Goal: Task Accomplishment & Management: Use online tool/utility

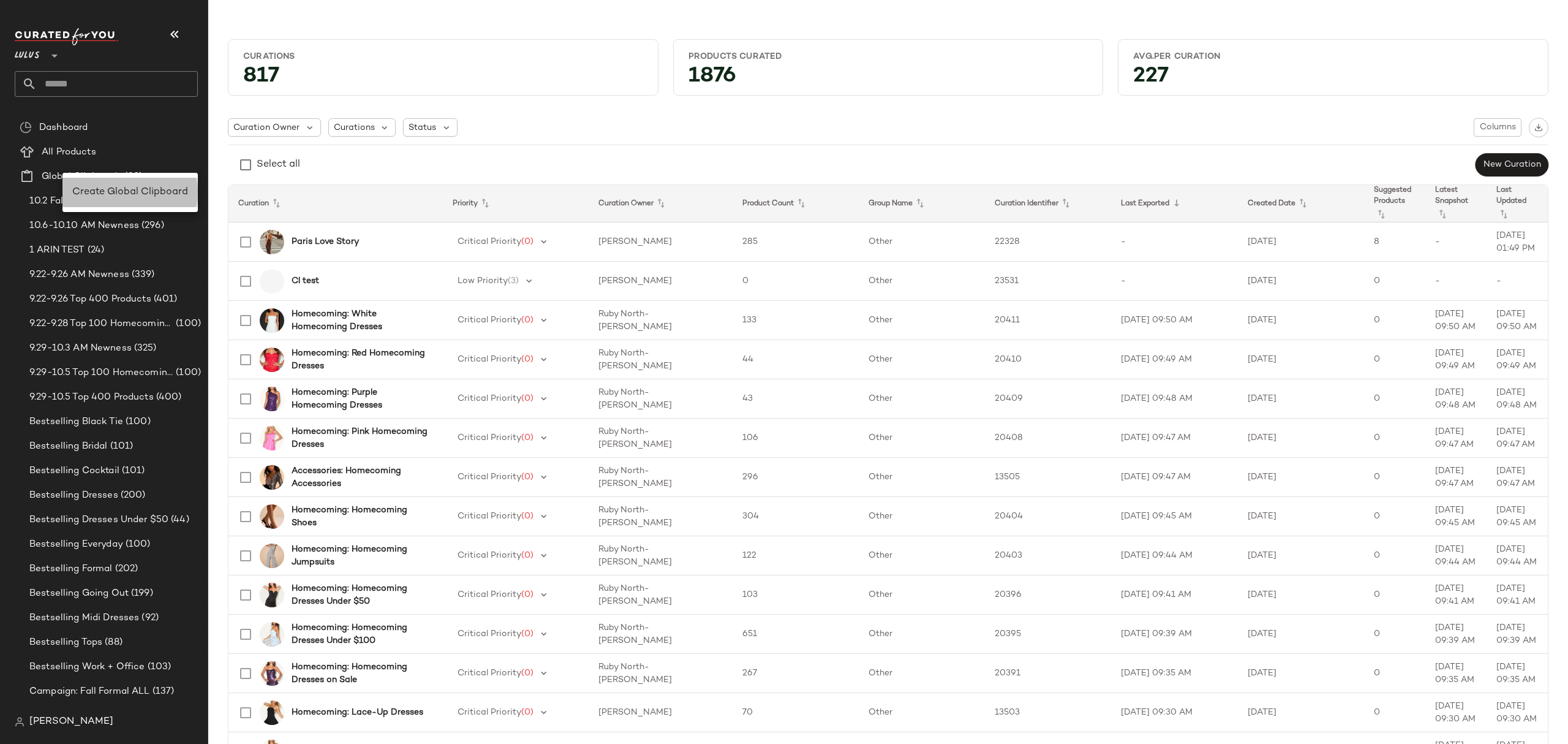
click at [119, 194] on span "Create Global Clipboard" at bounding box center [130, 192] width 116 height 10
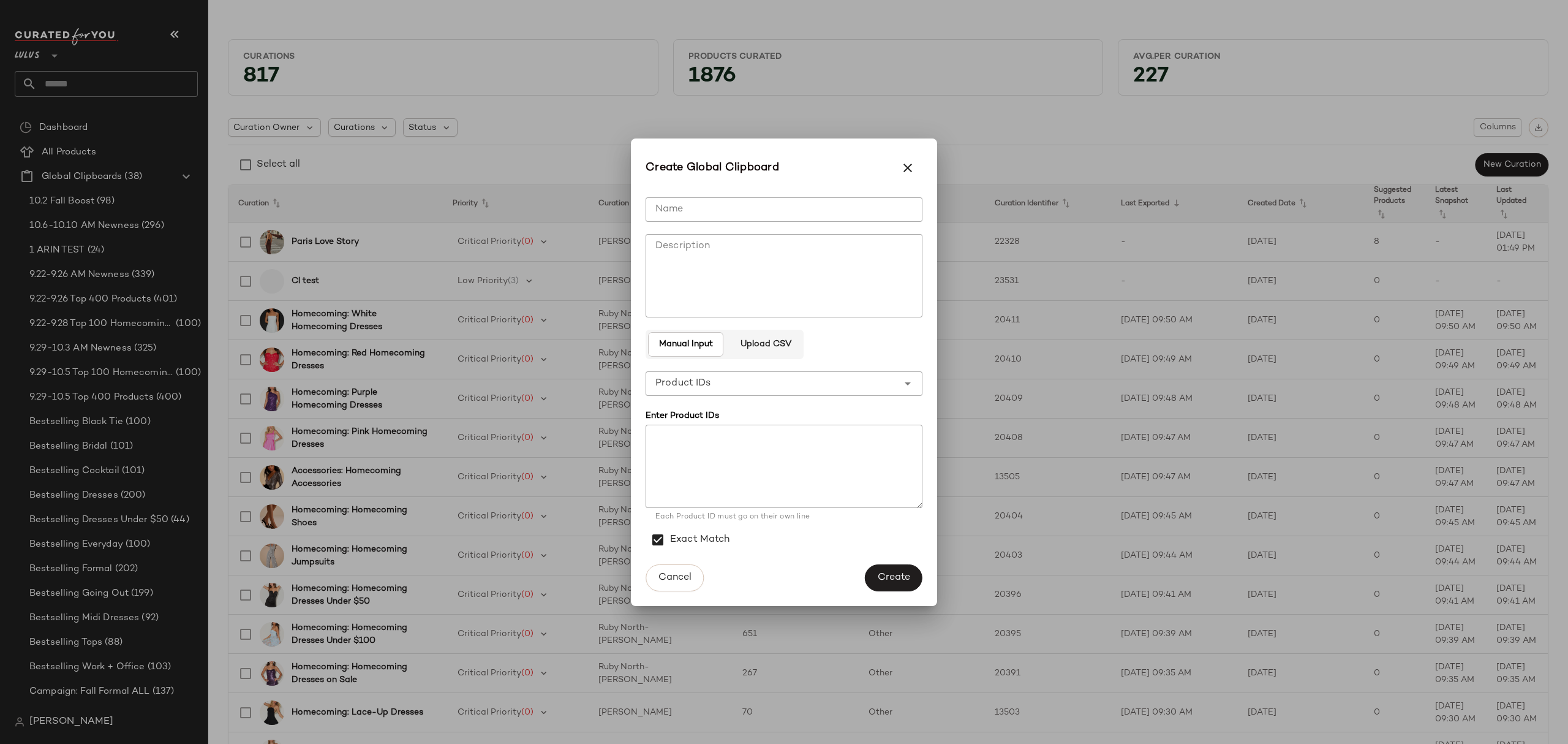
click at [857, 211] on input "Name" at bounding box center [784, 209] width 277 height 24
type input "**********"
click at [792, 440] on textarea at bounding box center [784, 466] width 277 height 84
paste textarea "******* ******* ******* ******* ******* ******* ******* ****** ****** ******* *…"
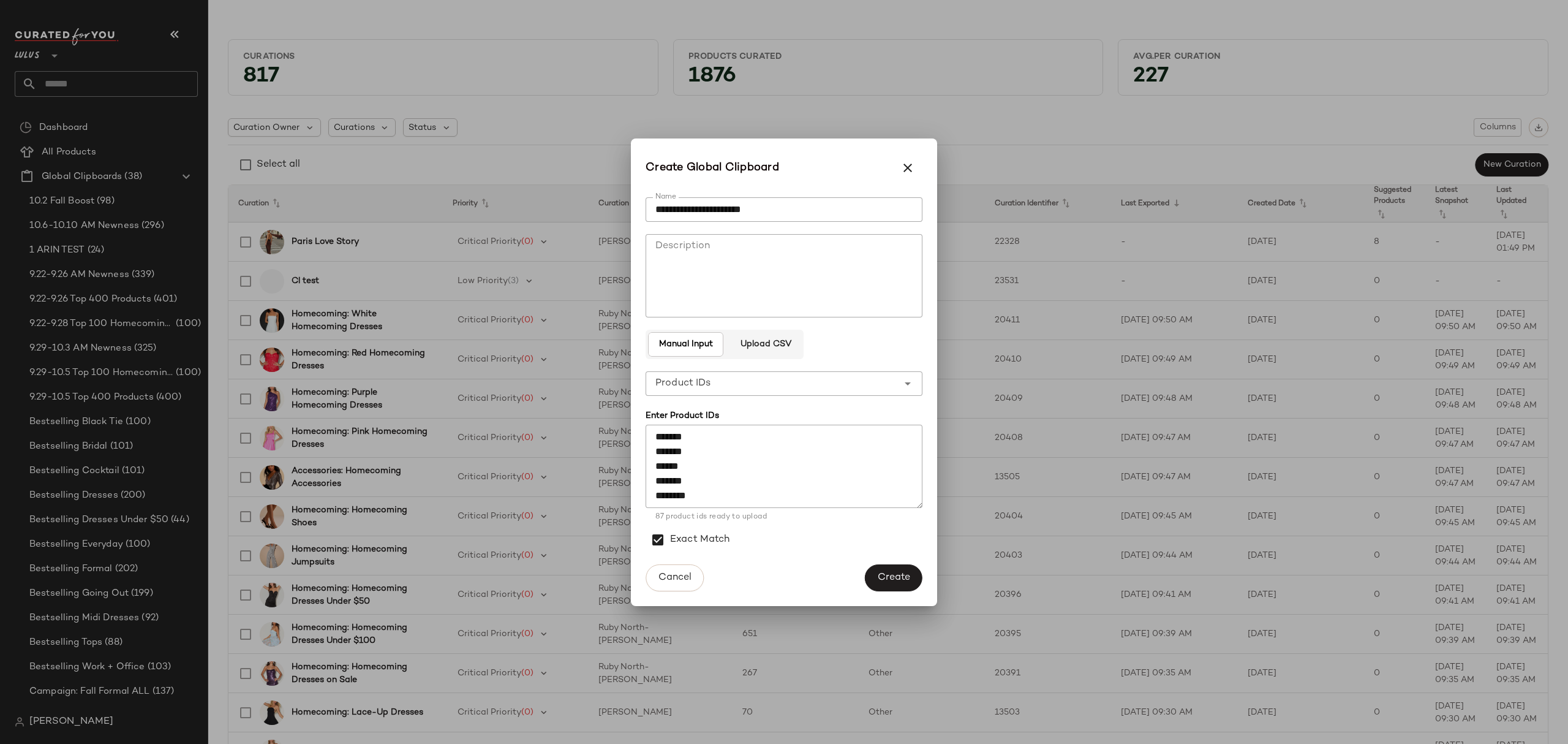
click at [670, 499] on textarea "******* ******* ******* ******* ******* ******* ******* ****** ****** ******* *…" at bounding box center [784, 466] width 277 height 84
paste textarea "******* ******* ******* ****** ******* ******* ******* ****** ****** ******* **…"
drag, startPoint x: 728, startPoint y: 496, endPoint x: 653, endPoint y: 481, distance: 76.5
click at [653, 481] on textarea "******* ******* ******* ******* ******* ******* ******* ****** ****** ******* *…" at bounding box center [784, 466] width 277 height 84
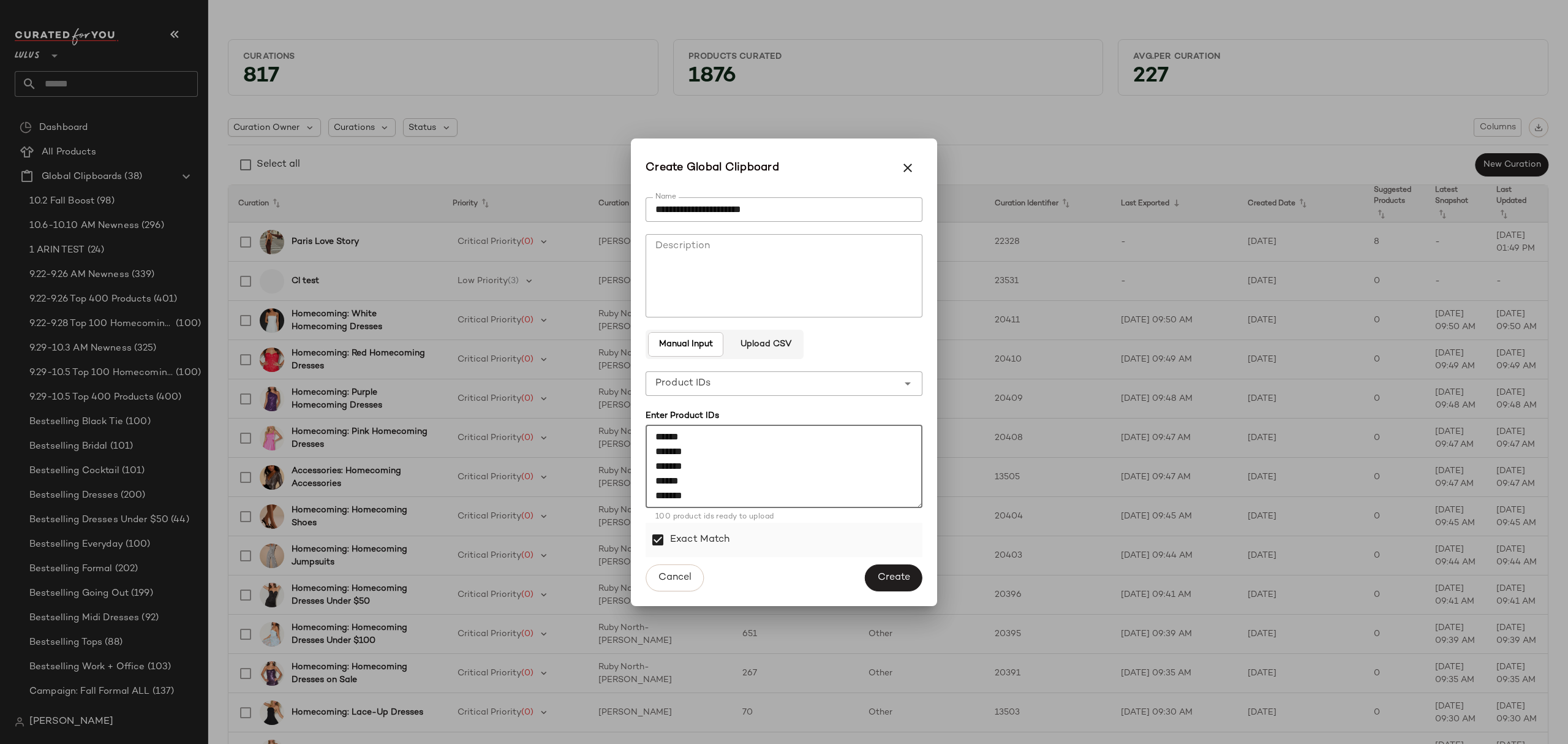
scroll to position [1397, 0]
type textarea "******* ******* ******* ******* ******* ******* ******* ****** ****** ******* *…"
click at [878, 577] on span "Create" at bounding box center [894, 578] width 33 height 12
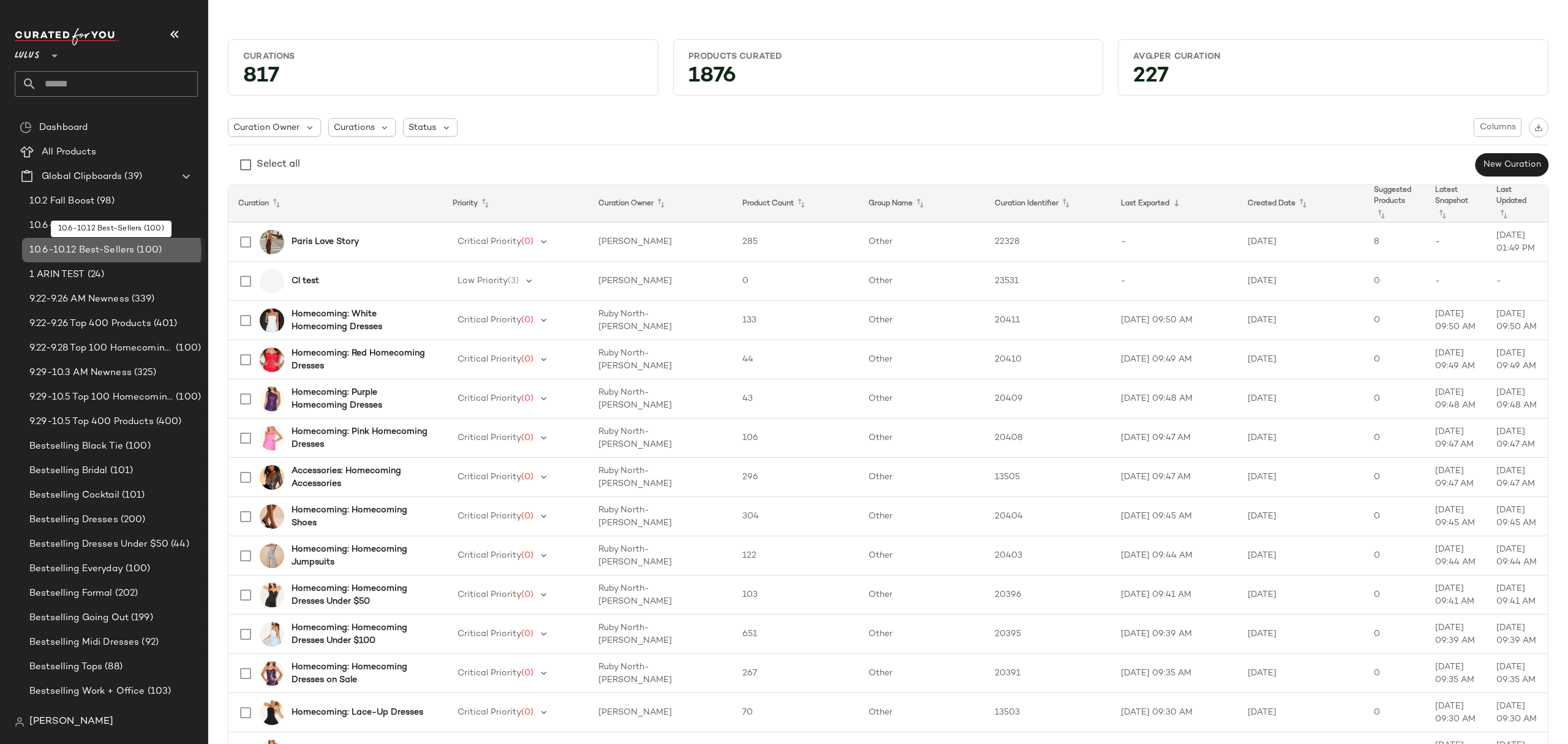
click at [110, 249] on span "10.6-10.12 Best-Sellers" at bounding box center [81, 250] width 104 height 14
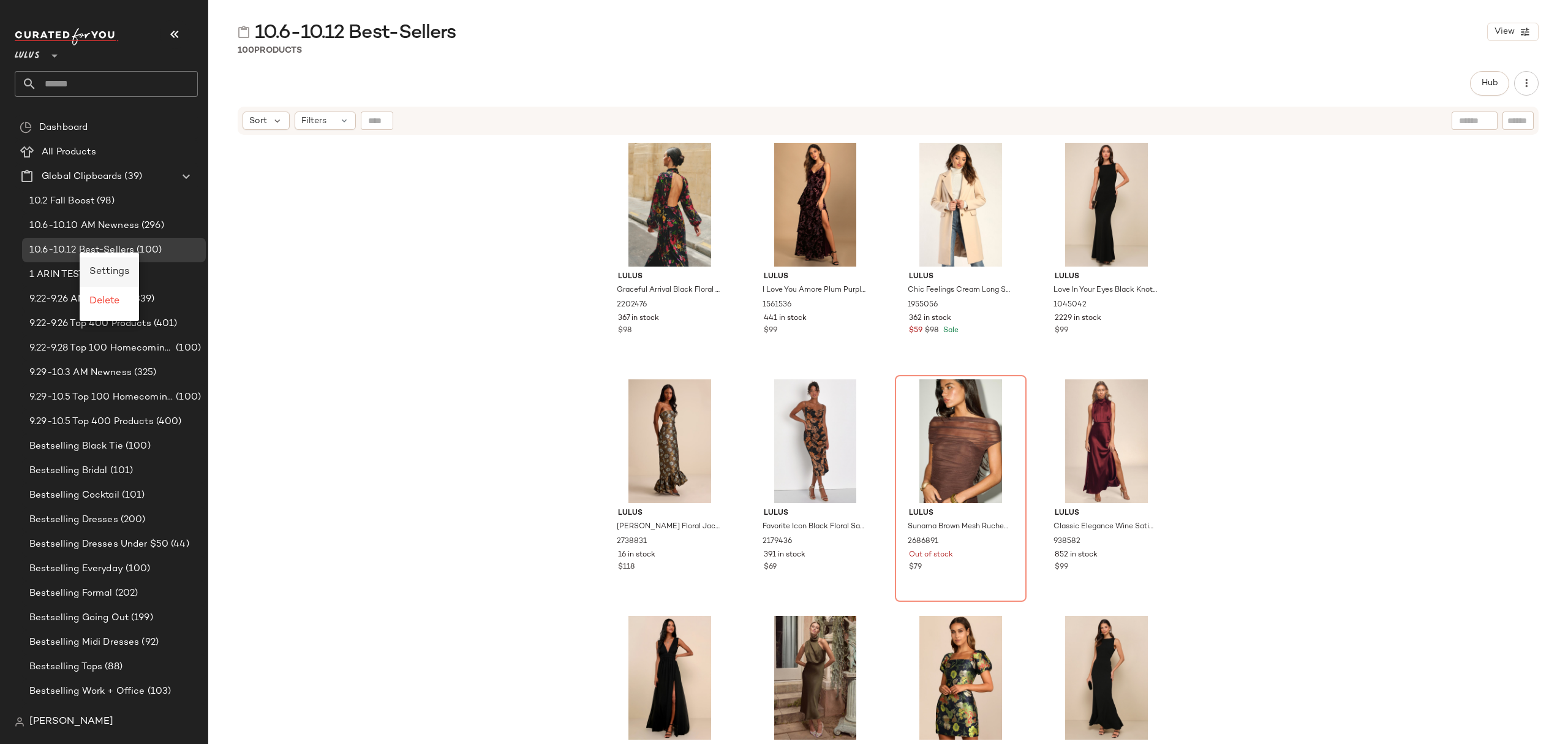
click at [119, 273] on span "Settings" at bounding box center [109, 271] width 40 height 10
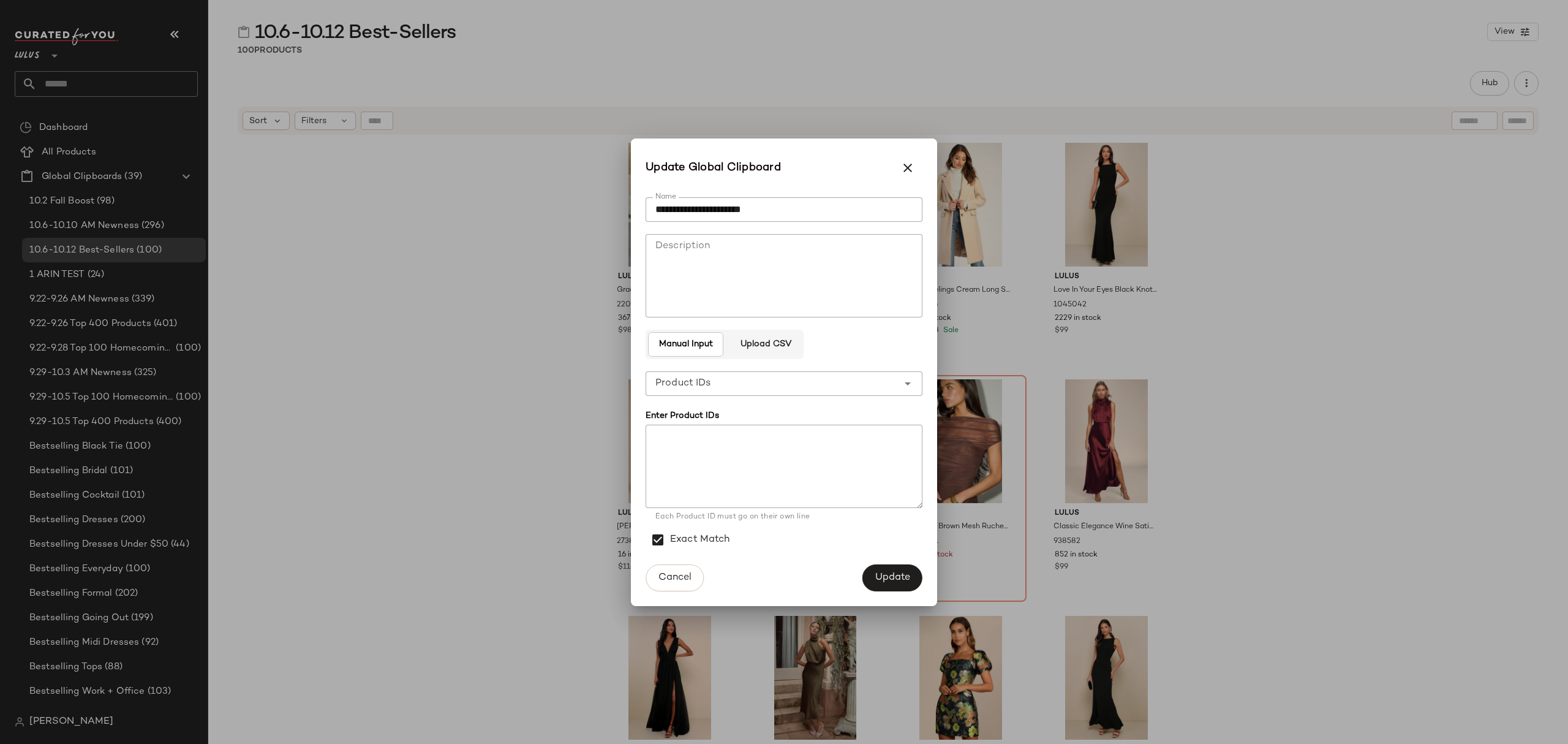
click at [706, 477] on textarea at bounding box center [784, 466] width 277 height 84
paste textarea "******* ******* ******* ******* ******* ******* ******* ******* ******* *******…"
type textarea "******* ******* ******* ******* ******* ******* ******* ******* ******* *******…"
click at [903, 574] on span "Update" at bounding box center [893, 578] width 36 height 12
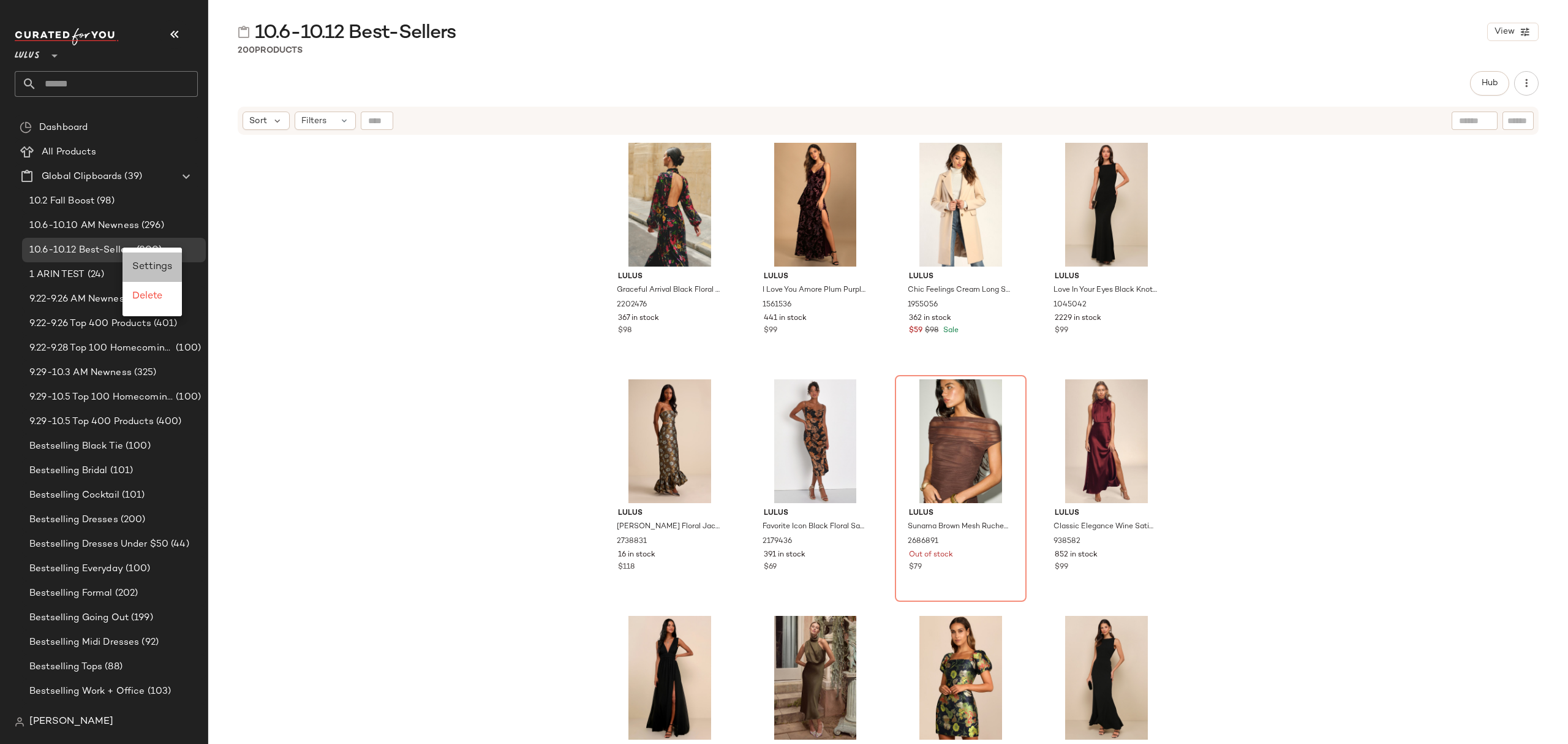
click at [163, 265] on span "Settings" at bounding box center [152, 266] width 40 height 10
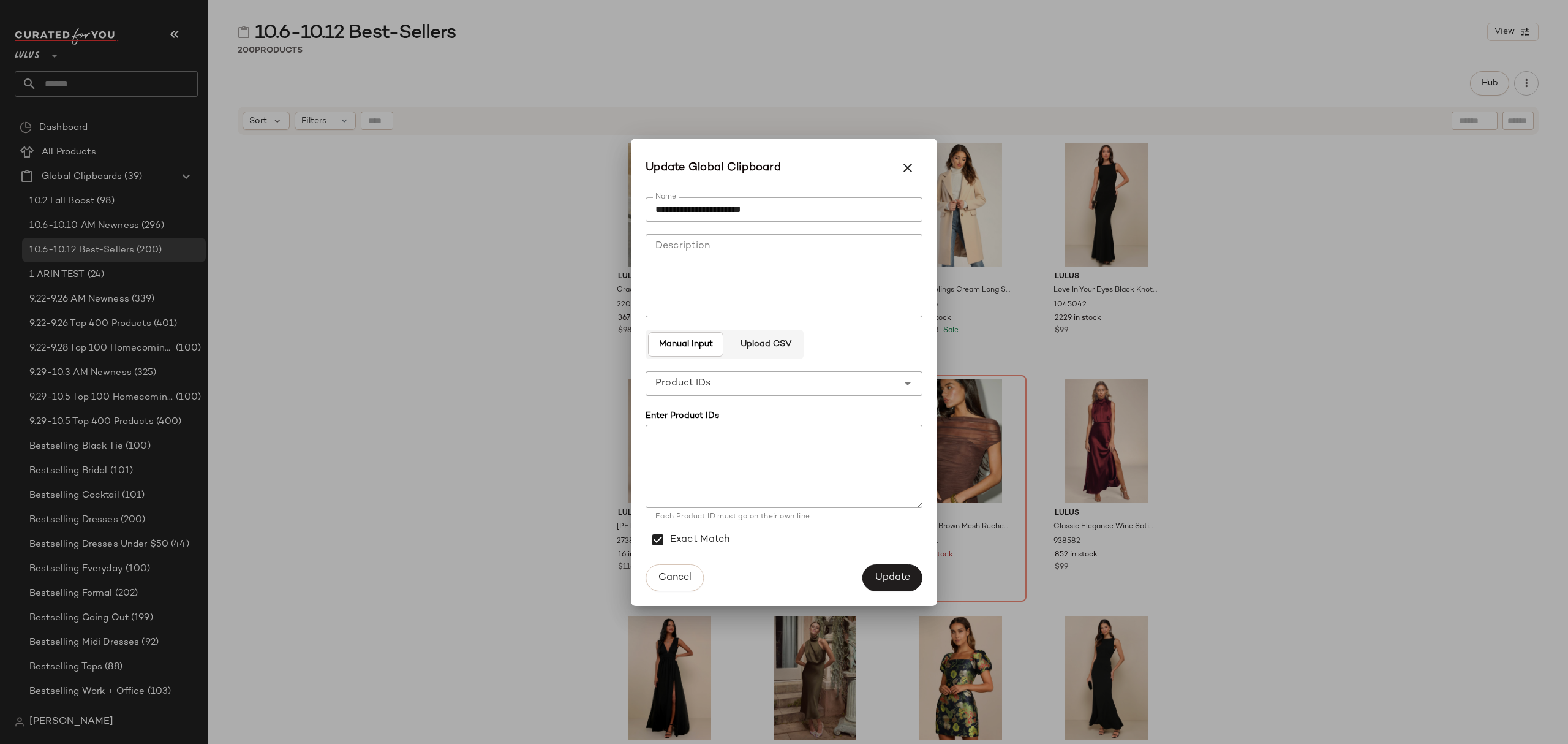
click at [733, 447] on textarea at bounding box center [784, 466] width 277 height 84
paste textarea "******* ****** ******* ******* ******* ******* ******* ******* ******* ******* …"
type textarea "******* ****** ******* ******* ******* ******* ******* ******* ******* ******* …"
click at [896, 576] on span "Update" at bounding box center [893, 578] width 36 height 12
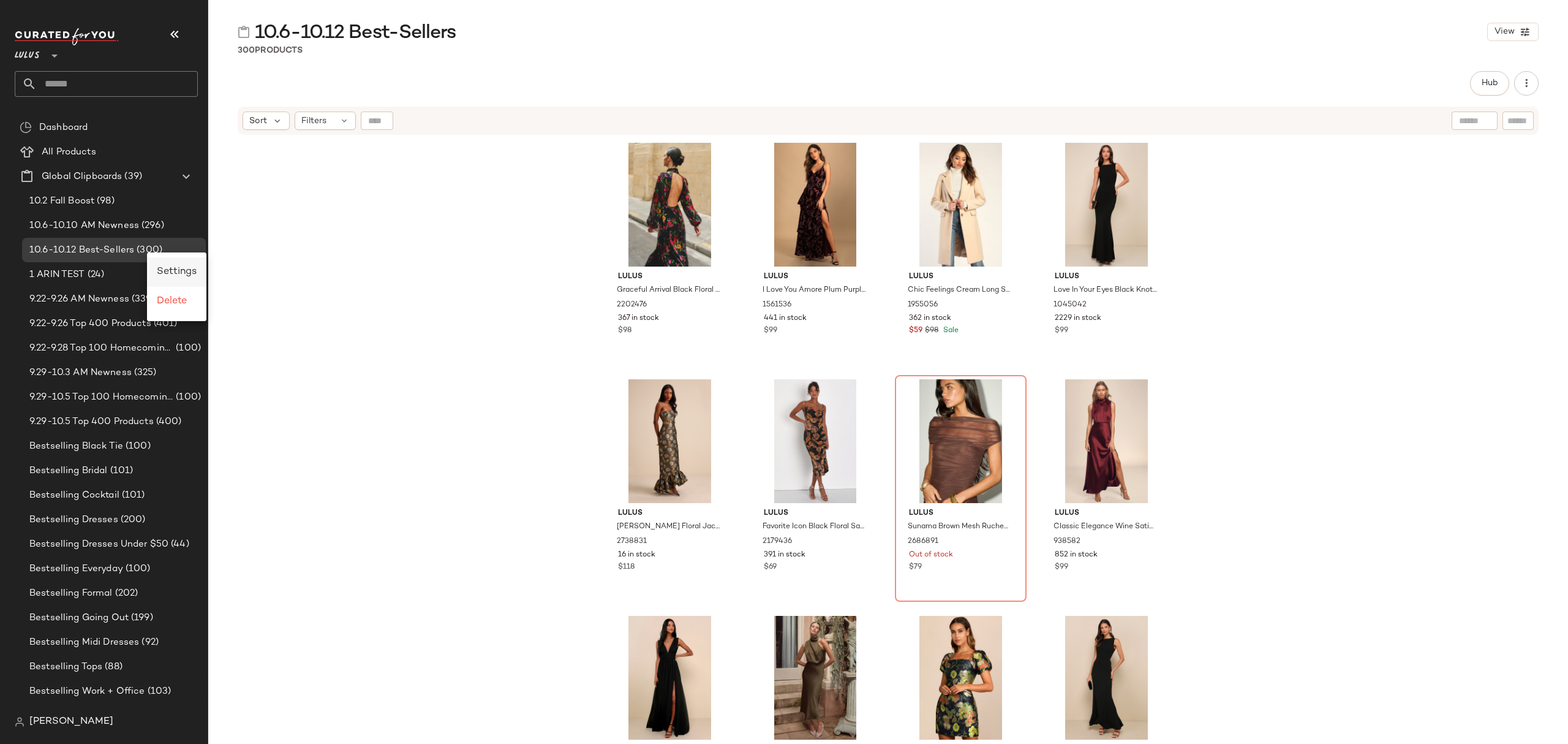
click at [178, 272] on span "Settings" at bounding box center [177, 271] width 40 height 10
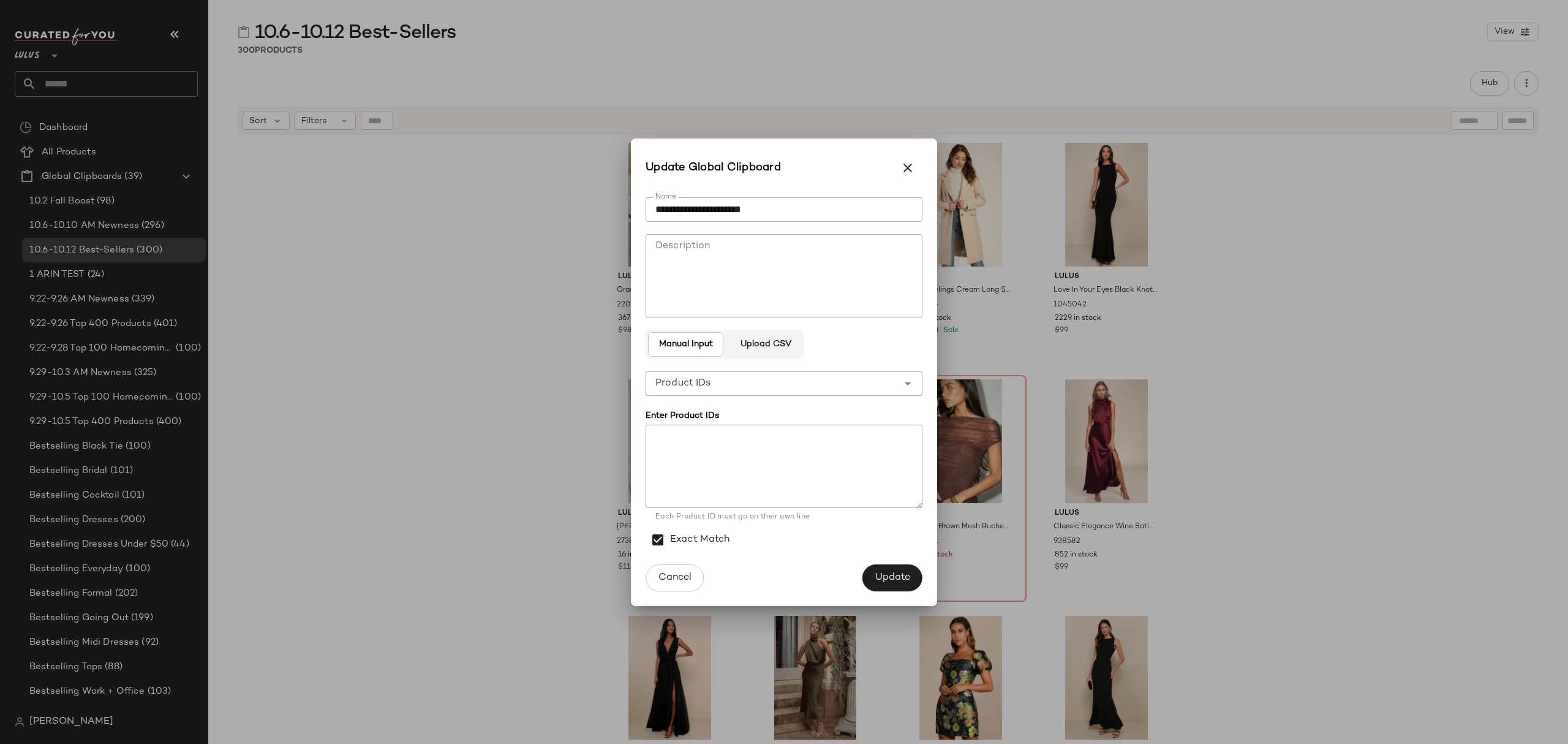
click at [733, 438] on textarea at bounding box center [784, 466] width 277 height 84
paste textarea "******* ******* ******* ******* ******* ******* ****** ******* ******* ******* …"
type textarea "******* ******* ******* ******* ******* ******* ****** ******* ******* ******* …"
click at [900, 572] on span "Update" at bounding box center [893, 578] width 36 height 12
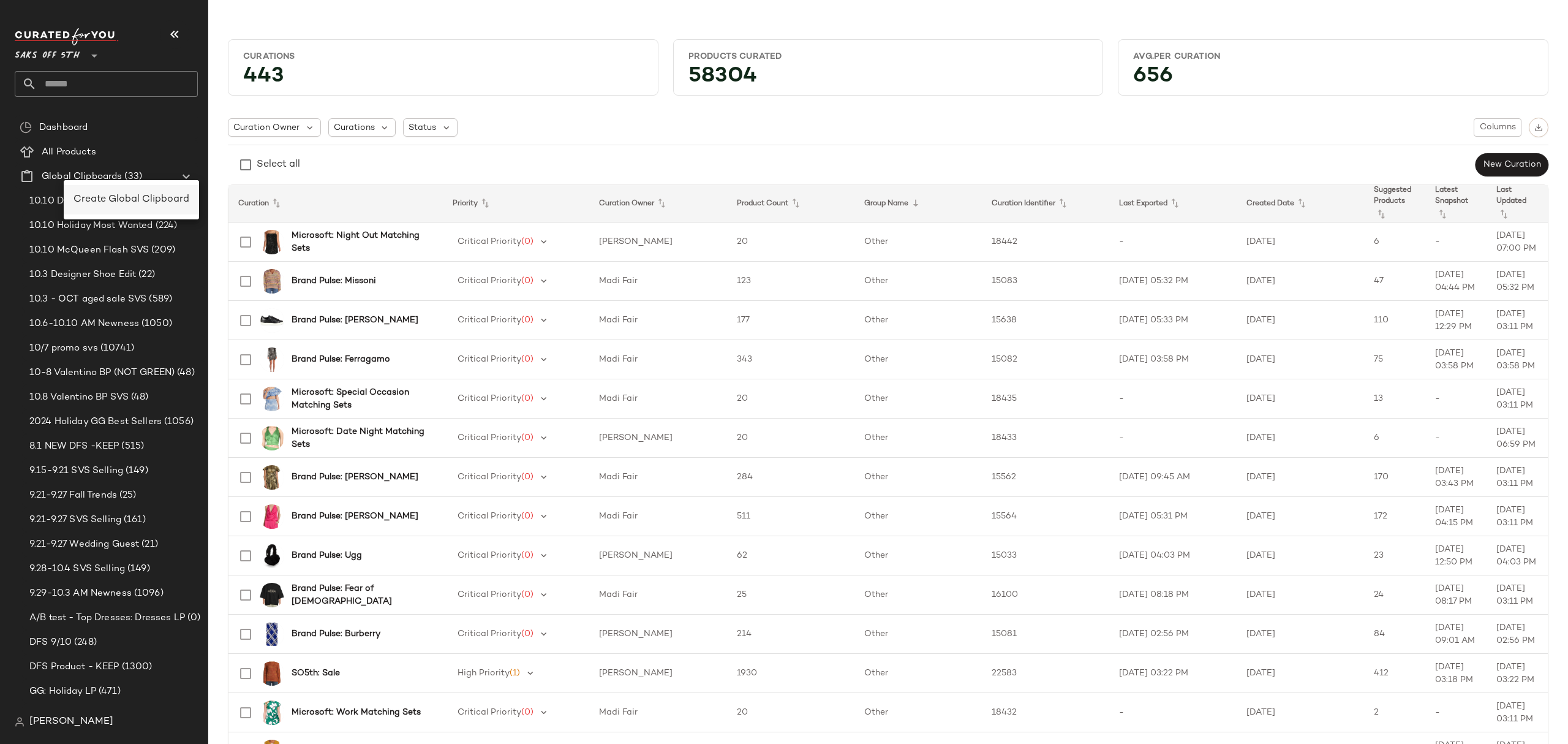
click at [104, 190] on div "Create Global Clipboard" at bounding box center [131, 200] width 135 height 29
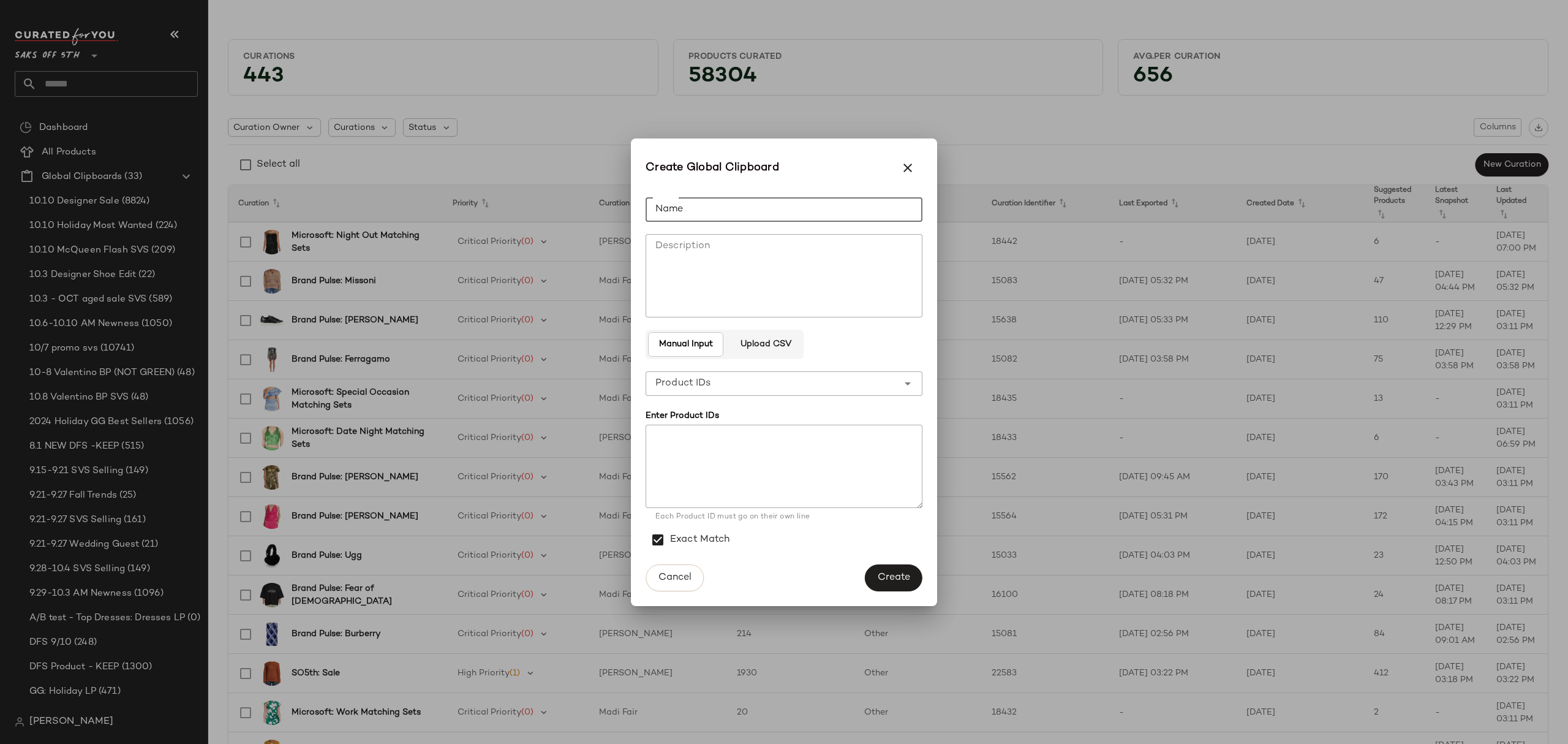
click at [765, 214] on input "Name" at bounding box center [784, 209] width 277 height 24
type input "**********"
click at [718, 453] on textarea at bounding box center [784, 466] width 277 height 84
paste textarea "**********"
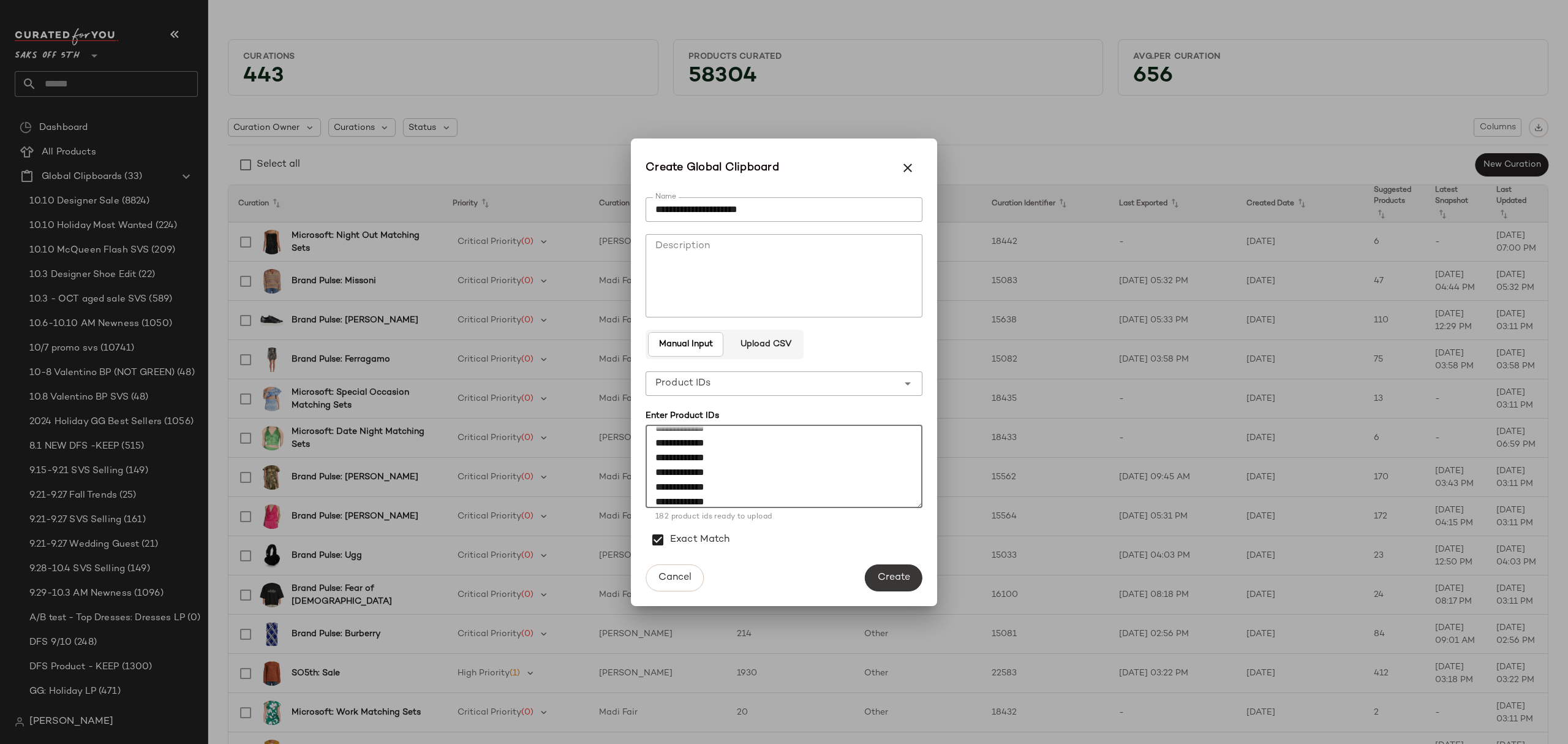
type textarea "**********"
click at [896, 574] on span "Create" at bounding box center [894, 578] width 33 height 12
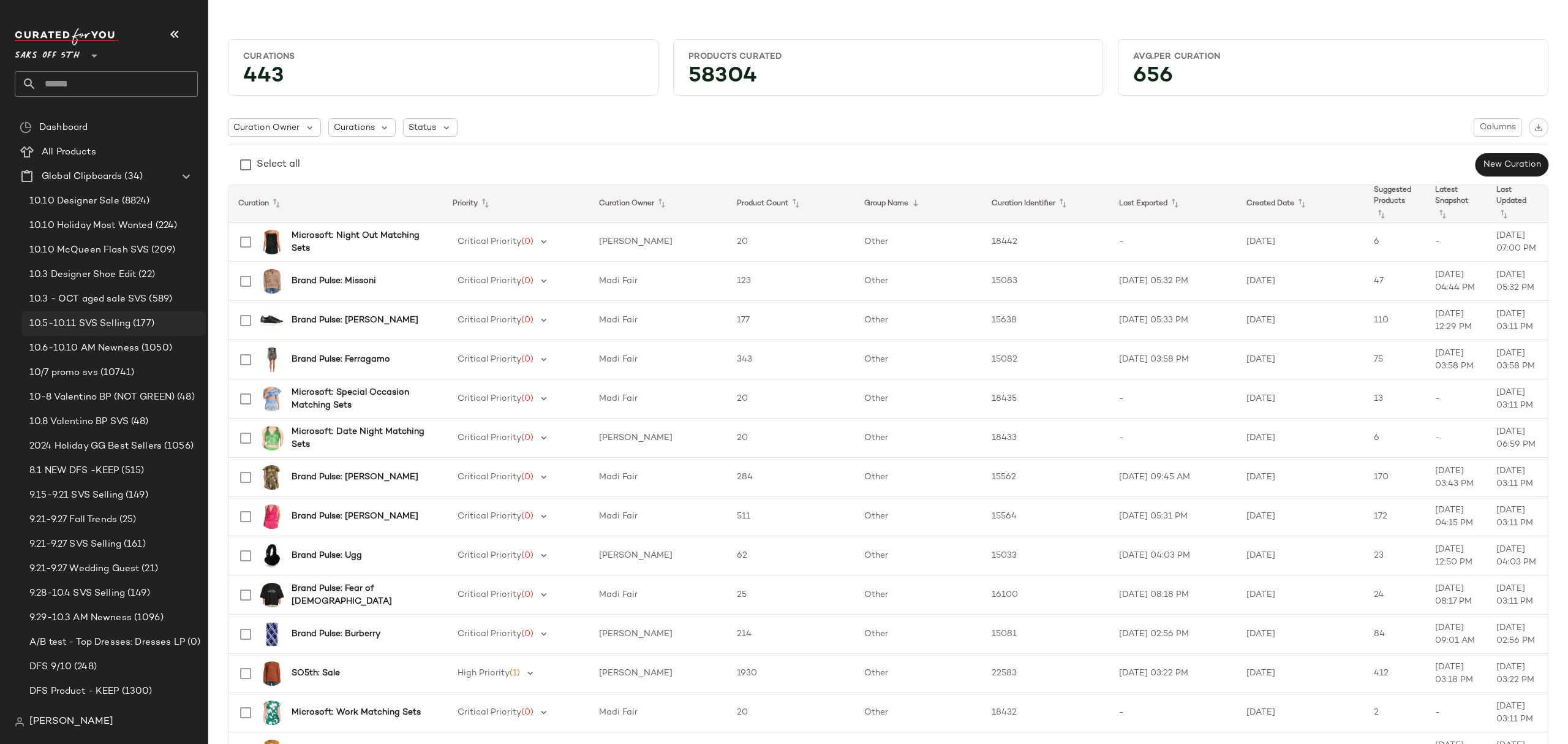
click at [157, 314] on div "10.5-10.11 SVS Selling (177)" at bounding box center [114, 323] width 184 height 24
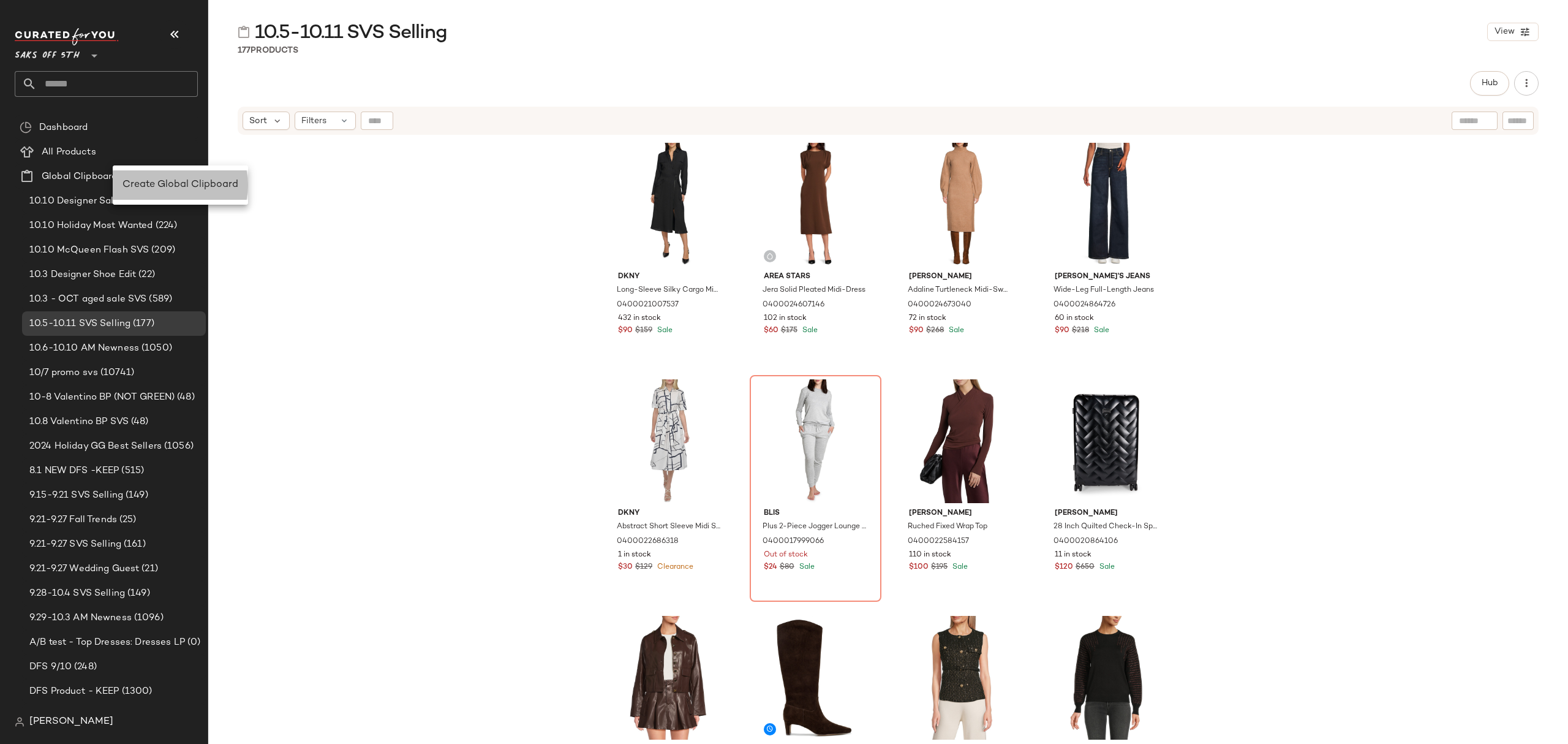
click at [160, 192] on div "Create Global Clipboard" at bounding box center [180, 185] width 116 height 15
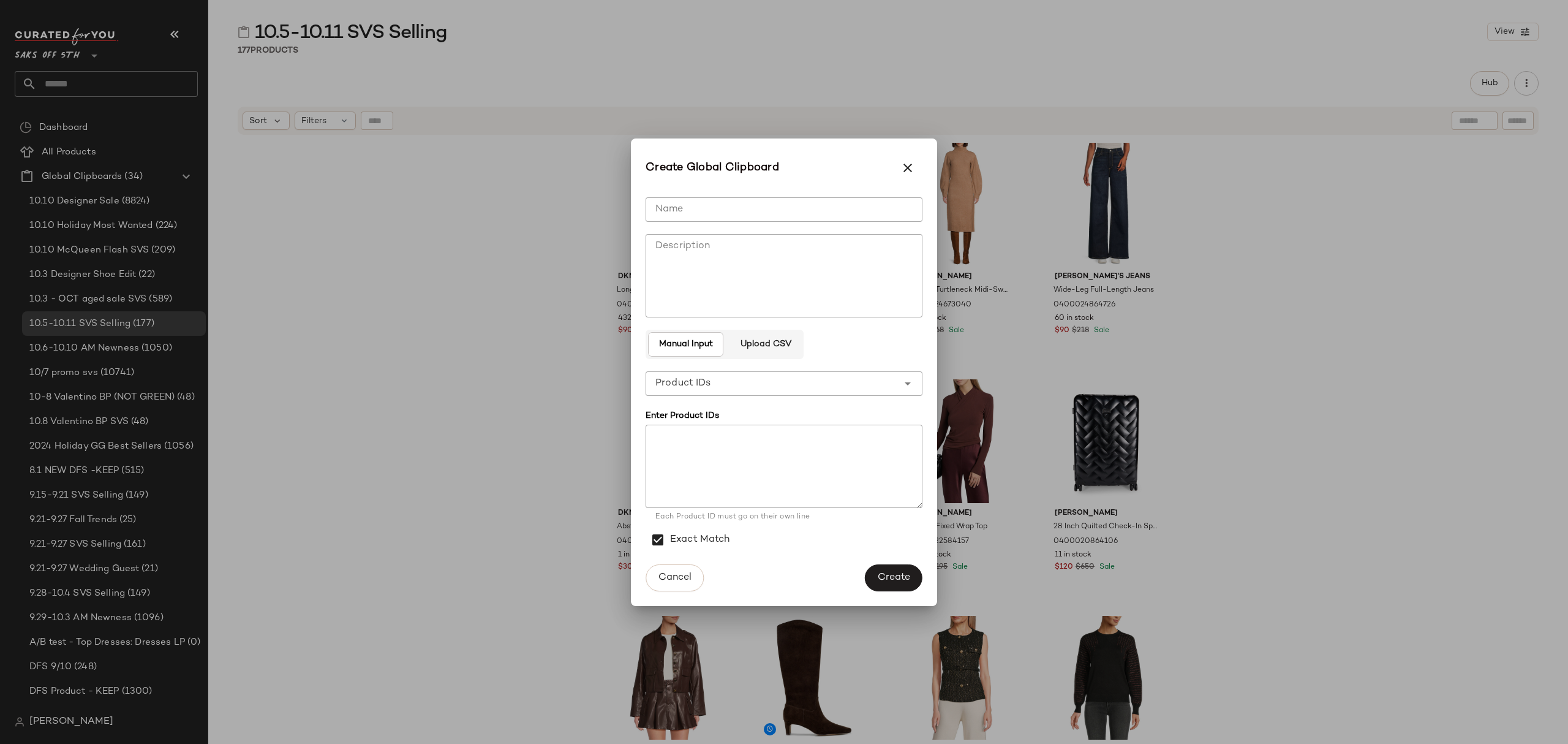
click at [691, 212] on input "Name" at bounding box center [784, 209] width 277 height 24
type input "**********"
click at [894, 572] on span "Create" at bounding box center [894, 578] width 33 height 12
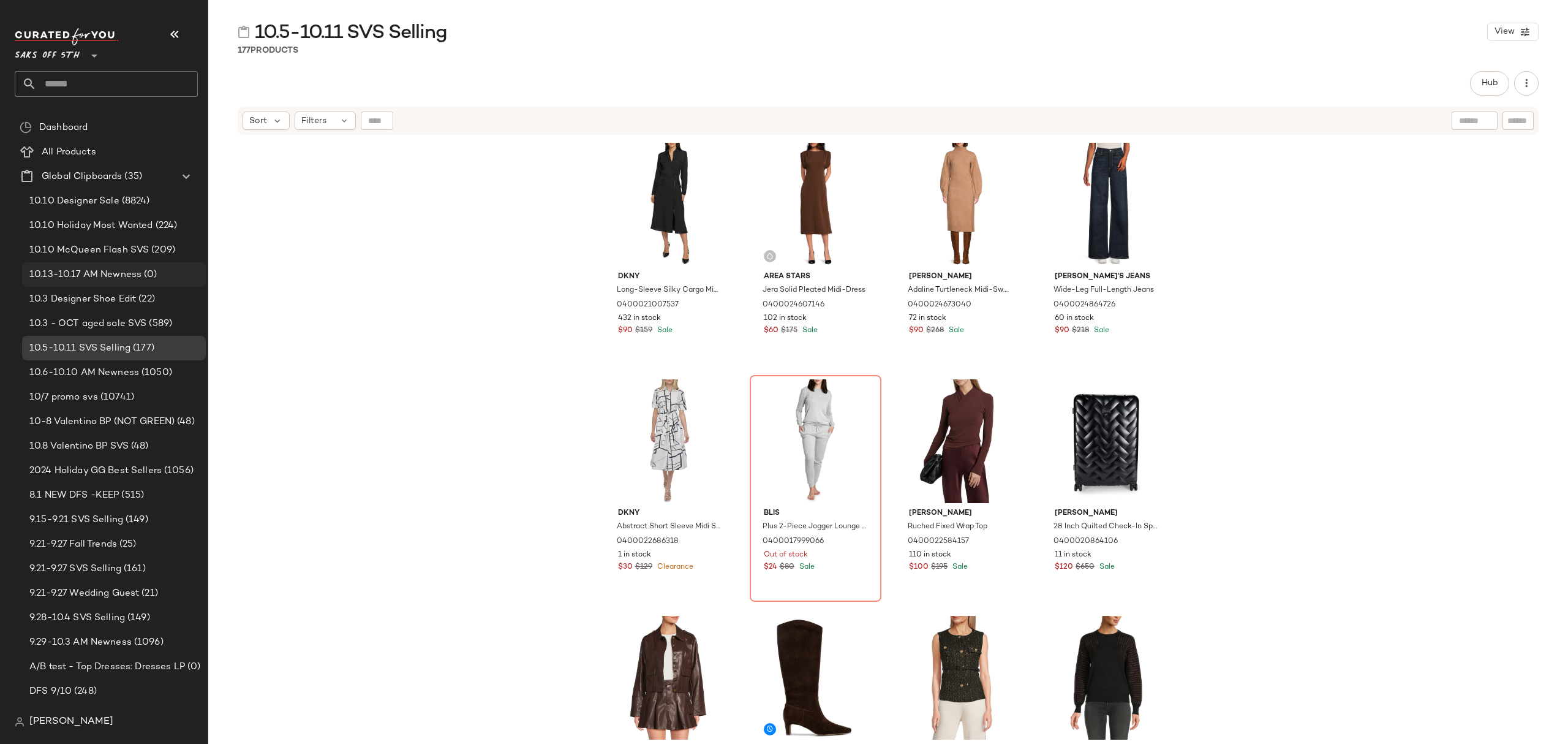
click at [121, 273] on span "10.13-10.17 AM Newness" at bounding box center [85, 275] width 112 height 14
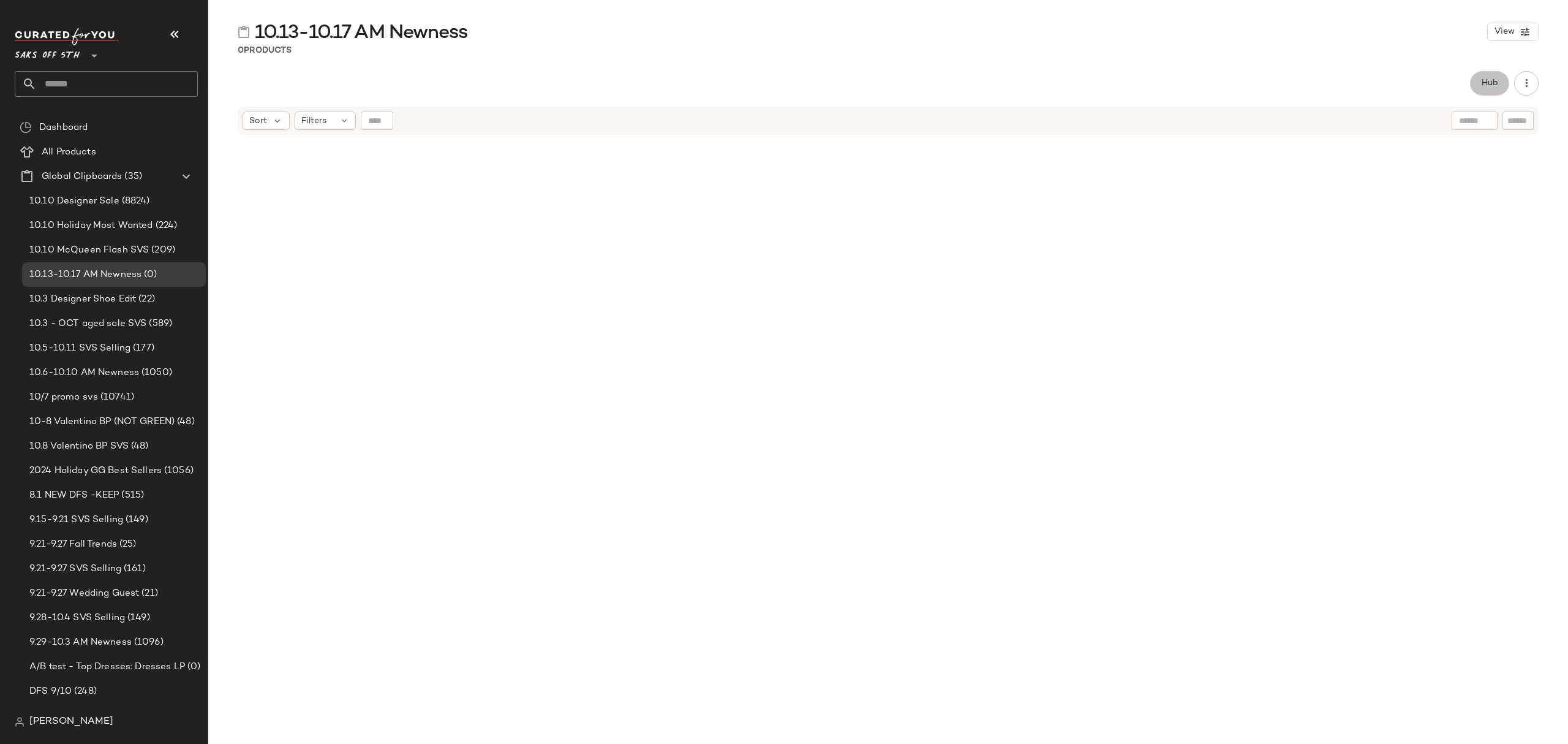
click at [1502, 89] on button "Hub" at bounding box center [1490, 83] width 39 height 24
click at [937, 124] on div "Sort" at bounding box center [933, 119] width 47 height 18
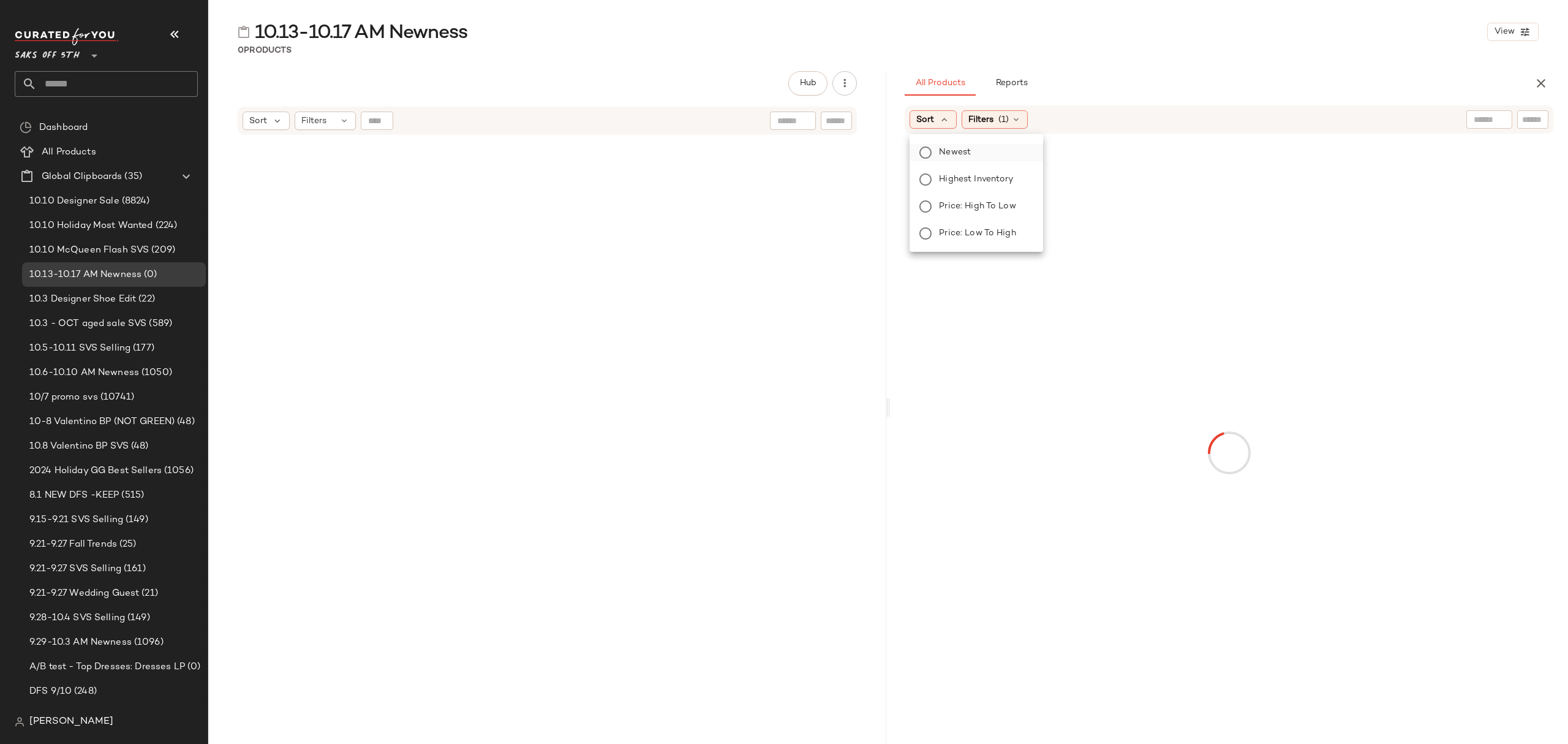
click at [965, 155] on span "Newest" at bounding box center [955, 152] width 32 height 13
click at [1049, 118] on icon at bounding box center [1050, 119] width 10 height 10
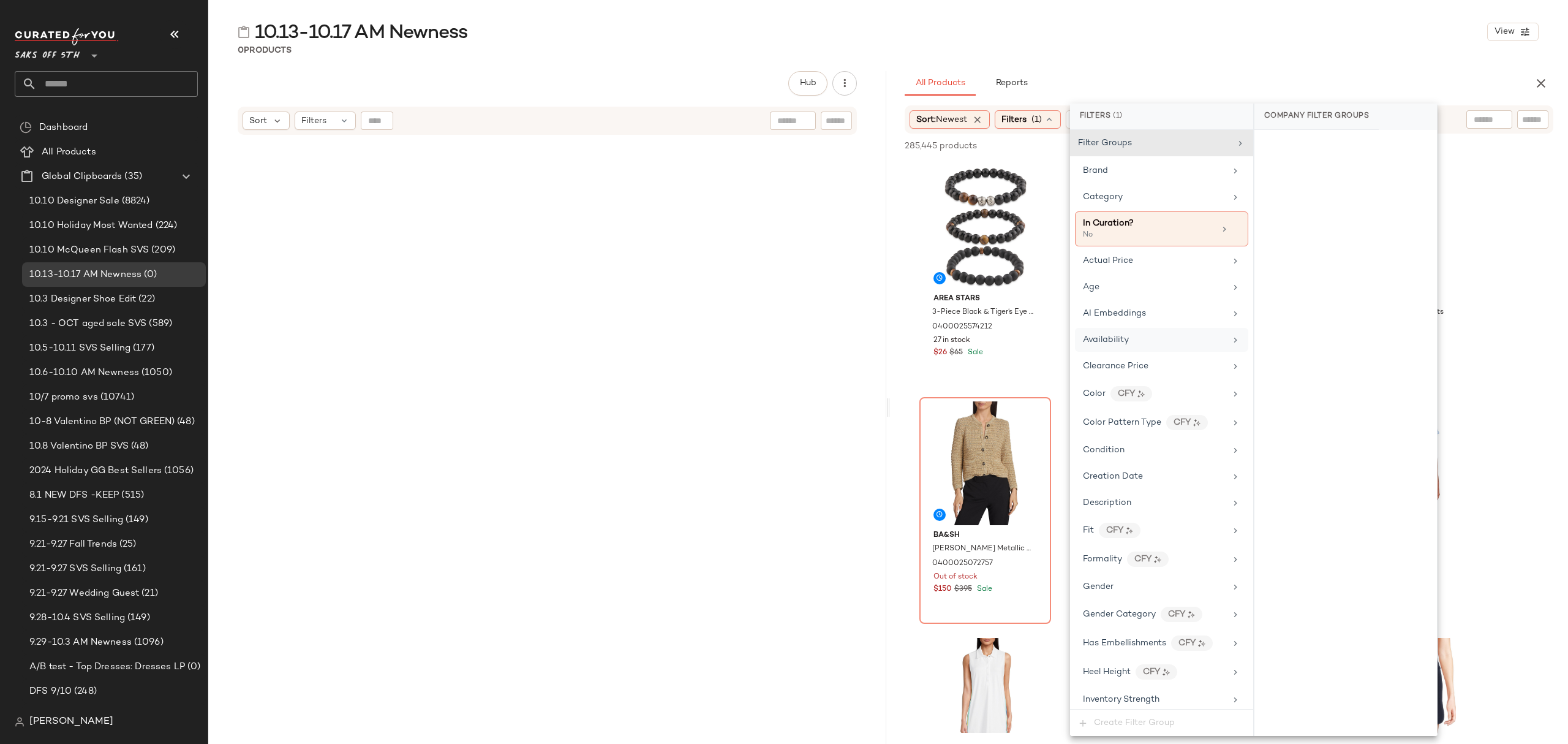
drag, startPoint x: 1138, startPoint y: 338, endPoint x: 1170, endPoint y: 343, distance: 32.4
click at [1141, 339] on div "Availability" at bounding box center [1154, 339] width 143 height 13
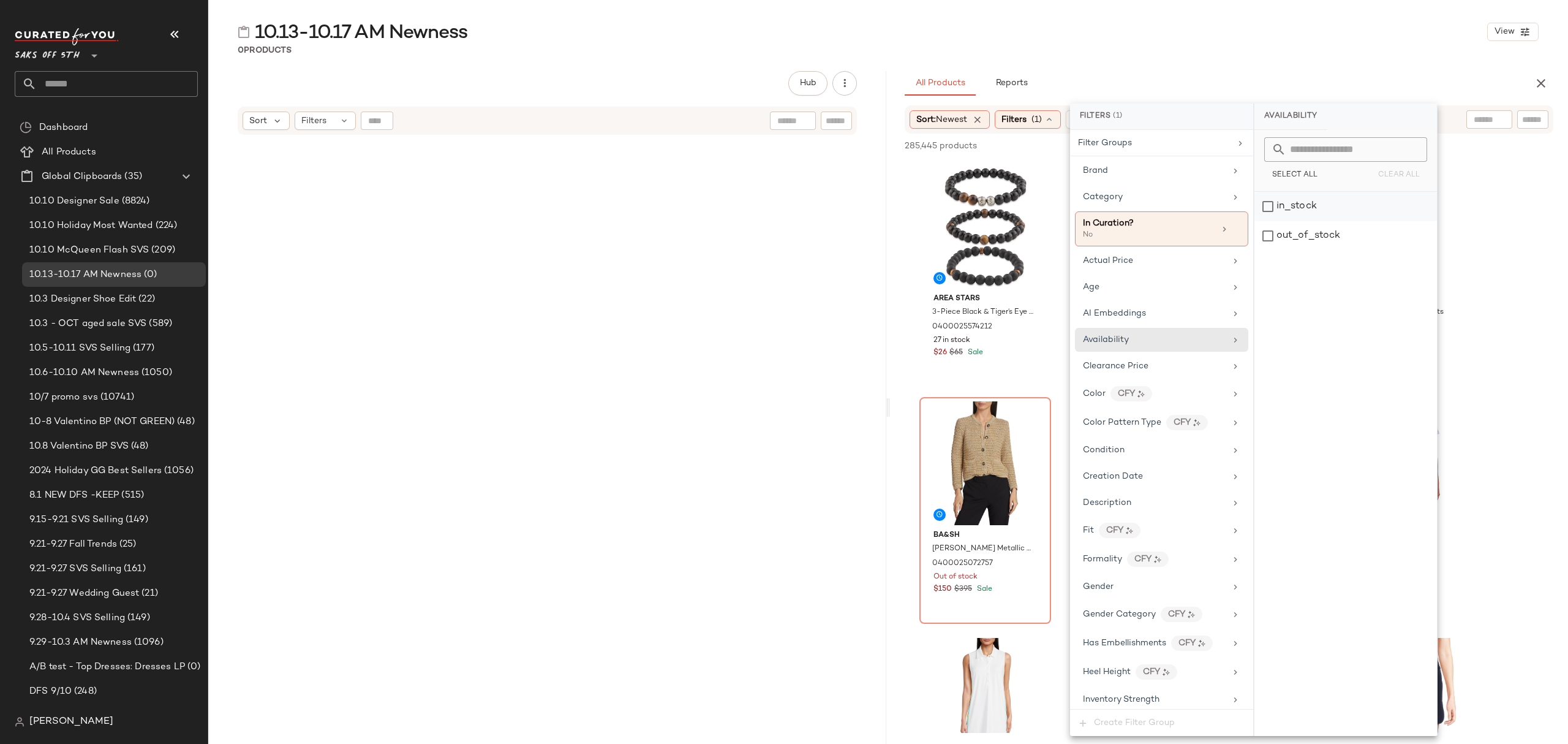
click at [1314, 207] on div "in_stock" at bounding box center [1346, 206] width 183 height 29
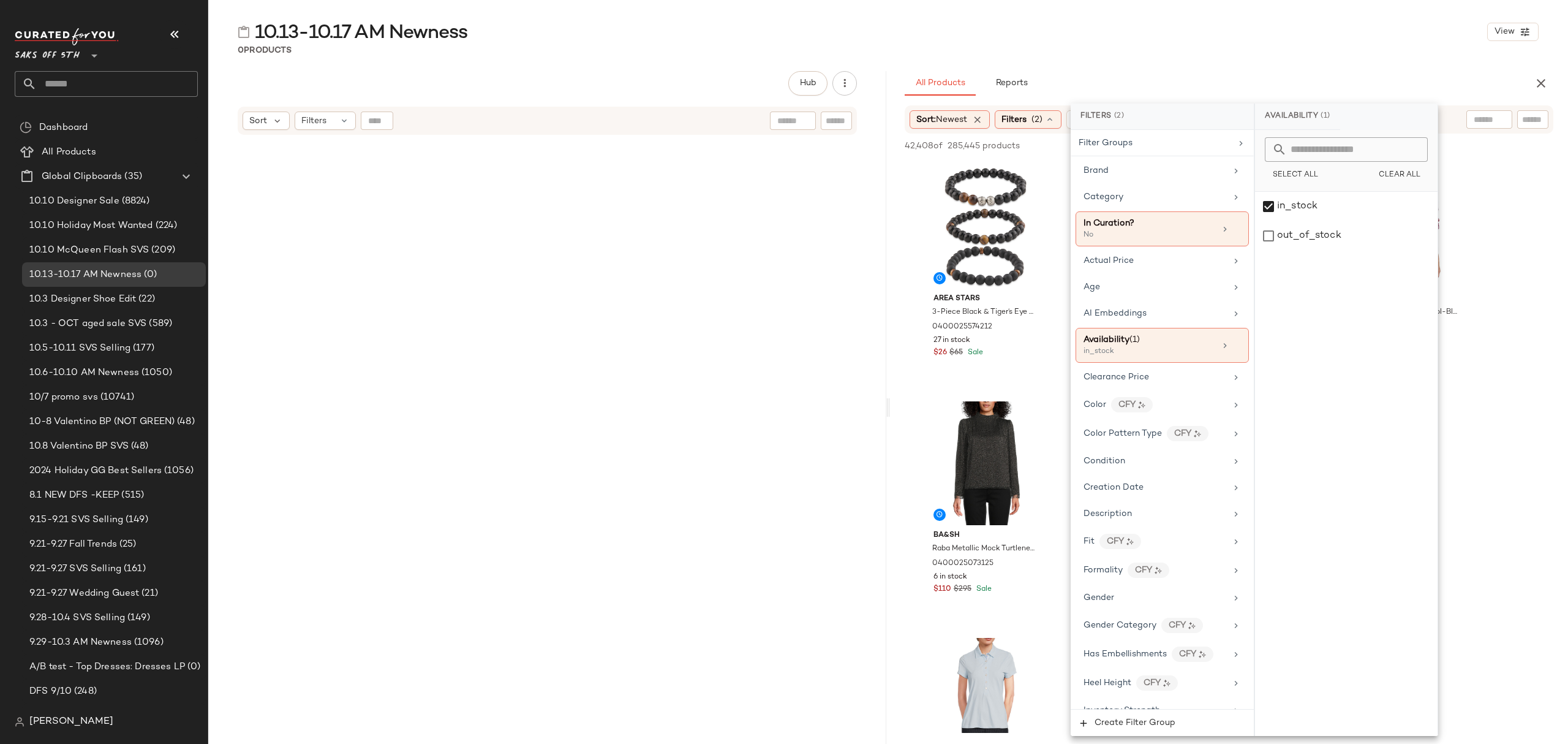
drag, startPoint x: 1302, startPoint y: 43, endPoint x: 1287, endPoint y: 72, distance: 32.6
click at [1302, 43] on div "10.13-10.17 AM Newness View" at bounding box center [888, 31] width 1360 height 24
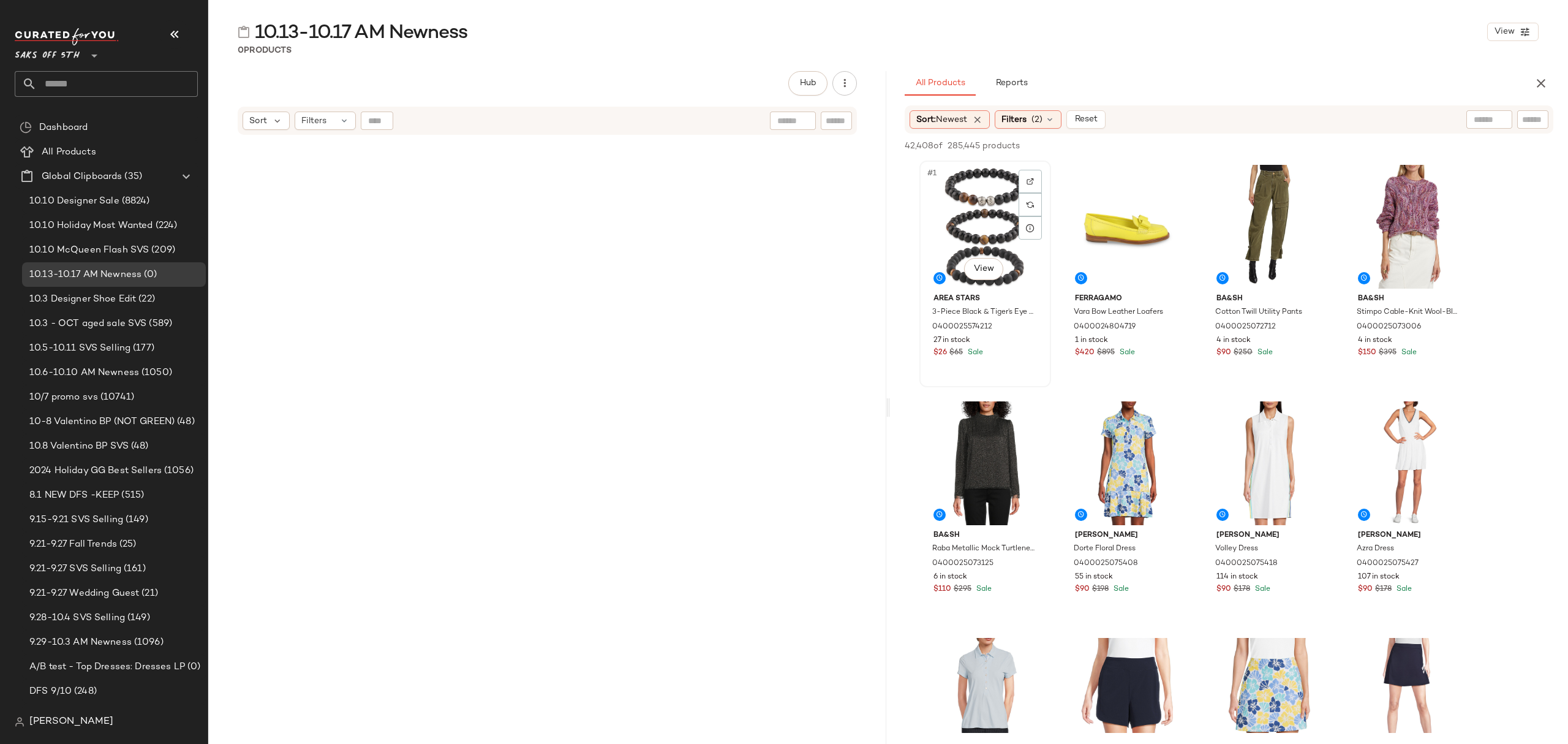
drag, startPoint x: 953, startPoint y: 205, endPoint x: 1014, endPoint y: 218, distance: 62.4
click at [953, 204] on div "#1 View" at bounding box center [985, 226] width 123 height 124
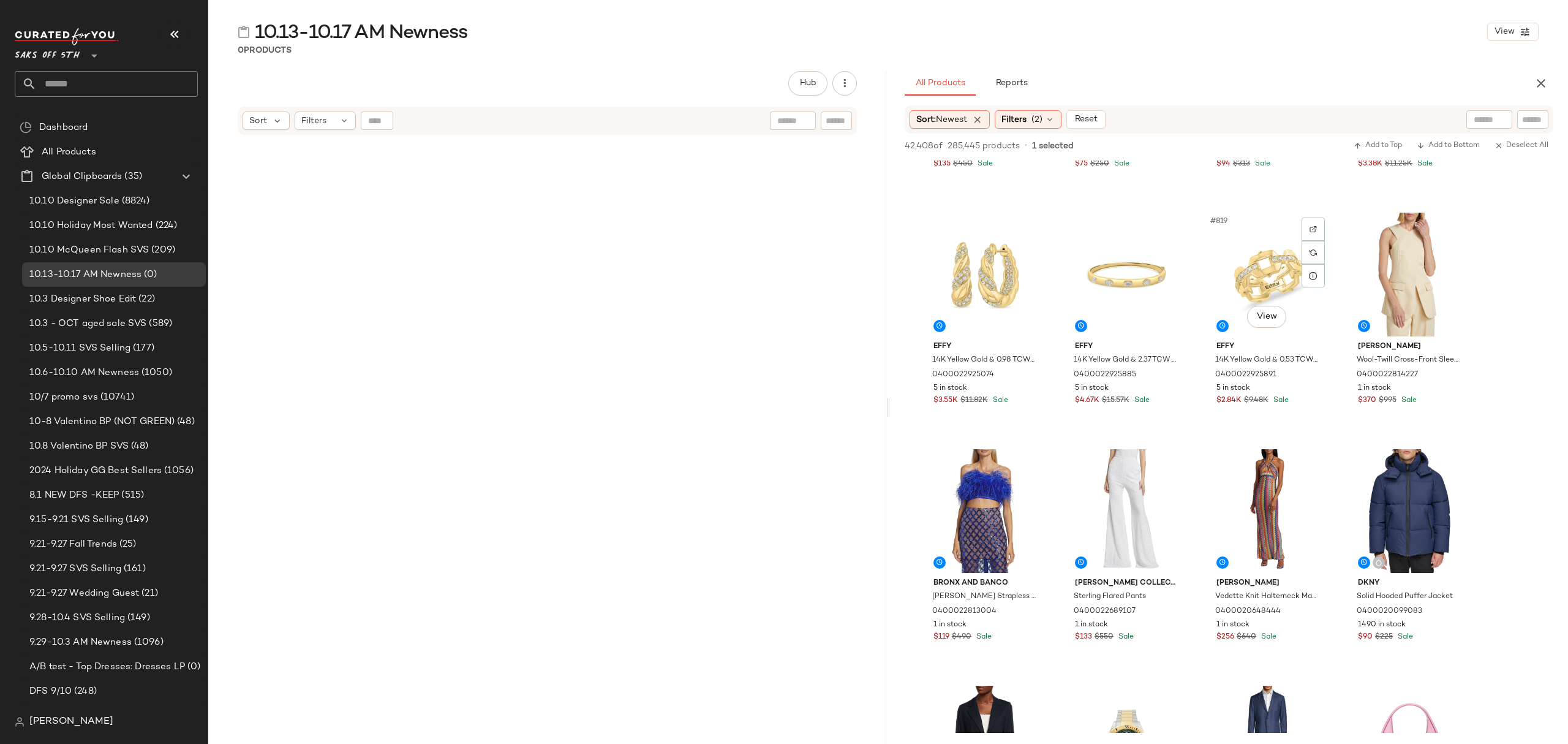
scroll to position [48526, 0]
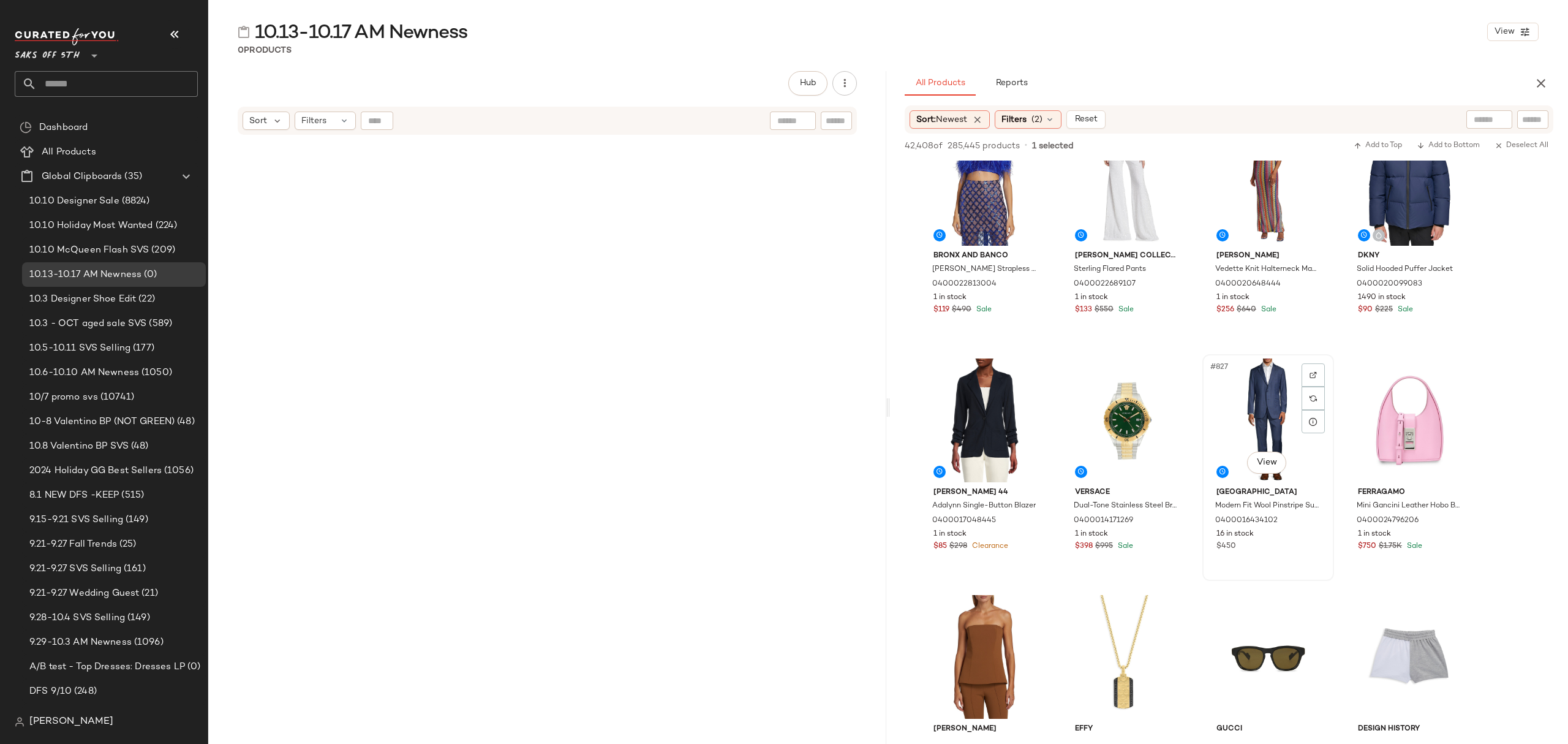
click at [1285, 560] on div "#827 View Saks Fifth Avenue Modern Fit Wool Pinstripe Suit 0400016434102 16 in …" at bounding box center [1268, 468] width 129 height 225
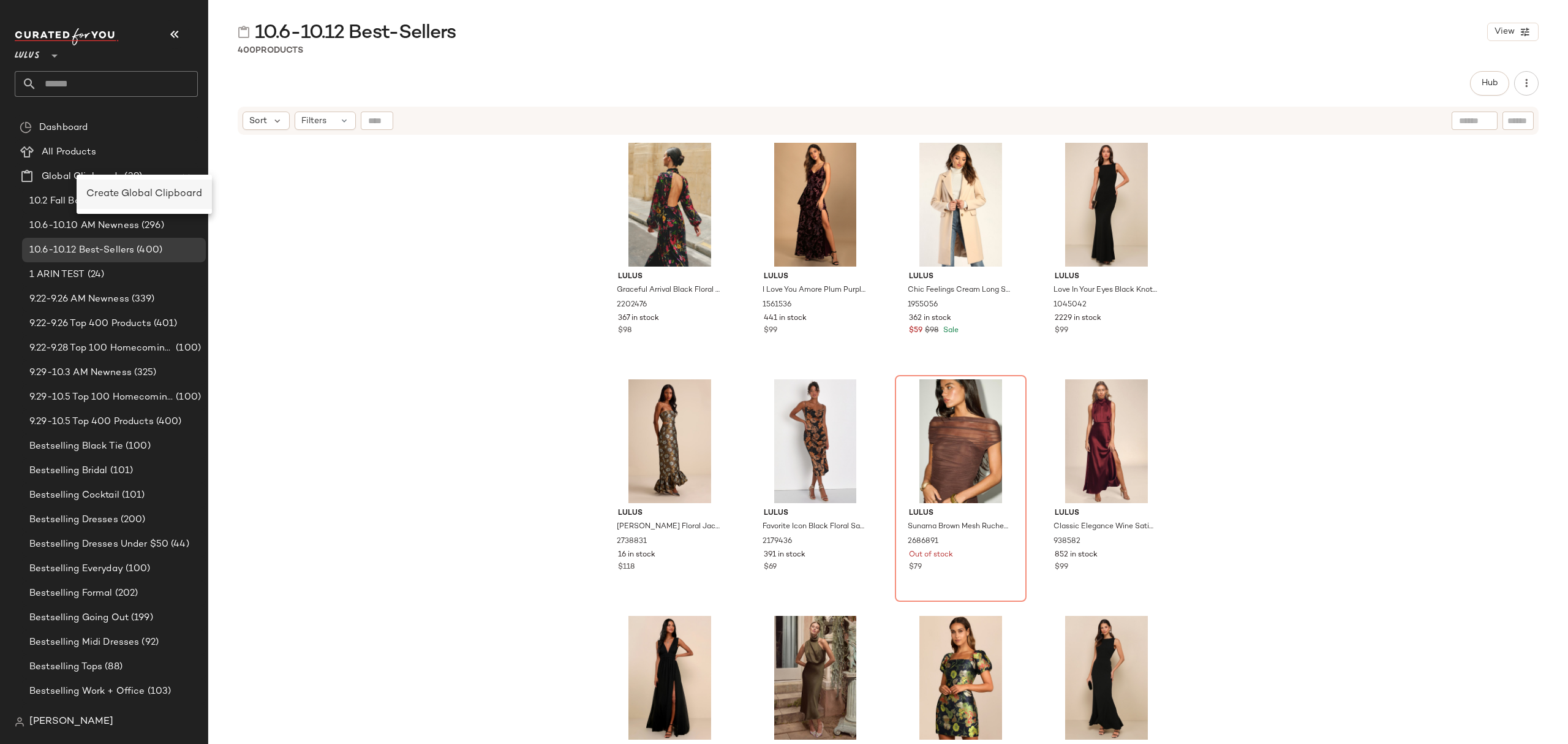
click at [125, 190] on span "Create Global Clipboard" at bounding box center [144, 194] width 116 height 10
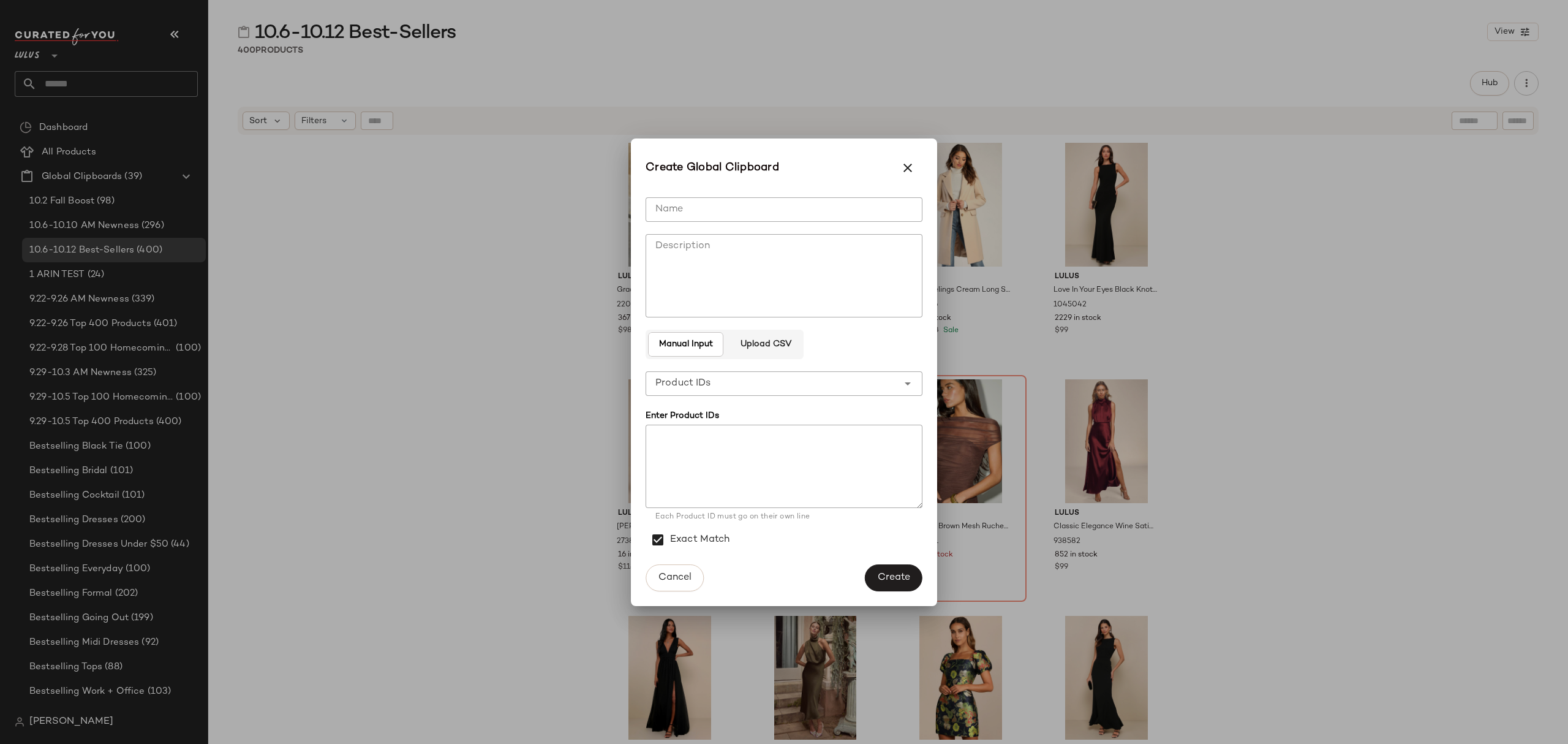
click at [733, 213] on input "Name" at bounding box center [784, 209] width 277 height 24
type input "**********"
click at [751, 373] on div "**********" at bounding box center [771, 383] width 252 height 24
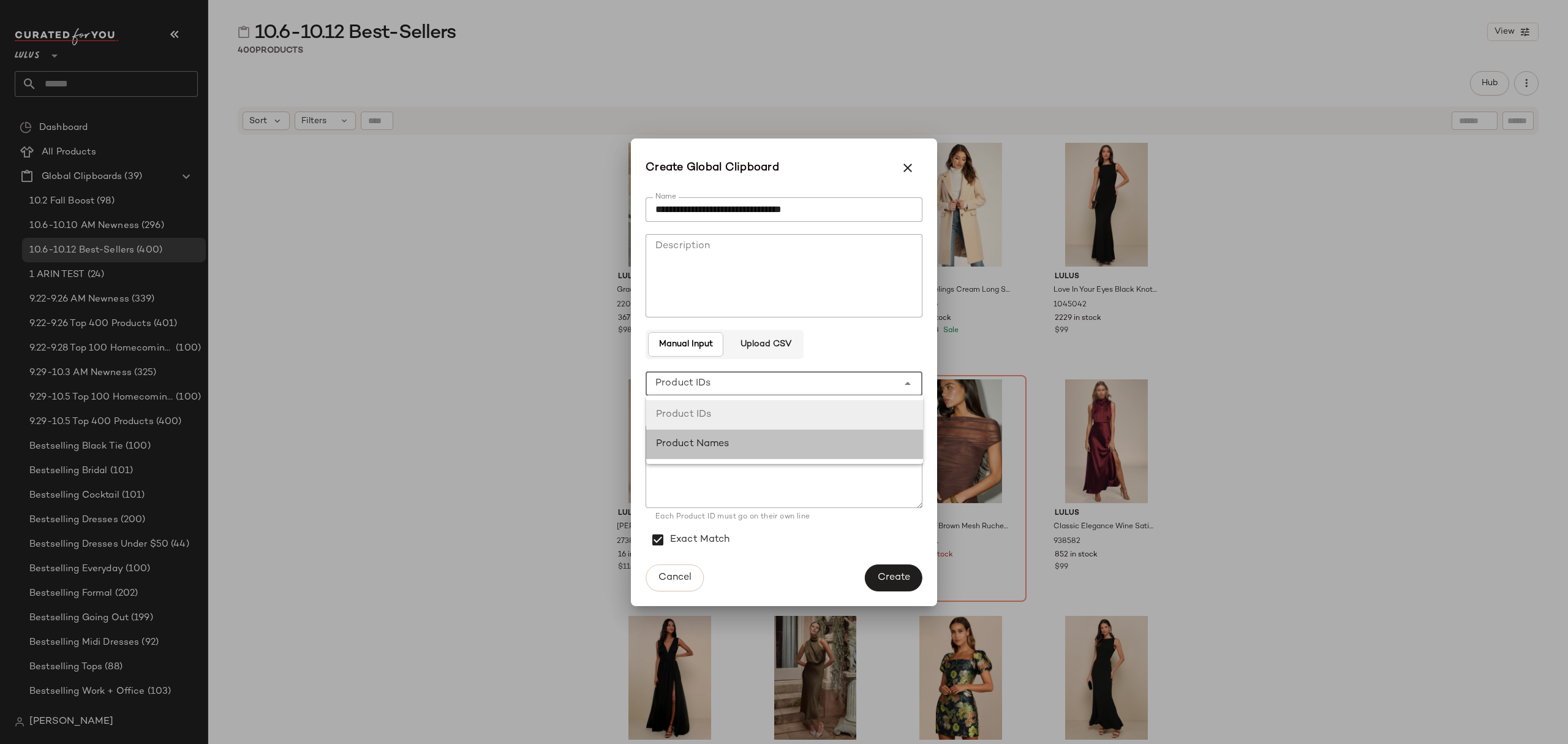
click at [758, 440] on div "Product Names" at bounding box center [785, 444] width 257 height 15
type input "**********"
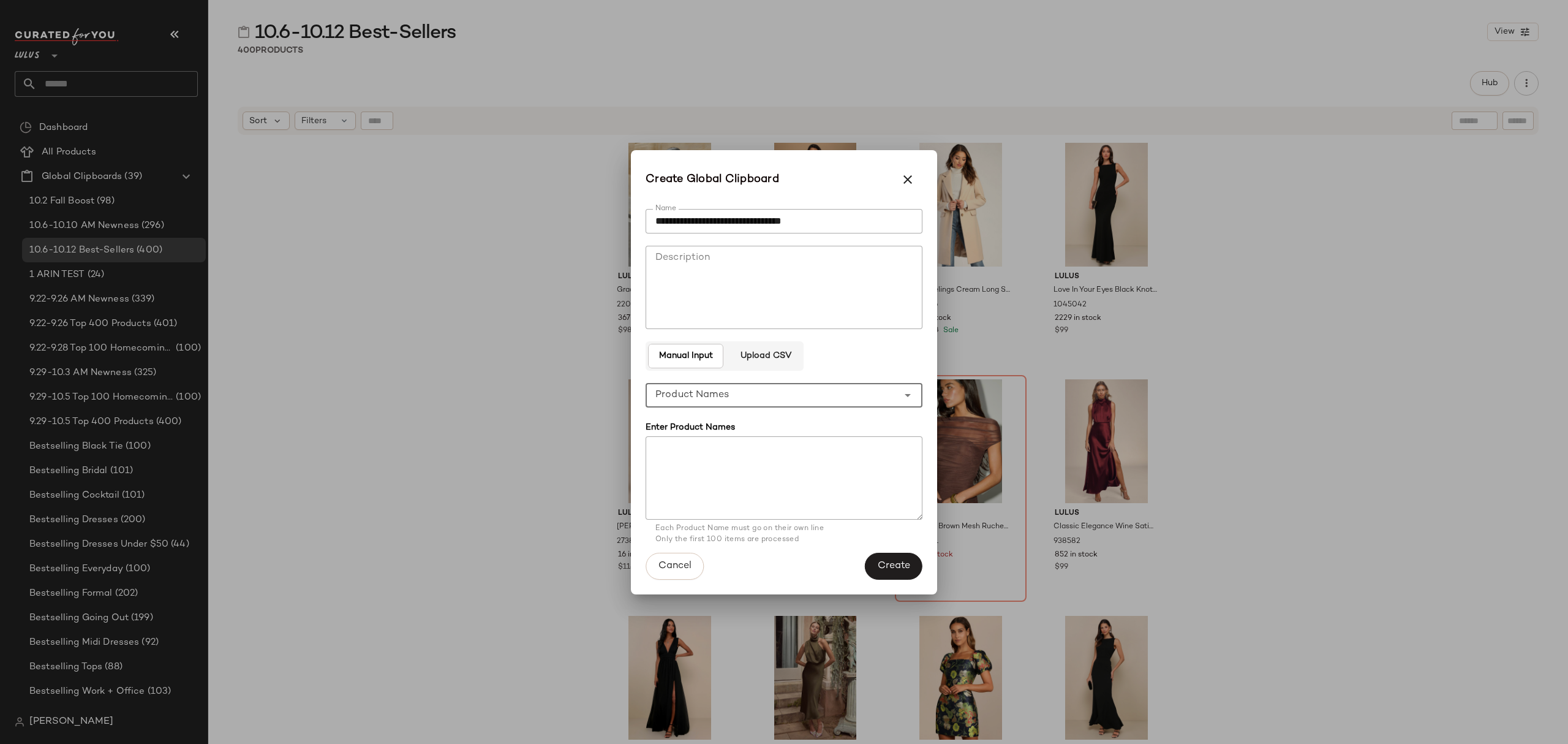
click at [744, 458] on textarea at bounding box center [784, 478] width 277 height 84
paste textarea "**********"
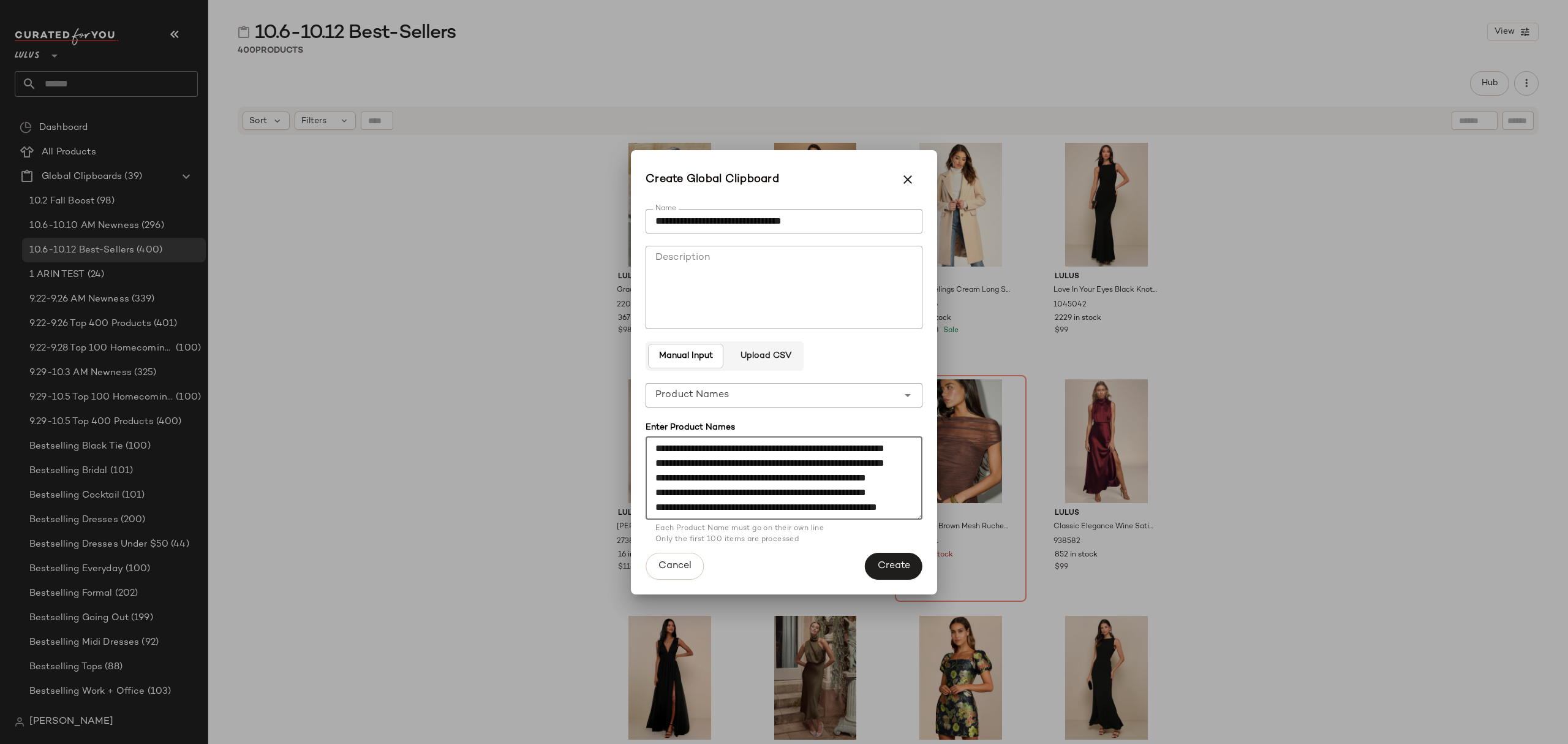
scroll to position [2582, 0]
type textarea "**********"
click at [892, 564] on span "Create" at bounding box center [894, 566] width 33 height 12
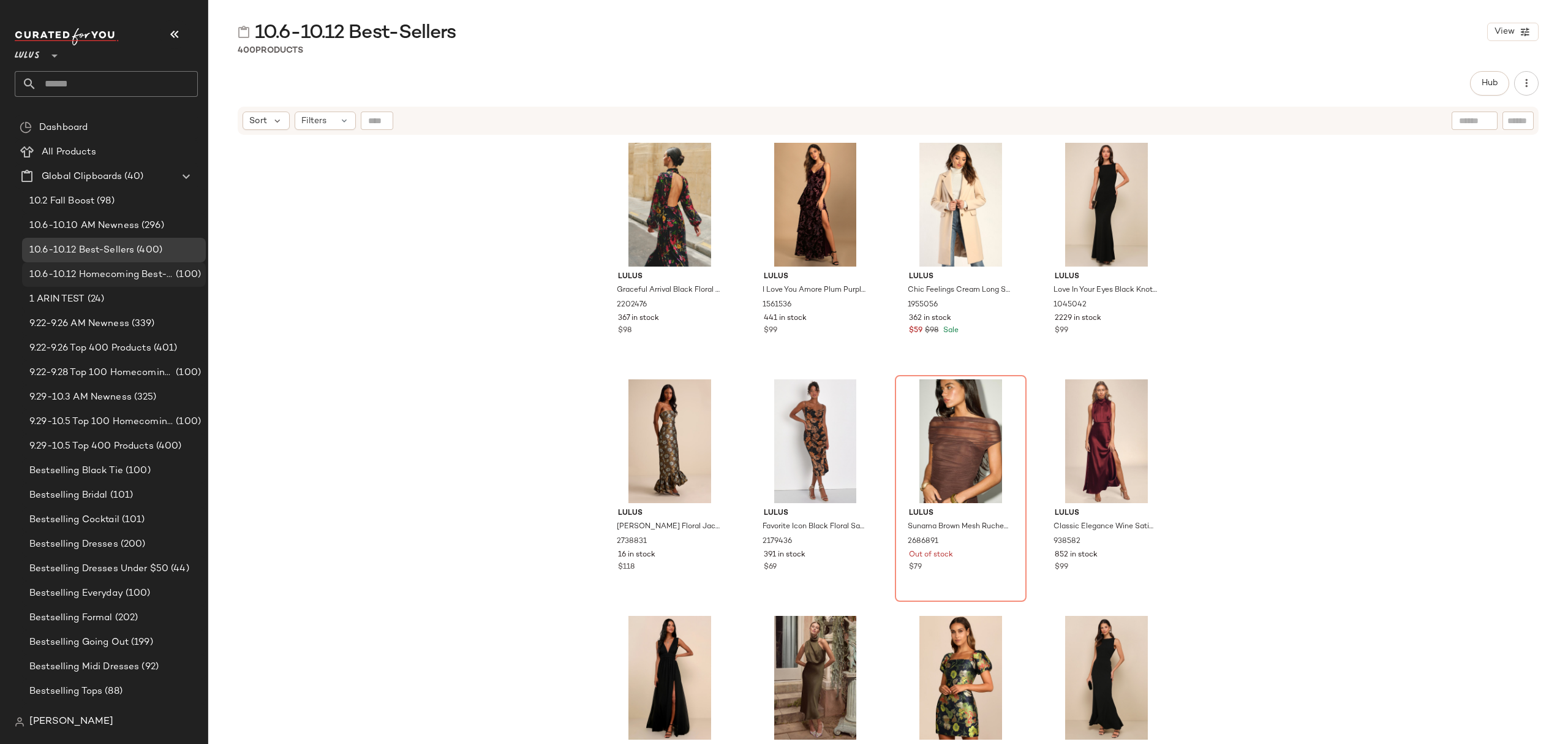
click at [139, 280] on span "10.6-10.12 Homecoming Best-Sellers" at bounding box center [101, 275] width 144 height 14
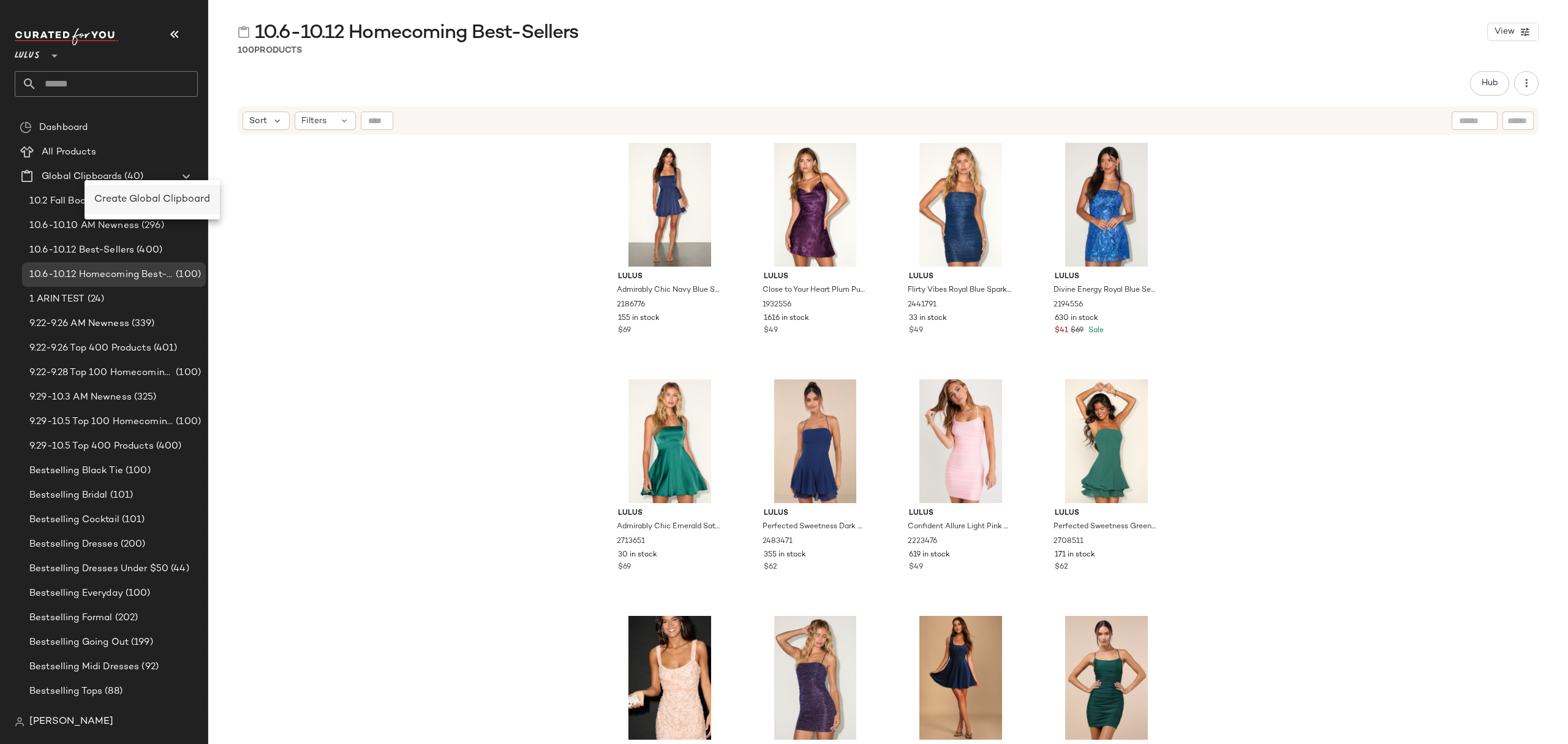
click at [112, 196] on span "Create Global Clipboard" at bounding box center [152, 200] width 116 height 10
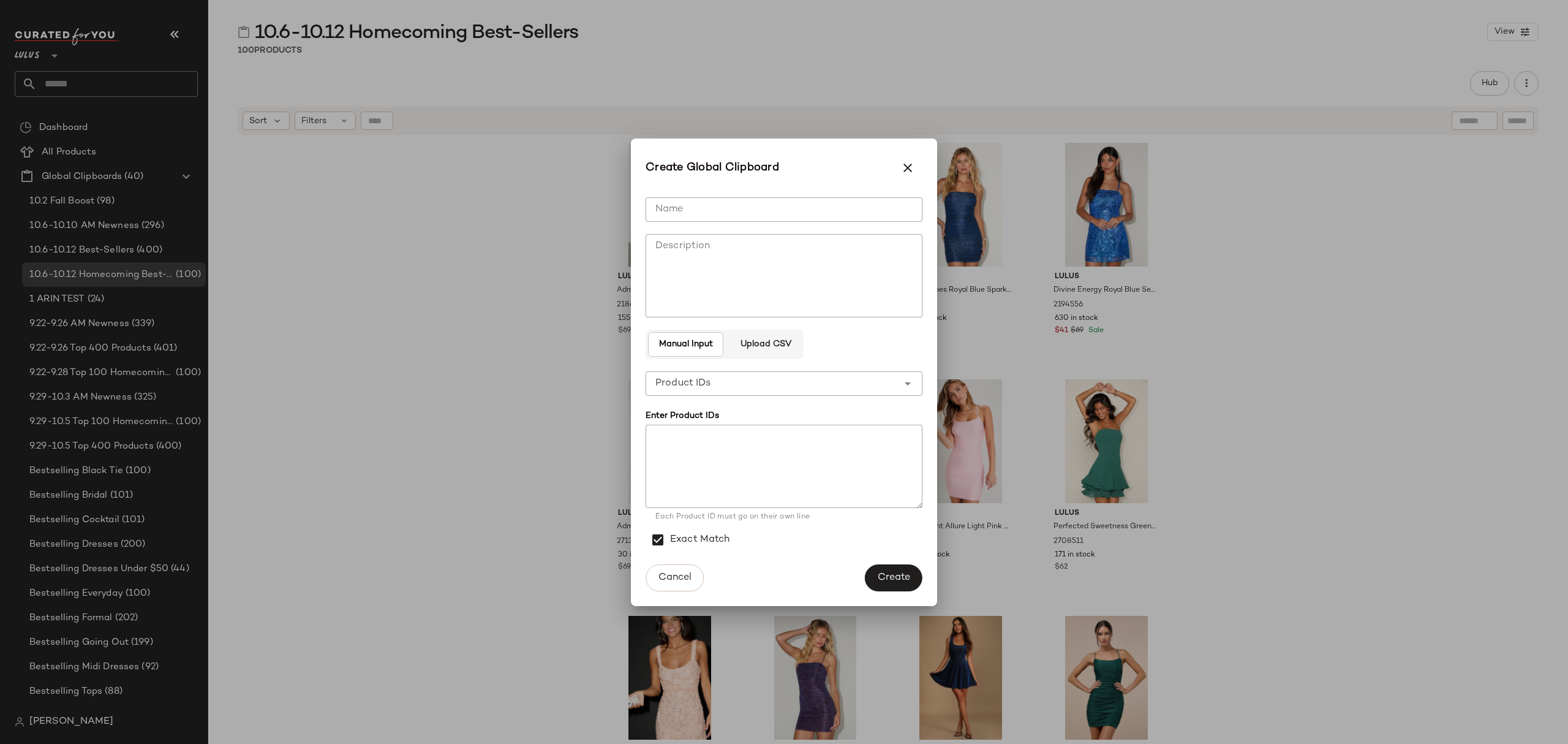
click at [729, 201] on input "Name" at bounding box center [784, 209] width 277 height 24
type input "**********"
click at [893, 581] on span "Create" at bounding box center [894, 578] width 33 height 12
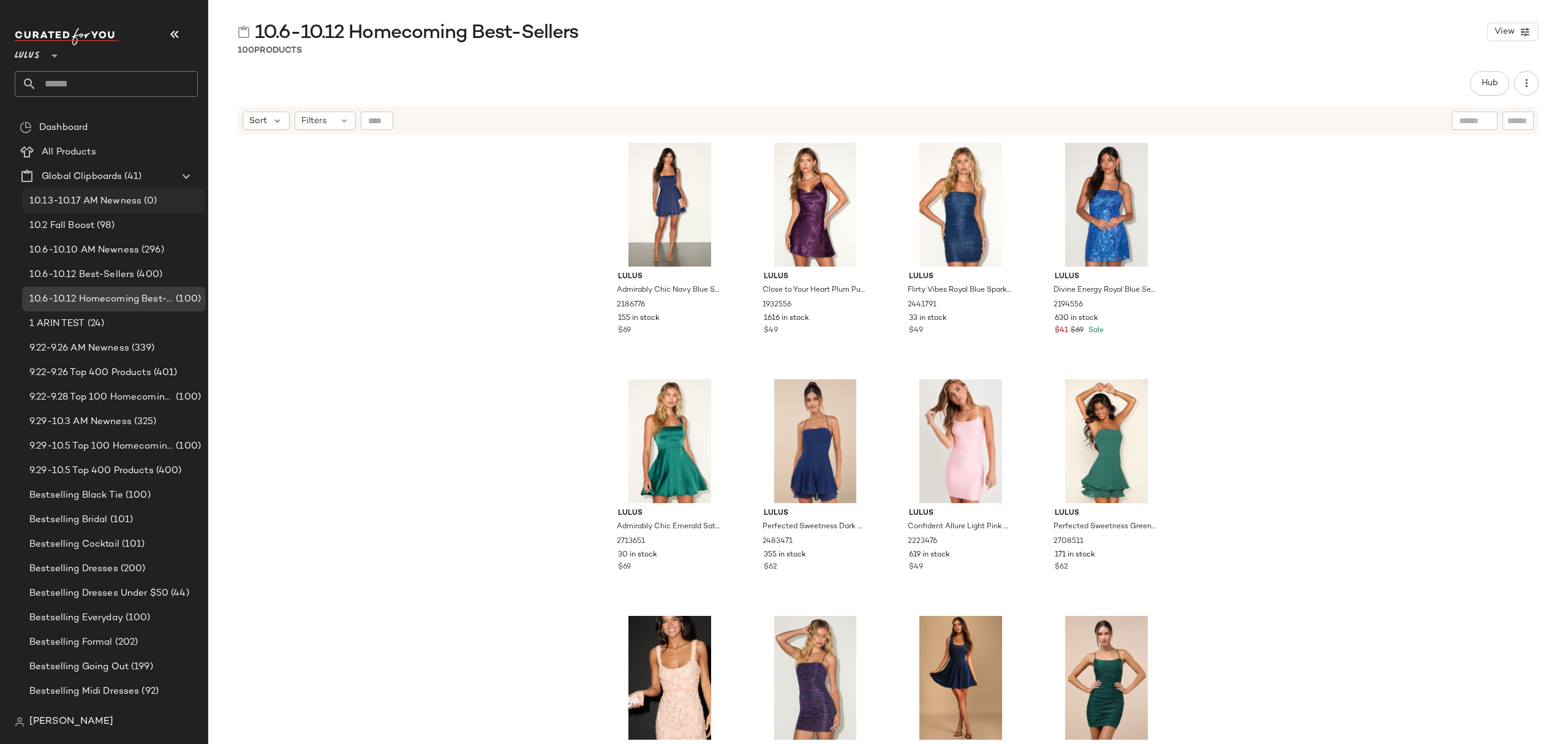
click at [137, 197] on span "10.13-10.17 AM Newness" at bounding box center [85, 201] width 112 height 14
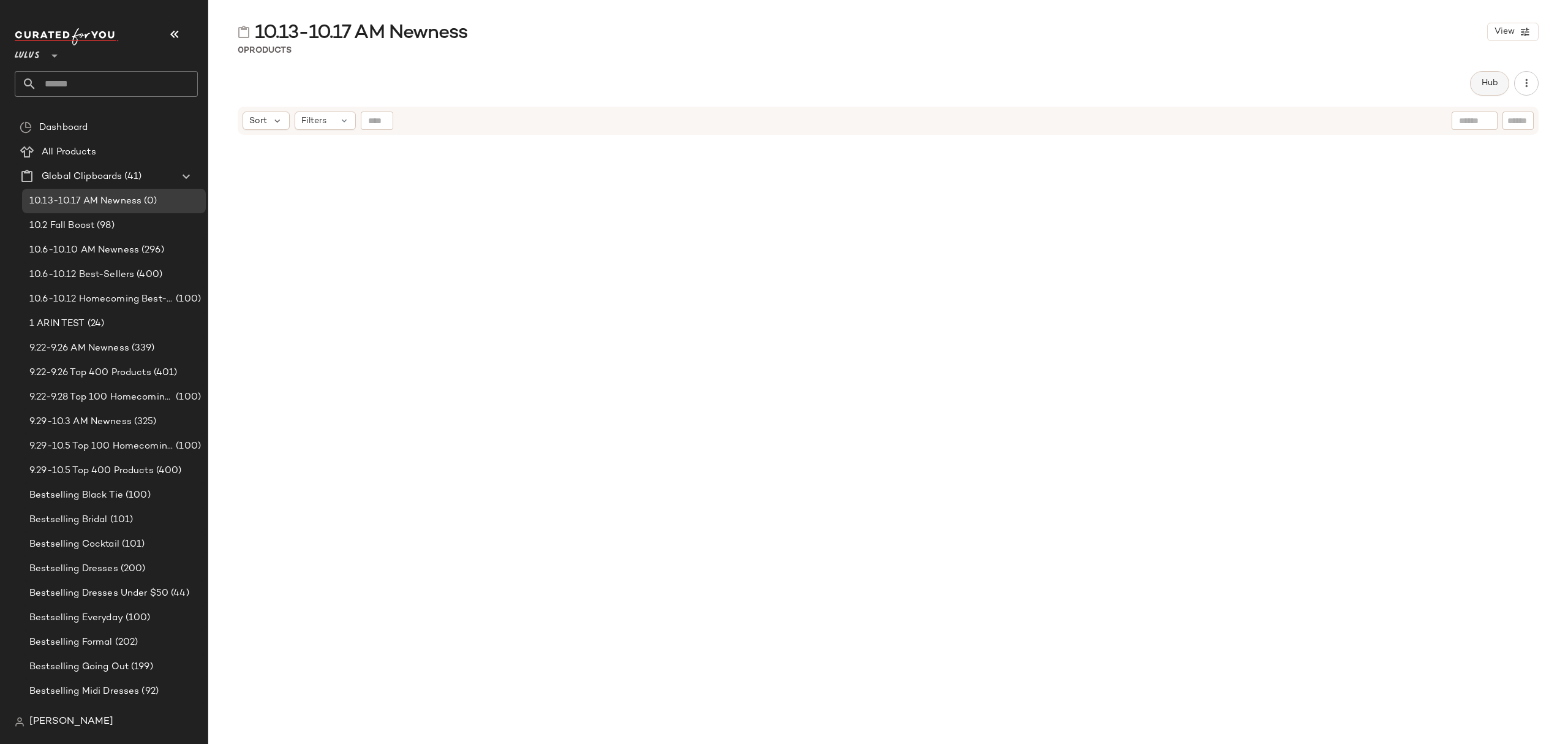
click at [1496, 86] on span "Hub" at bounding box center [1490, 84] width 18 height 10
click at [935, 116] on div "Sort" at bounding box center [933, 119] width 47 height 18
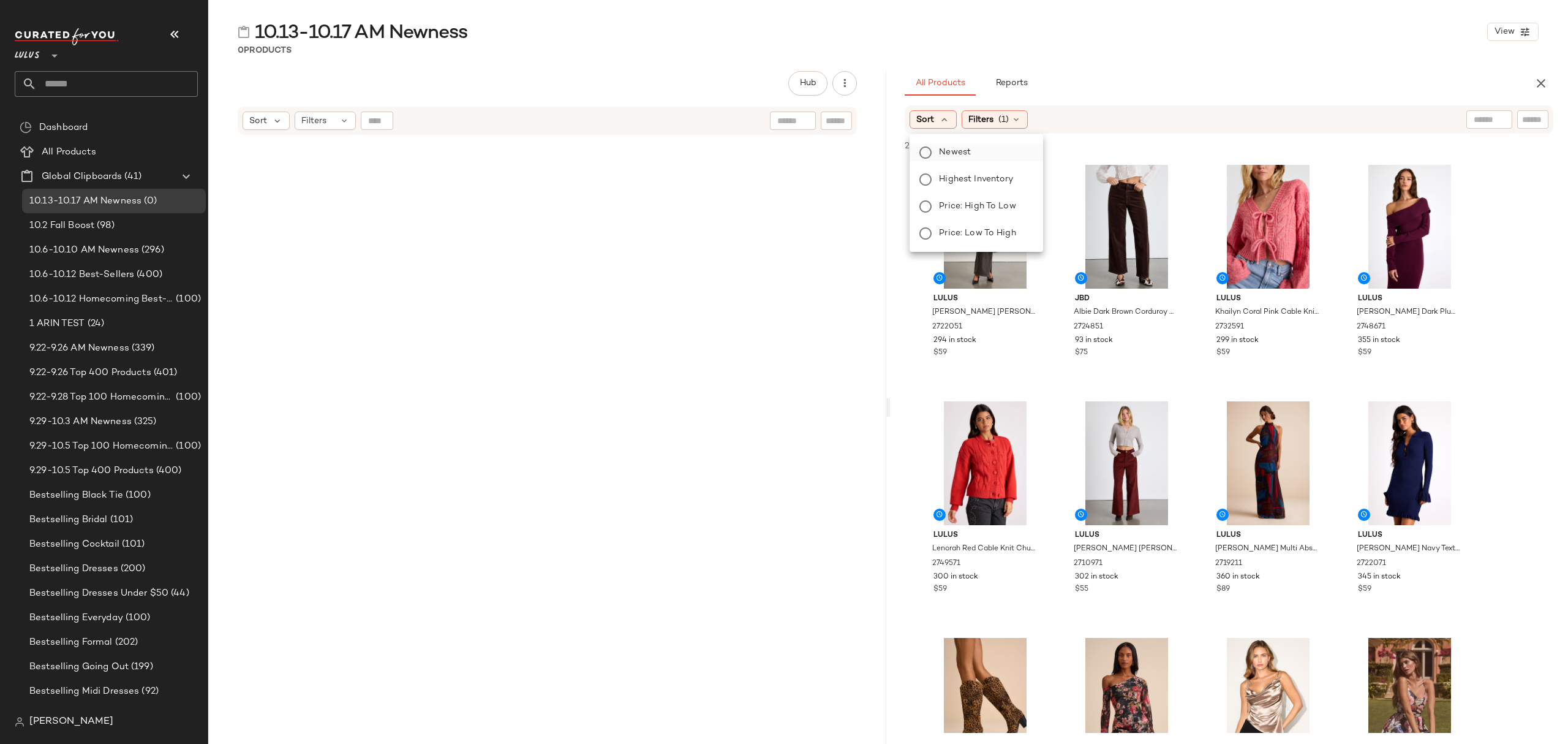
click at [969, 157] on span "Newest" at bounding box center [955, 152] width 32 height 13
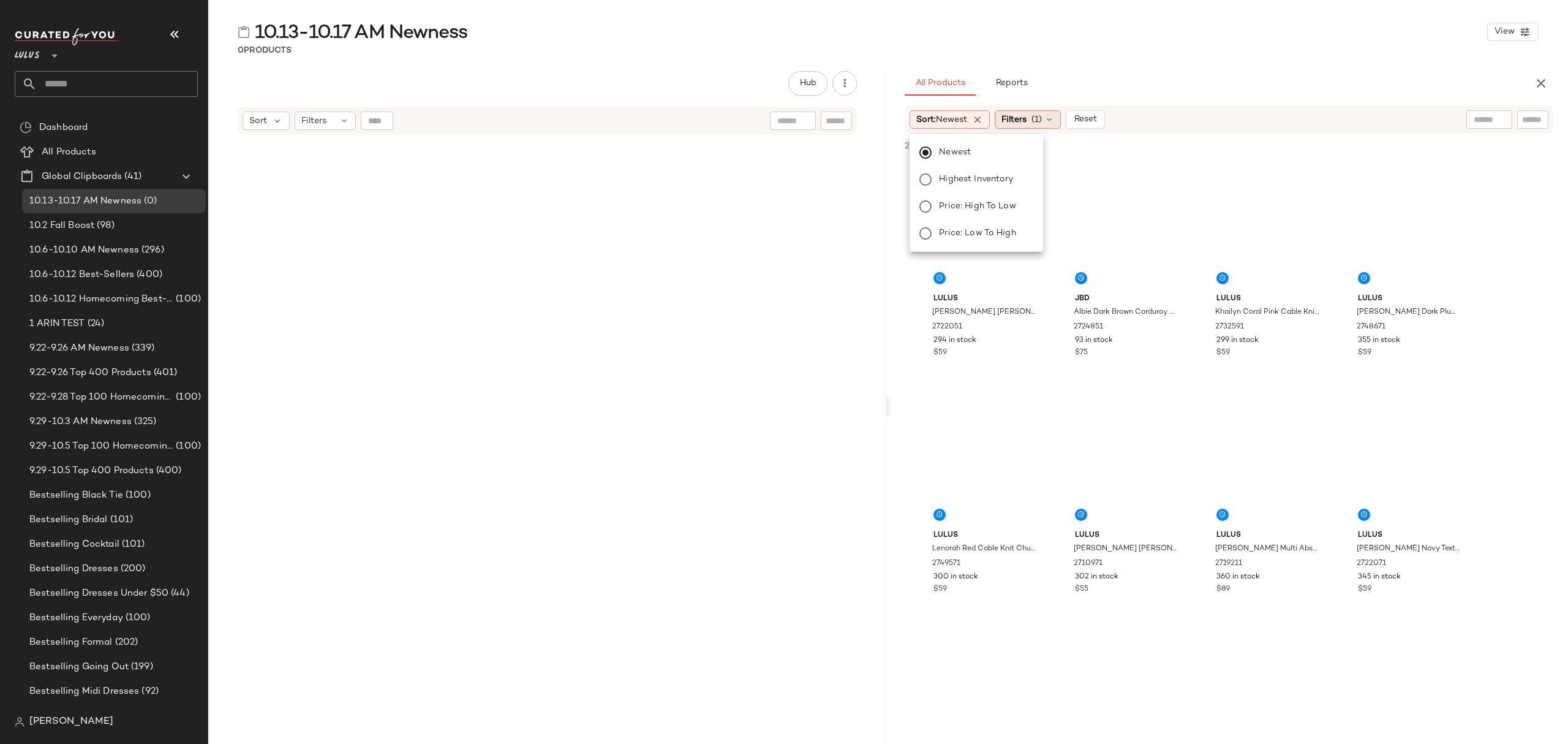
click at [1019, 118] on span "Filters" at bounding box center [1014, 119] width 25 height 13
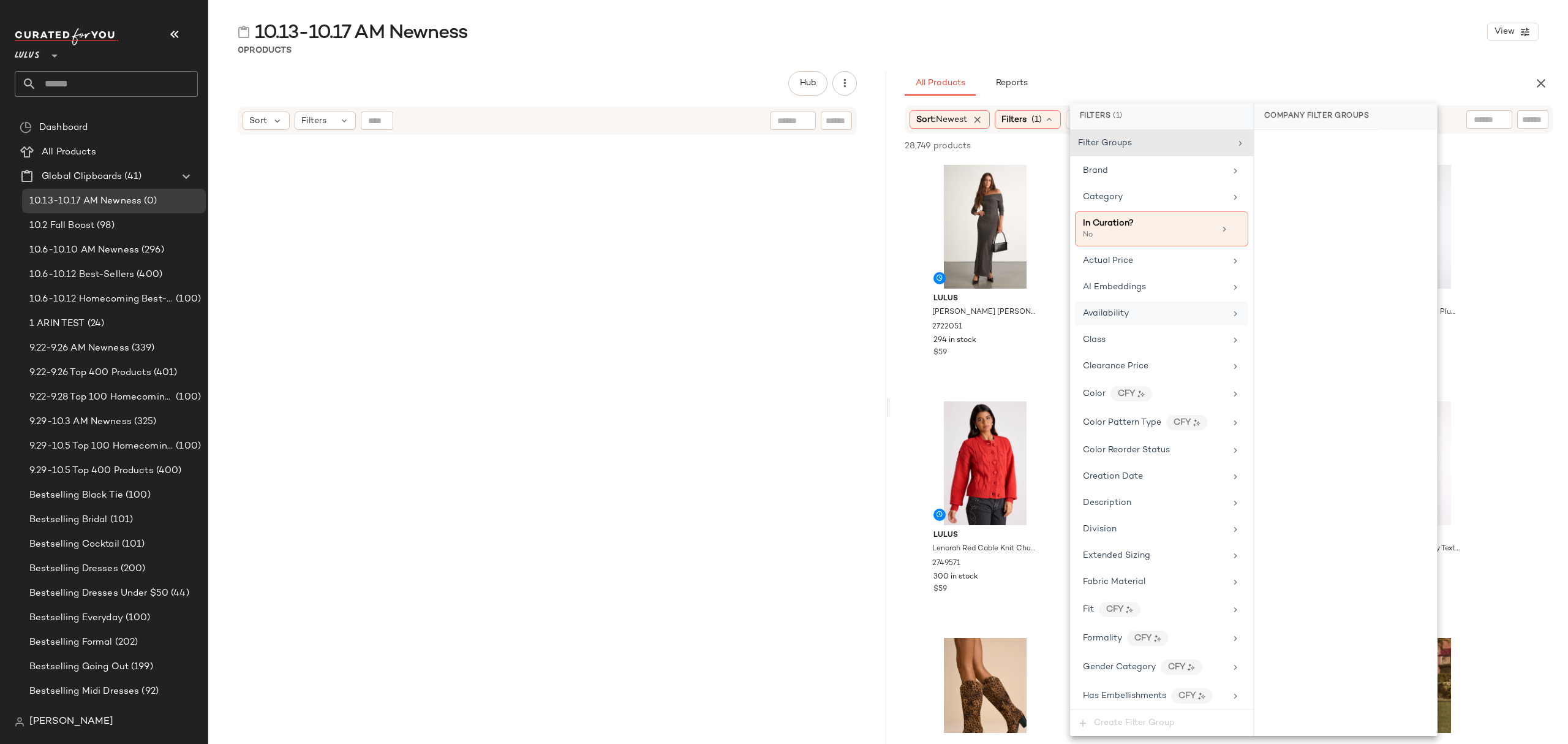
click at [1151, 314] on div "Availability" at bounding box center [1154, 313] width 143 height 13
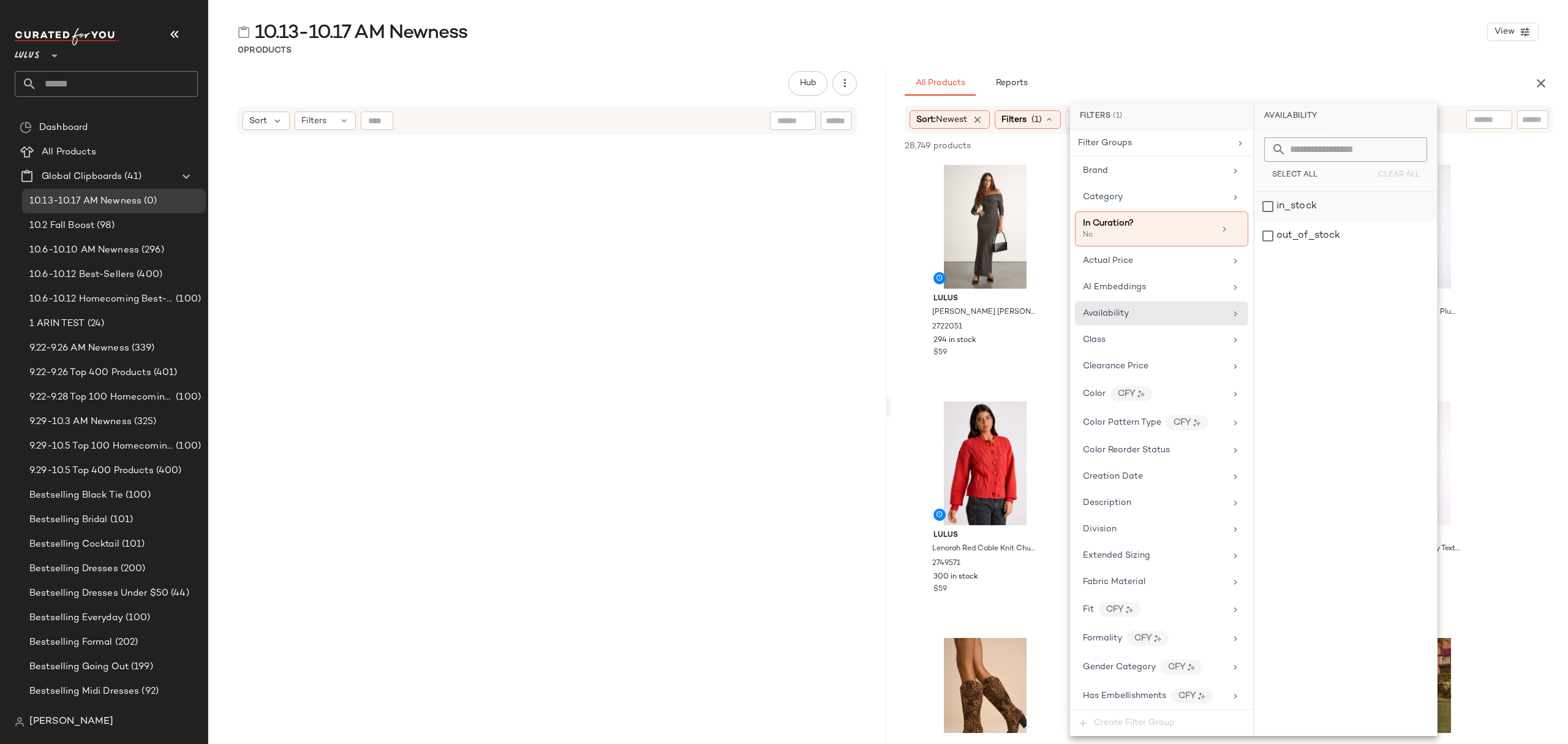
click at [1308, 211] on div "in_stock" at bounding box center [1346, 206] width 183 height 29
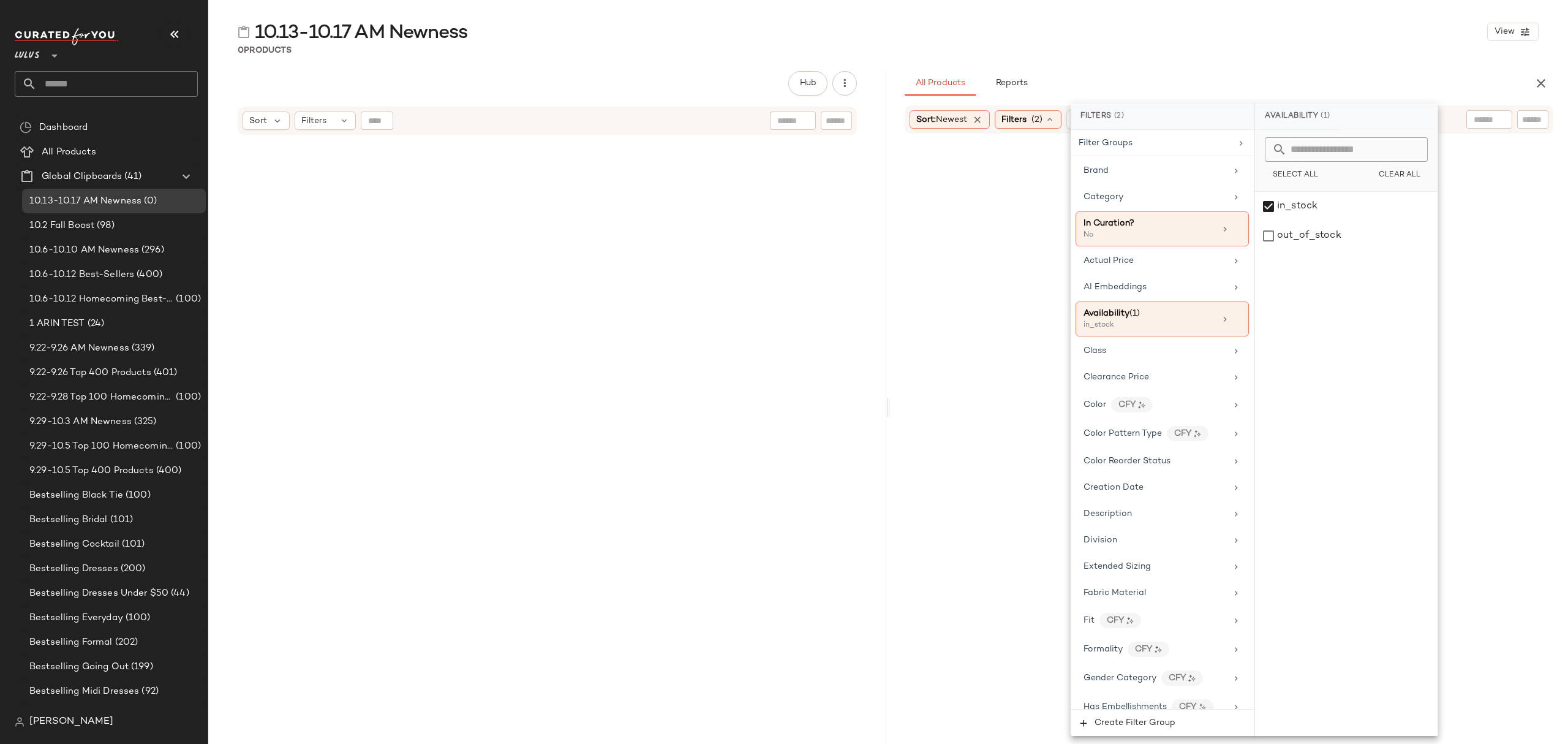
click at [1253, 84] on div "All Products Reports" at bounding box center [1210, 83] width 609 height 24
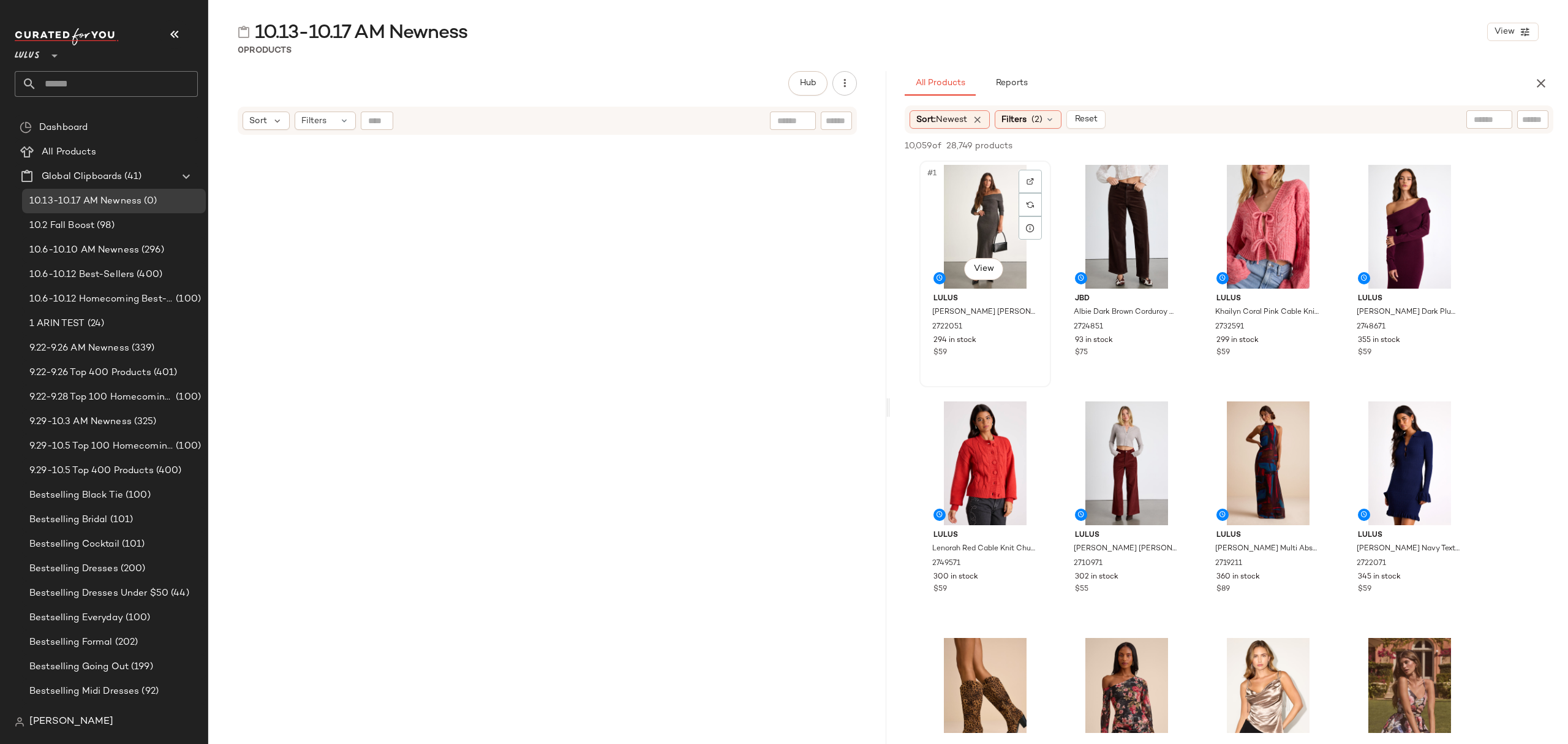
click at [938, 180] on div "#1 View" at bounding box center [985, 226] width 123 height 124
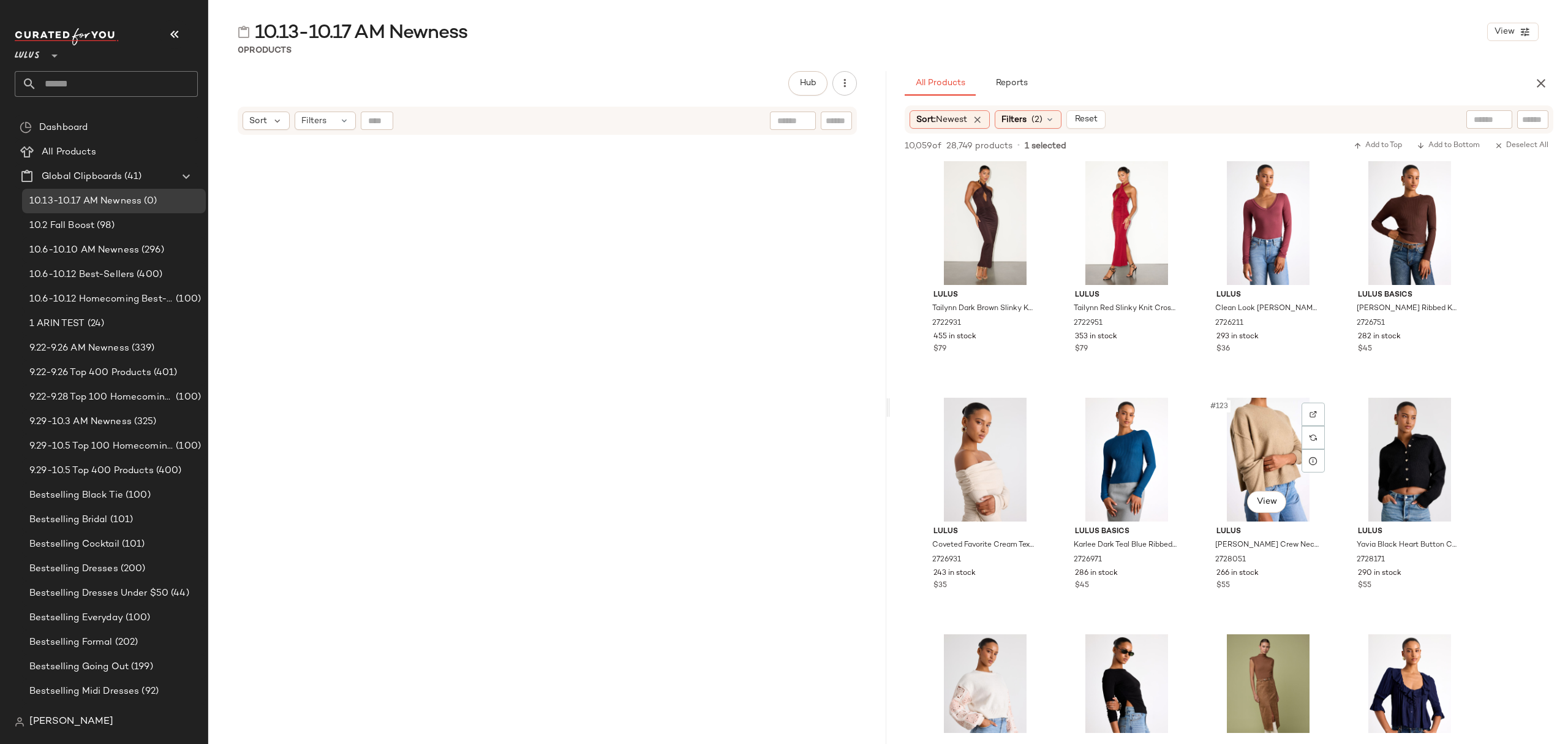
scroll to position [6535, 0]
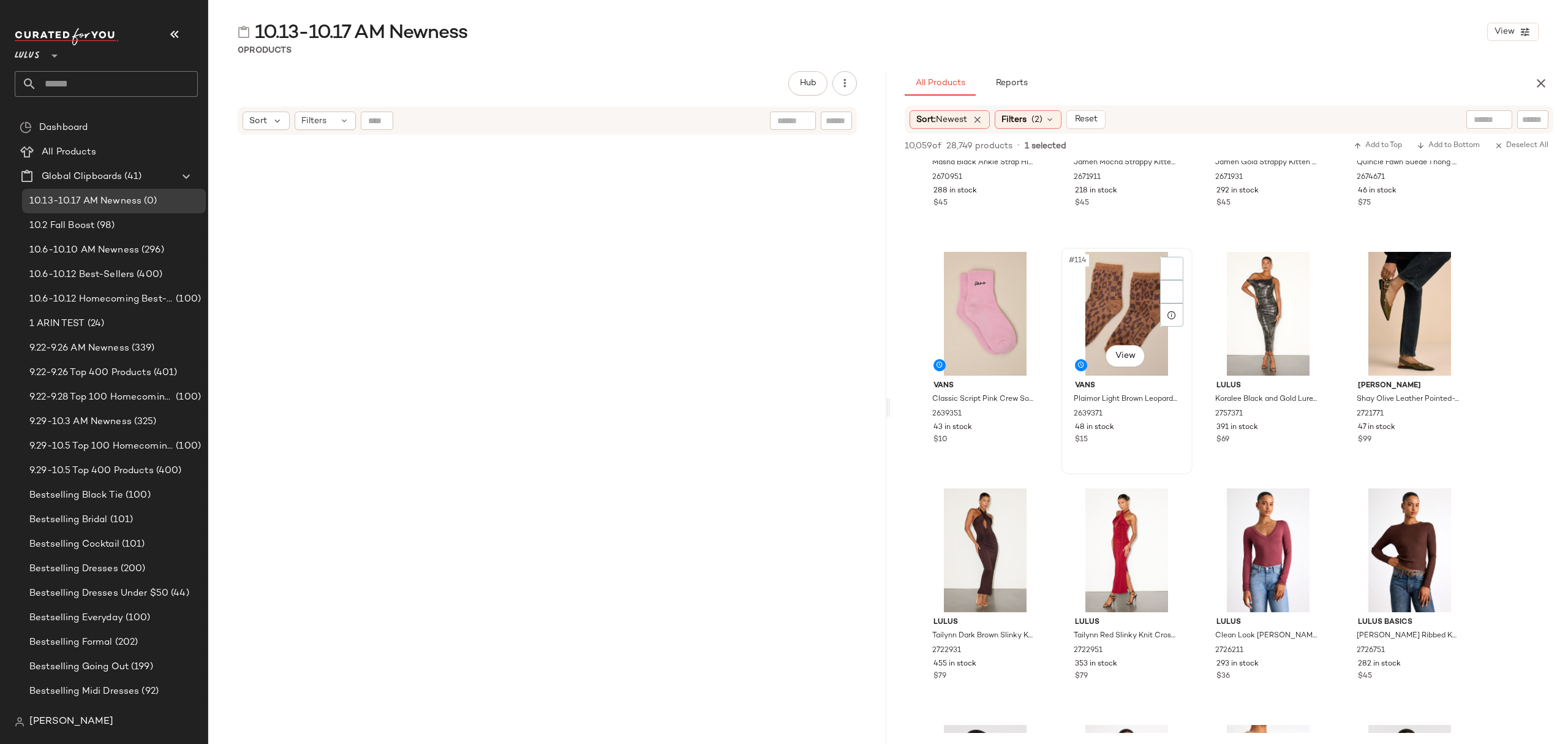
click at [1136, 427] on div "48 in stock" at bounding box center [1127, 428] width 104 height 11
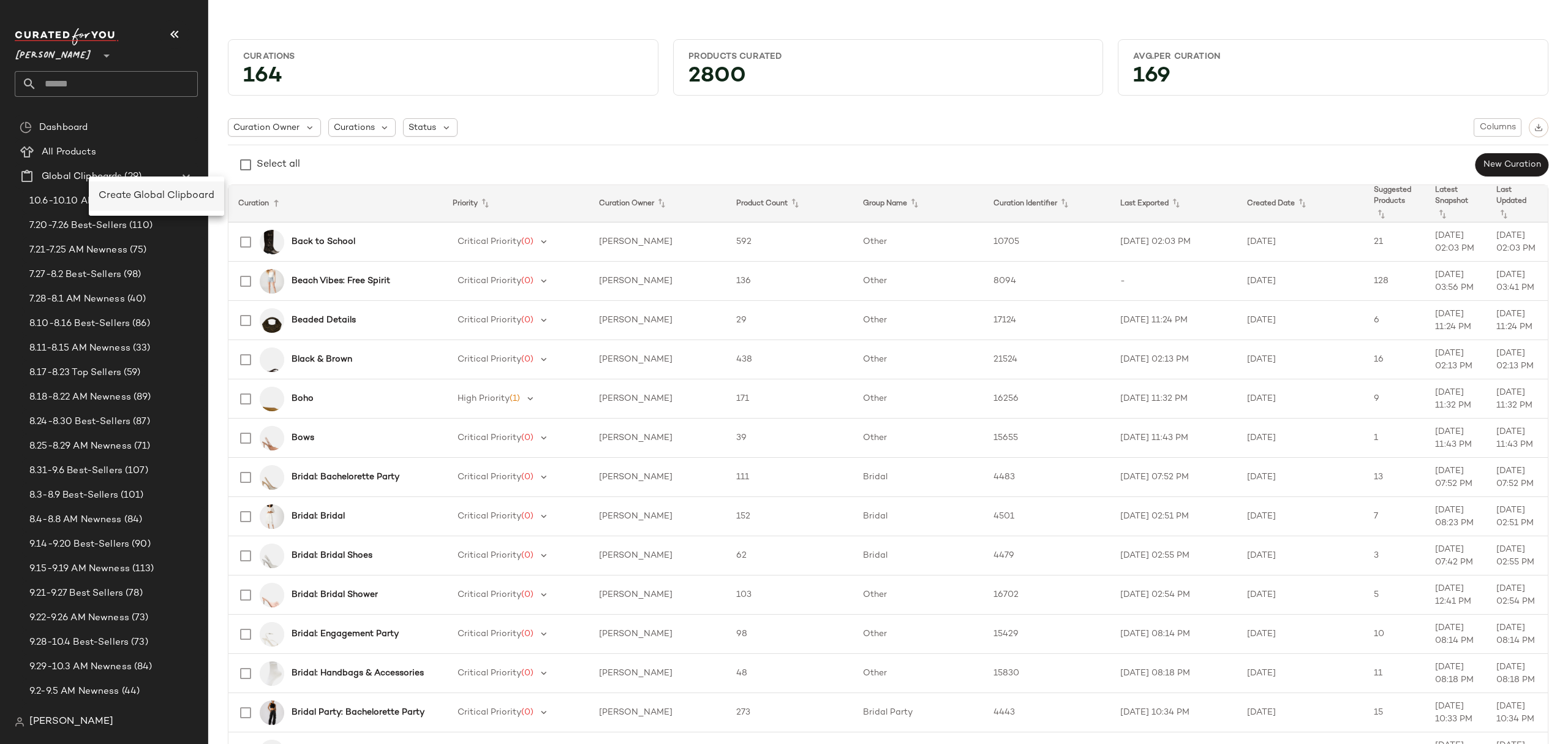
click at [130, 190] on span "Create Global Clipboard" at bounding box center [156, 195] width 116 height 10
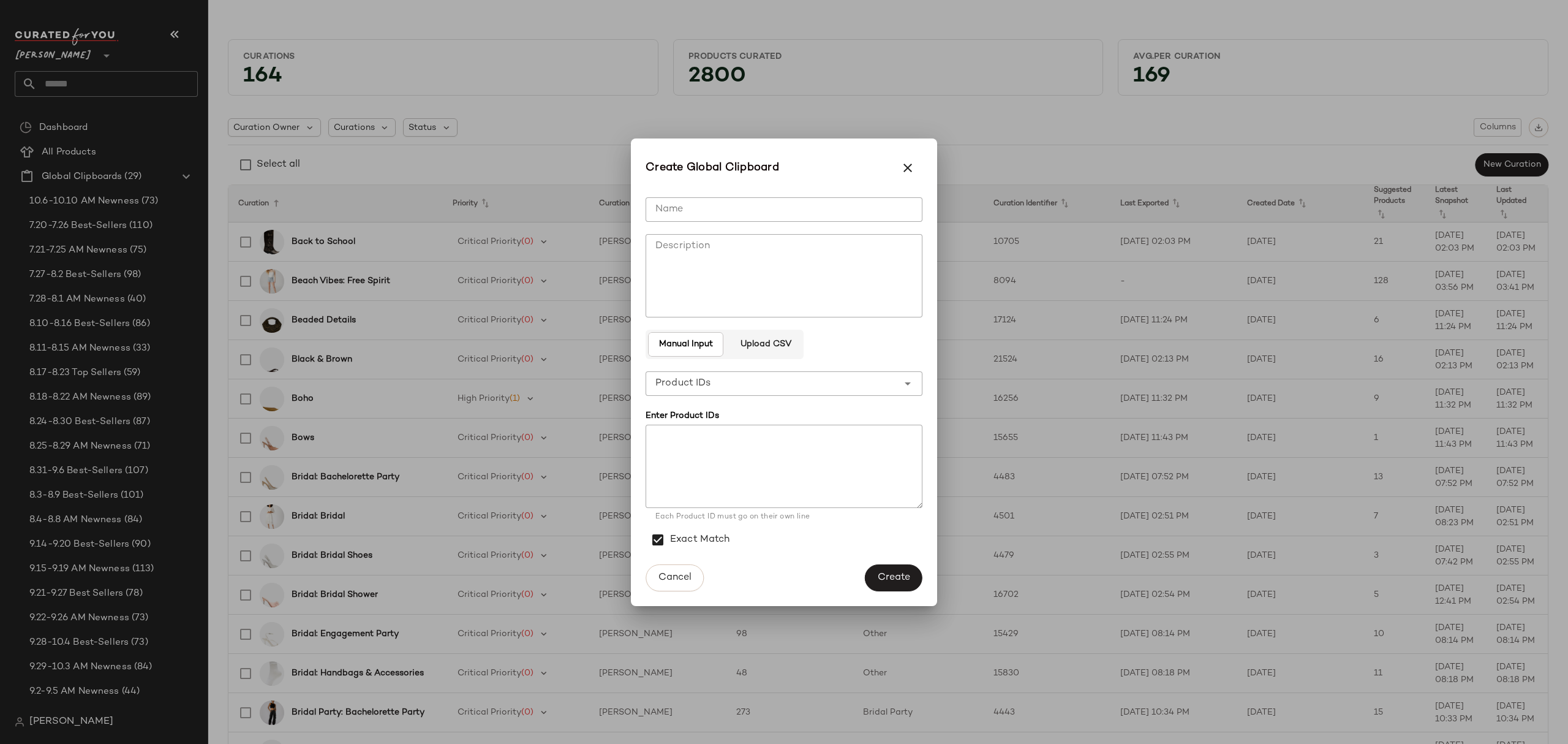
drag, startPoint x: 696, startPoint y: 218, endPoint x: 789, endPoint y: 215, distance: 93.0
click at [696, 217] on input "Name" at bounding box center [784, 209] width 277 height 24
type input "**********"
click at [885, 574] on span "Create" at bounding box center [894, 578] width 33 height 12
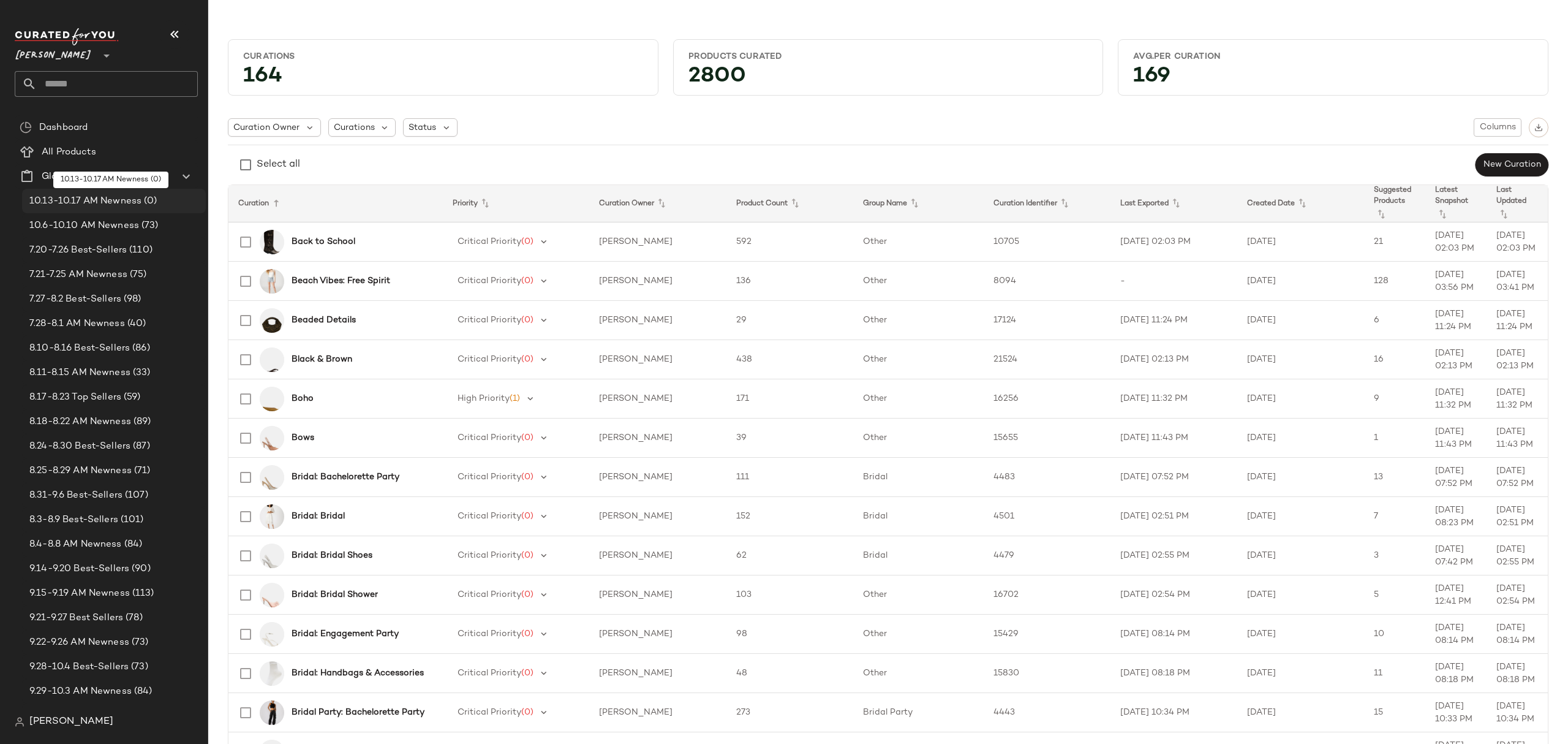
drag, startPoint x: 71, startPoint y: 205, endPoint x: 95, endPoint y: 206, distance: 24.0
click at [71, 204] on span "10.13-10.17 AM Newness" at bounding box center [85, 201] width 112 height 14
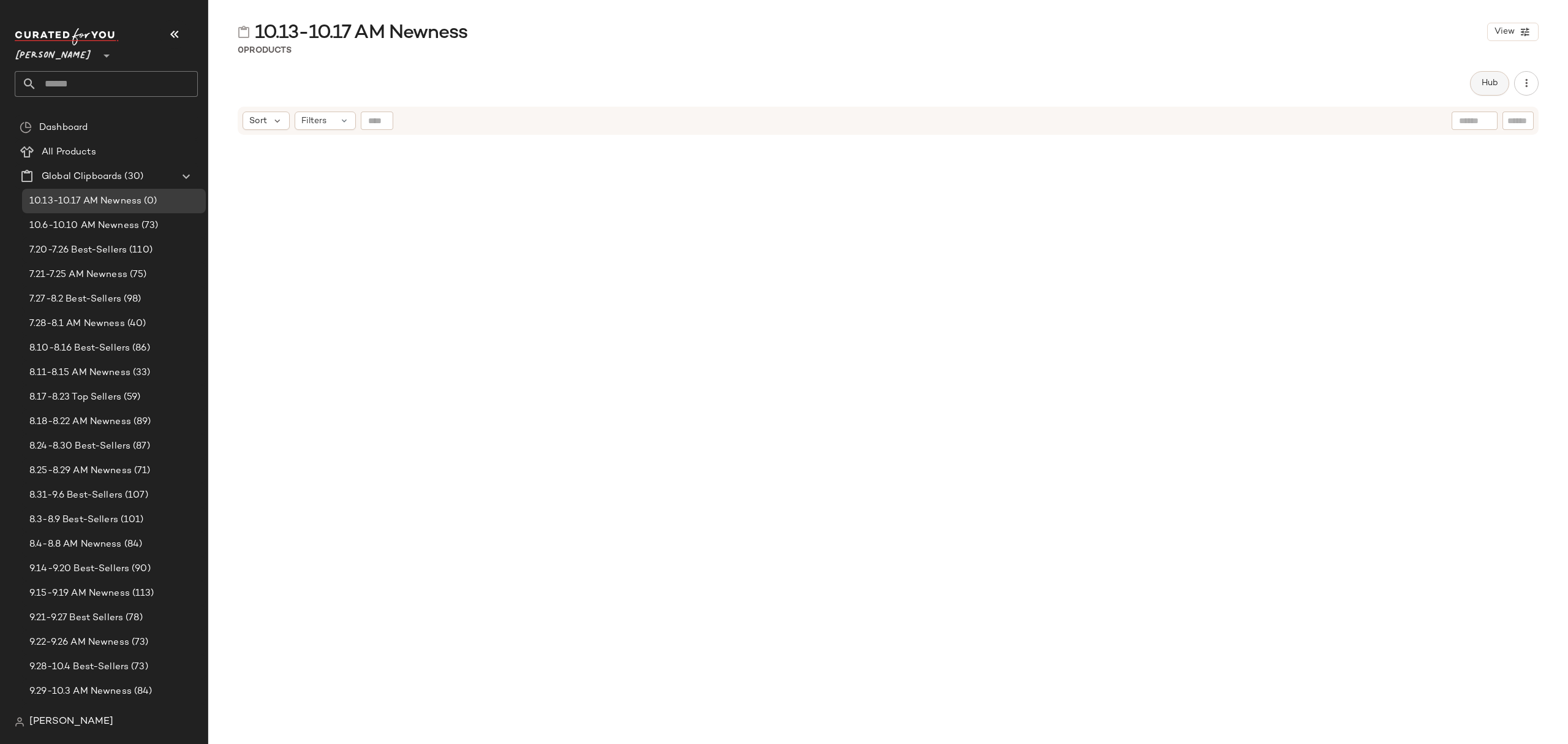
click at [1476, 89] on button "Hub" at bounding box center [1490, 83] width 39 height 24
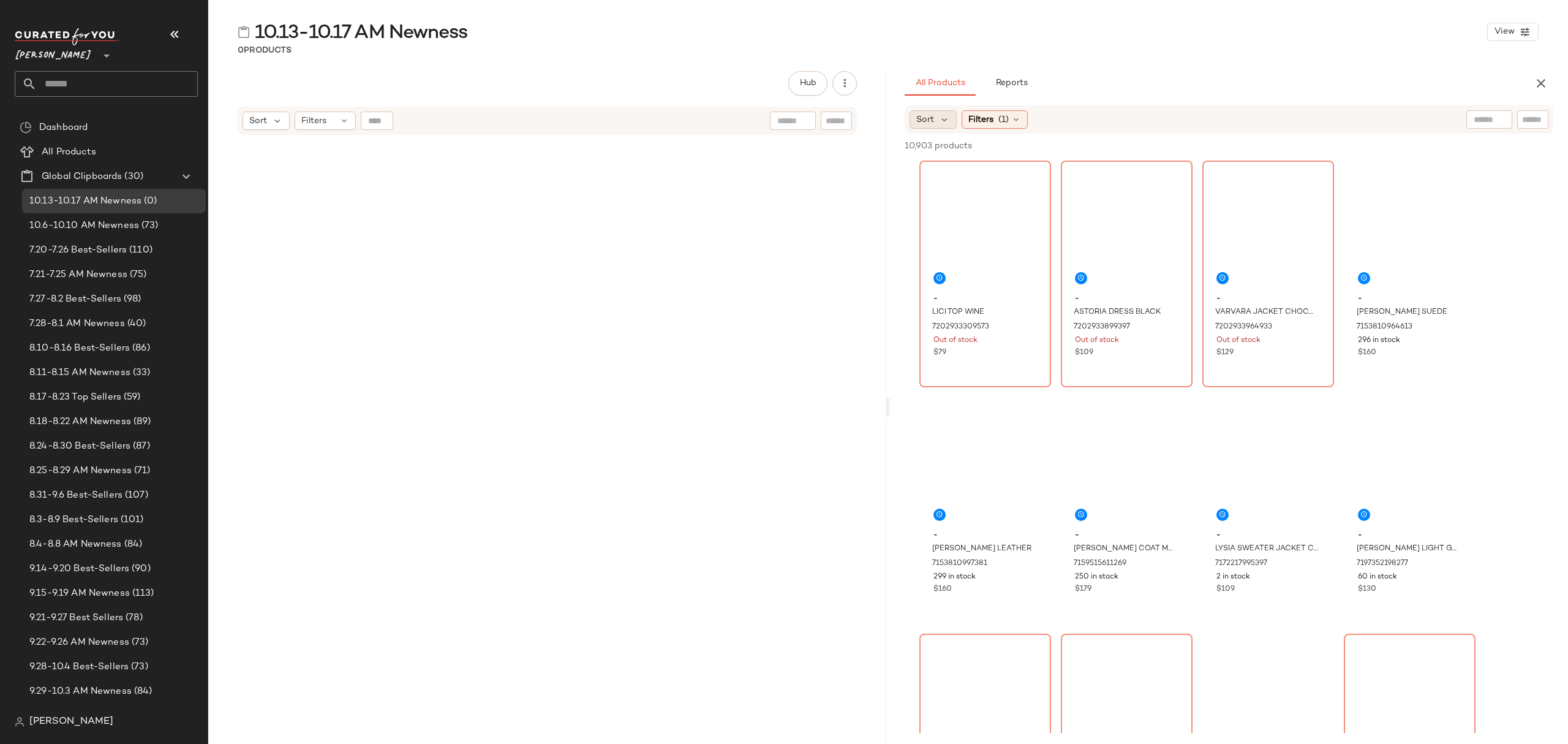
click at [934, 123] on div "Sort" at bounding box center [933, 119] width 47 height 18
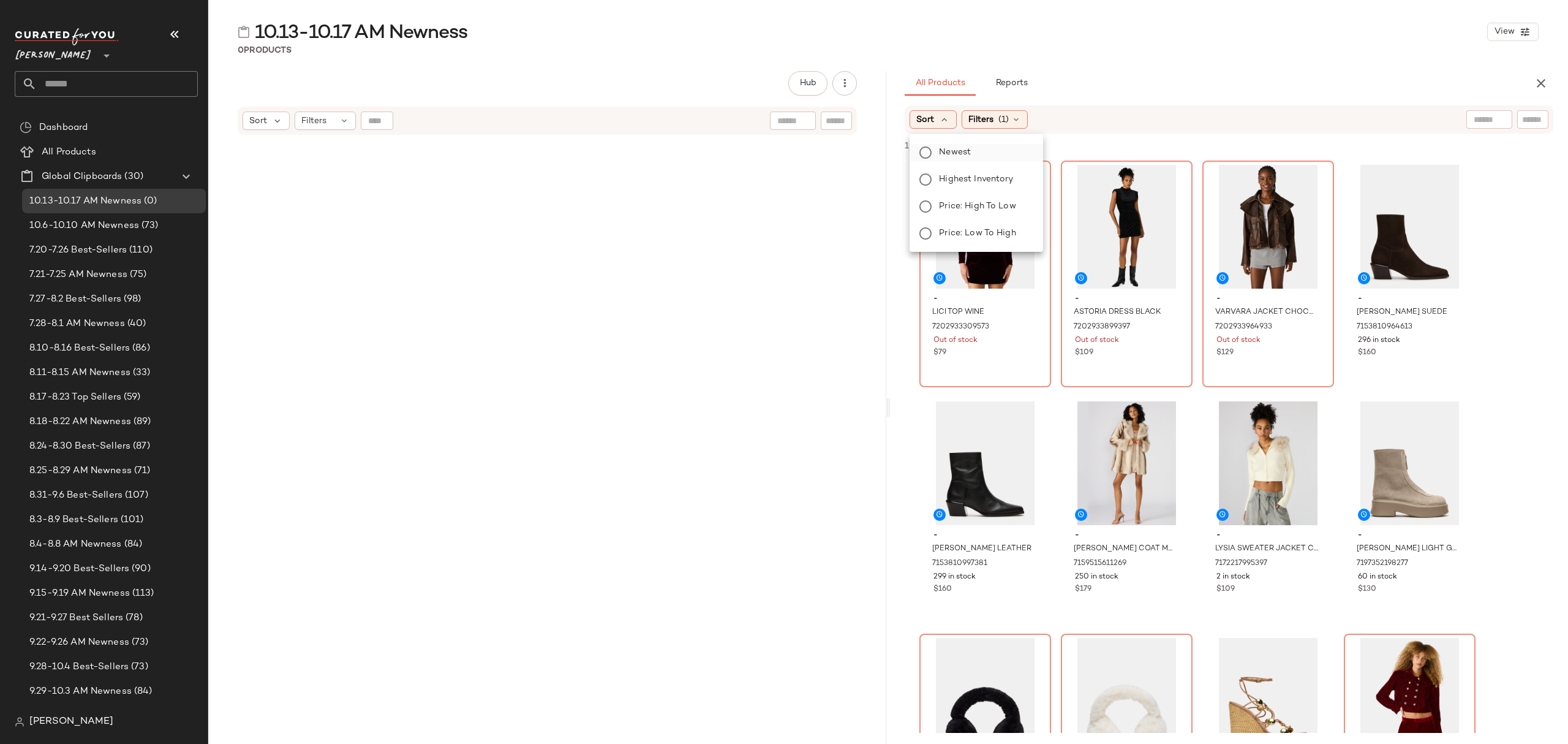
drag, startPoint x: 959, startPoint y: 151, endPoint x: 988, endPoint y: 146, distance: 29.4
click at [959, 151] on span "Newest" at bounding box center [955, 152] width 32 height 13
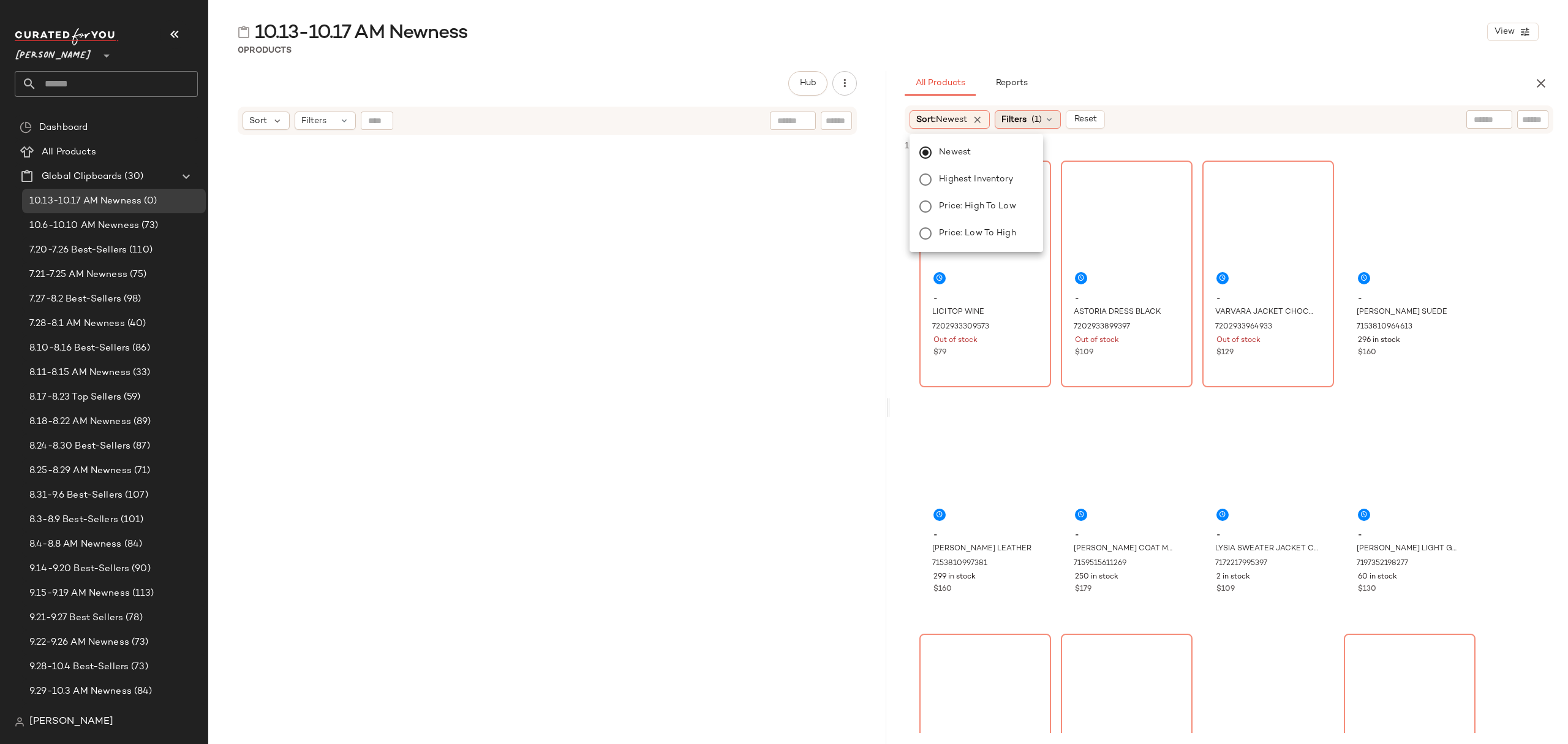
click at [1027, 120] on span "Filters" at bounding box center [1014, 119] width 25 height 13
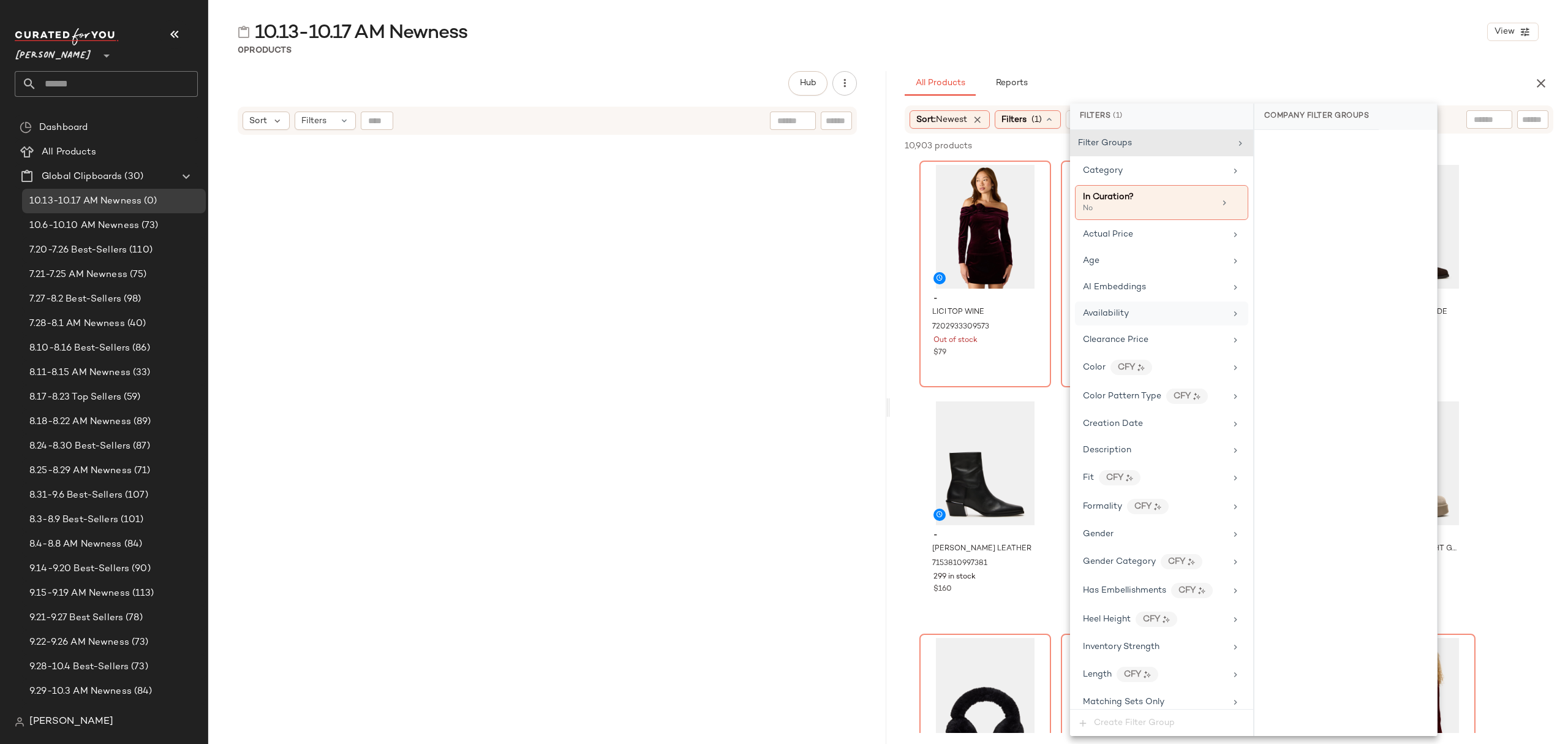
click at [1150, 324] on div "Availability" at bounding box center [1162, 313] width 174 height 24
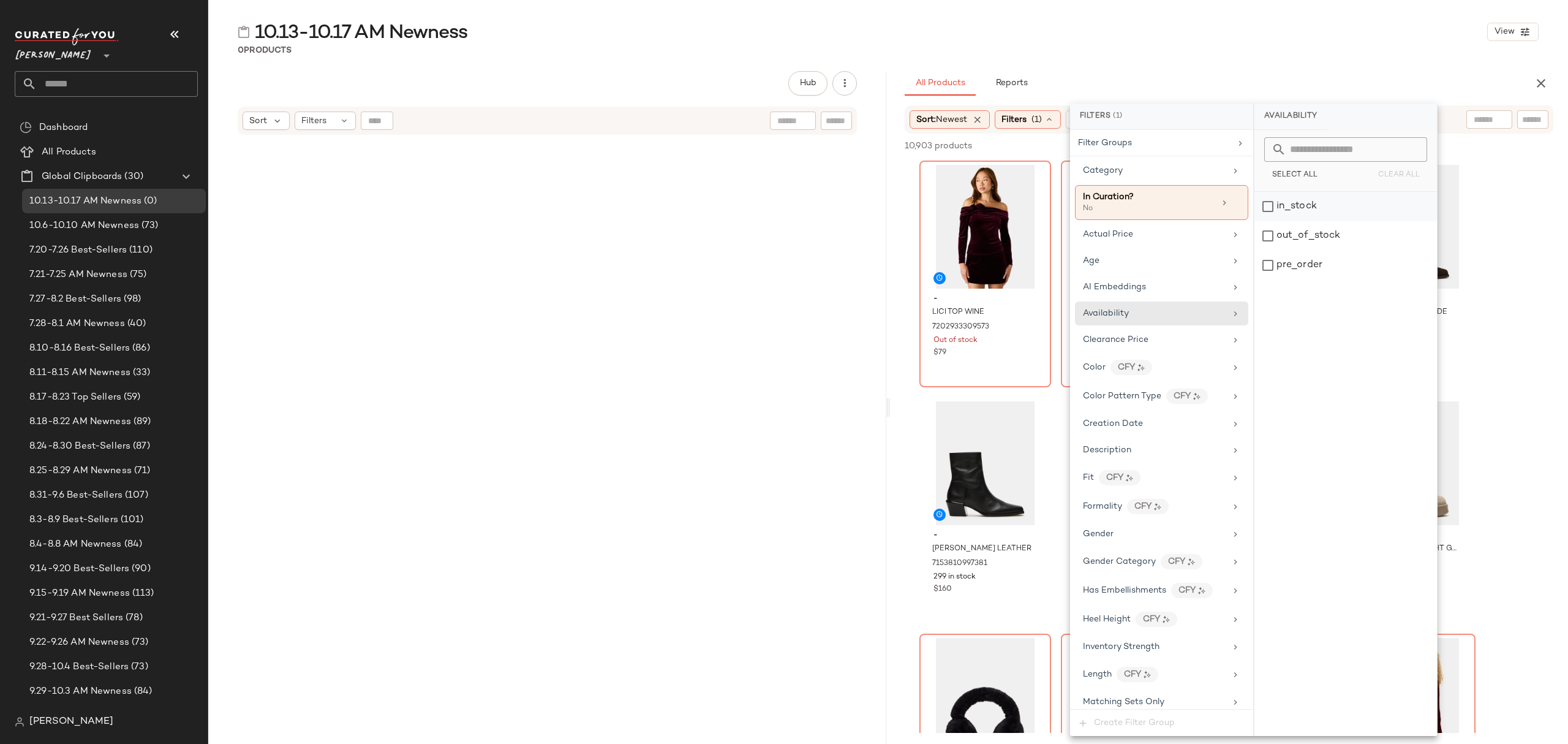
click at [1309, 201] on div "in_stock" at bounding box center [1346, 206] width 183 height 29
click at [1318, 268] on div "pre_order" at bounding box center [1346, 265] width 183 height 29
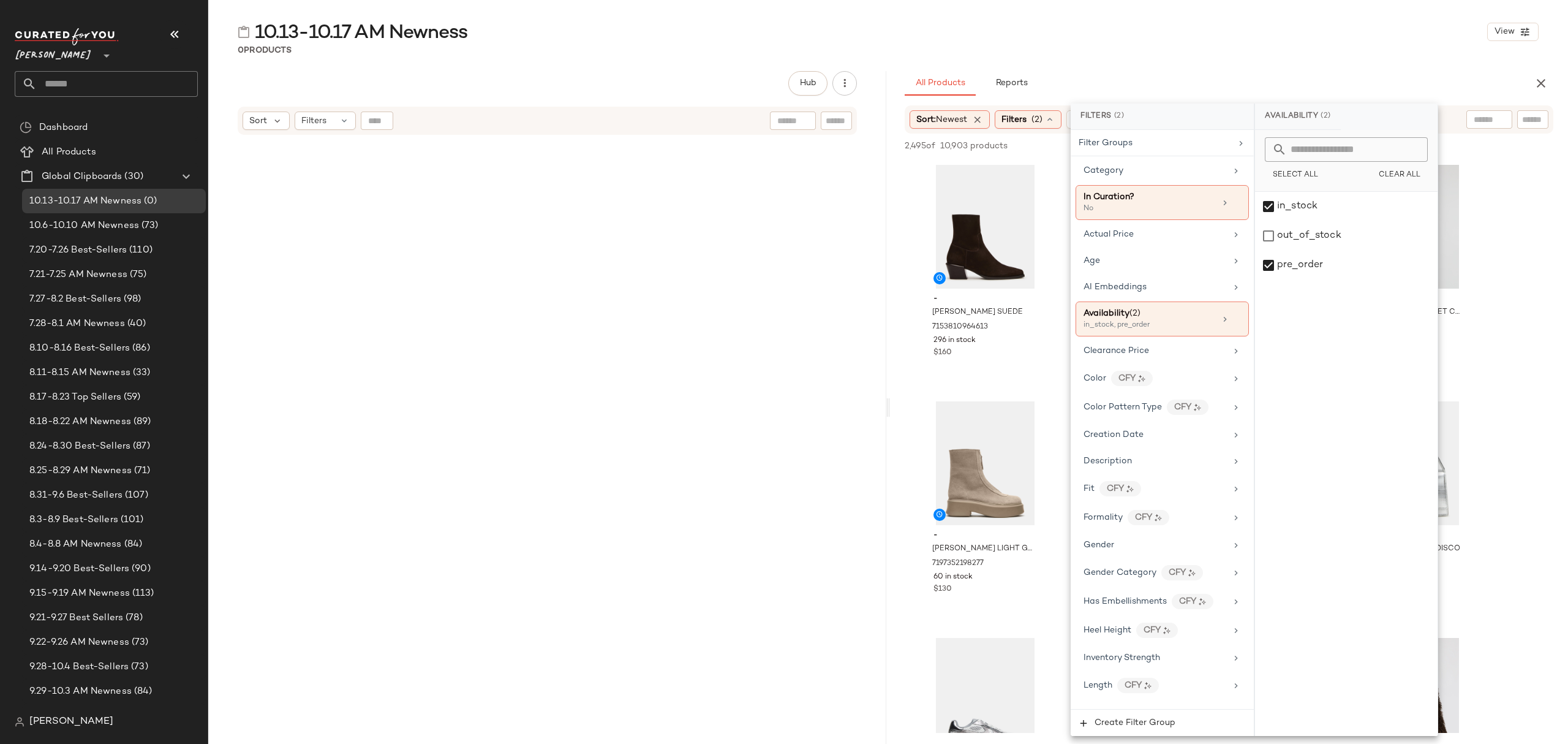
click at [1150, 65] on div "10.13-10.17 AM Newness View 0 Products Hub Send for Review External Review Inte…" at bounding box center [888, 381] width 1360 height 724
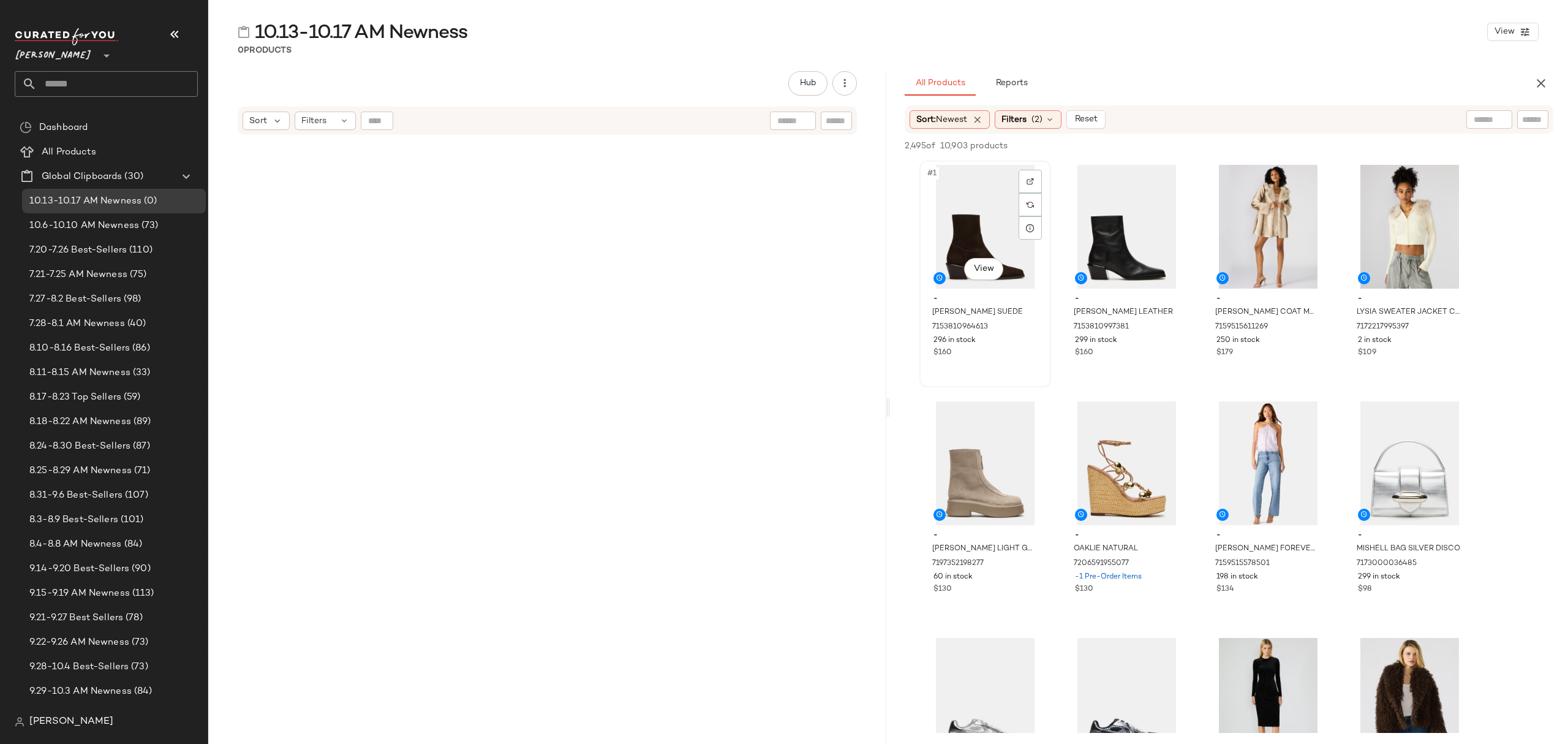
click at [996, 251] on div "#1 View" at bounding box center [985, 226] width 123 height 124
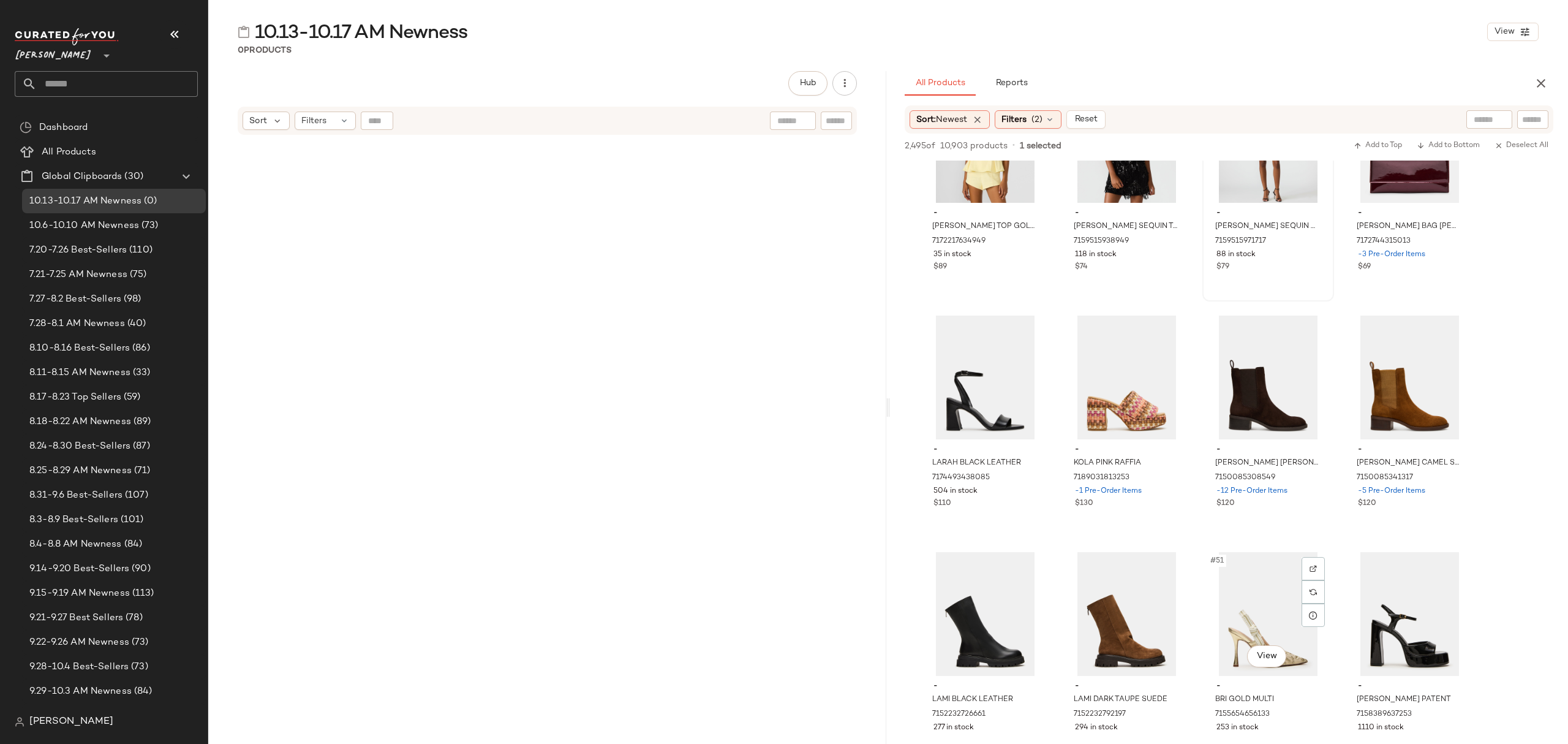
scroll to position [2123, 0]
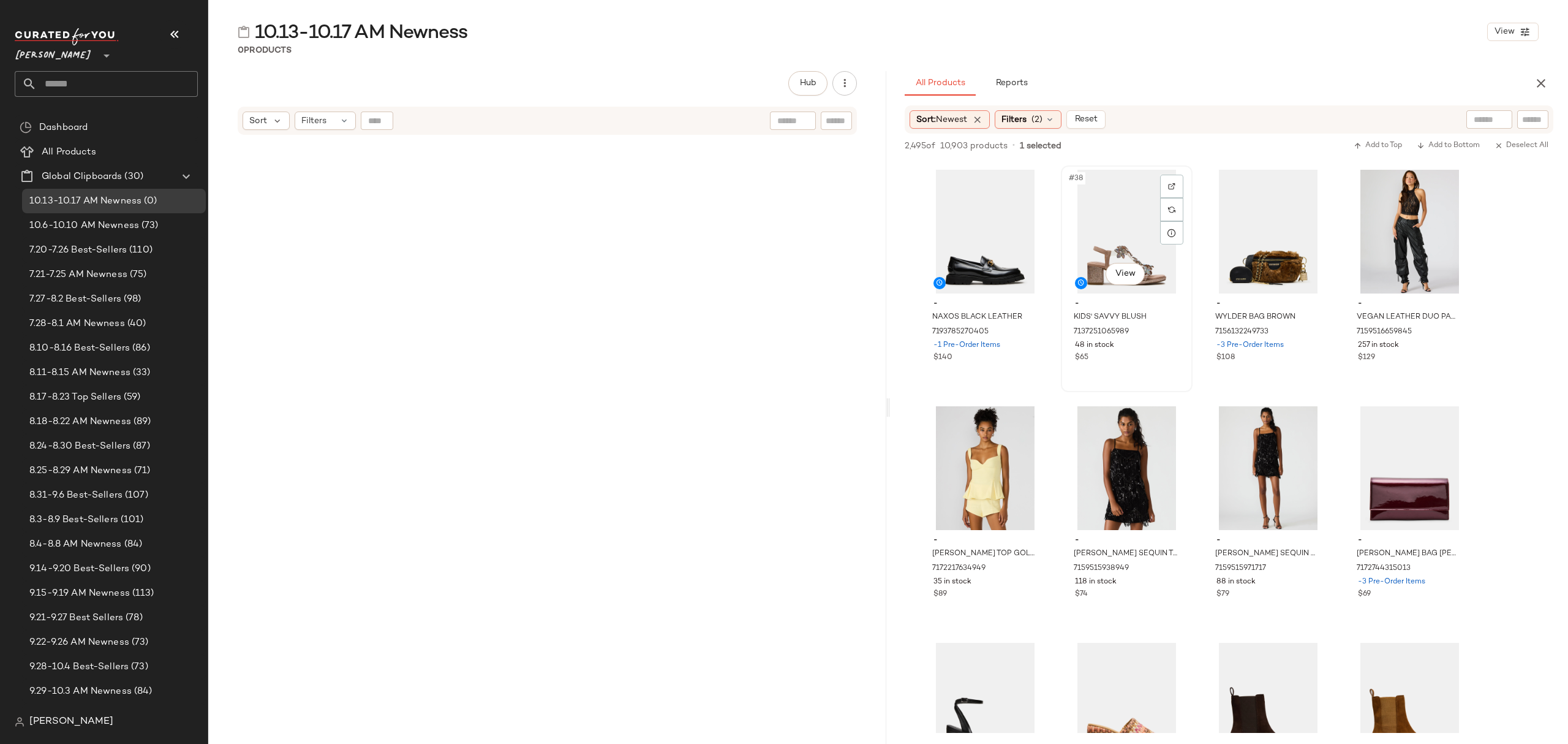
click at [1165, 365] on div "#38 View - KIDS' SAVVY BLUSH 7137251065989 48 in stock $65" at bounding box center [1126, 279] width 129 height 225
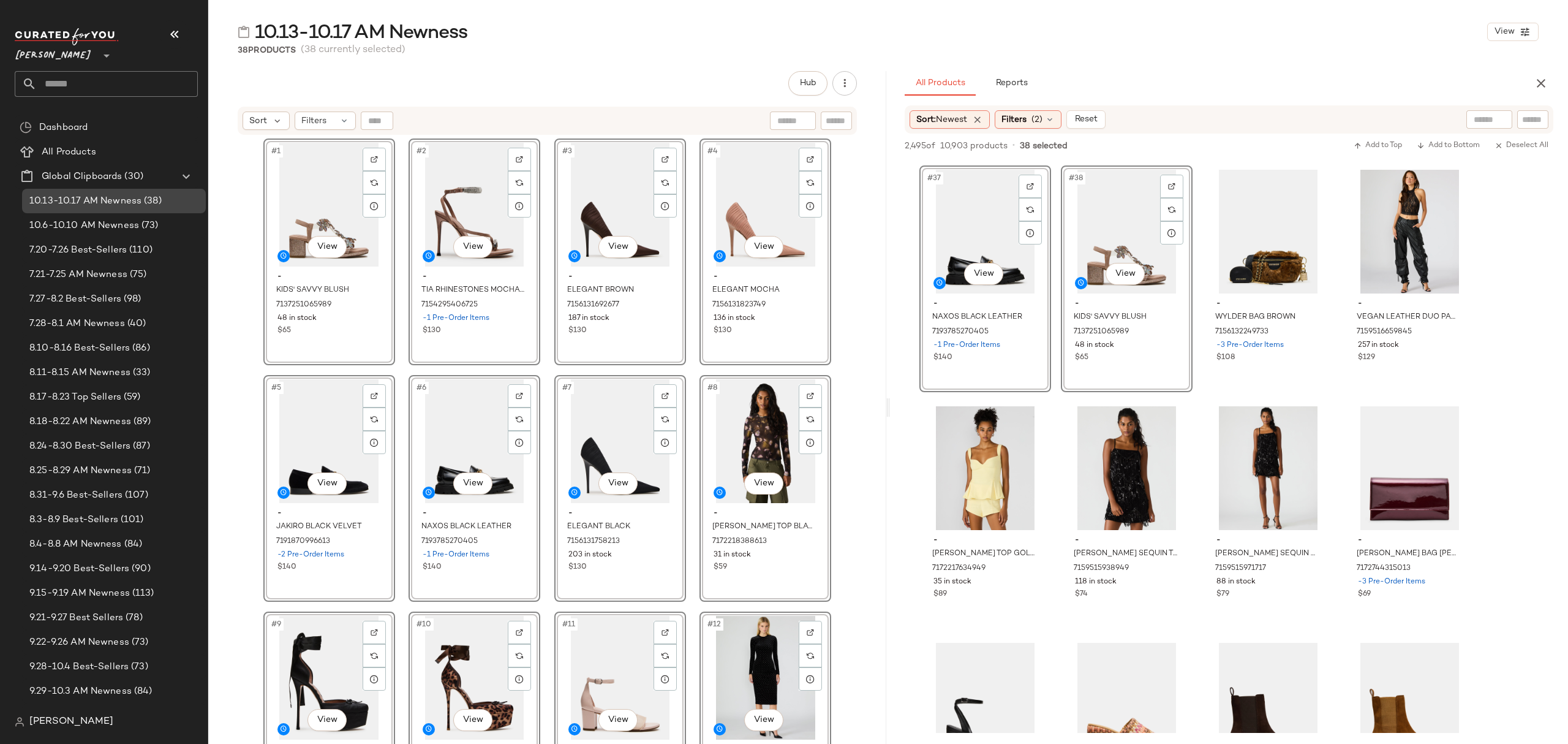
drag, startPoint x: 107, startPoint y: 172, endPoint x: 197, endPoint y: 190, distance: 91.8
click at [144, 184] on div "Create Global Clipboard" at bounding box center [175, 192] width 135 height 29
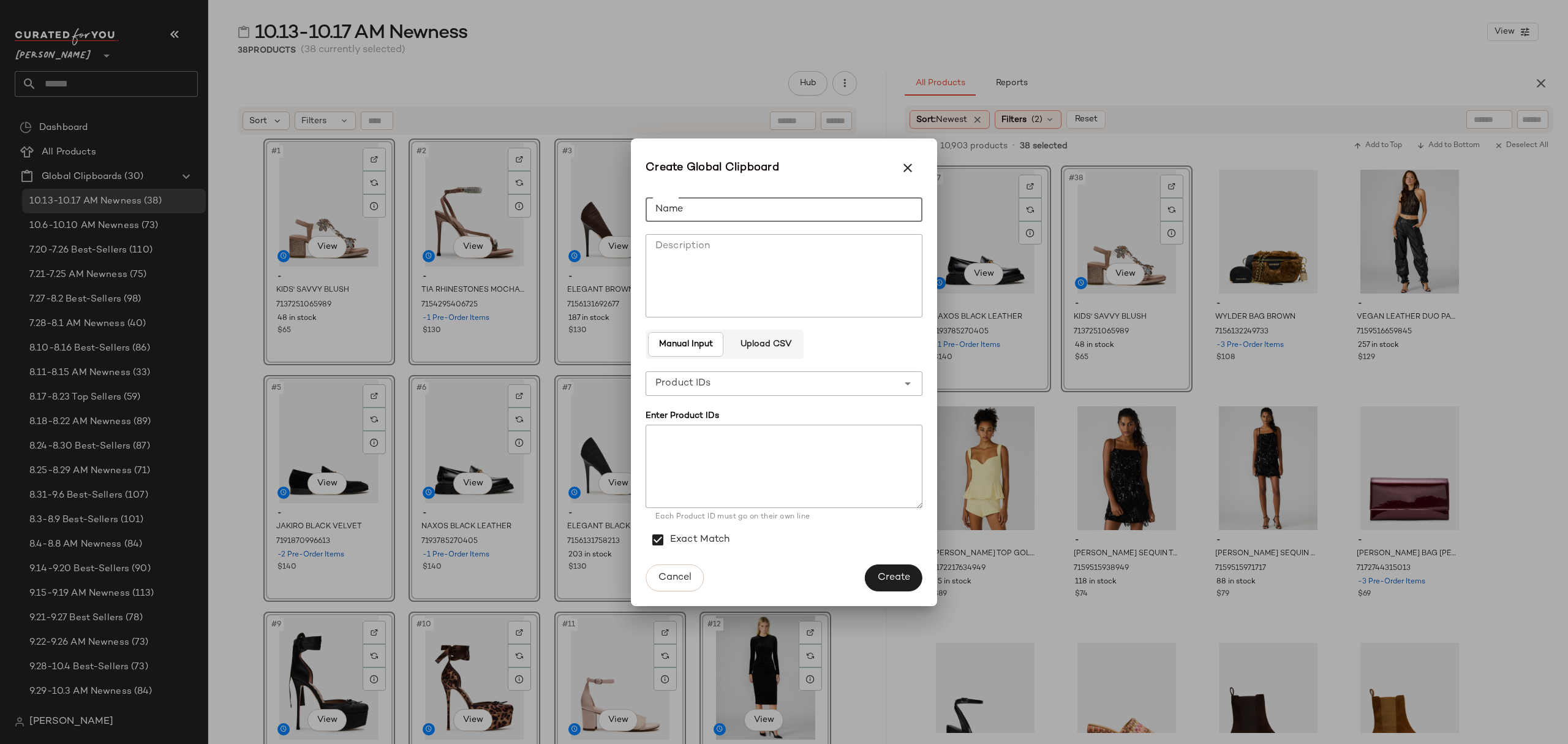
drag, startPoint x: 721, startPoint y: 201, endPoint x: 282, endPoint y: 170, distance: 440.1
click at [721, 201] on input "Name" at bounding box center [784, 209] width 277 height 24
type input "**********"
click at [834, 382] on div "**********" at bounding box center [771, 383] width 252 height 24
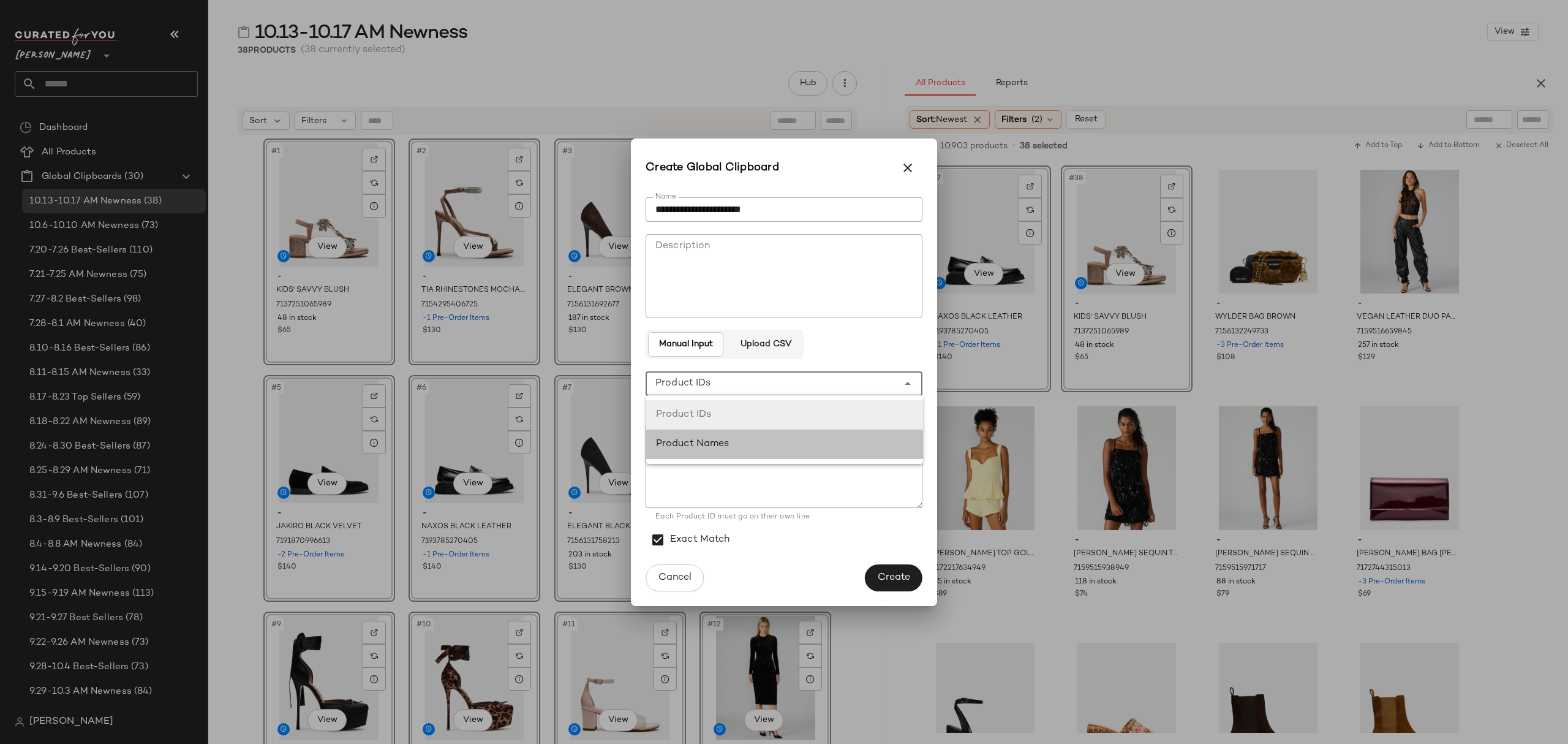
click at [804, 441] on div "Product Names" at bounding box center [785, 444] width 257 height 15
type input "**********"
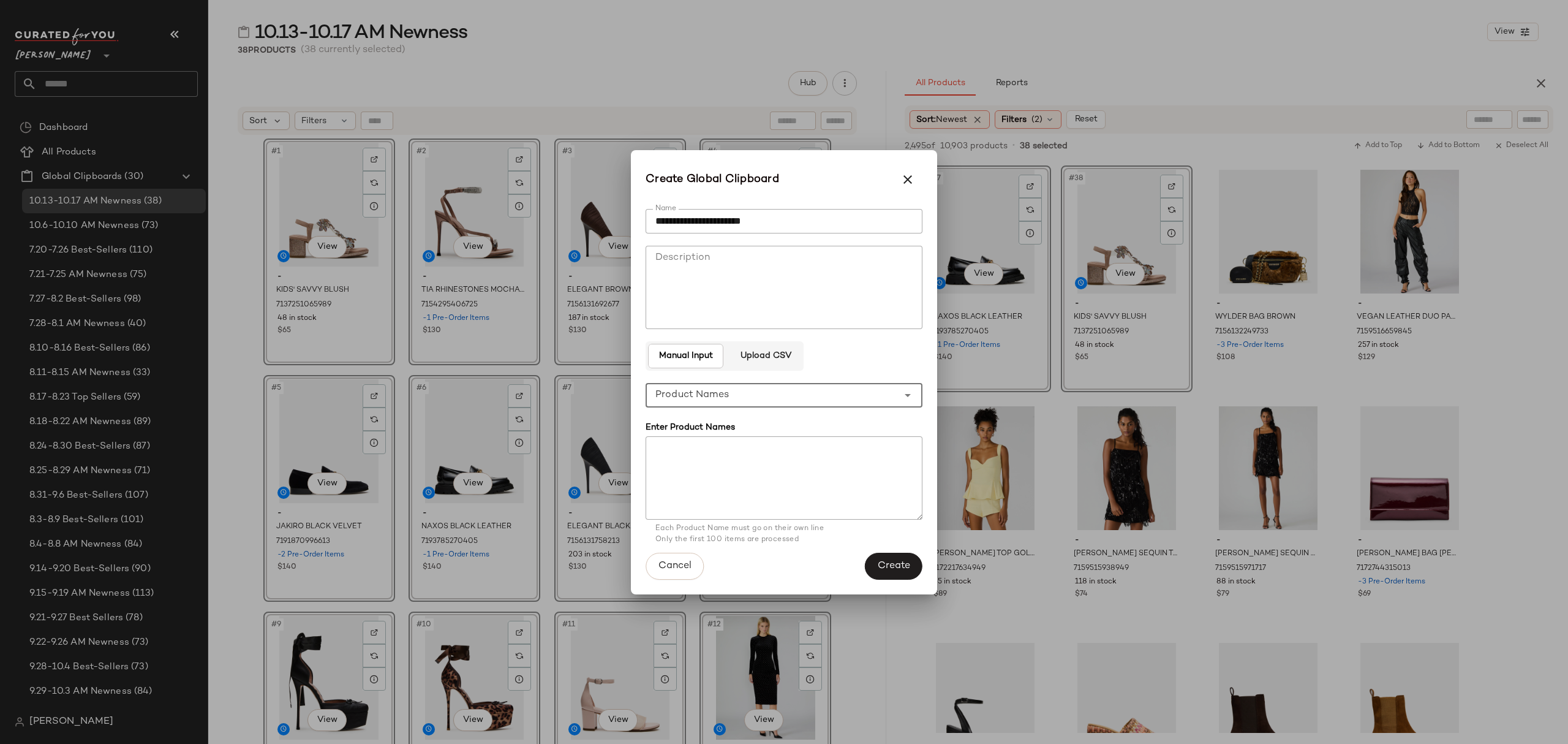
click at [758, 439] on textarea at bounding box center [784, 478] width 277 height 84
paste textarea "**********"
type textarea "**********"
click at [891, 567] on span "Create" at bounding box center [894, 566] width 33 height 12
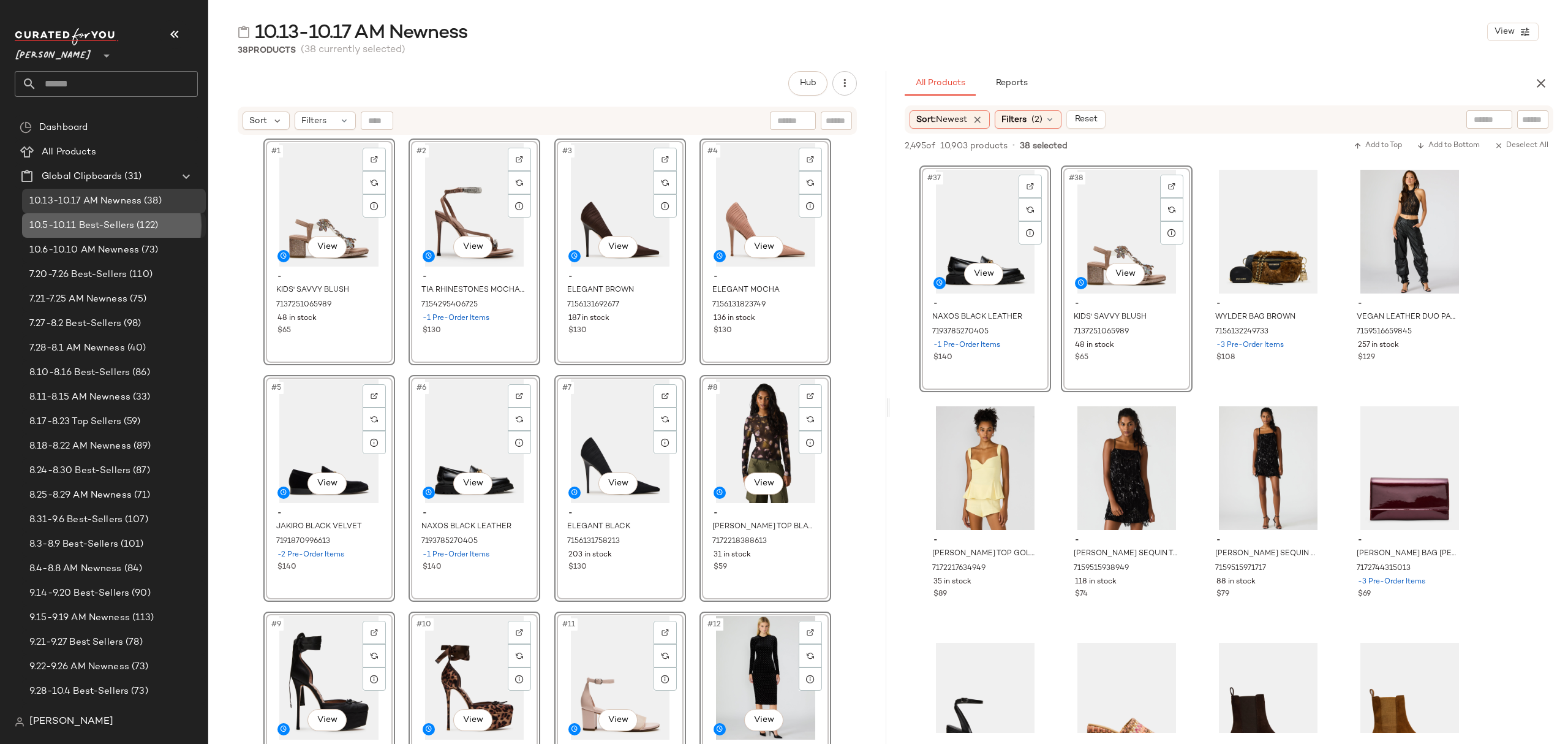
click at [130, 226] on span "10.5-10.11 Best-Sellers" at bounding box center [81, 225] width 104 height 14
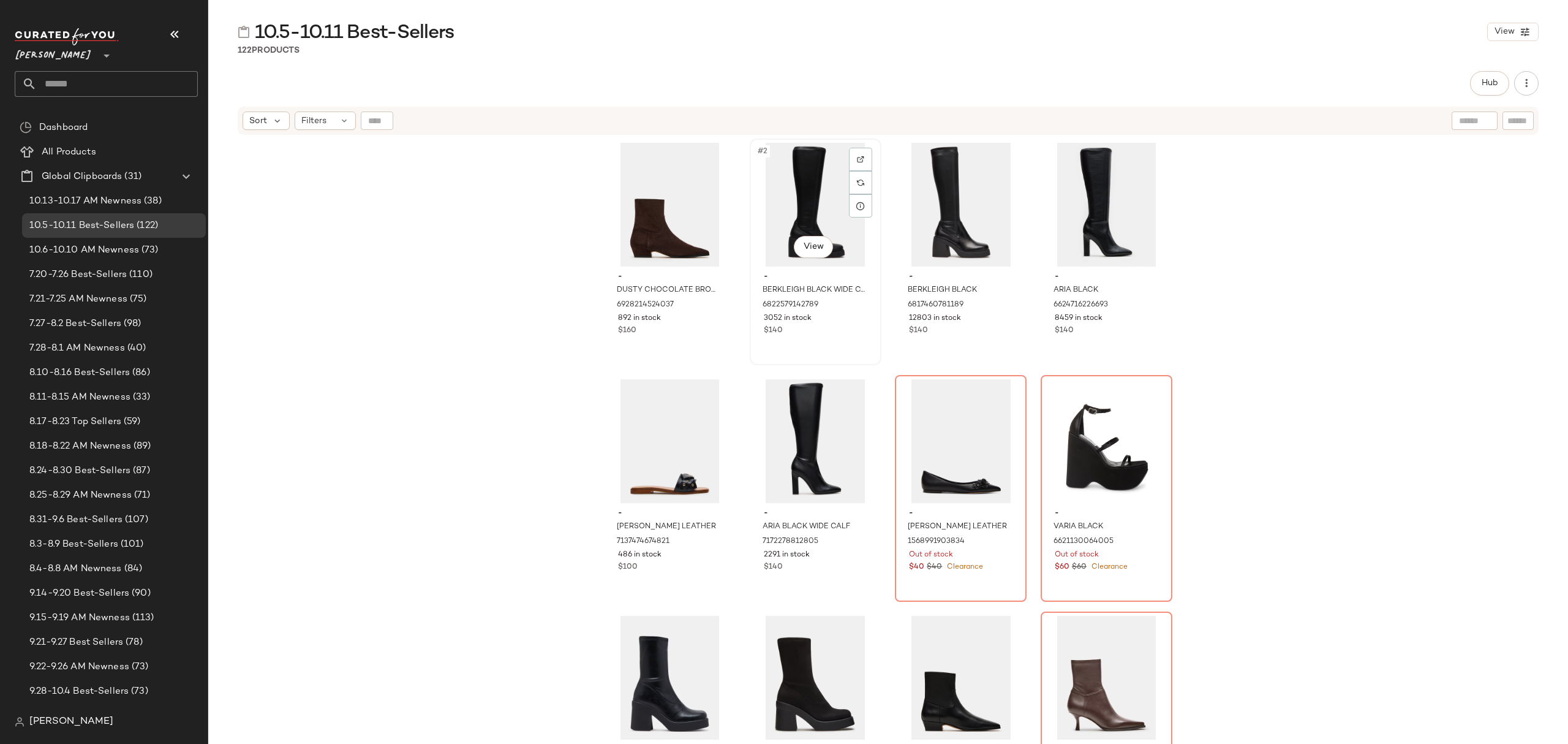
click at [831, 326] on div "$140" at bounding box center [816, 331] width 104 height 11
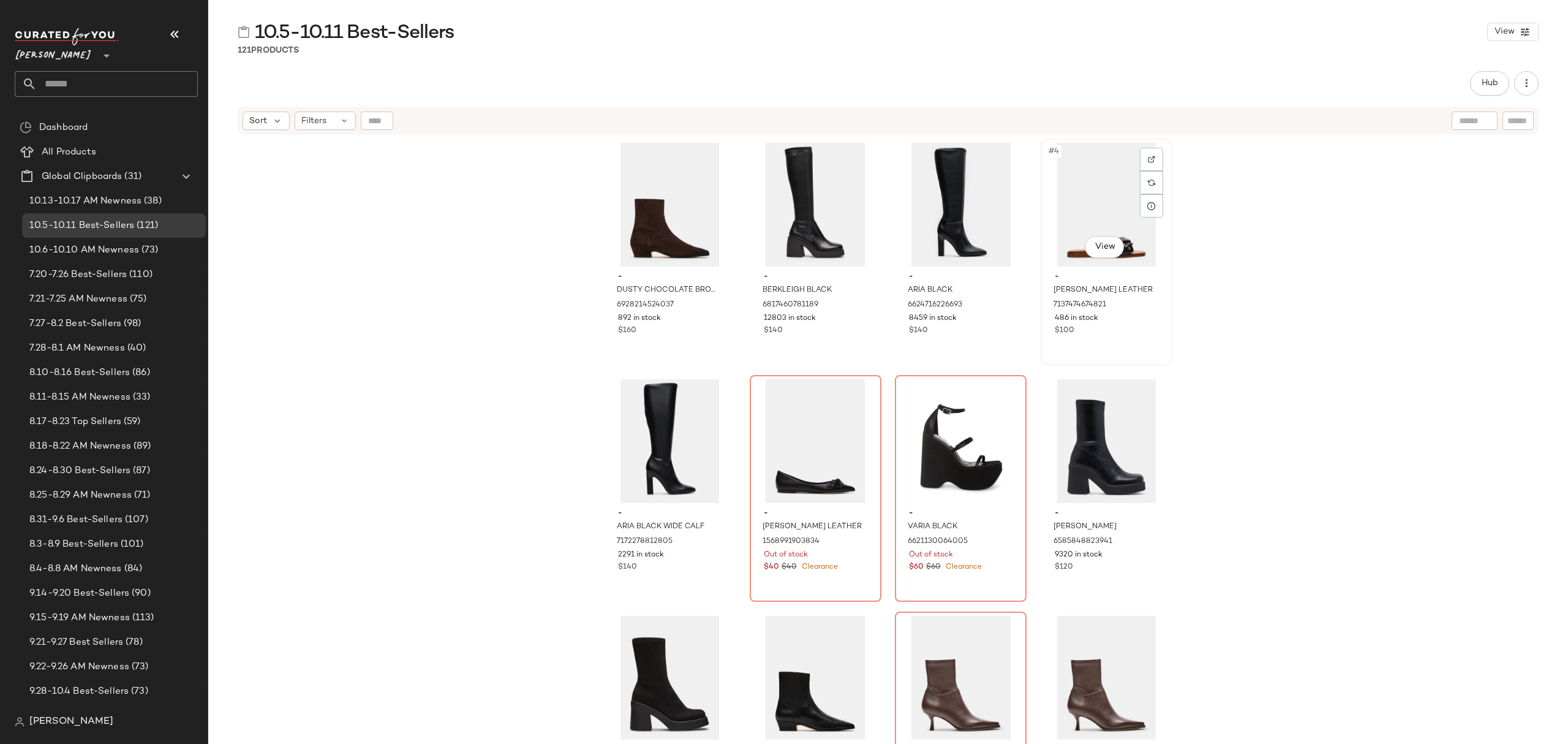
click at [1113, 321] on div "486 in stock" at bounding box center [1107, 318] width 104 height 11
click at [988, 585] on div "#7 View - VARIA BLACK 6621130064005 Out of stock $60 $60 Clearance" at bounding box center [960, 488] width 129 height 225
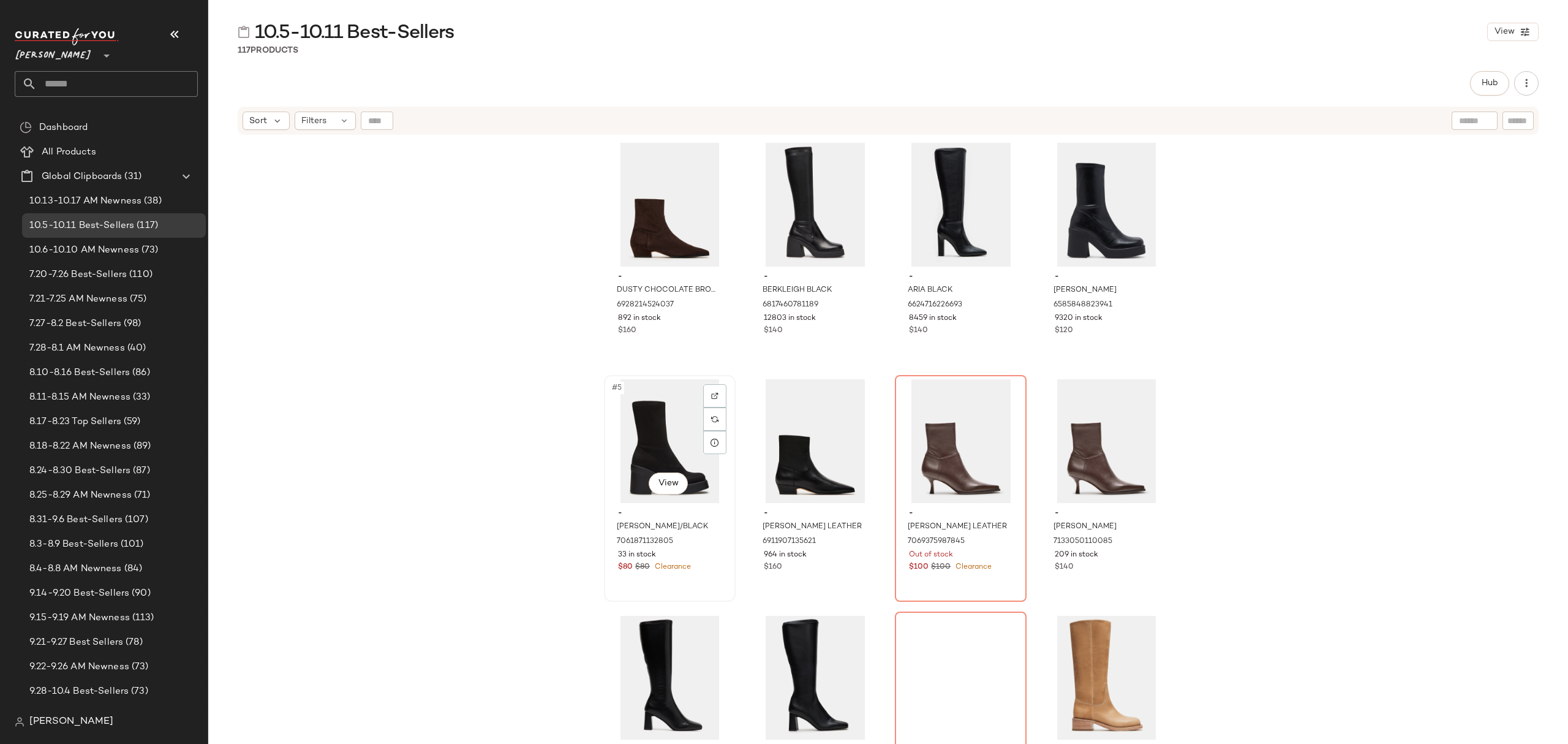
click at [691, 559] on div "33 in stock" at bounding box center [670, 554] width 104 height 11
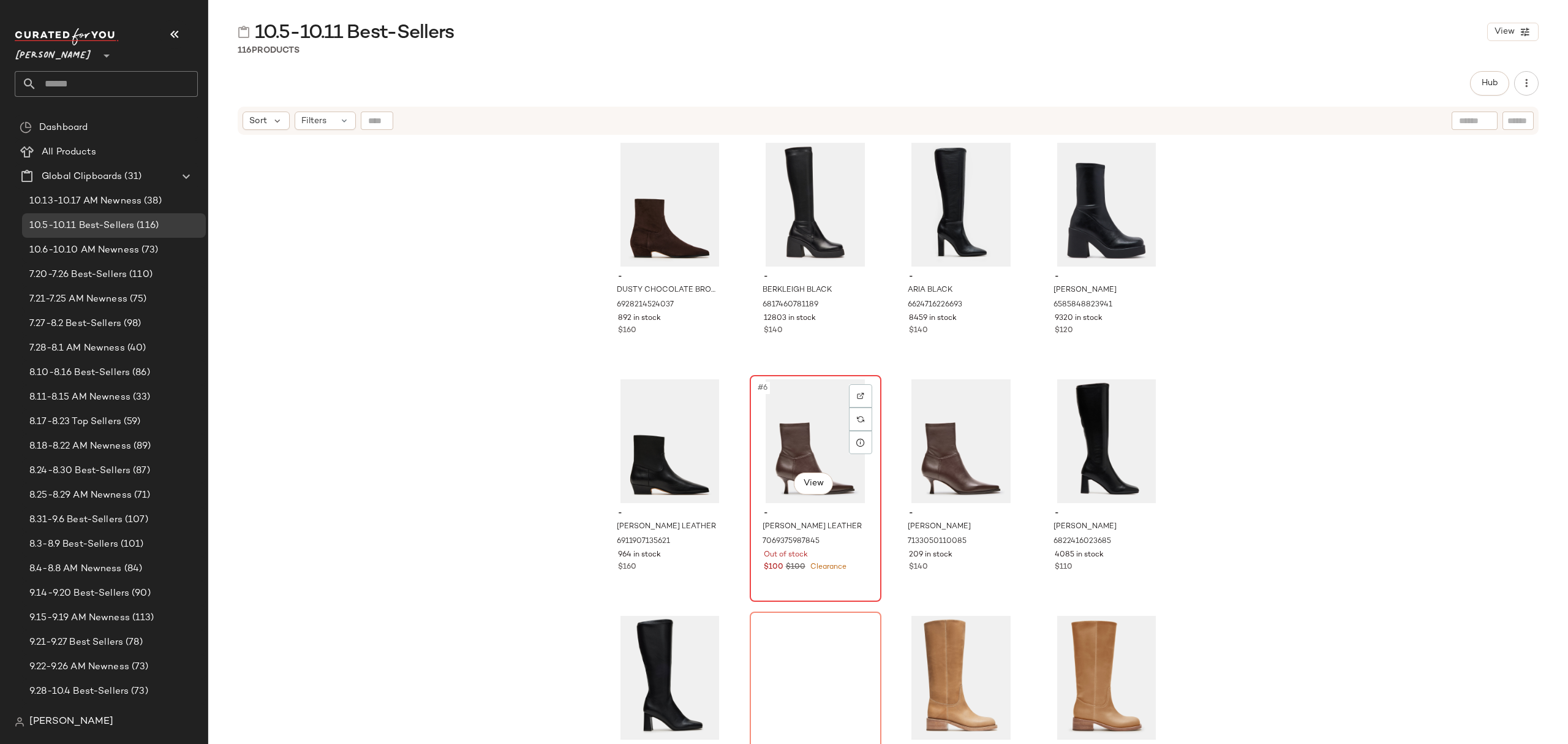
click at [795, 516] on span "-" at bounding box center [816, 513] width 104 height 11
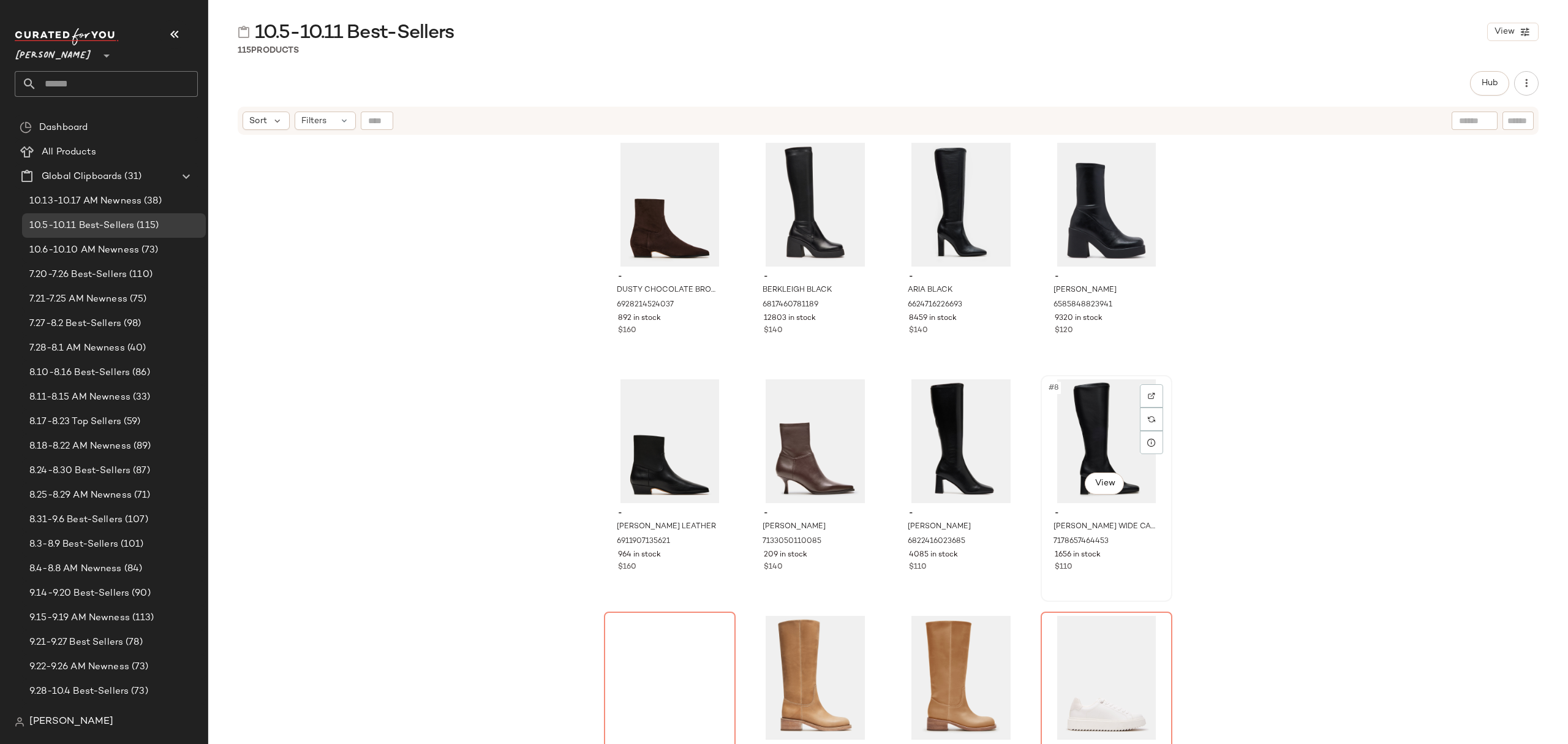
click at [1089, 560] on div "- HOLLY BLACK WIDE CALF 7178657464453 1656 in stock $110" at bounding box center [1106, 538] width 123 height 71
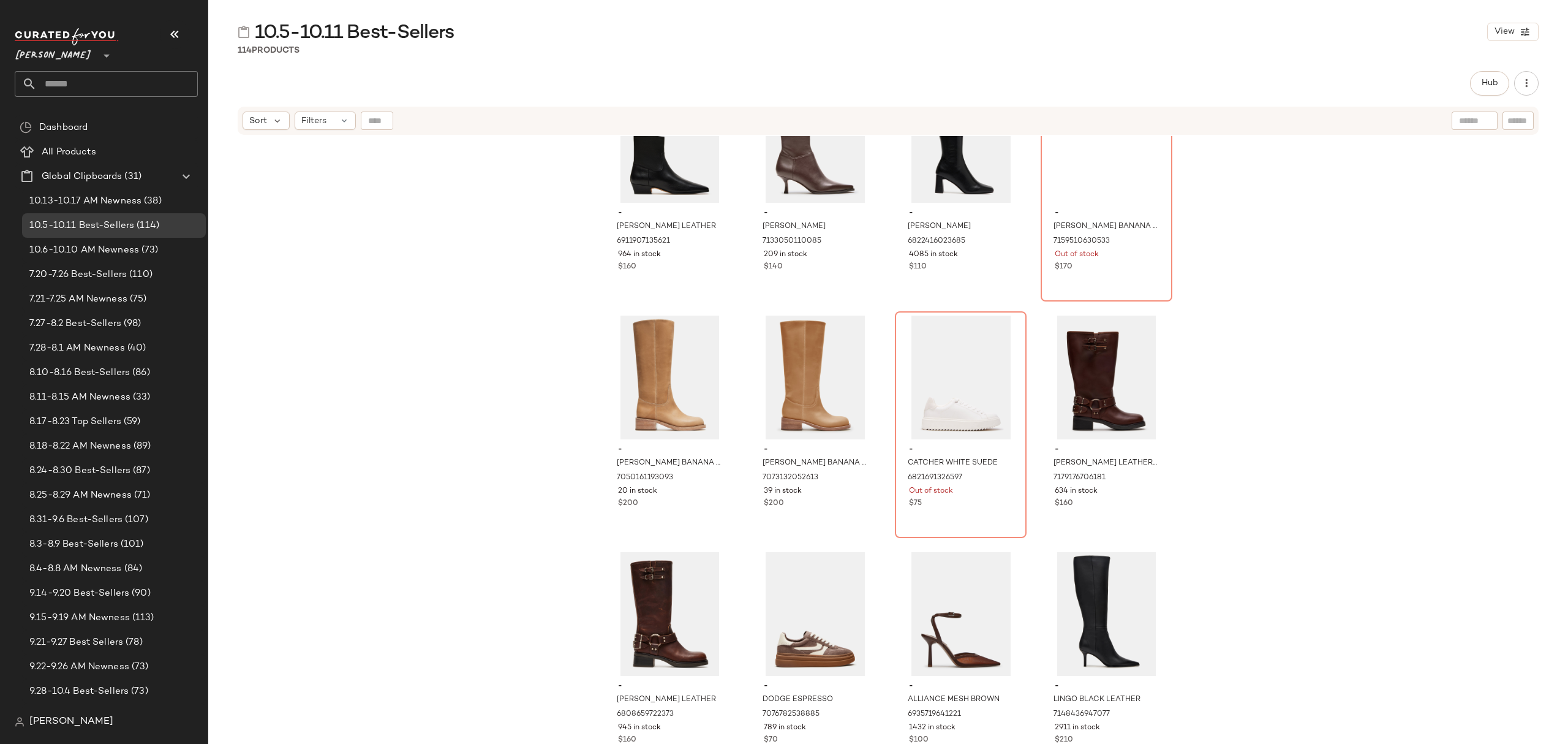
scroll to position [337, 0]
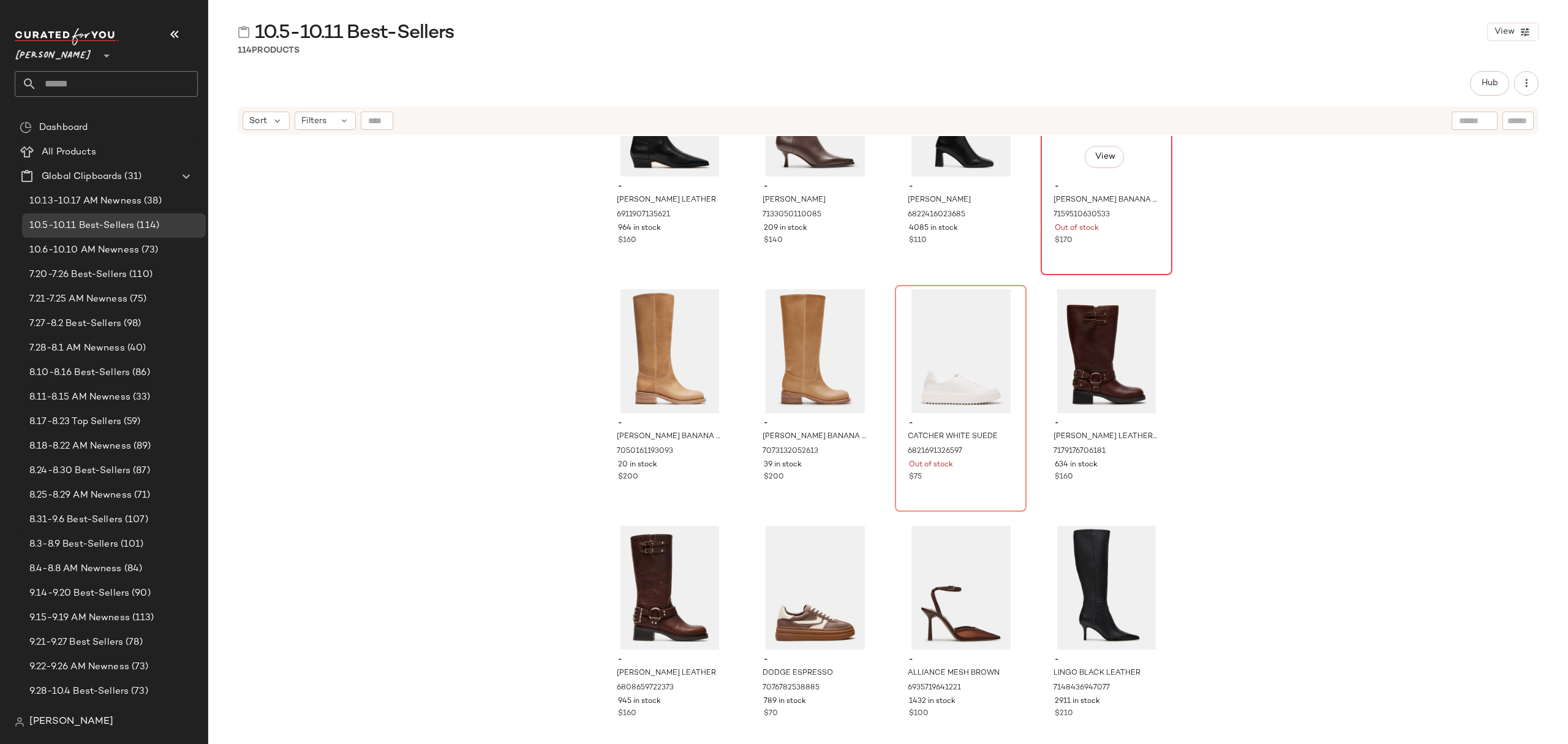
click at [1141, 239] on div "$170" at bounding box center [1107, 240] width 104 height 11
click at [832, 489] on div "#10 View - RIGGS BANANA LEATHER WIDE CALF 7073132052613 39 in stock $200" at bounding box center [816, 398] width 129 height 225
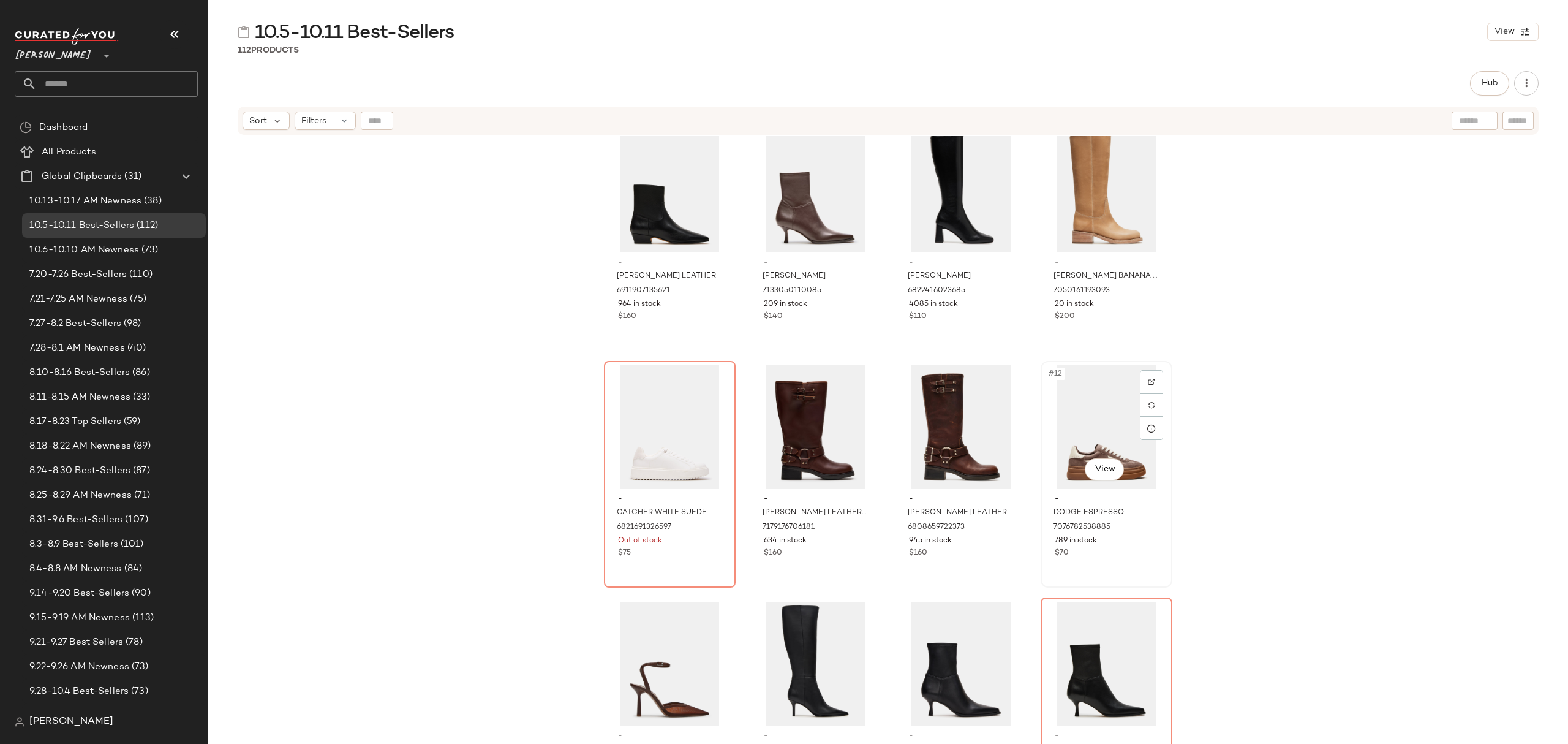
scroll to position [173, 0]
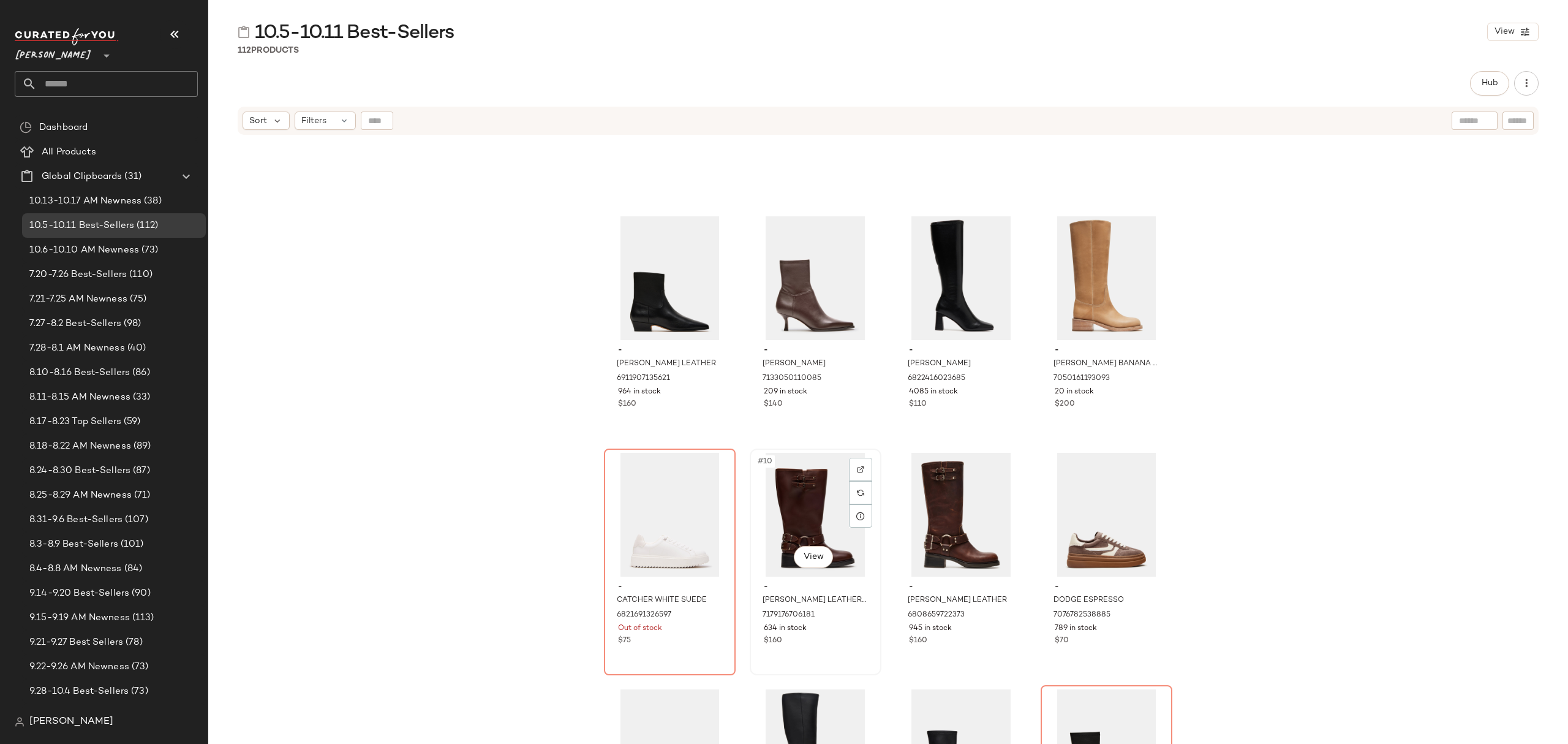
click at [837, 635] on div "$160" at bounding box center [816, 640] width 104 height 11
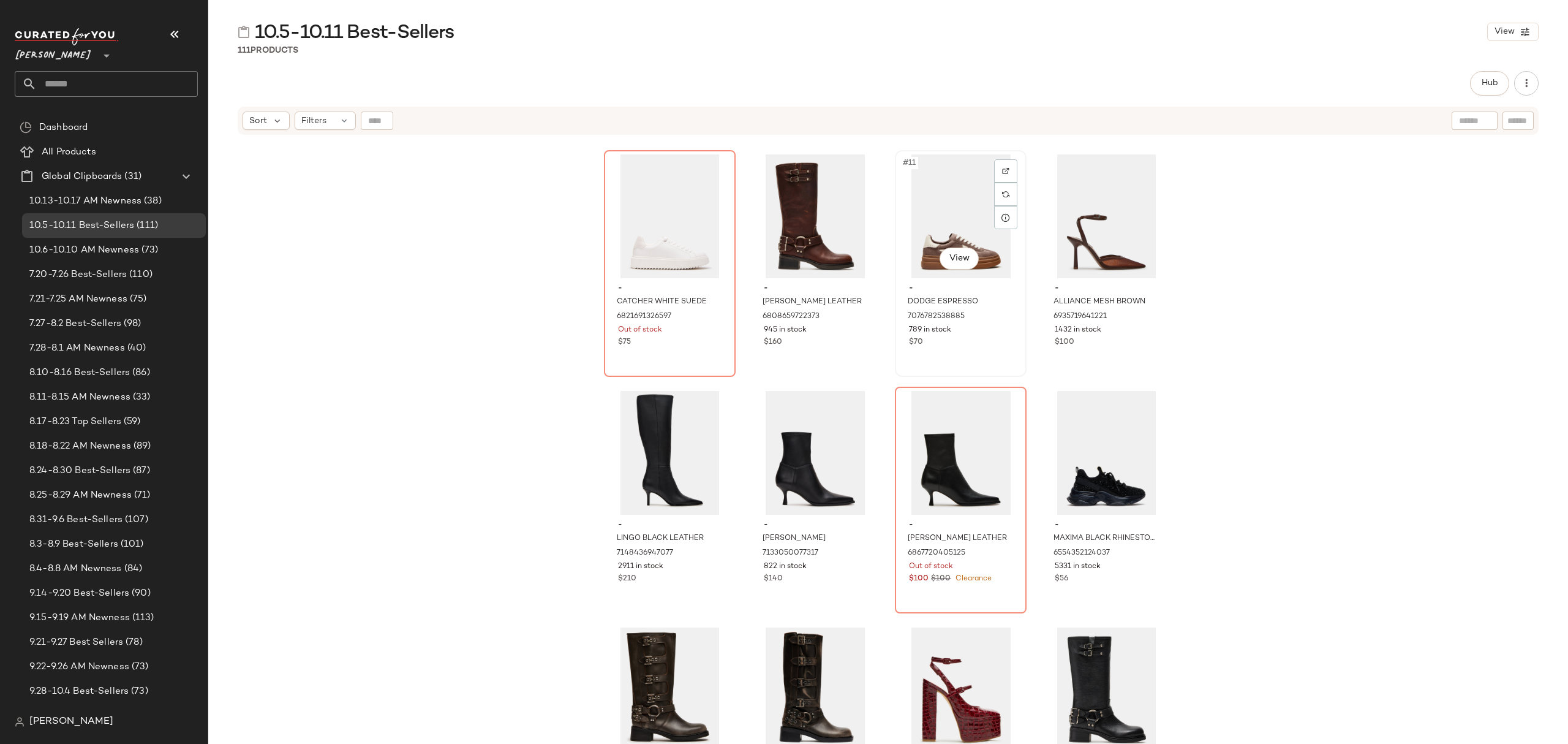
scroll to position [581, 0]
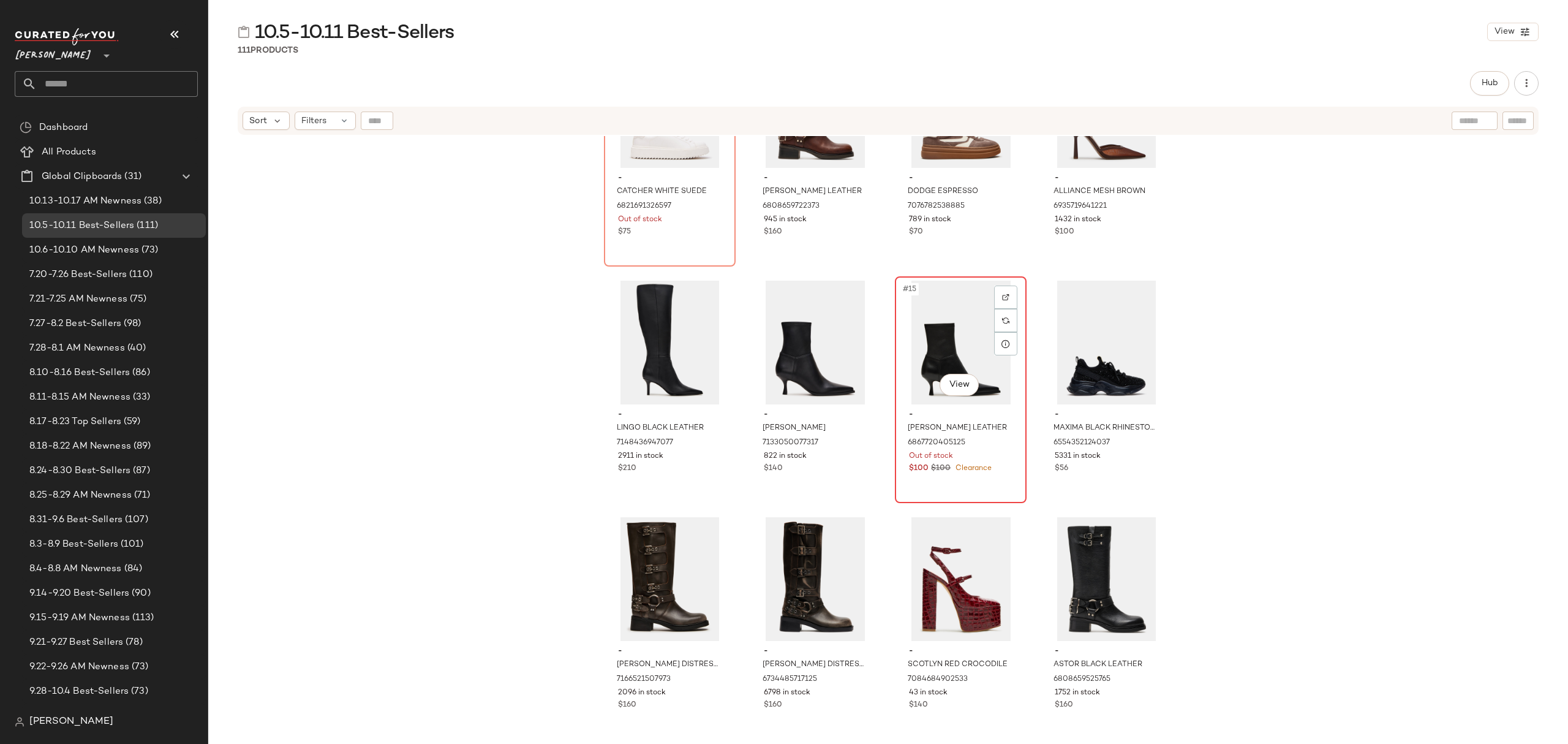
click at [924, 375] on div "#15 View" at bounding box center [960, 342] width 123 height 124
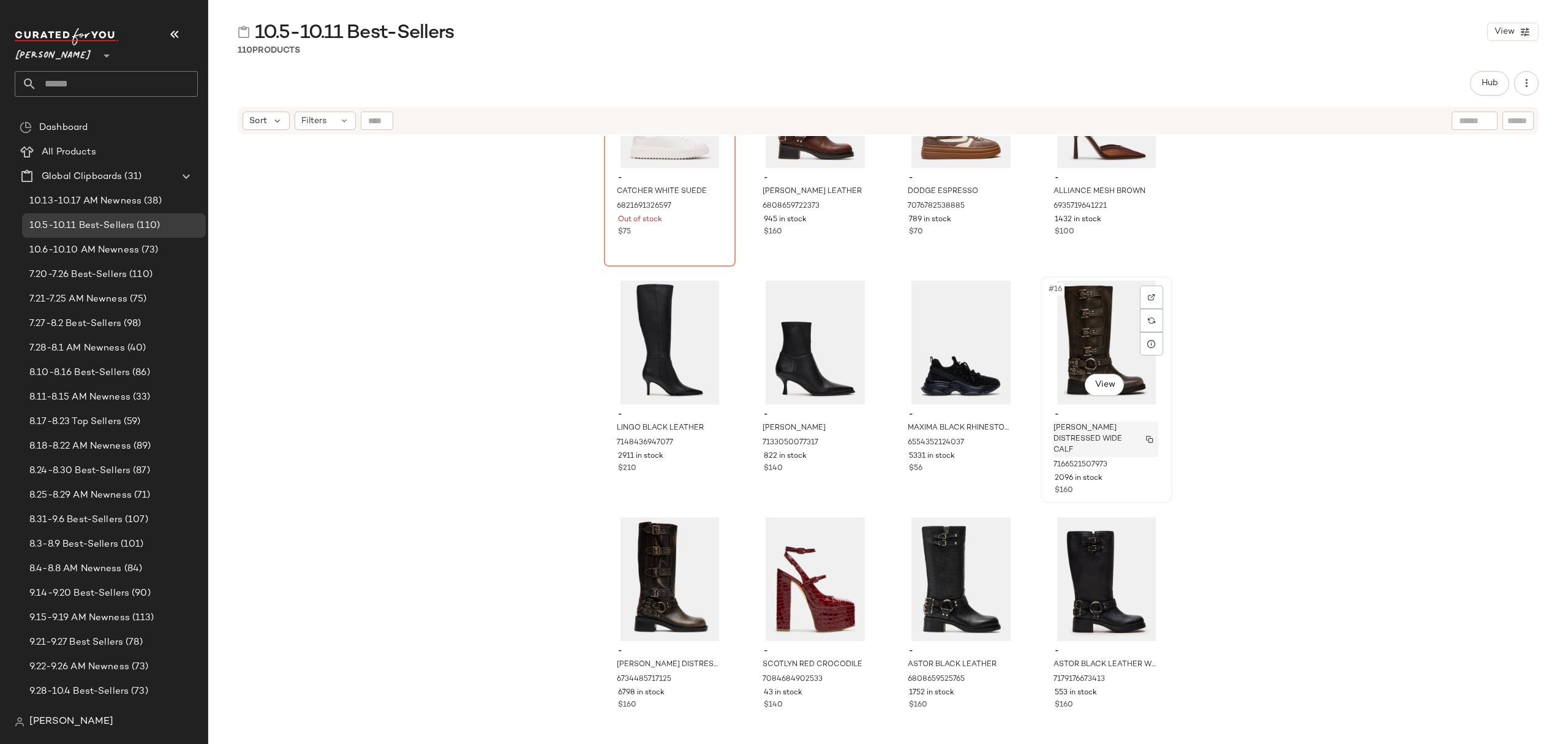
click at [1091, 439] on span "ROCKY BROWN DISTRESSED WIDE CALF" at bounding box center [1094, 439] width 80 height 33
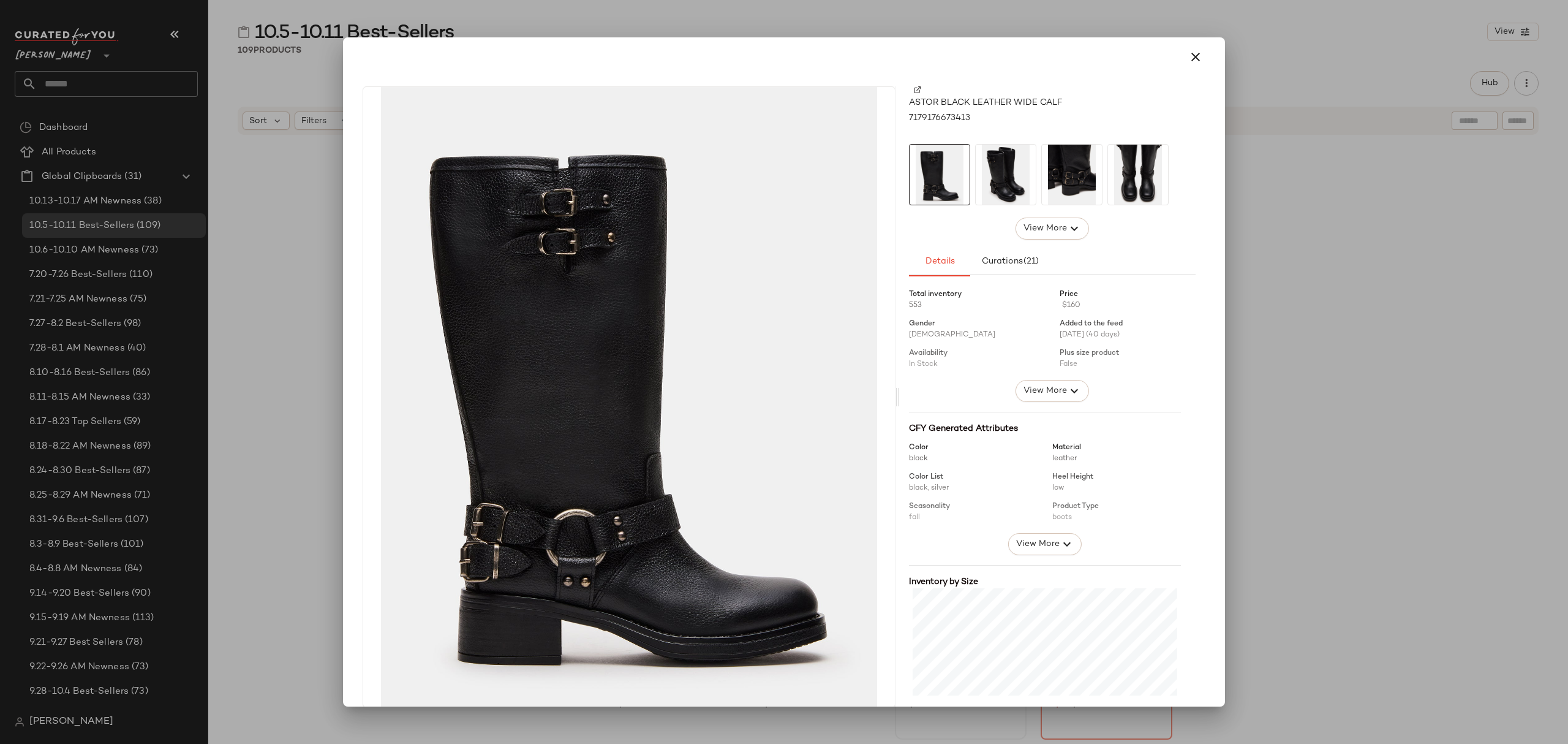
click at [1327, 595] on div at bounding box center [784, 372] width 1568 height 744
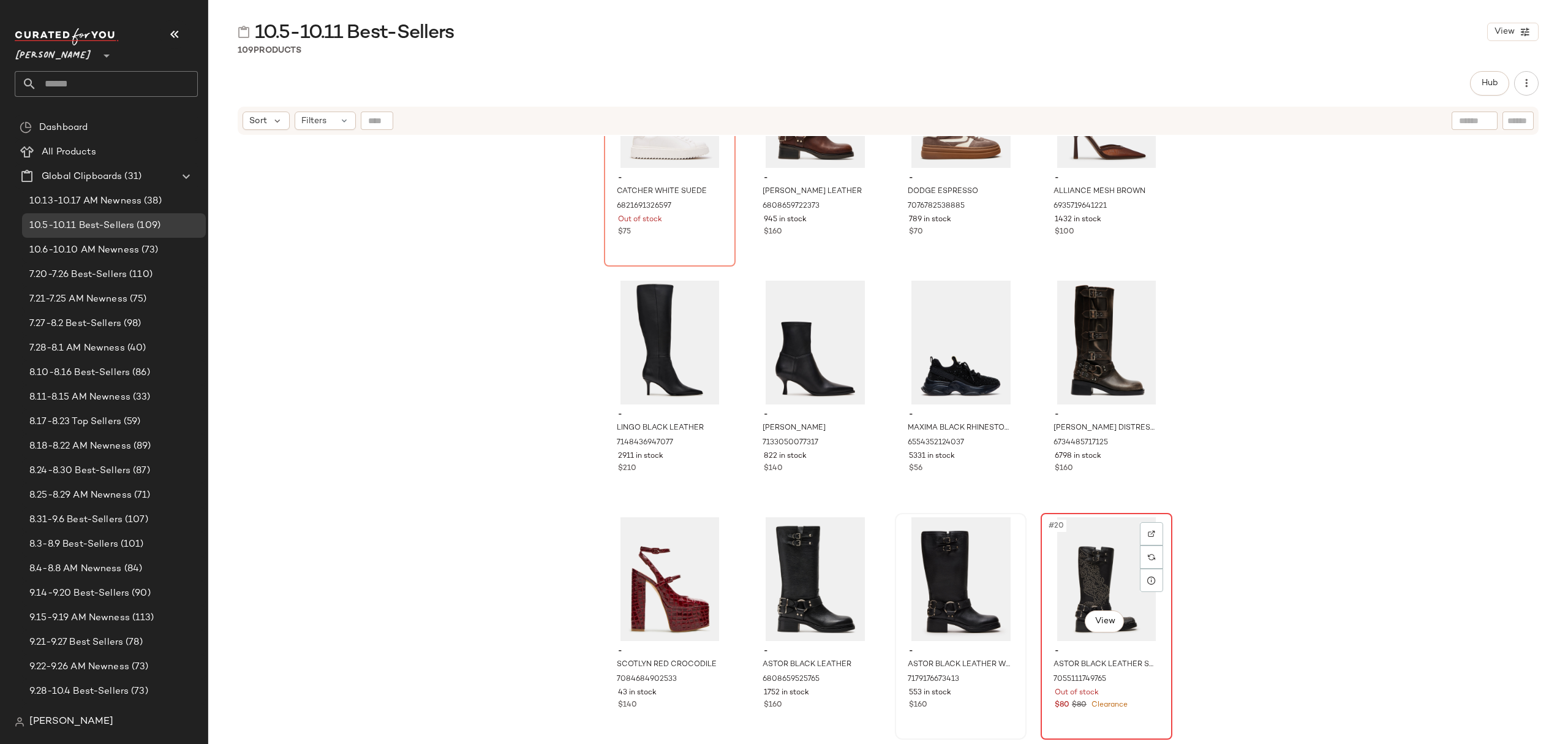
click at [1142, 700] on div "$80 $80 Clearance" at bounding box center [1107, 705] width 104 height 11
click at [968, 706] on div "$160" at bounding box center [961, 705] width 104 height 11
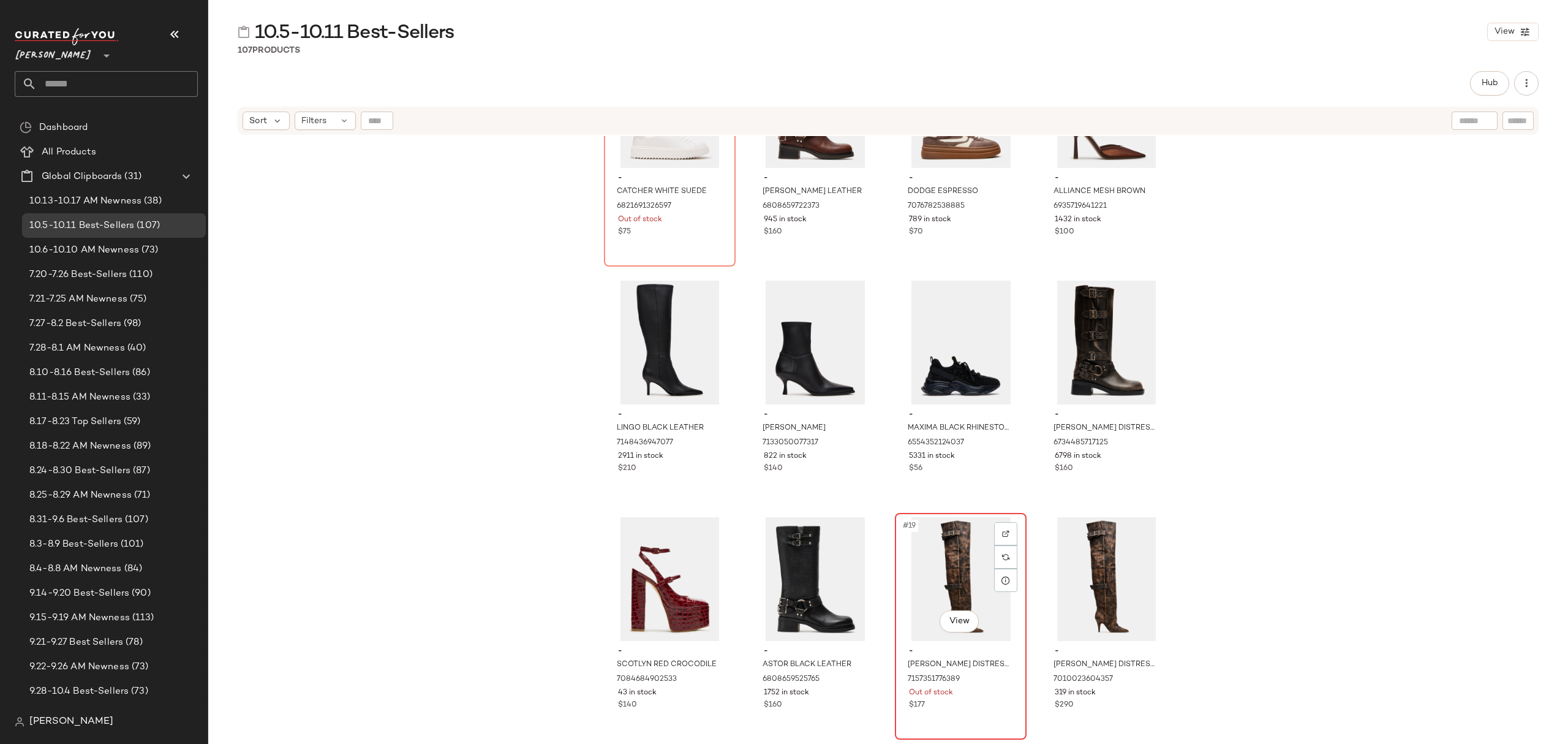
click at [974, 700] on div "$177" at bounding box center [961, 705] width 104 height 11
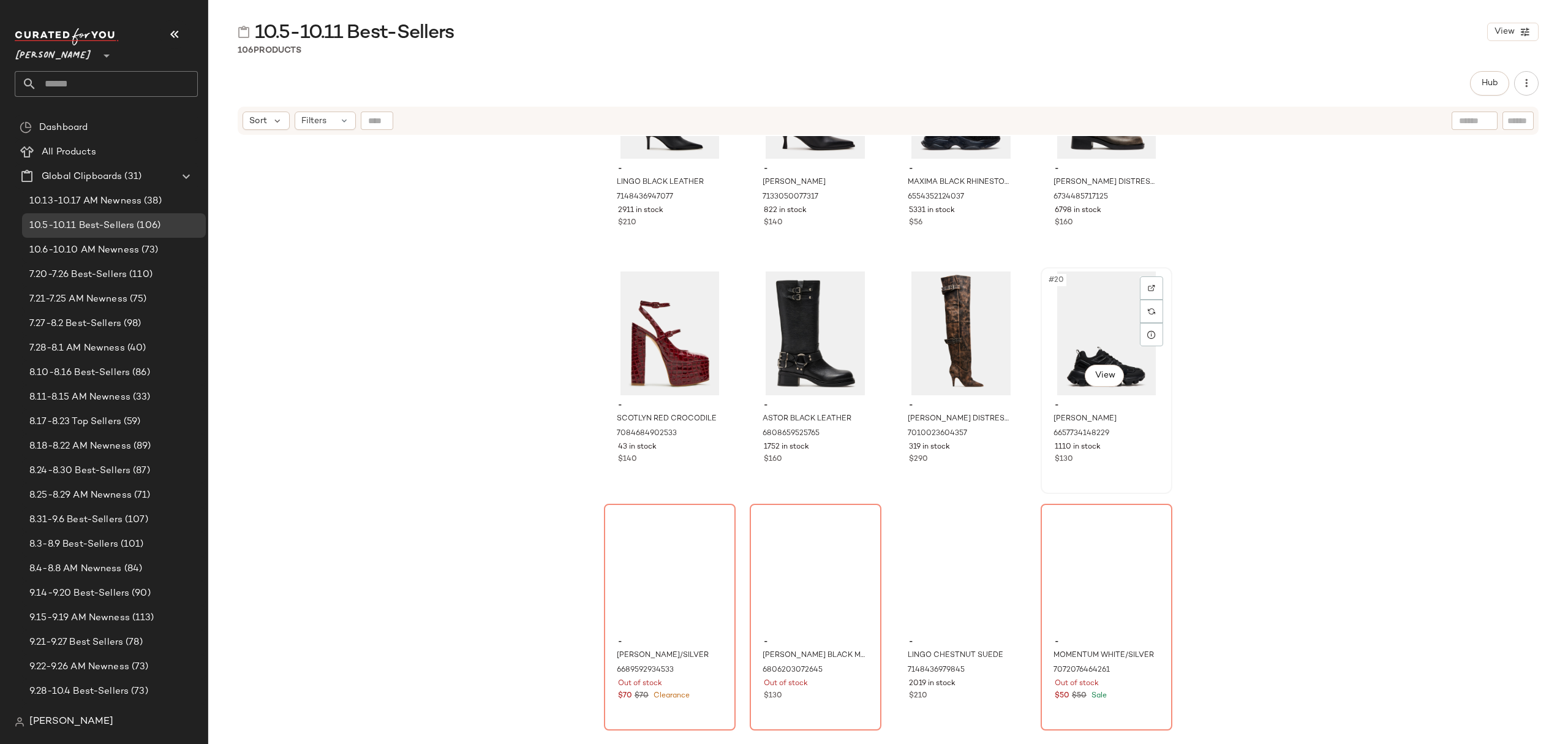
scroll to position [908, 0]
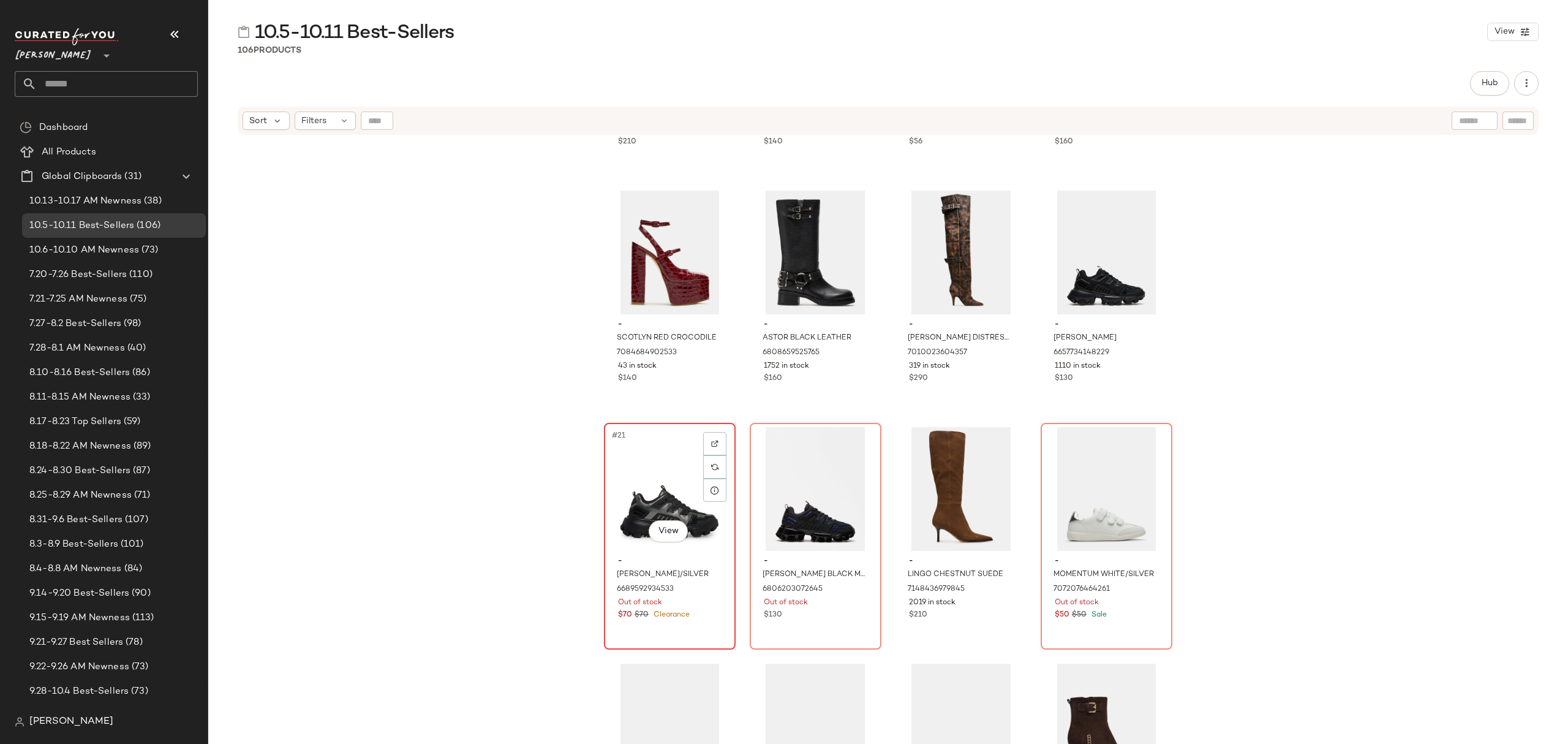
drag, startPoint x: 701, startPoint y: 620, endPoint x: 709, endPoint y: 621, distance: 8.1
click at [701, 620] on div "- PONCE BLACK/SILVER 6689592934533 Out of stock $70 $70 Clearance" at bounding box center [670, 586] width 123 height 71
click at [832, 621] on div "#22 View - PONCE BLACK MULTI 6806203072645 Out of stock $130" at bounding box center [816, 536] width 129 height 225
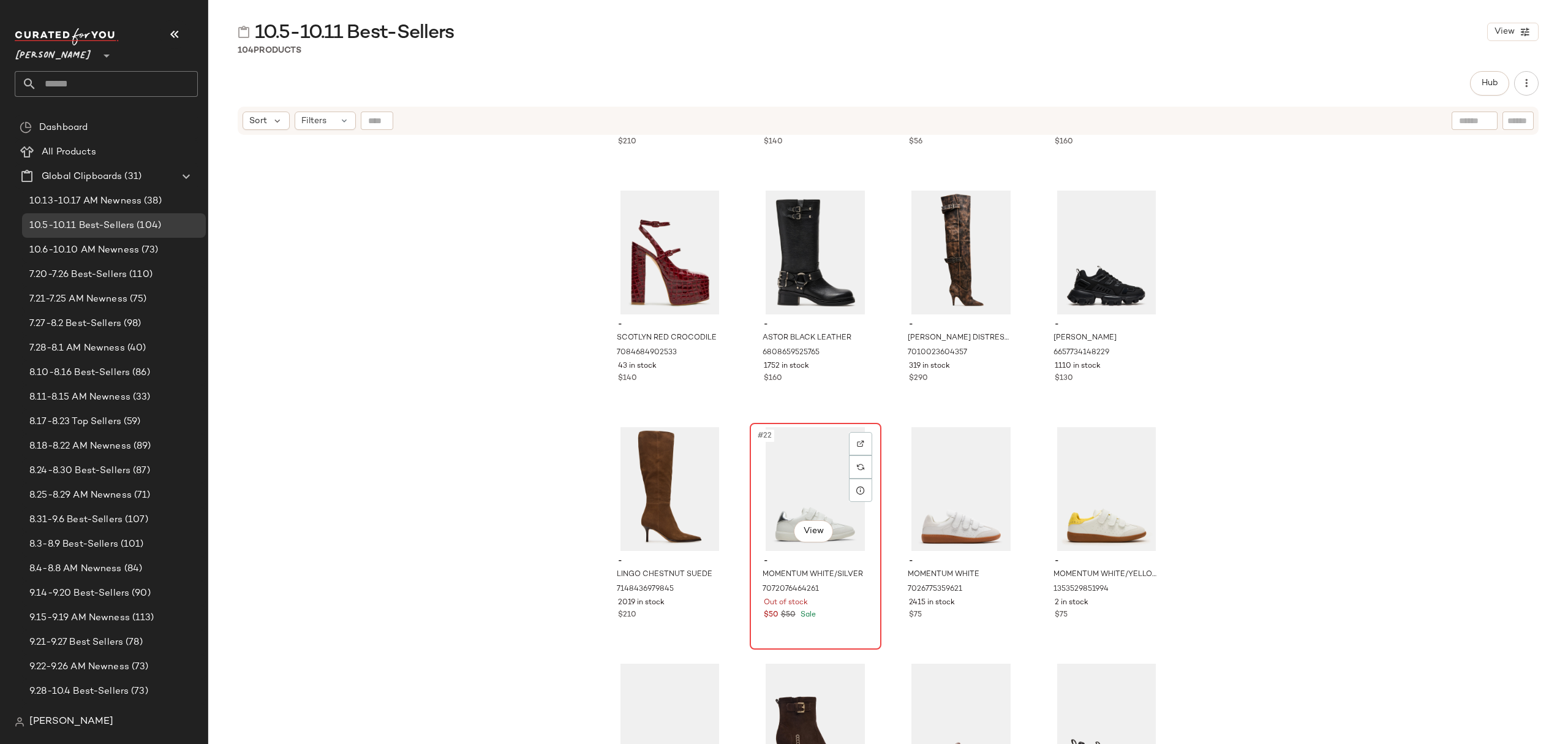
click at [789, 475] on div "#22 View" at bounding box center [815, 488] width 123 height 124
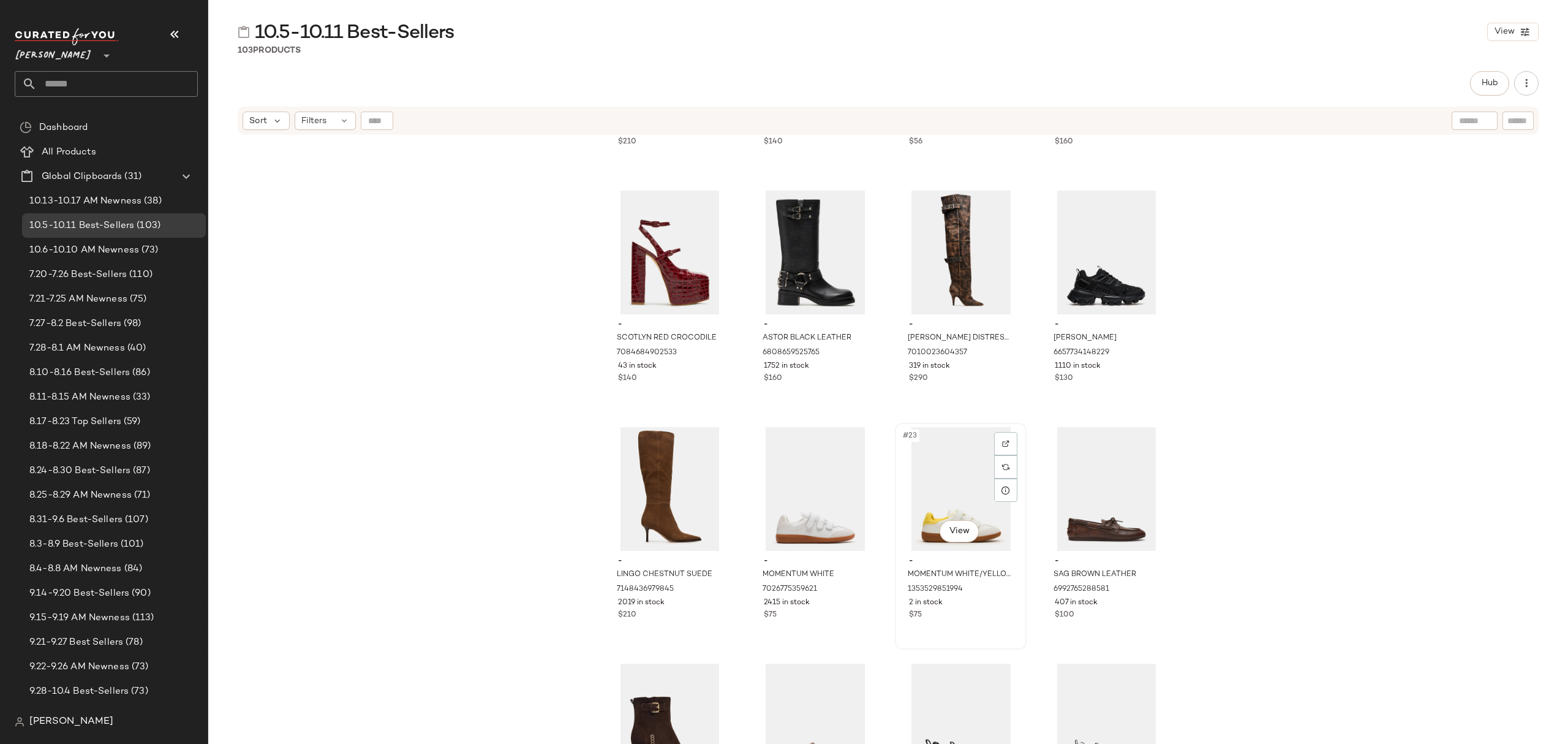
click at [979, 597] on div "2 in stock" at bounding box center [961, 602] width 104 height 11
click at [1483, 82] on span "Hub" at bounding box center [1490, 84] width 18 height 10
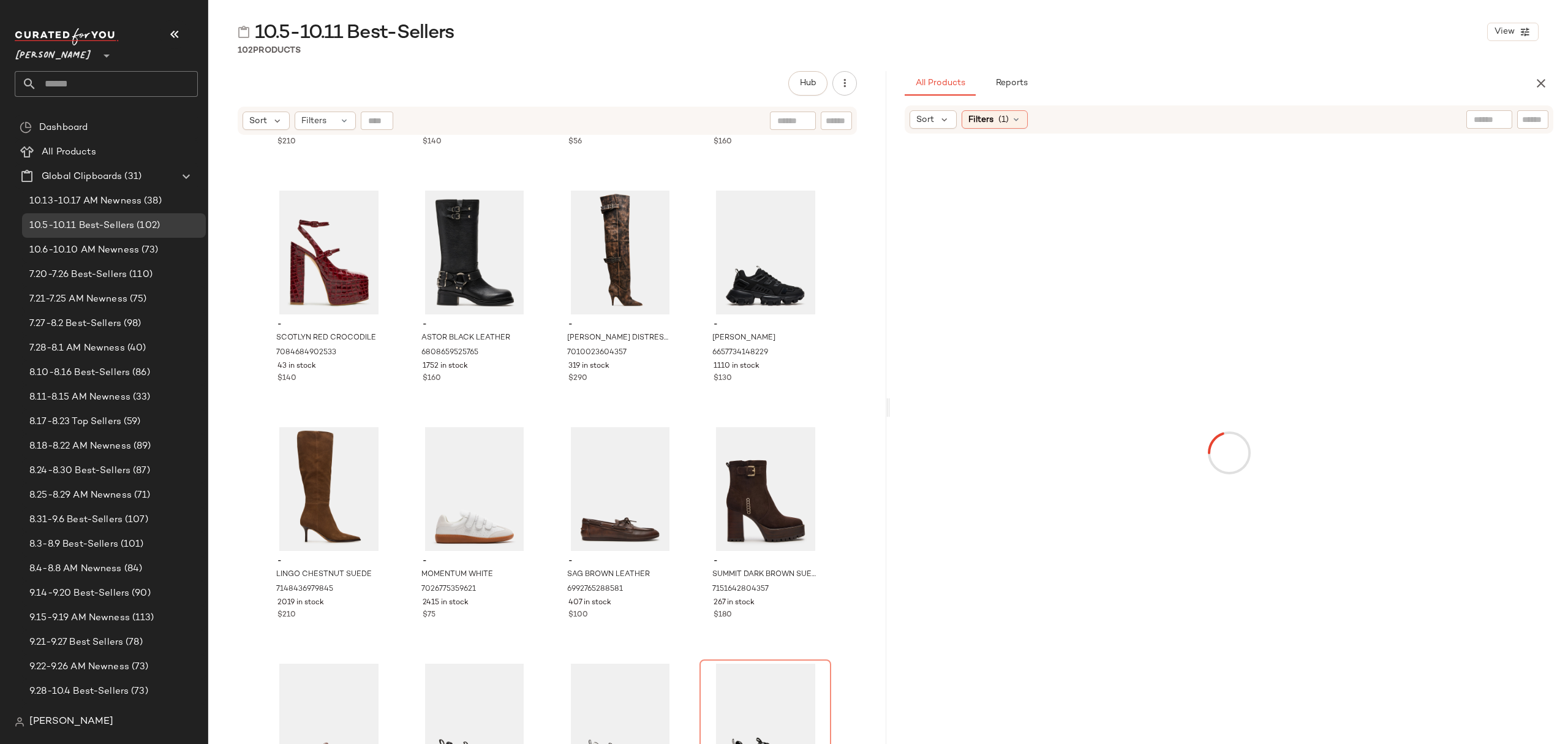
click at [1529, 120] on input "text" at bounding box center [1533, 119] width 22 height 13
paste input "**********"
type input "**********"
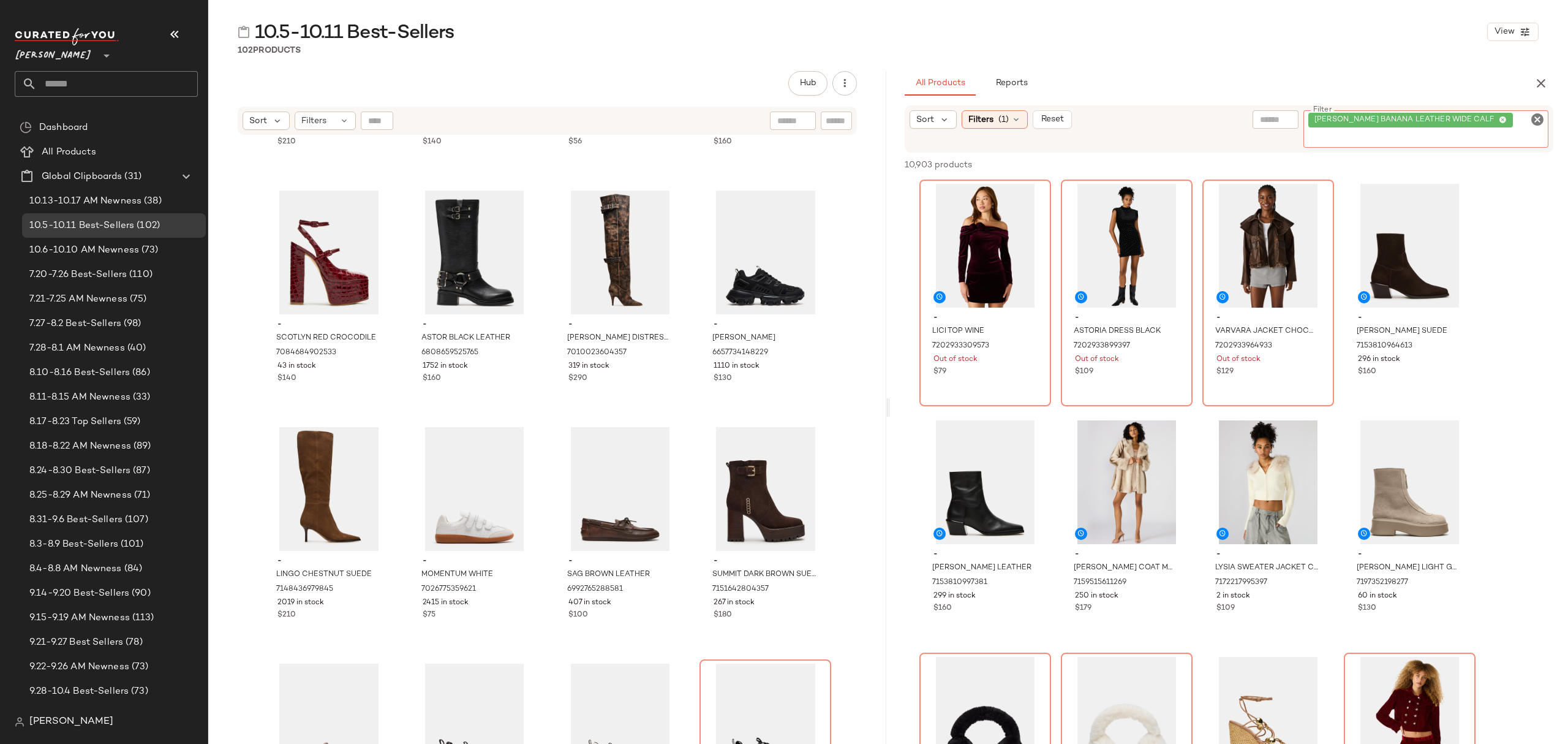
scroll to position [0, 0]
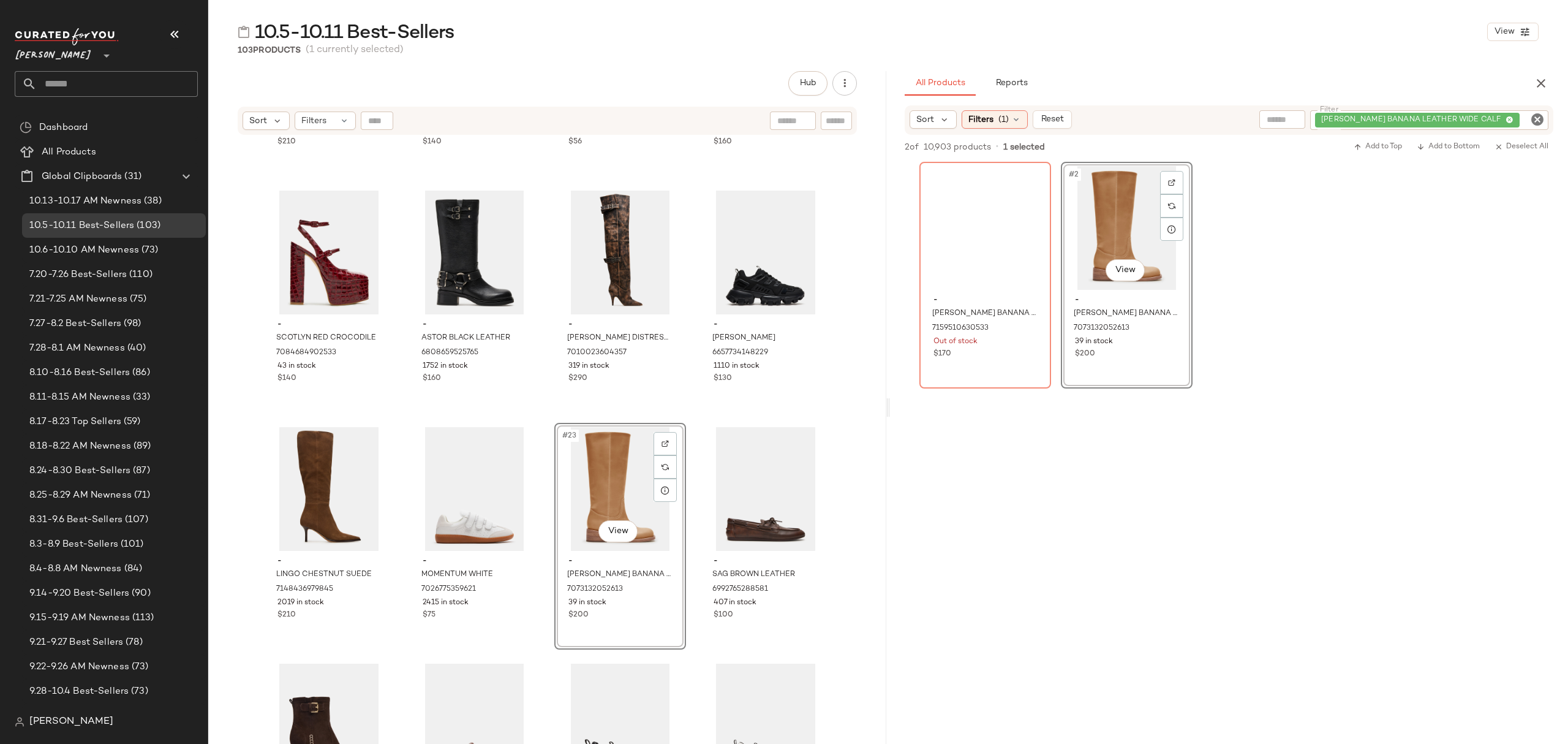
click at [839, 456] on div "- LINGO BLACK LEATHER 7148436947077 2911 in stock $210 - STASIA BLACK 713305007…" at bounding box center [547, 455] width 678 height 639
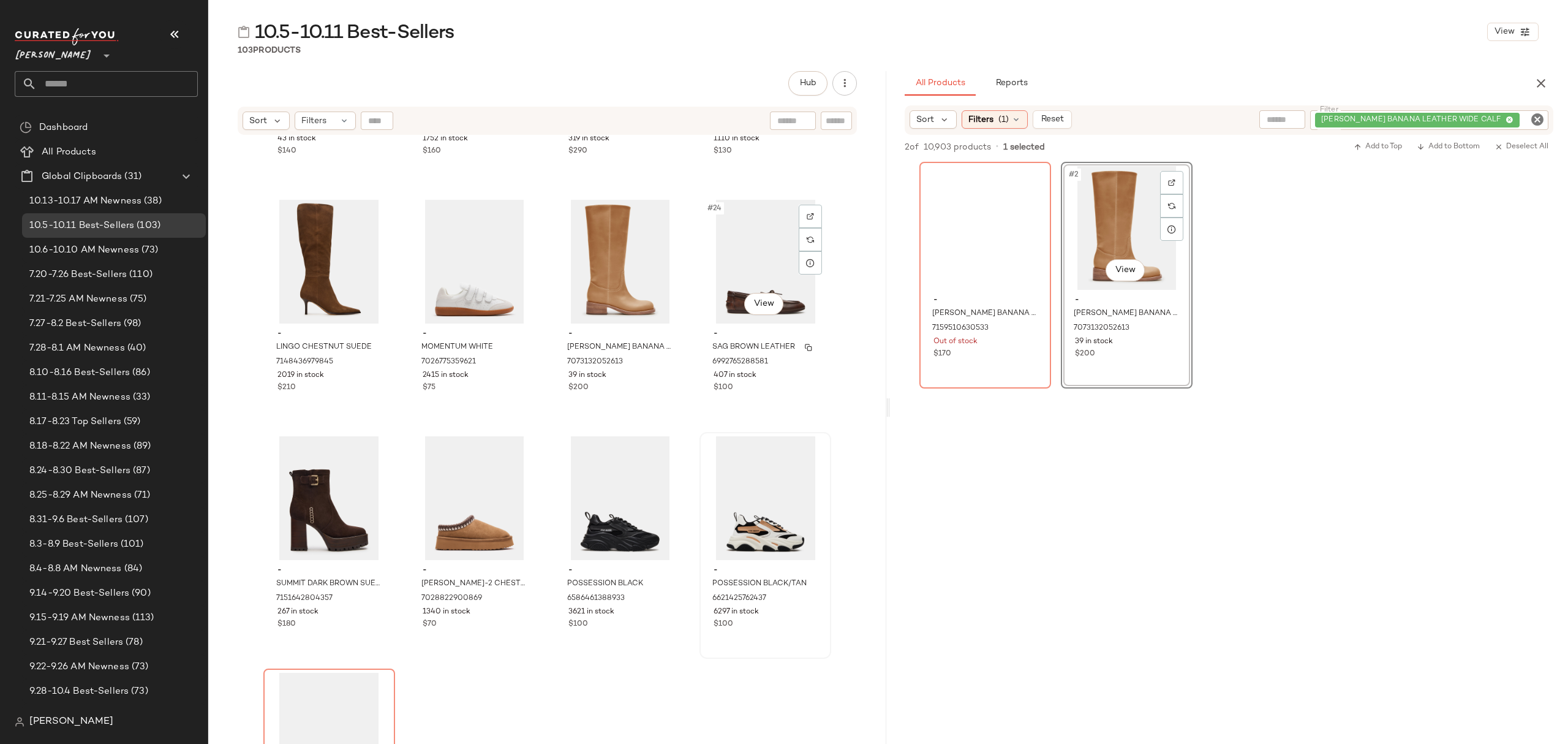
scroll to position [1153, 0]
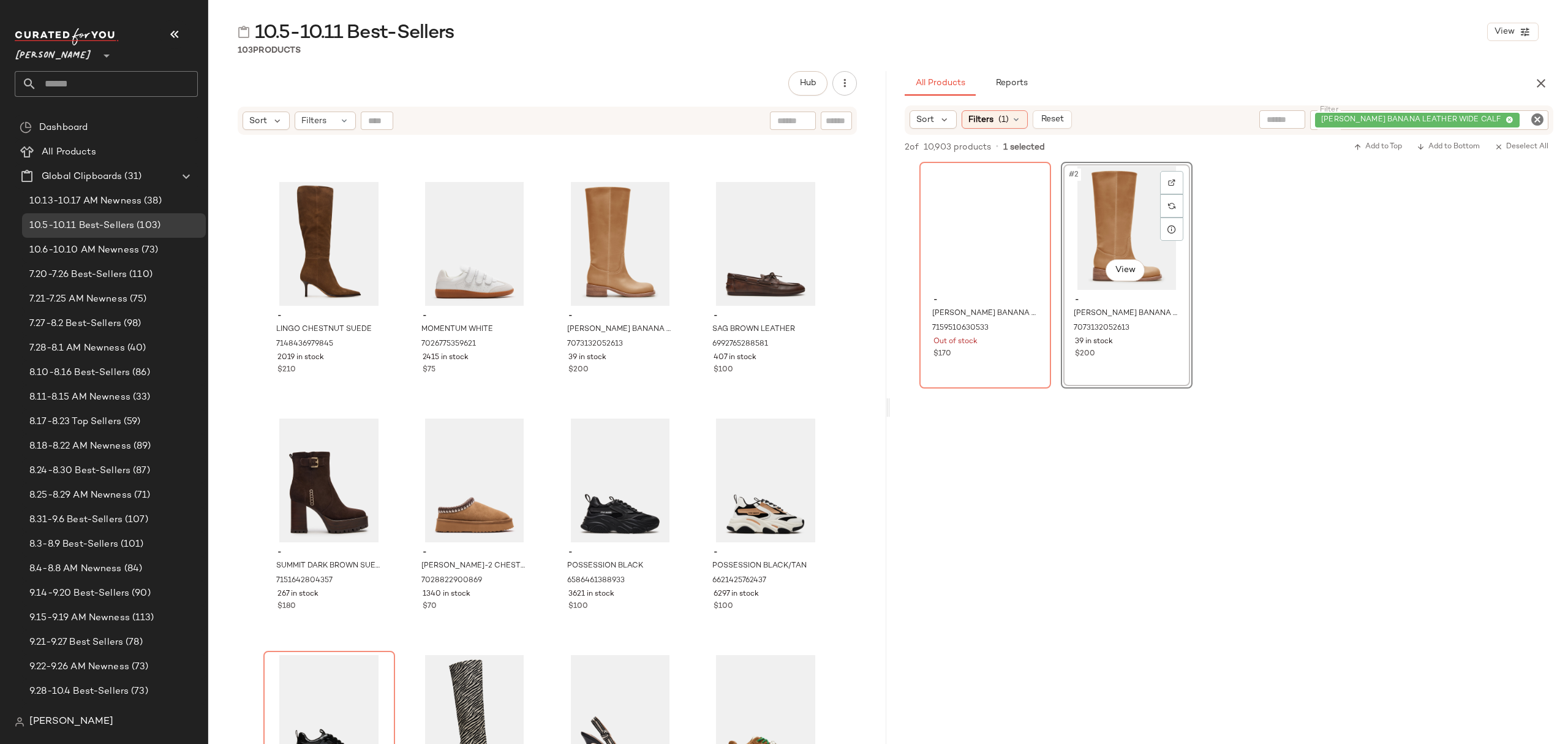
click at [1536, 121] on icon "Clear Filter" at bounding box center [1538, 119] width 15 height 15
paste input "**********"
type input "**********"
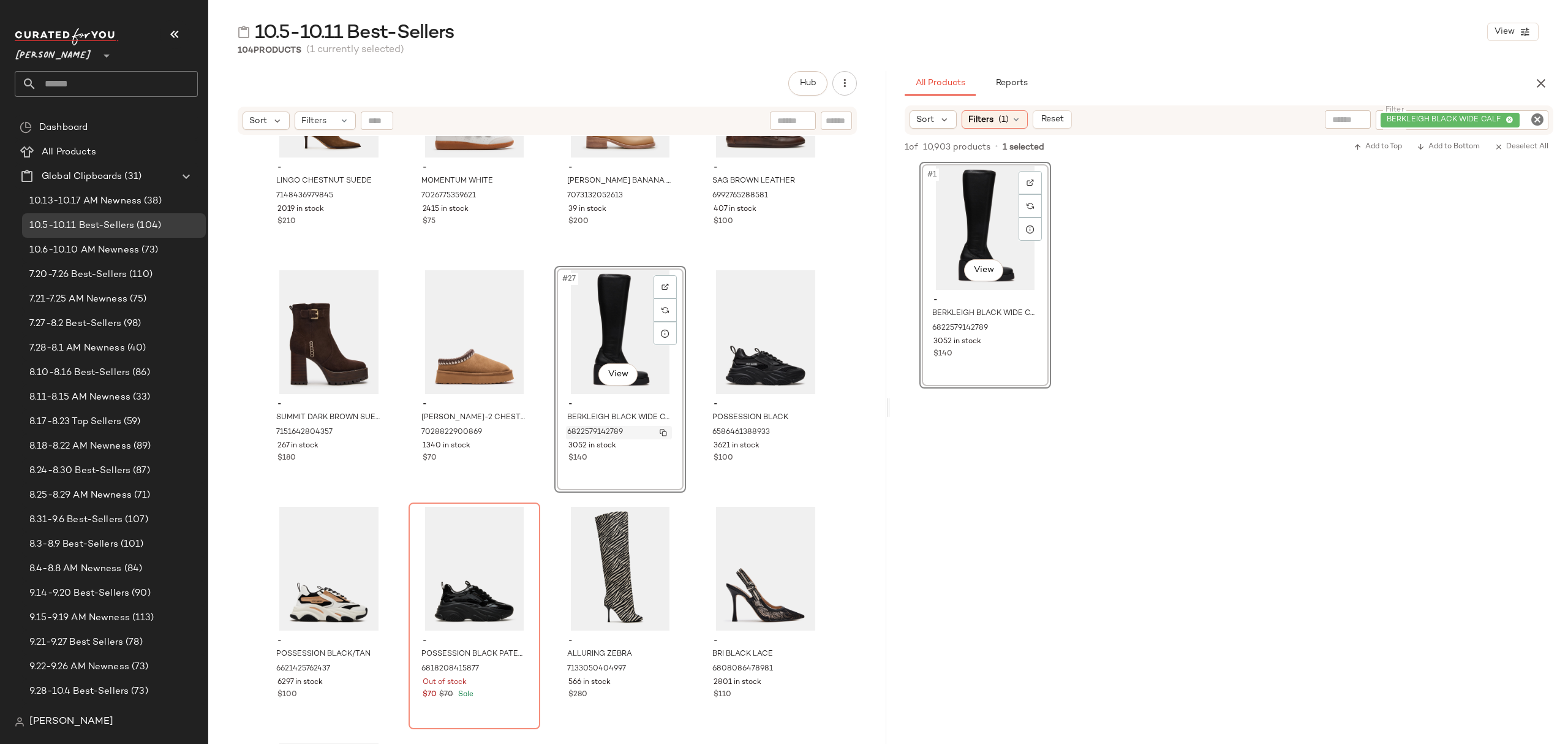
scroll to position [1398, 0]
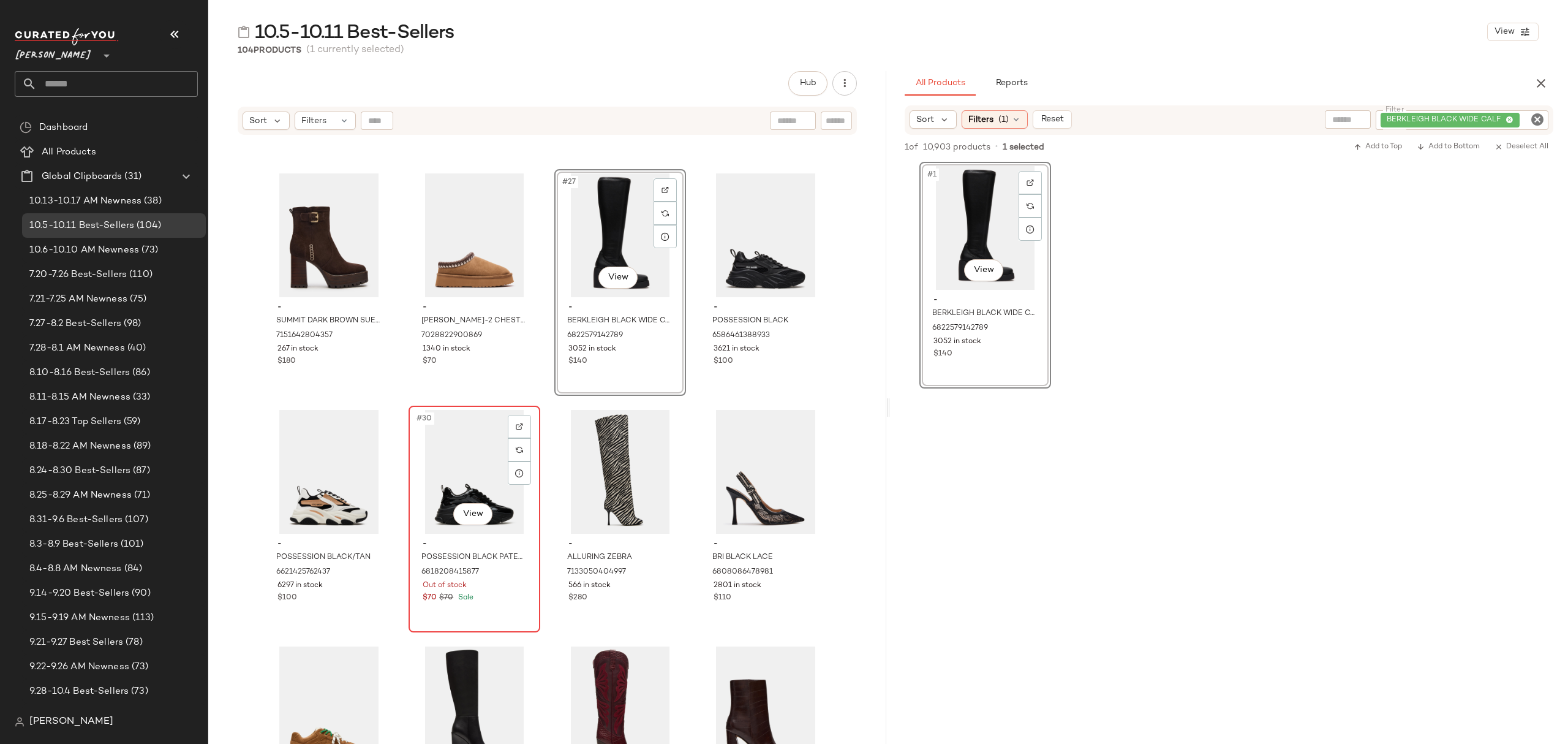
click at [506, 595] on div "$70 $70 Sale" at bounding box center [474, 598] width 104 height 11
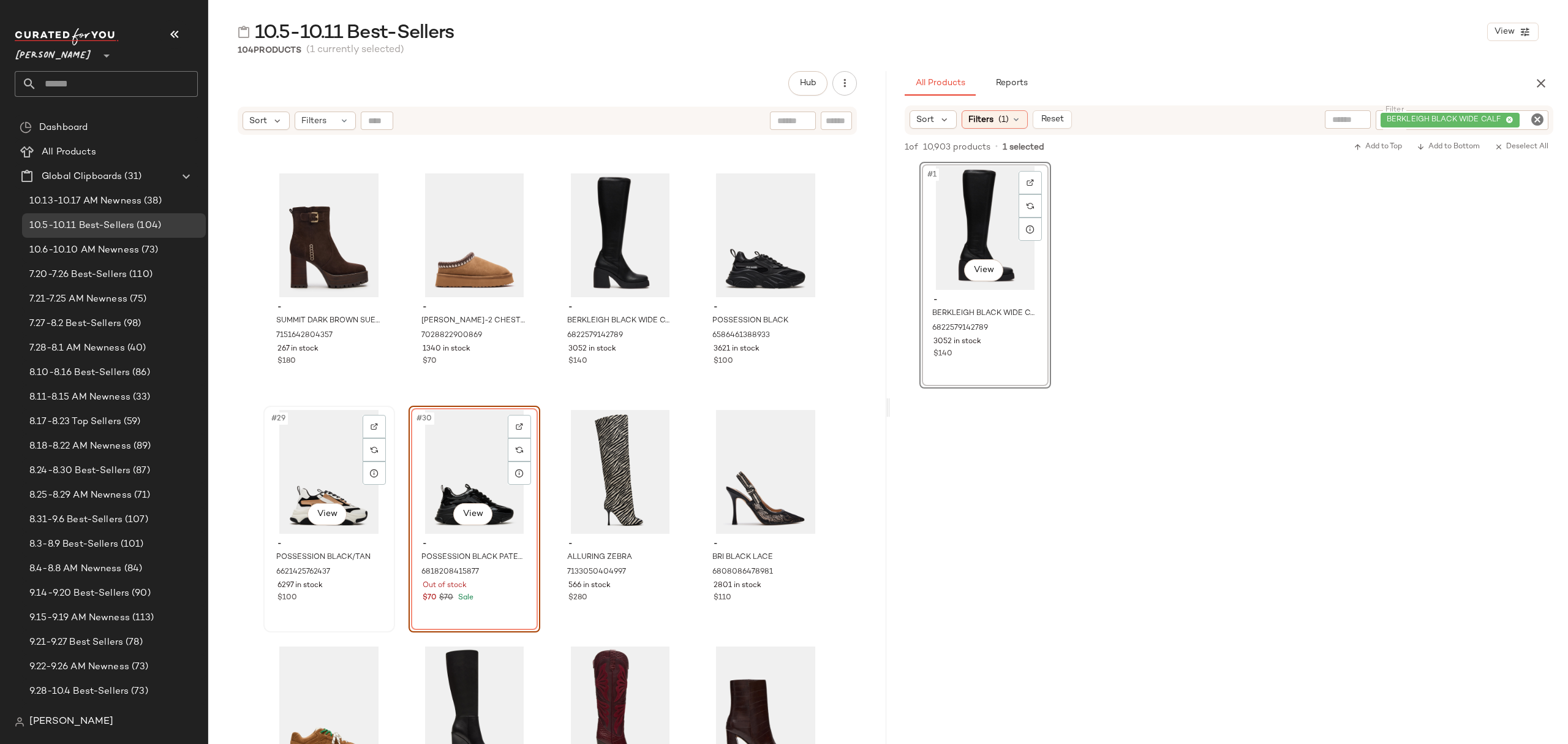
click at [360, 595] on div "$100" at bounding box center [329, 598] width 104 height 11
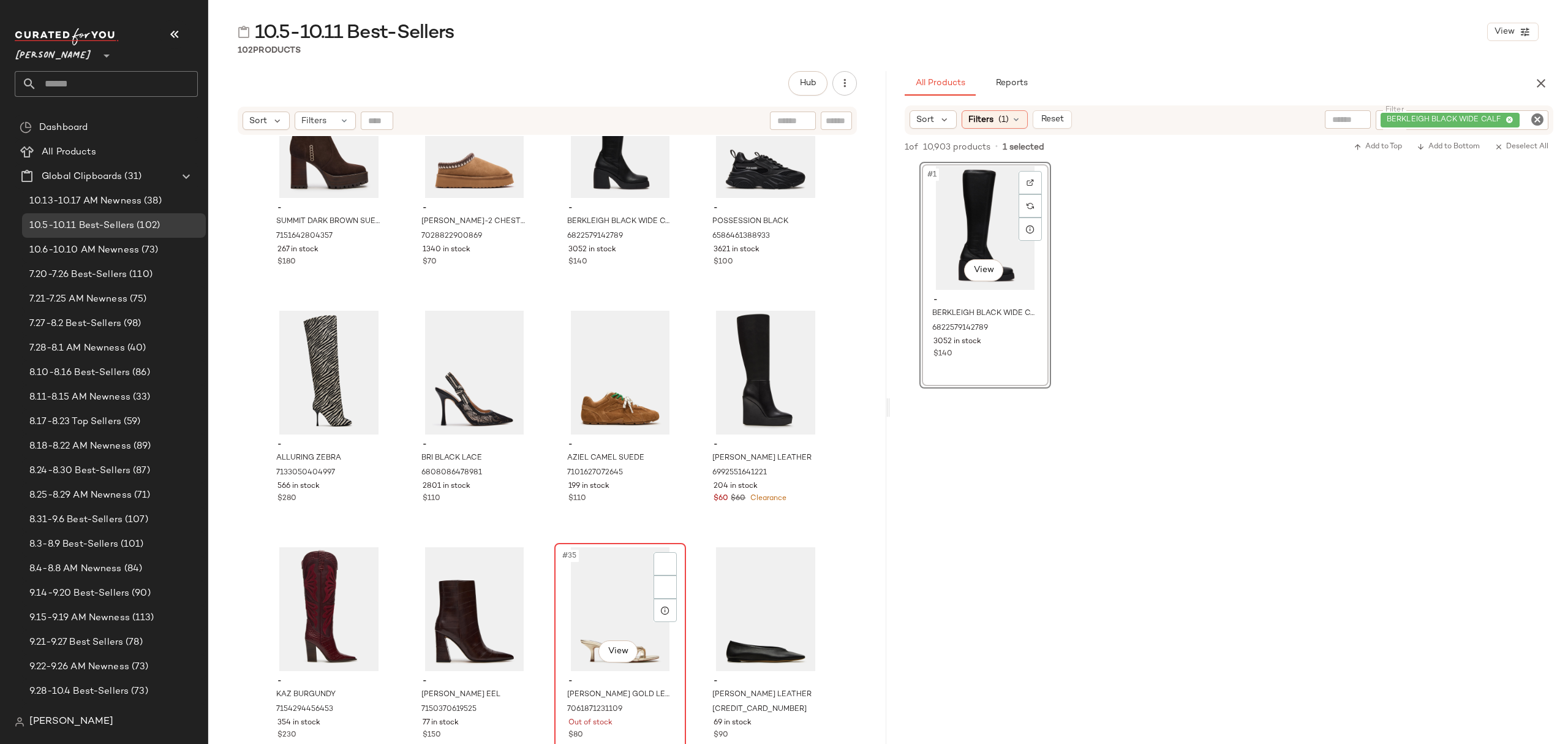
scroll to position [1643, 0]
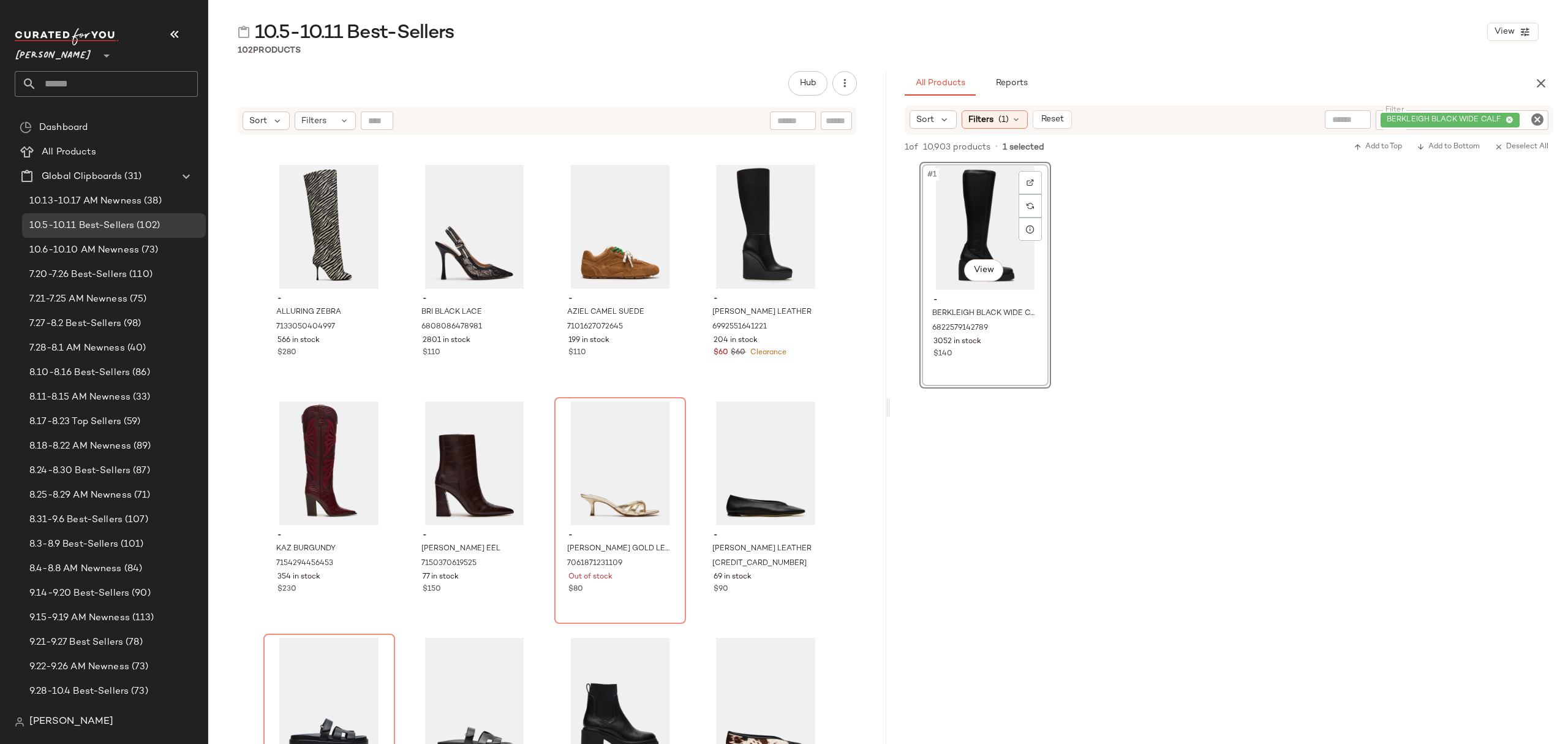
click at [1540, 119] on icon "Clear Filter" at bounding box center [1538, 119] width 15 height 15
paste input "**********"
type input "**********"
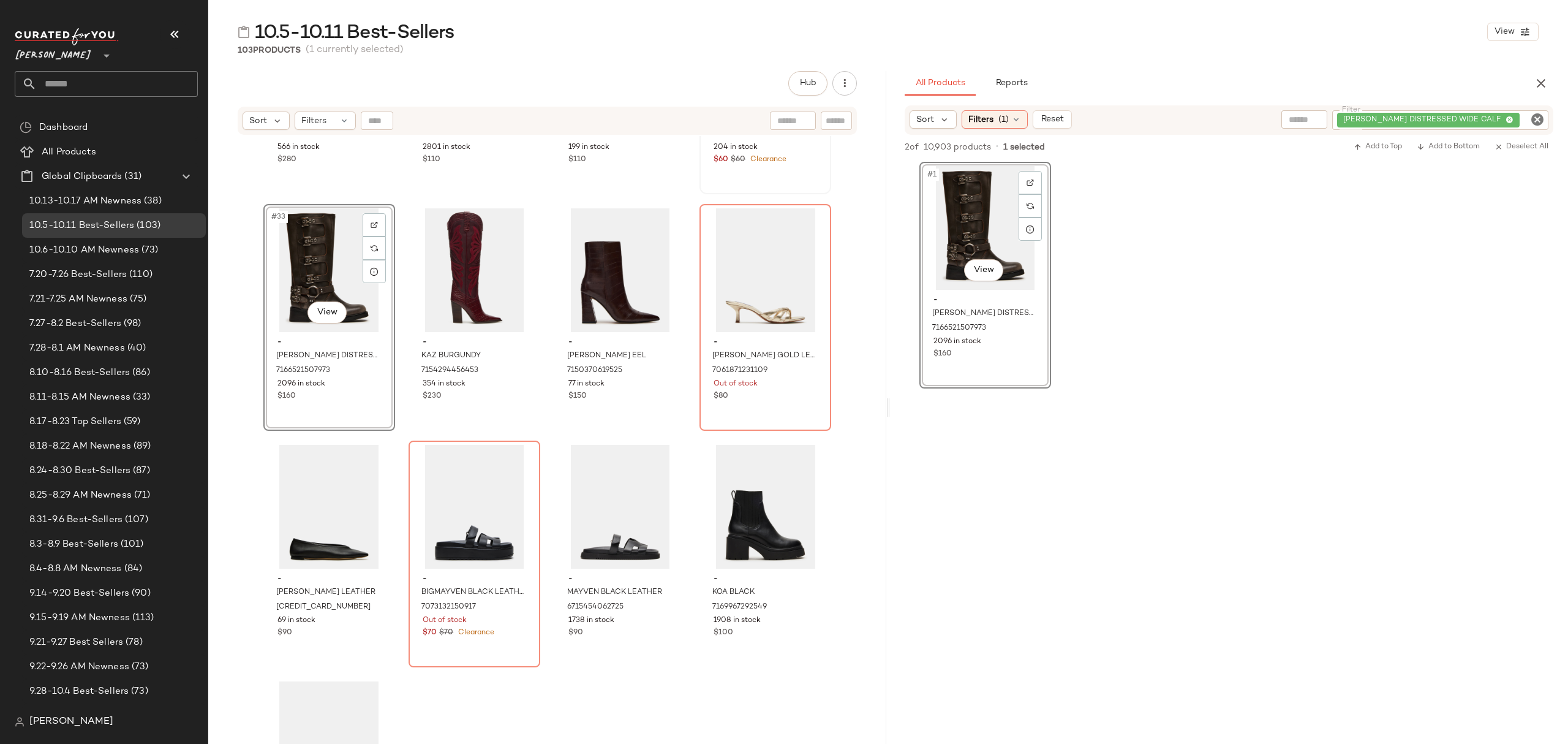
scroll to position [1888, 0]
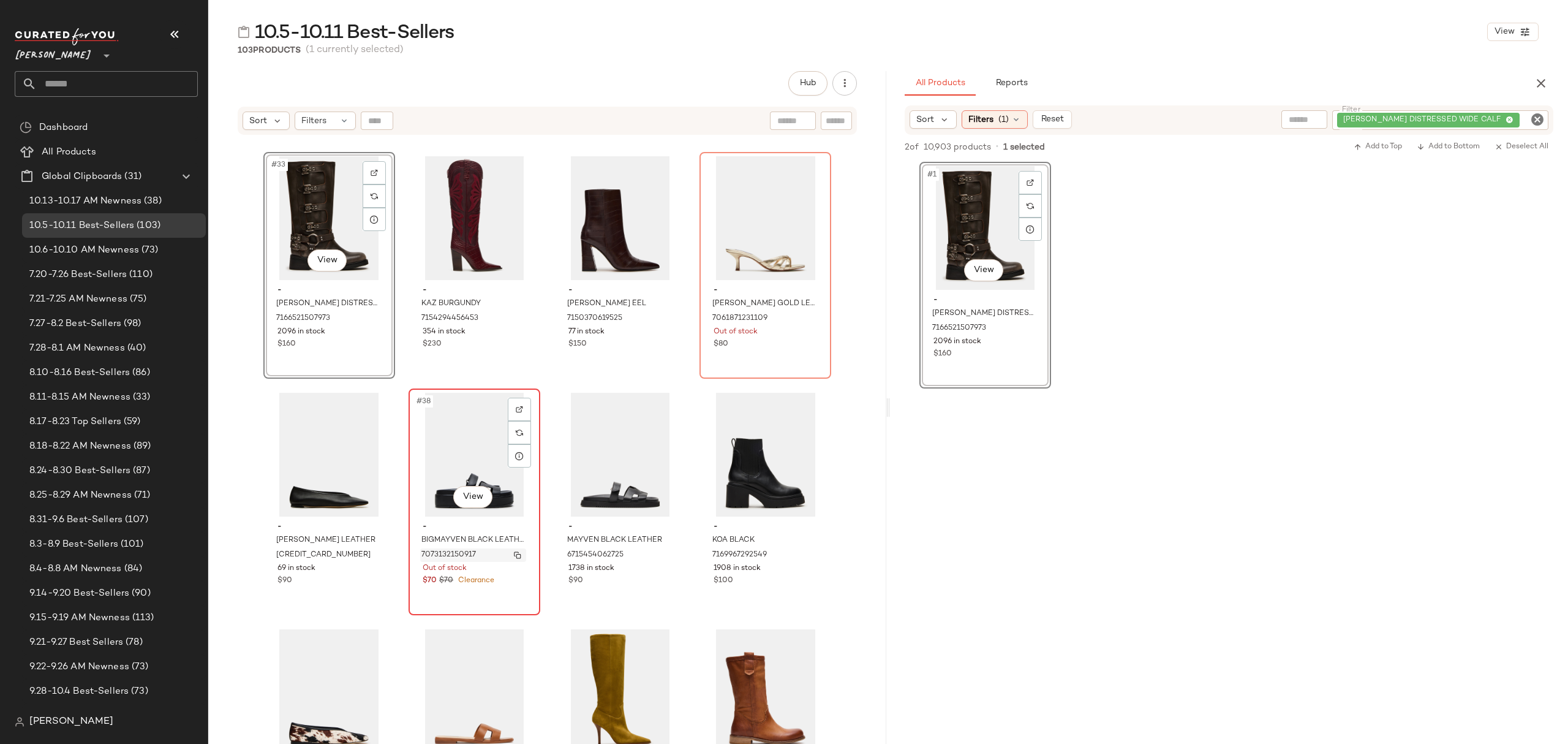
click at [488, 554] on div "7073132150917" at bounding box center [473, 555] width 106 height 13
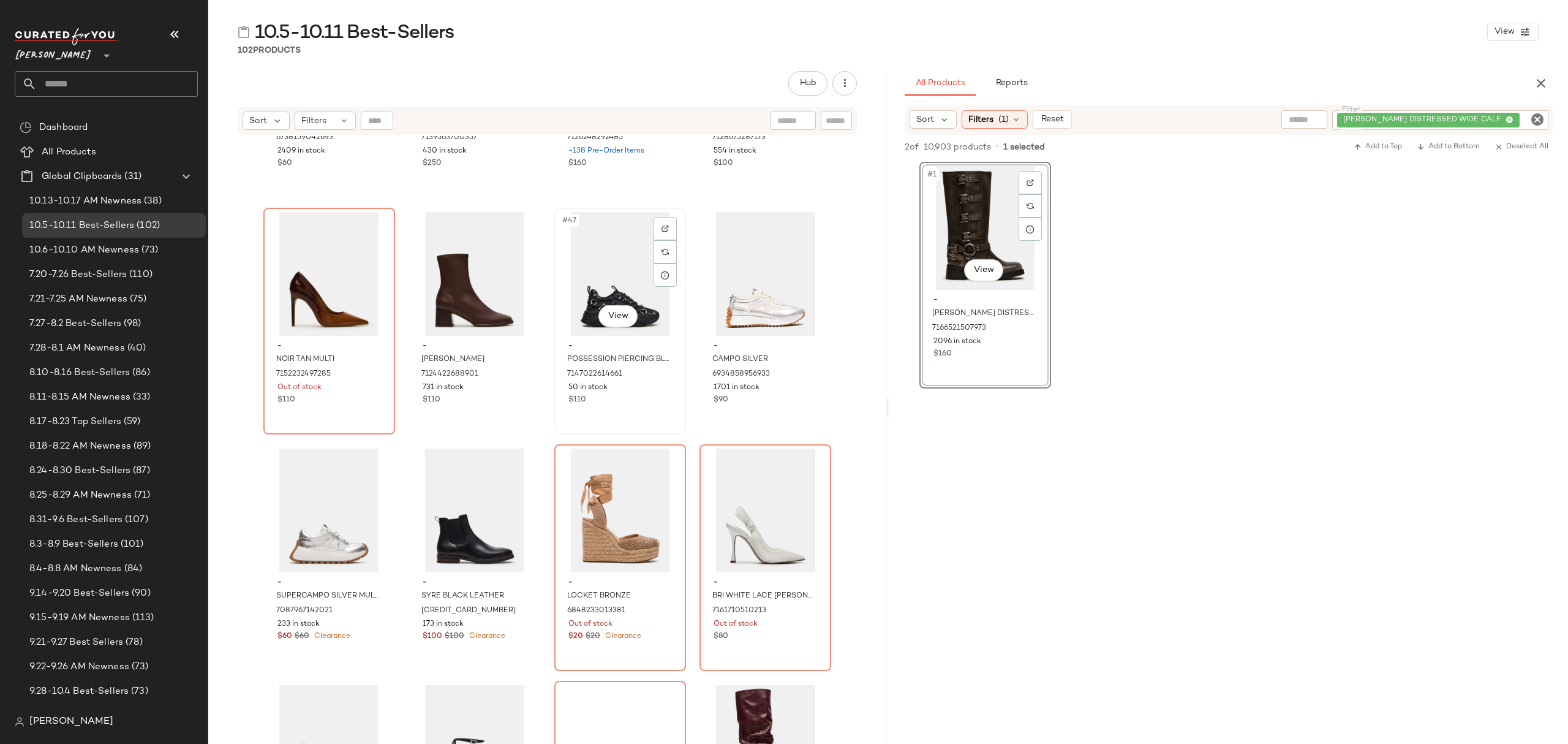
scroll to position [2624, 0]
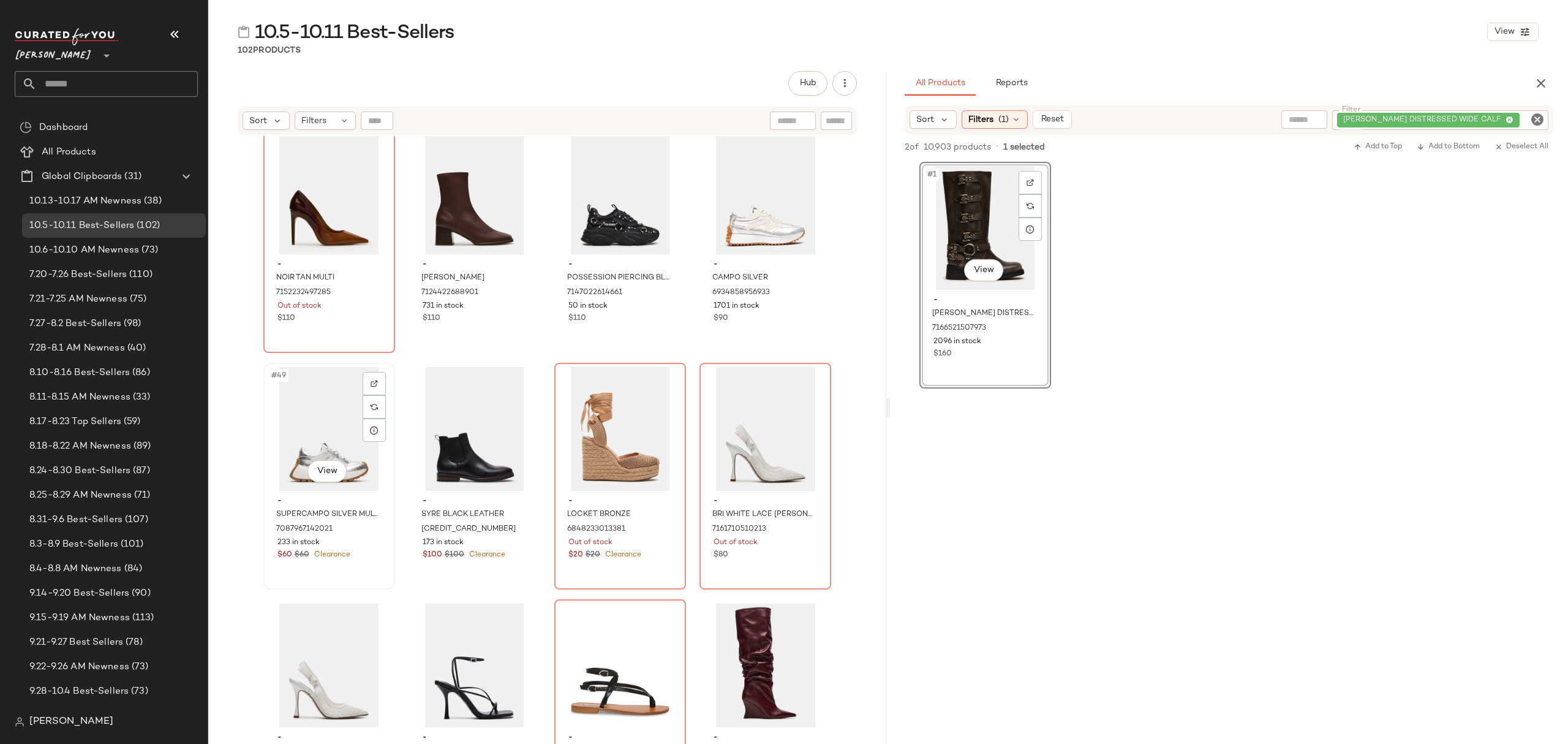
click at [360, 542] on div "233 in stock" at bounding box center [329, 543] width 104 height 11
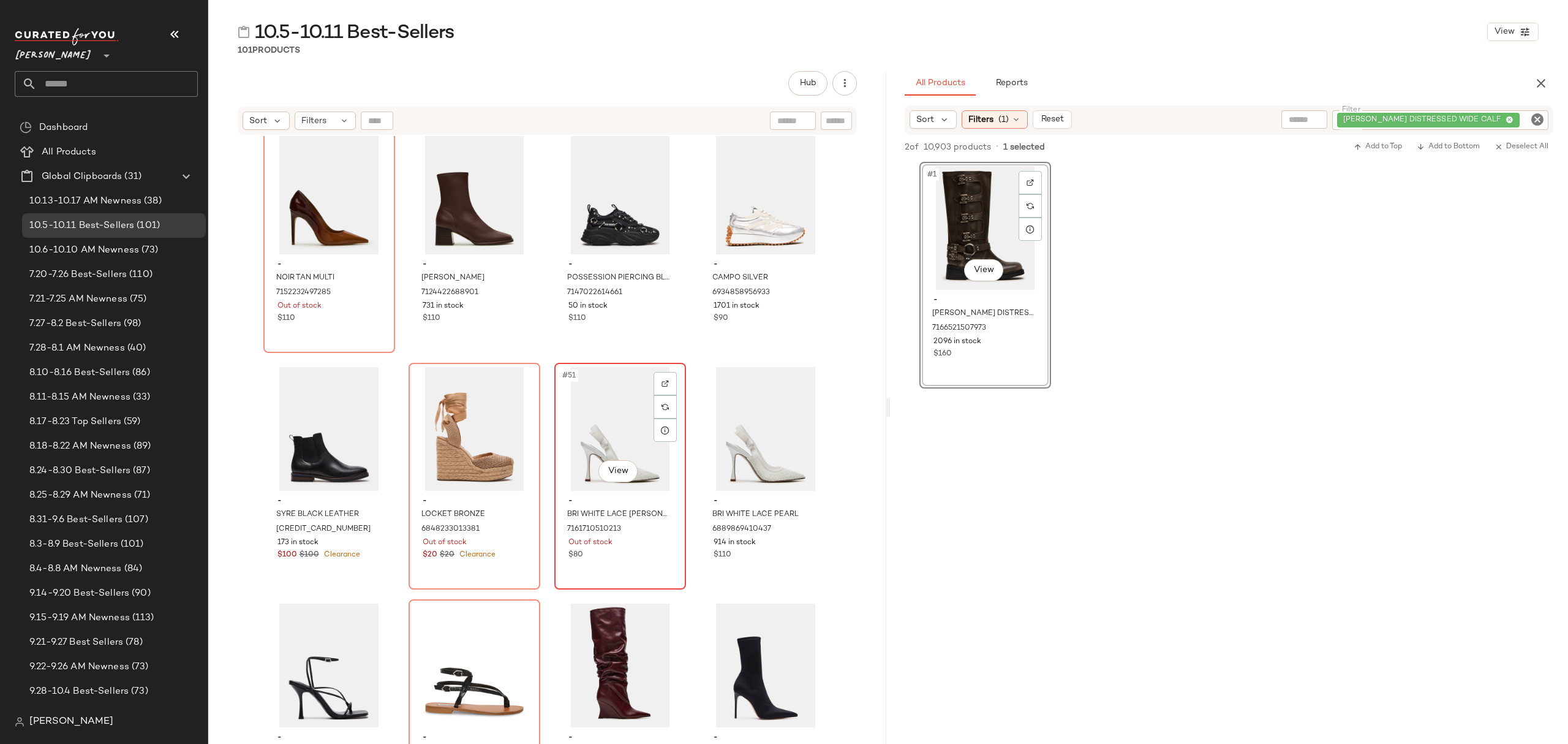
click at [652, 572] on div "#51 View - BRI WHITE LACE PEARL - SM REBOOTED 7161710510213 Out of stock $80" at bounding box center [620, 476] width 129 height 225
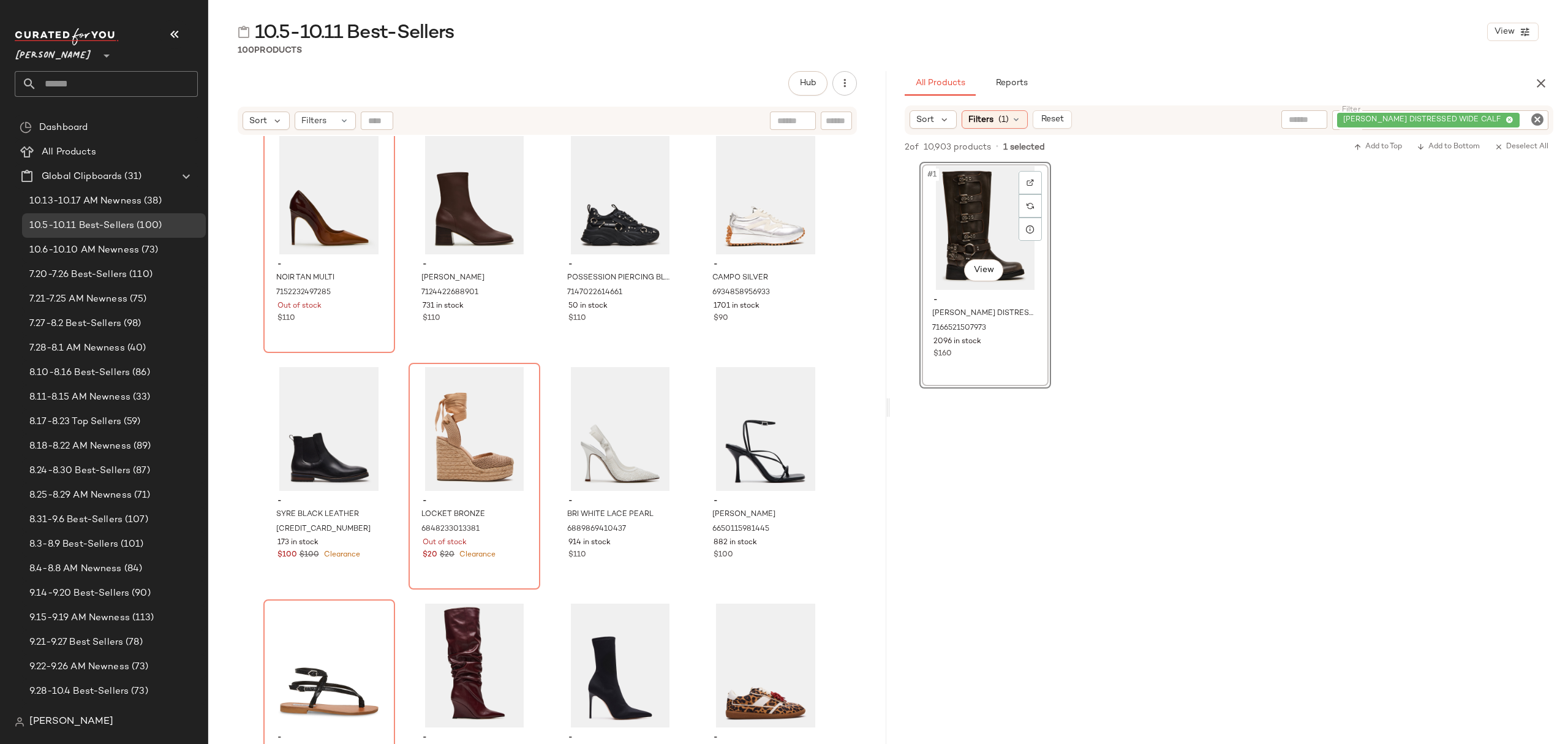
click at [1537, 114] on icon "Clear Filter" at bounding box center [1538, 119] width 15 height 15
paste input "**********"
type input "**********"
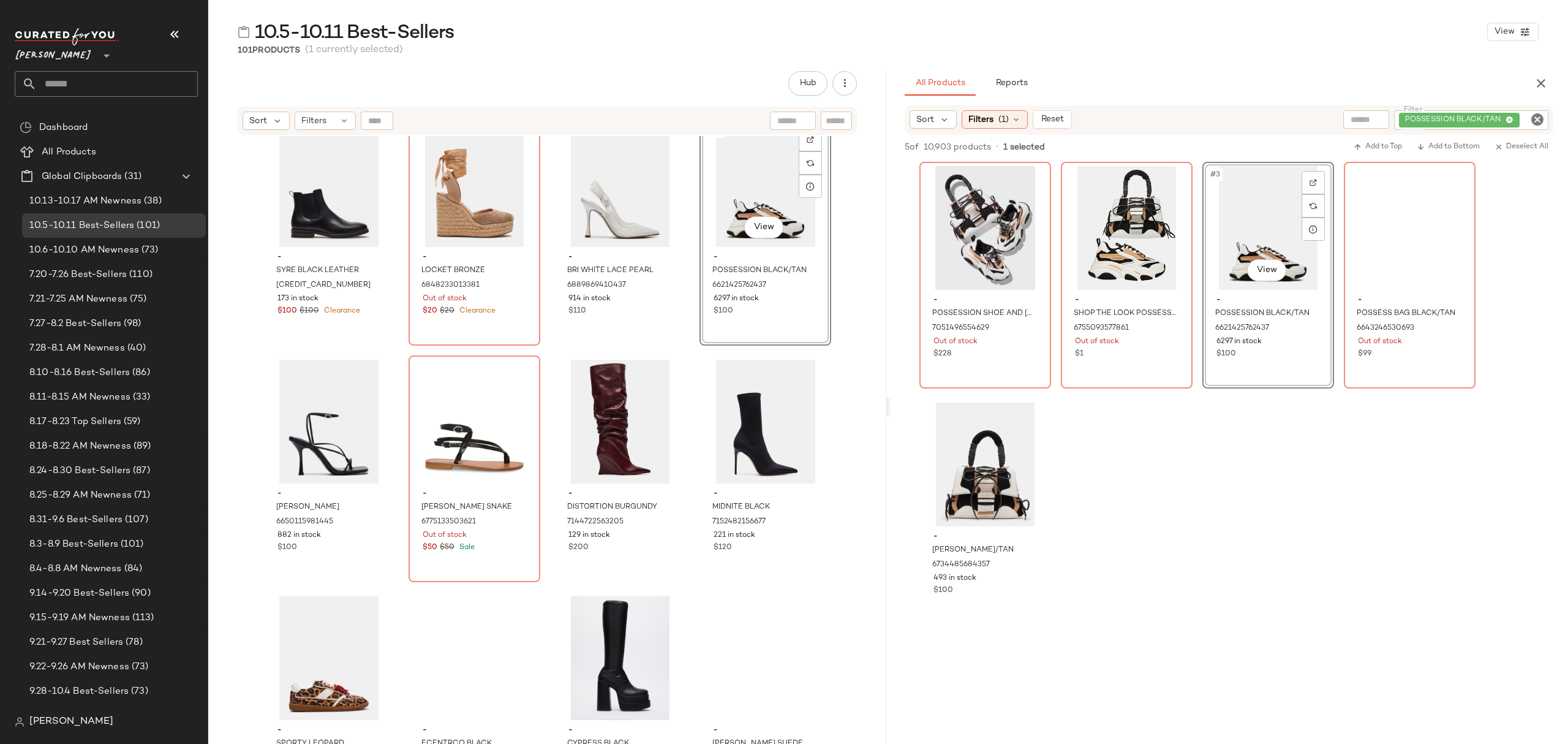
scroll to position [2868, 0]
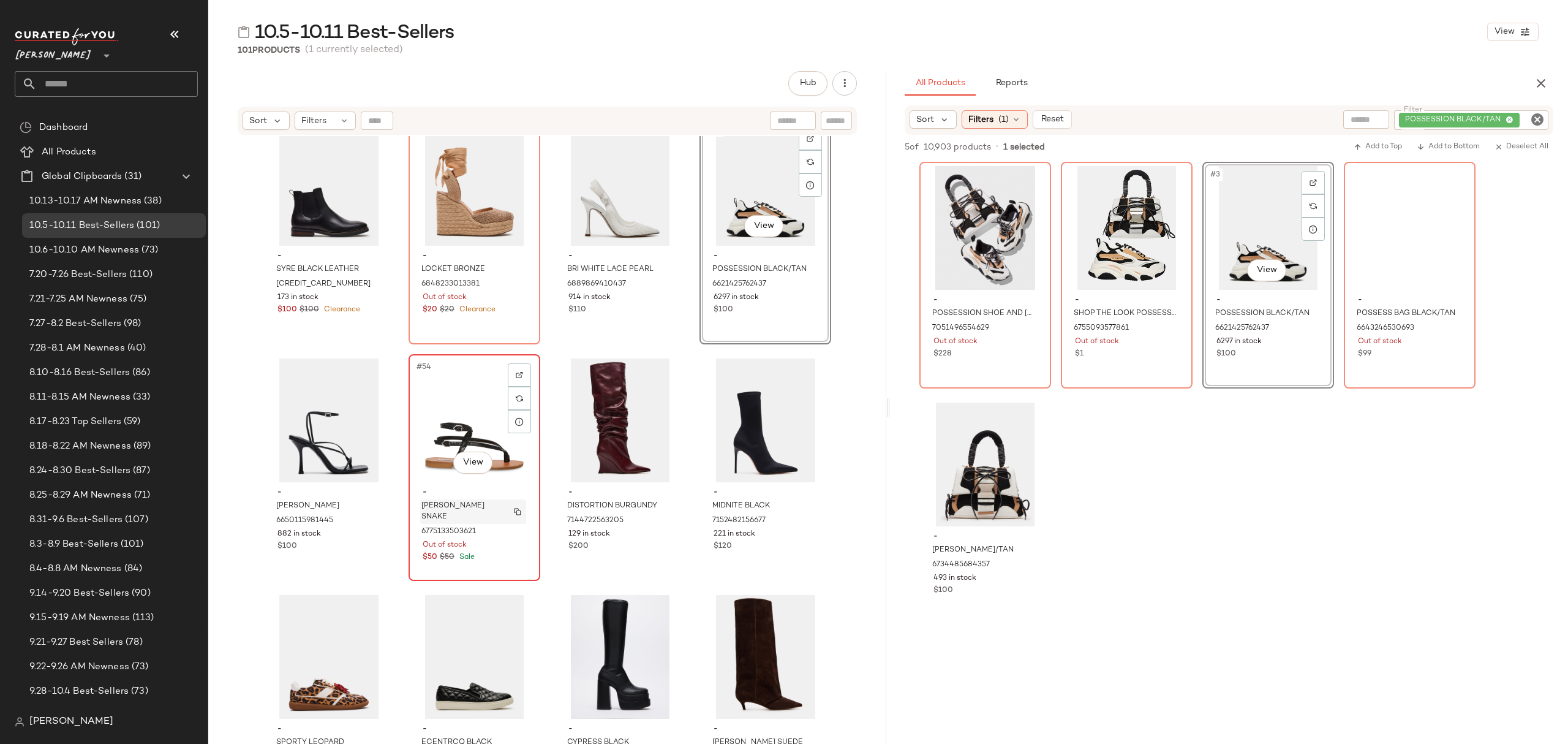
click at [432, 500] on span "FRANNIE BLACK SNAKE" at bounding box center [462, 511] width 80 height 22
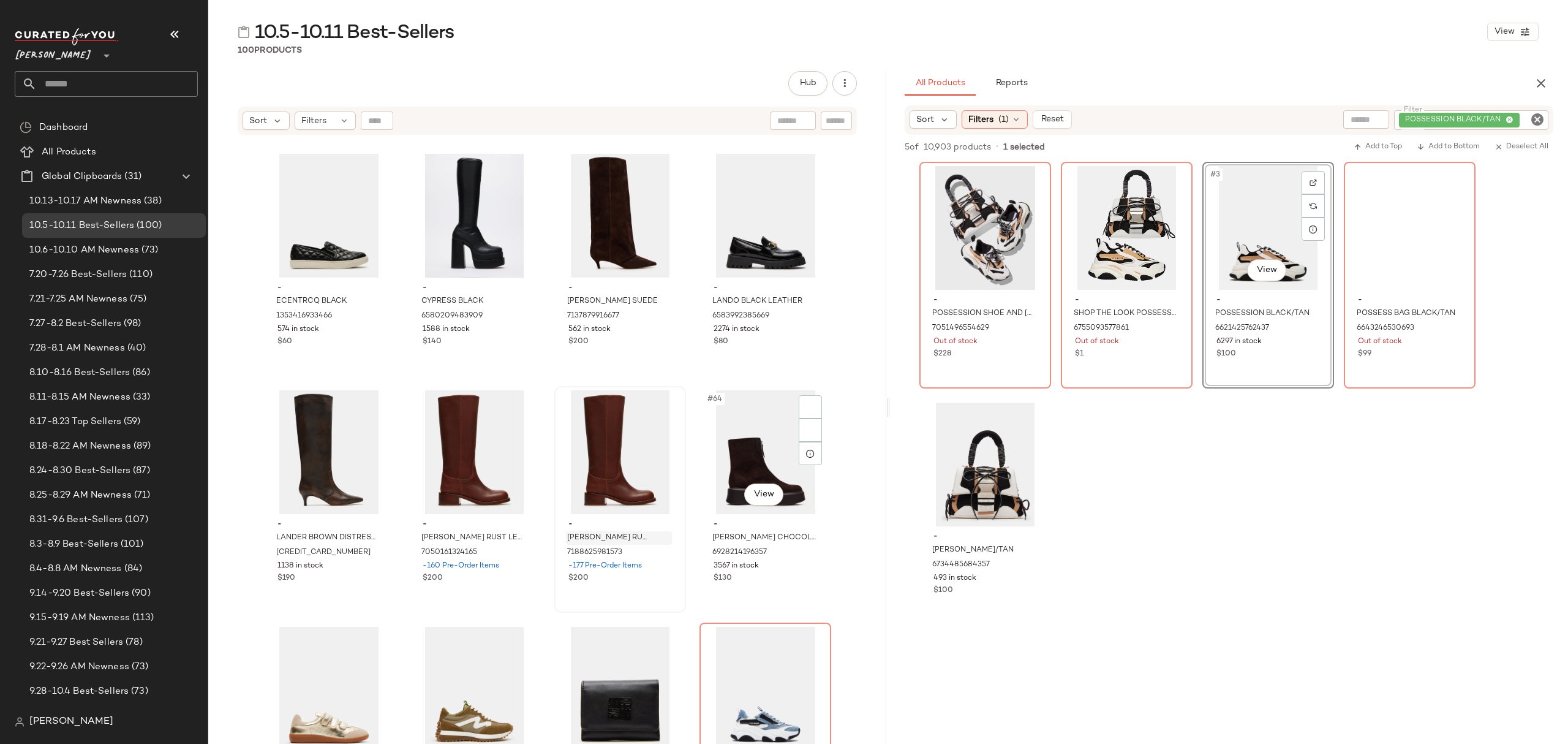
scroll to position [3358, 0]
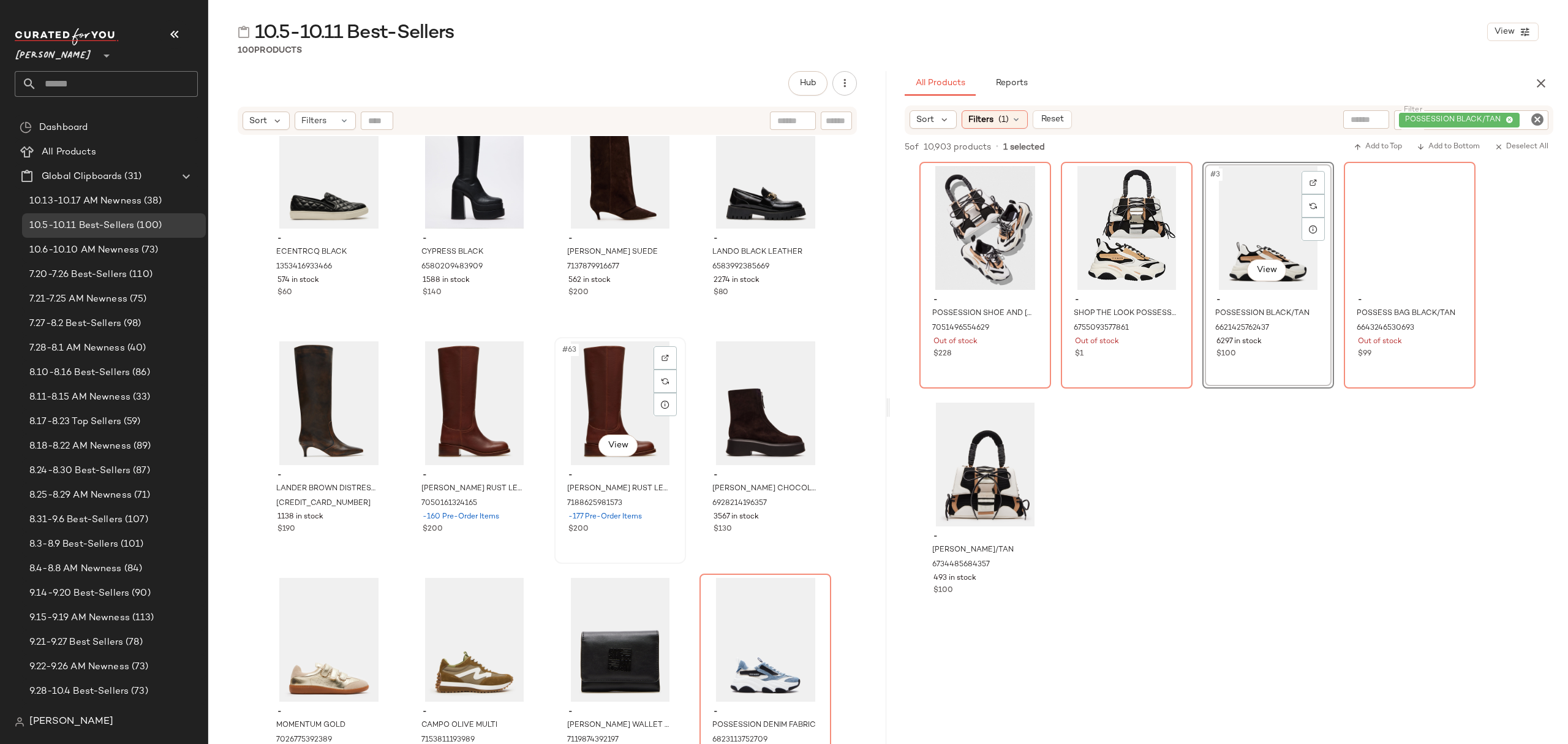
click at [637, 512] on span "-177 Pre-Order Items" at bounding box center [605, 517] width 73 height 11
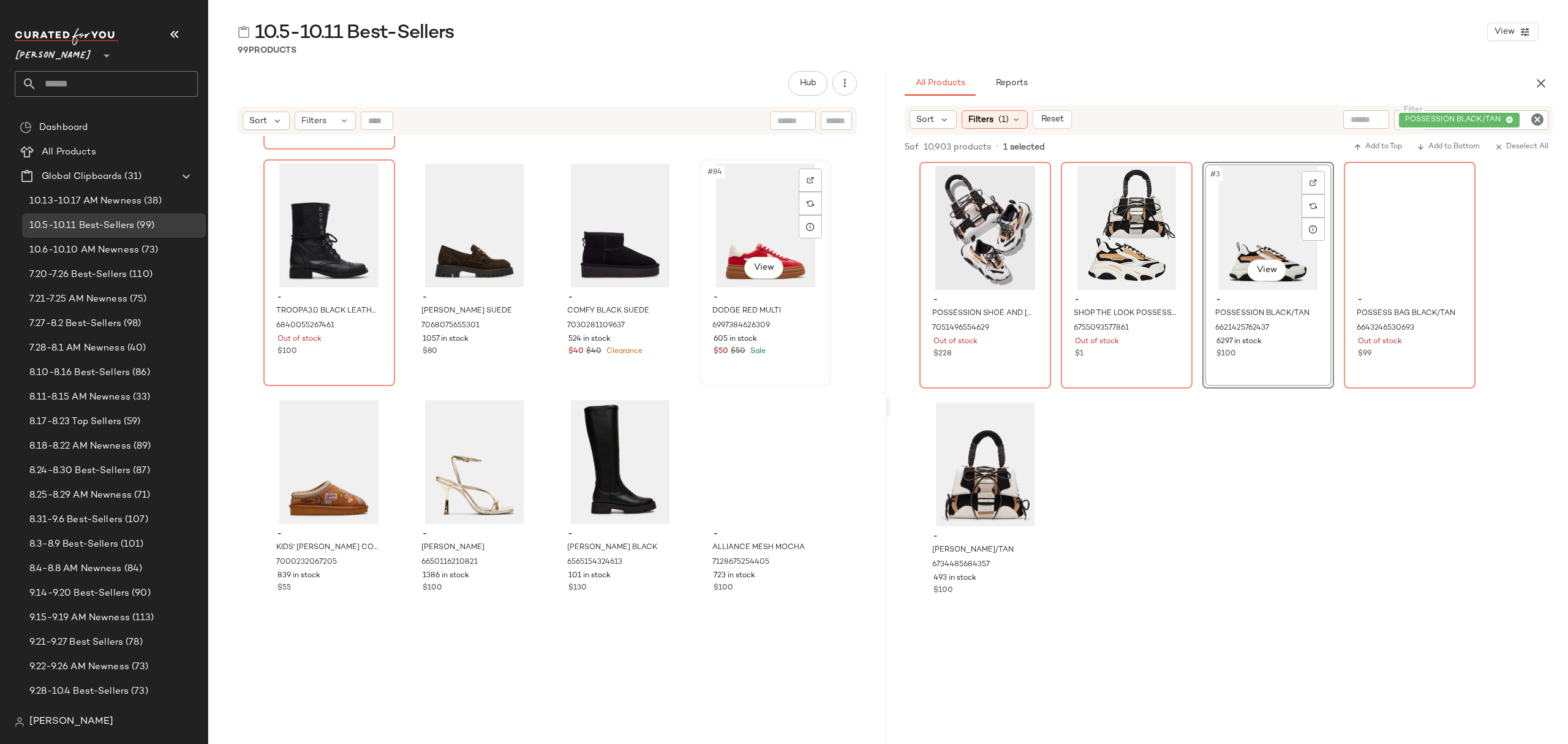
scroll to position [4829, 0]
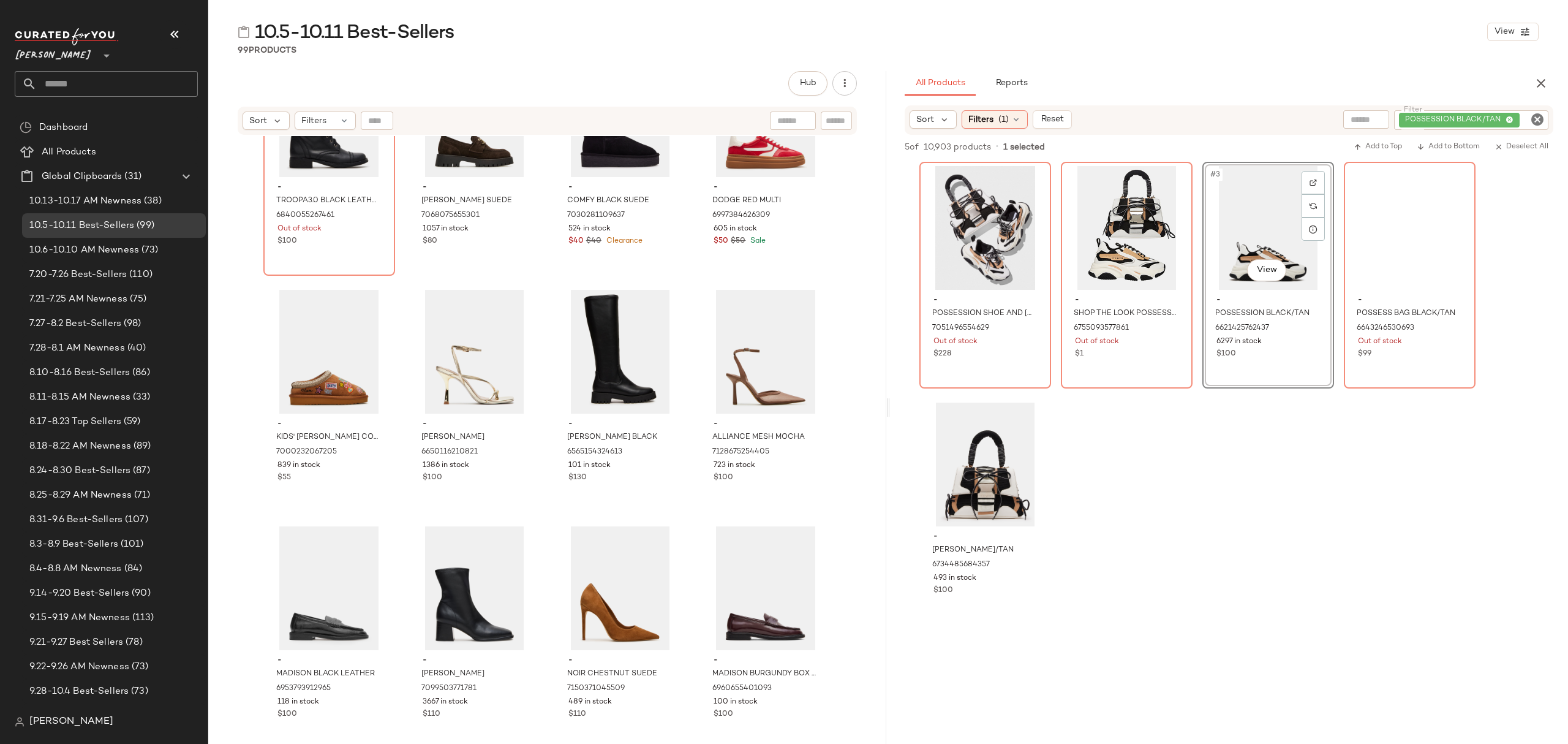
click at [1539, 119] on icon "Clear Filter" at bounding box center [1538, 119] width 15 height 15
paste input "**********"
type input "**********"
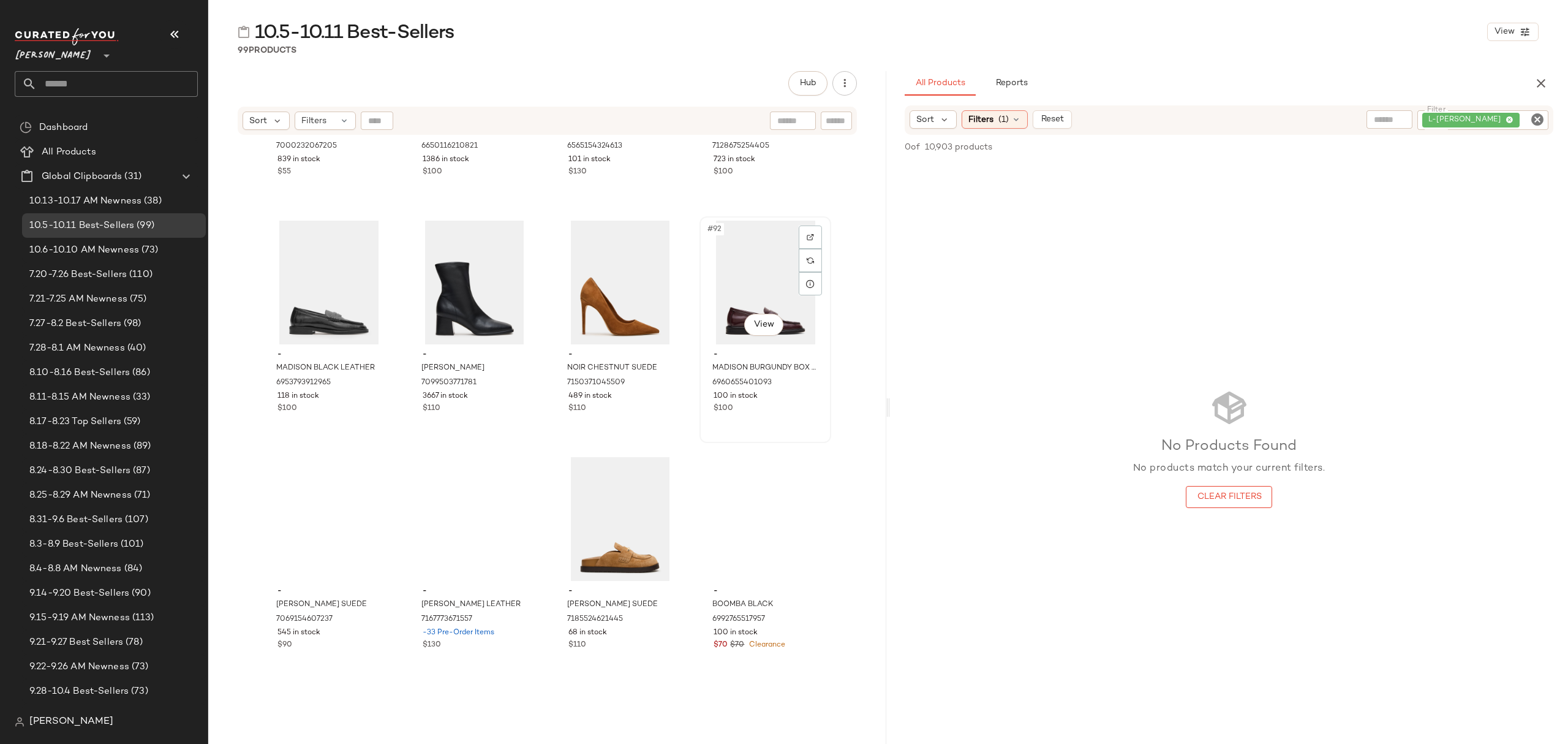
scroll to position [5238, 0]
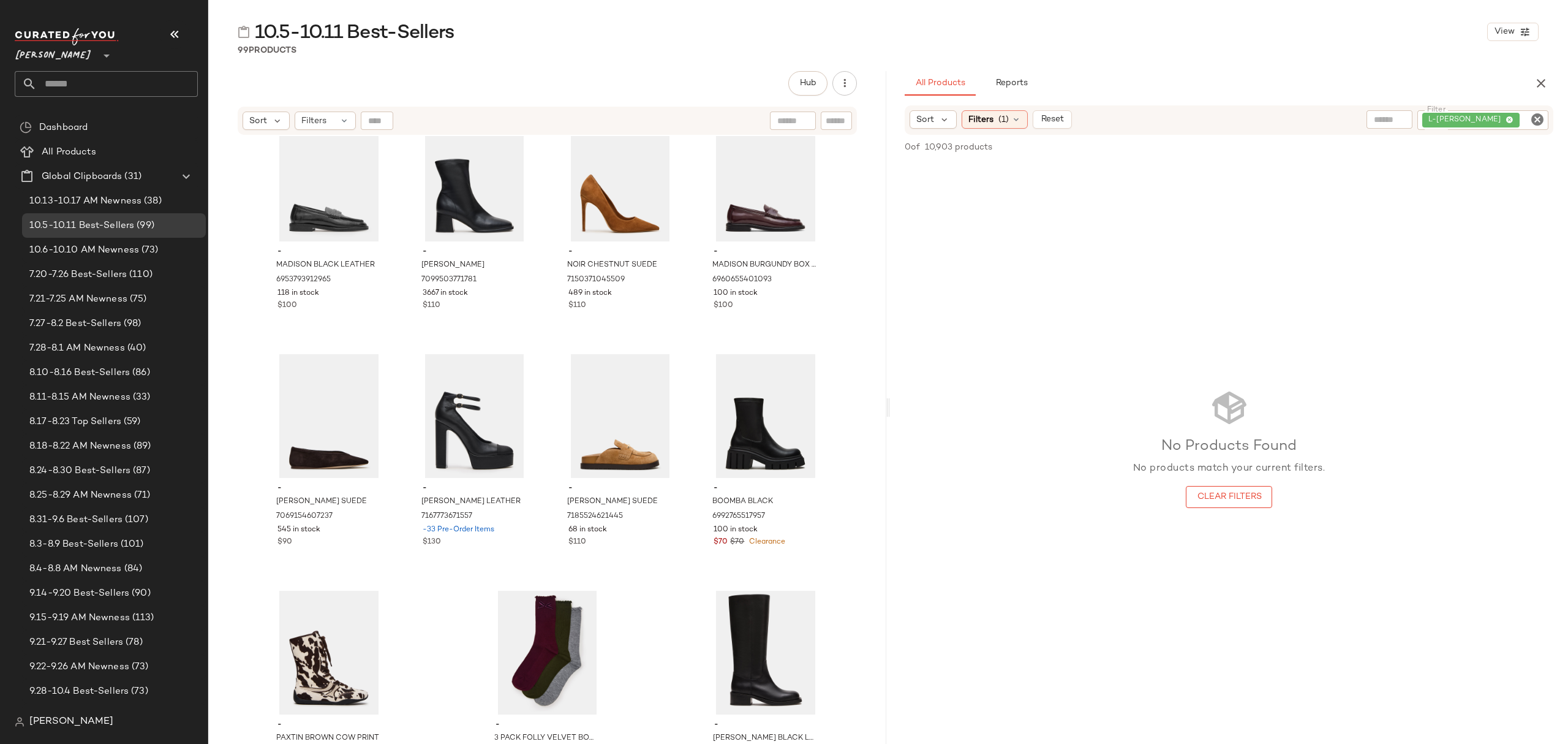
click at [1538, 114] on icon "Clear Filter" at bounding box center [1538, 119] width 15 height 15
paste input "**********"
type input "**********"
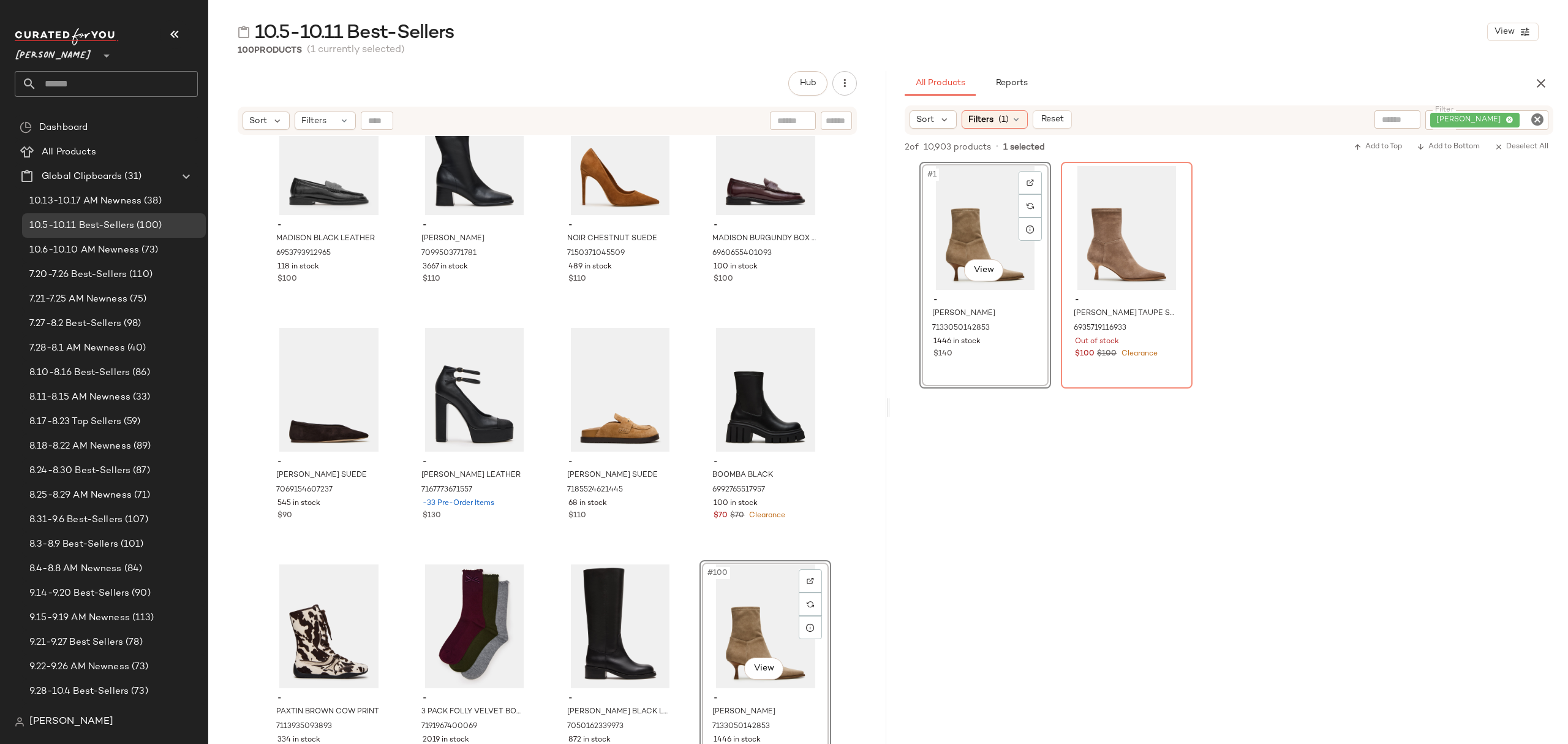
scroll to position [5276, 0]
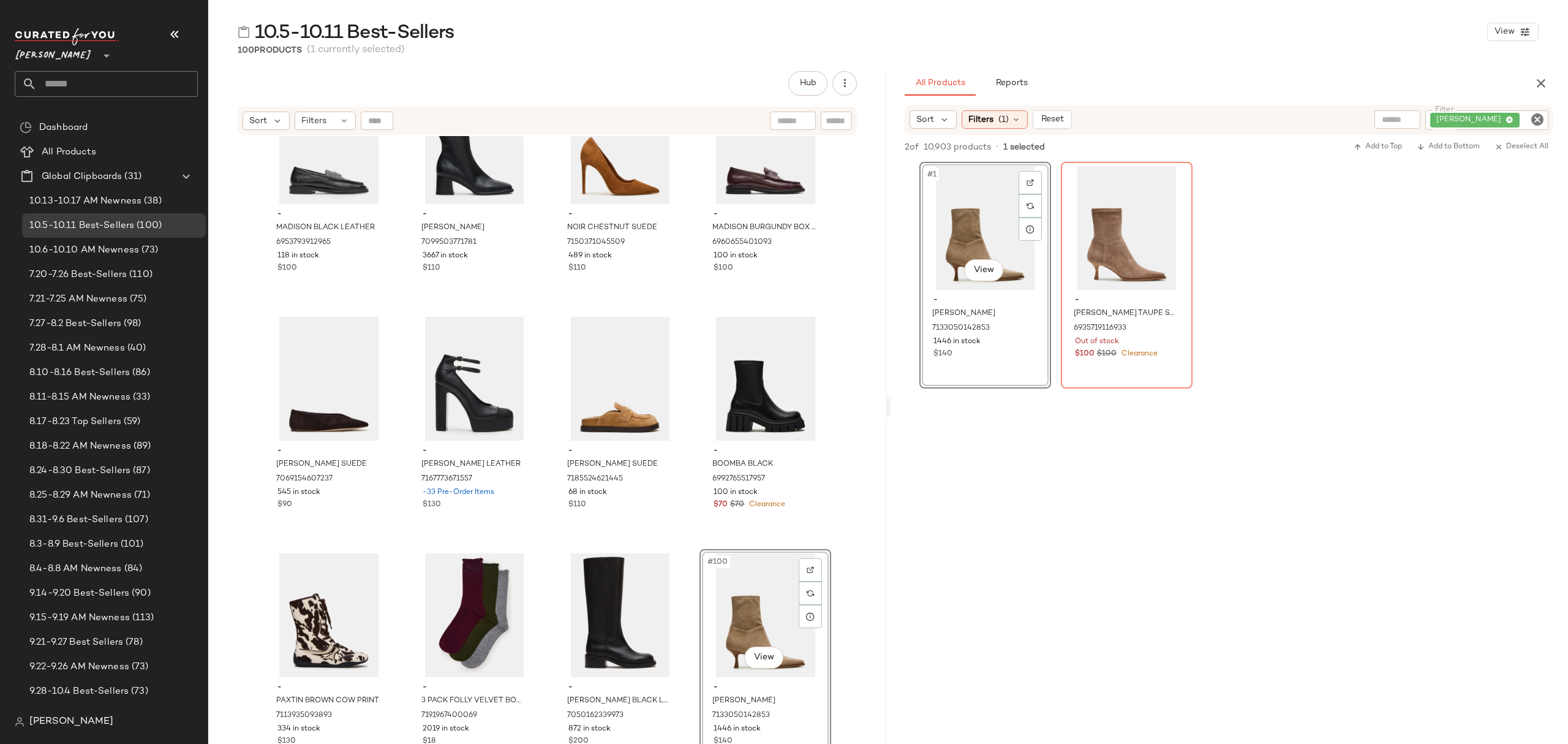
click at [1534, 119] on icon "Clear Filter" at bounding box center [1538, 119] width 15 height 15
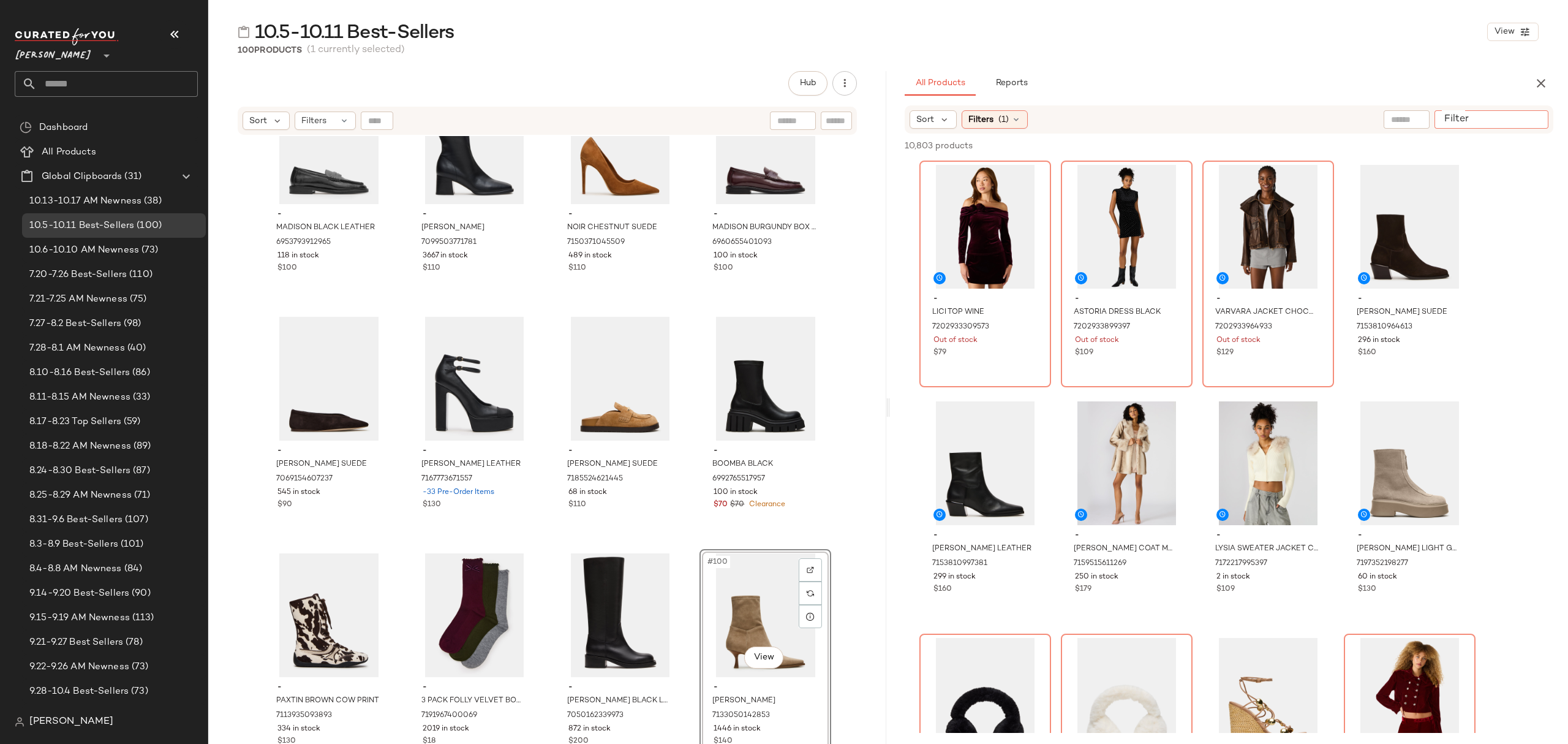
click at [1528, 119] on input "Filter" at bounding box center [1491, 119] width 104 height 13
paste input "**********"
type input "**********"
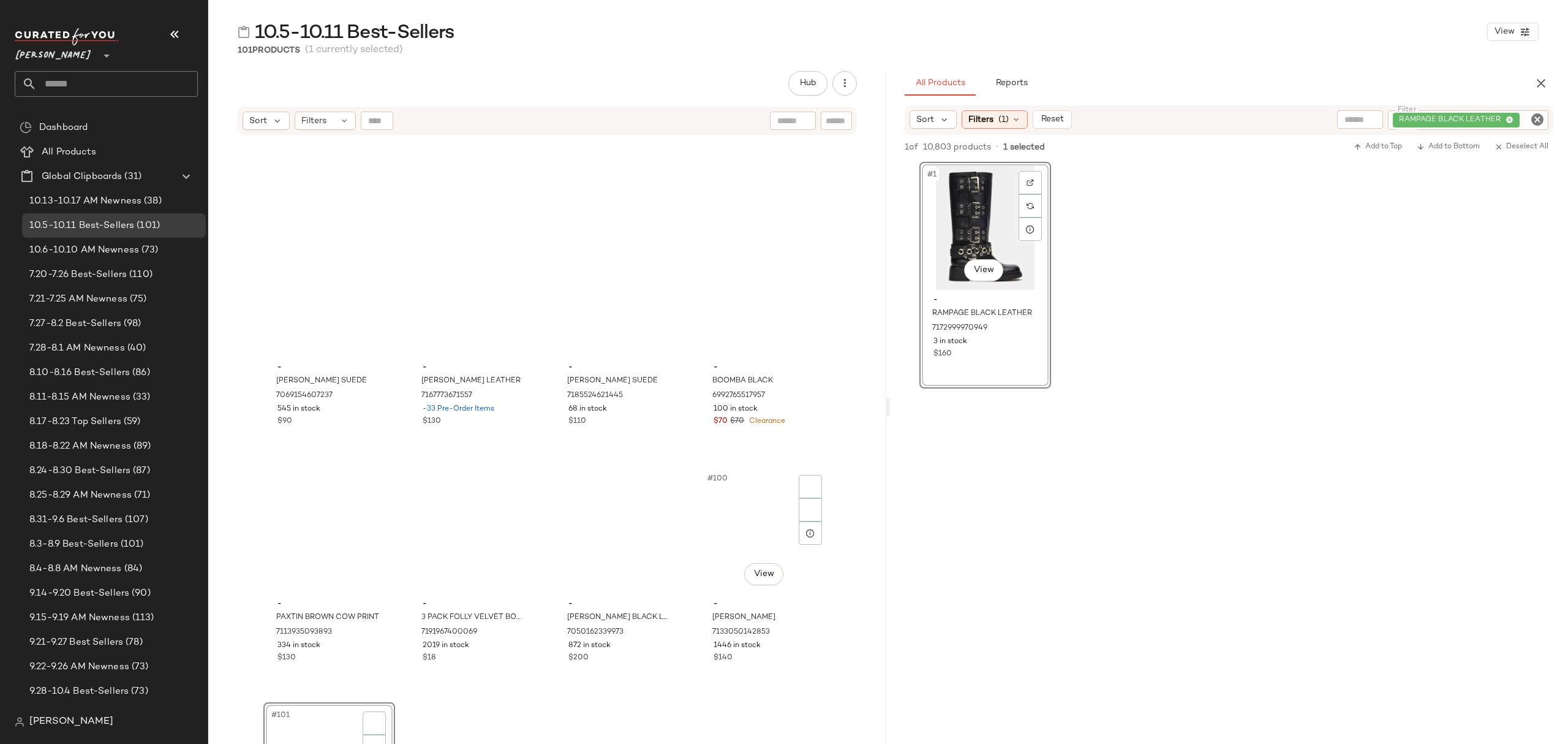
scroll to position [5513, 0]
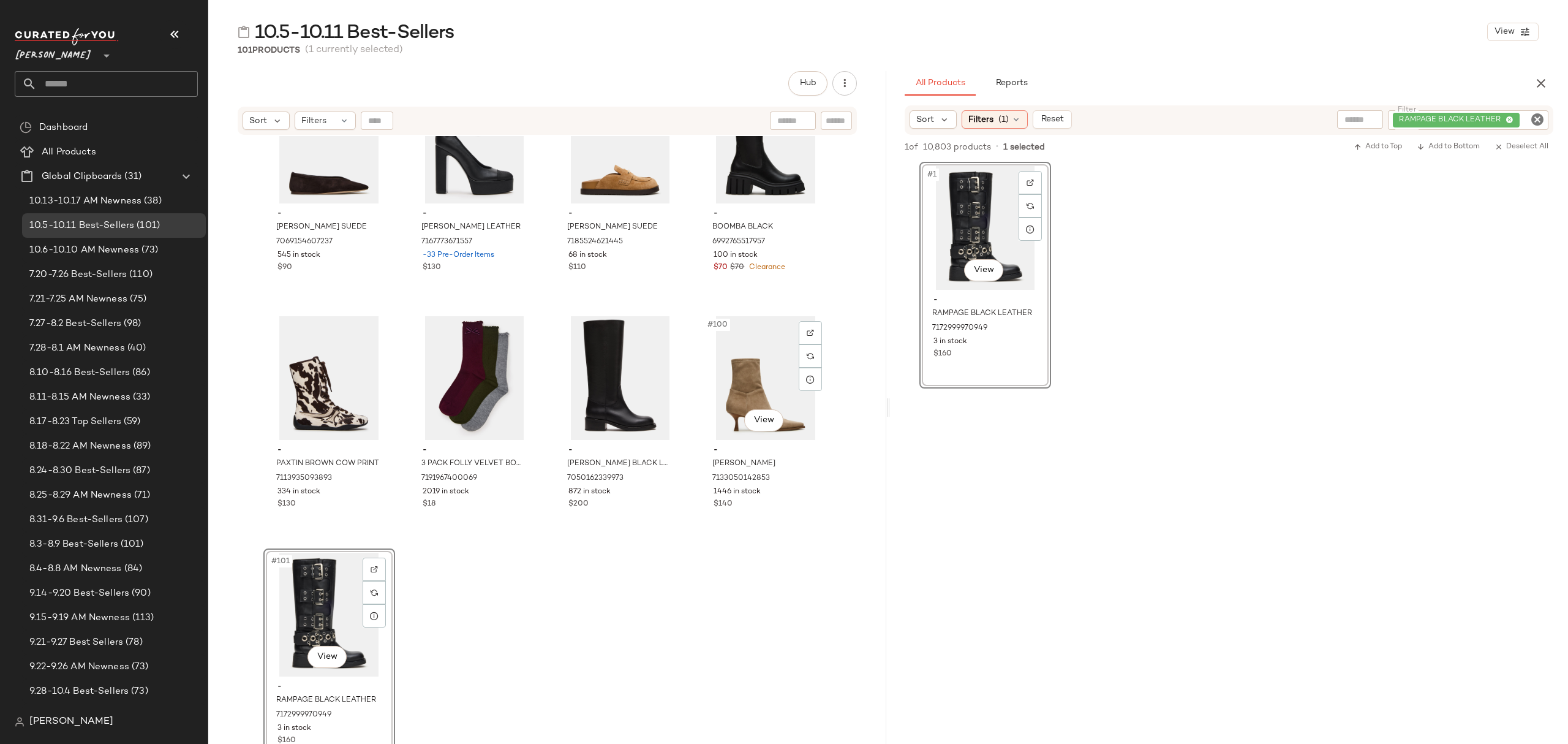
click at [1535, 115] on icon "Clear Filter" at bounding box center [1538, 119] width 15 height 15
paste input "**********"
type input "**********"
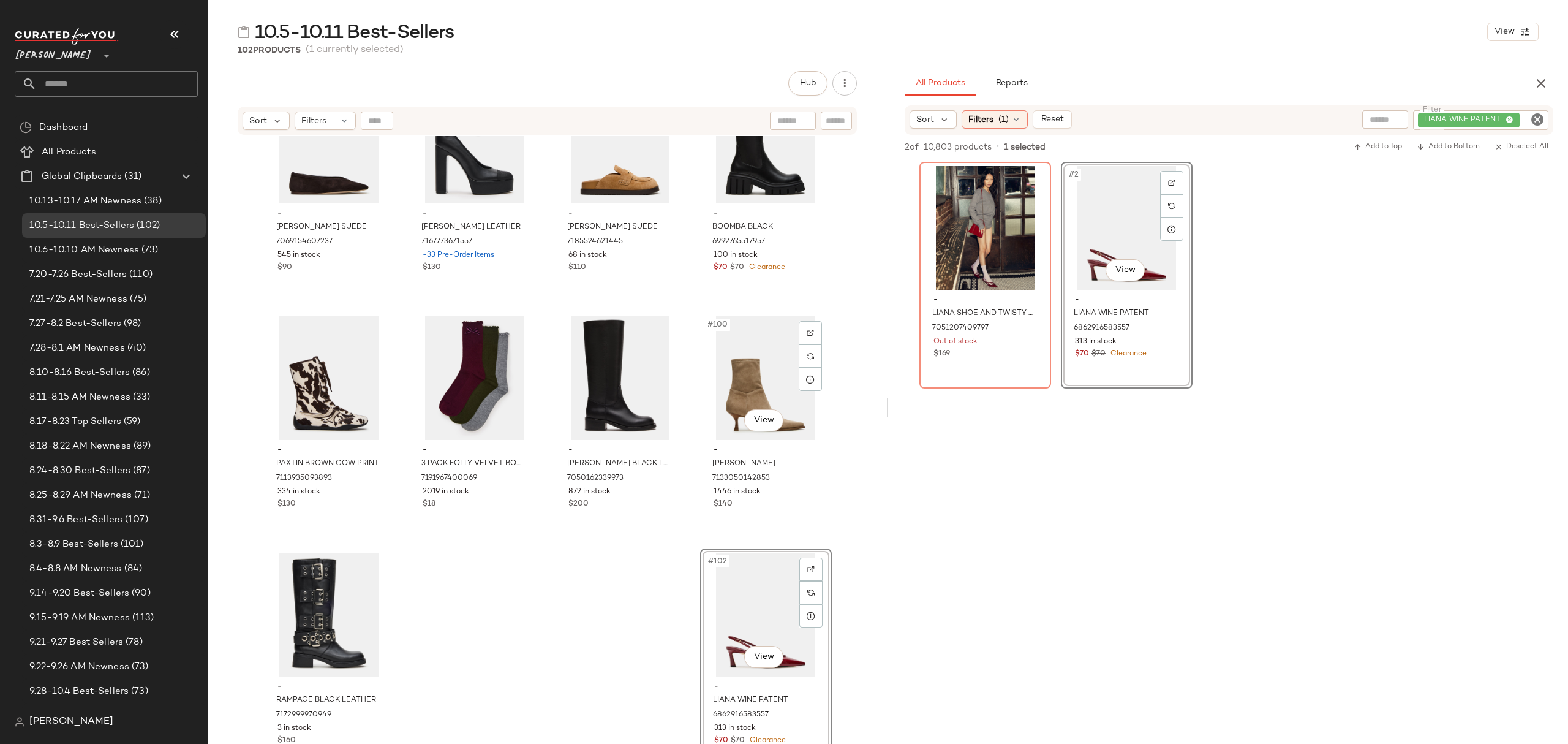
click at [1530, 116] on icon "Clear Filter" at bounding box center [1538, 119] width 15 height 15
paste input "**********"
type input "**********"
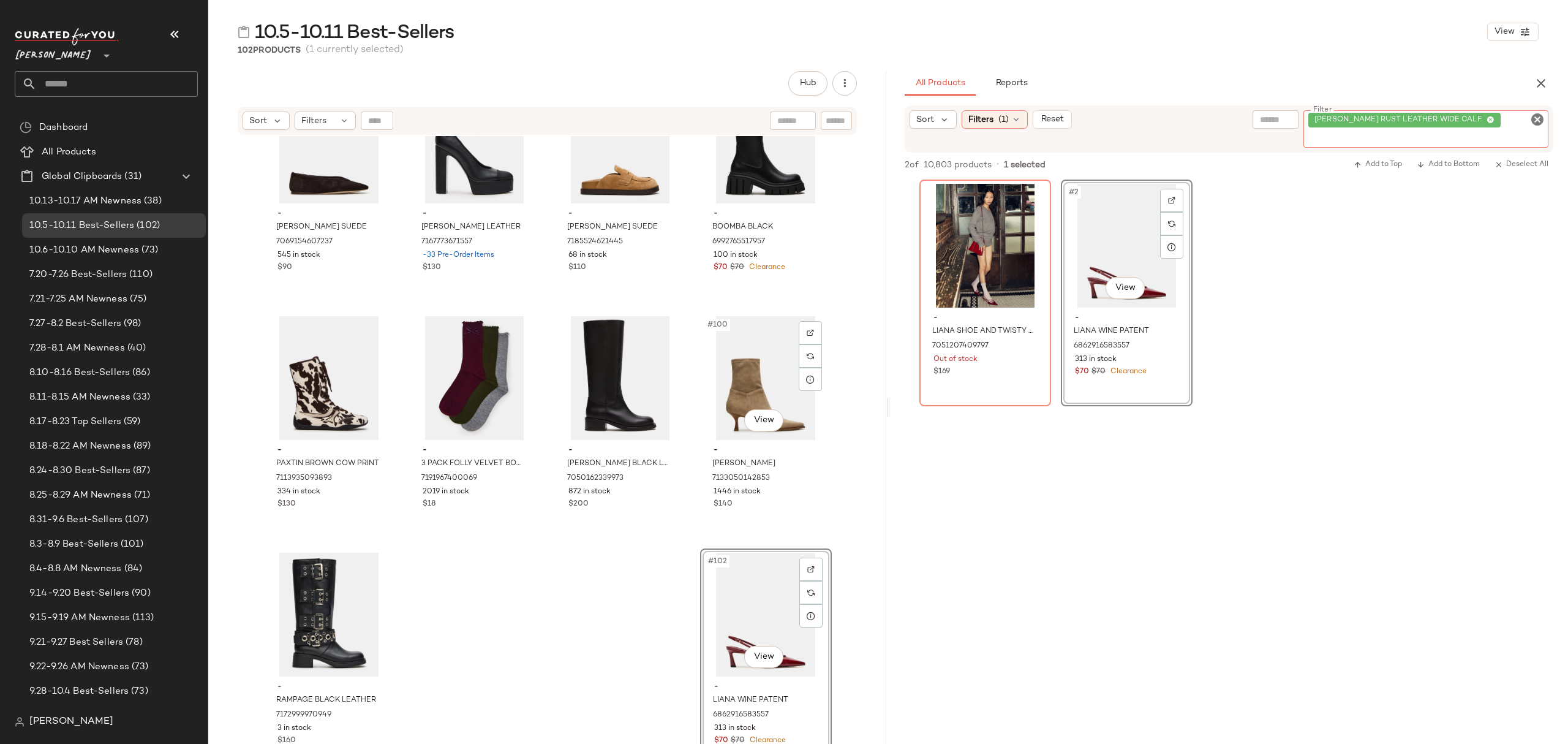
scroll to position [0, 0]
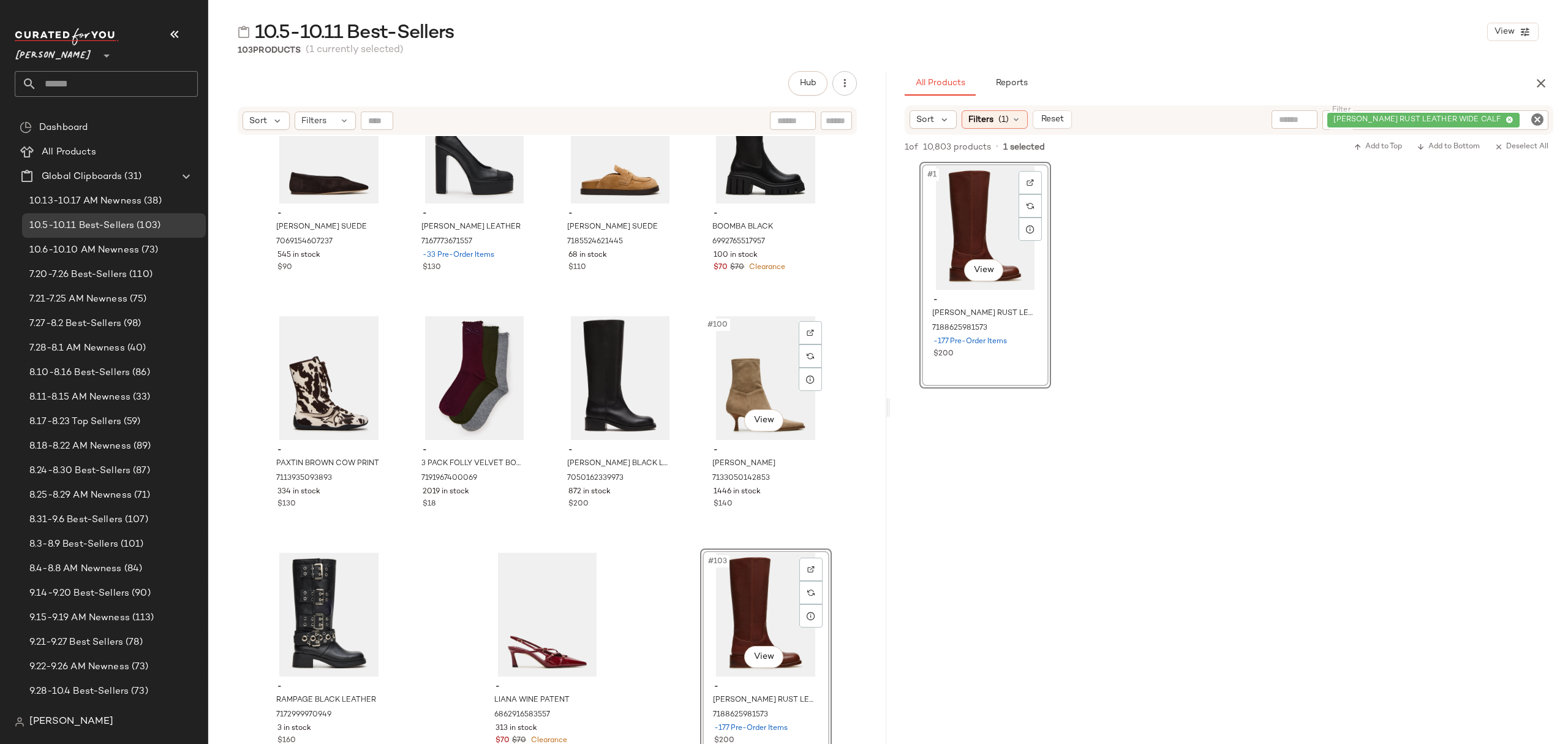
click at [1539, 125] on icon "Clear Filter" at bounding box center [1538, 119] width 15 height 15
paste input "**********"
type input "**********"
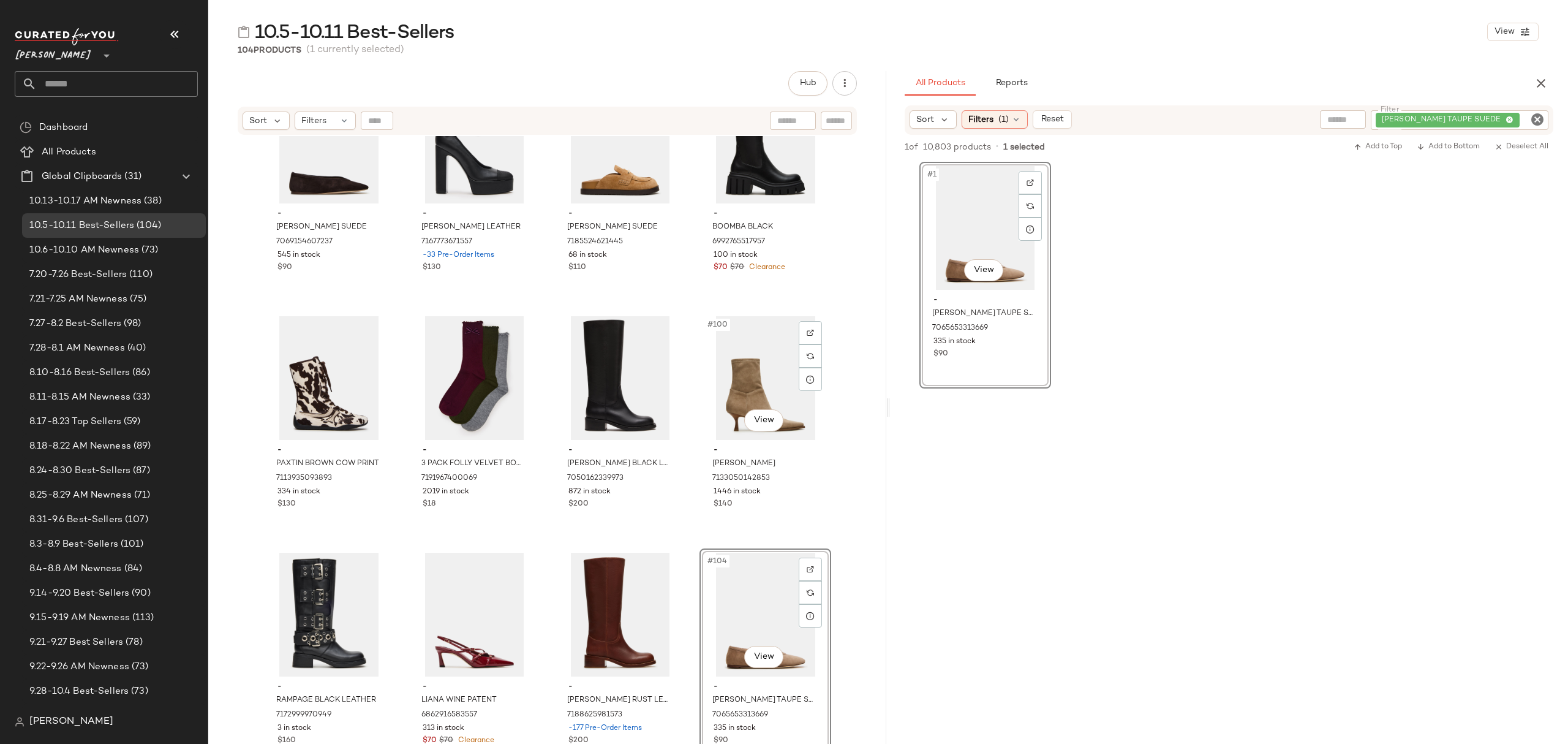
click at [1537, 121] on icon "Clear Filter" at bounding box center [1538, 119] width 15 height 15
paste input "**********"
type input "**********"
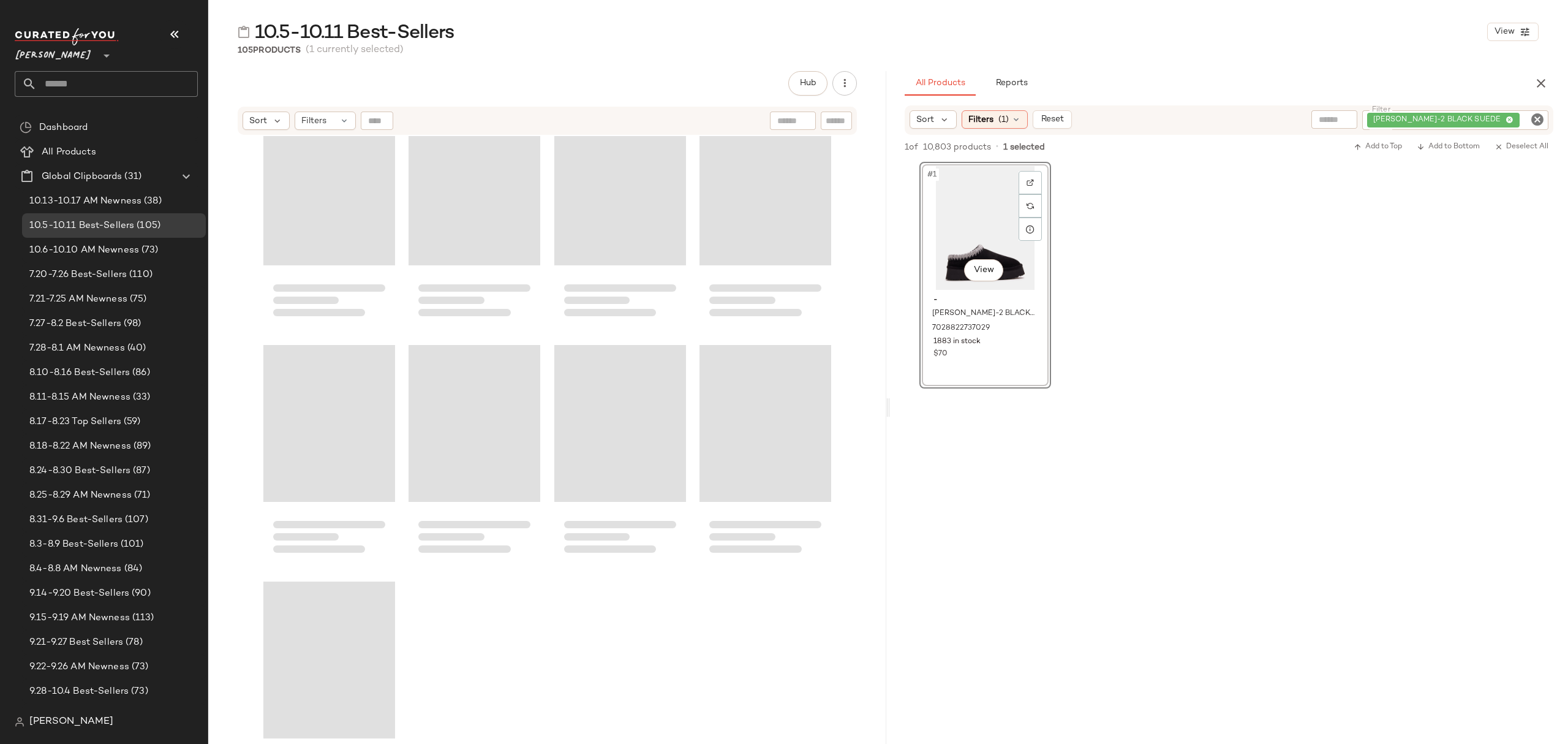
scroll to position [5748, 0]
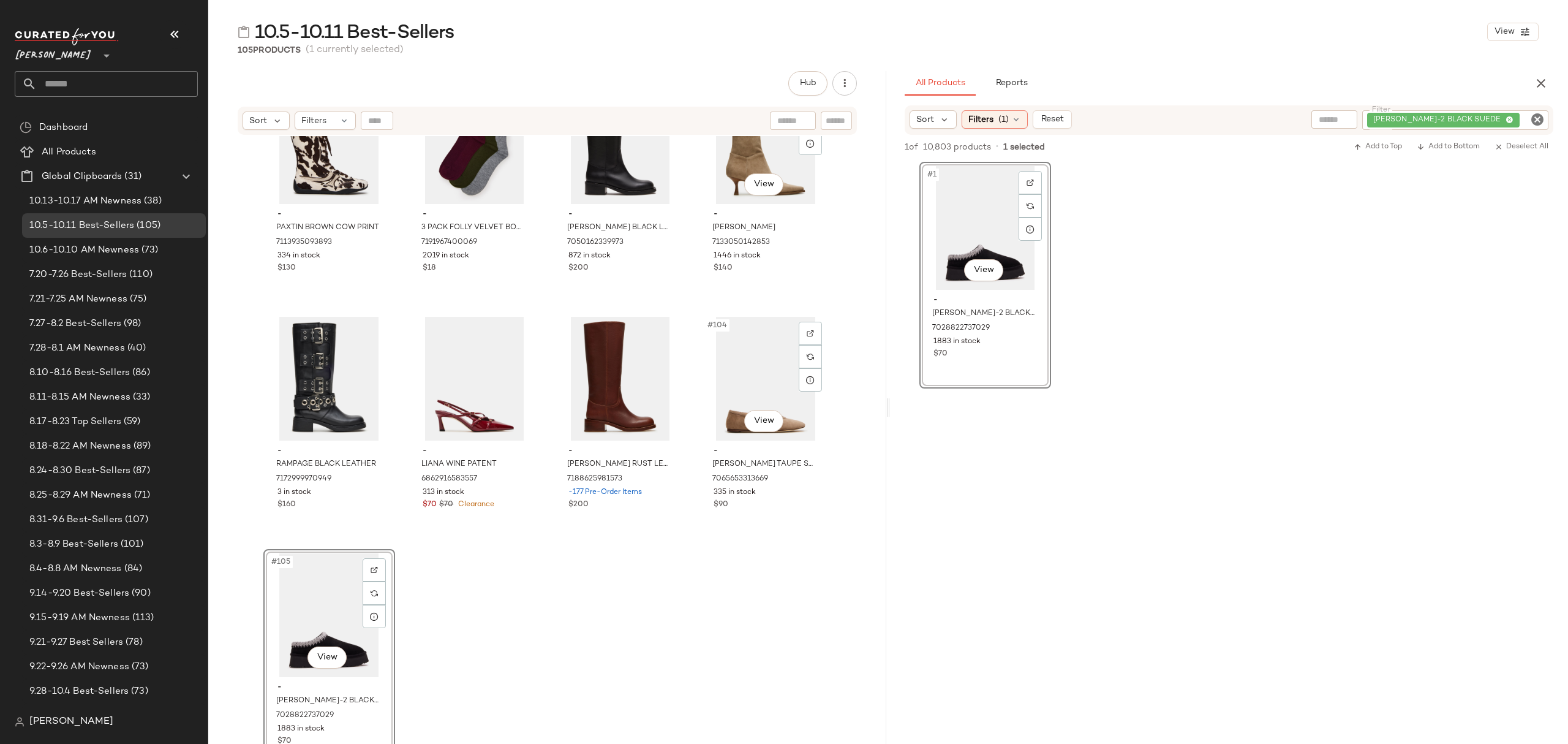
click at [1540, 121] on icon "Clear Filter" at bounding box center [1538, 119] width 15 height 15
paste input "**********"
type input "**********"
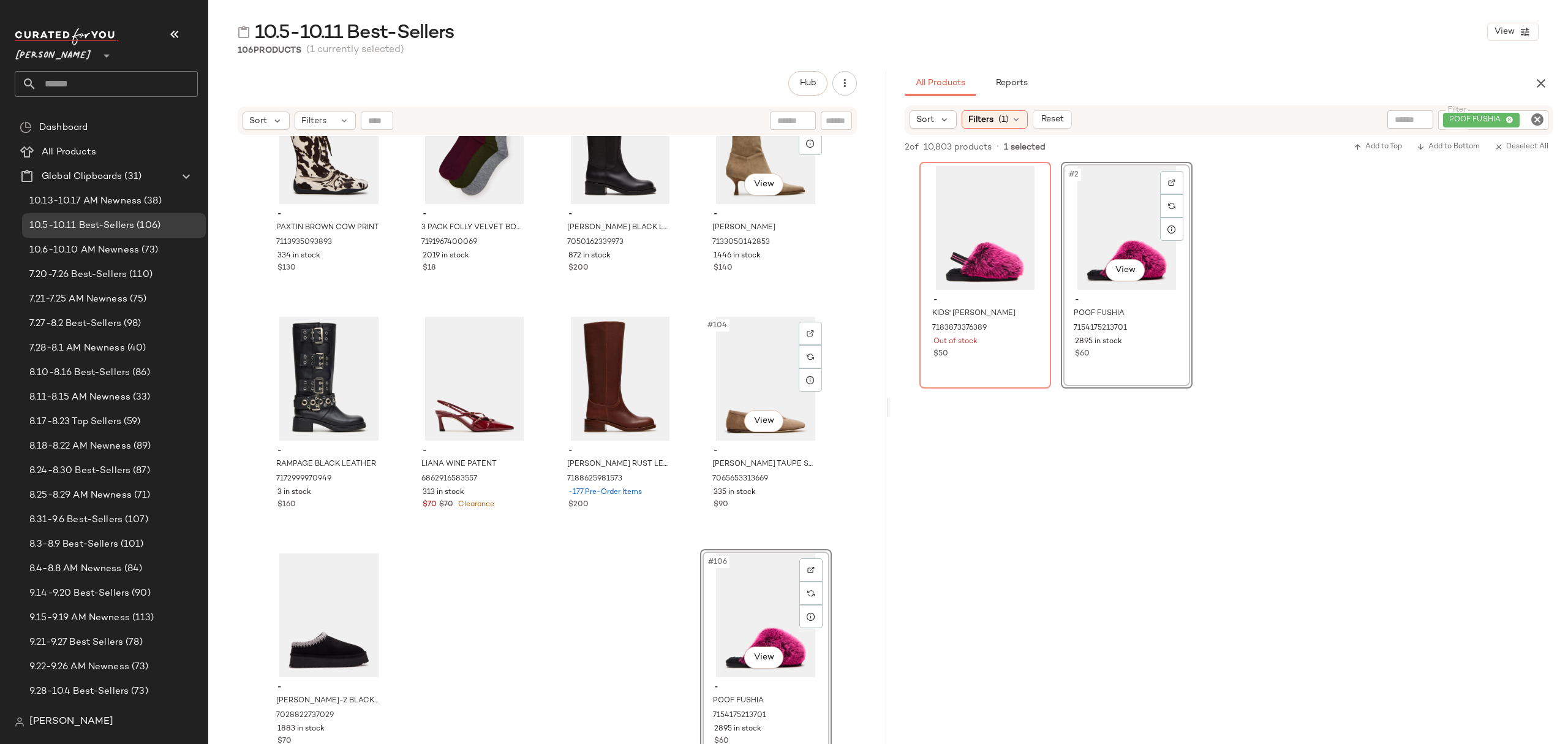
drag, startPoint x: 1533, startPoint y: 119, endPoint x: 1515, endPoint y: 118, distance: 18.0
click at [1532, 119] on icon "Clear Filter" at bounding box center [1538, 119] width 15 height 15
paste input "**********"
type input "**********"
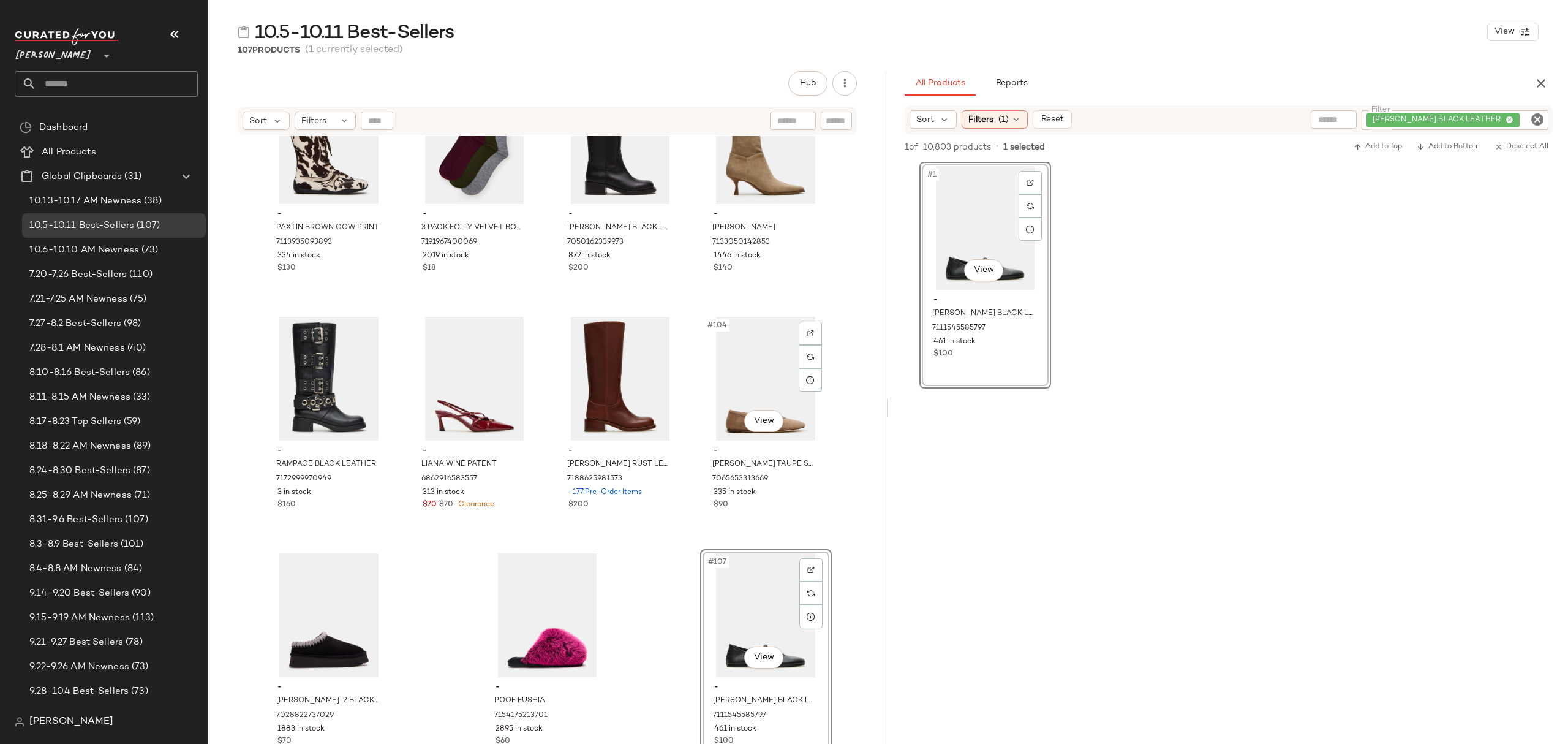
click at [1535, 119] on icon "Clear Filter" at bounding box center [1538, 119] width 15 height 15
paste input "**********"
type input "**********"
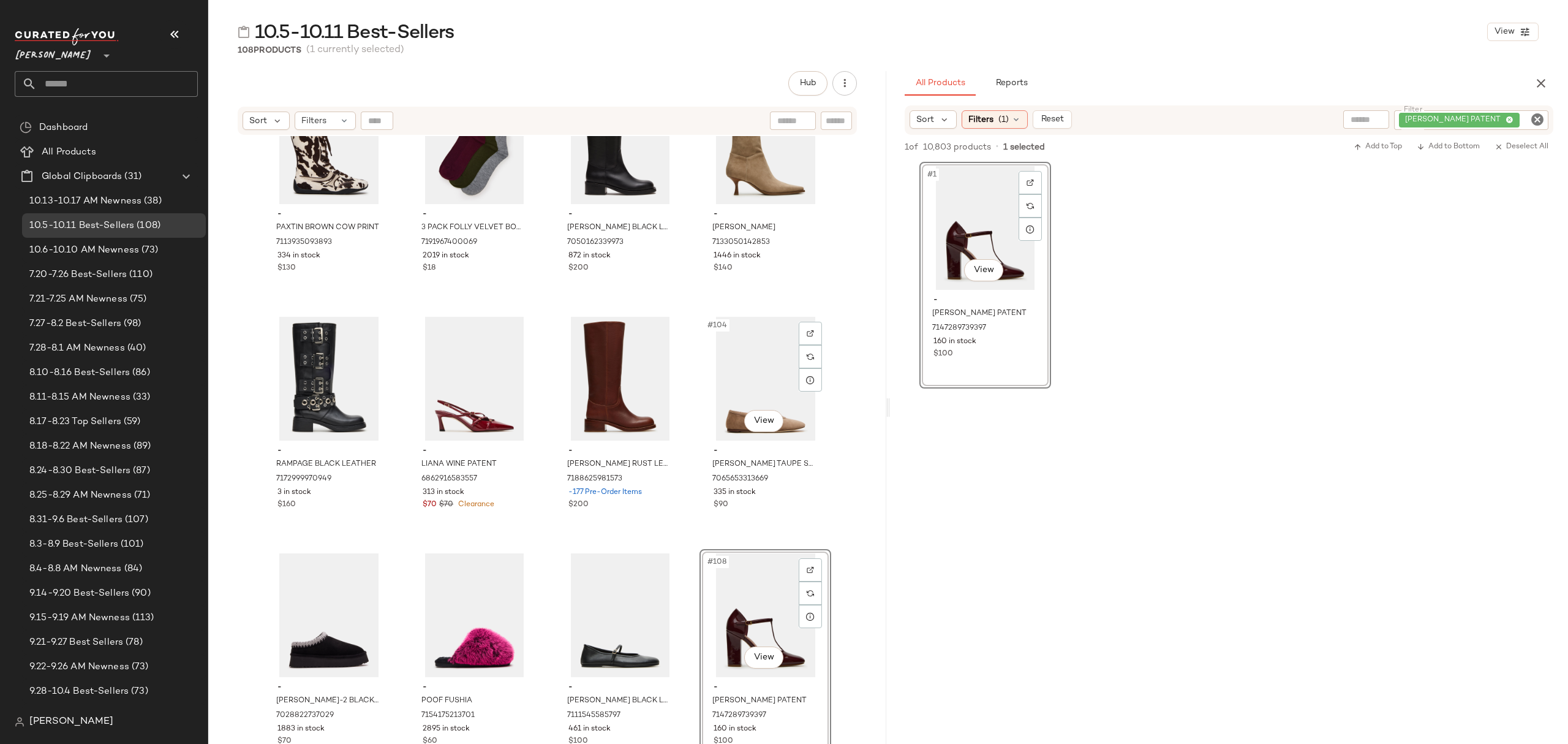
click at [1540, 120] on icon "Clear Filter" at bounding box center [1538, 119] width 15 height 15
paste input "**********"
type input "**********"
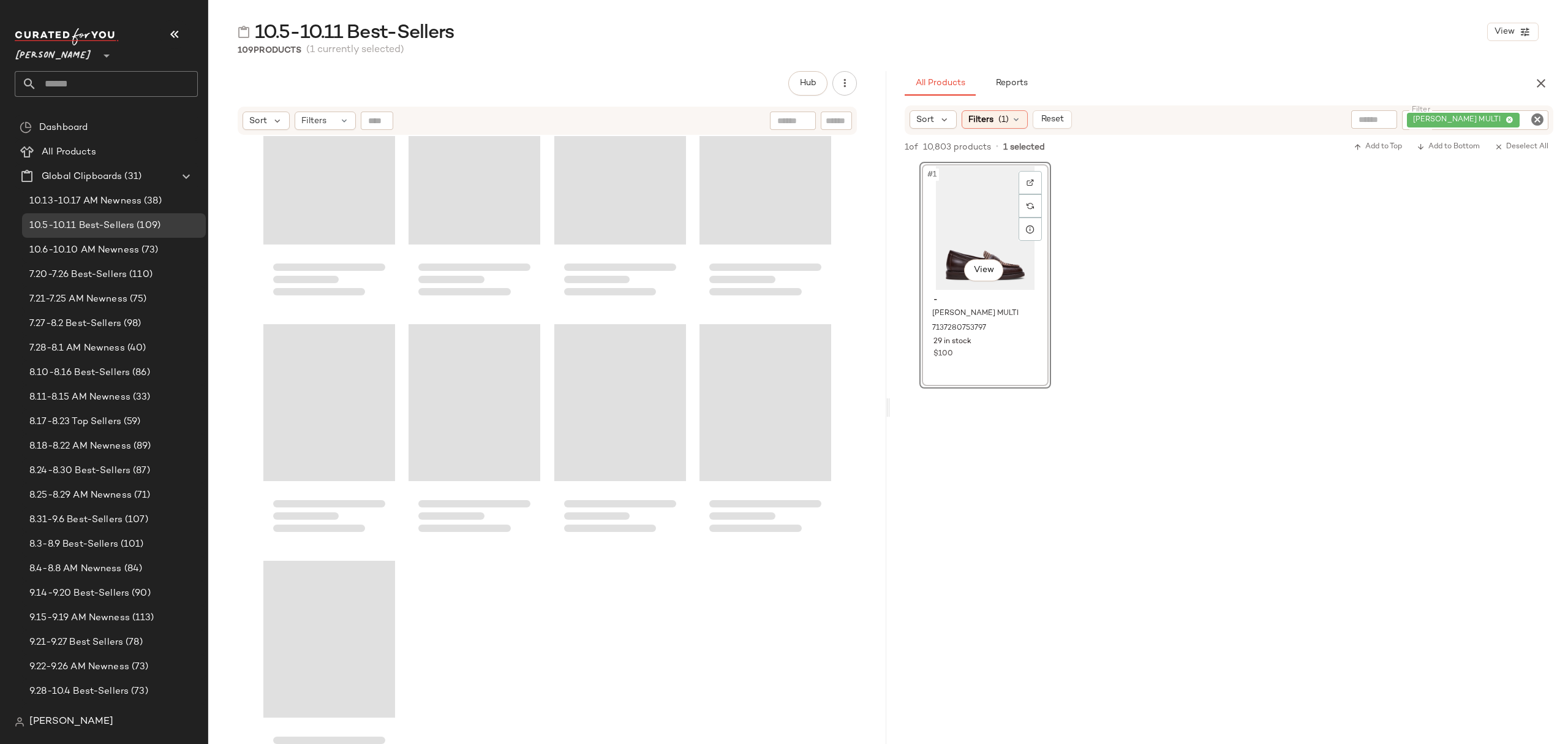
scroll to position [5985, 0]
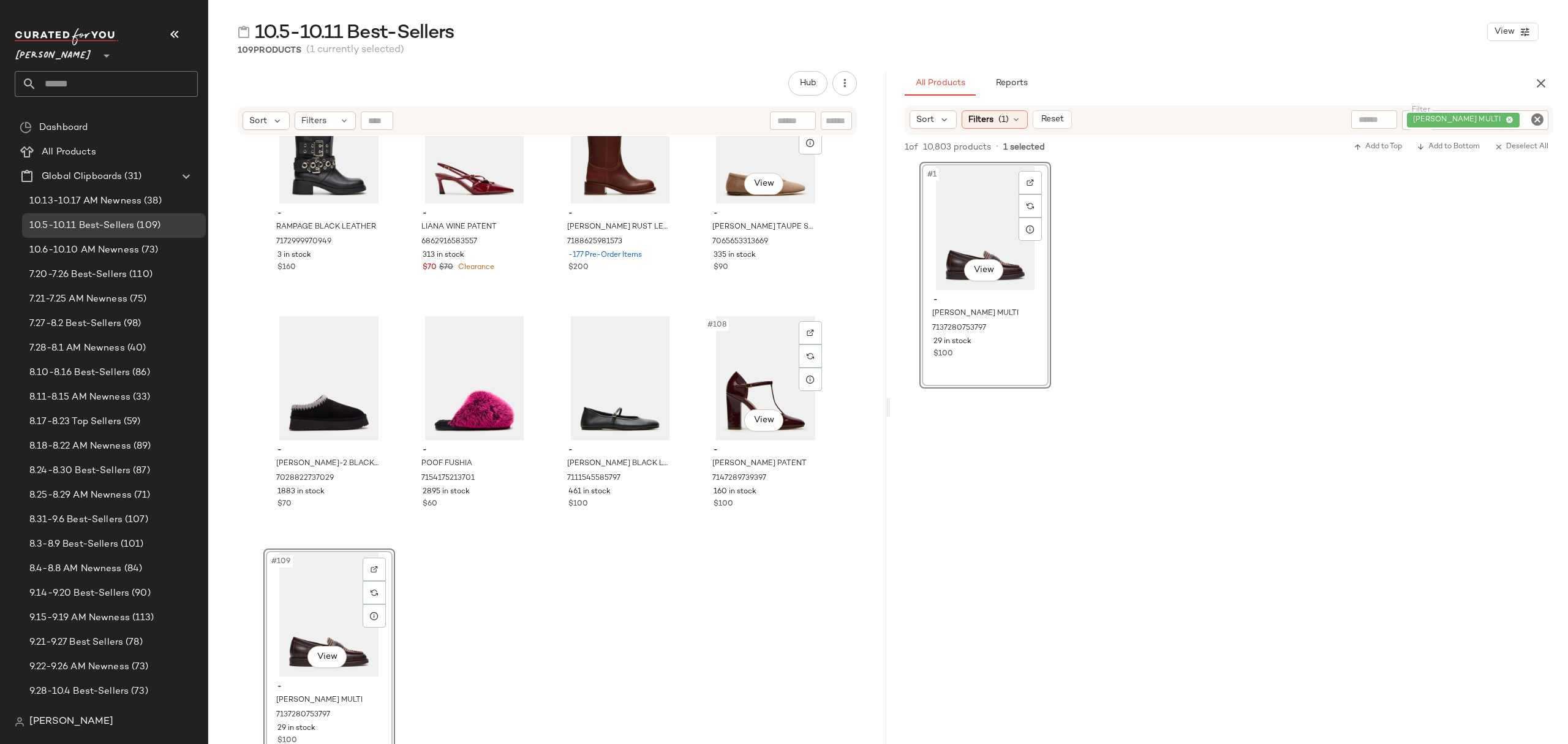
click at [1536, 121] on icon "Clear Filter" at bounding box center [1538, 119] width 15 height 15
paste input "**********"
type input "**********"
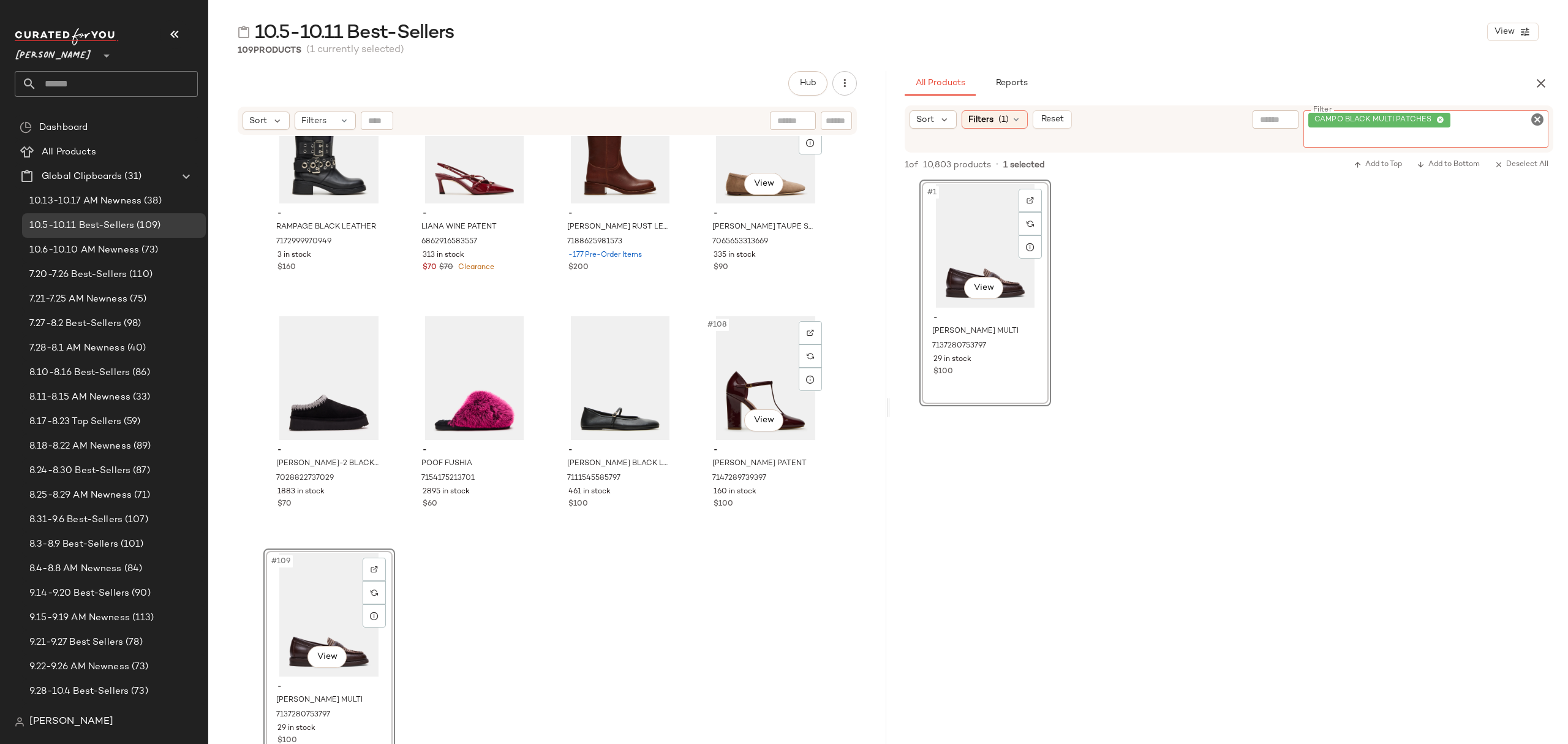
scroll to position [0, 0]
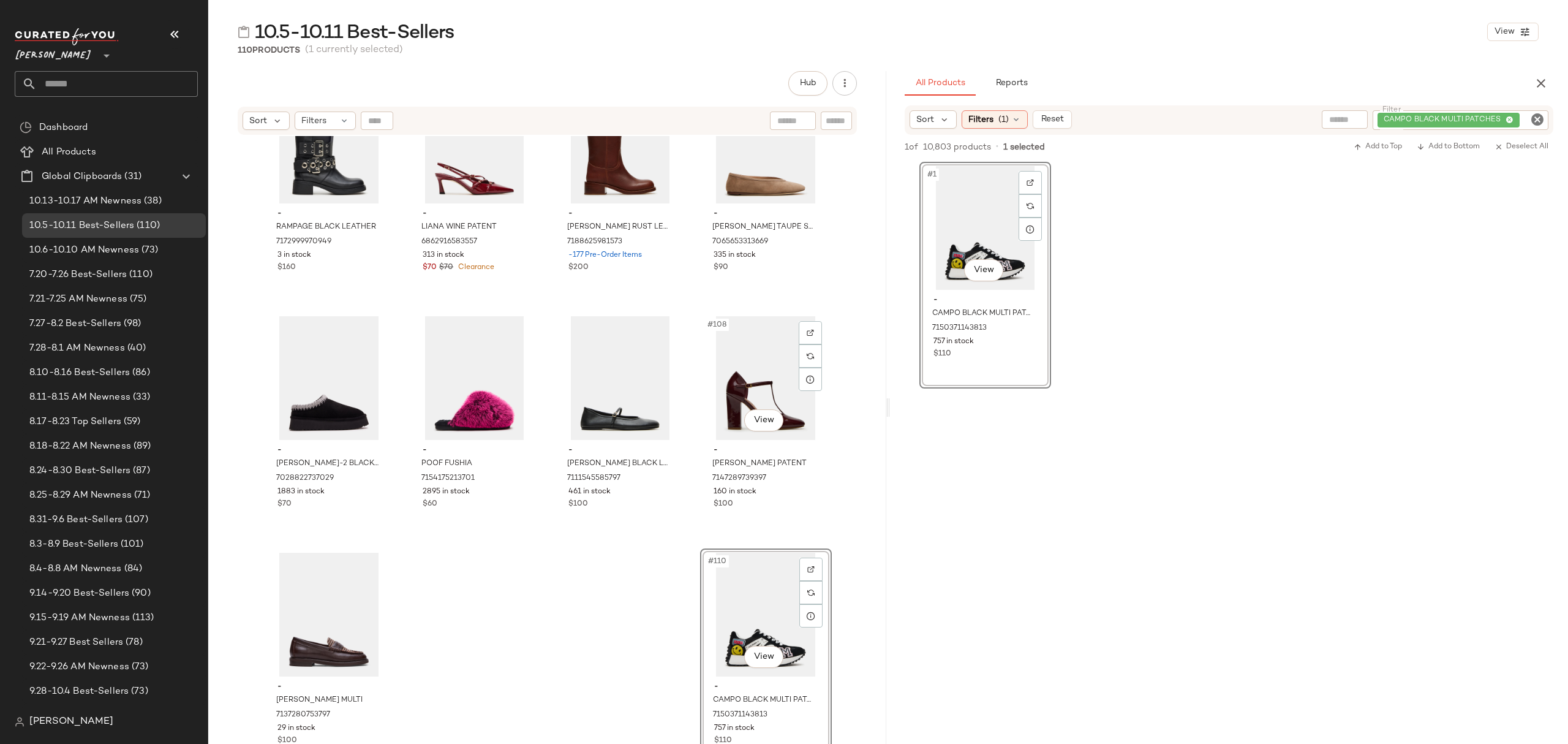
click at [1540, 121] on icon "Clear Filter" at bounding box center [1538, 119] width 15 height 15
paste input "**********"
type input "**********"
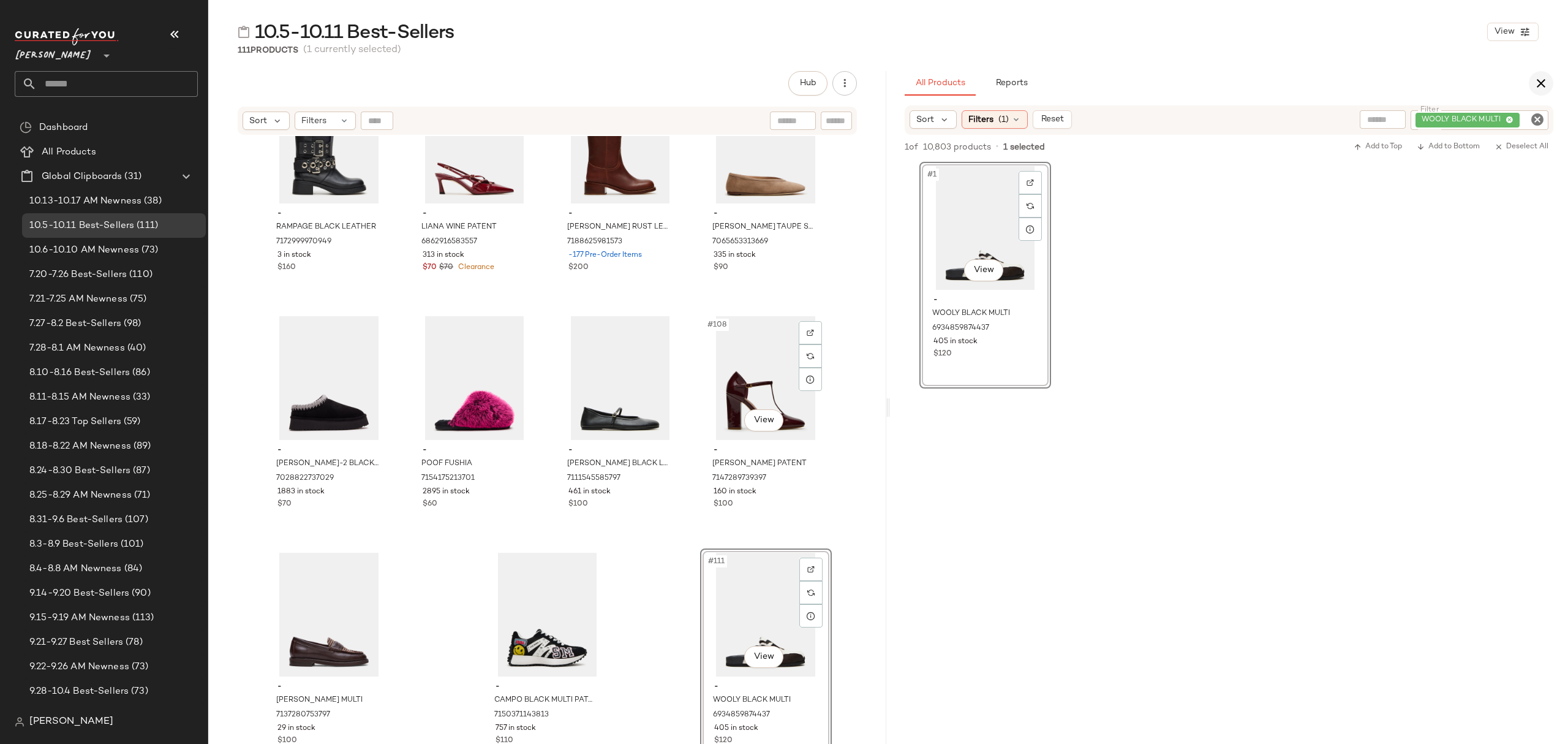
click at [1545, 89] on icon "button" at bounding box center [1541, 84] width 15 height 15
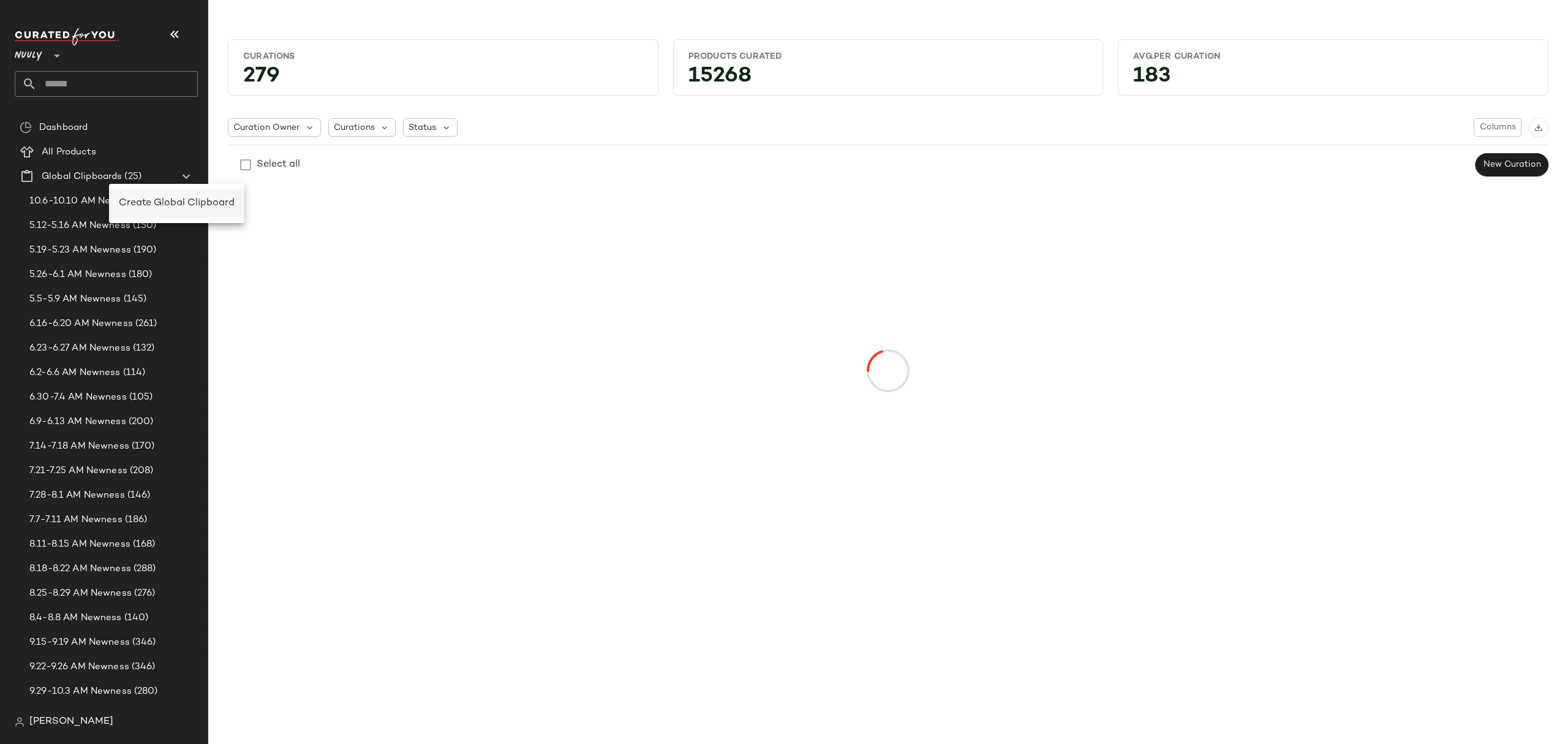
click at [151, 200] on span "Create Global Clipboard" at bounding box center [176, 203] width 116 height 10
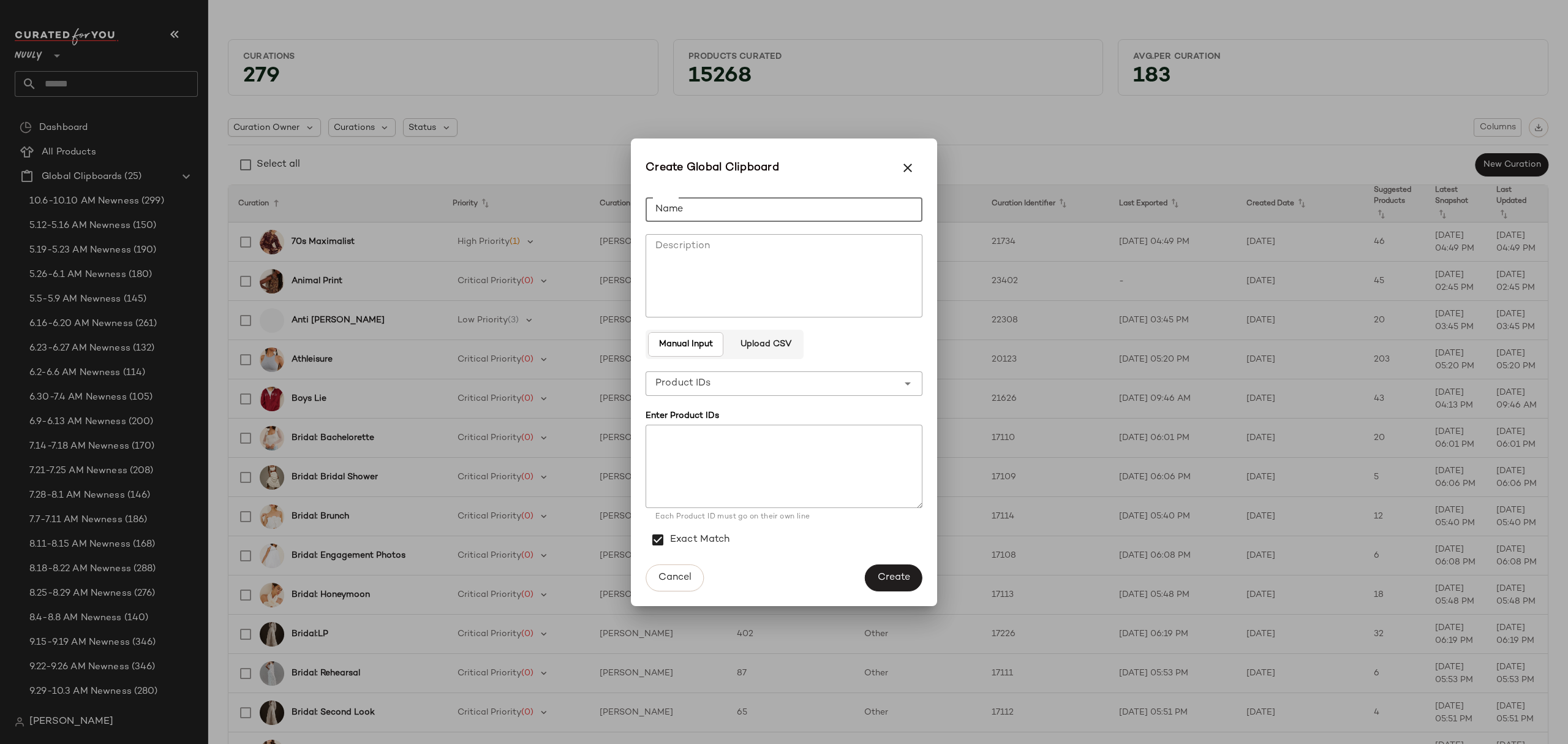
click at [696, 206] on input "Name" at bounding box center [784, 209] width 277 height 24
type input "**********"
click at [893, 567] on button "Create" at bounding box center [893, 578] width 58 height 27
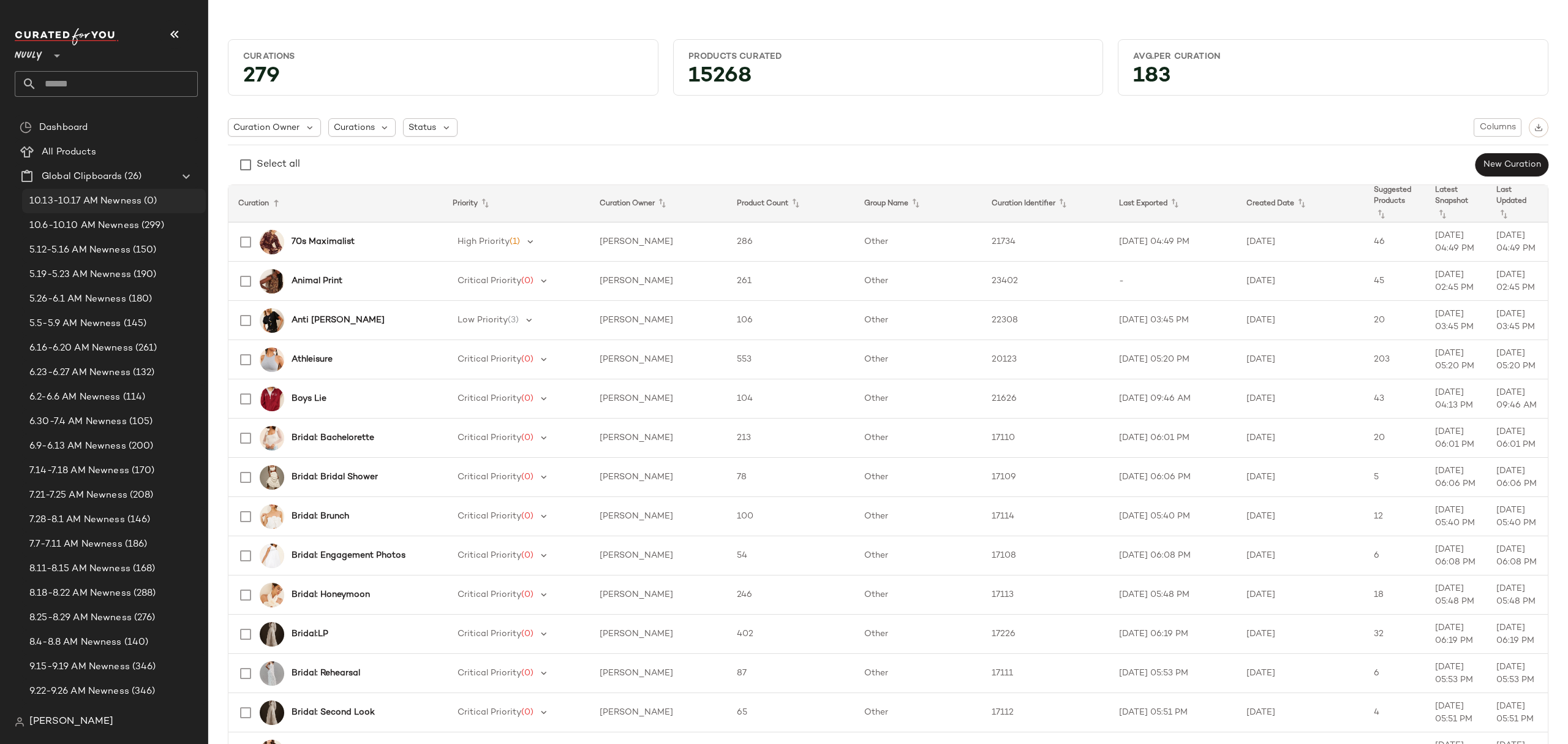
click at [135, 202] on span "10.13-10.17 AM Newness" at bounding box center [85, 201] width 112 height 14
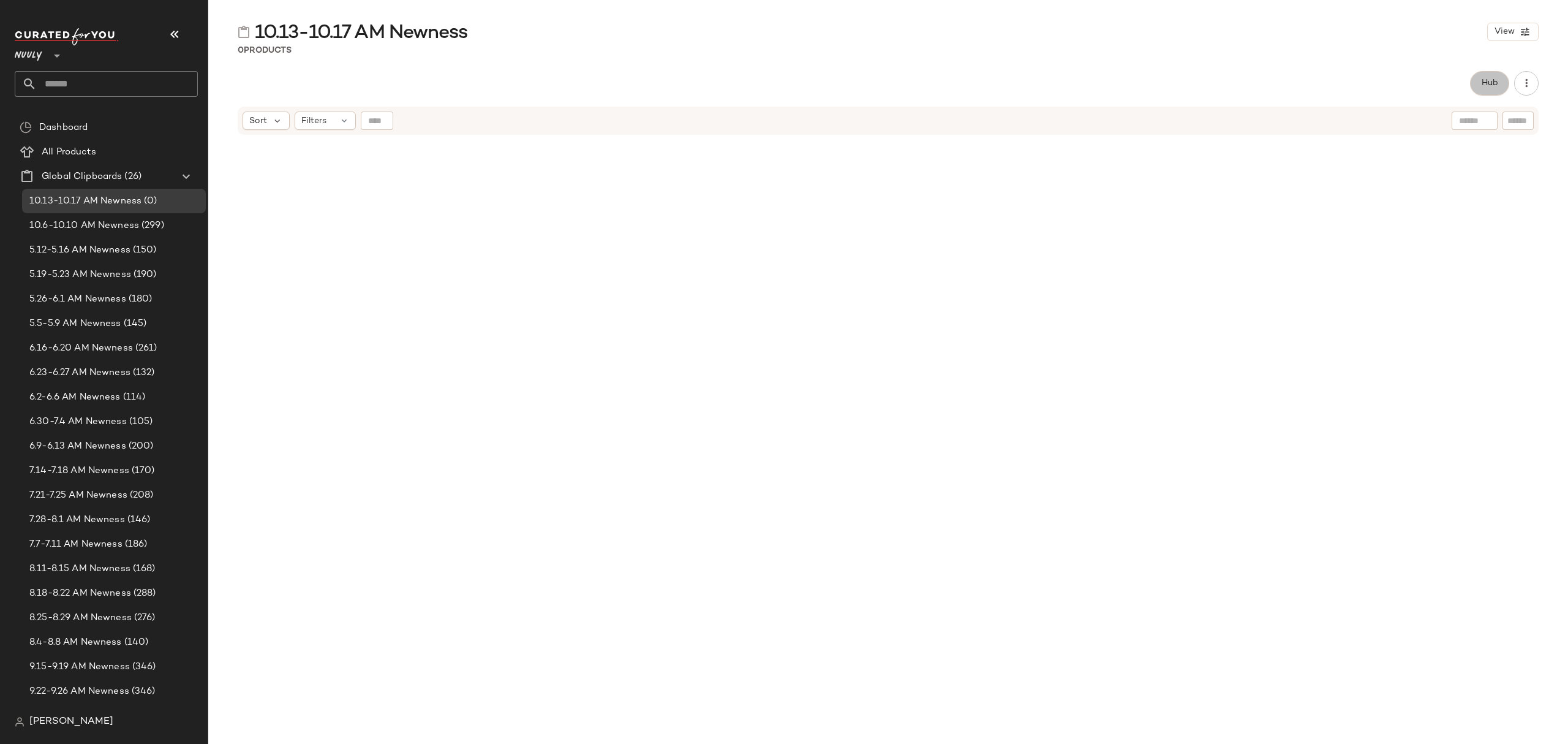
click at [1493, 77] on button "Hub" at bounding box center [1490, 83] width 39 height 24
click at [947, 120] on icon at bounding box center [944, 119] width 11 height 11
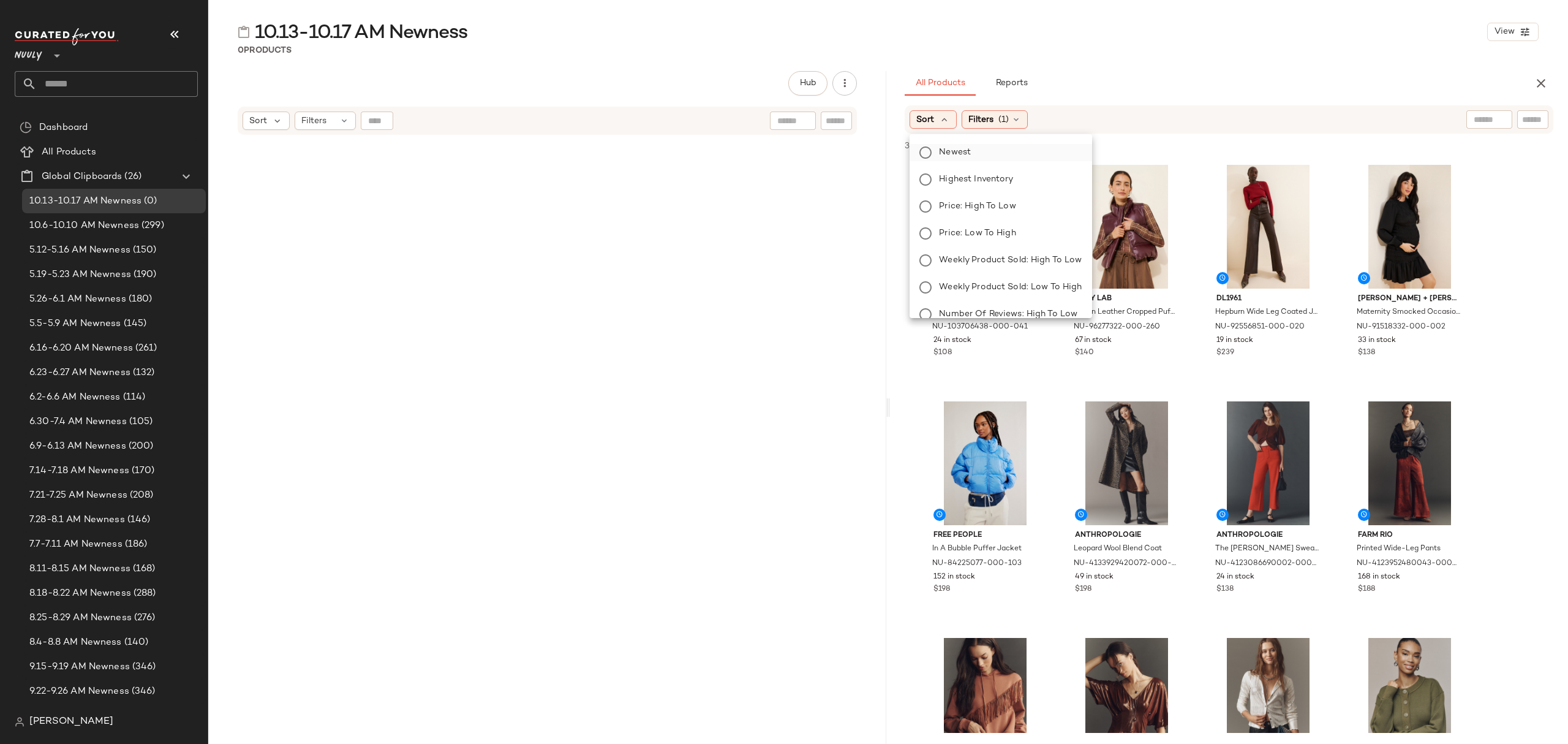
click at [944, 155] on span "Newest" at bounding box center [955, 152] width 32 height 13
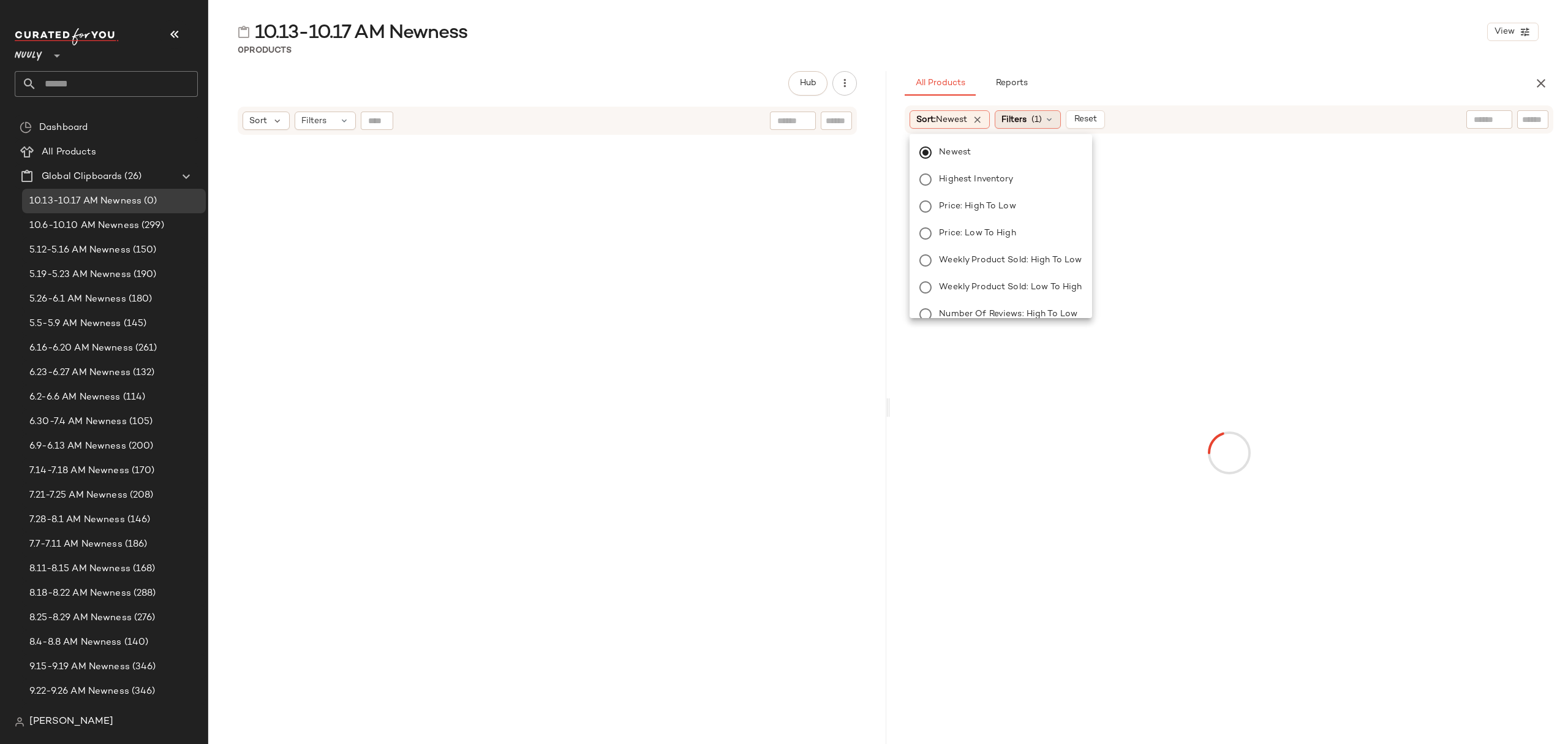
click at [1015, 119] on span "Filters" at bounding box center [1014, 119] width 25 height 13
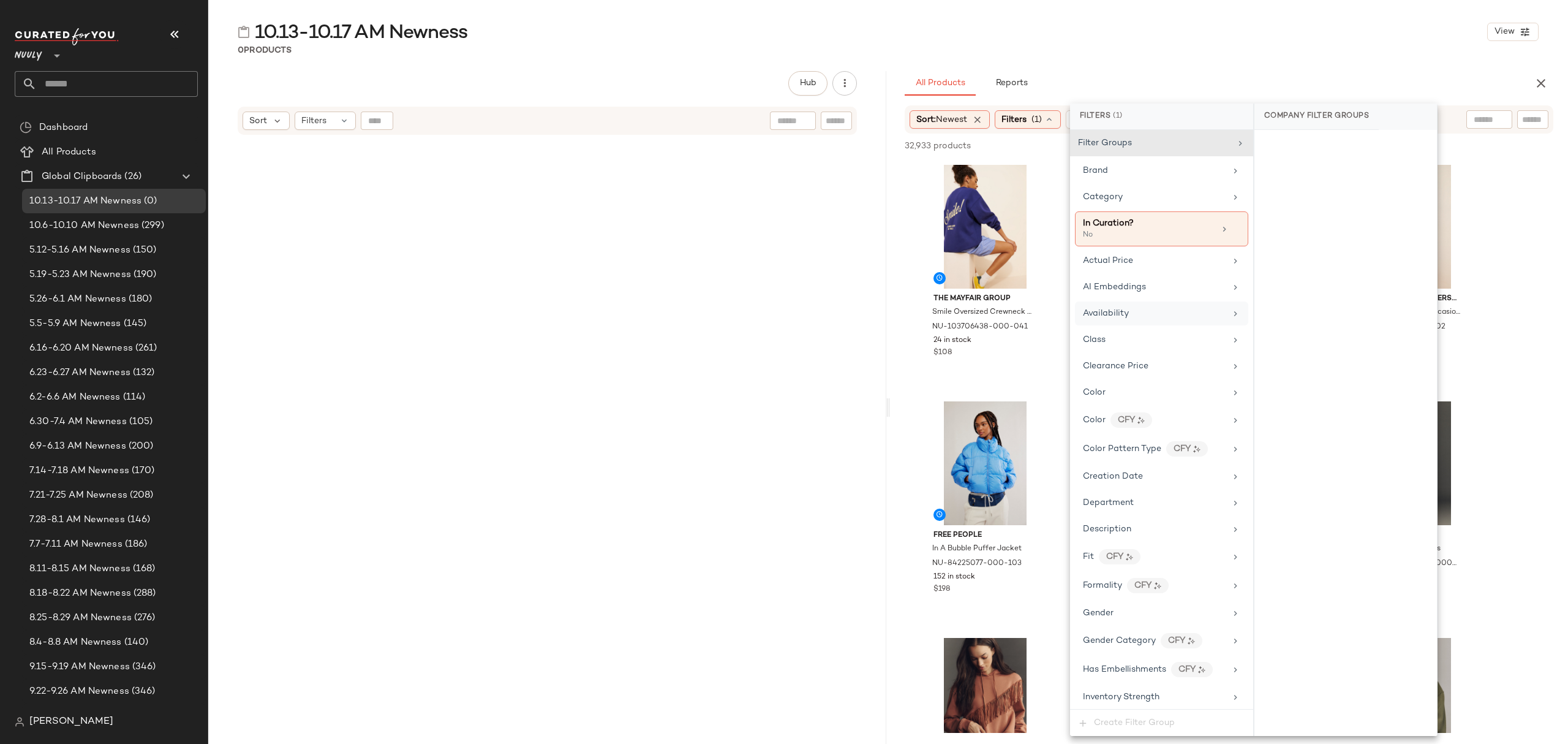
click at [1118, 318] on span "Availability" at bounding box center [1105, 313] width 46 height 9
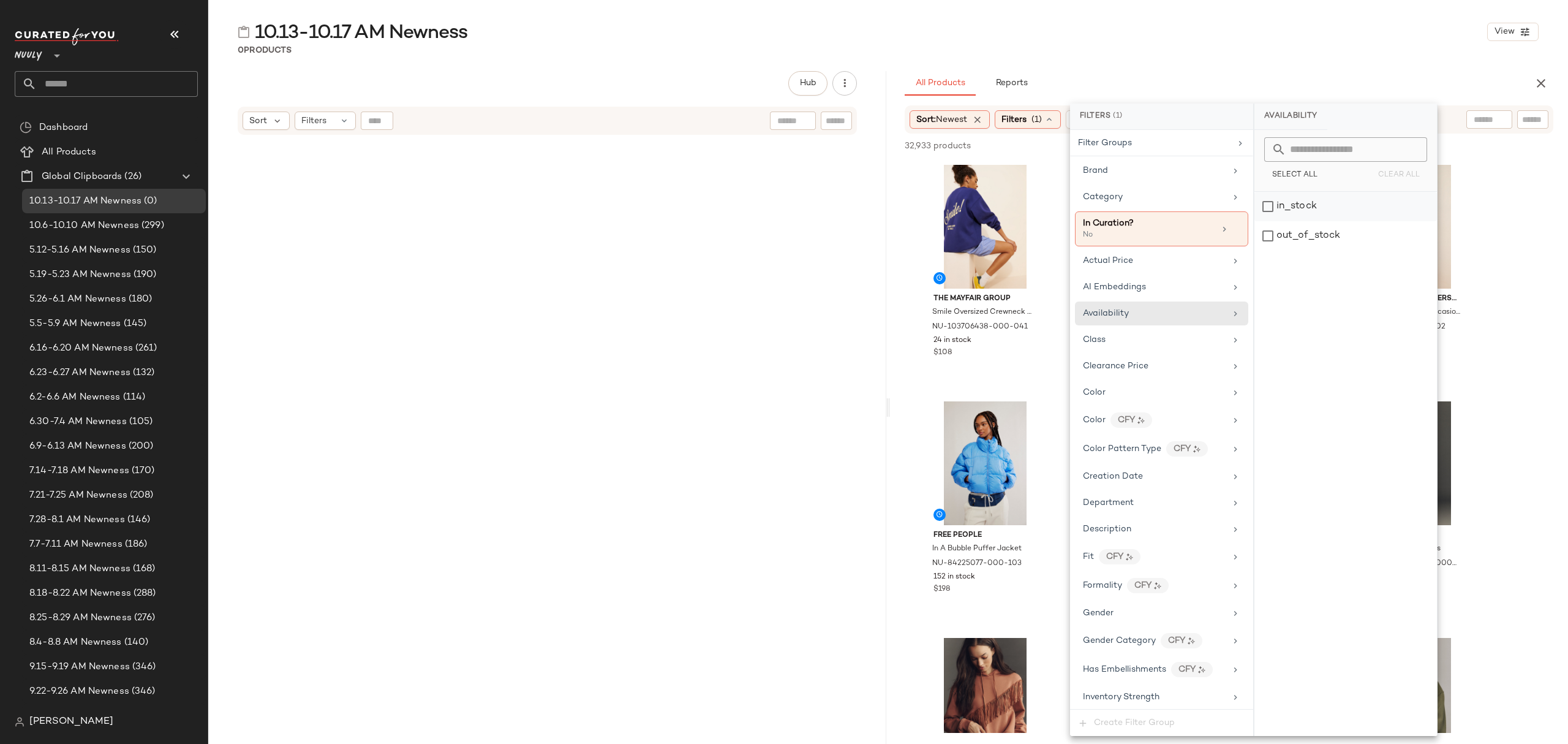
click at [1295, 207] on div "in_stock" at bounding box center [1346, 206] width 183 height 29
click at [1231, 82] on div "All Products Reports" at bounding box center [1210, 83] width 609 height 24
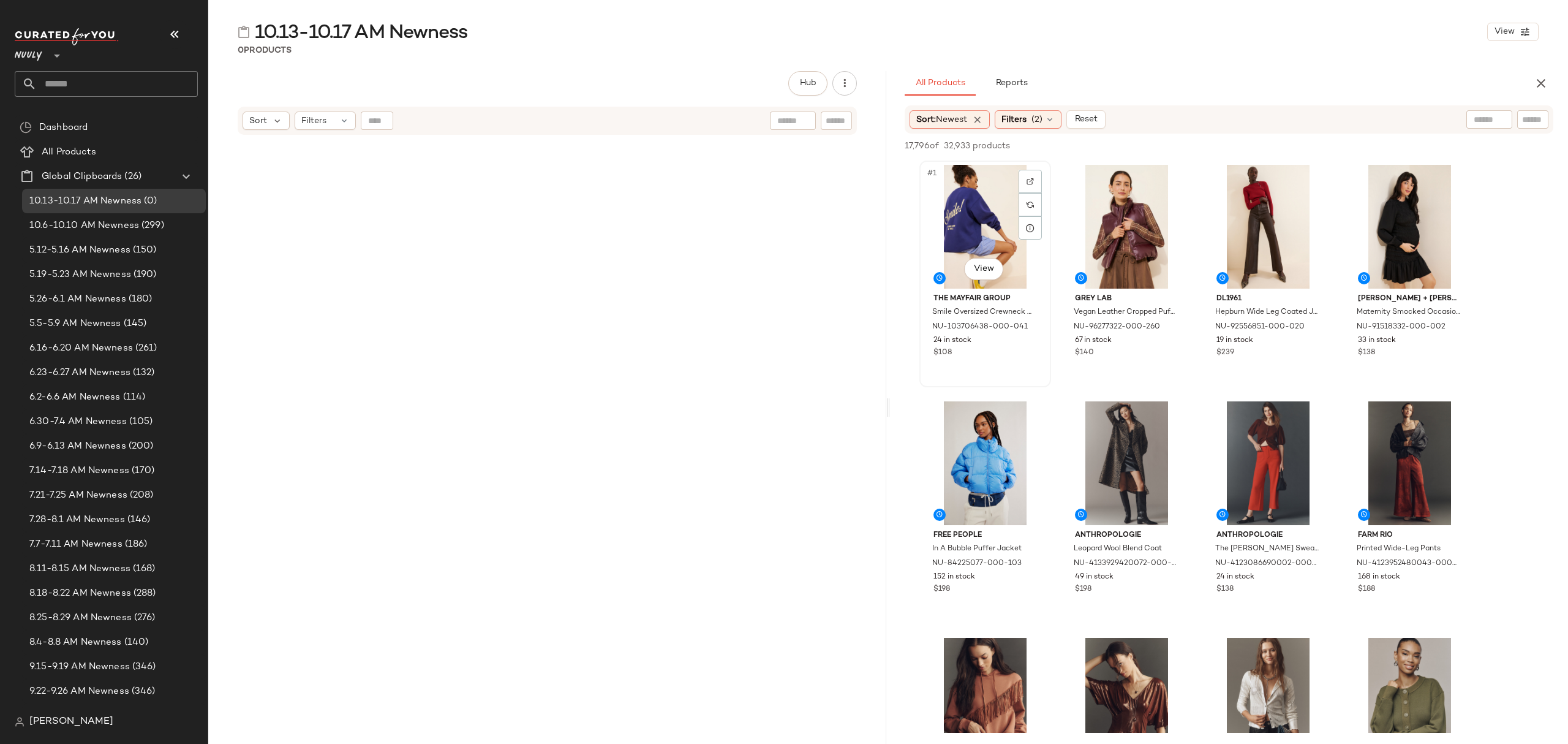
click at [956, 217] on div "#1 View" at bounding box center [985, 226] width 123 height 124
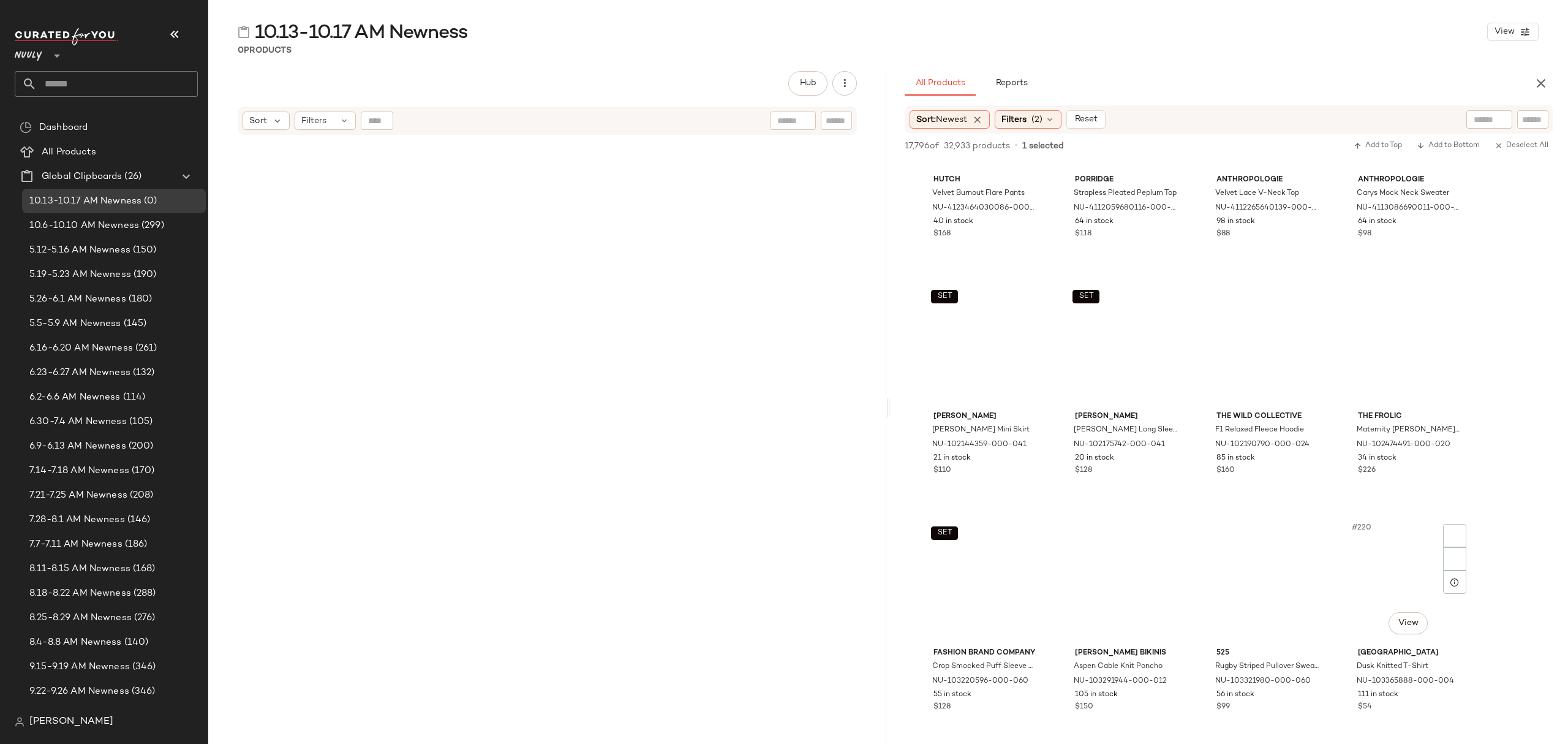
scroll to position [11846, 0]
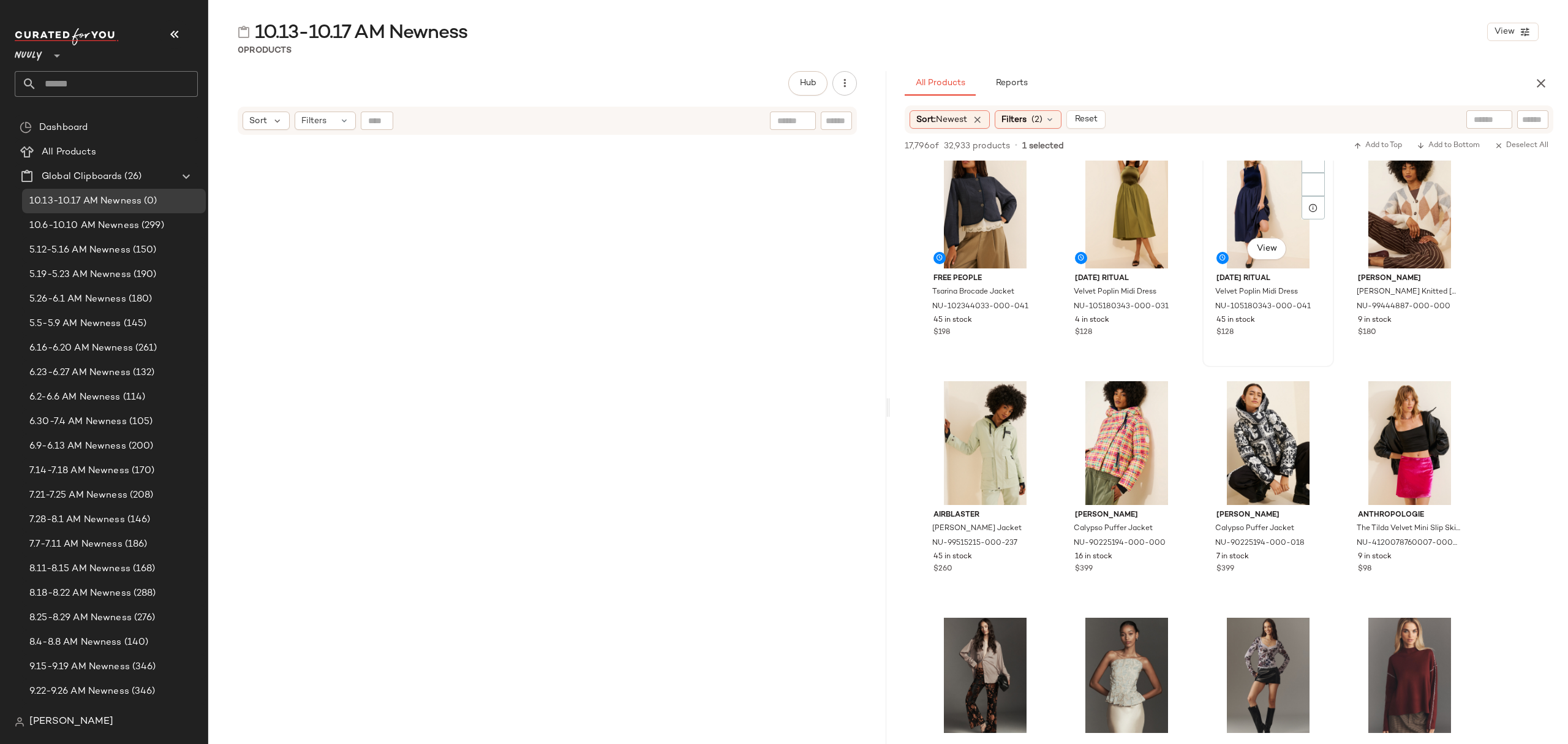
click at [1303, 331] on div "$128" at bounding box center [1268, 332] width 104 height 11
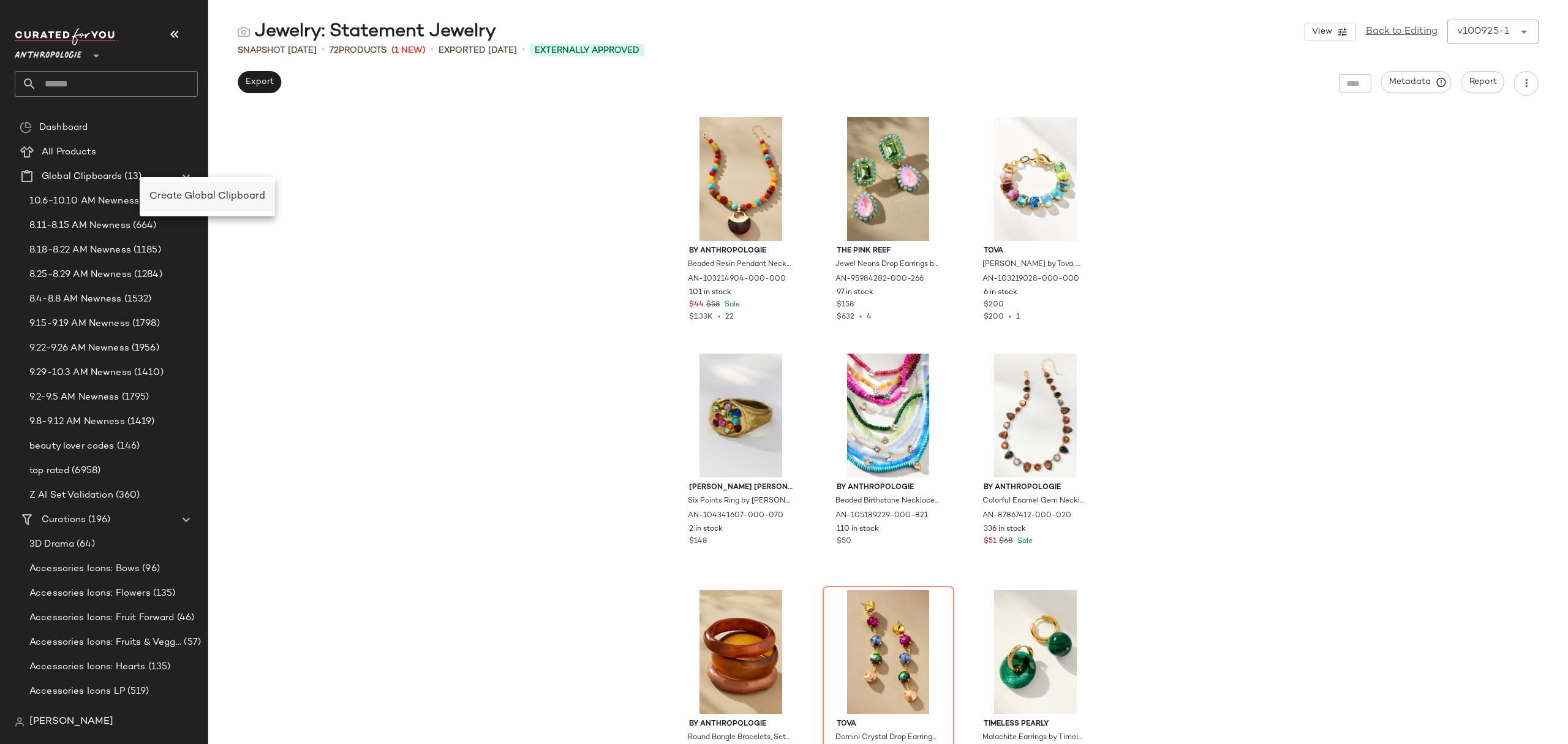
click at [155, 191] on span "Create Global Clipboard" at bounding box center [207, 196] width 116 height 10
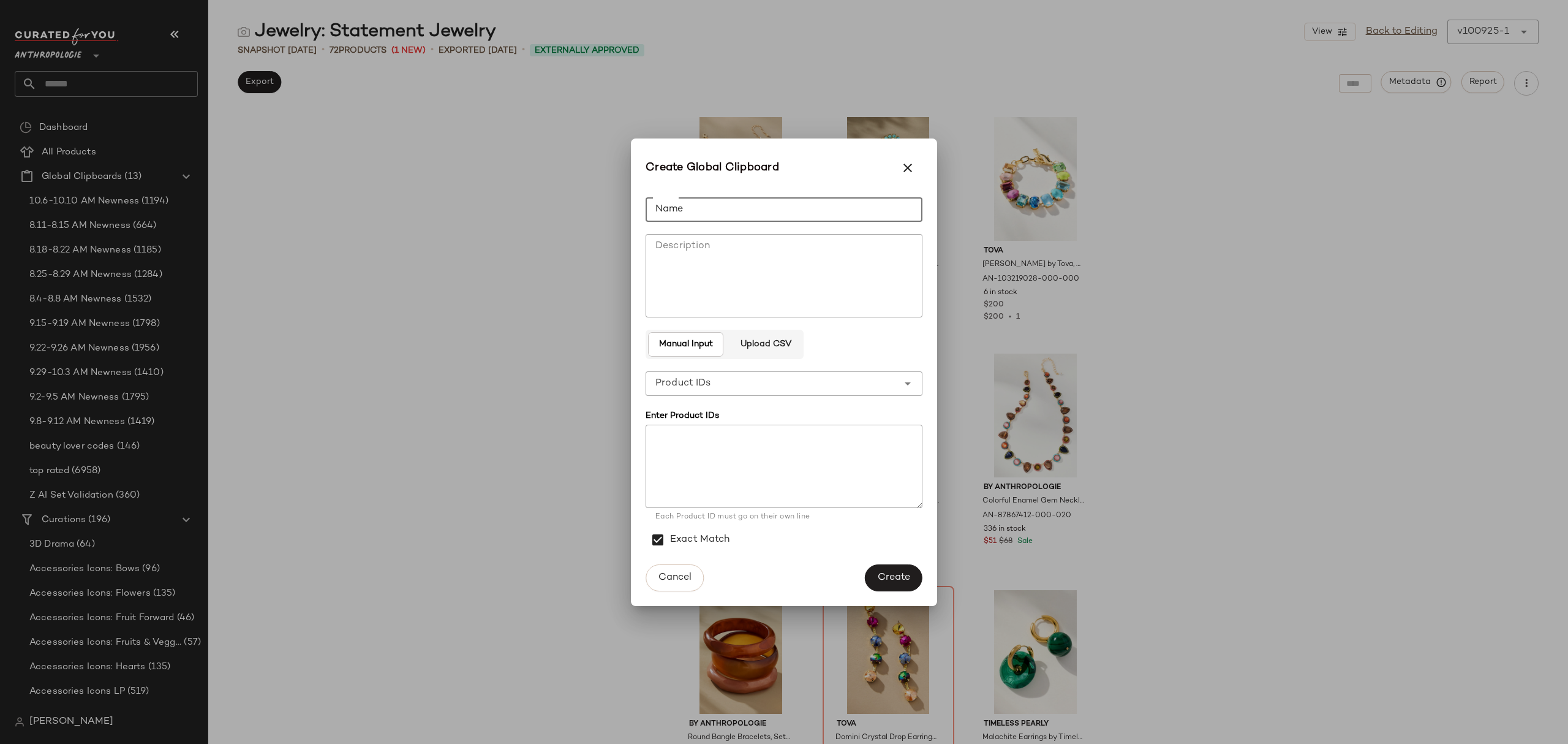
click at [686, 209] on input "Name" at bounding box center [784, 209] width 277 height 24
type input "**********"
click at [889, 569] on button "Create" at bounding box center [893, 578] width 58 height 27
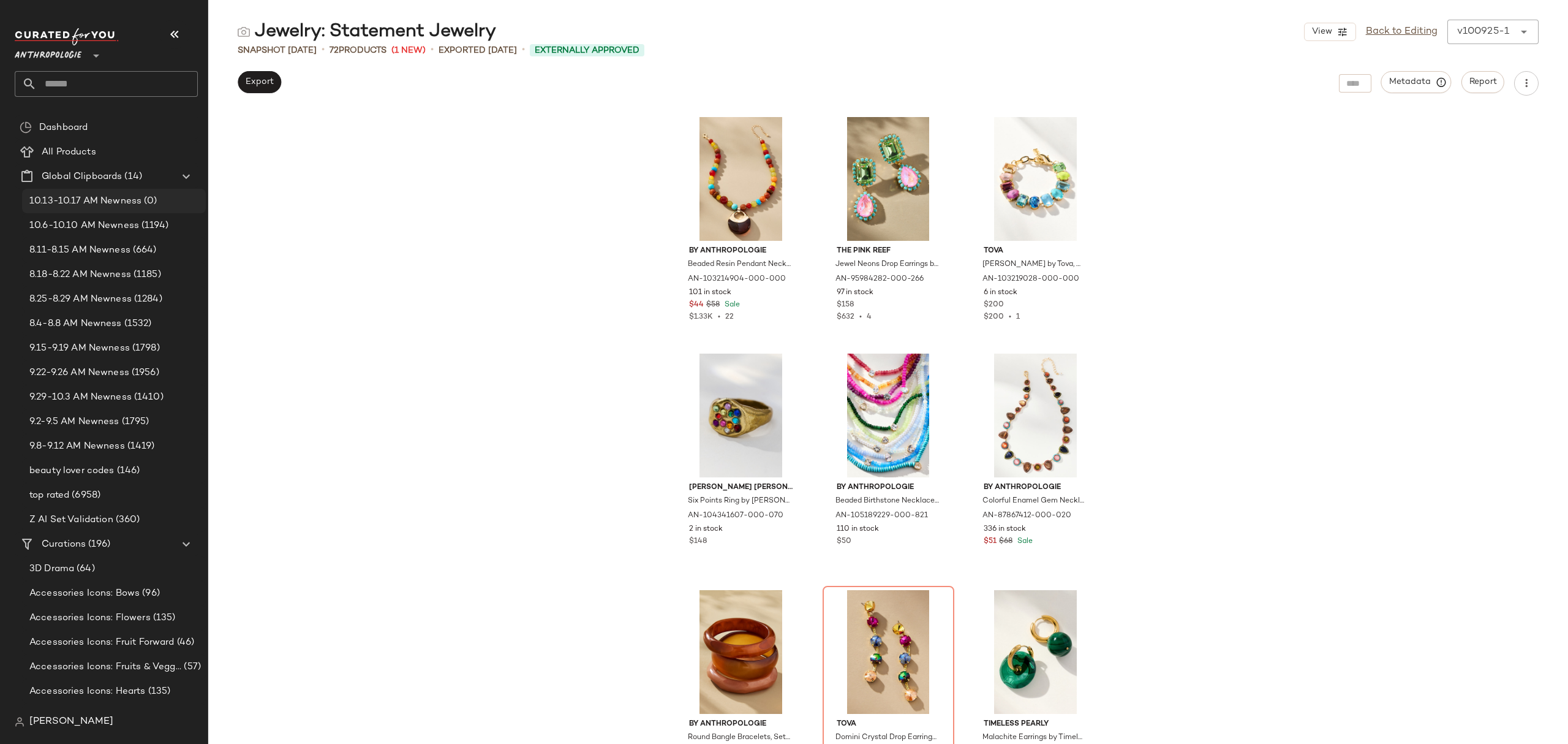
click at [129, 196] on span "10.13-10.17 AM Newness" at bounding box center [85, 201] width 112 height 14
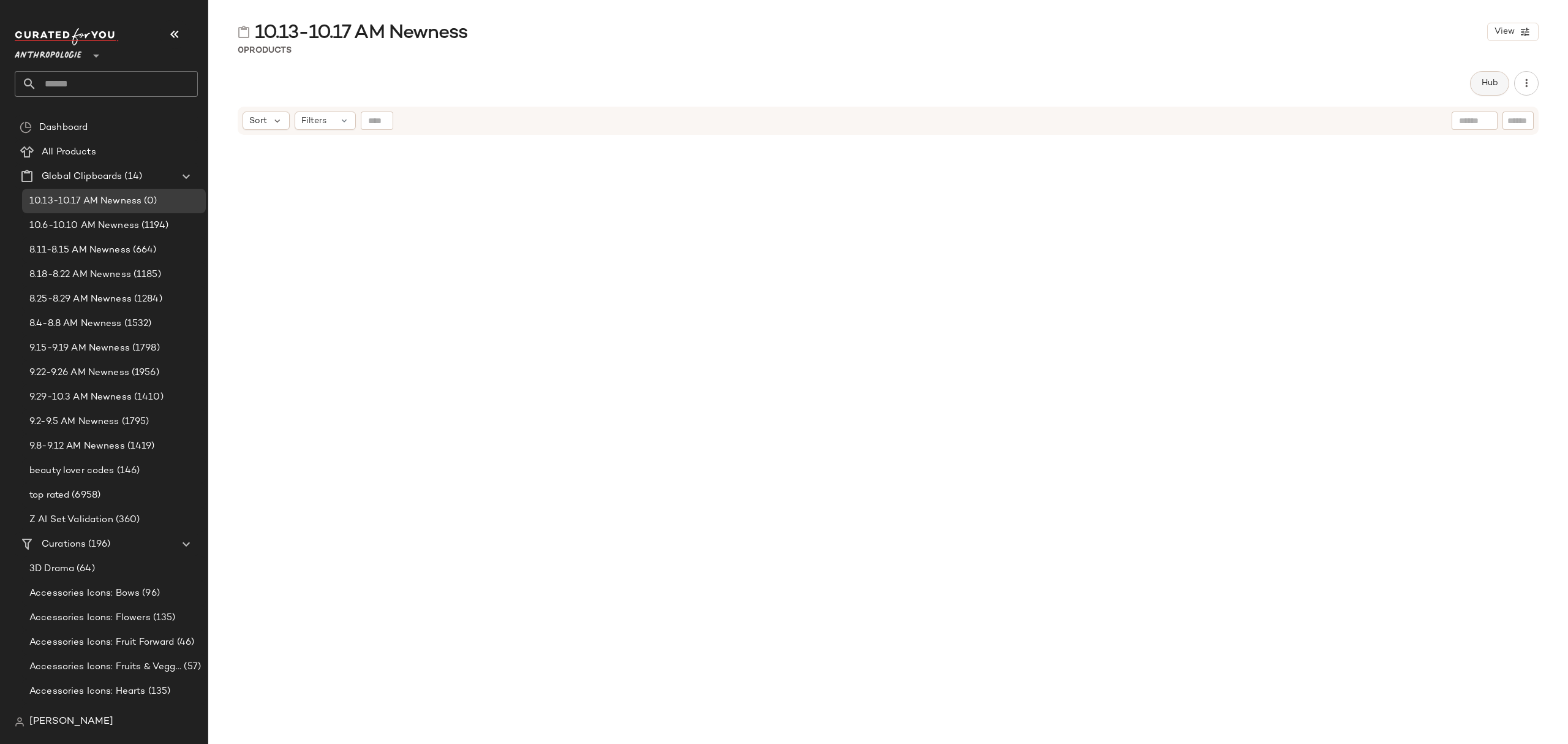
click at [1483, 89] on span "Hub" at bounding box center [1490, 84] width 18 height 10
click at [939, 119] on icon at bounding box center [944, 119] width 11 height 11
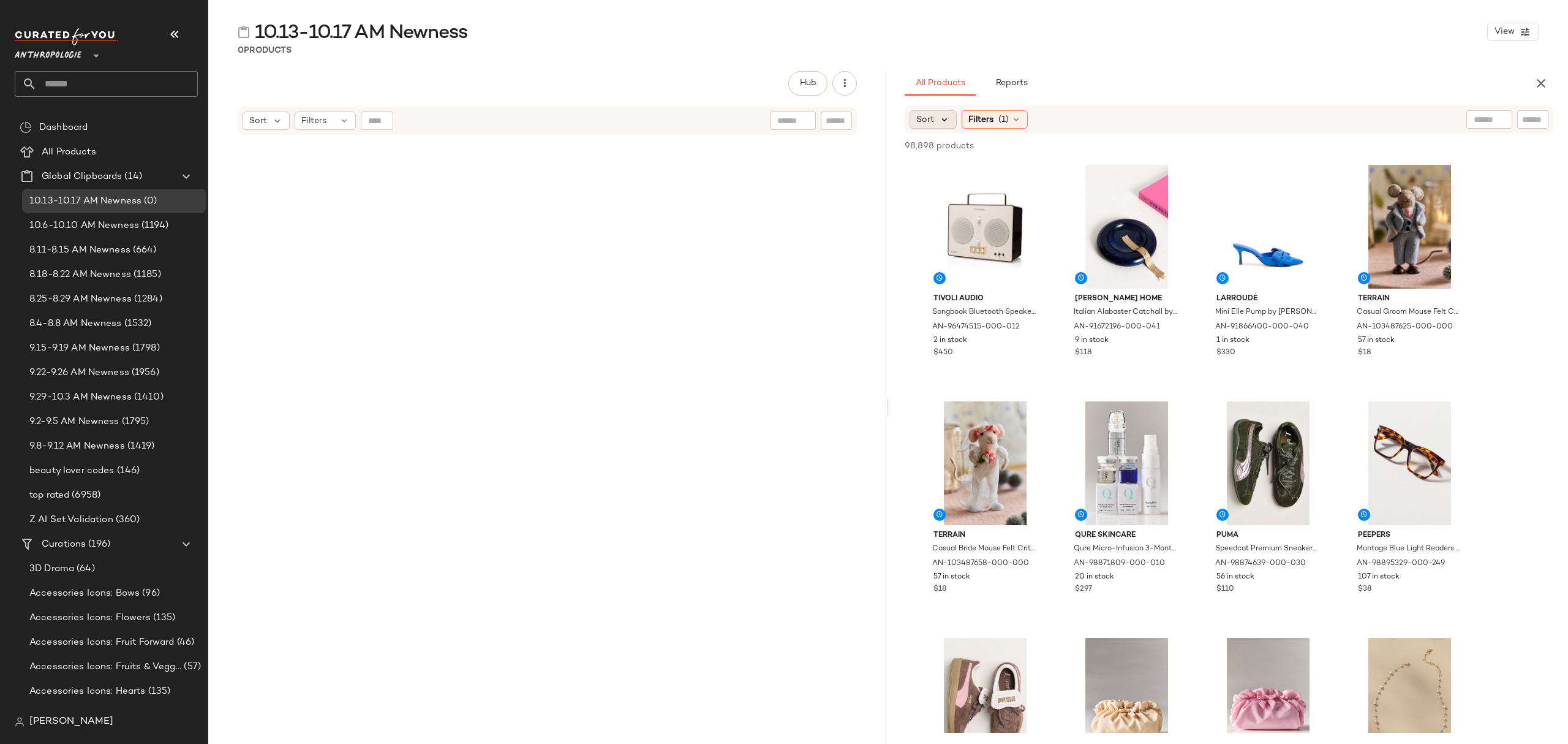
click at [944, 118] on icon at bounding box center [944, 119] width 11 height 11
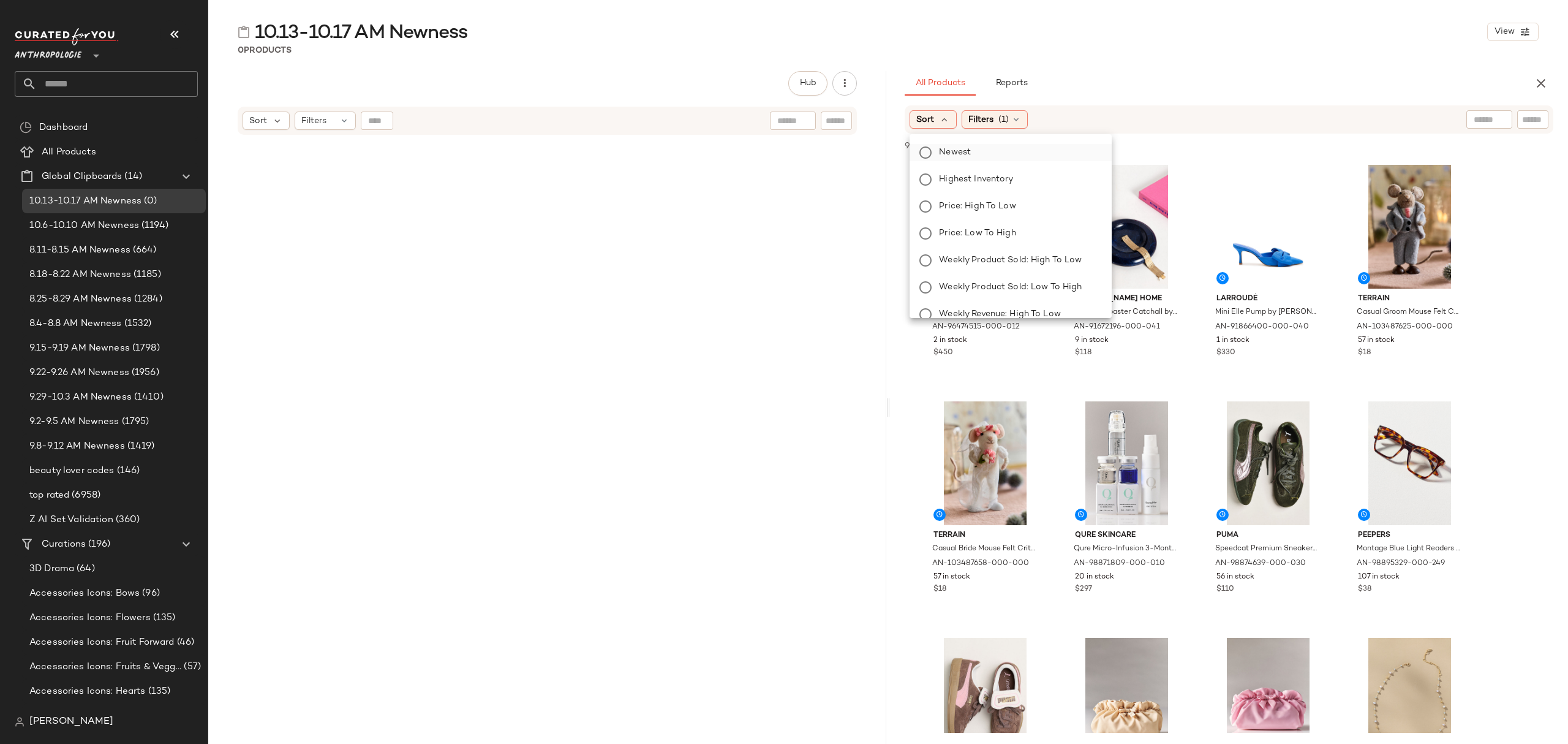
click at [974, 155] on label "Newest" at bounding box center [1018, 152] width 168 height 18
click at [1025, 118] on span "Filters" at bounding box center [1014, 119] width 25 height 13
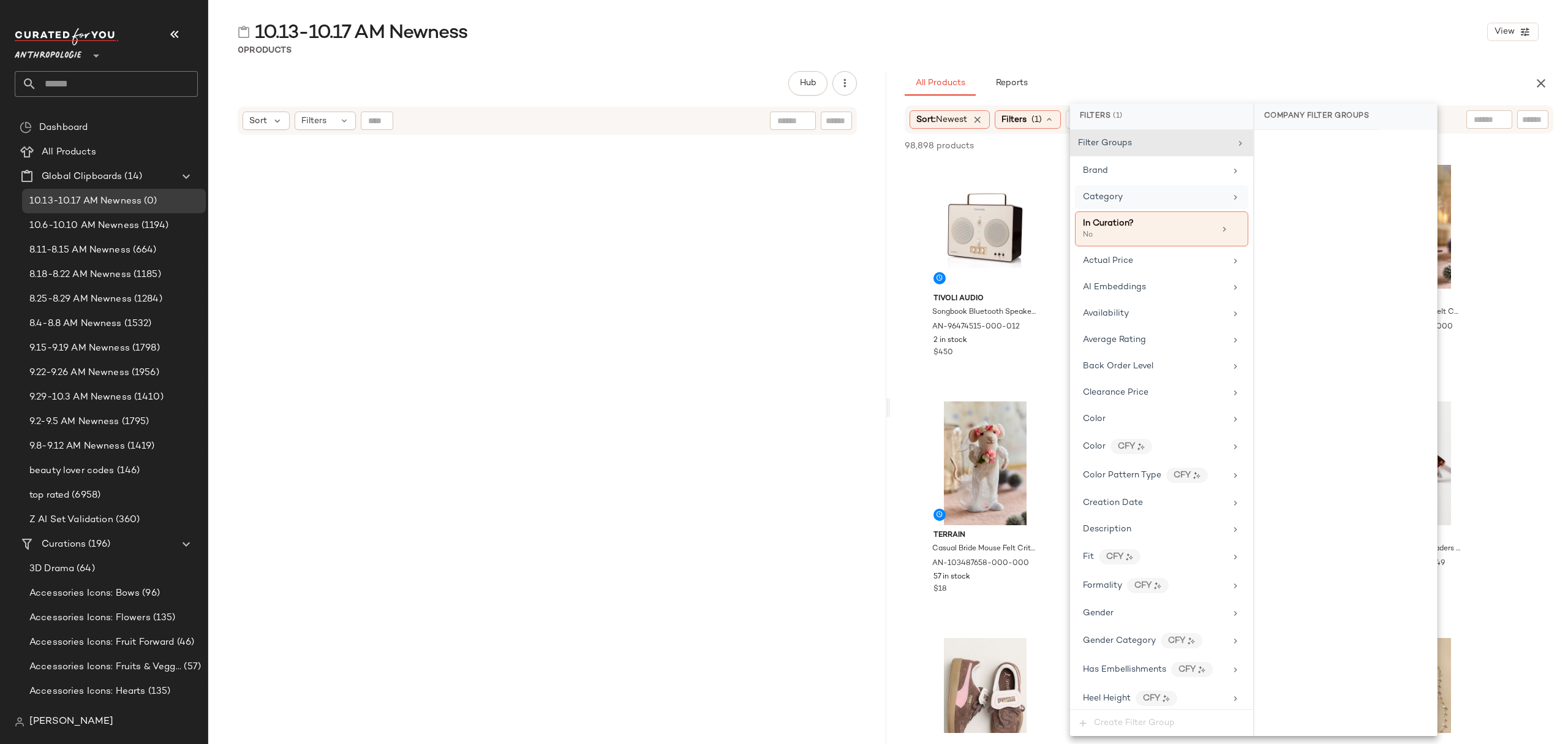
click at [1096, 196] on span "Category" at bounding box center [1103, 196] width 40 height 9
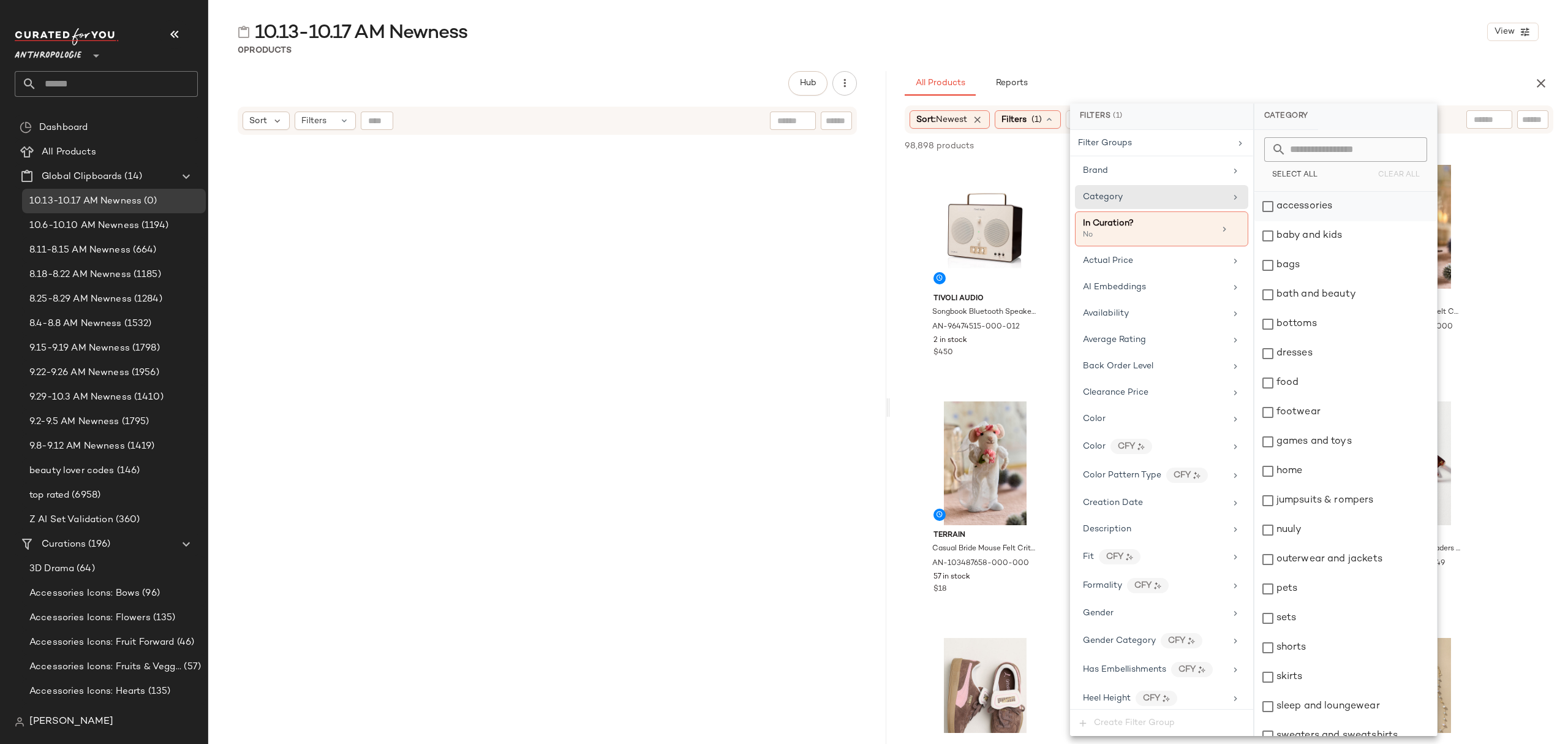
click at [1340, 208] on div "accessories" at bounding box center [1346, 206] width 183 height 29
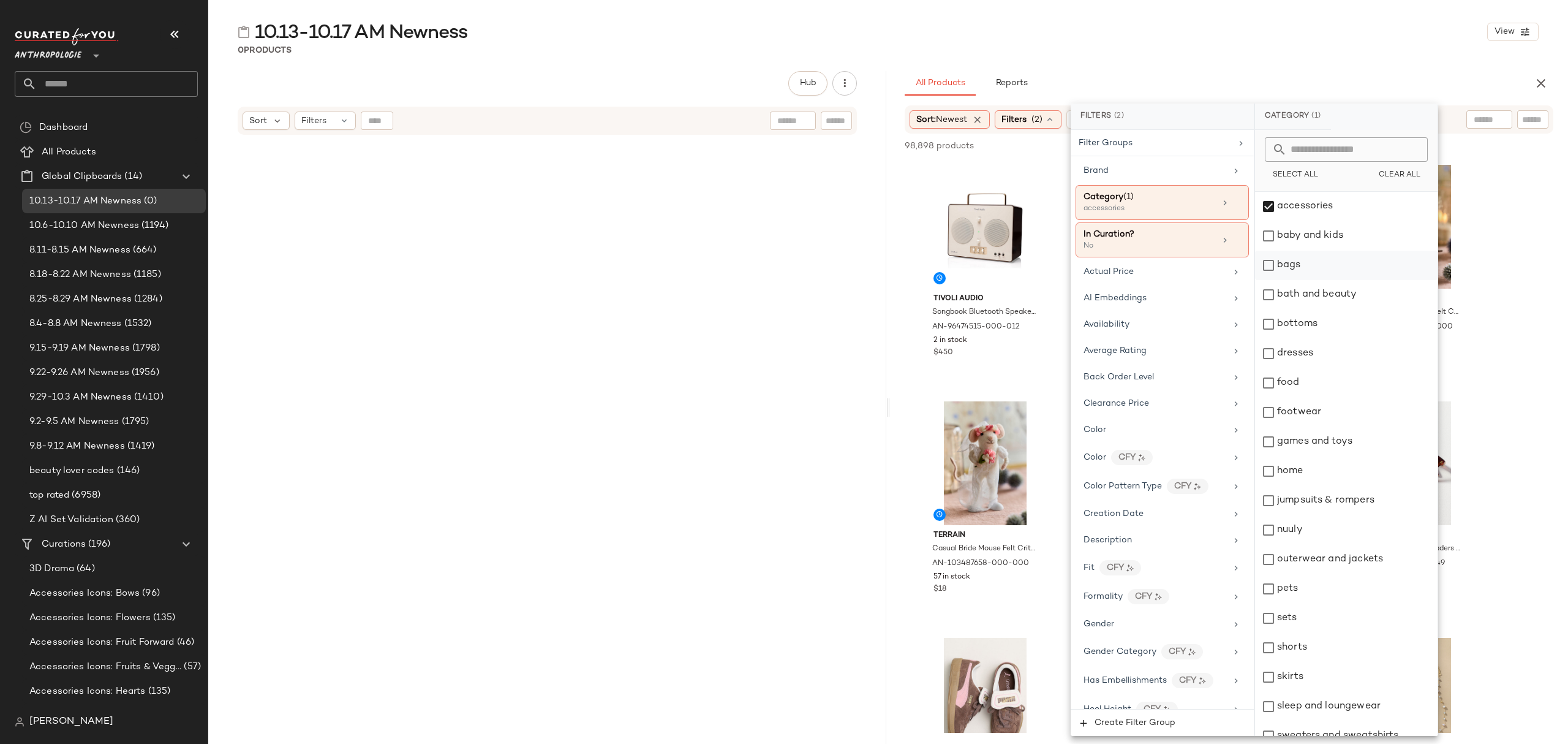
click at [1341, 262] on div "bags" at bounding box center [1346, 265] width 183 height 29
click at [1347, 324] on div "bottoms" at bounding box center [1346, 324] width 183 height 29
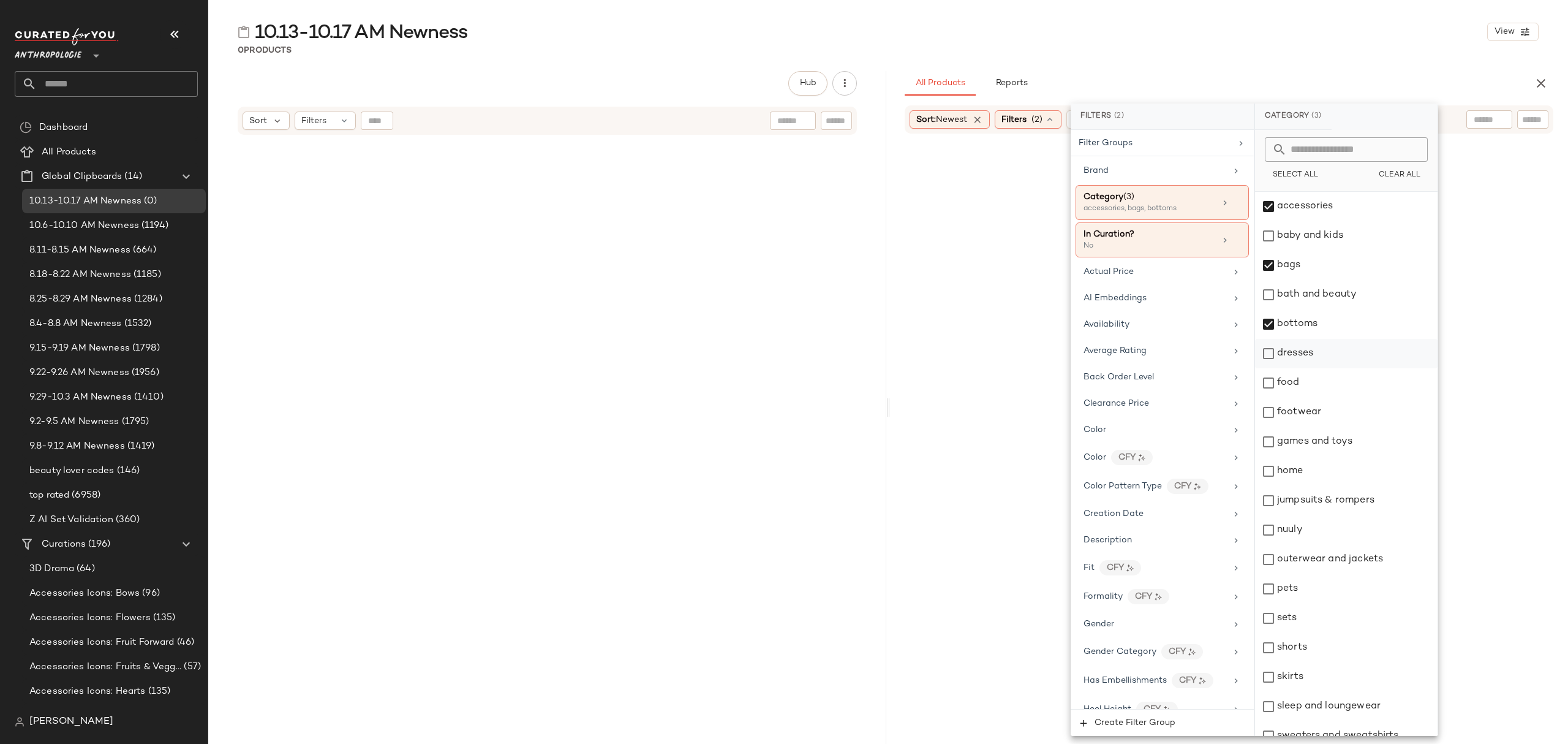
click at [1338, 351] on div "dresses" at bounding box center [1346, 353] width 183 height 29
click at [1348, 413] on div "footwear" at bounding box center [1346, 412] width 183 height 29
click at [1348, 505] on div "jumpsuits & rompers" at bounding box center [1346, 500] width 183 height 29
click at [1343, 534] on div "nuuly" at bounding box center [1346, 529] width 183 height 29
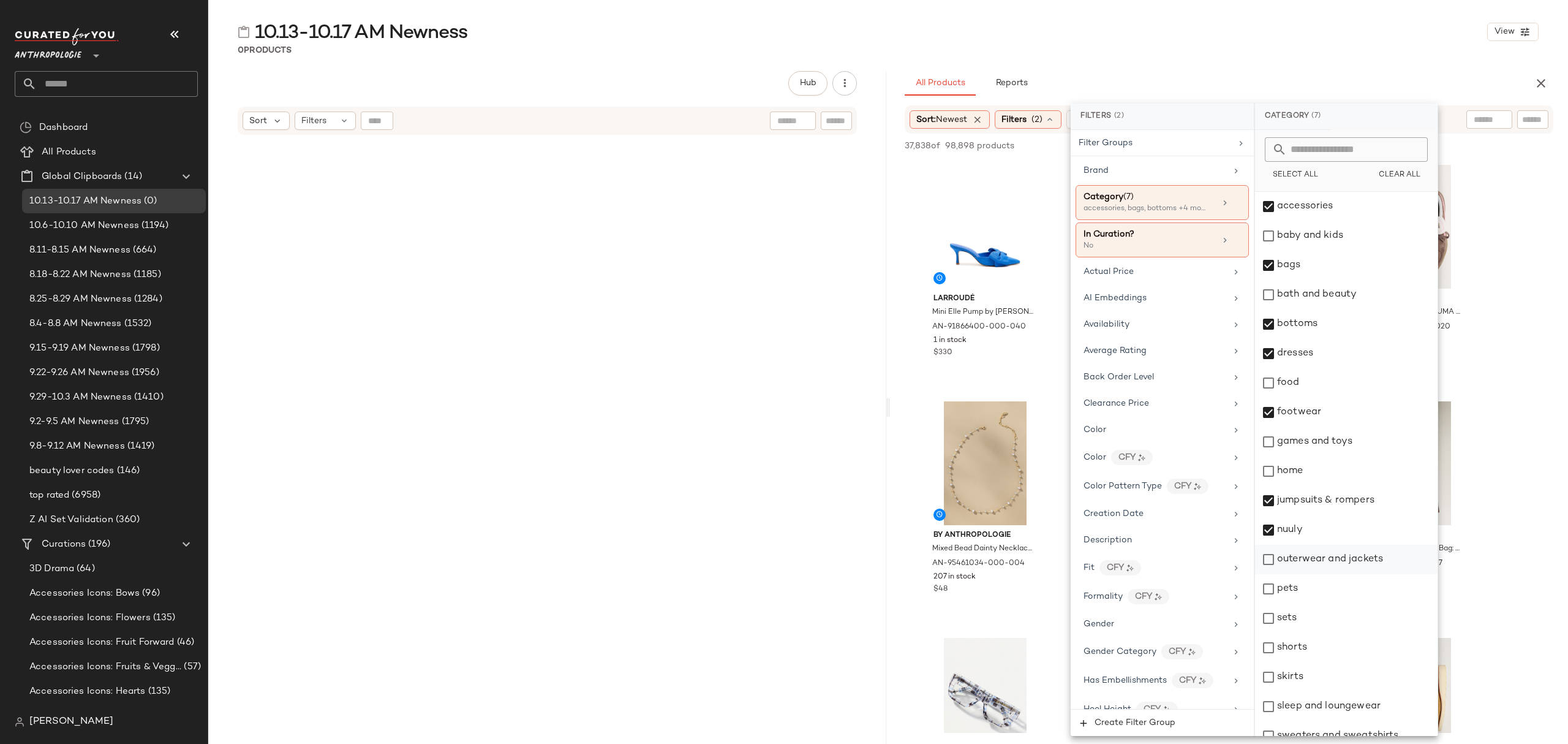
click at [1351, 566] on div "outerwear and jackets" at bounding box center [1346, 559] width 183 height 29
click at [1333, 614] on div "sets" at bounding box center [1346, 618] width 183 height 29
click at [1333, 648] on div "shorts" at bounding box center [1346, 647] width 183 height 29
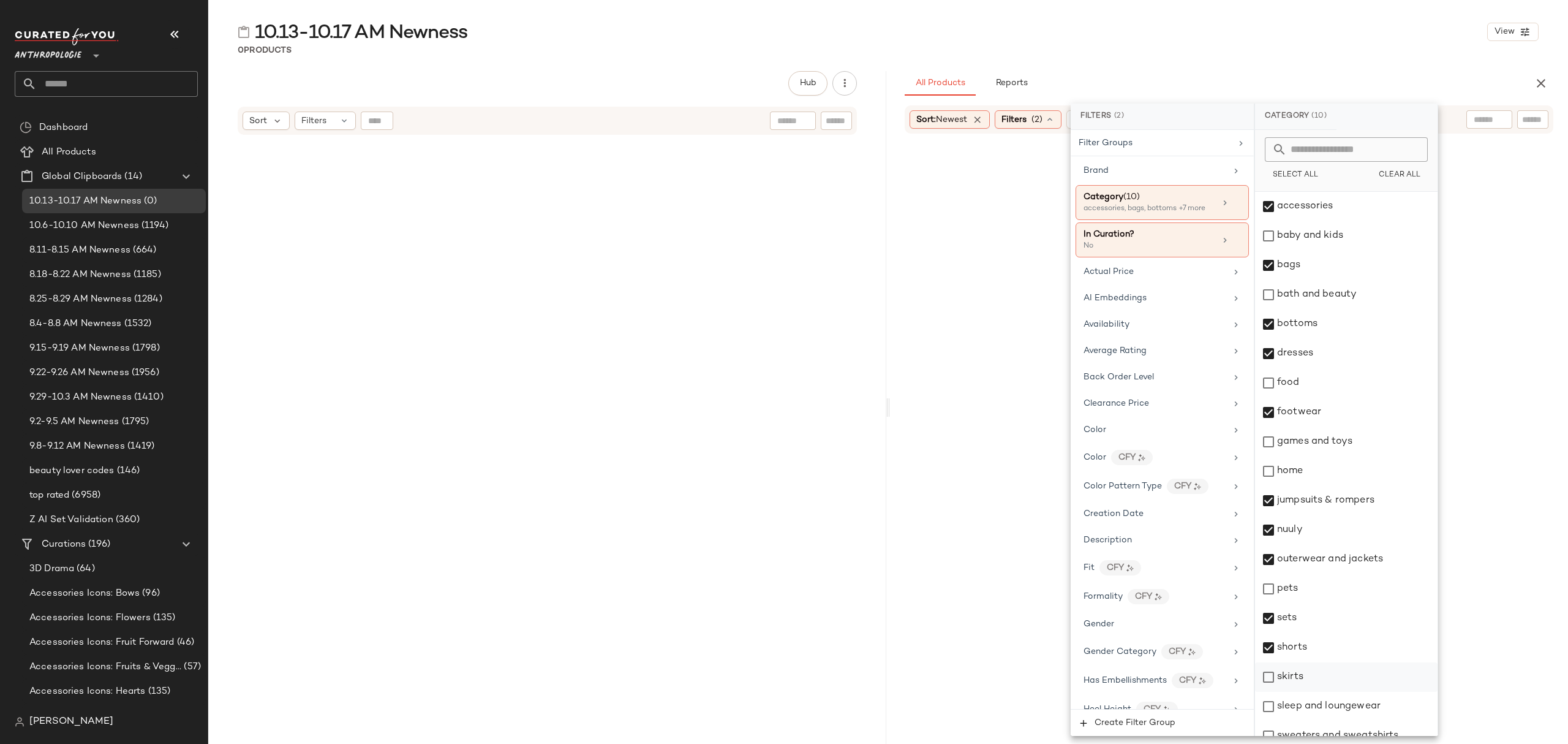
click at [1329, 687] on div "skirts" at bounding box center [1346, 676] width 183 height 29
click at [1353, 712] on div "sleep and loungewear" at bounding box center [1346, 706] width 183 height 29
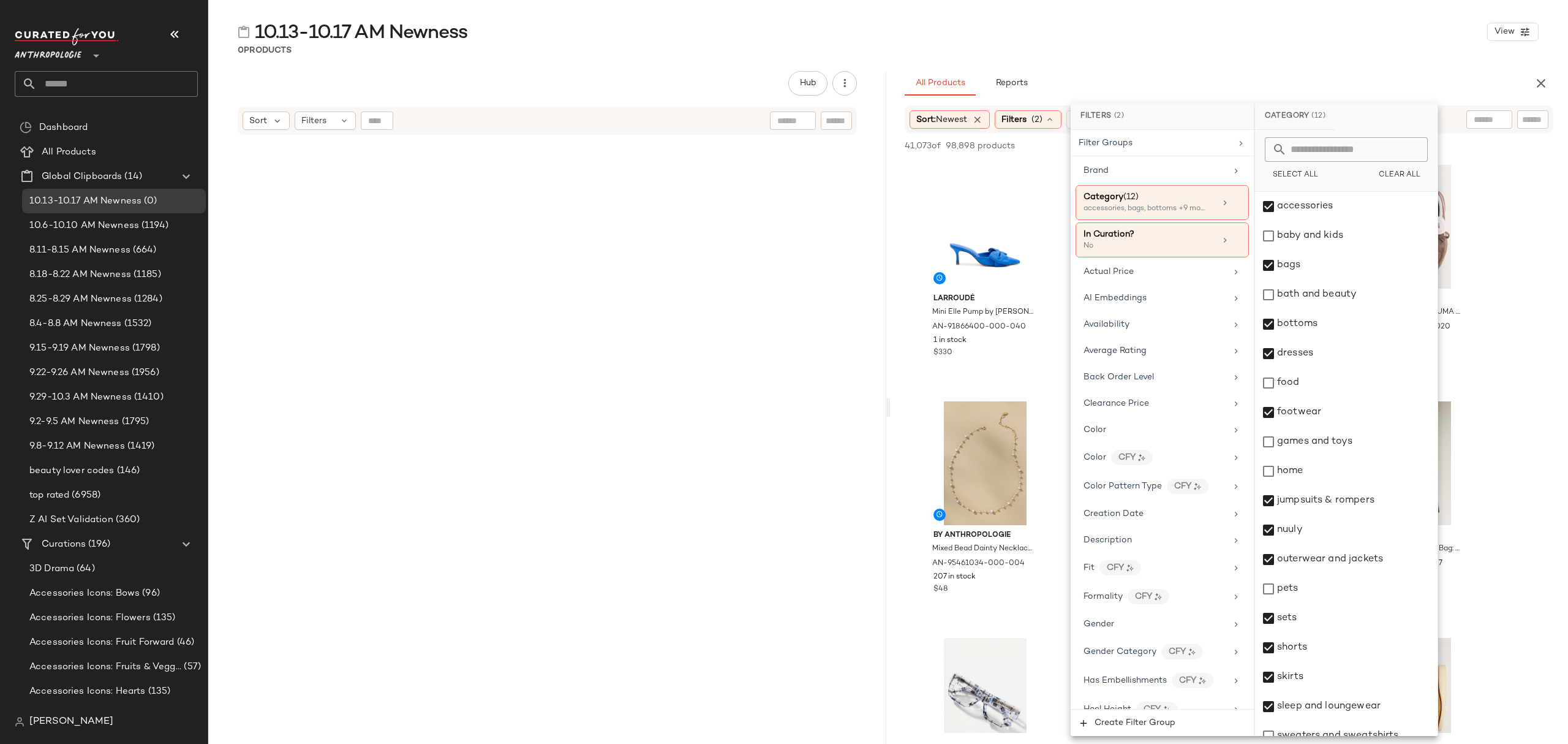
scroll to position [191, 0]
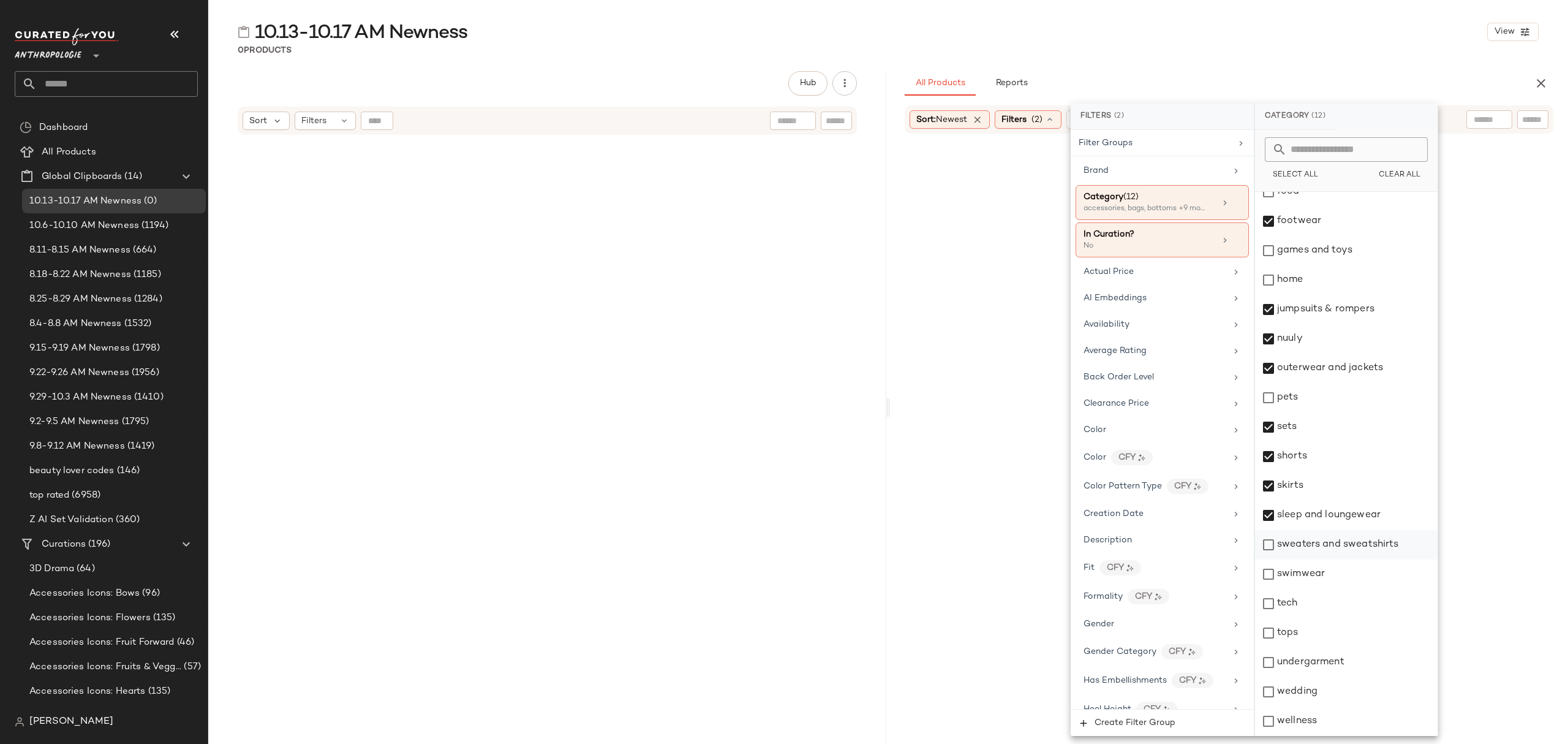
click at [1343, 538] on div "sweaters and sweatshirts" at bounding box center [1346, 544] width 183 height 29
click at [1329, 577] on div "swimwear" at bounding box center [1346, 574] width 183 height 29
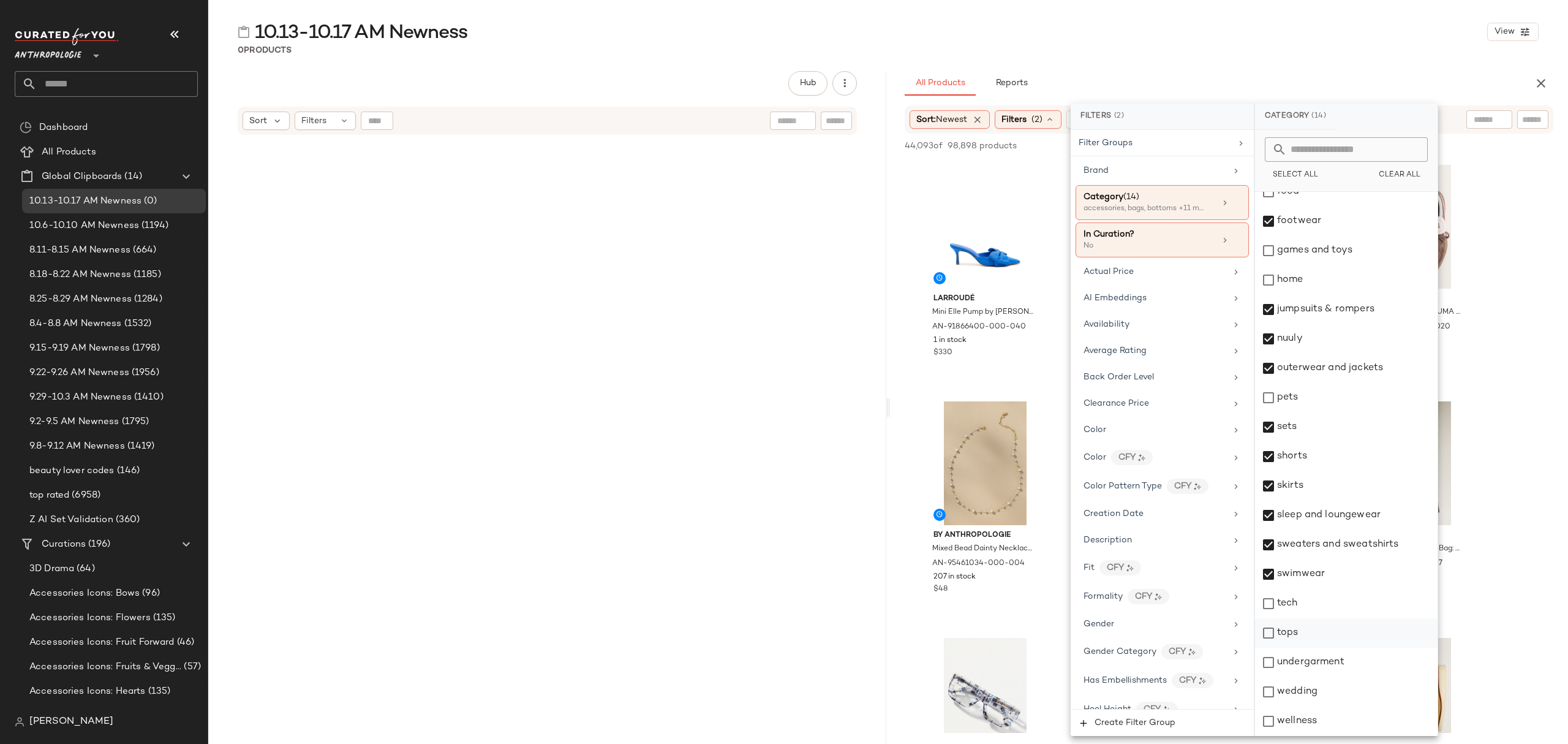
click at [1326, 629] on div "tops" at bounding box center [1346, 632] width 183 height 29
click at [1328, 660] on div "undergarment" at bounding box center [1346, 662] width 183 height 29
click at [1332, 701] on div "wedding" at bounding box center [1346, 691] width 183 height 29
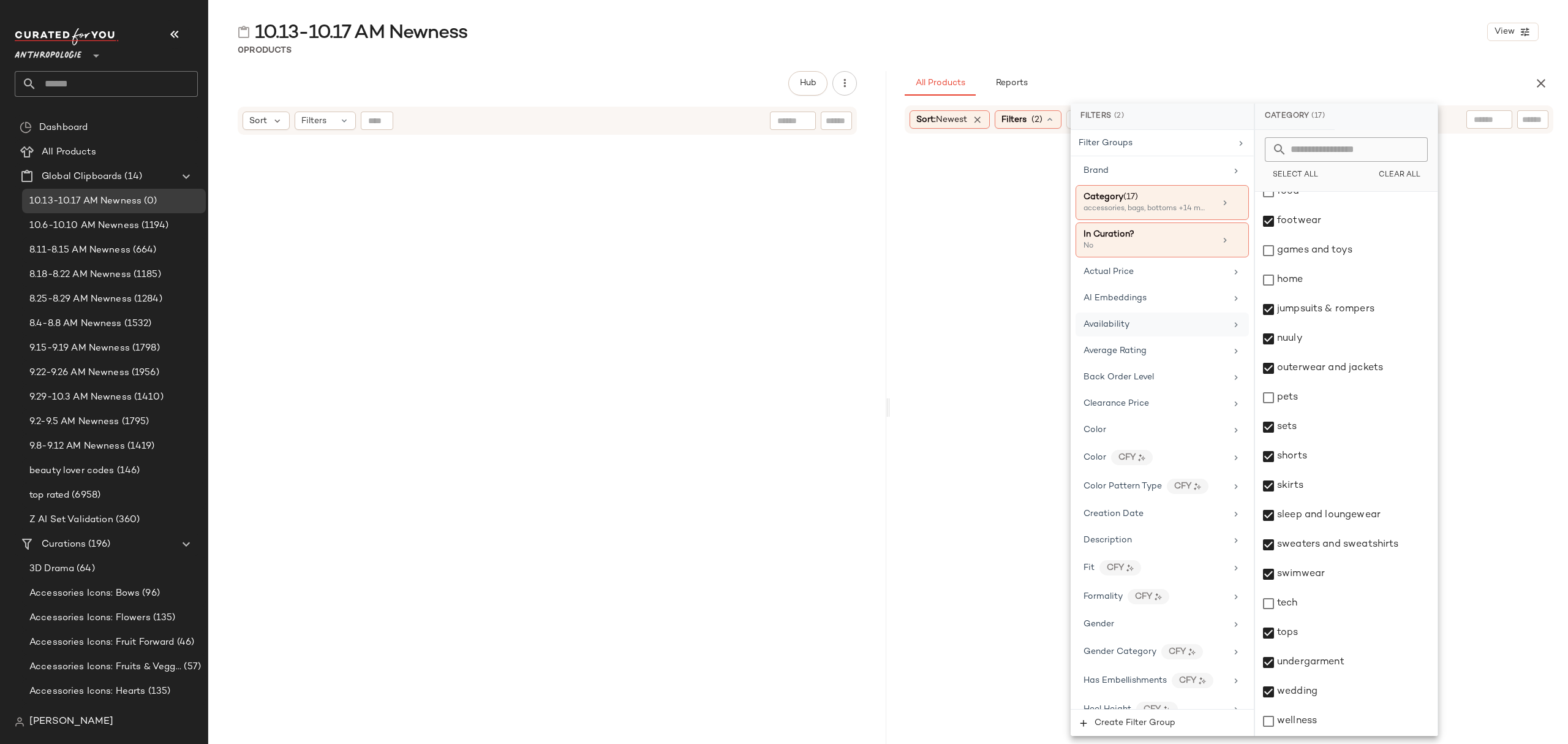
click at [1153, 327] on div "Availability" at bounding box center [1155, 324] width 143 height 13
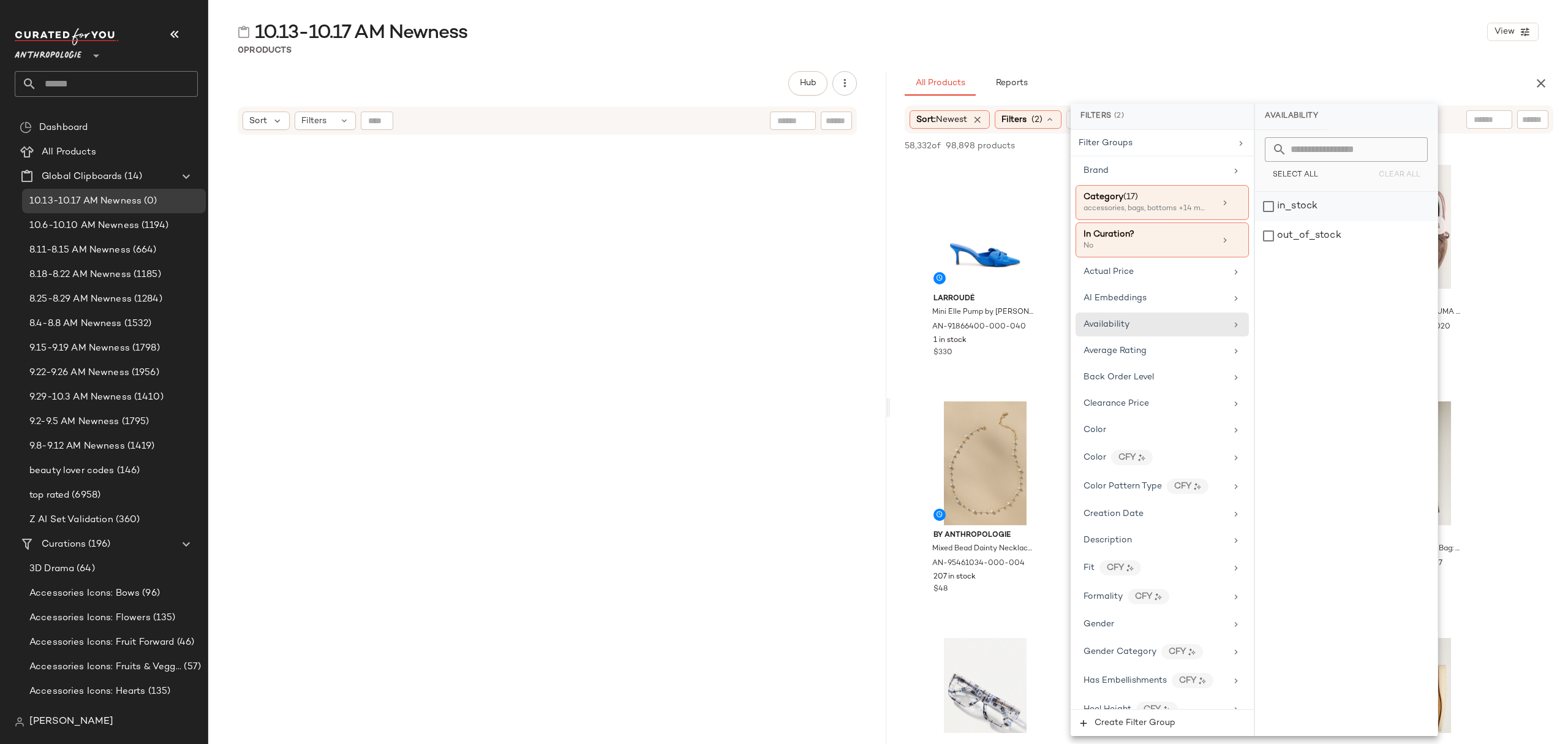
click at [1306, 212] on div "in_stock" at bounding box center [1346, 206] width 183 height 29
click at [1262, 55] on div "0 Products" at bounding box center [888, 50] width 1360 height 13
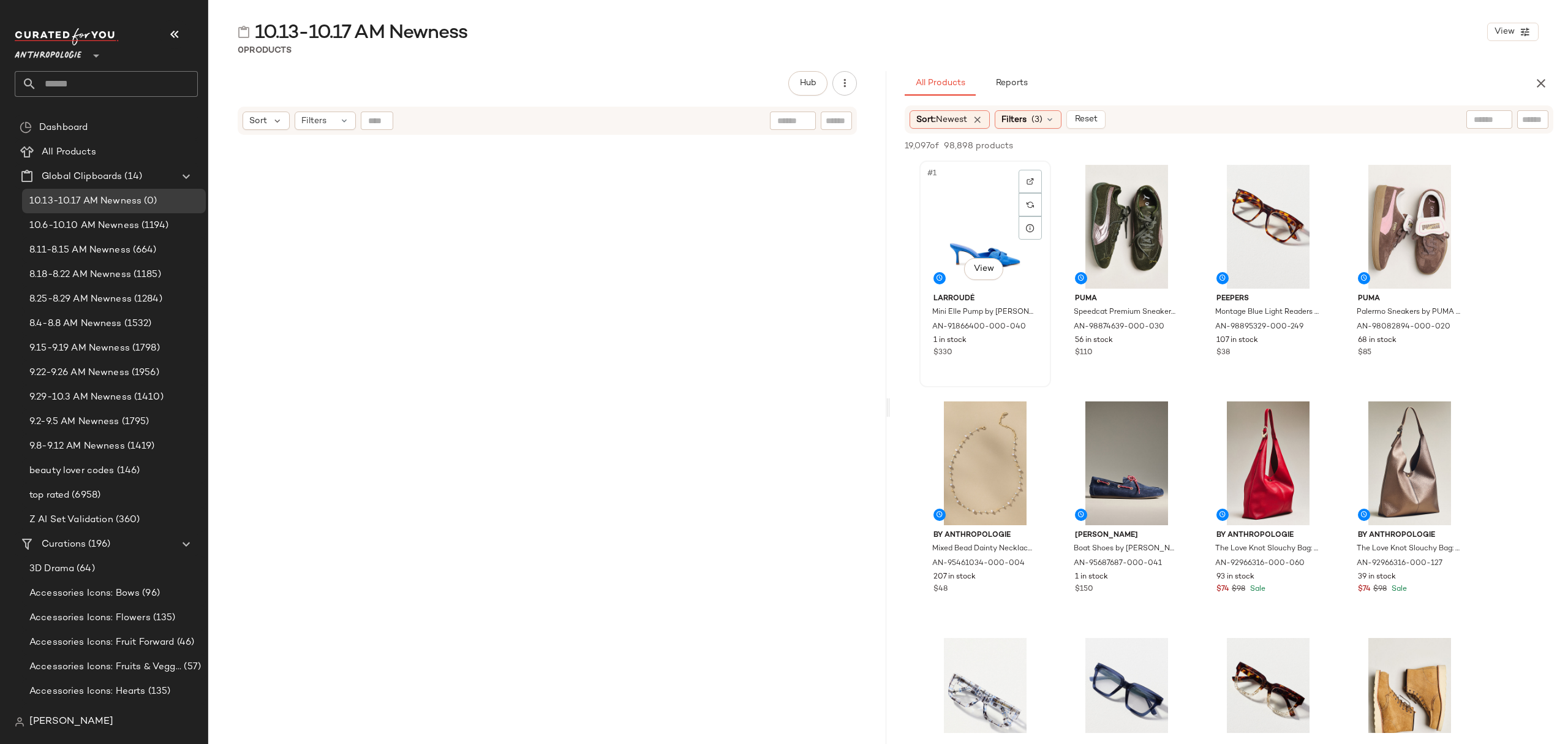
click at [976, 206] on div "#1 View" at bounding box center [985, 226] width 123 height 124
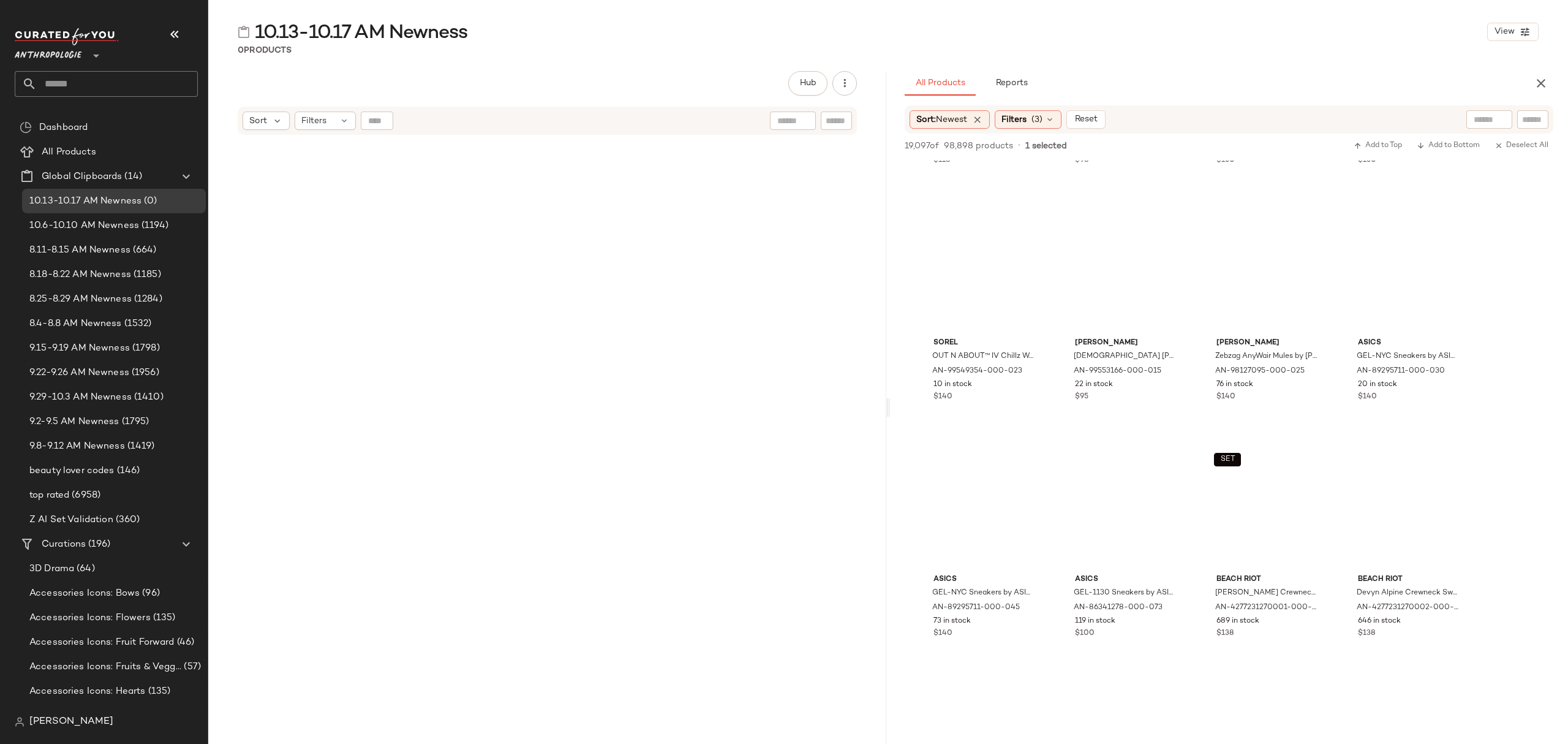
scroll to position [55306, 0]
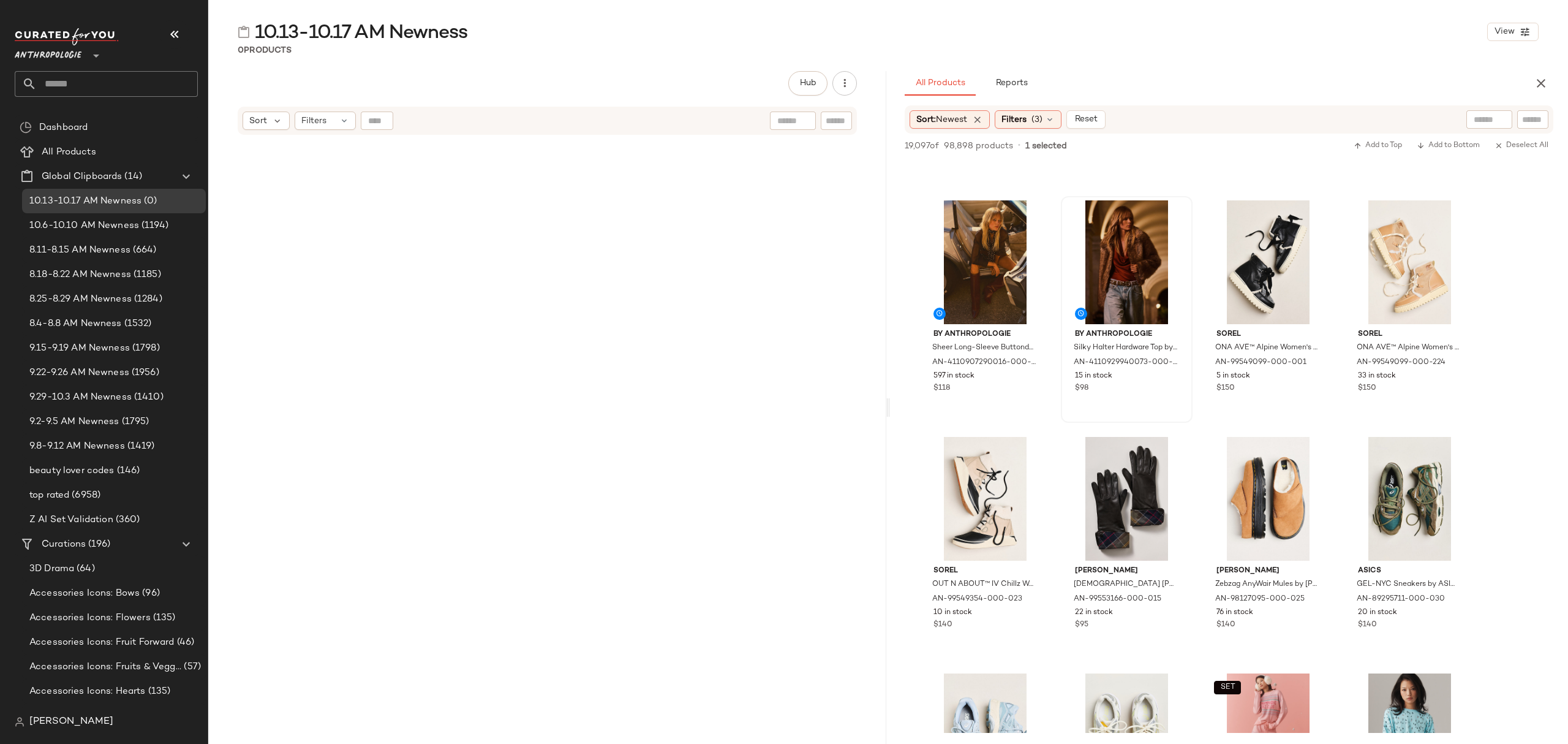
click at [1137, 372] on div "15 in stock" at bounding box center [1127, 376] width 104 height 11
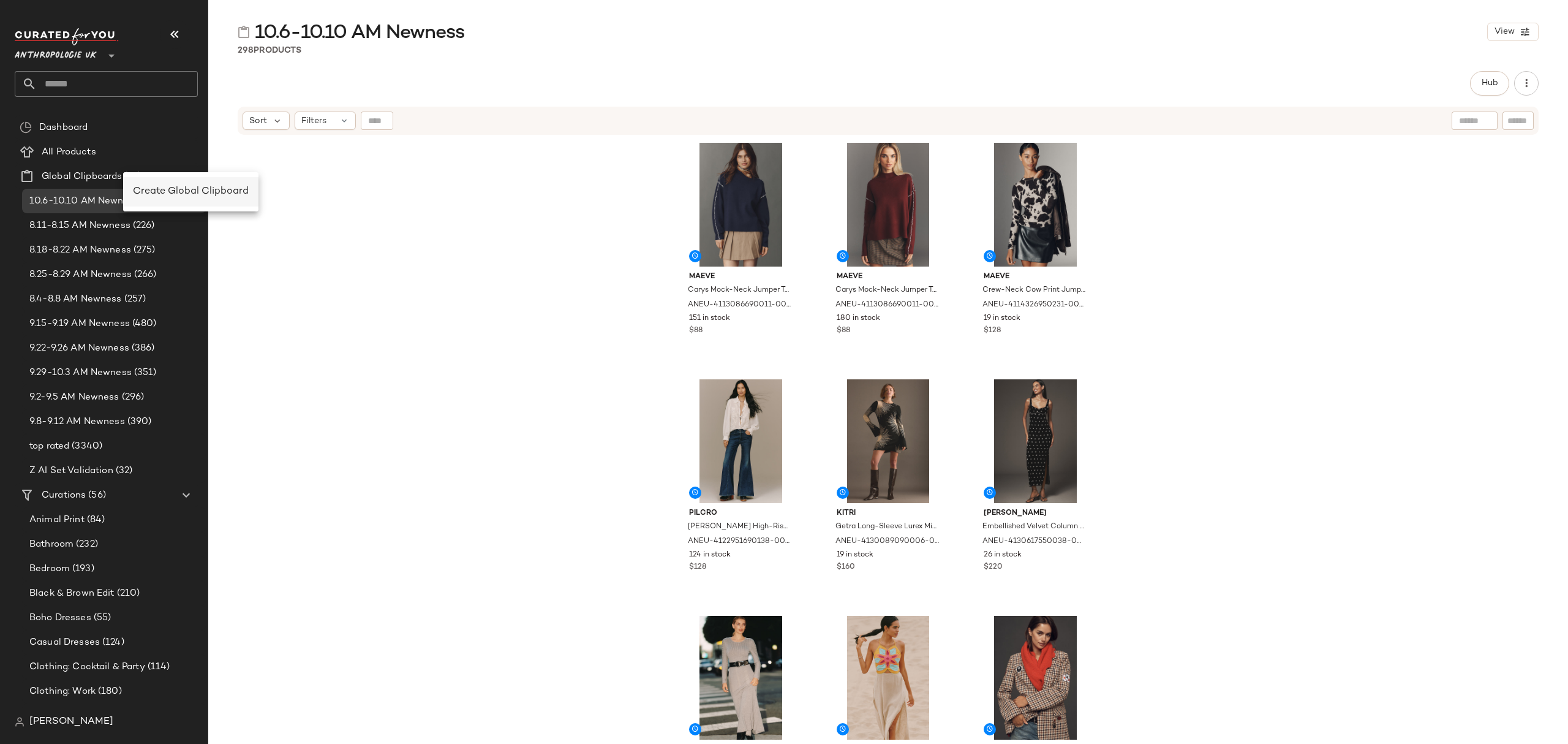
click at [169, 189] on span "Create Global Clipboard" at bounding box center [190, 191] width 116 height 10
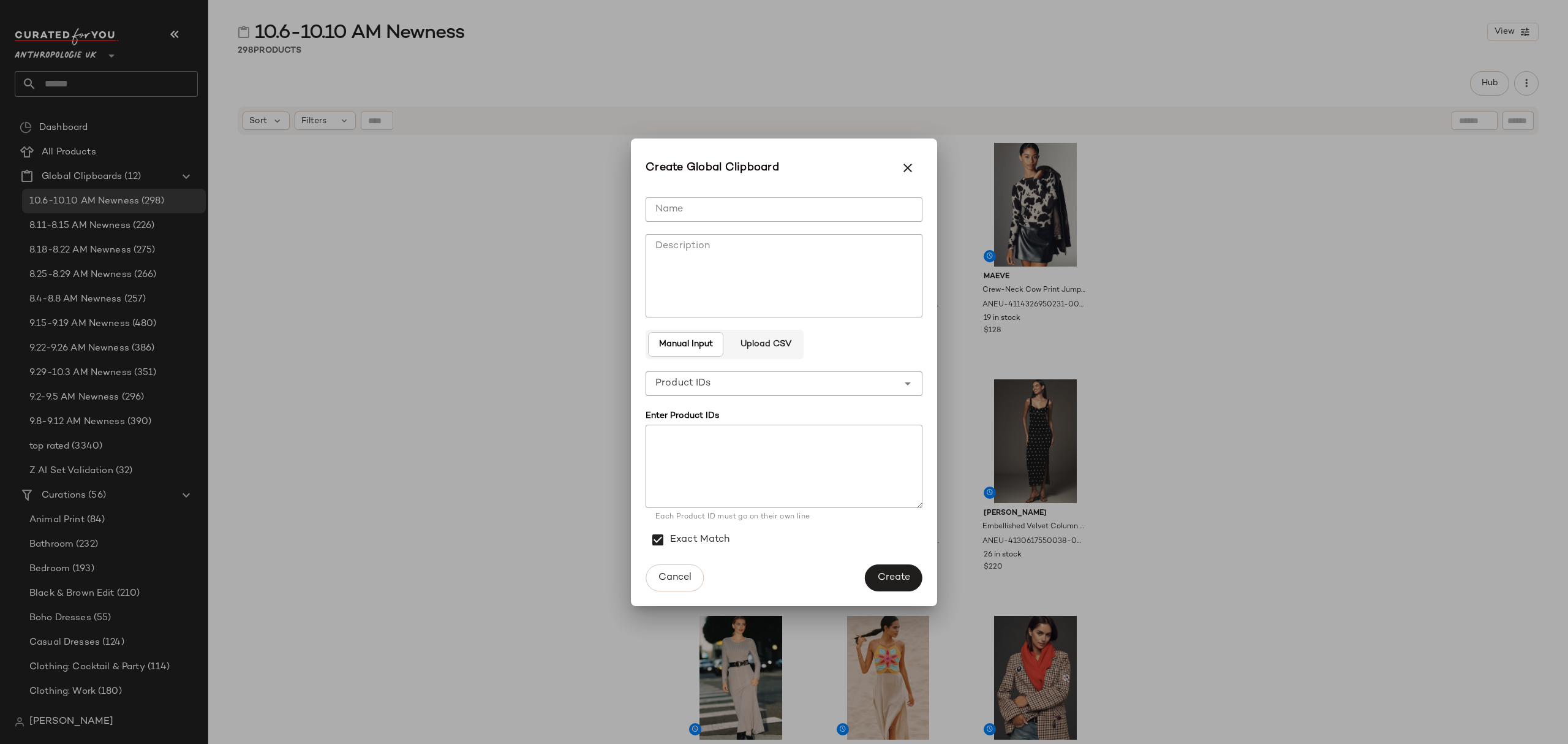
drag, startPoint x: 837, startPoint y: 205, endPoint x: 804, endPoint y: 197, distance: 34.0
click at [836, 204] on input "Name" at bounding box center [784, 209] width 277 height 24
type input "**********"
click at [897, 579] on span "Create" at bounding box center [894, 578] width 33 height 12
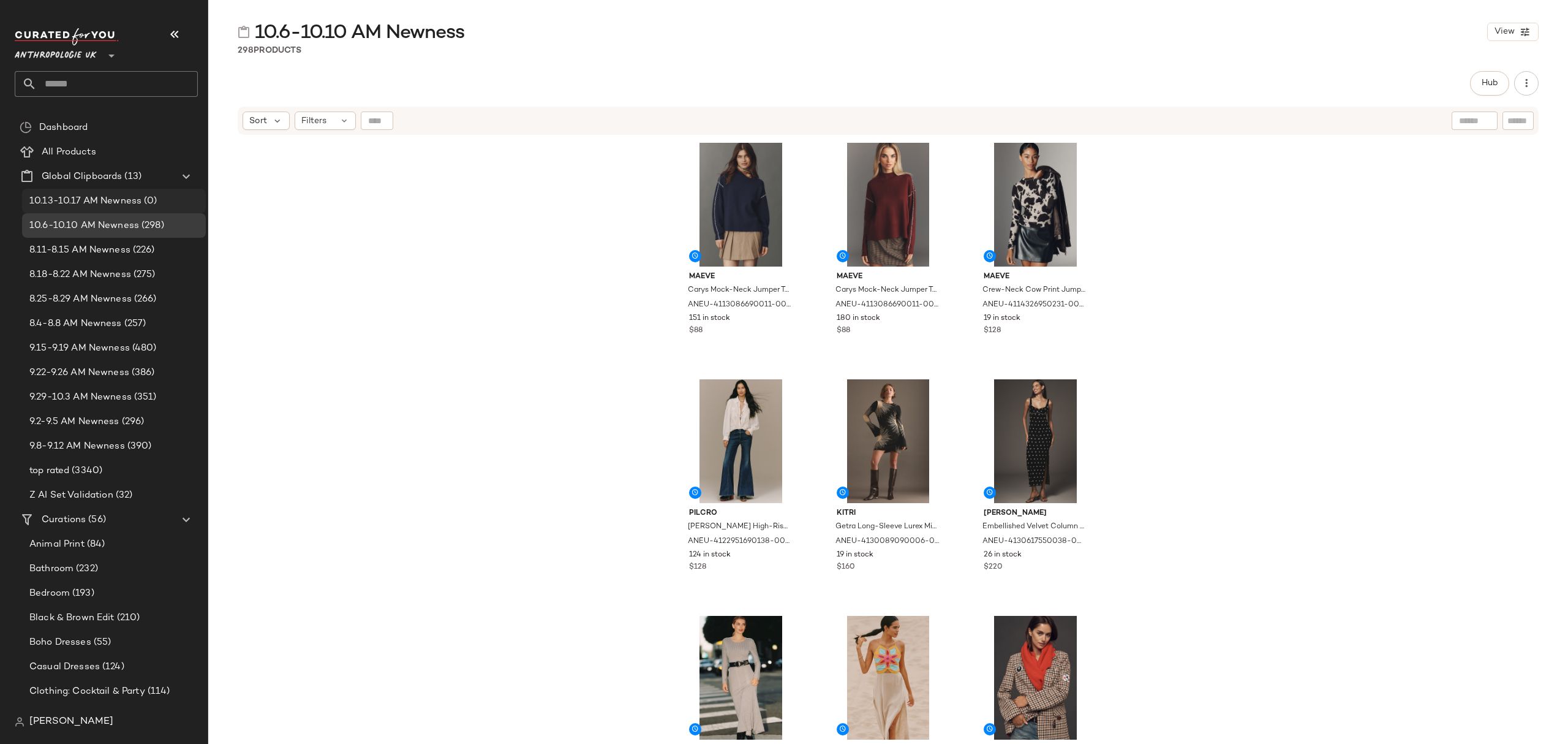
click at [133, 199] on span "10.13-10.17 AM Newness" at bounding box center [85, 201] width 112 height 14
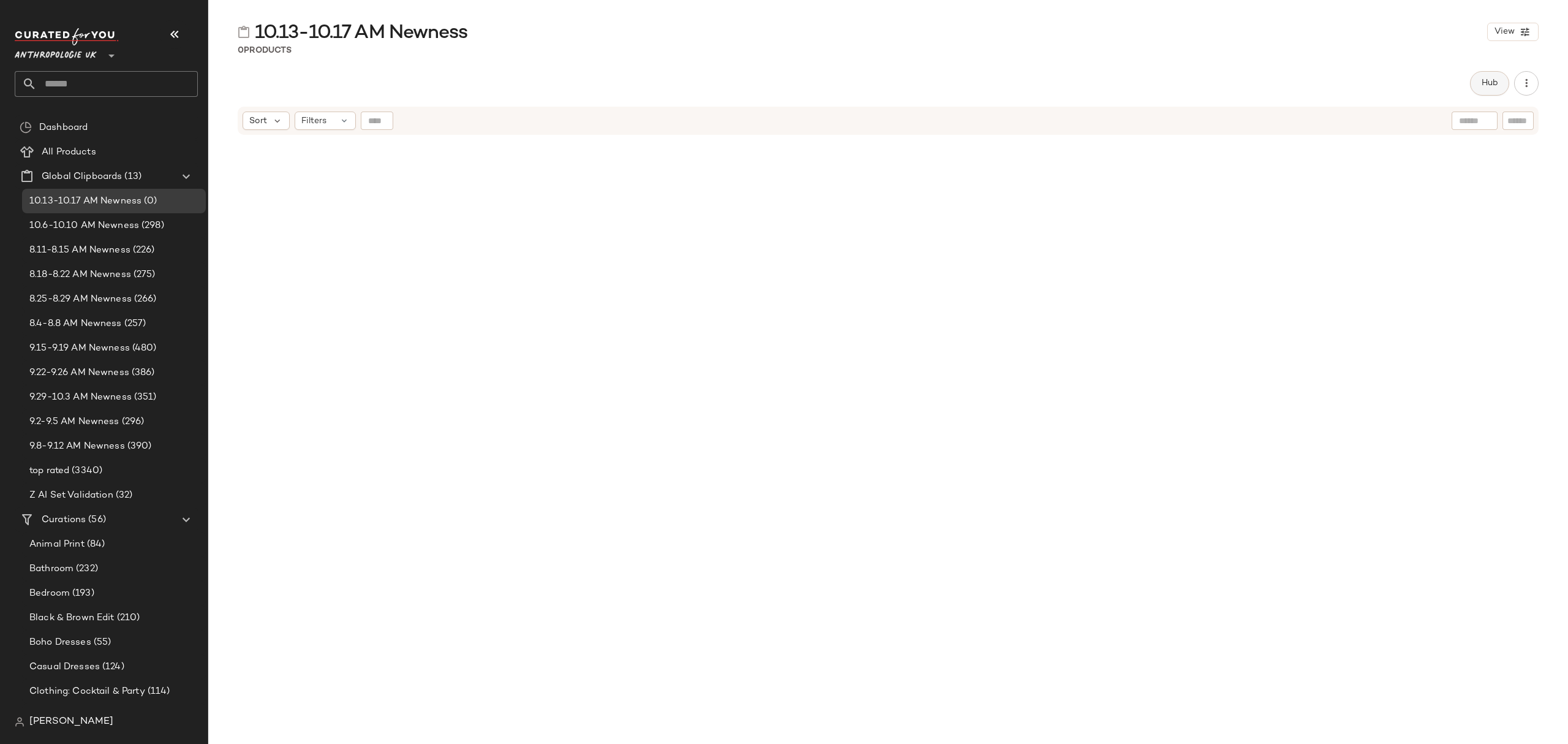
click at [1478, 79] on button "Hub" at bounding box center [1490, 83] width 39 height 24
click at [943, 119] on icon at bounding box center [944, 119] width 11 height 11
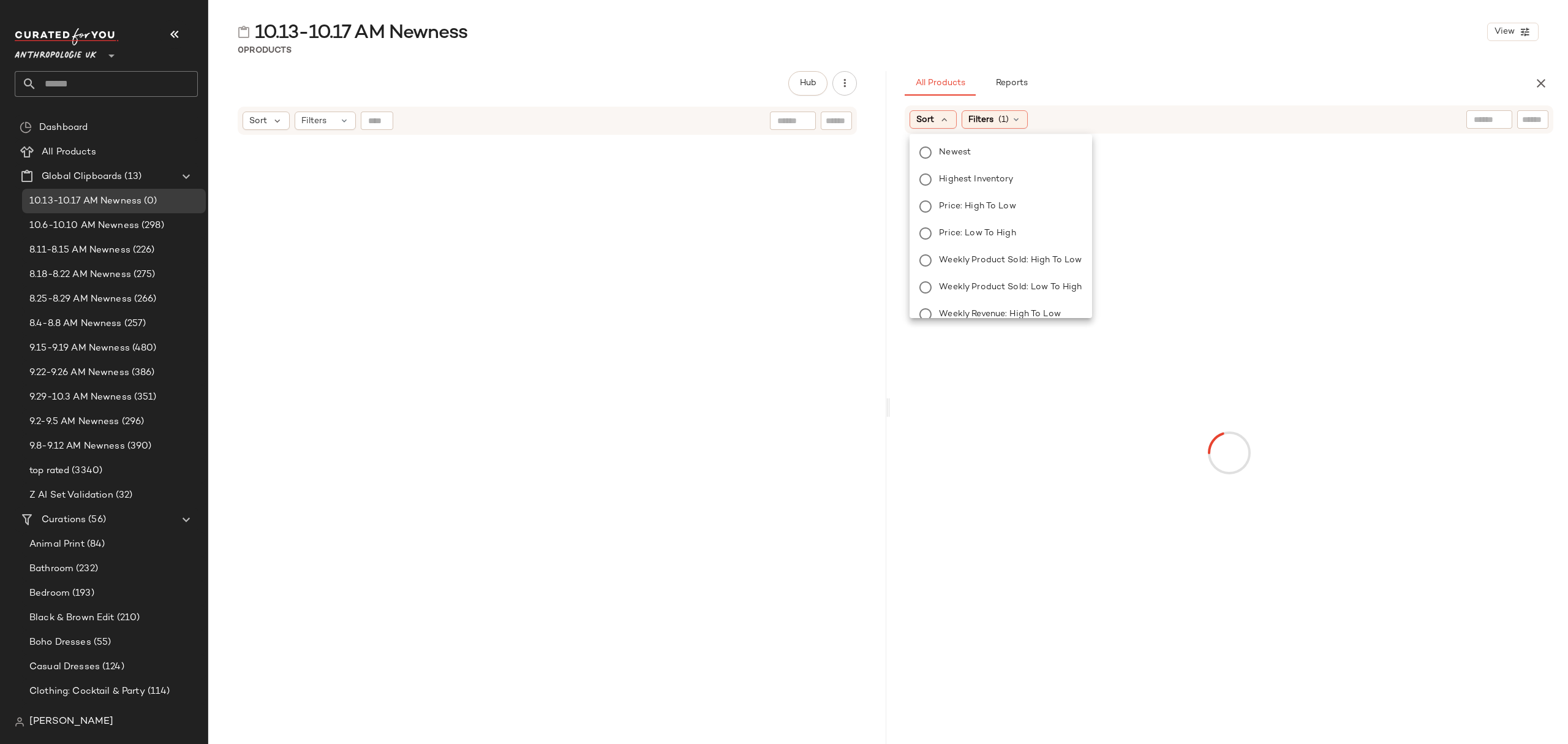
click at [961, 154] on span "Newest" at bounding box center [955, 152] width 32 height 13
click at [1011, 121] on span "Filters" at bounding box center [1014, 119] width 25 height 13
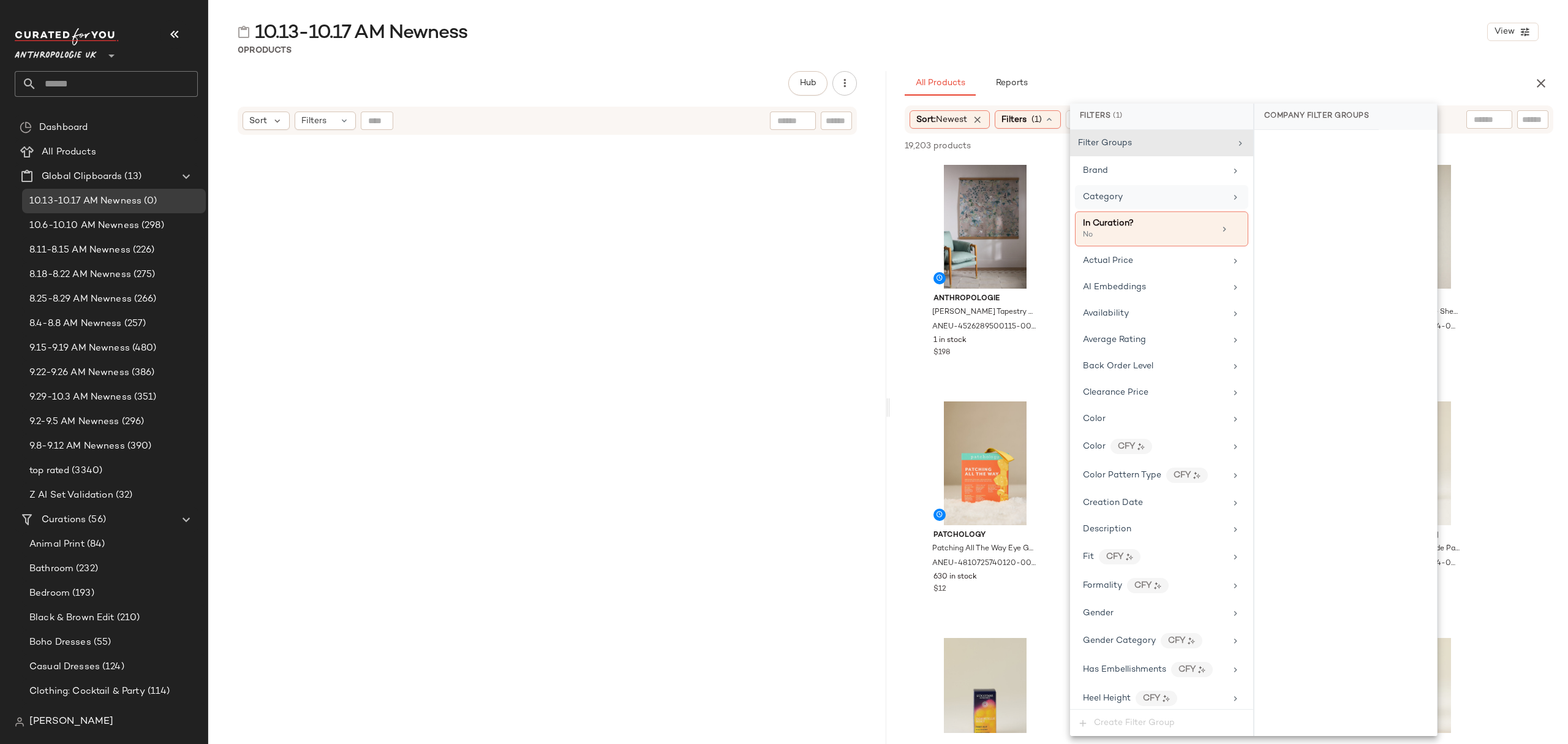
click at [1133, 202] on div "Category" at bounding box center [1154, 196] width 143 height 13
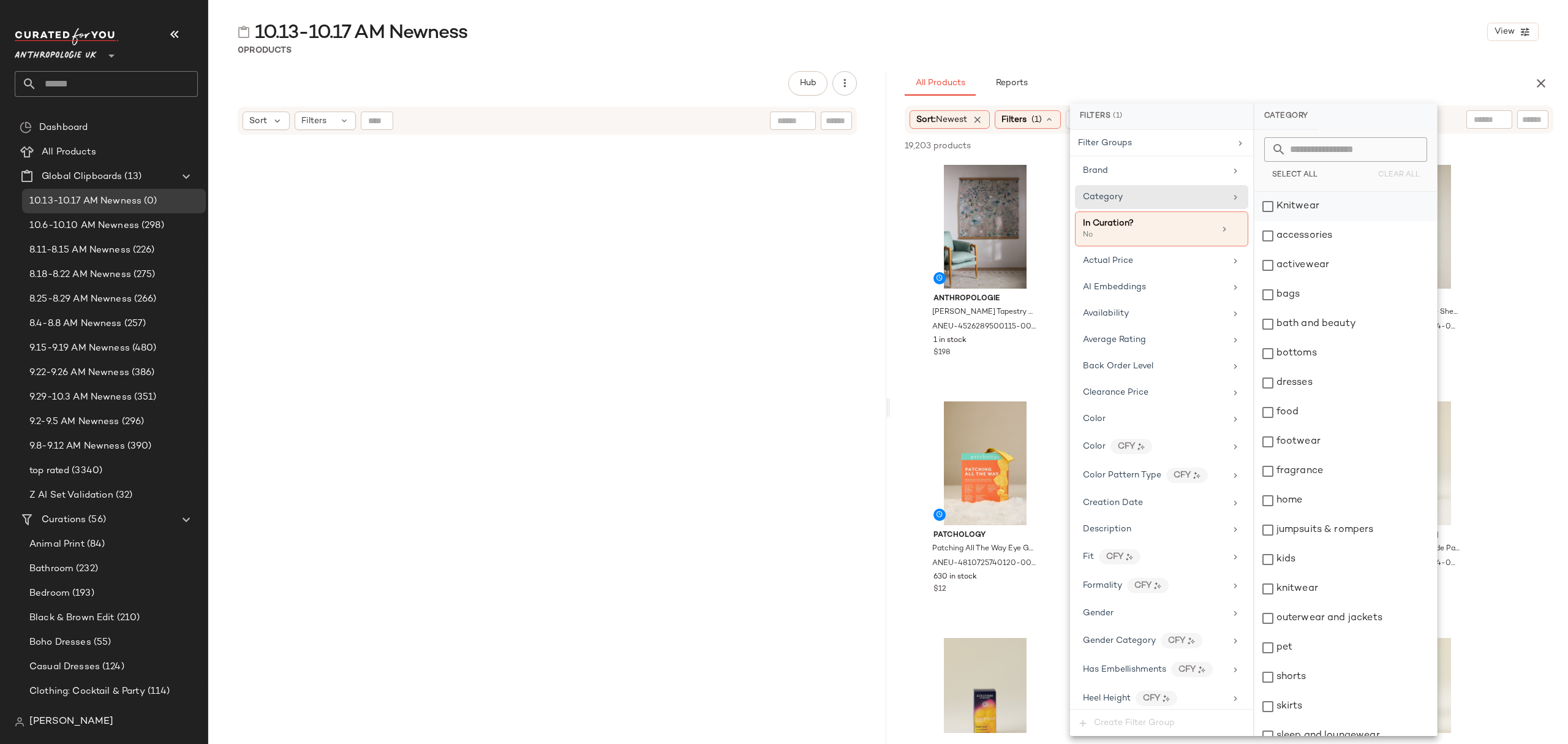
click at [1289, 210] on div "Knitwear" at bounding box center [1346, 206] width 183 height 29
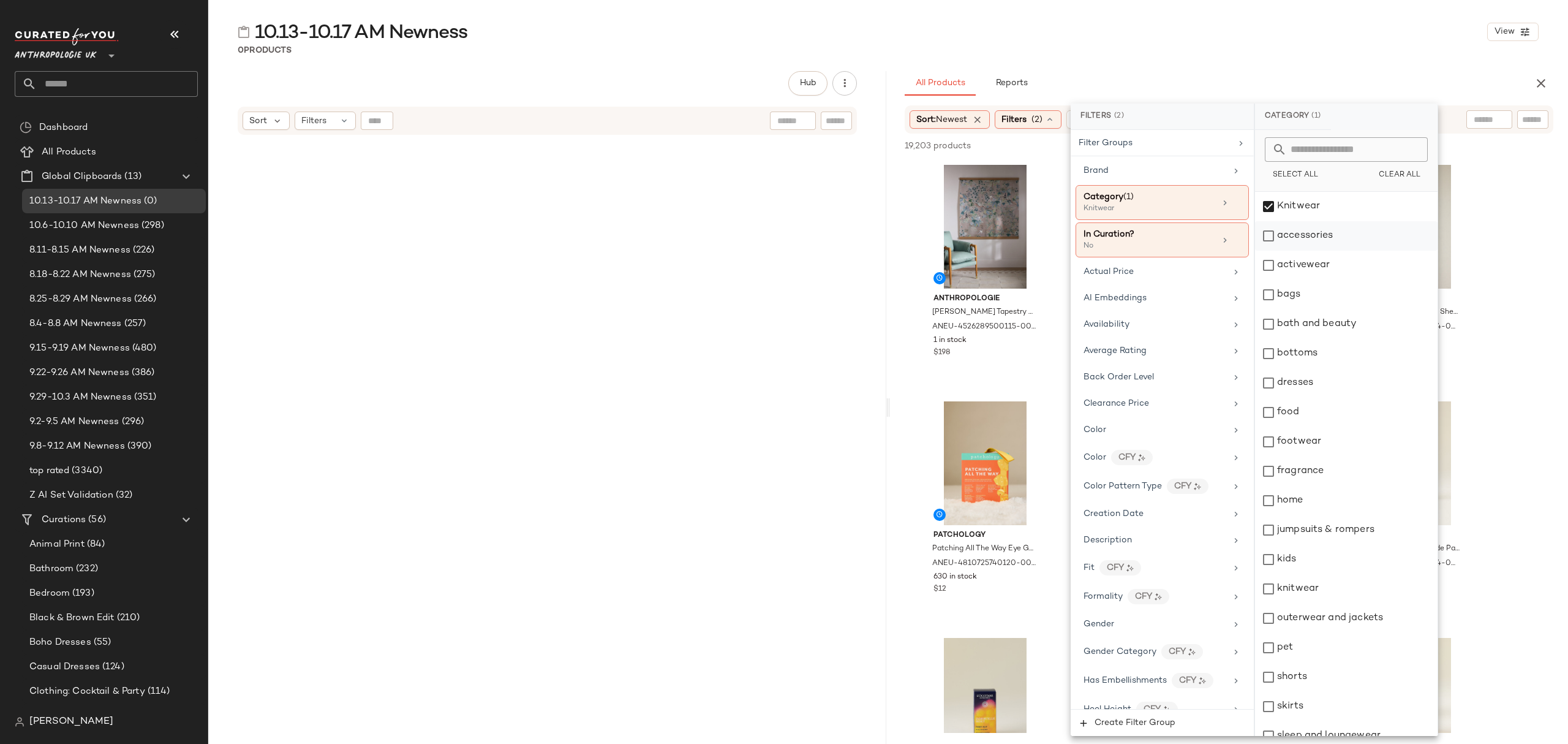
click at [1305, 235] on div "accessories" at bounding box center [1346, 235] width 183 height 29
drag, startPoint x: 1310, startPoint y: 266, endPoint x: 1307, endPoint y: 284, distance: 18.2
click at [1310, 266] on div "activewear" at bounding box center [1346, 265] width 183 height 29
click at [1302, 301] on div "bags" at bounding box center [1346, 294] width 183 height 29
drag, startPoint x: 1302, startPoint y: 348, endPoint x: 1309, endPoint y: 363, distance: 16.6
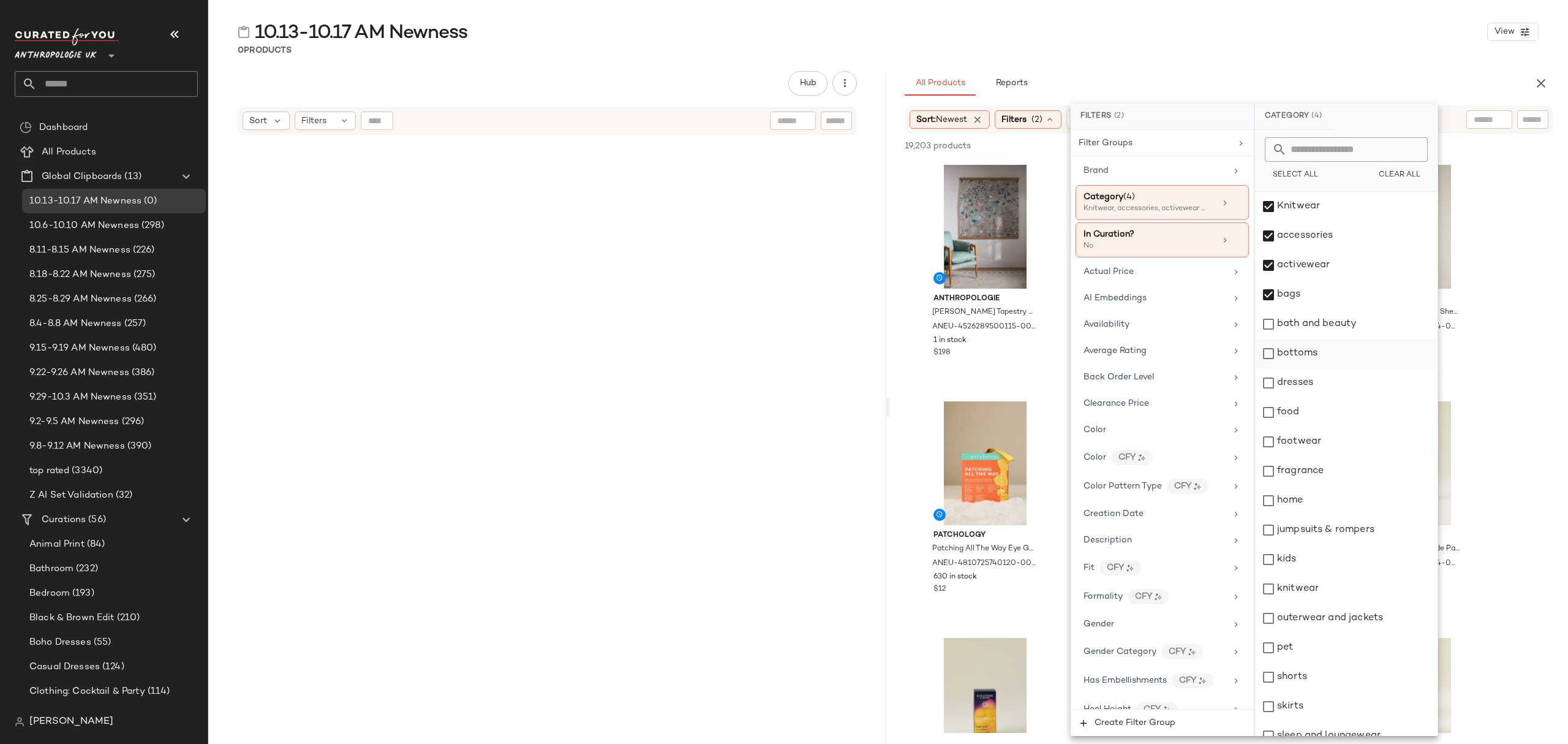
click at [1303, 348] on div "bottoms" at bounding box center [1346, 353] width 183 height 29
drag, startPoint x: 1313, startPoint y: 378, endPoint x: 1316, endPoint y: 397, distance: 19.2
click at [1315, 381] on div "dresses" at bounding box center [1346, 382] width 183 height 29
click at [1313, 440] on div "footwear" at bounding box center [1346, 441] width 183 height 29
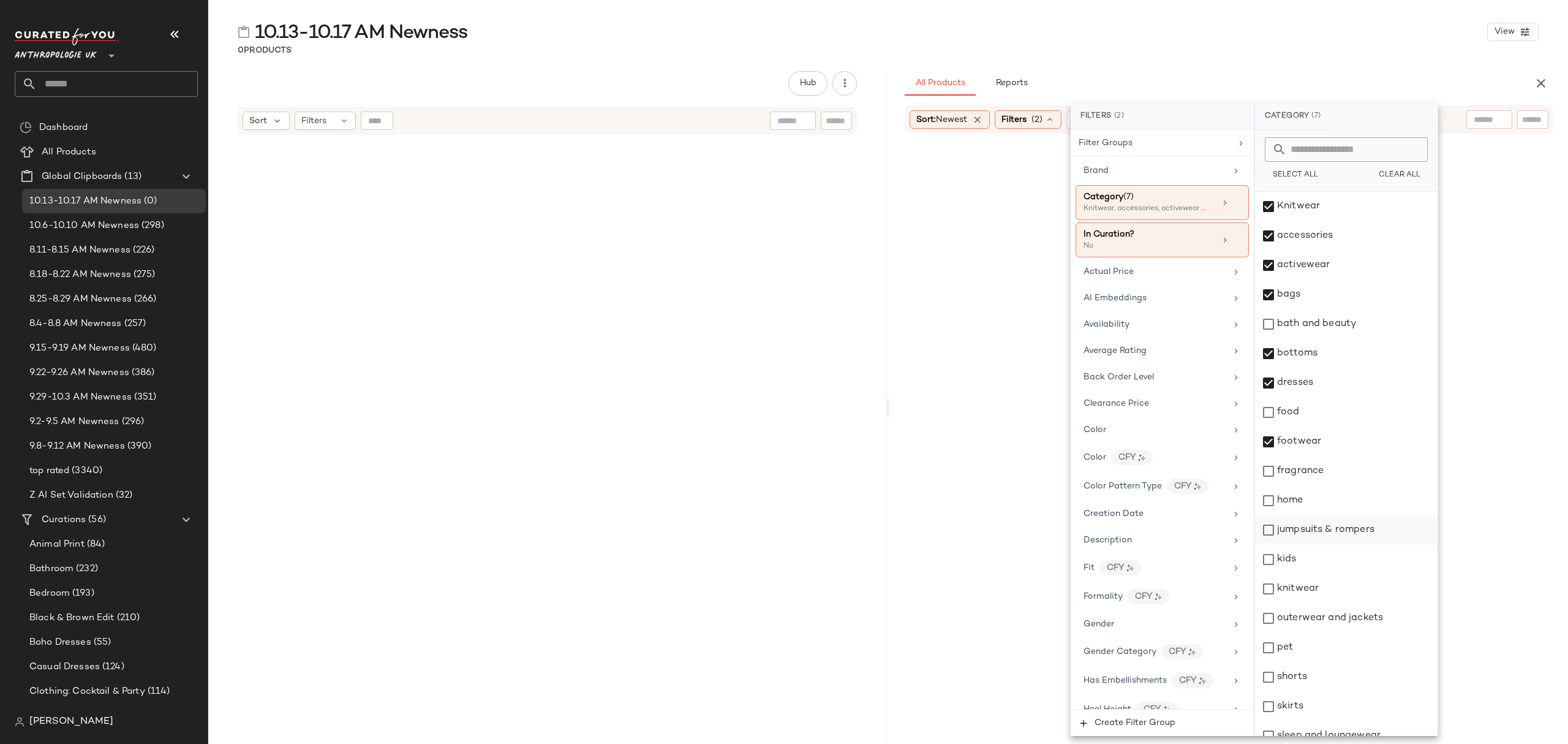
click at [1319, 539] on div "jumpsuits & rompers" at bounding box center [1346, 529] width 183 height 29
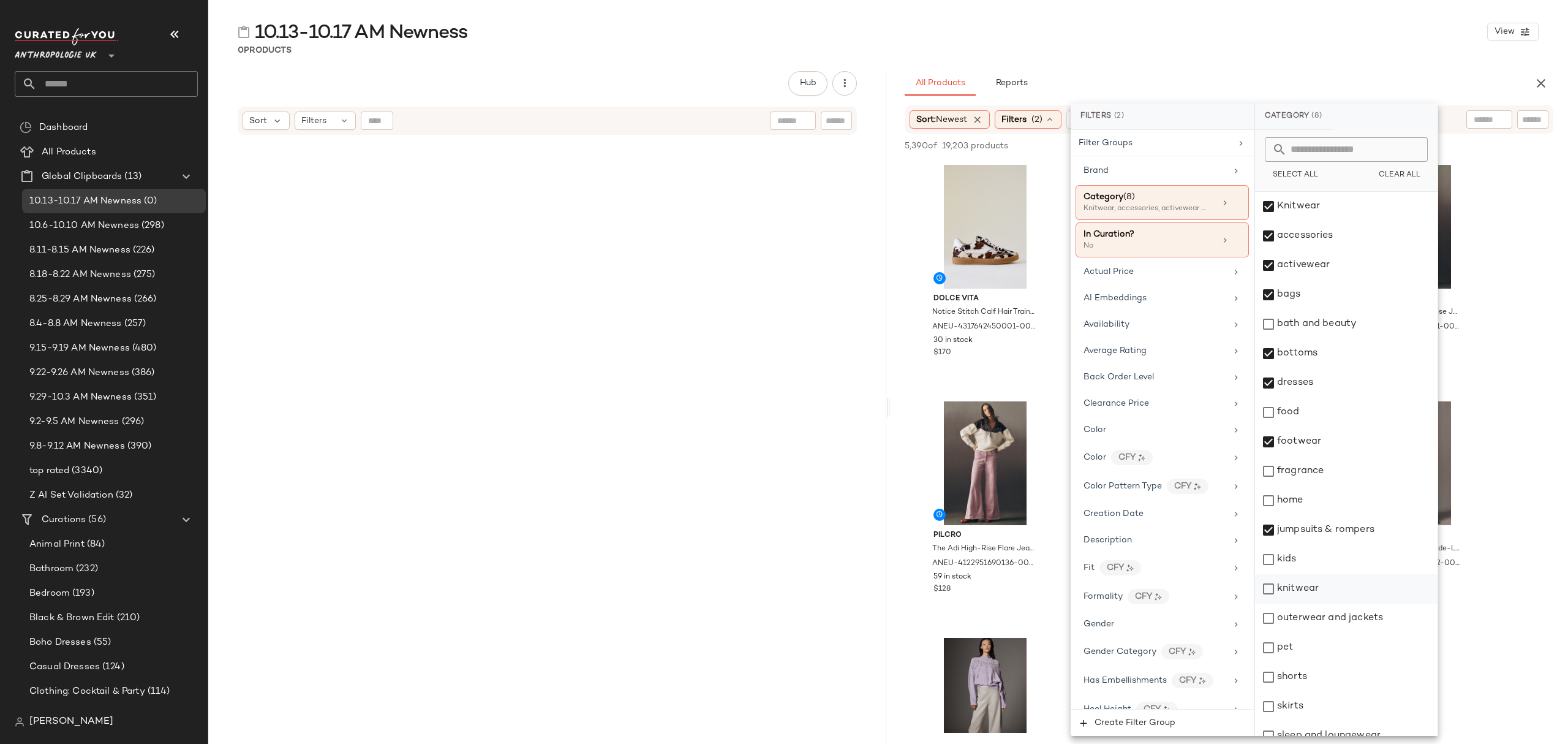
click at [1318, 596] on div "knitwear" at bounding box center [1346, 589] width 183 height 29
click at [1323, 613] on div "outerwear and jackets" at bounding box center [1346, 618] width 183 height 29
click at [1316, 672] on div "shorts" at bounding box center [1346, 676] width 183 height 29
click at [1312, 704] on div "skirts" at bounding box center [1346, 706] width 183 height 29
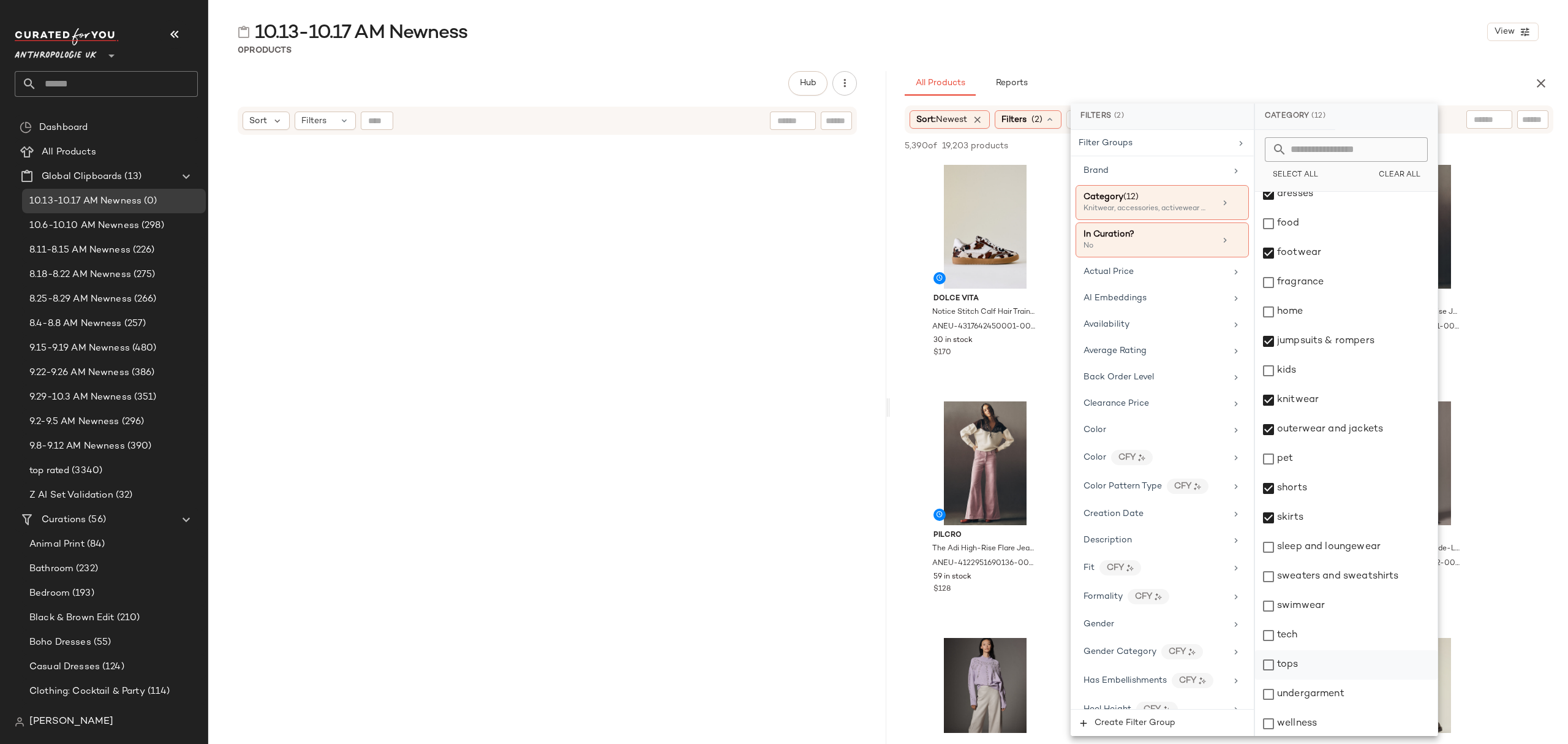
scroll to position [191, 0]
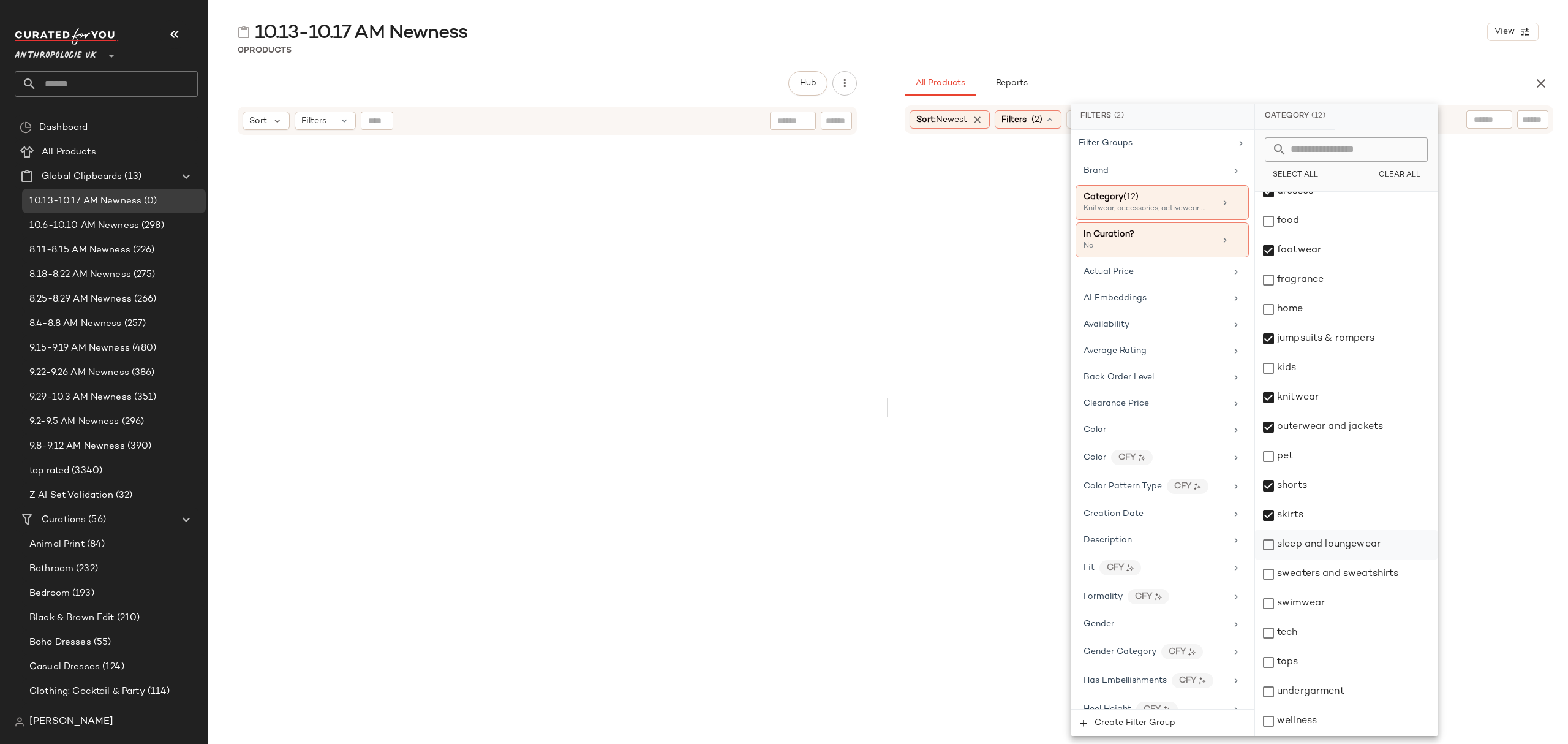
click at [1327, 554] on div "sleep and loungewear" at bounding box center [1346, 544] width 183 height 29
click at [1331, 579] on div "sweaters and sweatshirts" at bounding box center [1346, 574] width 183 height 29
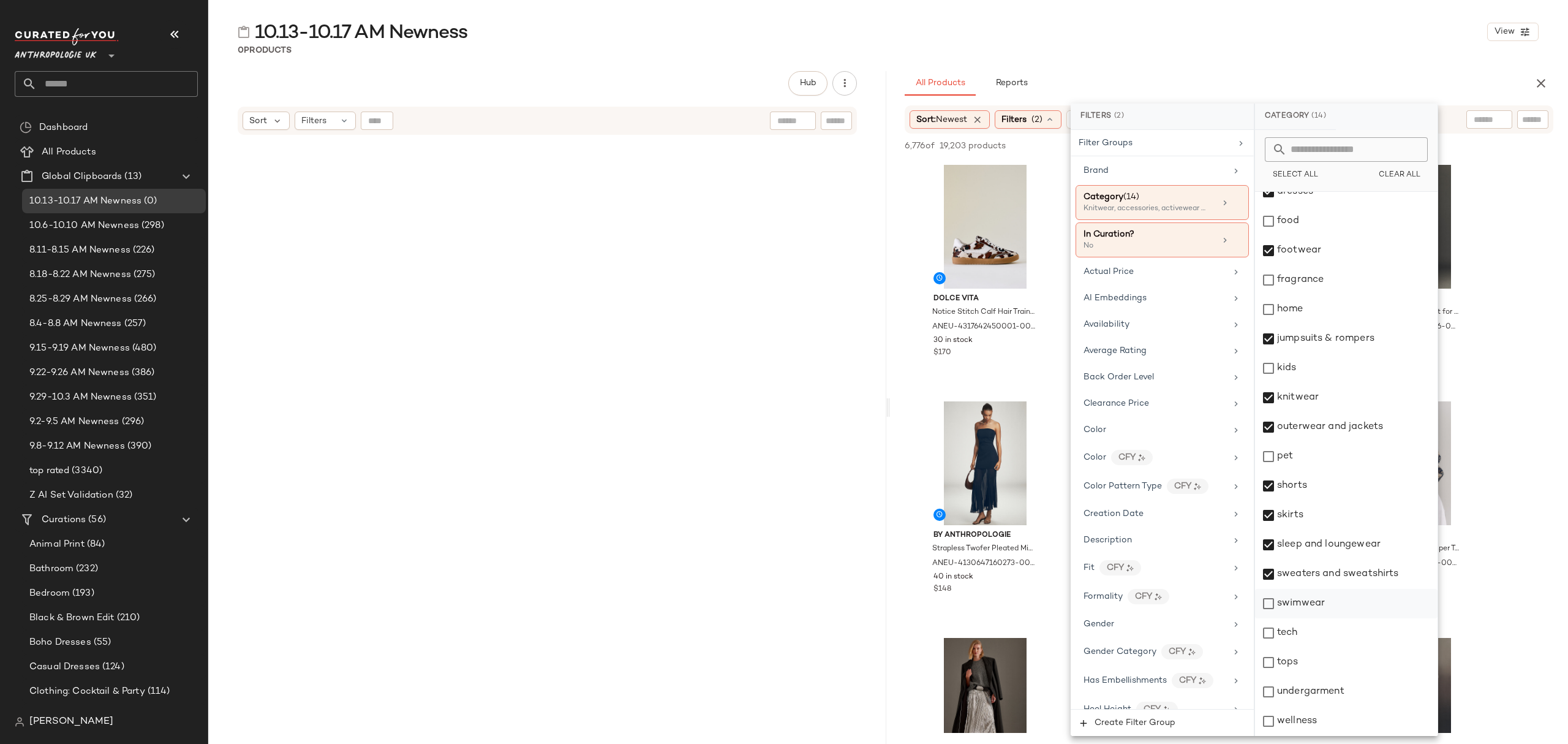
click at [1313, 608] on div "swimwear" at bounding box center [1346, 603] width 183 height 29
click at [1309, 660] on div "tops" at bounding box center [1346, 662] width 183 height 29
click at [1326, 701] on div "undergarment" at bounding box center [1346, 691] width 183 height 29
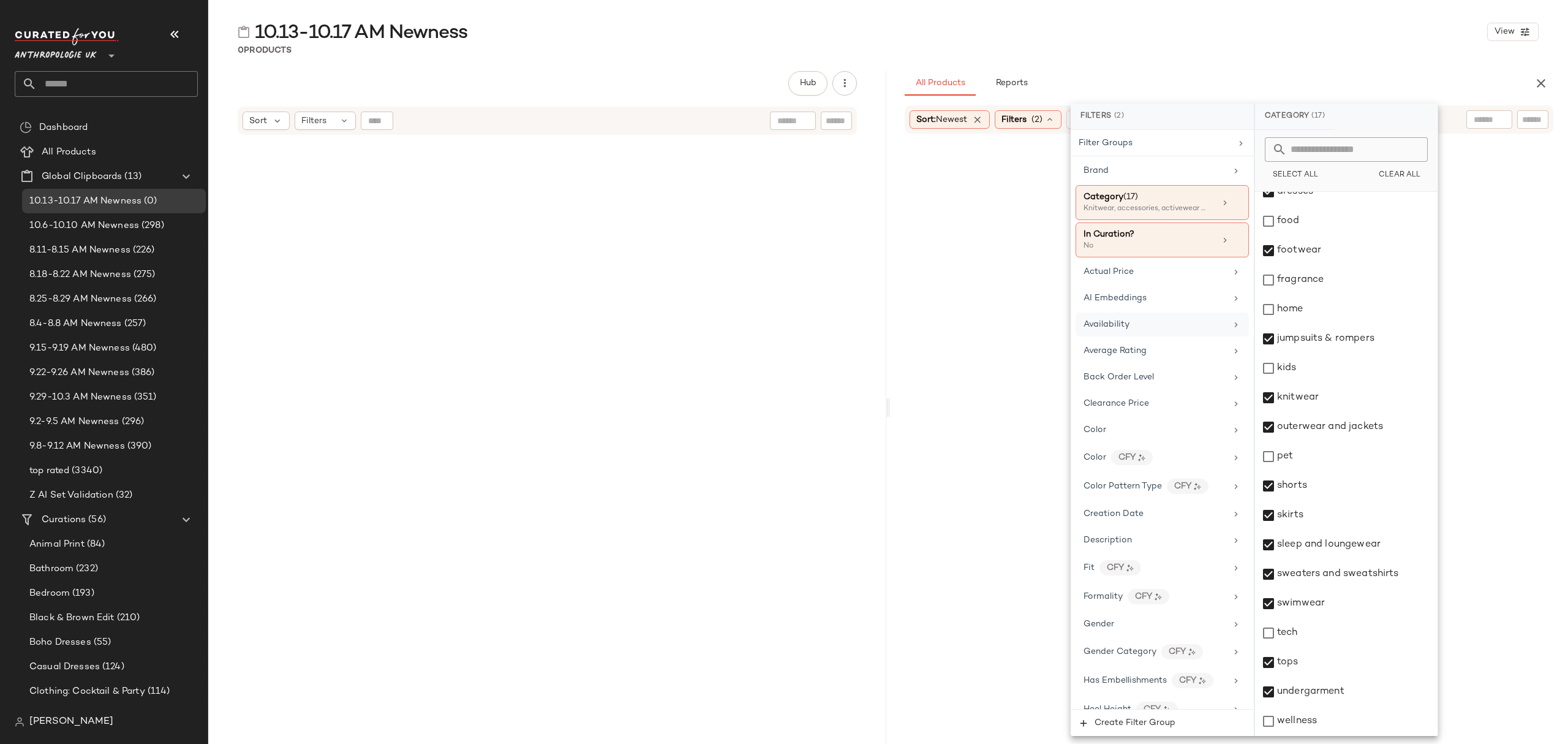
click at [1145, 323] on div "Availability" at bounding box center [1155, 324] width 143 height 13
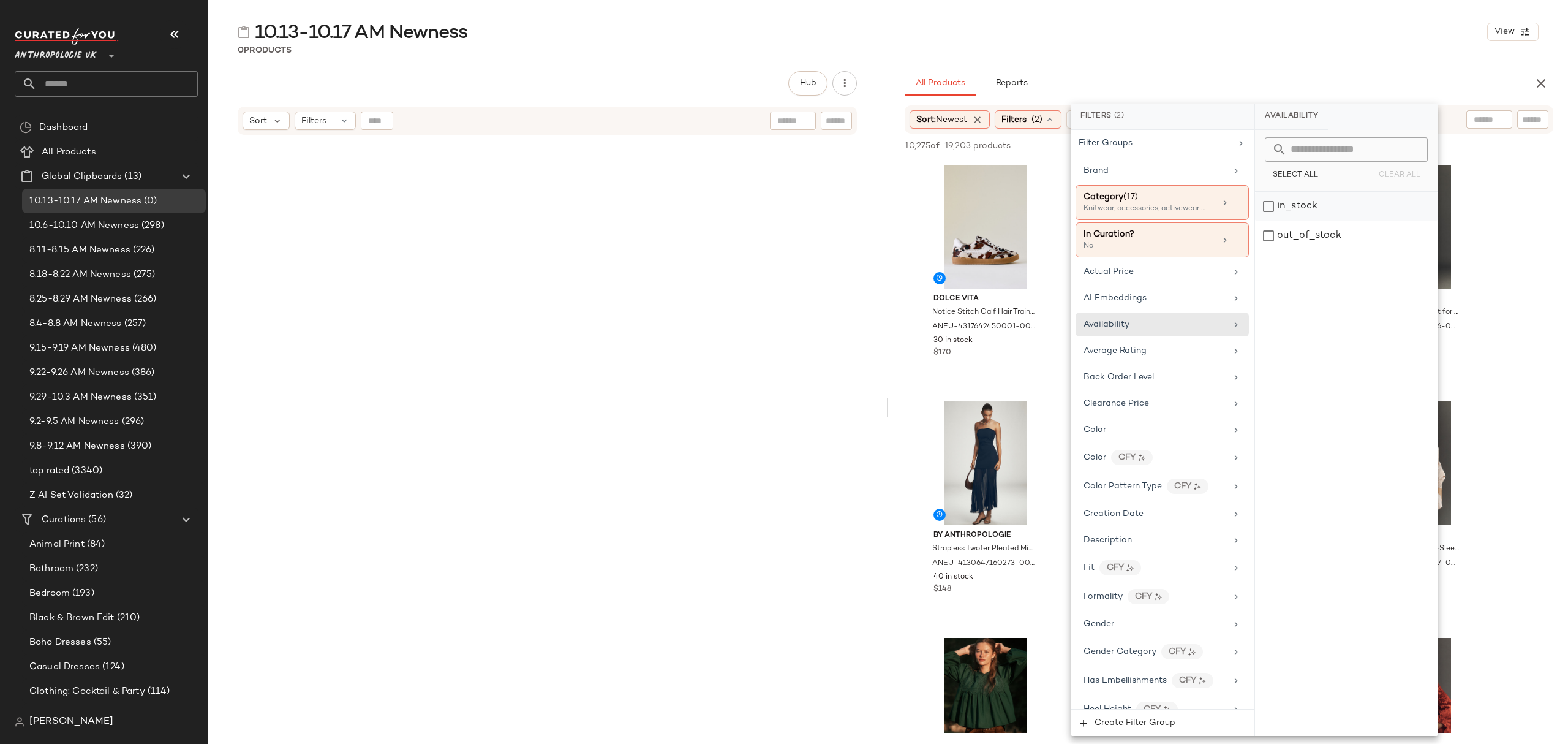
click at [1324, 208] on div "in_stock" at bounding box center [1346, 206] width 183 height 29
click at [1347, 49] on div "0 Products" at bounding box center [888, 50] width 1360 height 13
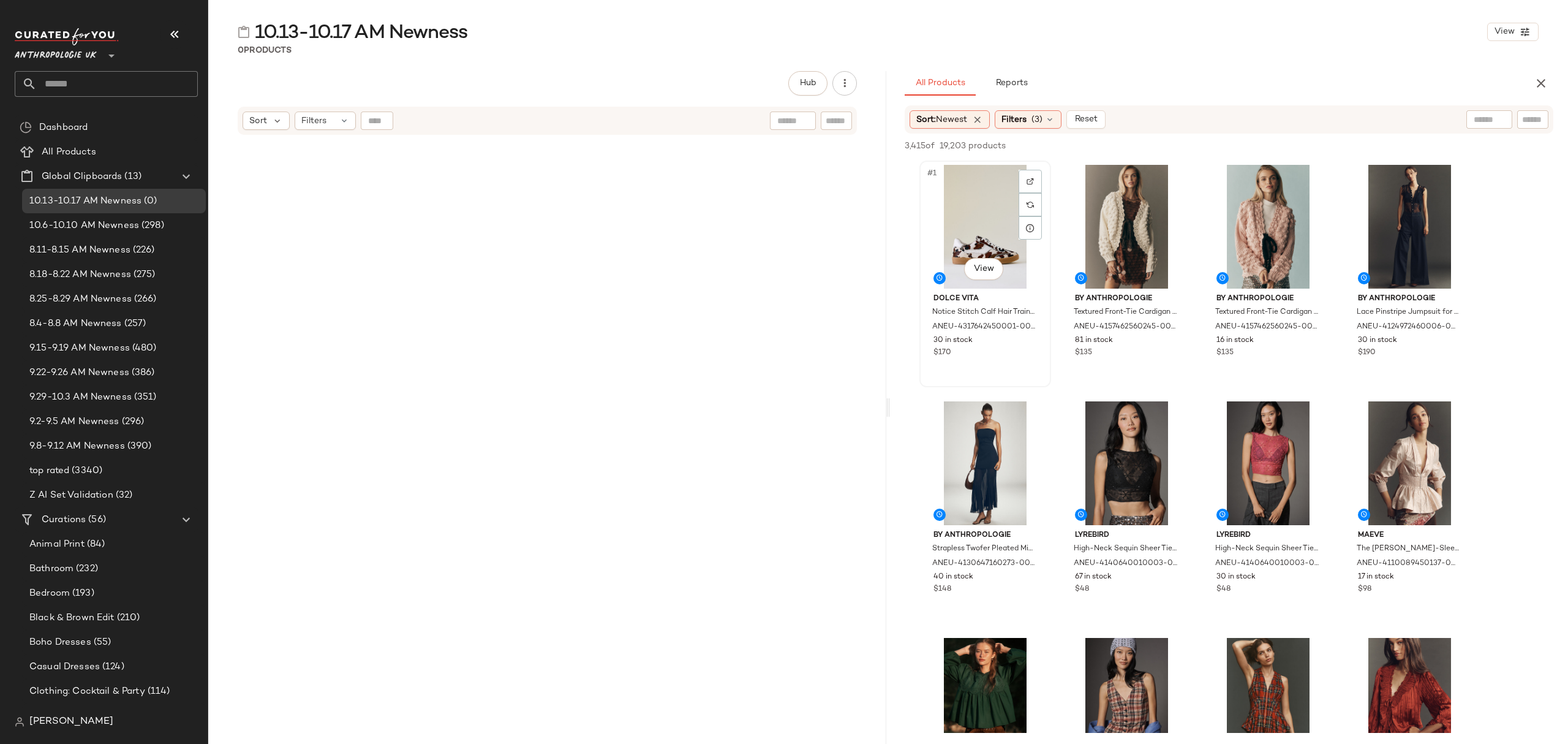
click at [975, 199] on div "#1 View" at bounding box center [985, 226] width 123 height 124
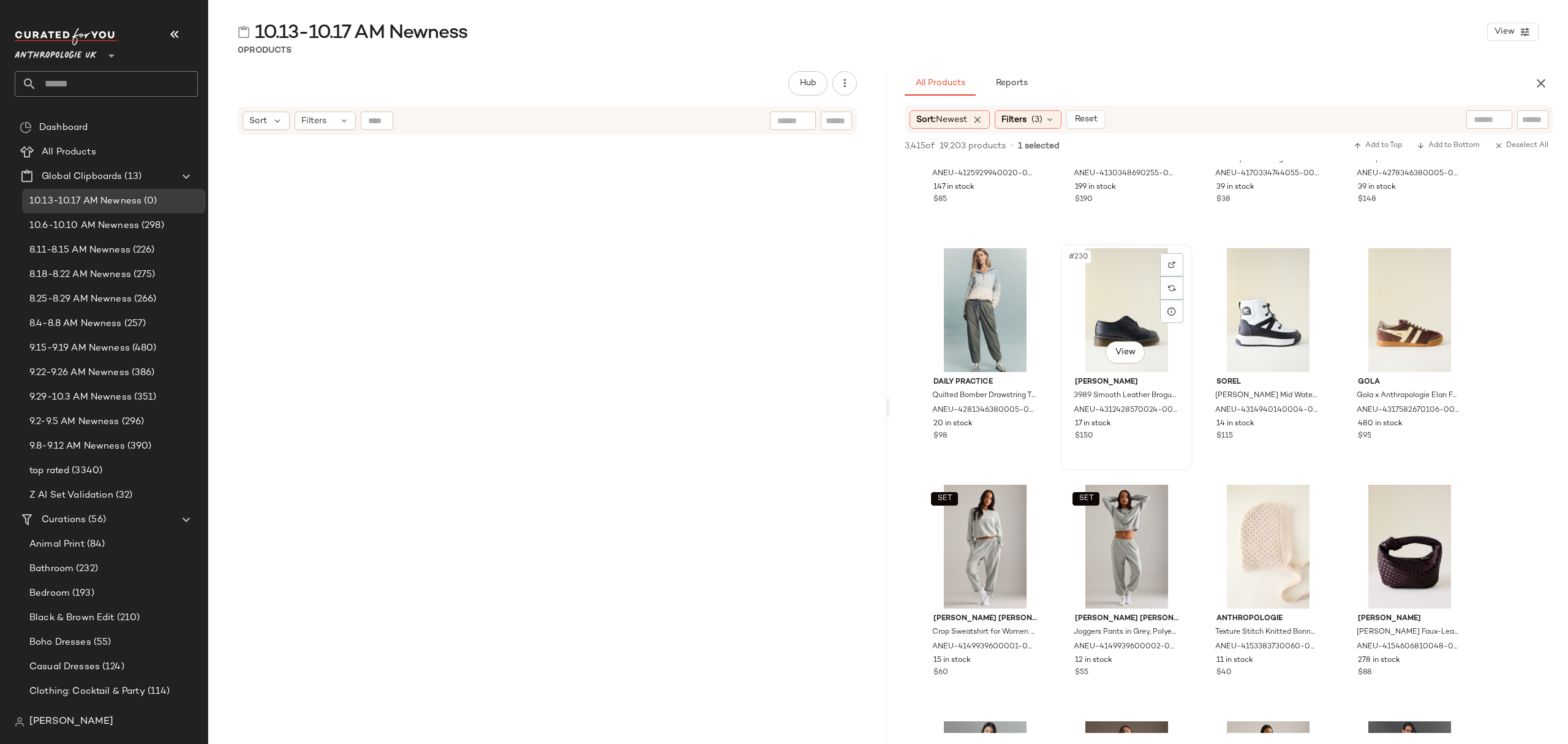
scroll to position [12990, 0]
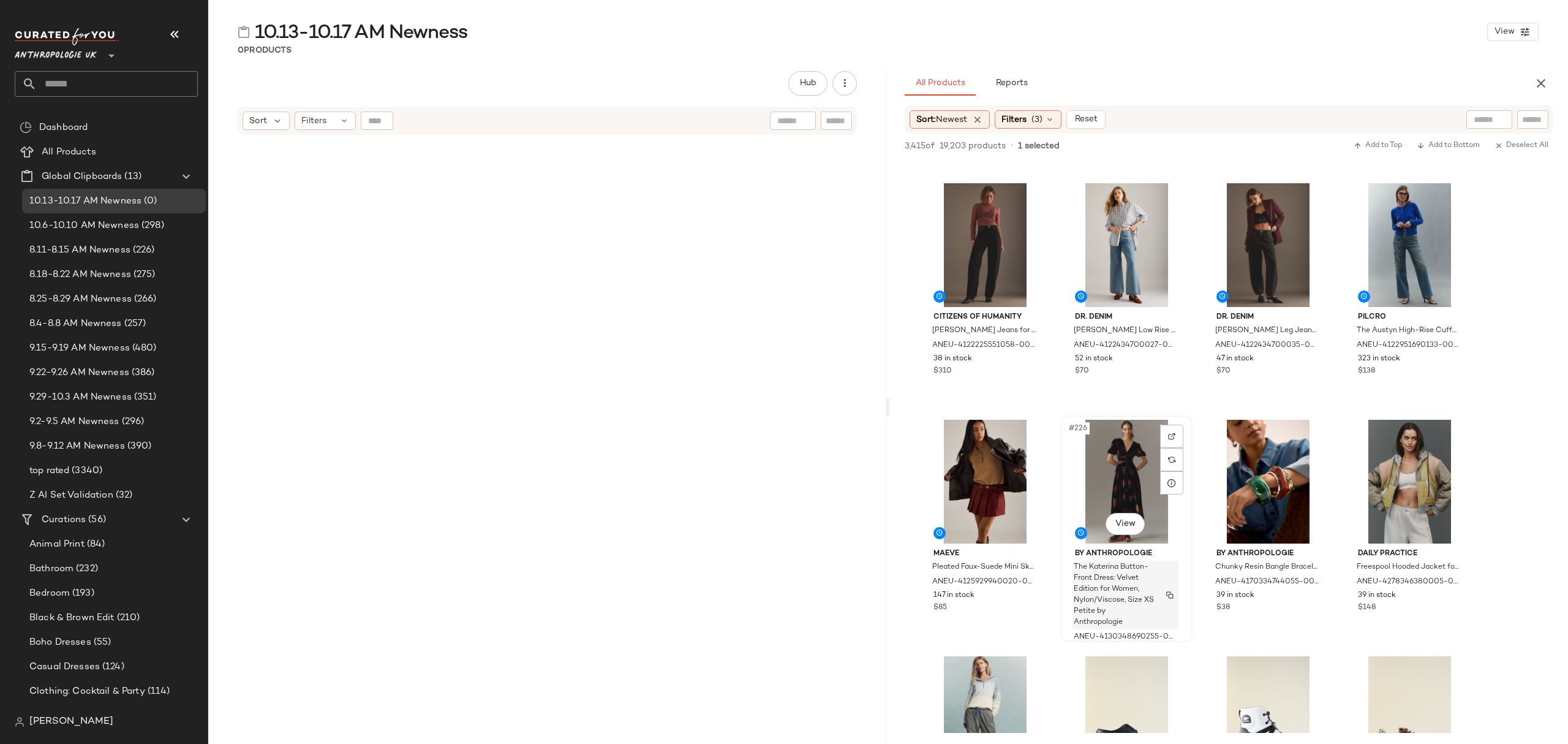
click at [1148, 596] on span "The Katerina Button-Front Dress: Velvet Edition for Women, Nylon/Viscose, Size …" at bounding box center [1114, 595] width 80 height 66
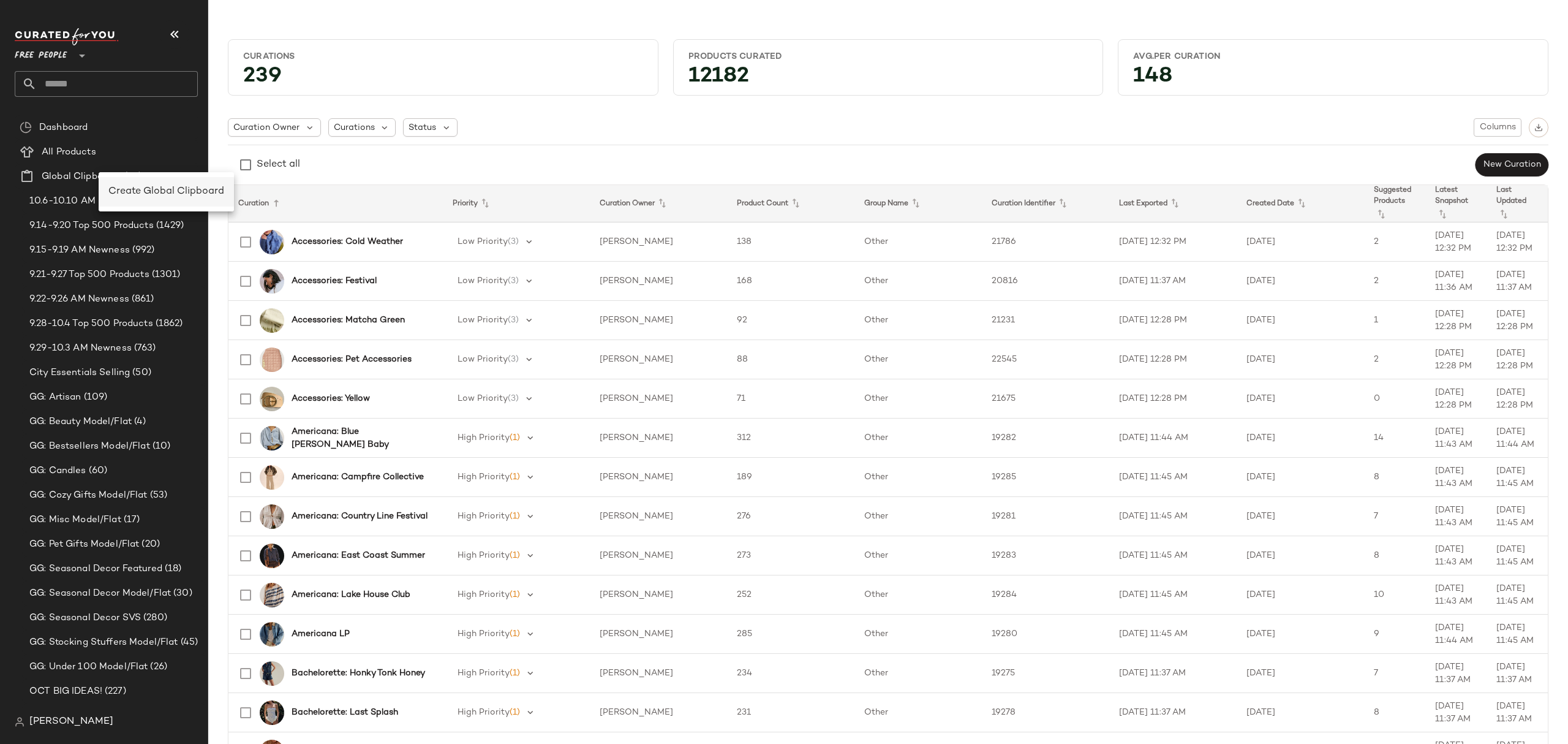
click at [175, 201] on div "Create Global Clipboard" at bounding box center [166, 191] width 135 height 29
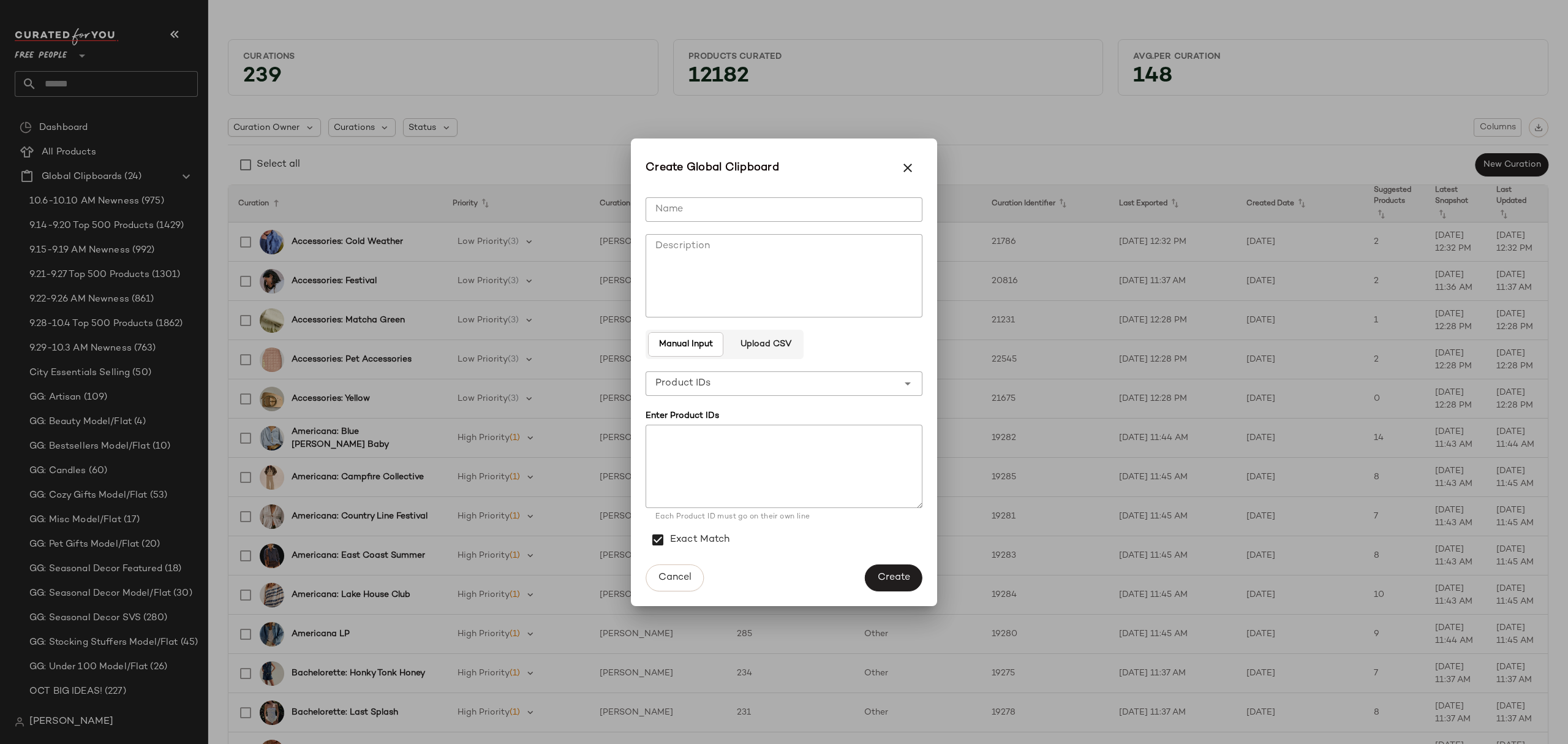
click at [741, 204] on input "Name" at bounding box center [784, 209] width 277 height 24
type input "**********"
click at [878, 572] on span "Create" at bounding box center [894, 578] width 33 height 12
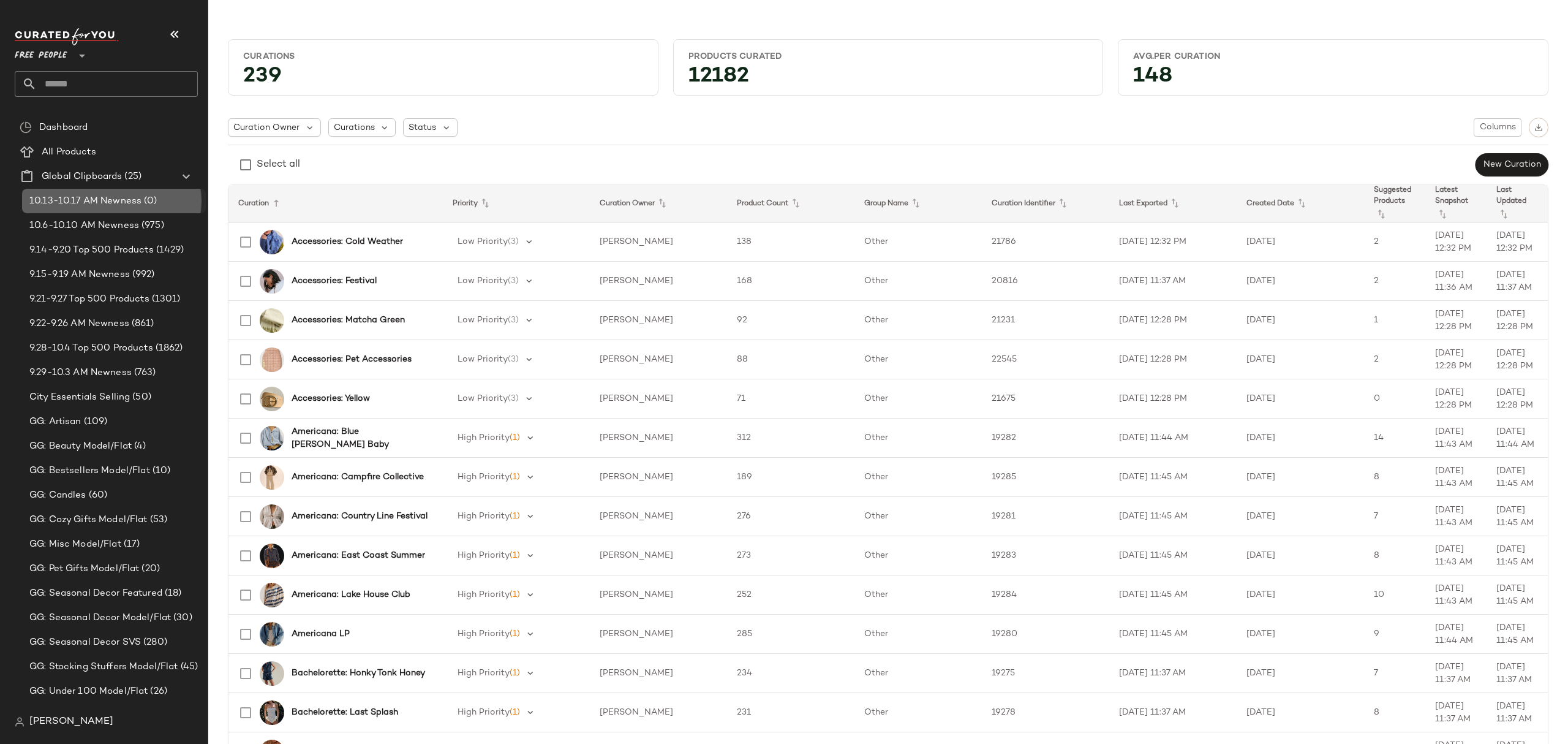
click at [135, 204] on span "10.13-10.17 AM Newness" at bounding box center [85, 201] width 112 height 14
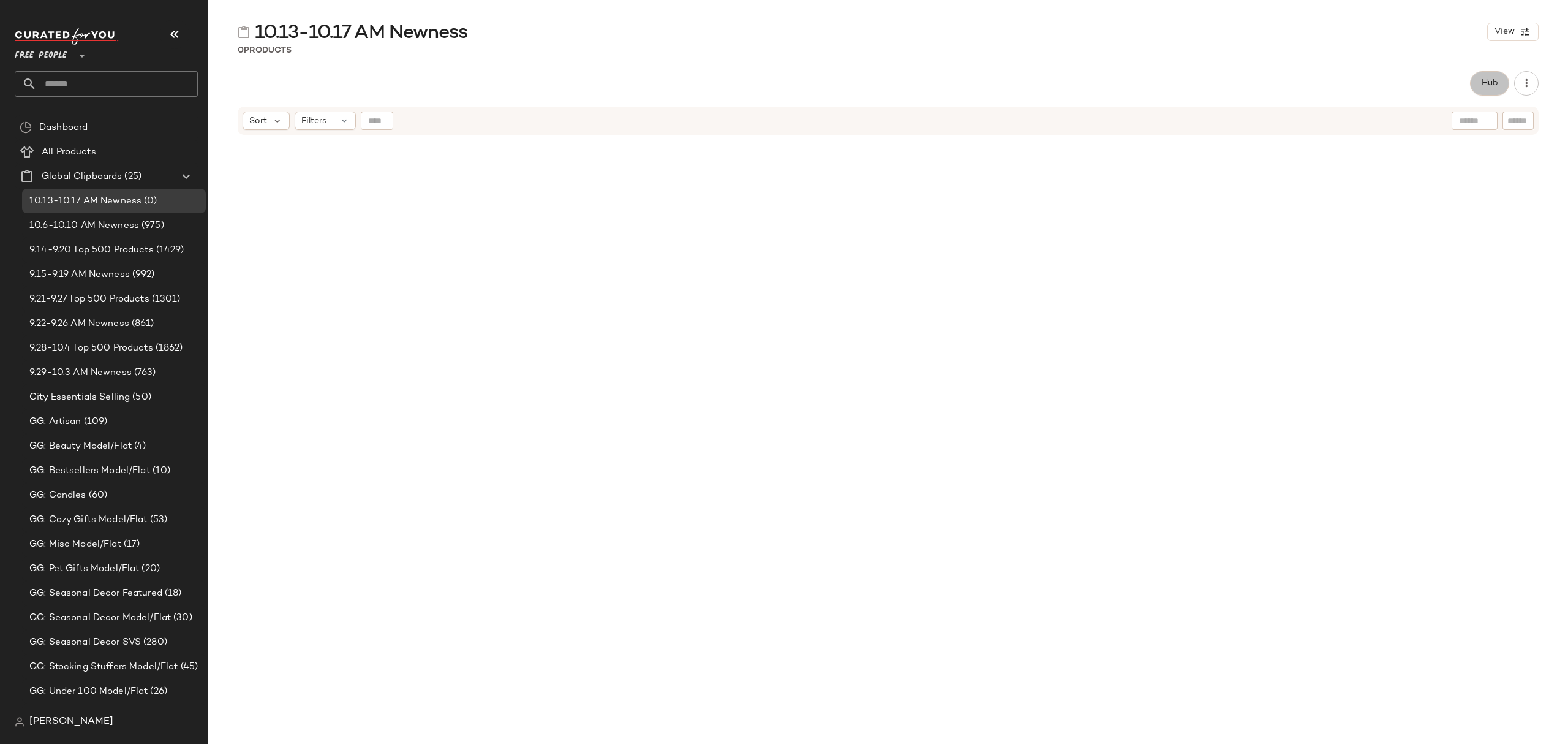
click at [1481, 84] on span "Hub" at bounding box center [1490, 84] width 18 height 10
click at [930, 121] on span "Sort" at bounding box center [925, 119] width 18 height 13
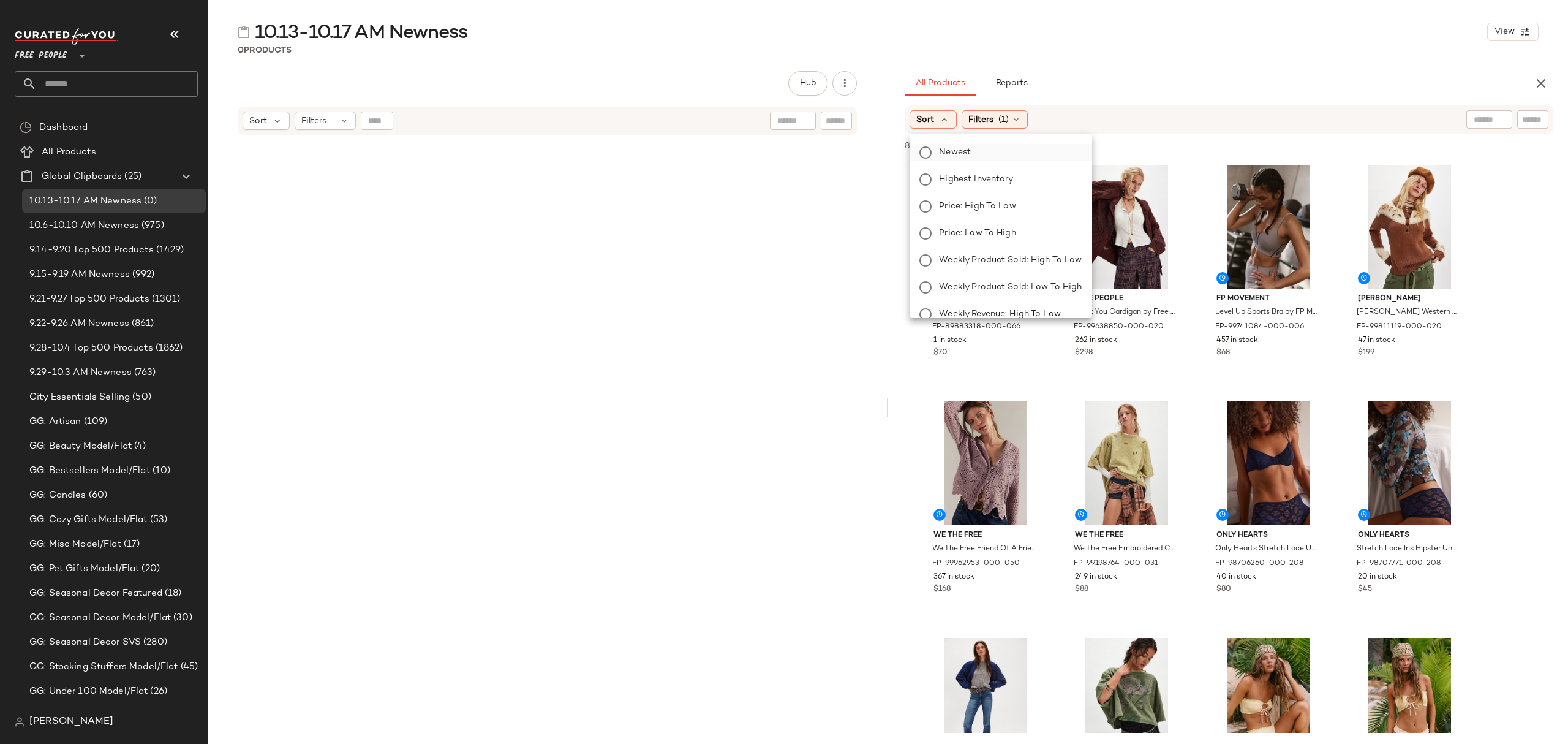
click at [953, 152] on span "Newest" at bounding box center [955, 152] width 32 height 13
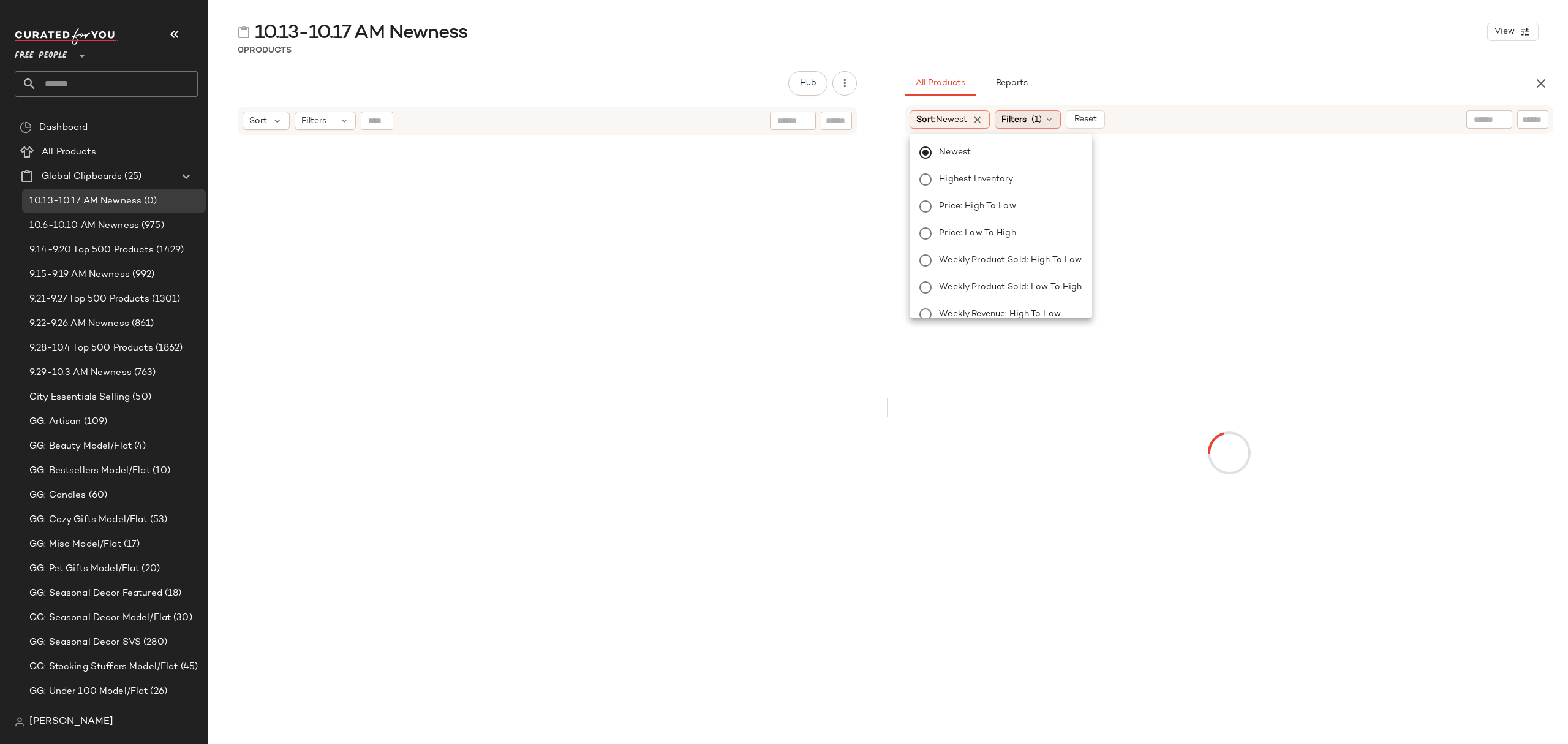
click at [1009, 120] on span "Filters" at bounding box center [1014, 119] width 25 height 13
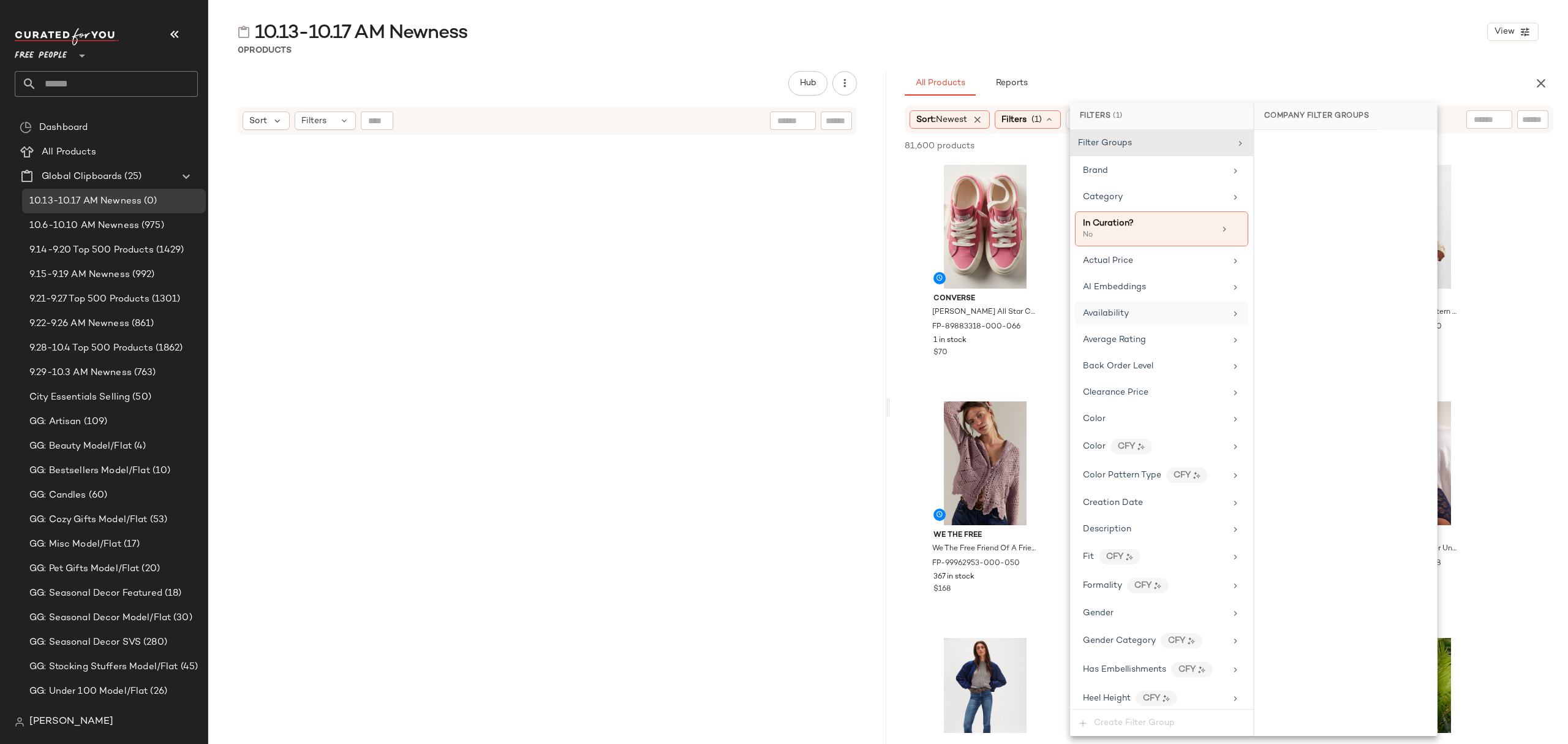
click at [1135, 324] on div "Availability" at bounding box center [1162, 313] width 174 height 24
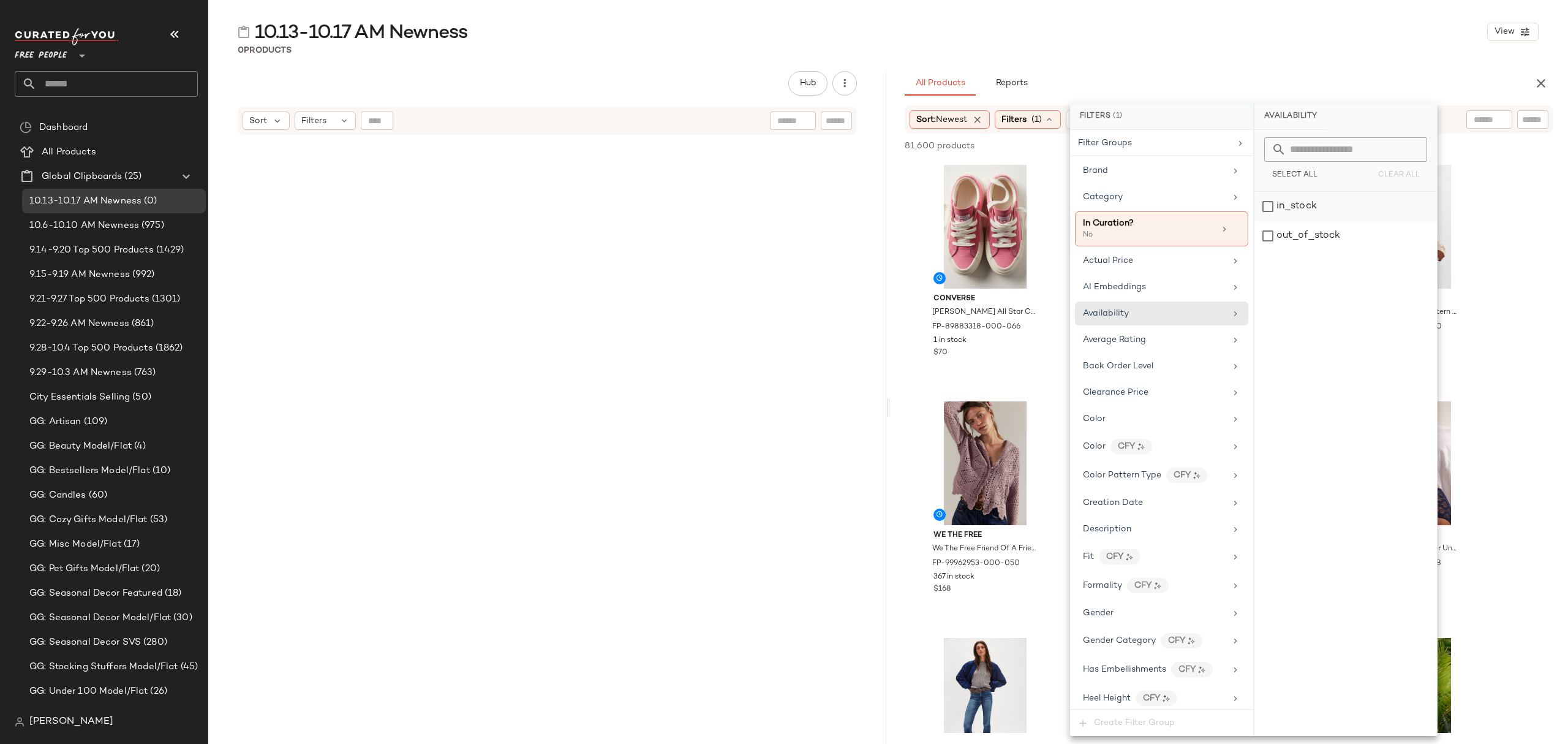
click at [1308, 204] on div "in_stock" at bounding box center [1346, 206] width 183 height 29
click at [1188, 45] on div "0 Products" at bounding box center [888, 50] width 1360 height 13
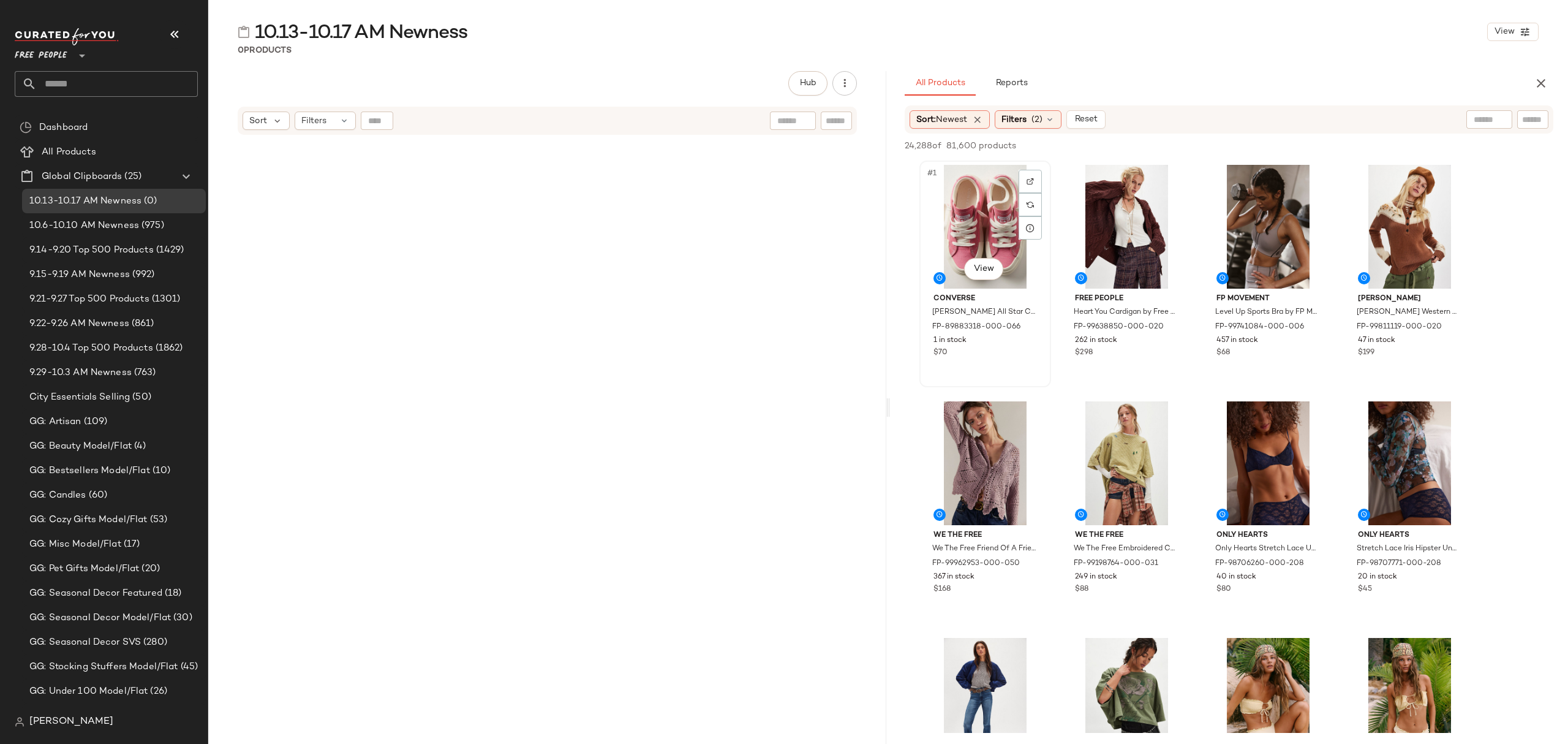
click at [969, 204] on div "#1 View" at bounding box center [985, 226] width 123 height 124
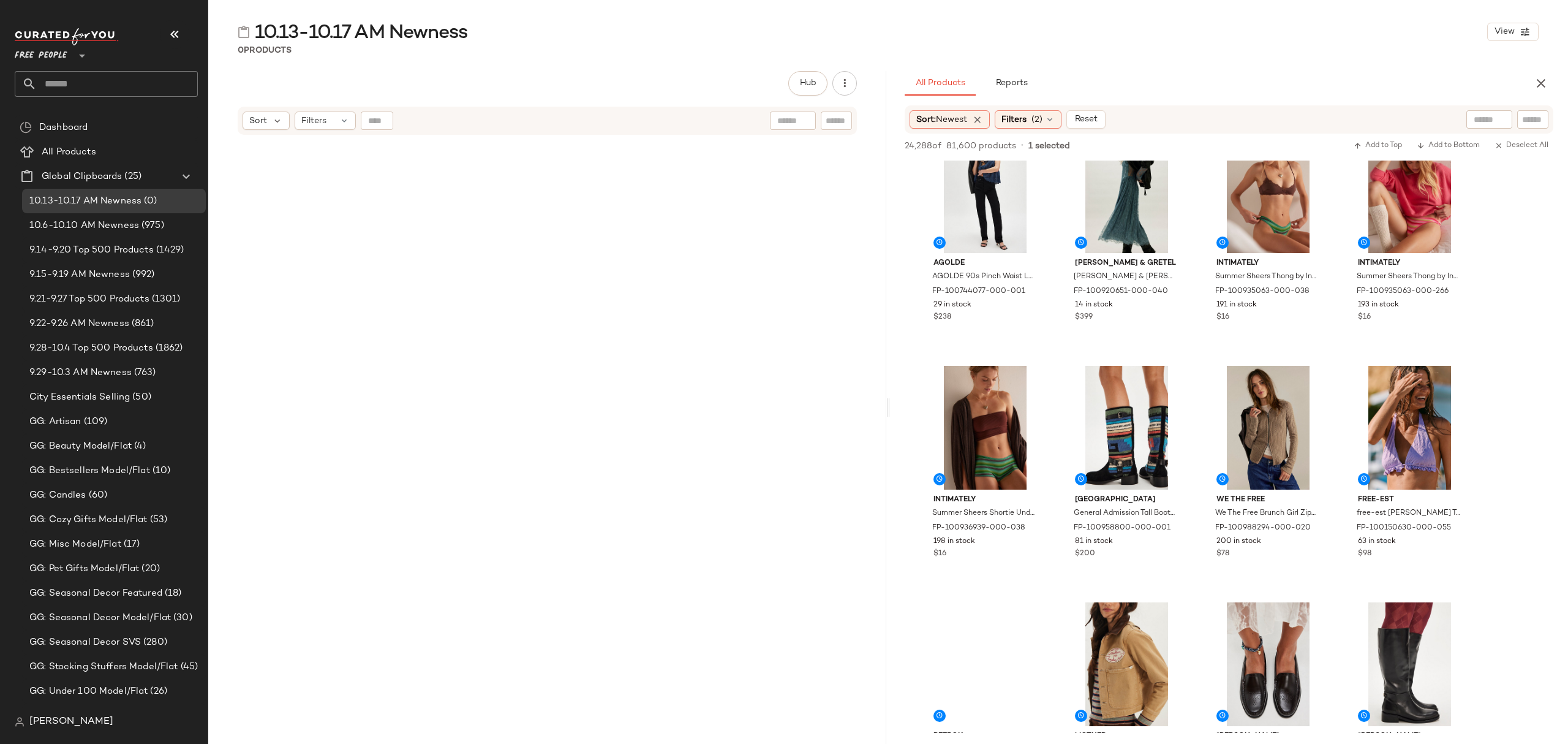
scroll to position [11682, 0]
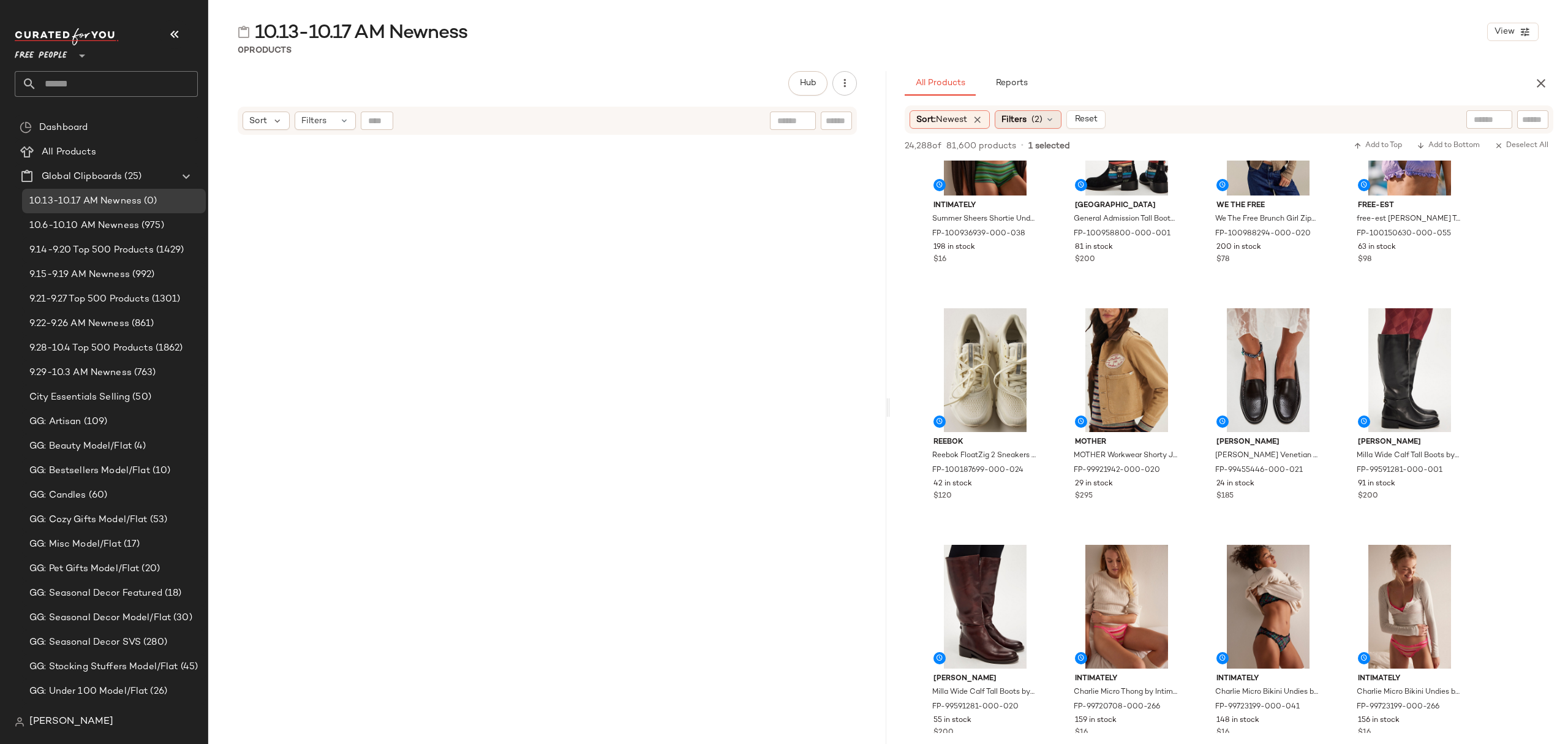
click at [1027, 118] on span "Filters" at bounding box center [1014, 119] width 25 height 13
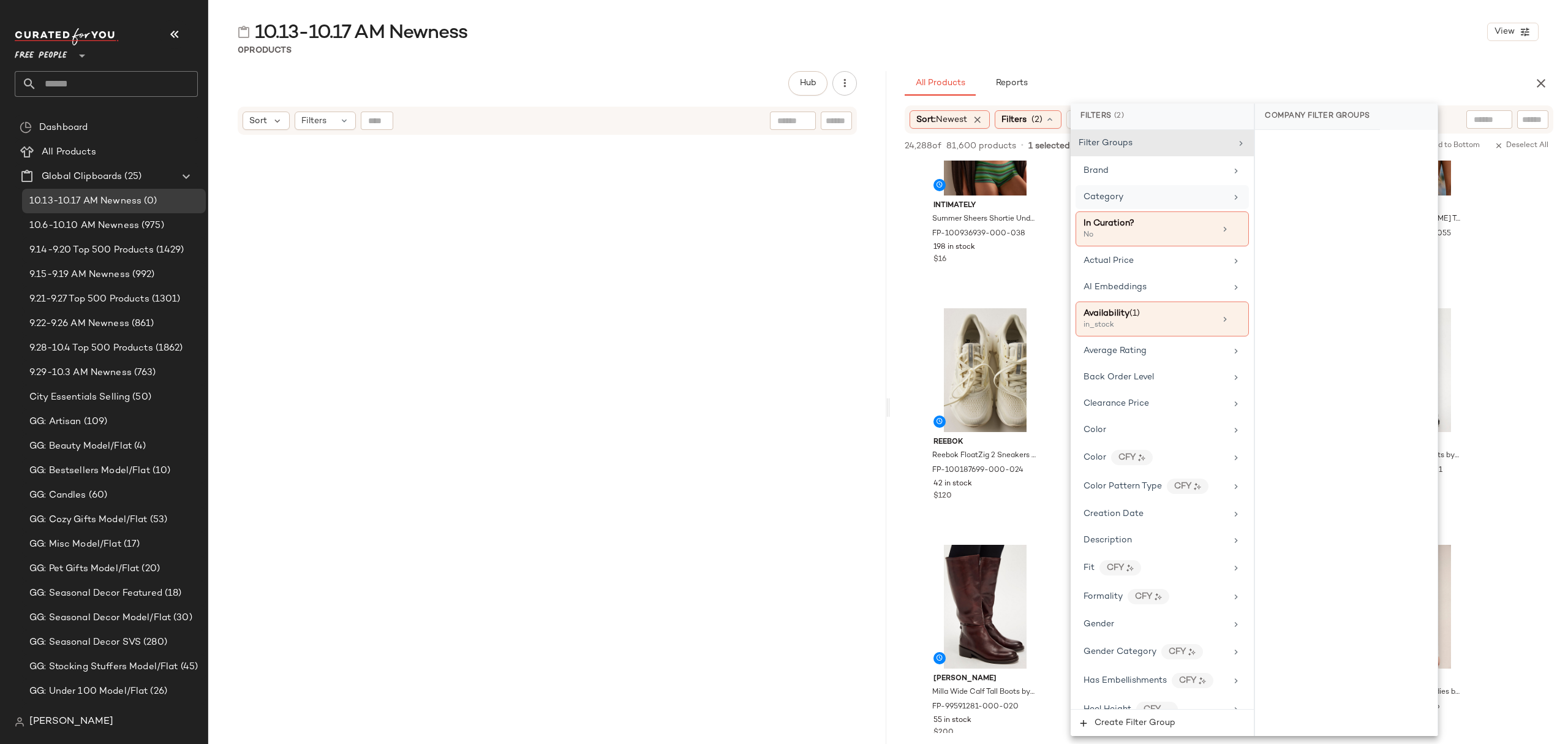
click at [1147, 206] on div "Category" at bounding box center [1162, 197] width 174 height 24
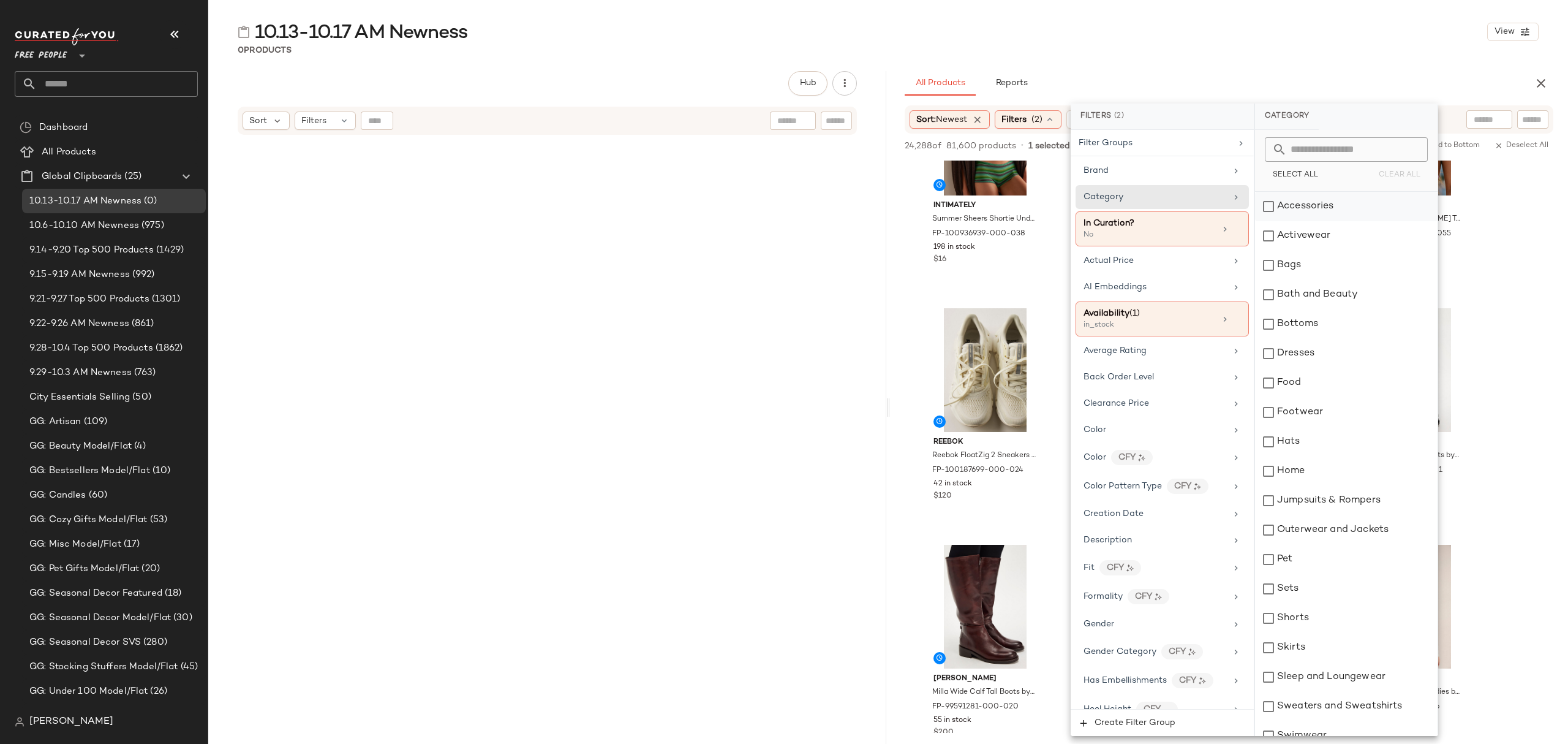
click at [1327, 204] on div "Accessories" at bounding box center [1346, 206] width 183 height 29
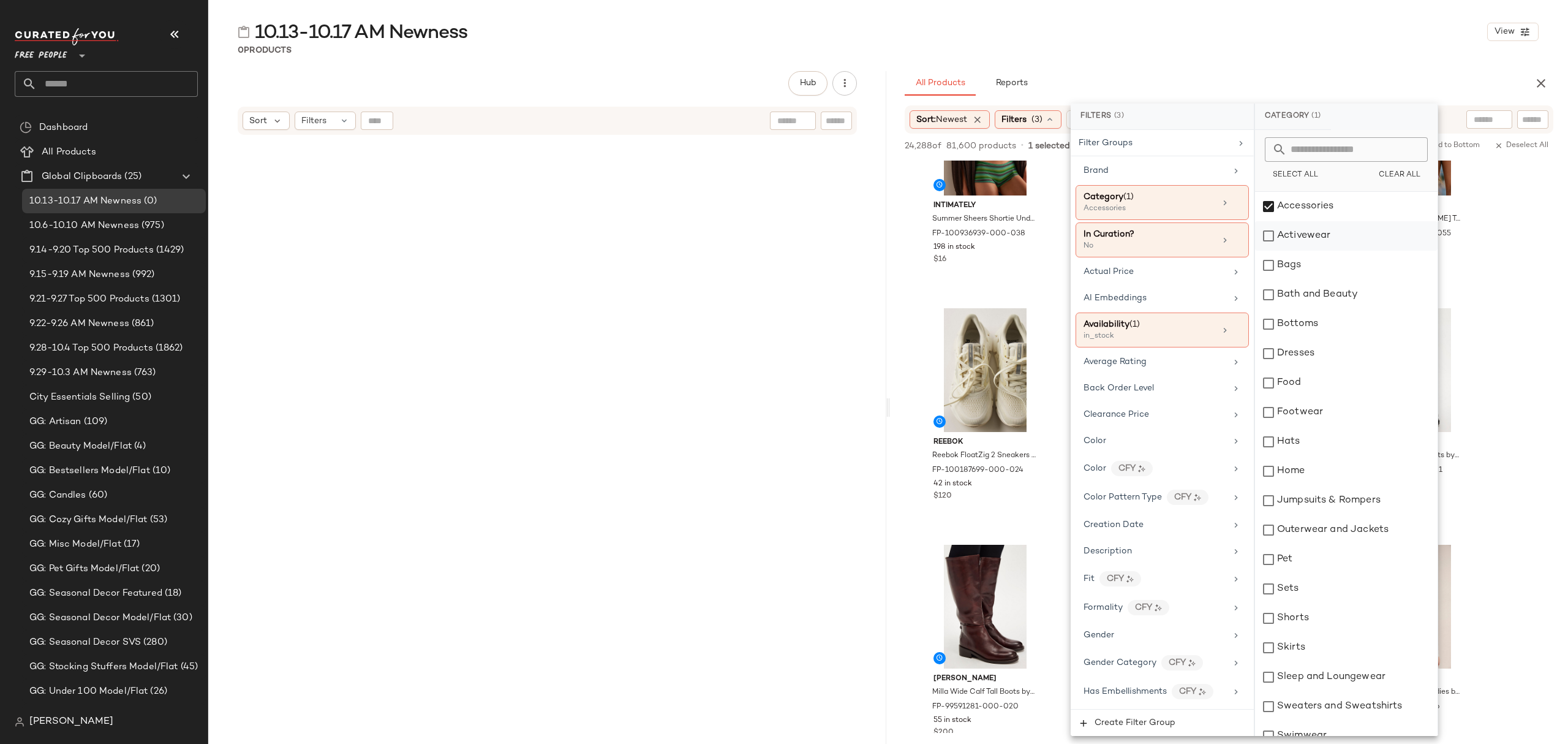
click at [1331, 230] on div "Activewear" at bounding box center [1346, 235] width 183 height 29
click at [1329, 266] on div "Bags" at bounding box center [1346, 265] width 183 height 29
click at [1318, 328] on div "Bottoms" at bounding box center [1346, 324] width 183 height 29
click at [1321, 362] on div "Dresses" at bounding box center [1346, 353] width 183 height 29
click at [1321, 409] on div "Footwear" at bounding box center [1346, 412] width 183 height 29
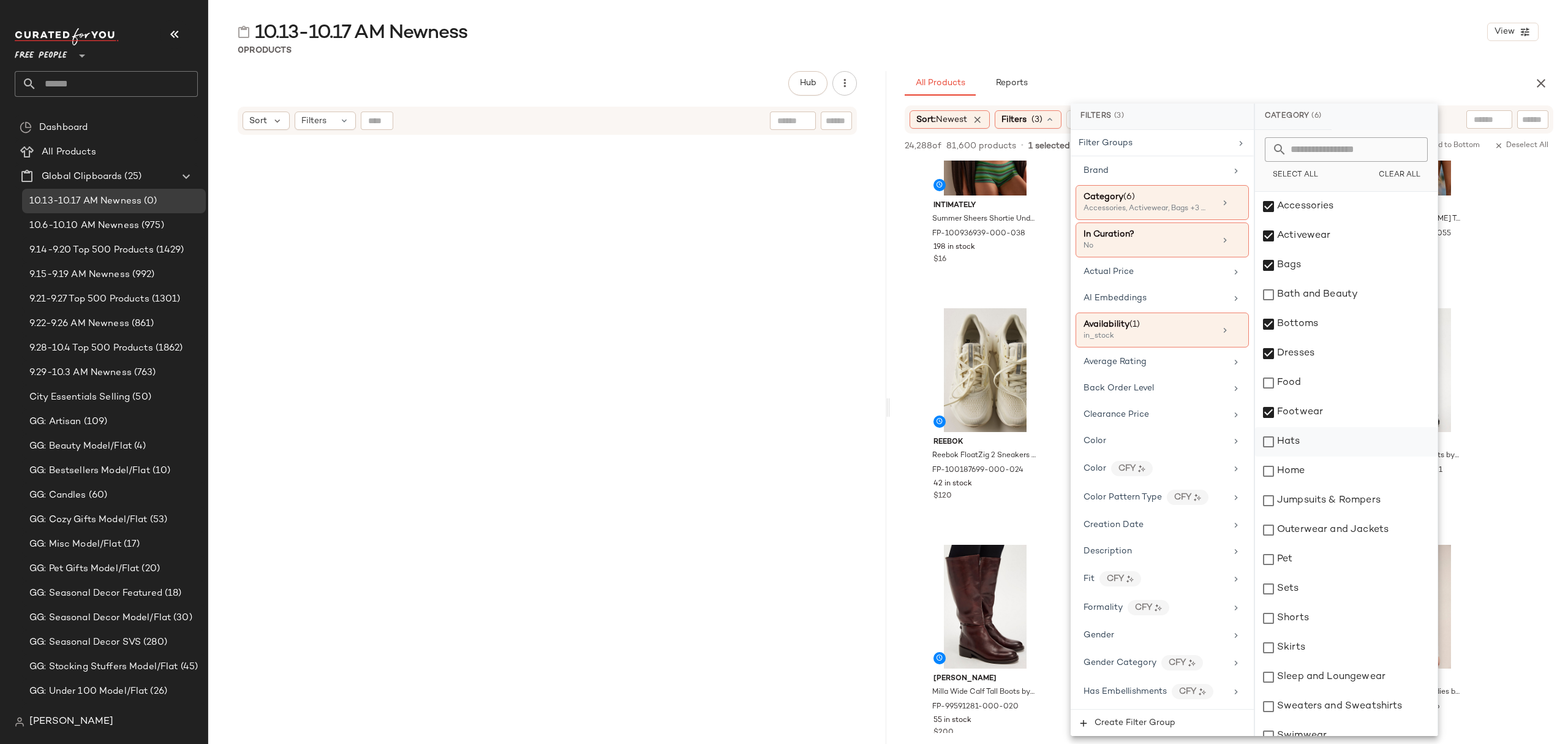
click at [1316, 438] on div "Hats" at bounding box center [1346, 441] width 183 height 29
click at [1360, 508] on div "Jumpsuits & Rompers" at bounding box center [1346, 500] width 183 height 29
click at [1358, 532] on div "Outerwear and Jackets" at bounding box center [1346, 529] width 183 height 29
click at [1339, 590] on div "Sets" at bounding box center [1346, 589] width 183 height 29
click at [1333, 615] on div "Shorts" at bounding box center [1346, 618] width 183 height 29
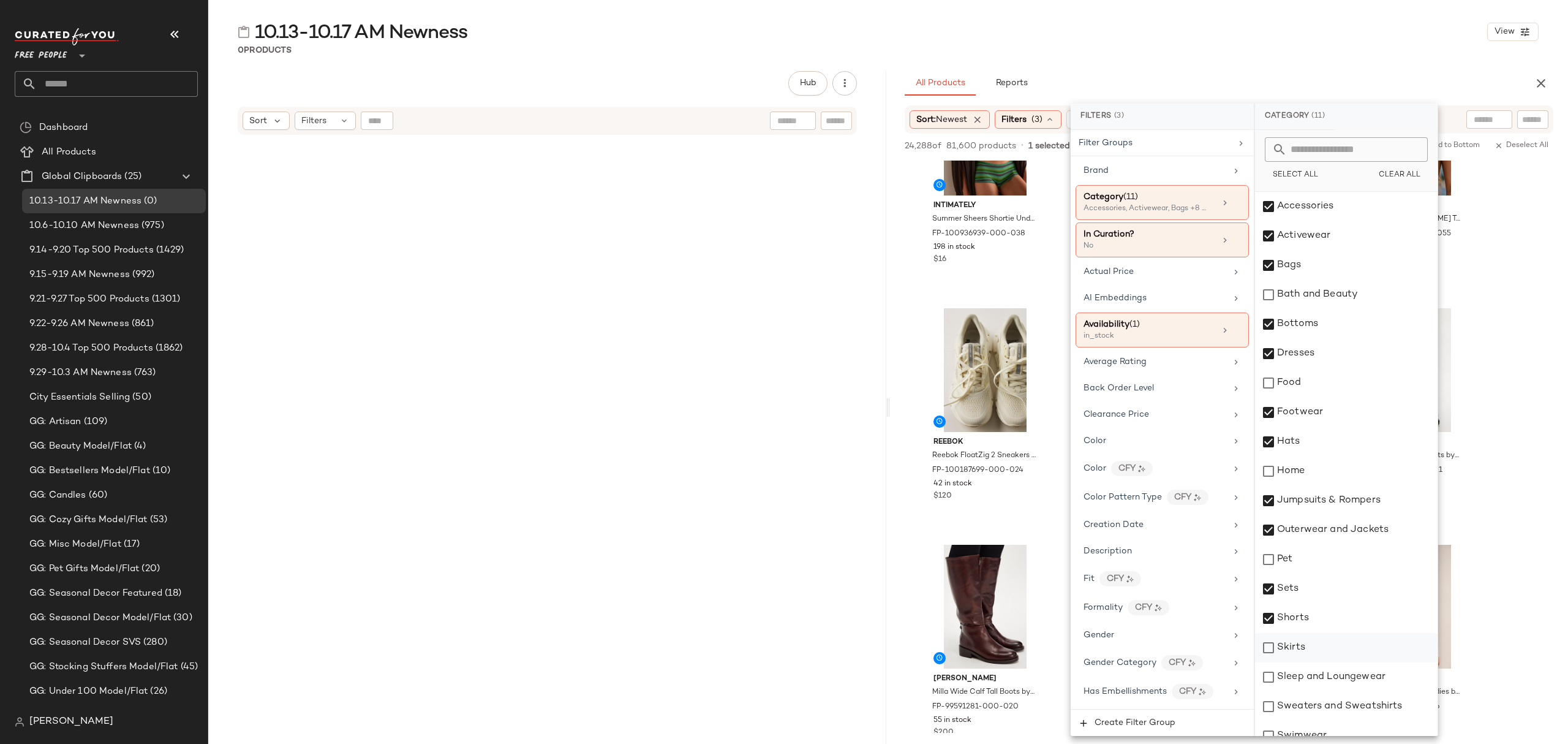
click at [1328, 655] on div "Skirts" at bounding box center [1346, 647] width 183 height 29
click at [1338, 677] on div "Sleep and Loungewear" at bounding box center [1346, 676] width 183 height 29
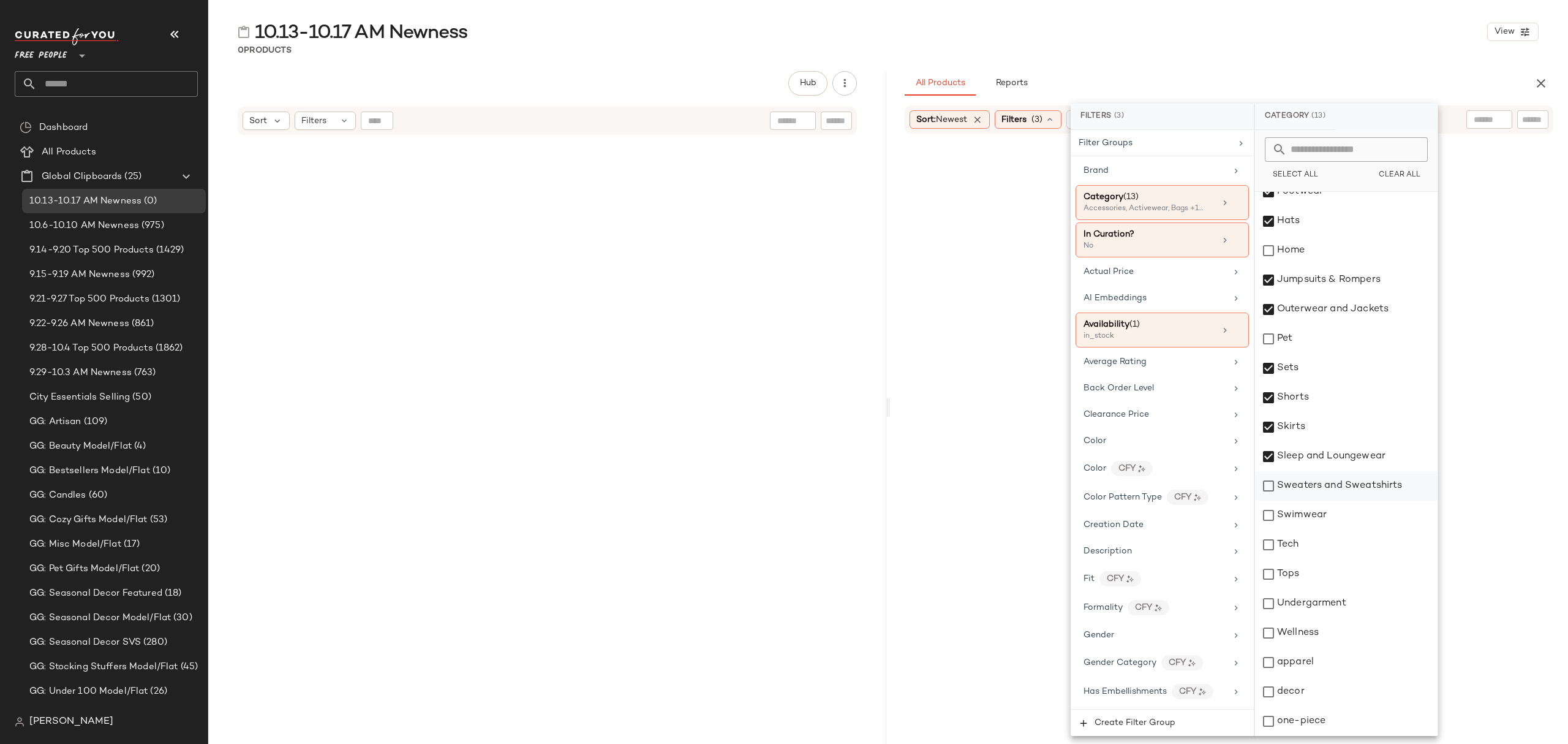
click at [1339, 482] on div "Sweaters and Sweatshirts" at bounding box center [1346, 485] width 183 height 29
click at [1331, 509] on div "Swimwear" at bounding box center [1346, 514] width 183 height 29
click at [1313, 579] on div "Tops" at bounding box center [1346, 574] width 183 height 29
click at [1324, 605] on div "Undergarment" at bounding box center [1346, 603] width 183 height 29
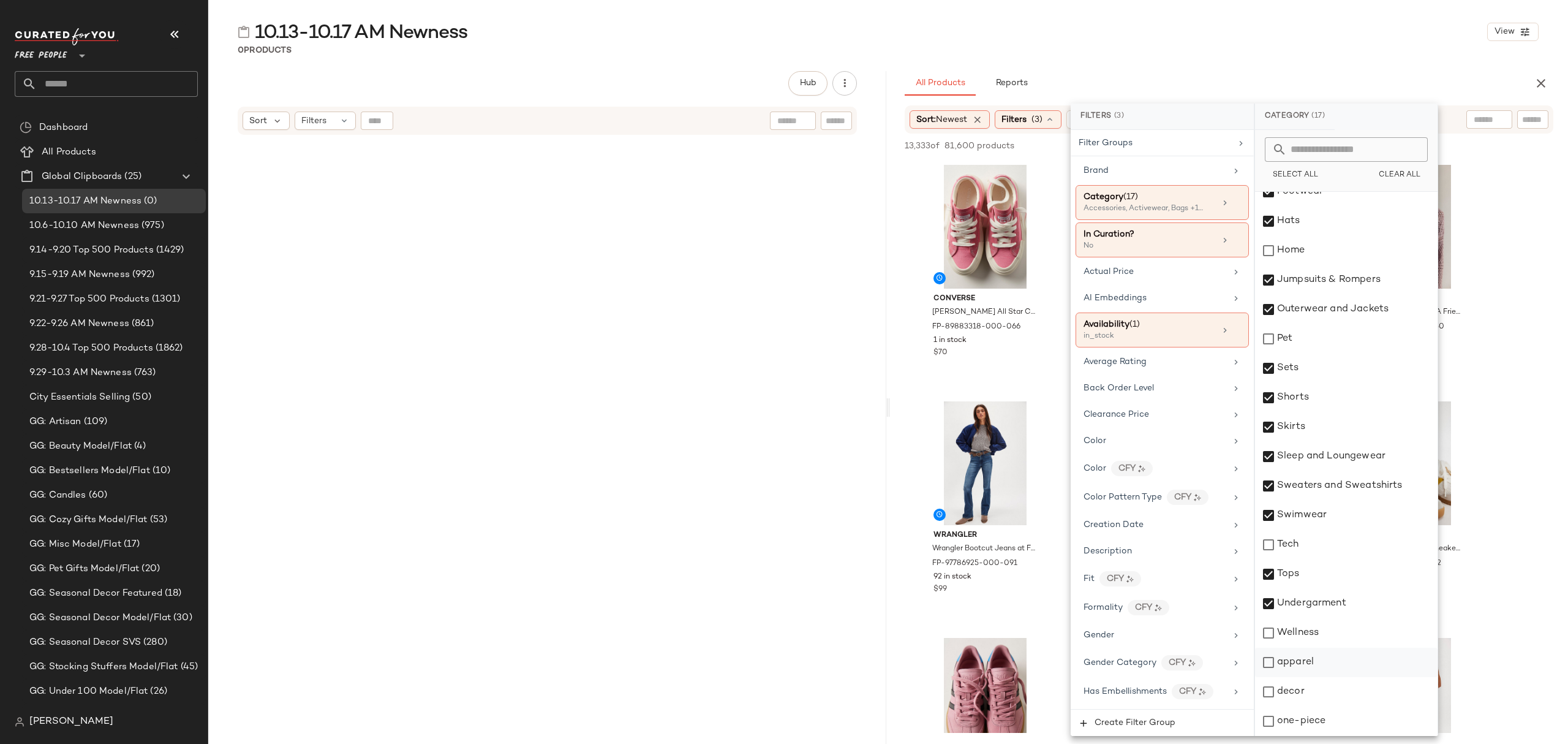
click at [1313, 664] on div "apparel" at bounding box center [1346, 662] width 183 height 29
click at [1312, 721] on div "one-piece" at bounding box center [1346, 721] width 183 height 29
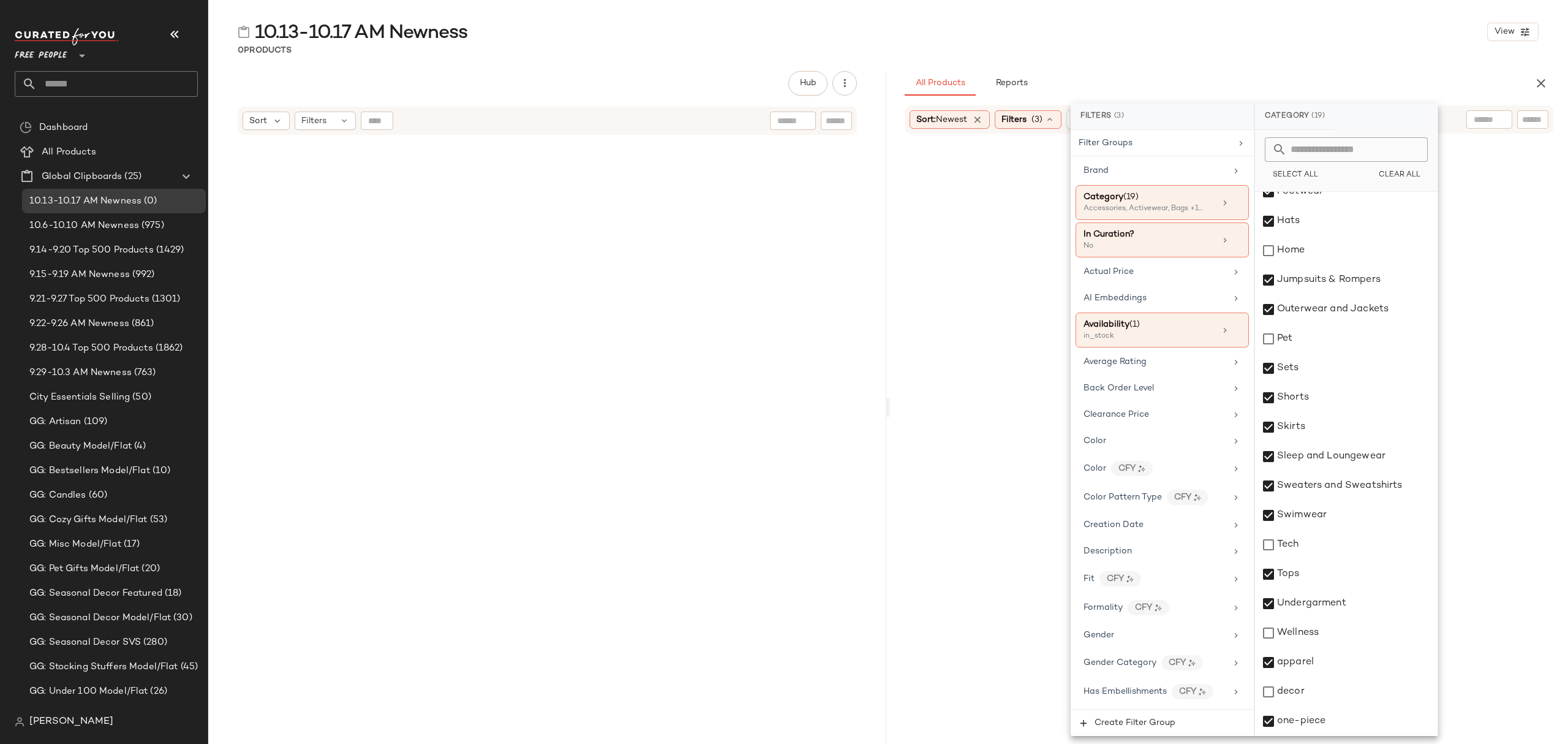
click at [1236, 50] on div "0 Products" at bounding box center [888, 50] width 1360 height 13
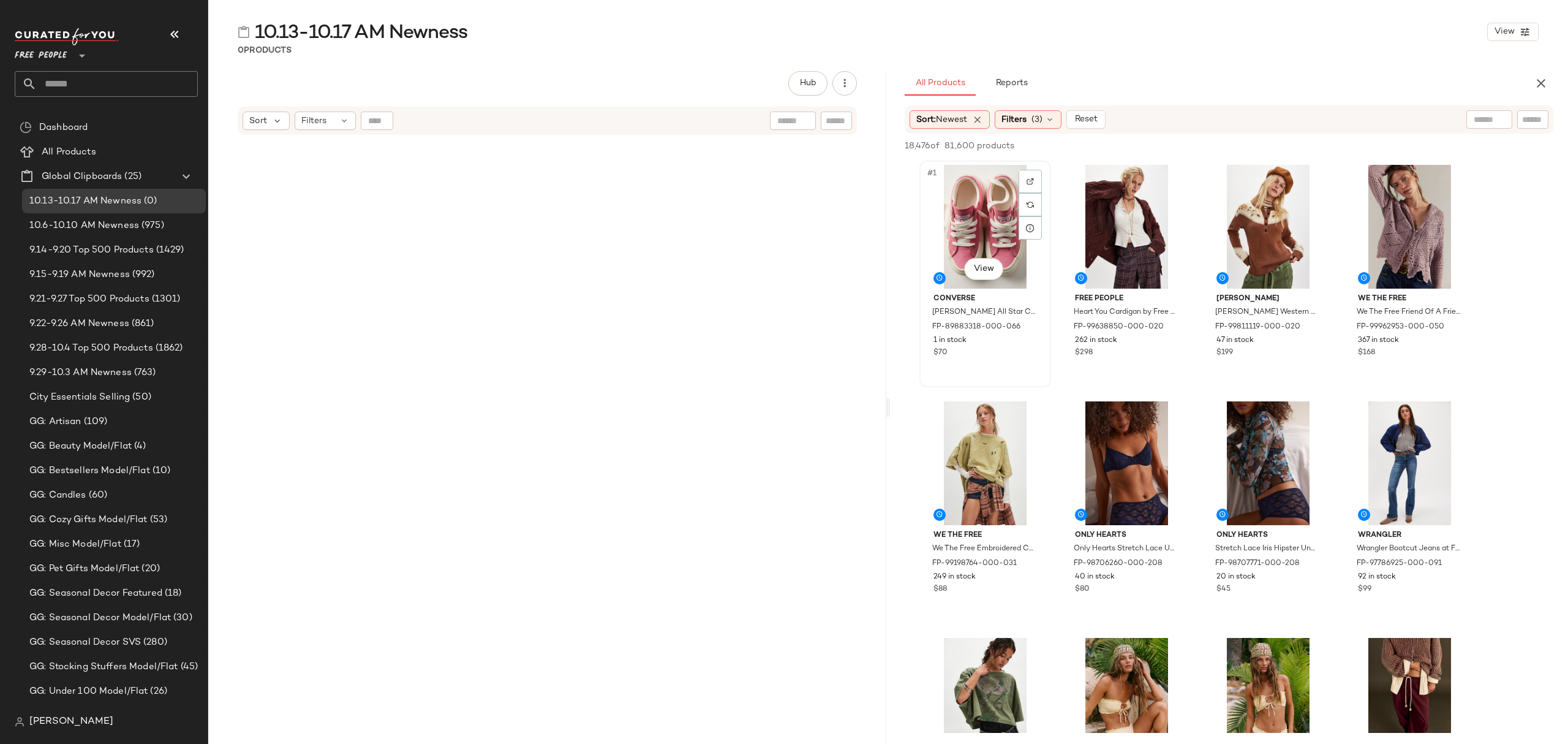
click at [959, 195] on div "#1 View" at bounding box center [985, 226] width 123 height 124
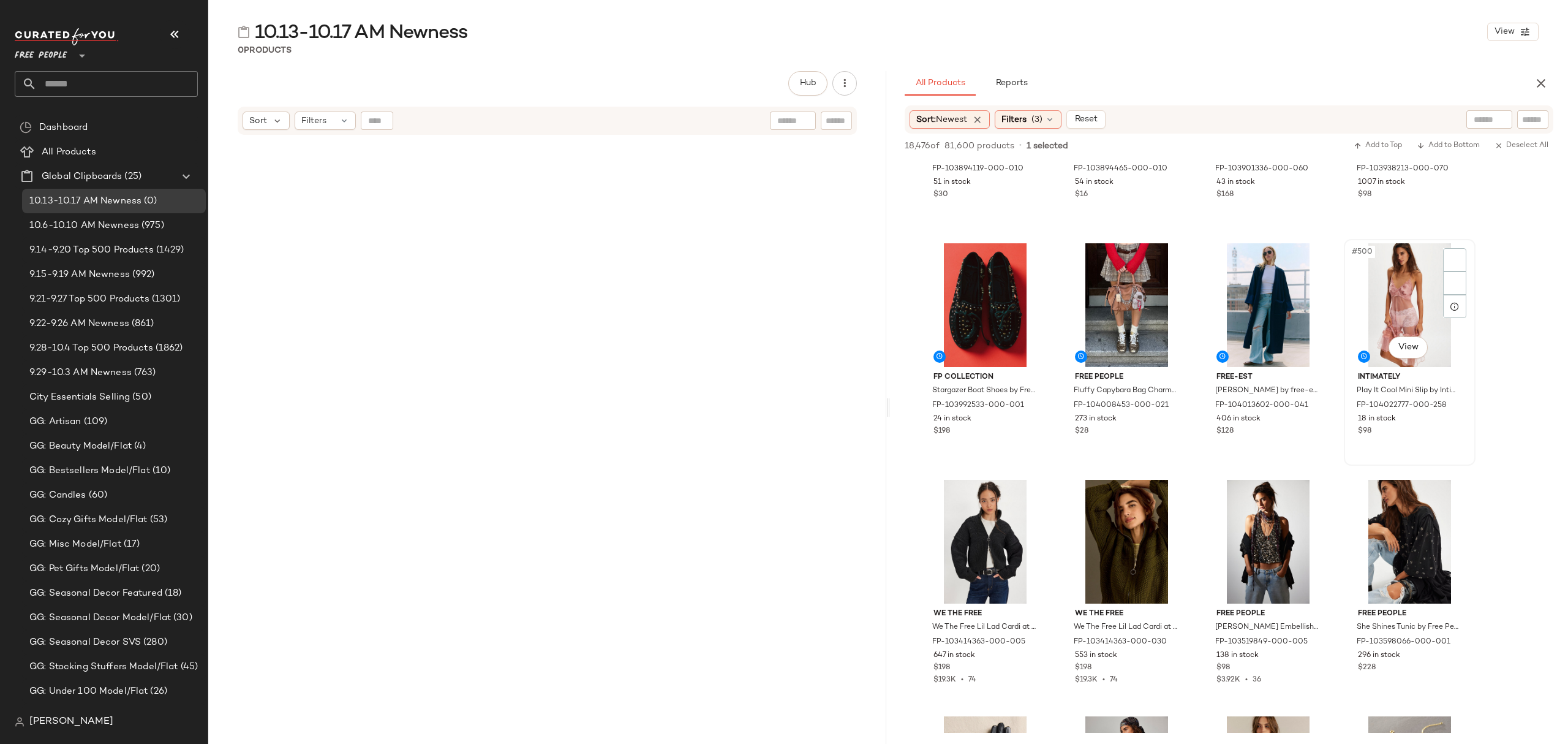
scroll to position [29246, 0]
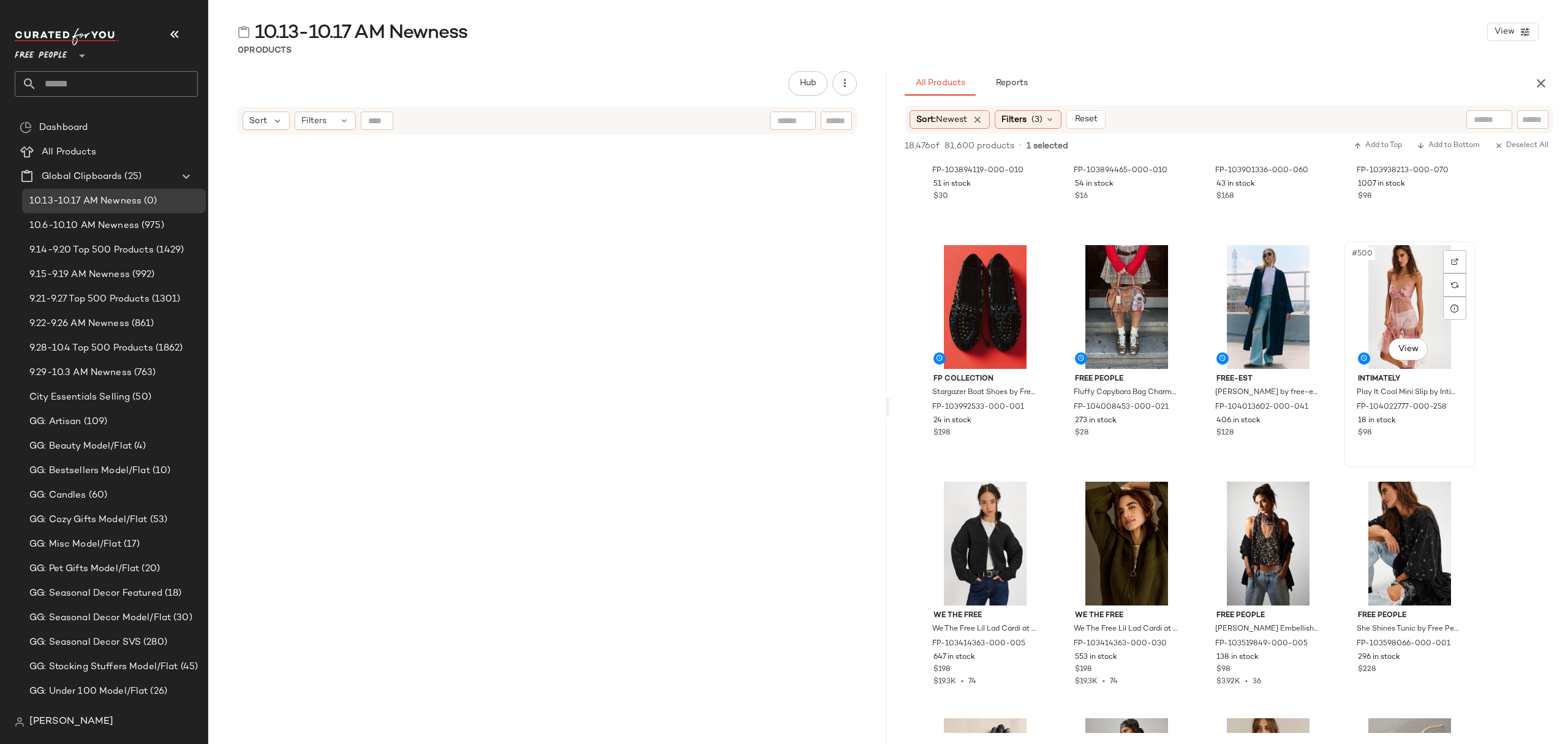
click at [1441, 428] on div "$98" at bounding box center [1410, 433] width 104 height 11
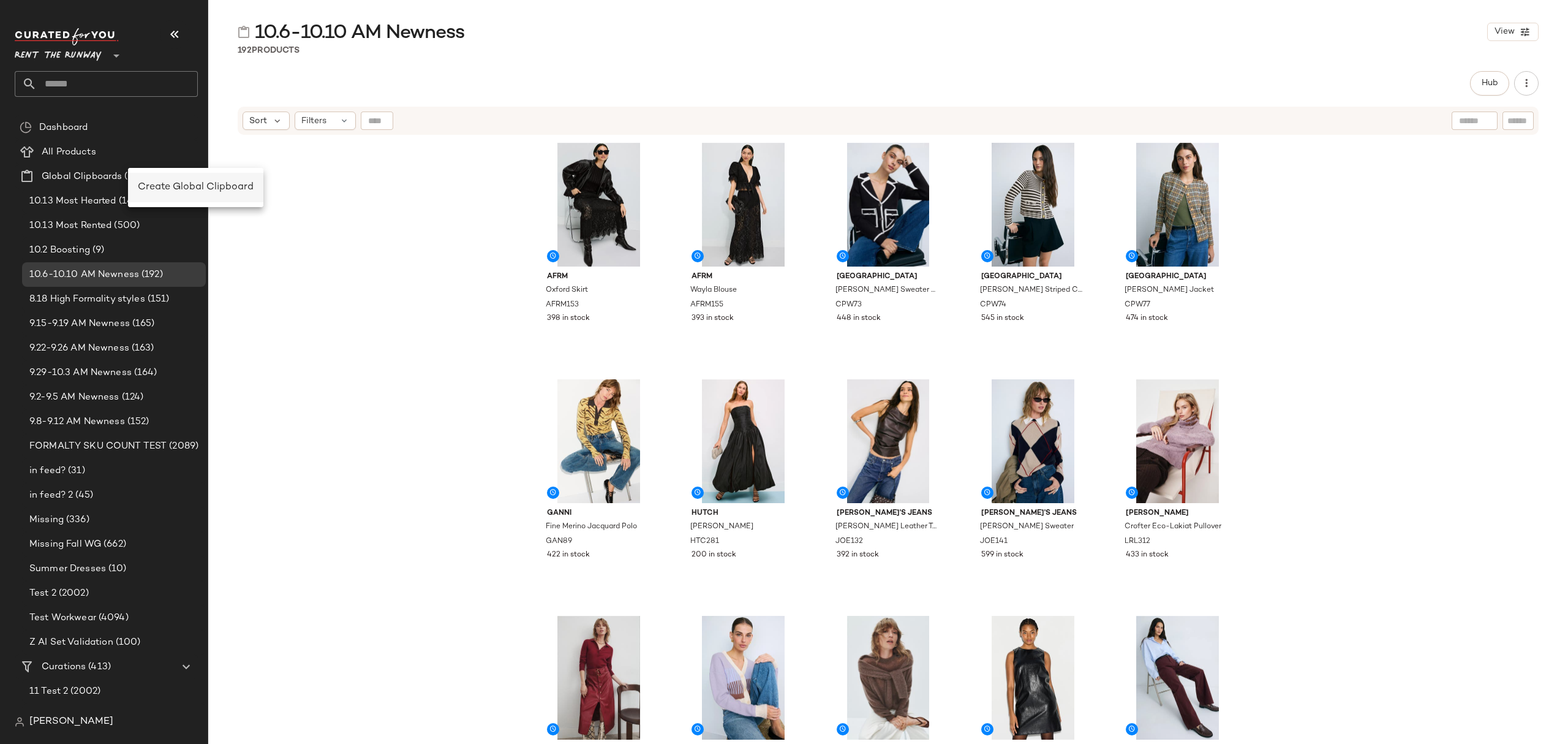
click at [235, 196] on div "Create Global Clipboard" at bounding box center [195, 187] width 135 height 29
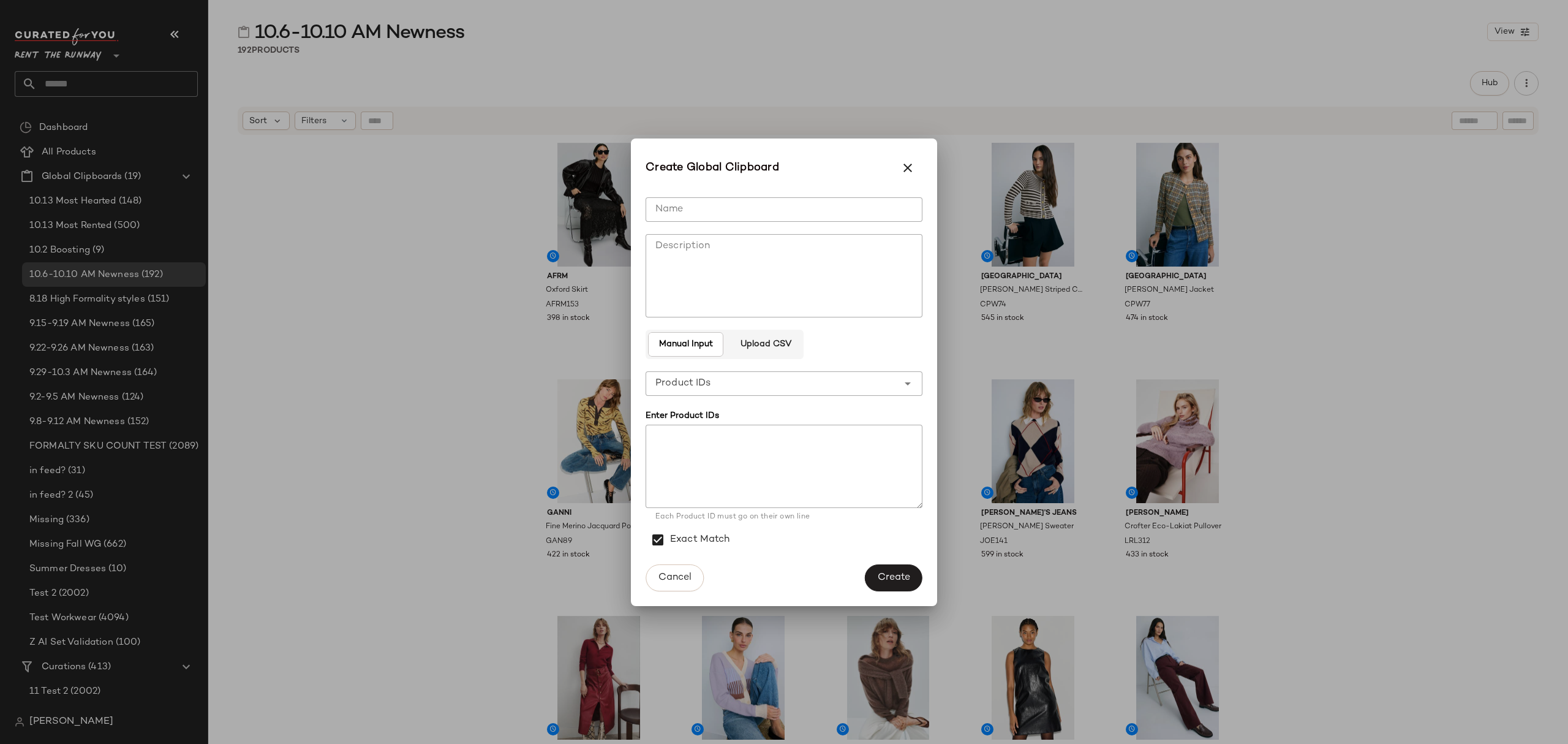
click at [867, 196] on div "**********" at bounding box center [784, 372] width 277 height 369
drag, startPoint x: 861, startPoint y: 201, endPoint x: 850, endPoint y: 199, distance: 11.2
click at [861, 201] on input "Name" at bounding box center [784, 209] width 277 height 24
type input "**********"
click at [902, 567] on button "Create" at bounding box center [893, 578] width 58 height 27
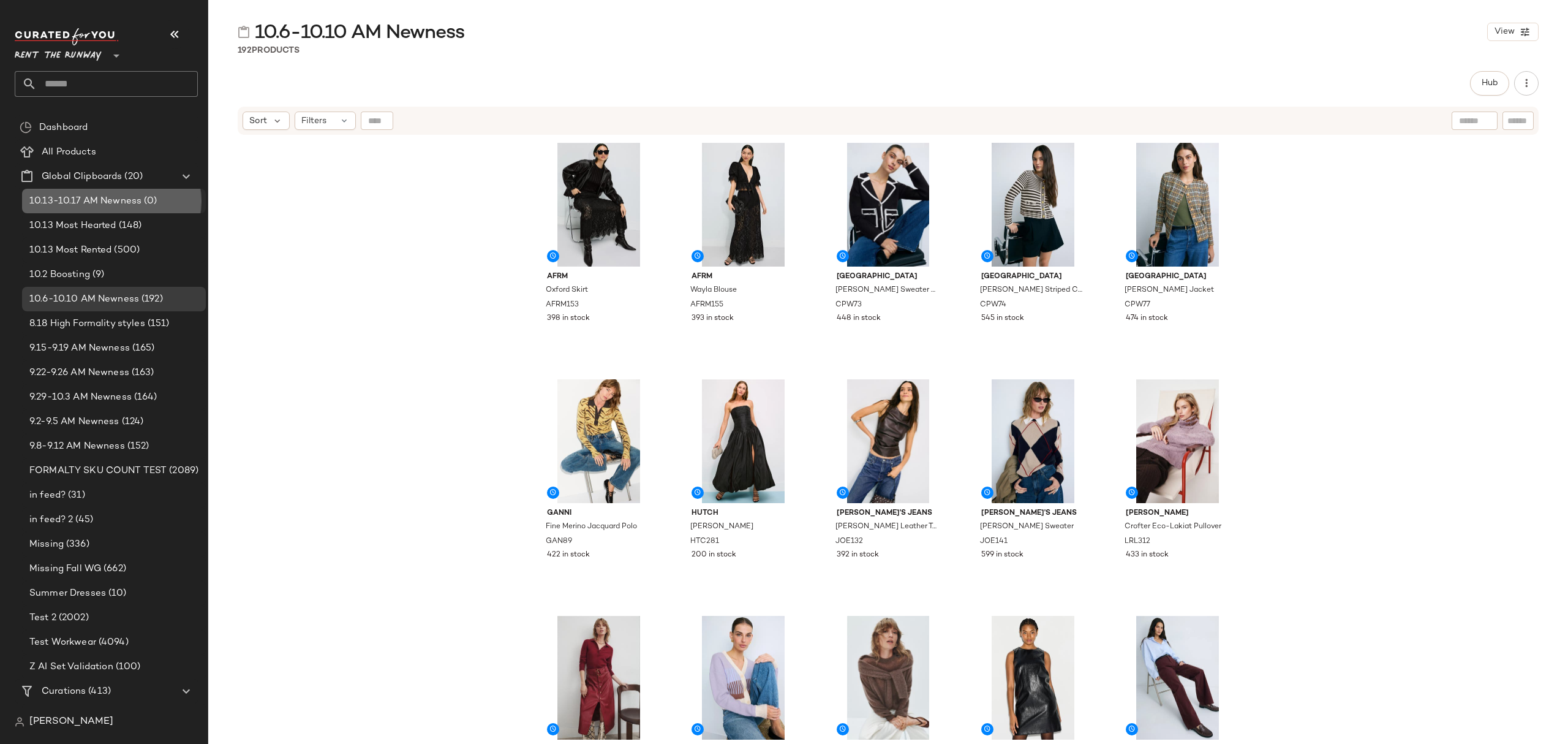
click at [143, 201] on span "(0)" at bounding box center [149, 201] width 15 height 14
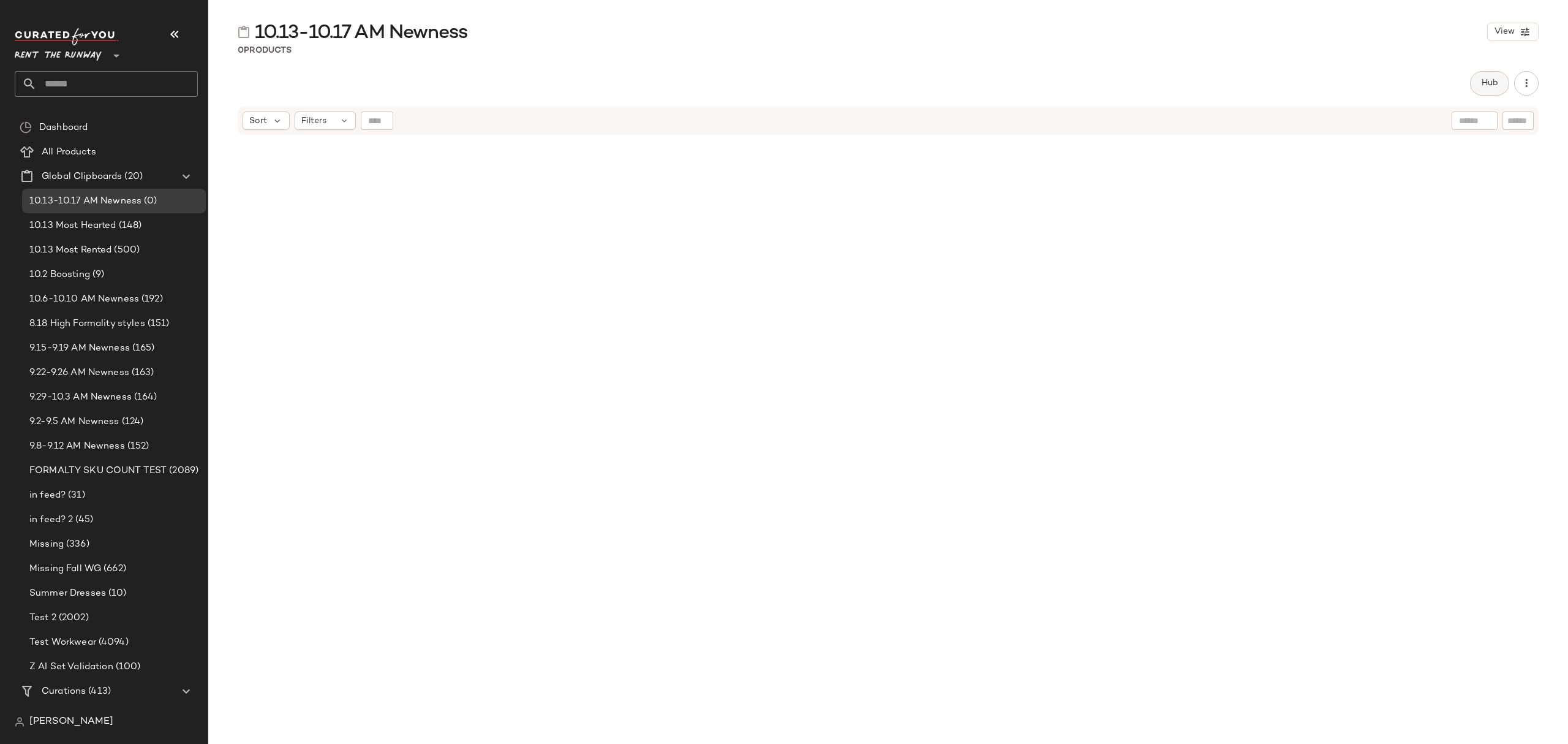
click at [1505, 77] on button "Hub" at bounding box center [1490, 83] width 39 height 24
click at [943, 120] on icon at bounding box center [944, 119] width 11 height 11
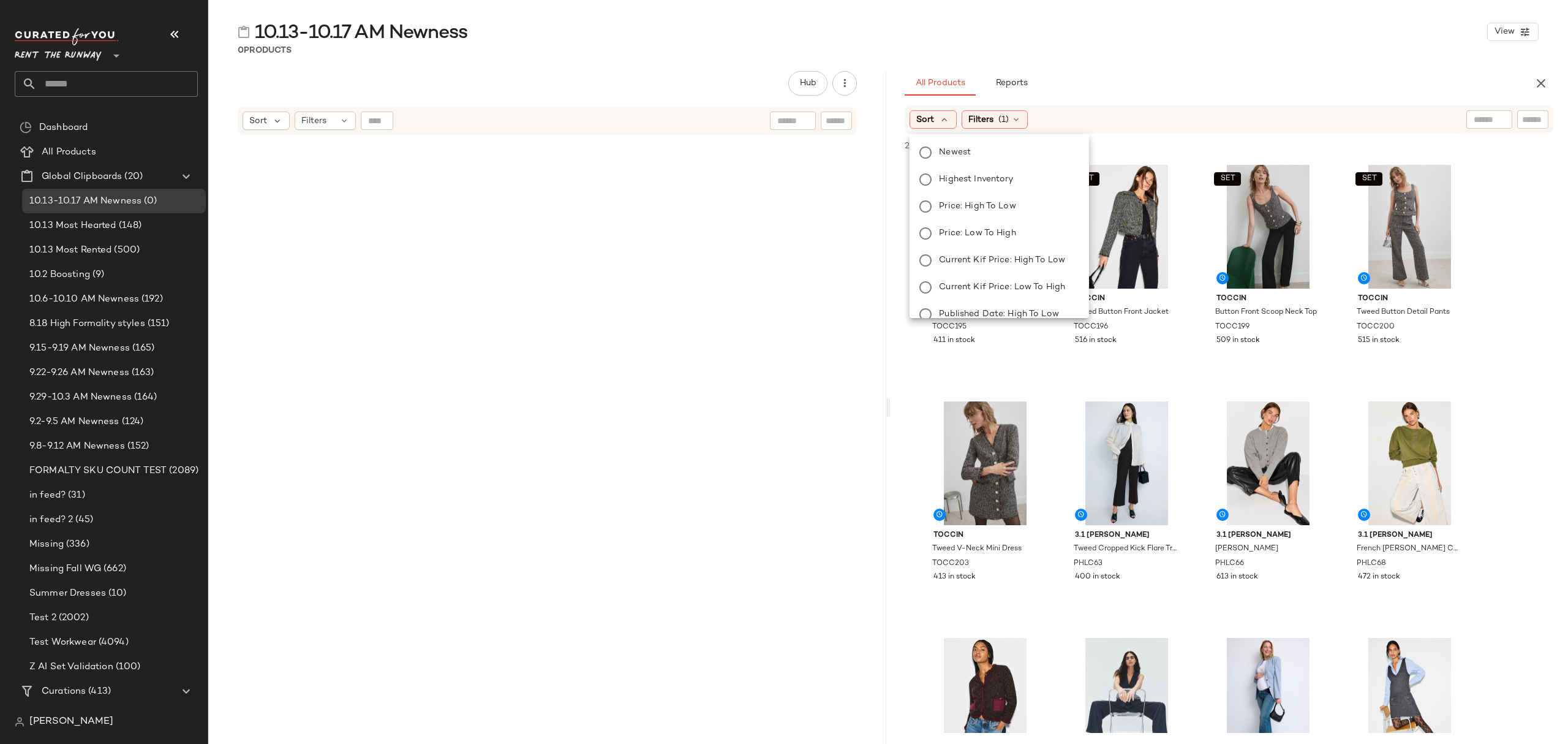
drag, startPoint x: 956, startPoint y: 149, endPoint x: 1041, endPoint y: 135, distance: 86.1
click at [956, 148] on span "Newest" at bounding box center [955, 152] width 32 height 13
click at [1161, 59] on div "10.13-10.17 AM Newness View 0 Products Hub Send for Review External Review Inte…" at bounding box center [888, 381] width 1360 height 724
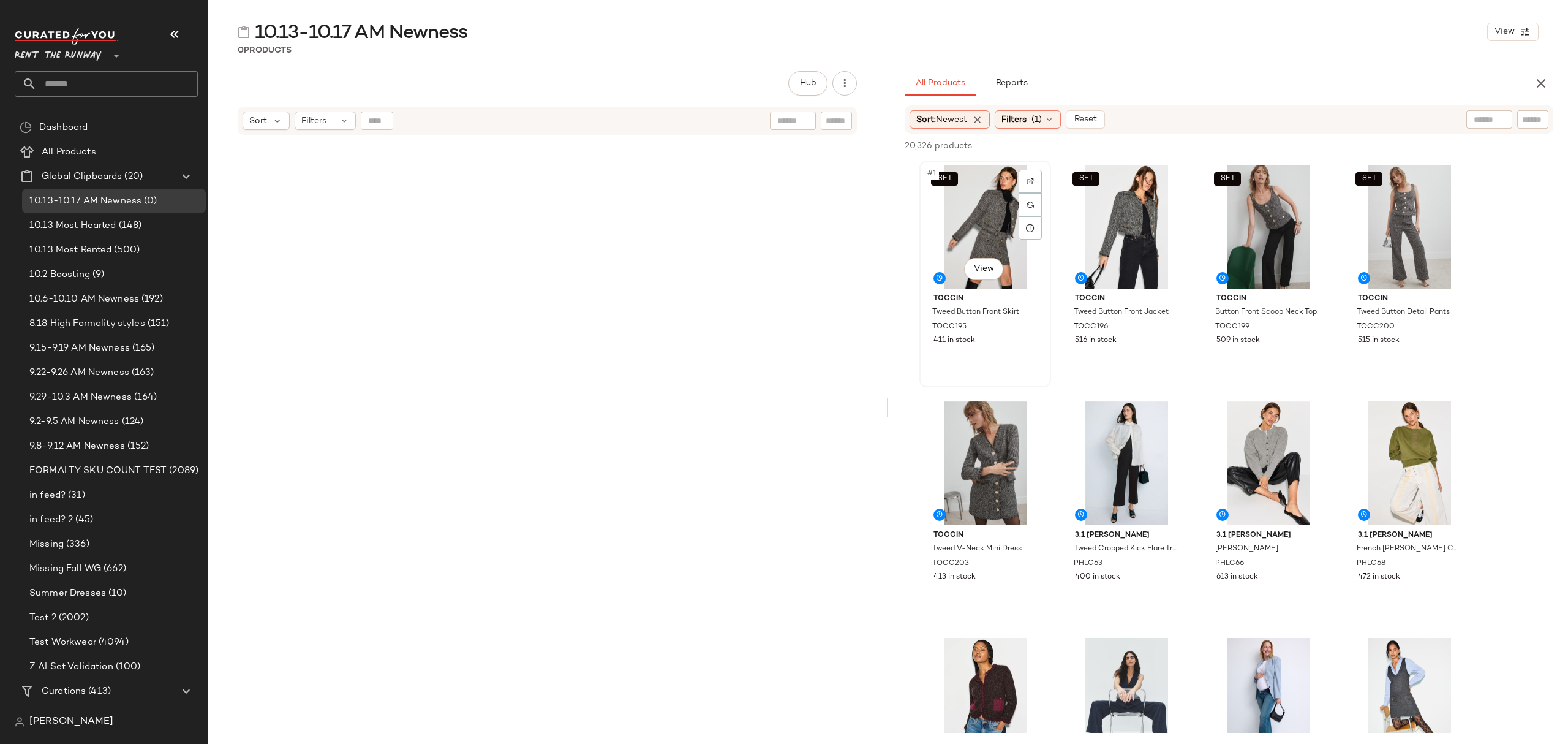
click at [978, 199] on div "SET #1 View" at bounding box center [985, 226] width 123 height 124
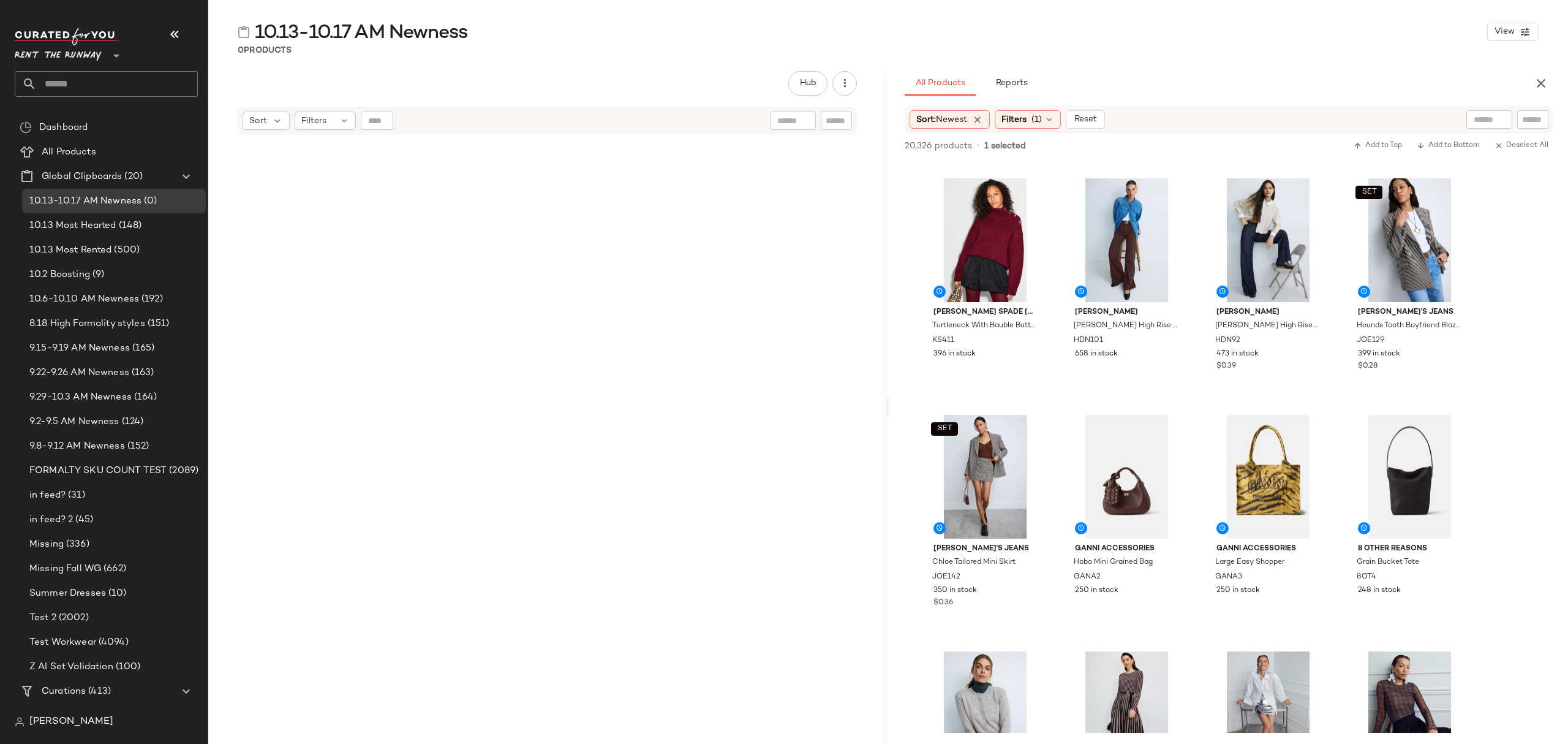
scroll to position [6699, 0]
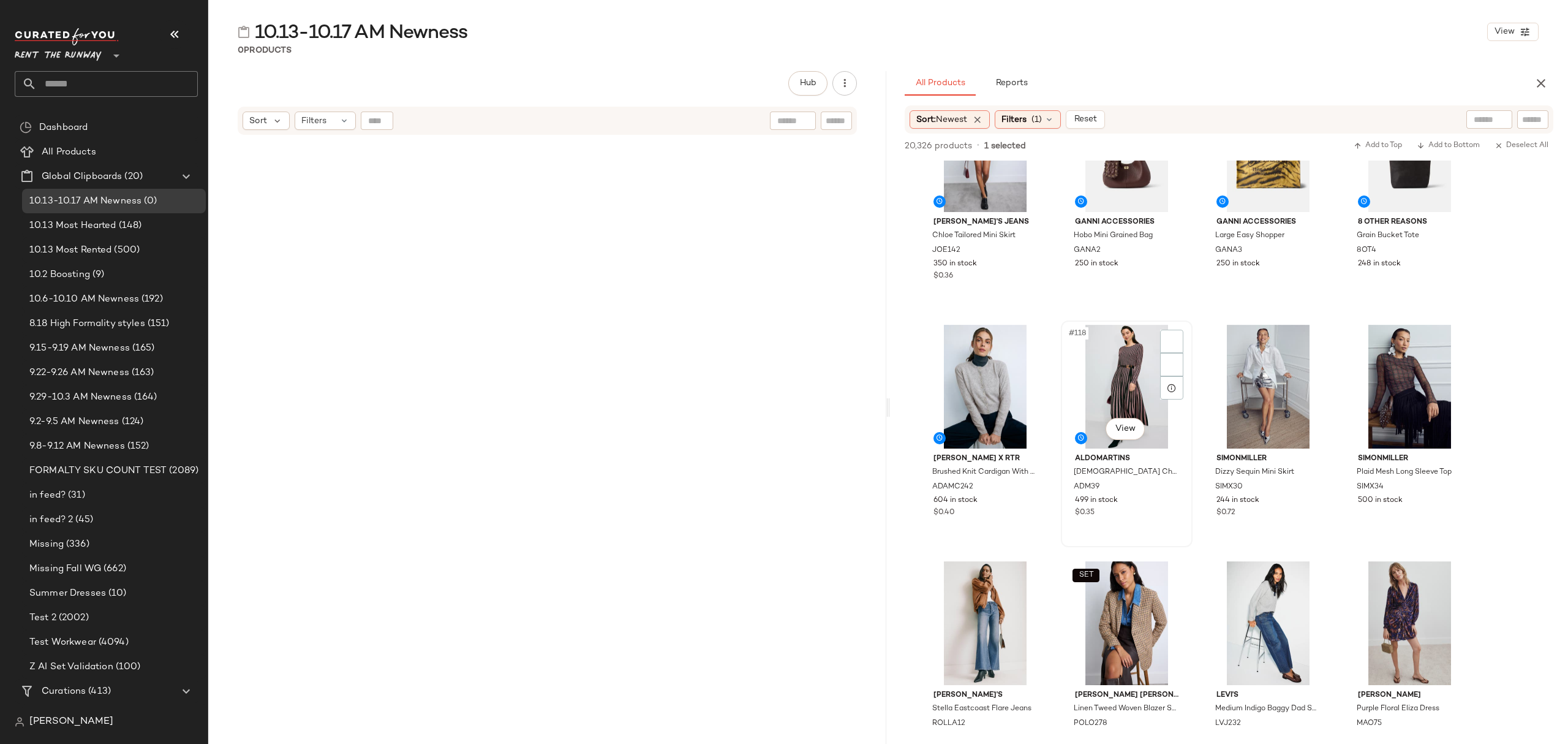
click at [1146, 486] on div "ADM39" at bounding box center [1125, 487] width 106 height 13
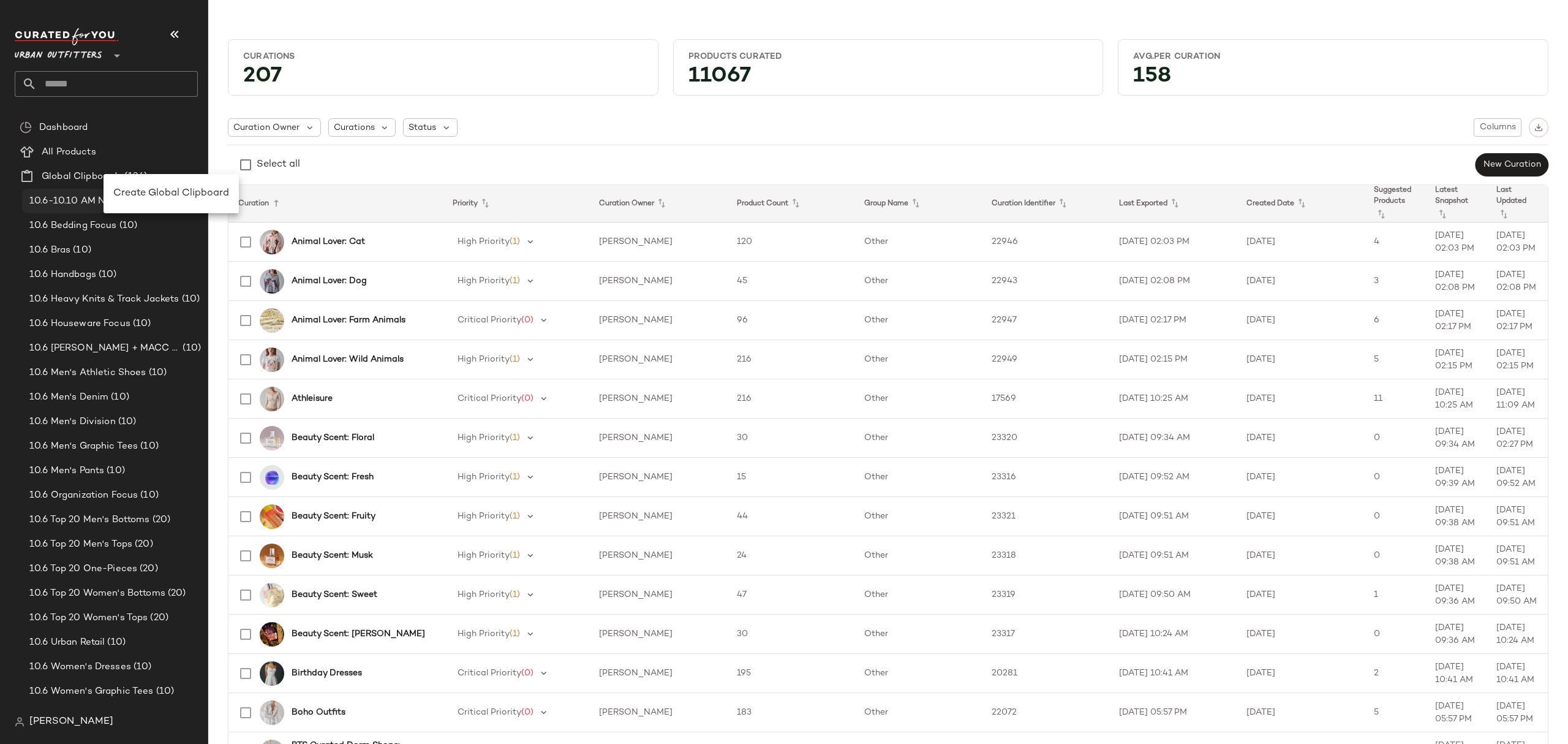
click at [130, 190] on span "Create Global Clipboard" at bounding box center [171, 193] width 116 height 10
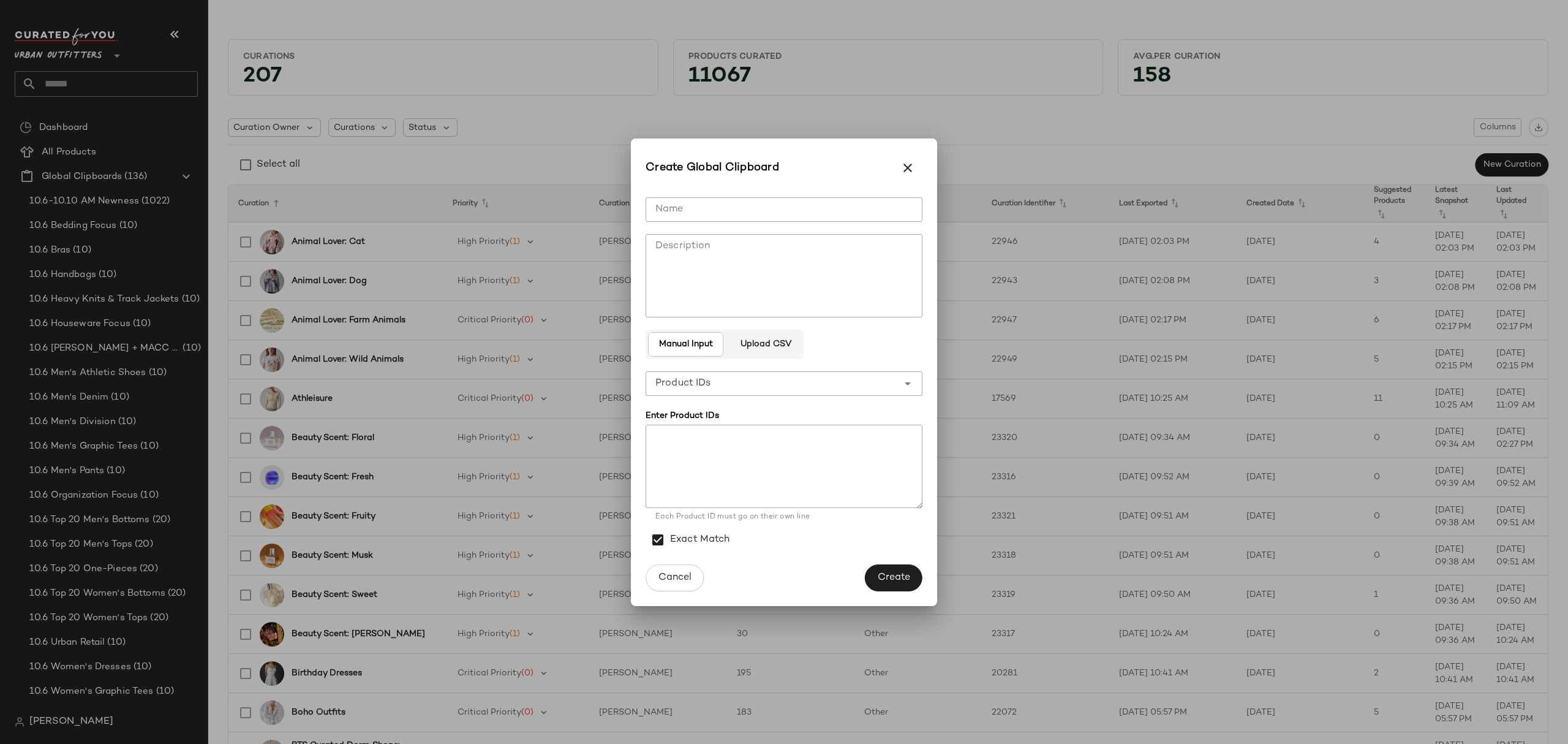
drag, startPoint x: 689, startPoint y: 215, endPoint x: 495, endPoint y: 230, distance: 194.6
click at [689, 215] on input "Name" at bounding box center [784, 209] width 277 height 24
type input "**********"
click at [887, 577] on span "Create" at bounding box center [894, 578] width 33 height 12
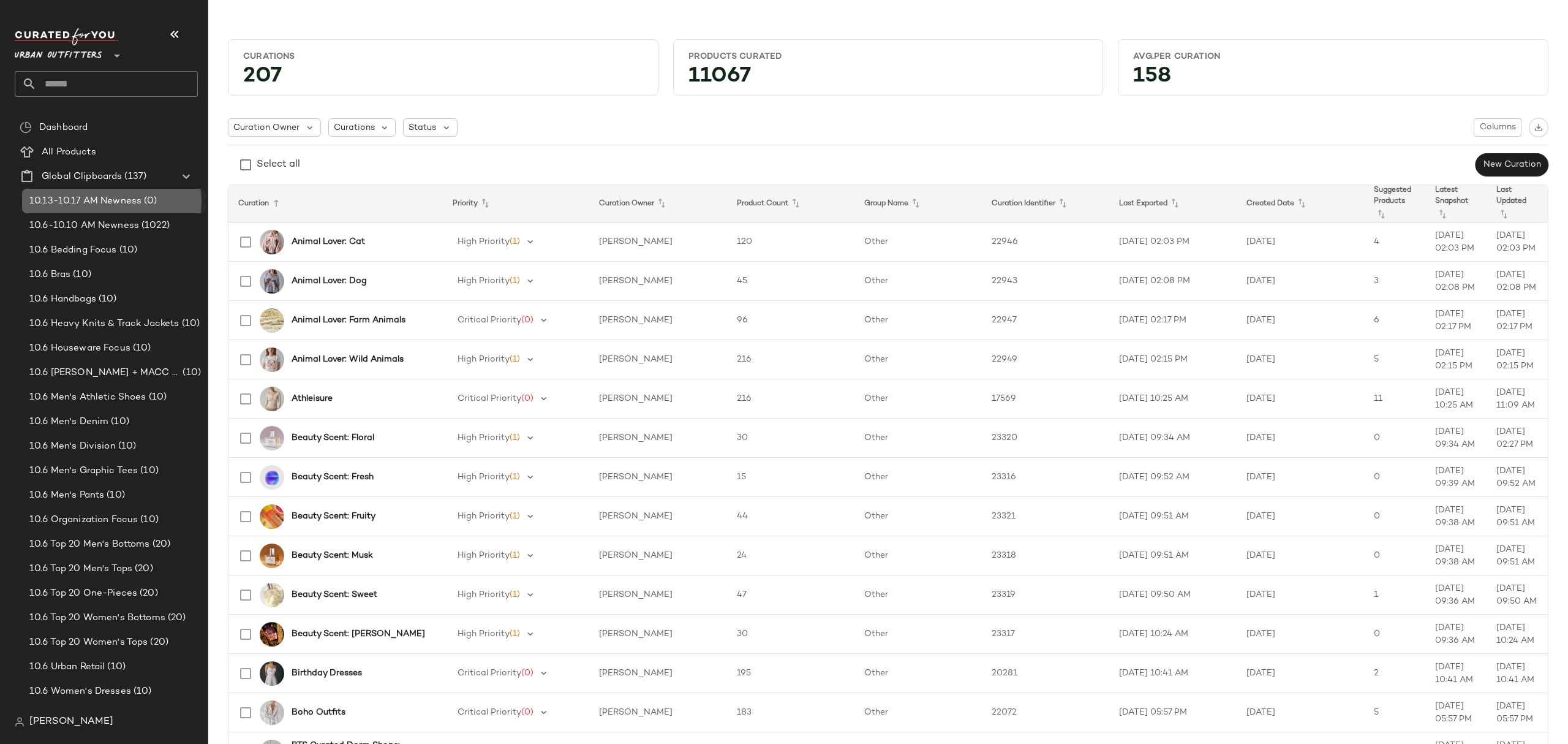
click at [144, 200] on span "(0)" at bounding box center [149, 201] width 15 height 14
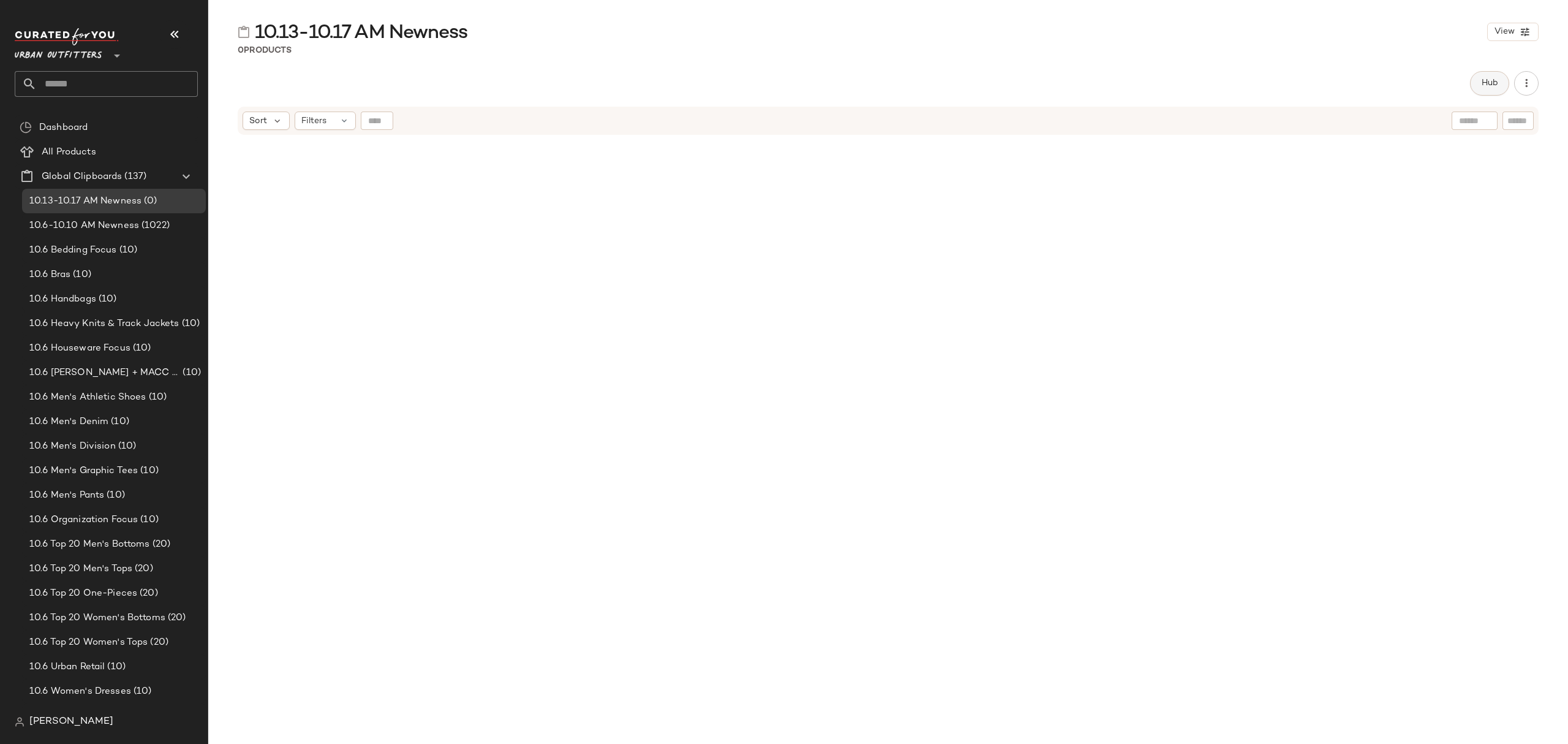
click at [1489, 78] on span "Hub" at bounding box center [1490, 84] width 18 height 10
click at [940, 121] on icon at bounding box center [944, 119] width 11 height 11
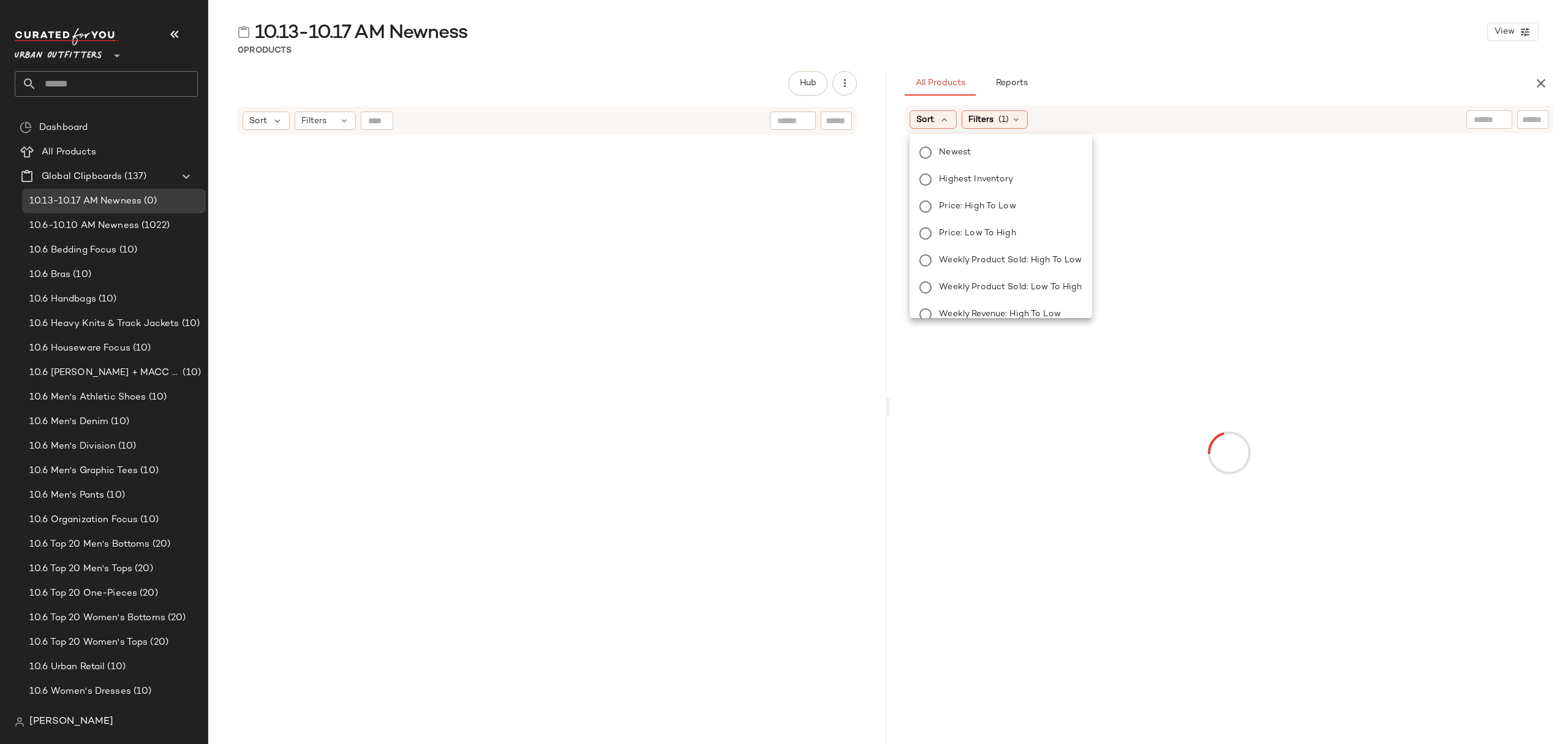
click at [943, 152] on span "Newest" at bounding box center [955, 152] width 32 height 13
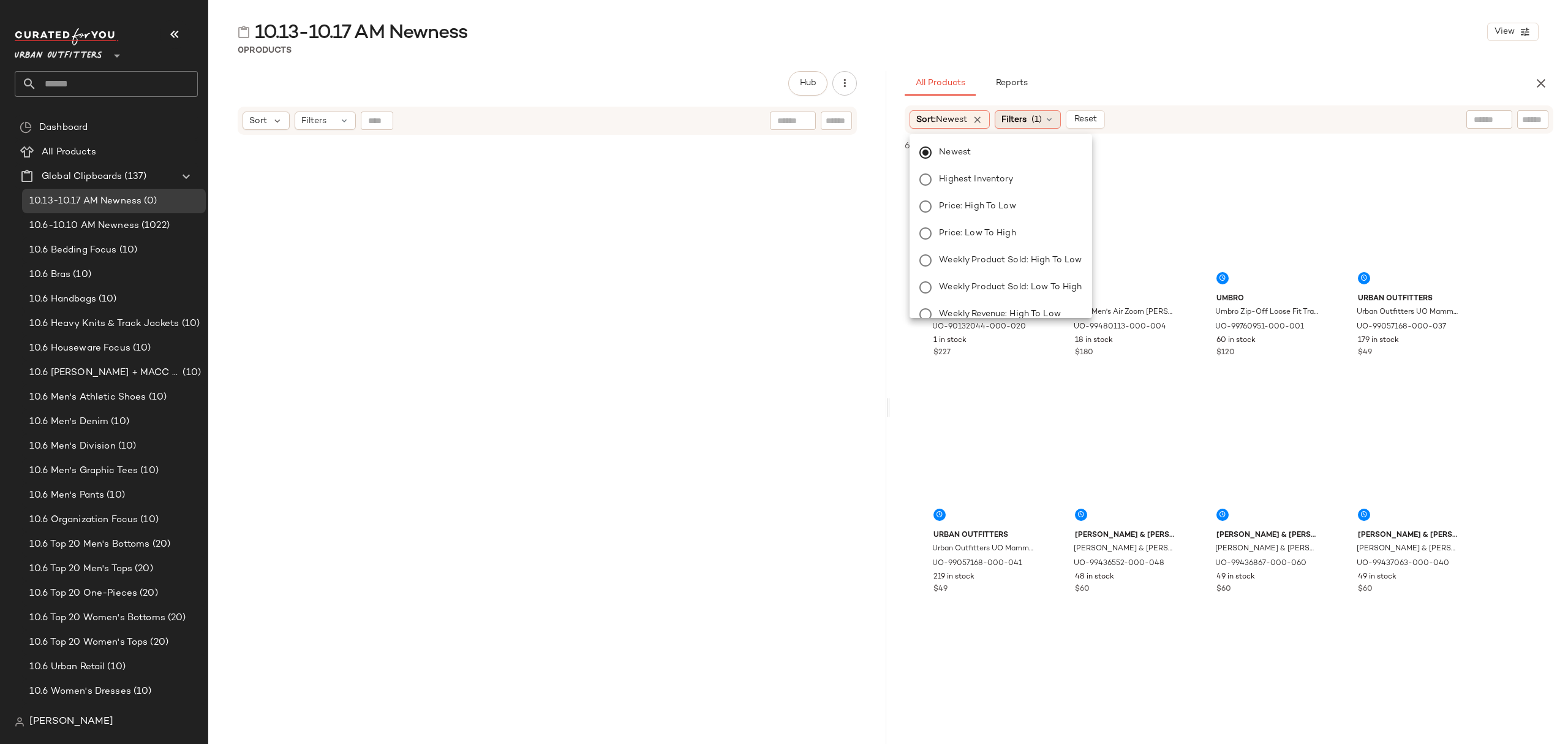
click at [1041, 119] on span "(1)" at bounding box center [1037, 119] width 10 height 13
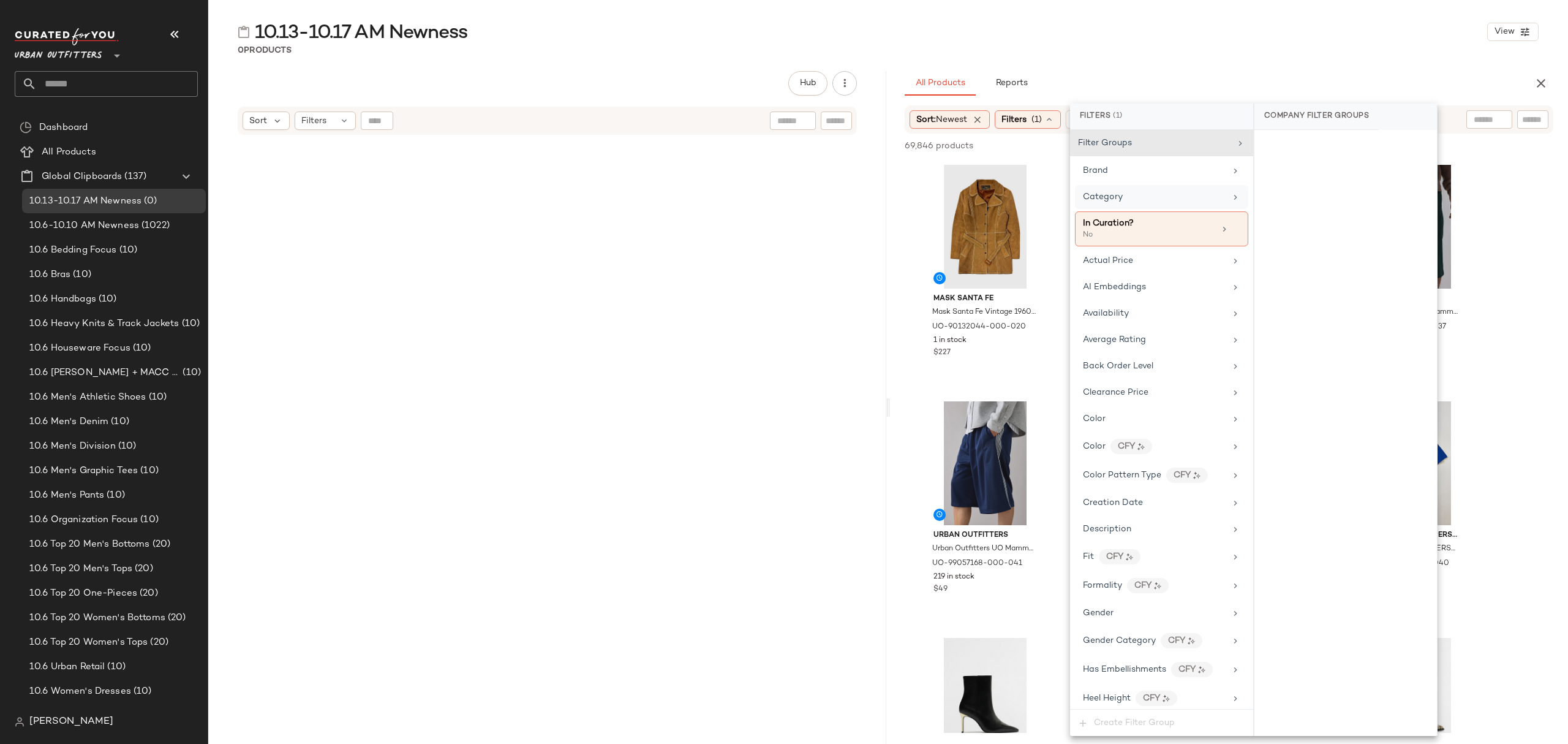
click at [1106, 197] on span "Category" at bounding box center [1103, 196] width 40 height 9
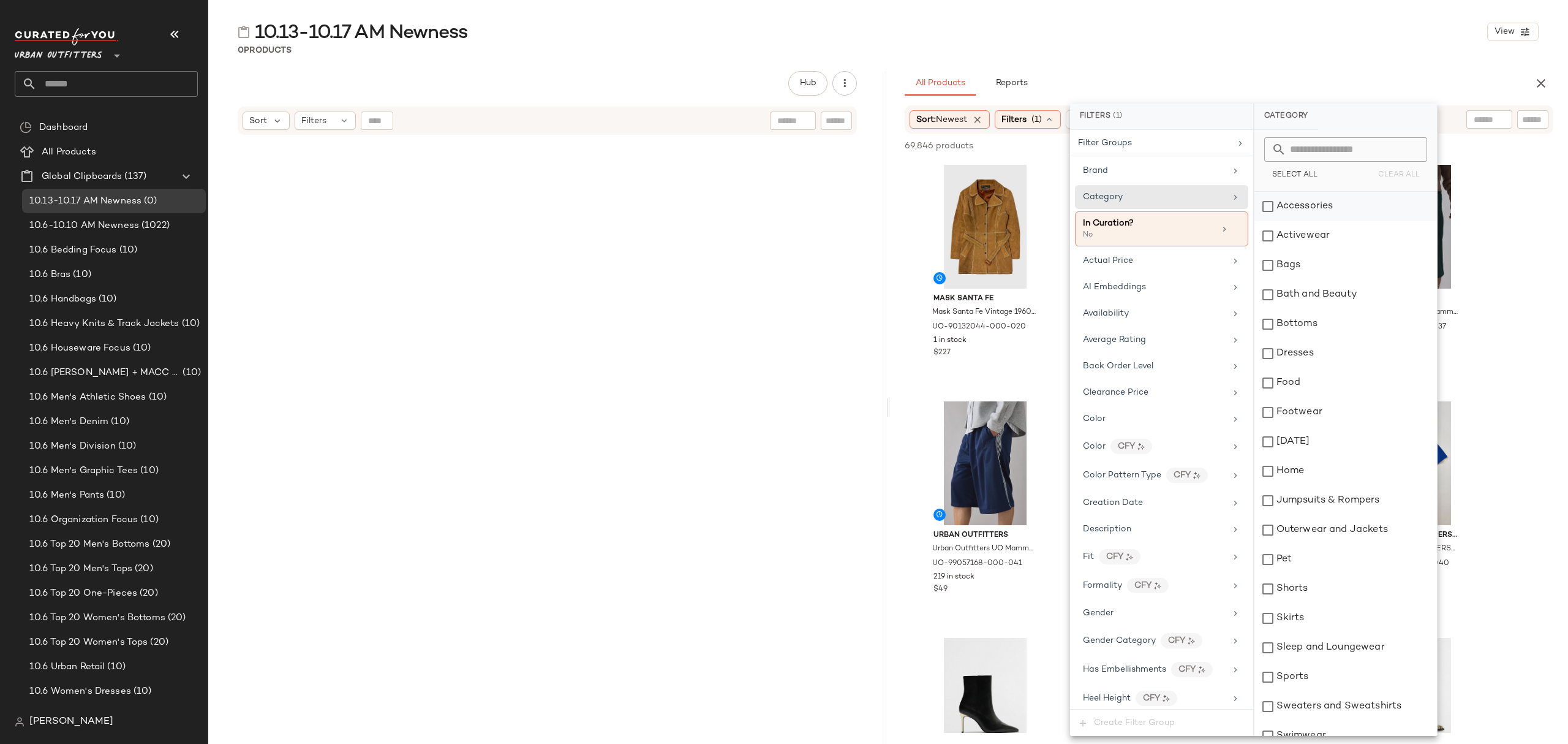
click at [1324, 207] on div "Accessories" at bounding box center [1346, 206] width 183 height 29
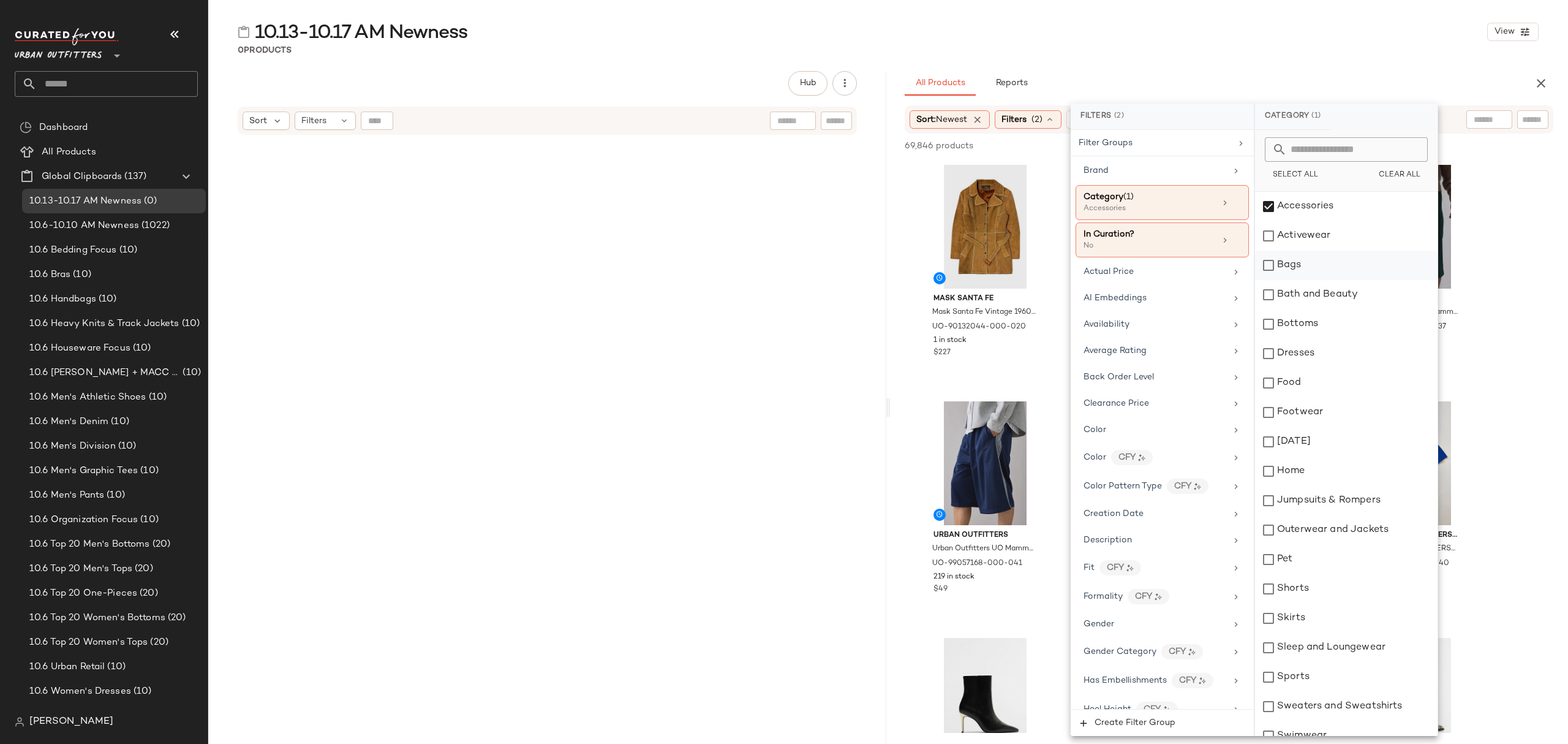
drag, startPoint x: 1329, startPoint y: 235, endPoint x: 1326, endPoint y: 275, distance: 40.1
click at [1329, 235] on div "Activewear" at bounding box center [1346, 235] width 183 height 29
click at [1326, 275] on div "Bags" at bounding box center [1346, 265] width 183 height 29
click at [1331, 319] on div "Bottoms" at bounding box center [1346, 324] width 183 height 29
click at [1341, 367] on div "Dresses" at bounding box center [1346, 353] width 183 height 29
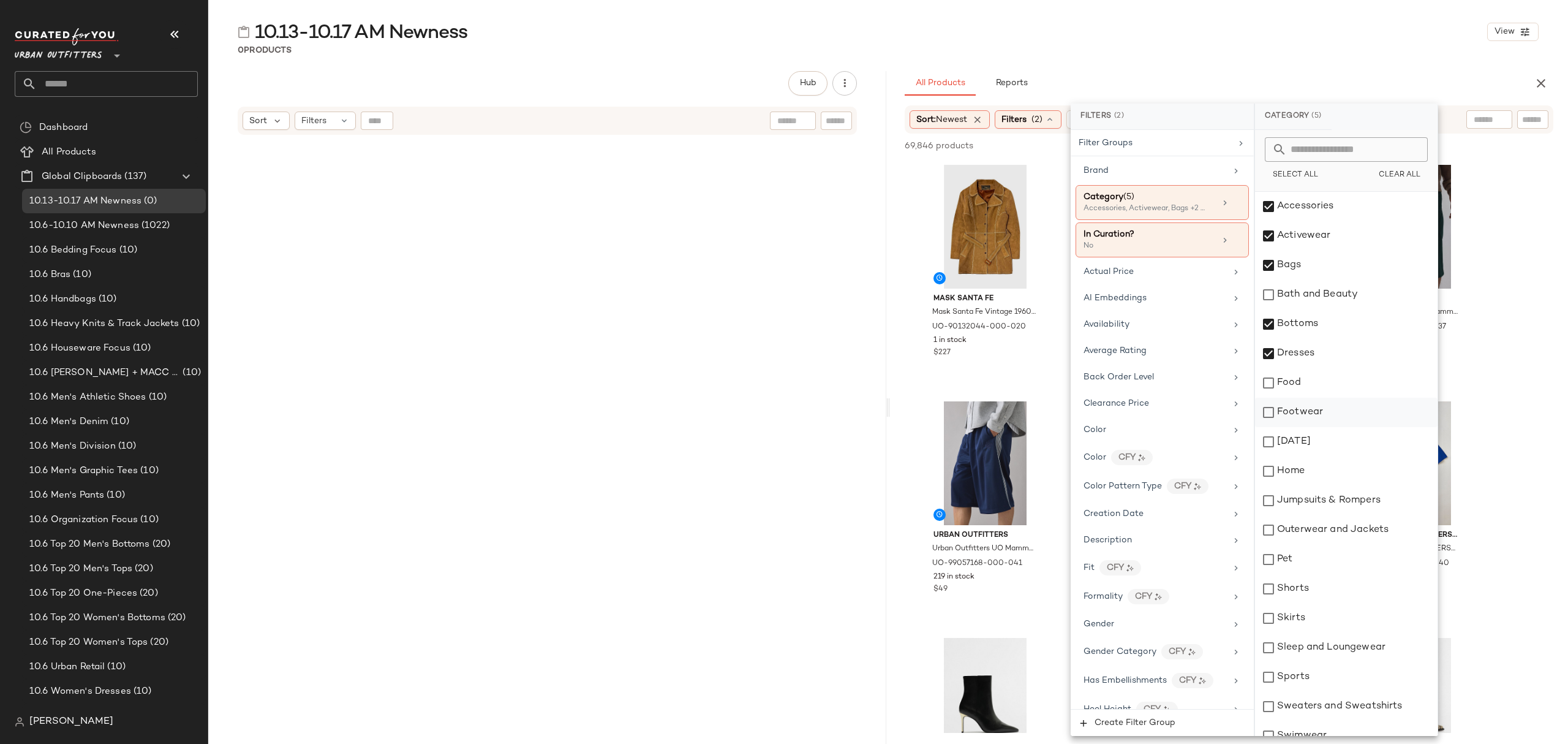
click at [1348, 414] on div "Footwear" at bounding box center [1346, 412] width 183 height 29
click at [1353, 498] on div "Jumpsuits & Rompers" at bounding box center [1346, 500] width 183 height 29
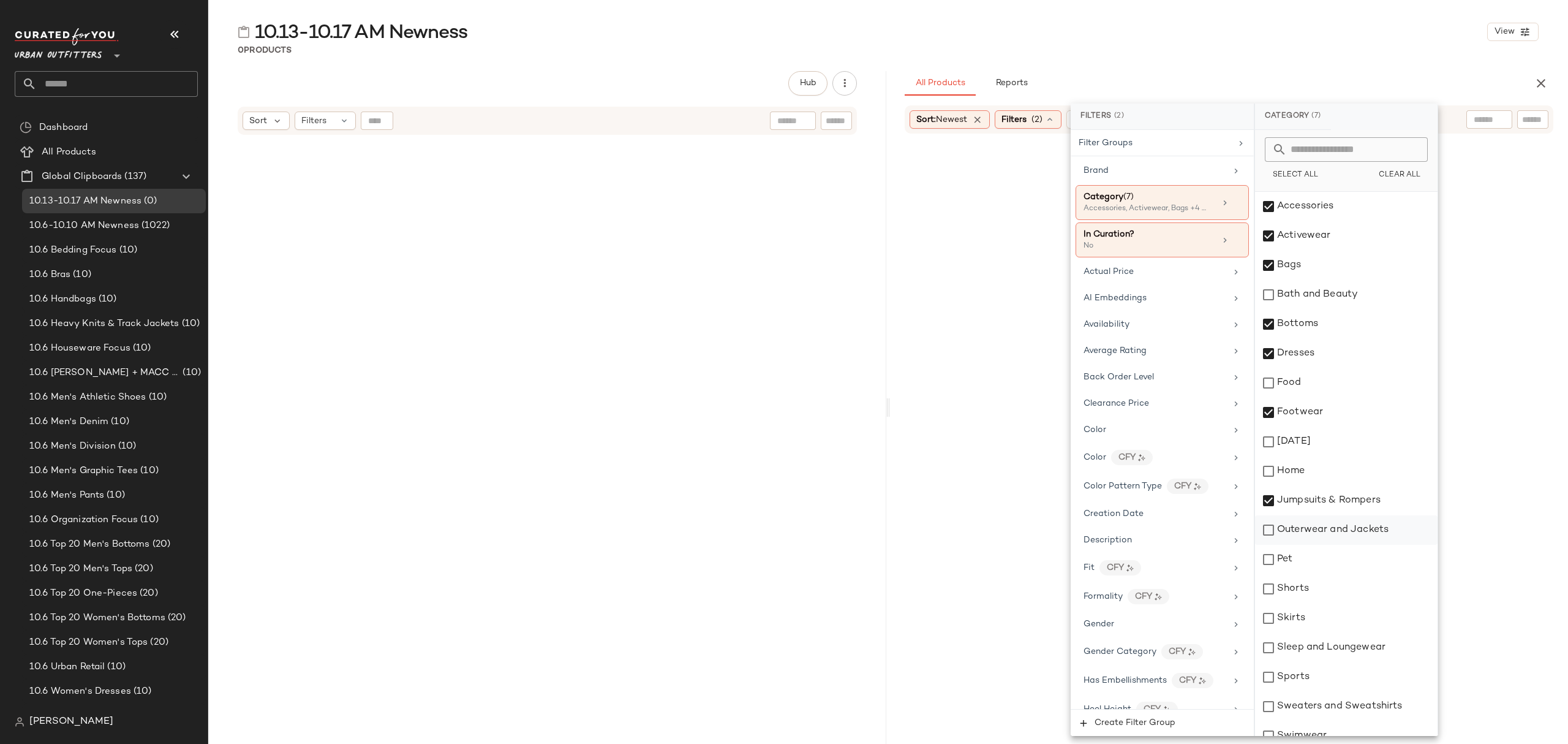
click at [1353, 525] on div "Outerwear and Jackets" at bounding box center [1346, 529] width 183 height 29
click at [1343, 600] on div "Shorts" at bounding box center [1346, 589] width 183 height 29
click at [1340, 625] on div "Skirts" at bounding box center [1346, 618] width 183 height 29
click at [1357, 650] on div "Sleep and Loungewear" at bounding box center [1346, 647] width 183 height 29
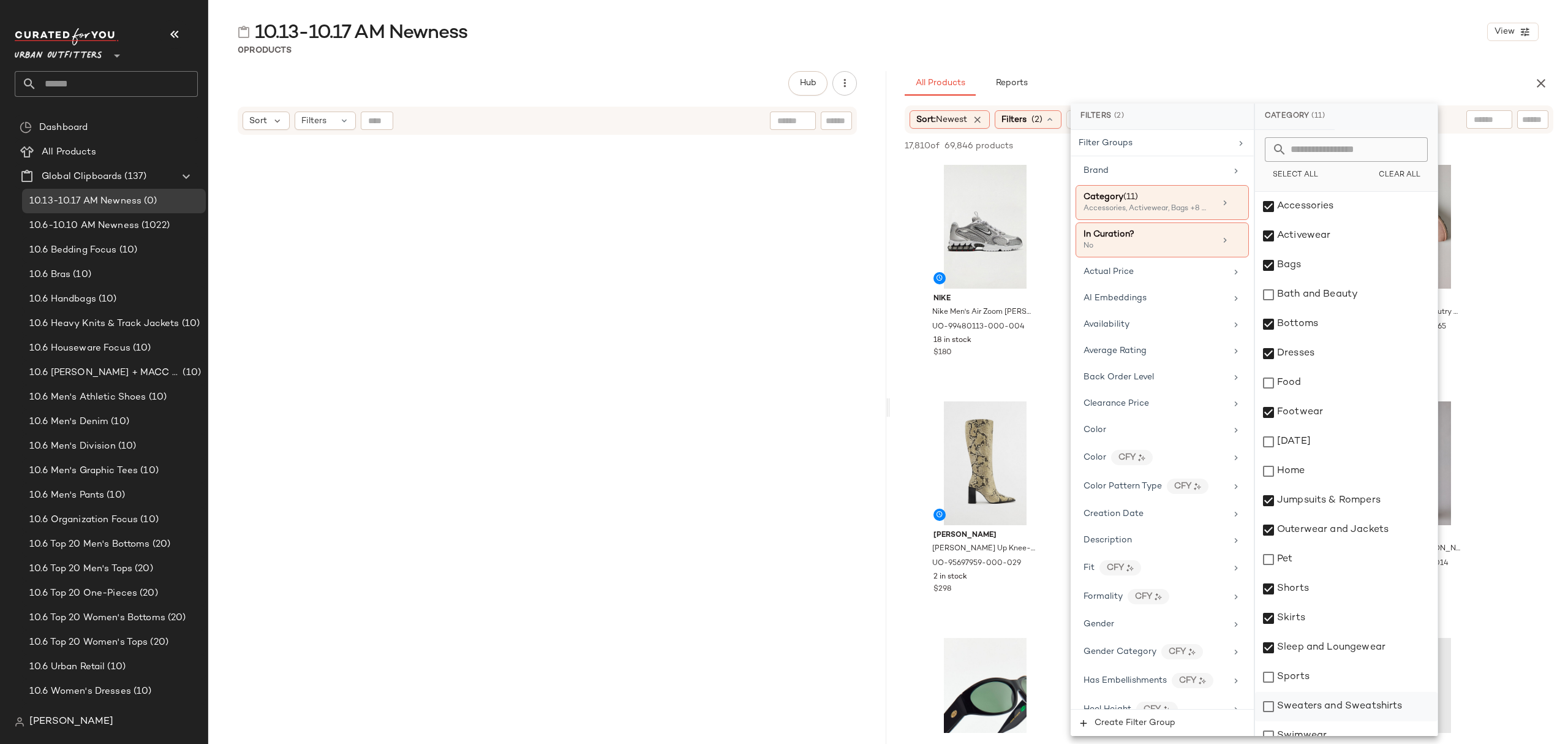
drag, startPoint x: 1354, startPoint y: 710, endPoint x: 1358, endPoint y: 703, distance: 8.1
click at [1354, 709] on div "Sweaters and Sweatshirts" at bounding box center [1346, 706] width 183 height 29
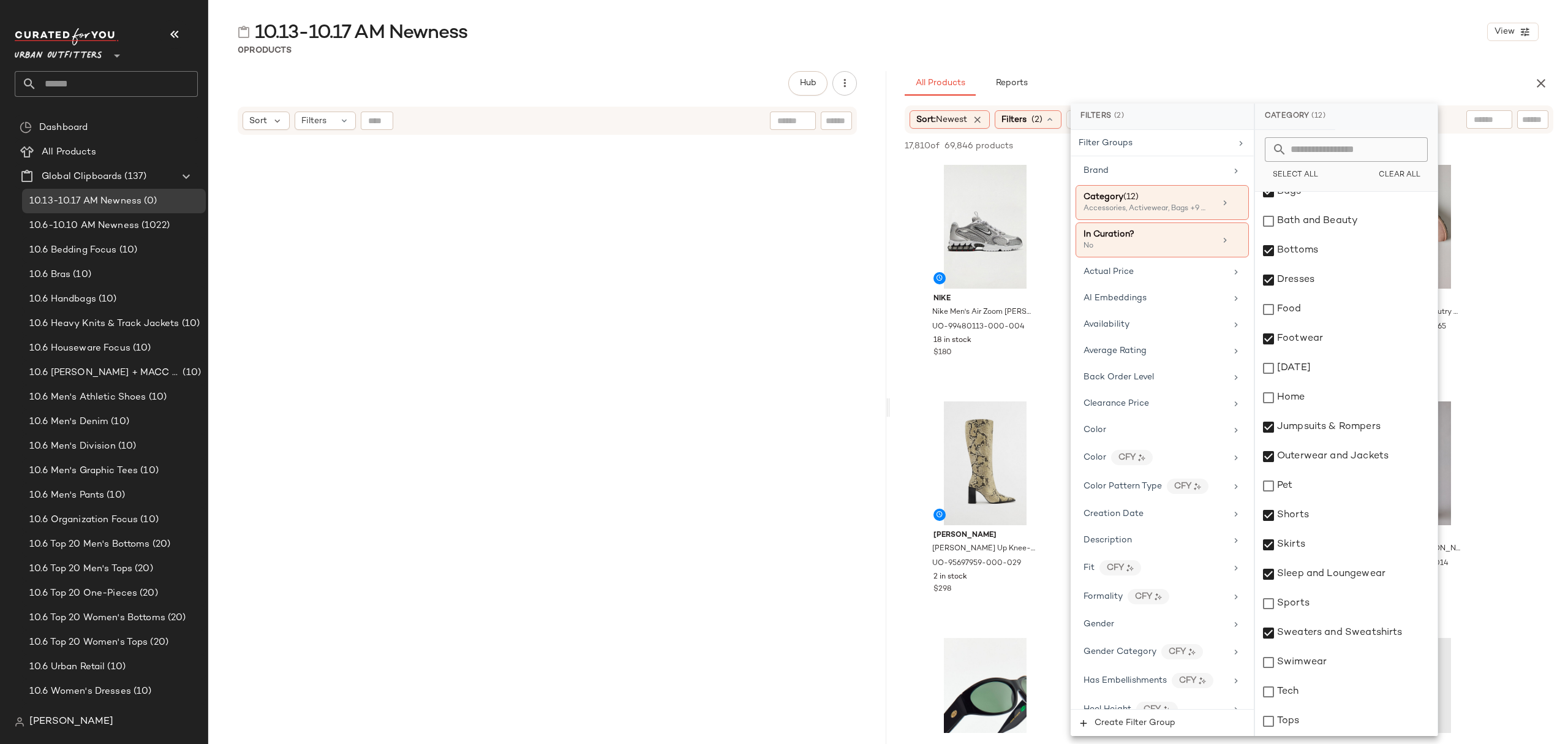
scroll to position [132, 0]
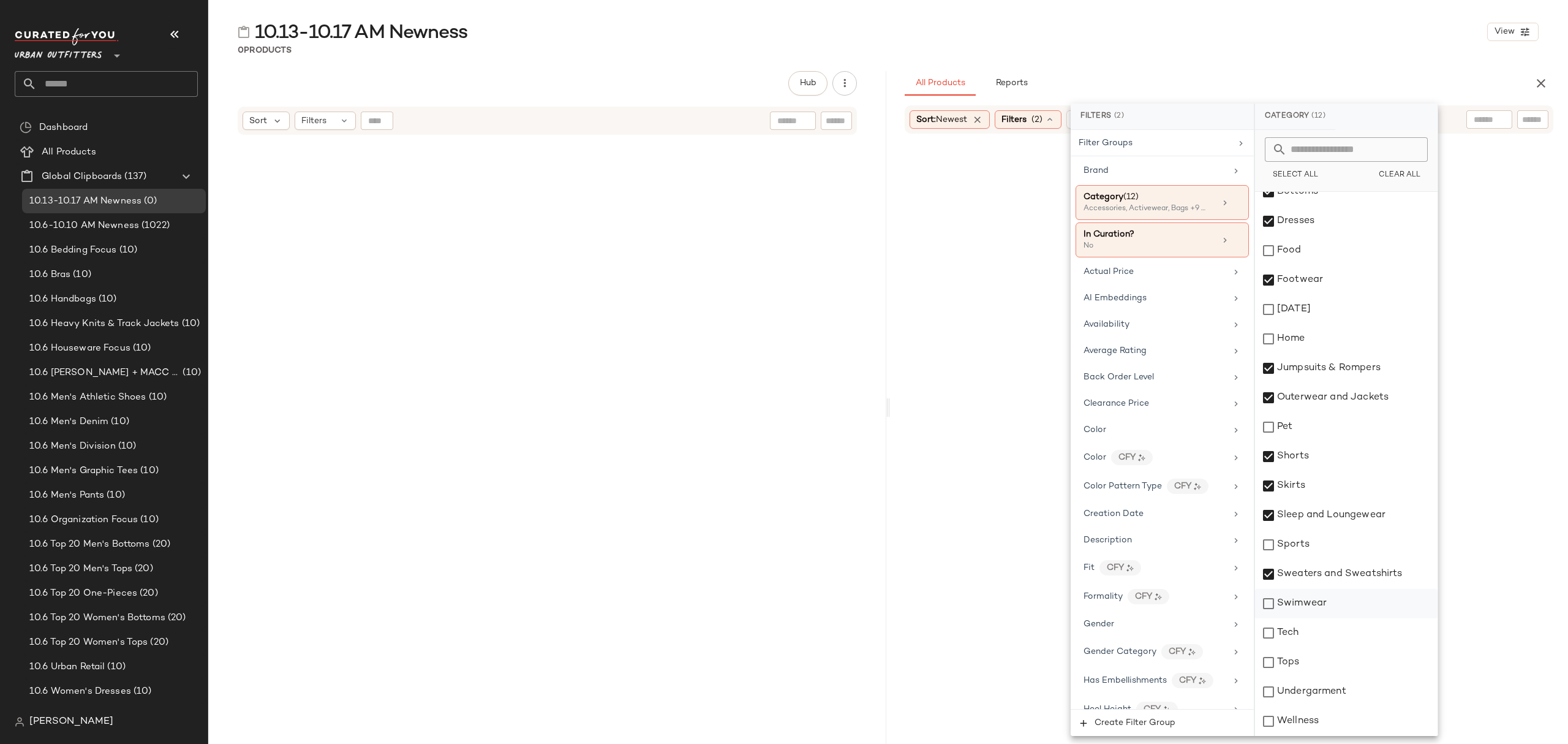
click at [1333, 608] on div "Swimwear" at bounding box center [1346, 603] width 183 height 29
click at [1318, 671] on div "Tops" at bounding box center [1346, 662] width 183 height 29
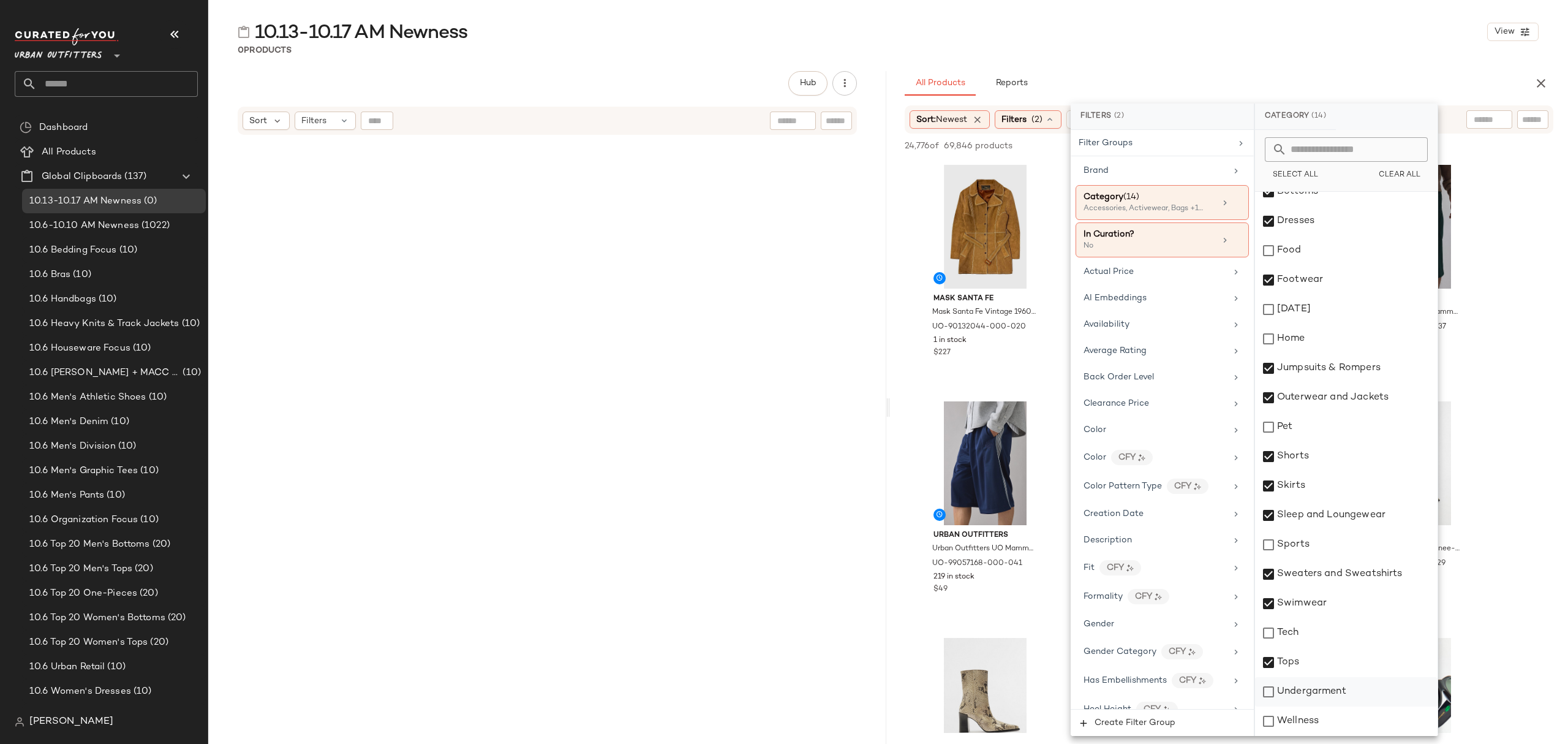
click at [1326, 689] on div "Undergarment" at bounding box center [1346, 691] width 183 height 29
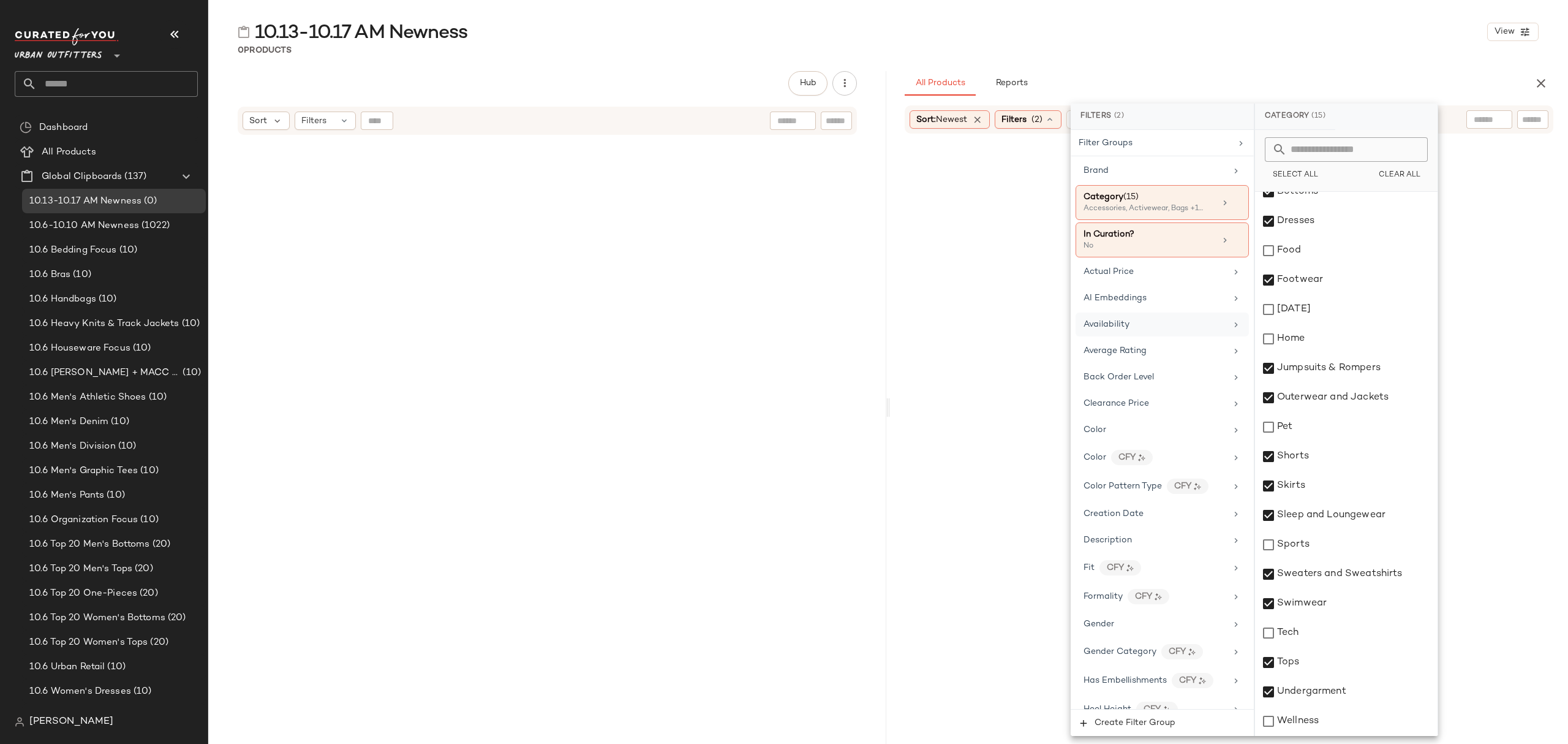
click at [1135, 326] on div "Availability" at bounding box center [1155, 324] width 143 height 13
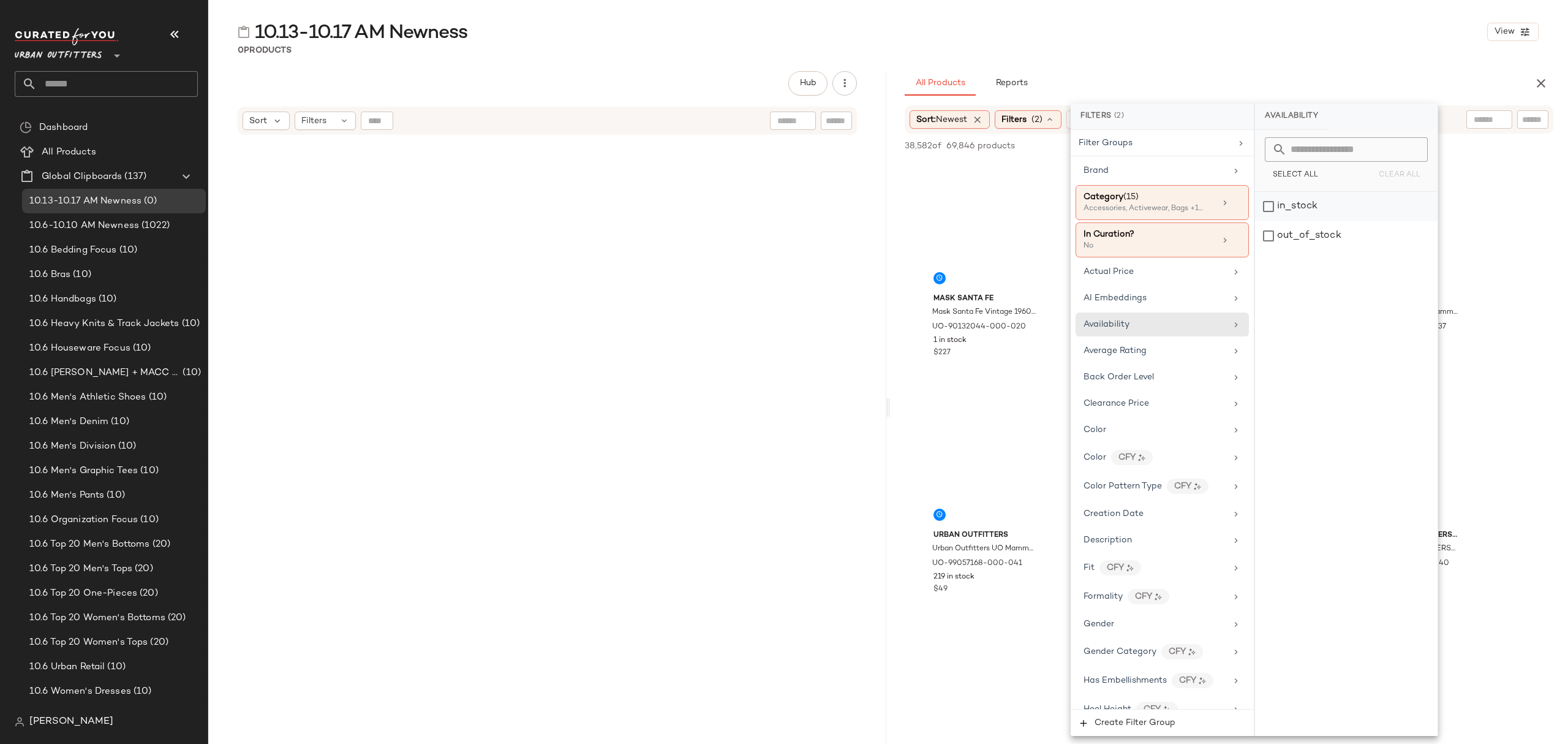
click at [1308, 209] on div "in_stock" at bounding box center [1346, 206] width 183 height 29
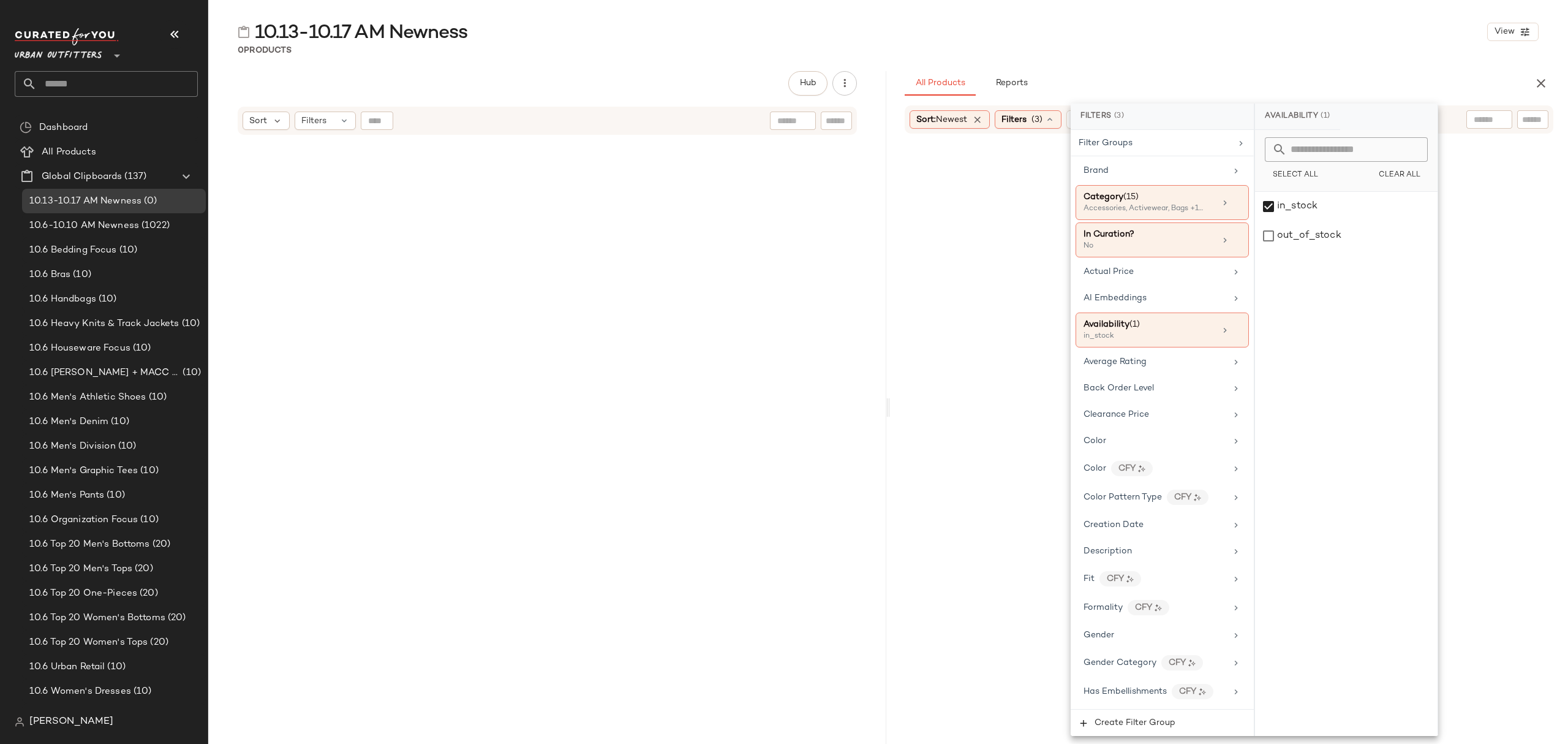
click at [1154, 55] on div "0 Products" at bounding box center [888, 50] width 1360 height 13
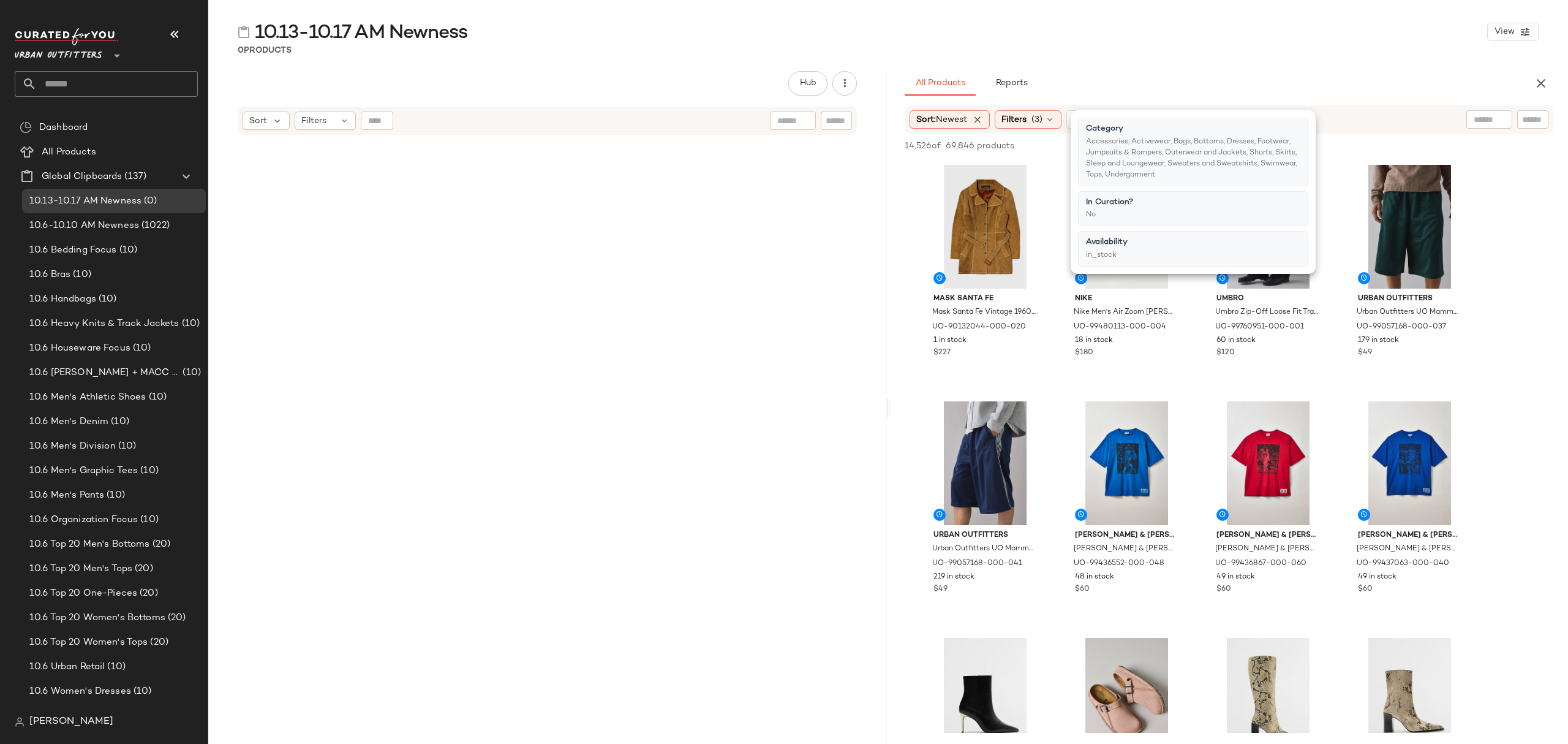
click at [1201, 67] on div "10.13-10.17 AM Newness View 0 Products Hub Send for Review External Review Inte…" at bounding box center [888, 381] width 1360 height 724
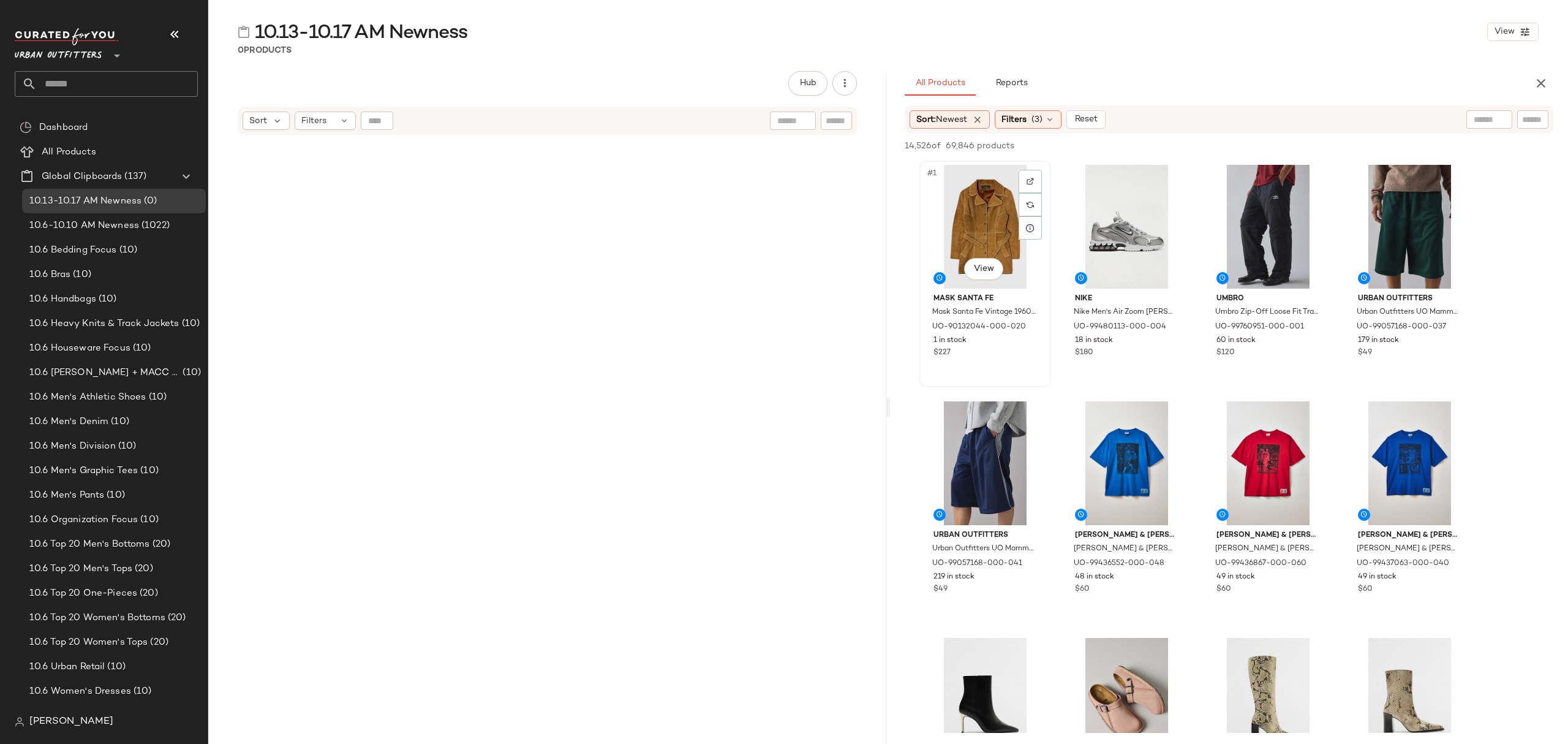
click at [983, 185] on div "#1 View" at bounding box center [985, 226] width 123 height 124
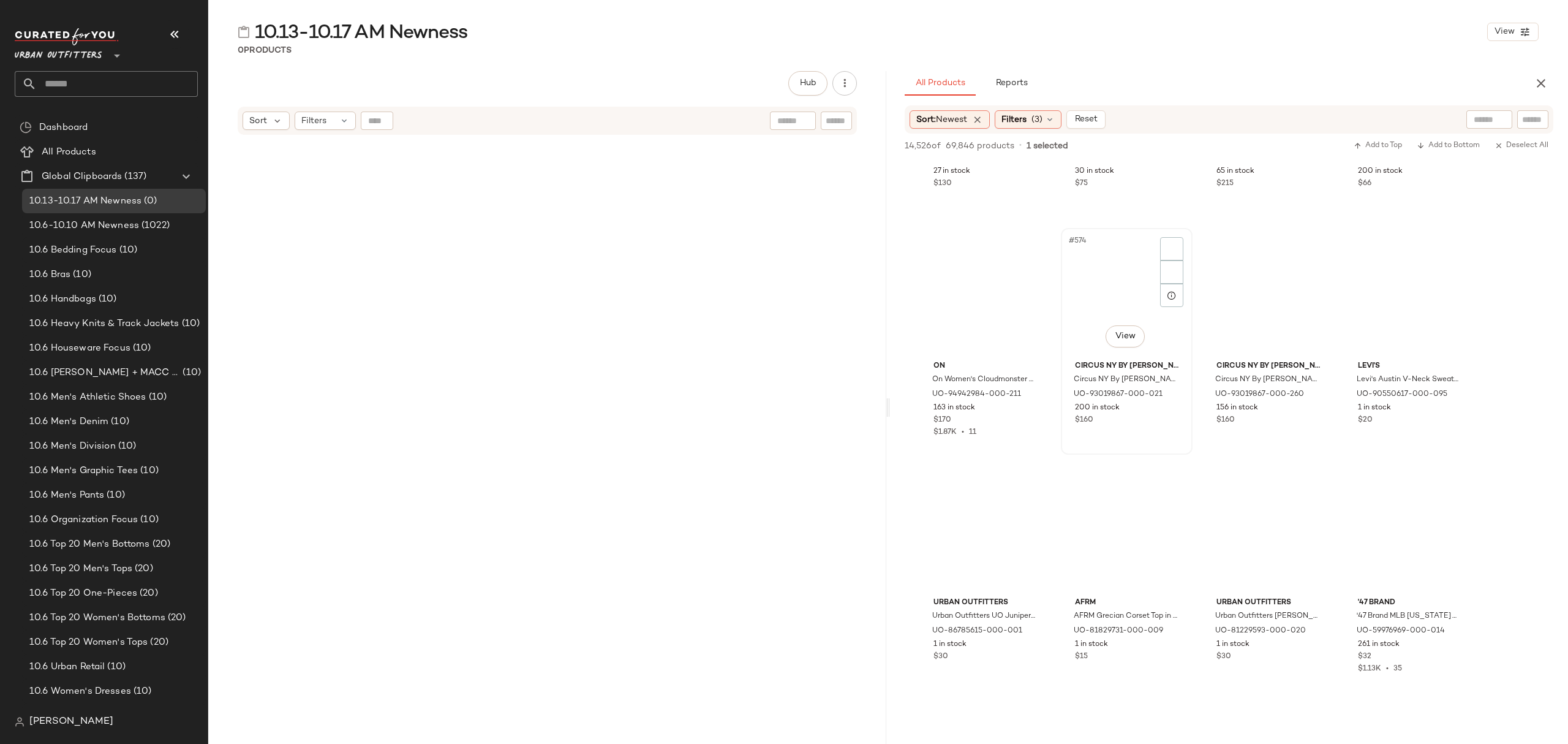
scroll to position [33249, 0]
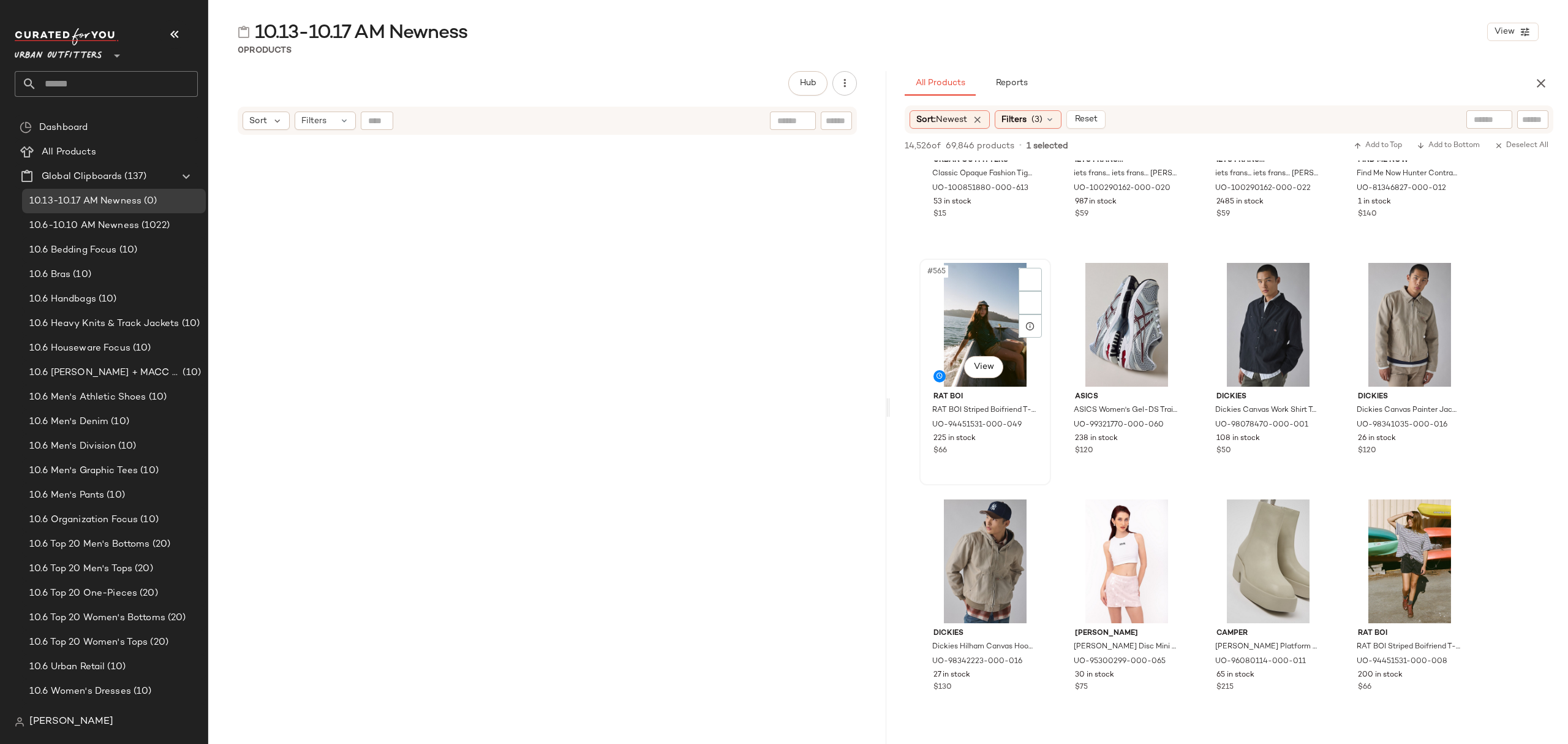
click at [1017, 448] on div "$66" at bounding box center [985, 450] width 104 height 11
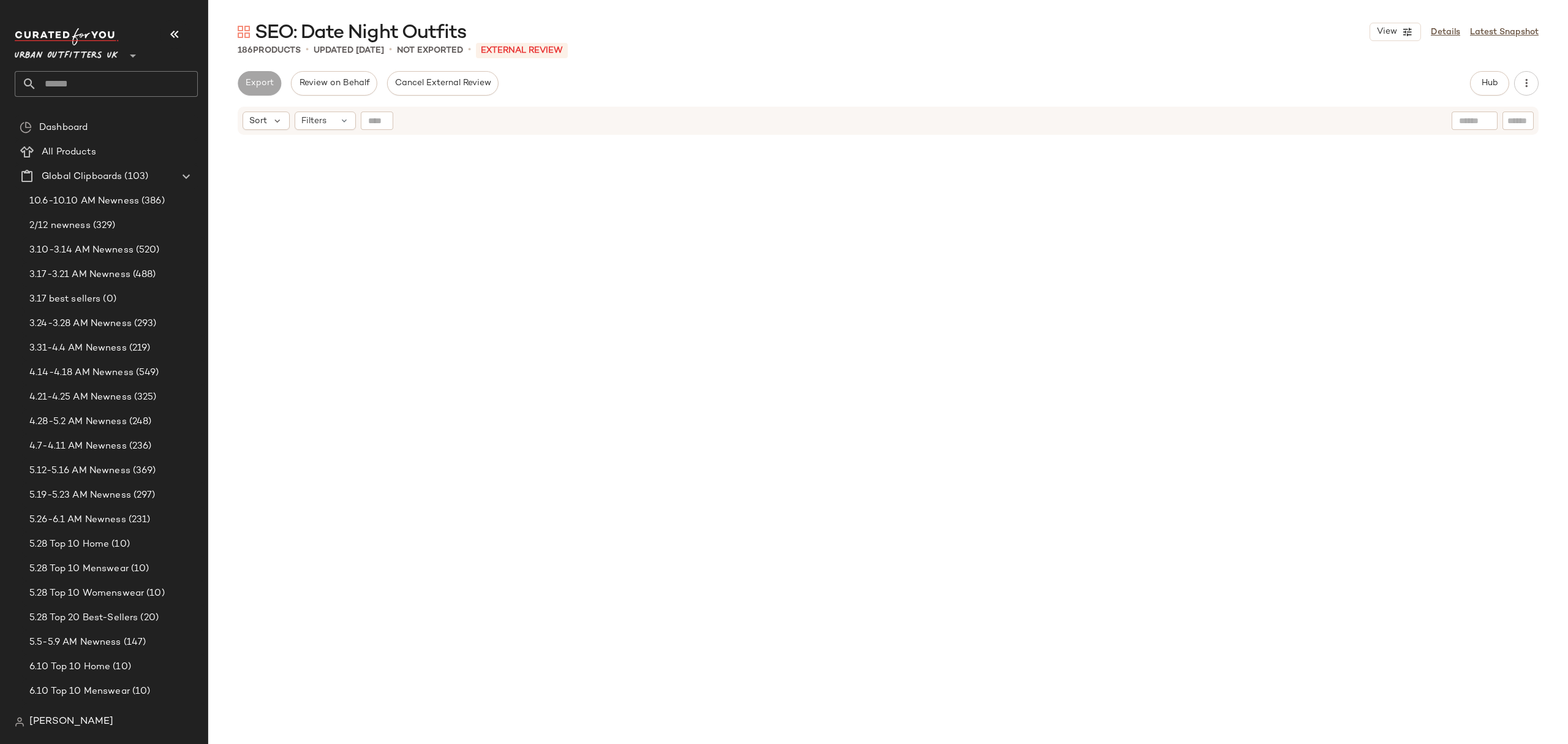
scroll to position [5074, 0]
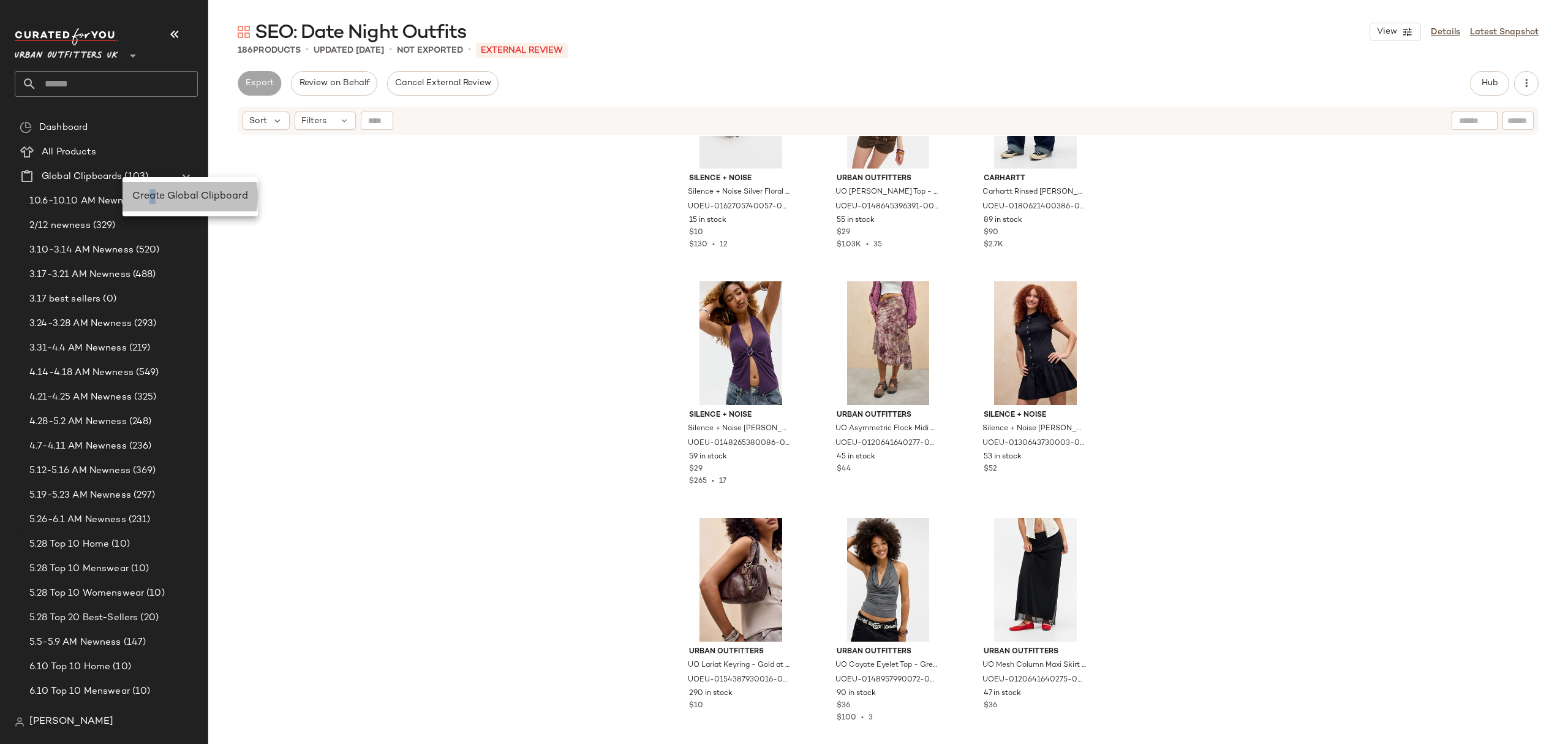
click at [153, 201] on span "Create Global Clipboard" at bounding box center [190, 196] width 116 height 10
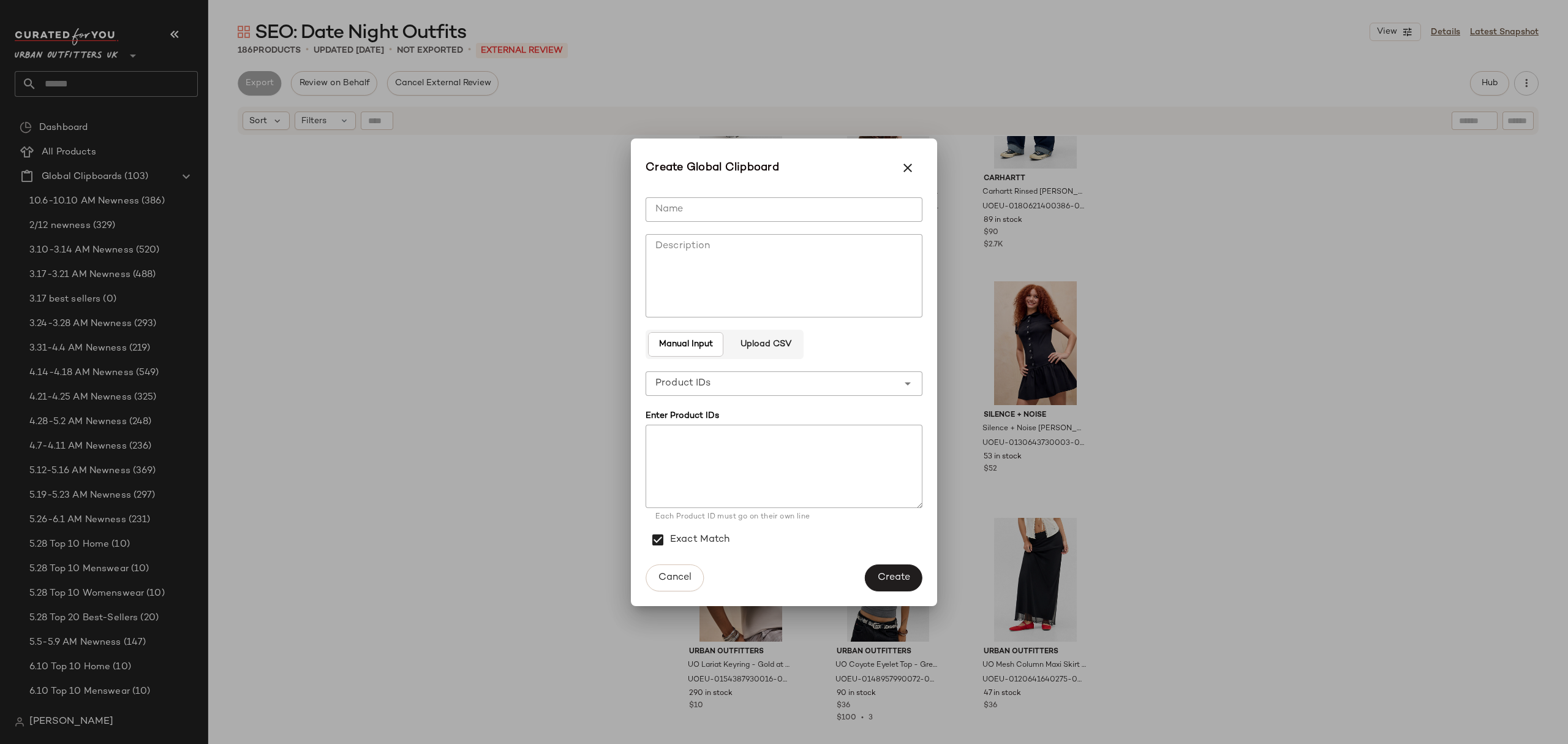
click at [863, 208] on input "Name" at bounding box center [784, 209] width 277 height 24
click at [745, 208] on input "**********" at bounding box center [784, 209] width 277 height 24
type input "**********"
click at [922, 585] on div "Create" at bounding box center [893, 578] width 58 height 27
click at [914, 576] on button "Create" at bounding box center [893, 578] width 58 height 27
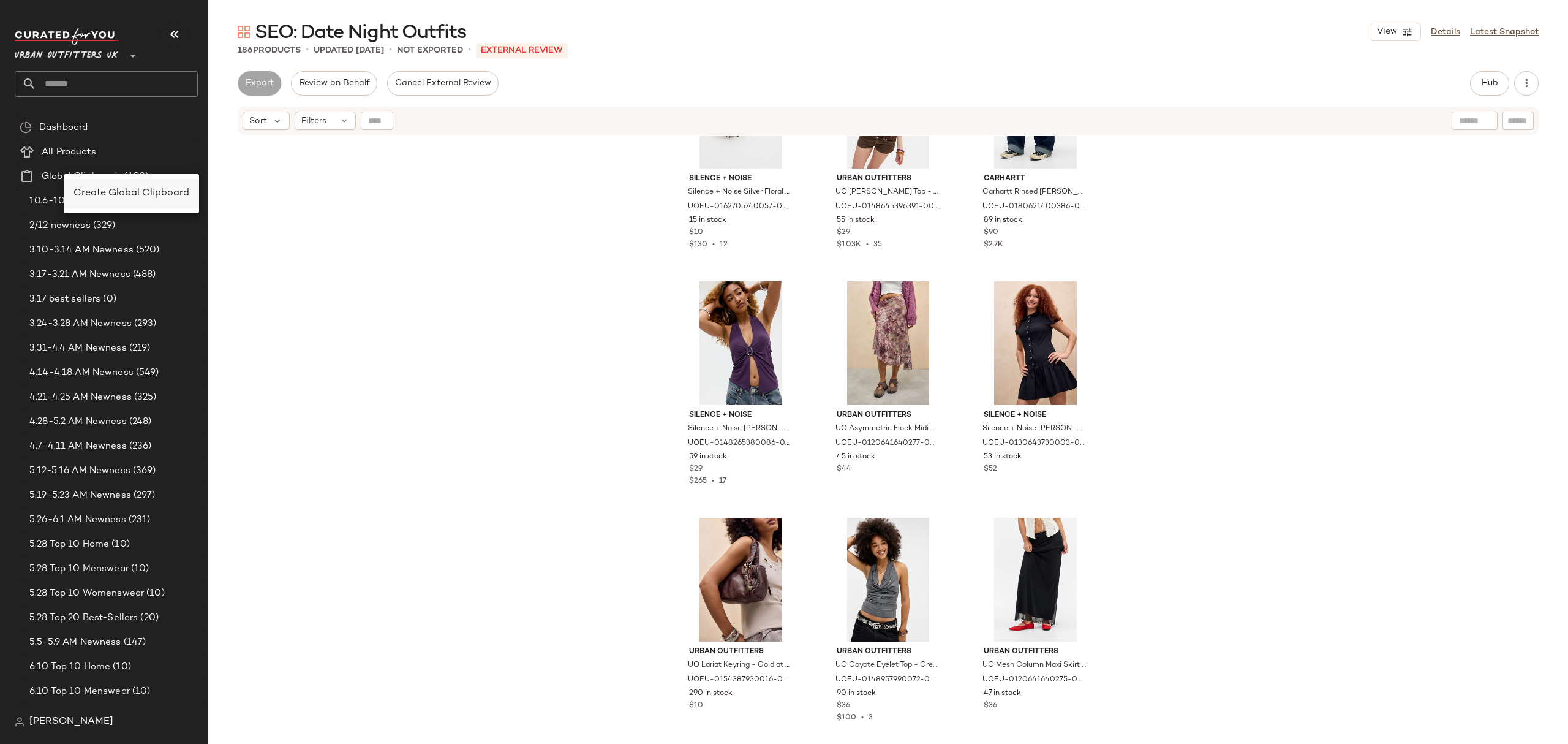
click at [103, 192] on span "Create Global Clipboard" at bounding box center [131, 193] width 116 height 10
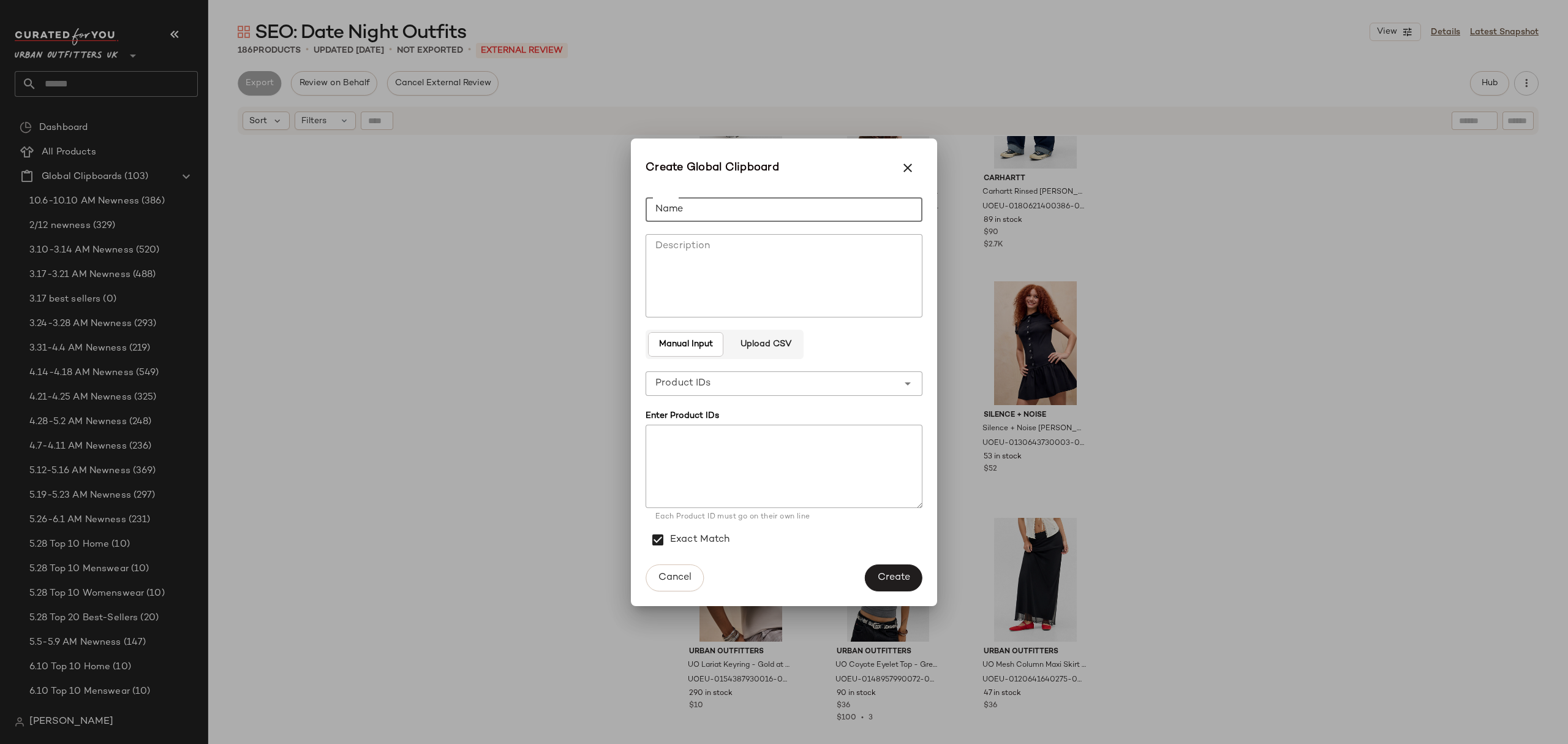
click at [731, 211] on input "Name" at bounding box center [784, 209] width 277 height 24
type input "**********"
click at [902, 565] on button "Create" at bounding box center [893, 578] width 58 height 27
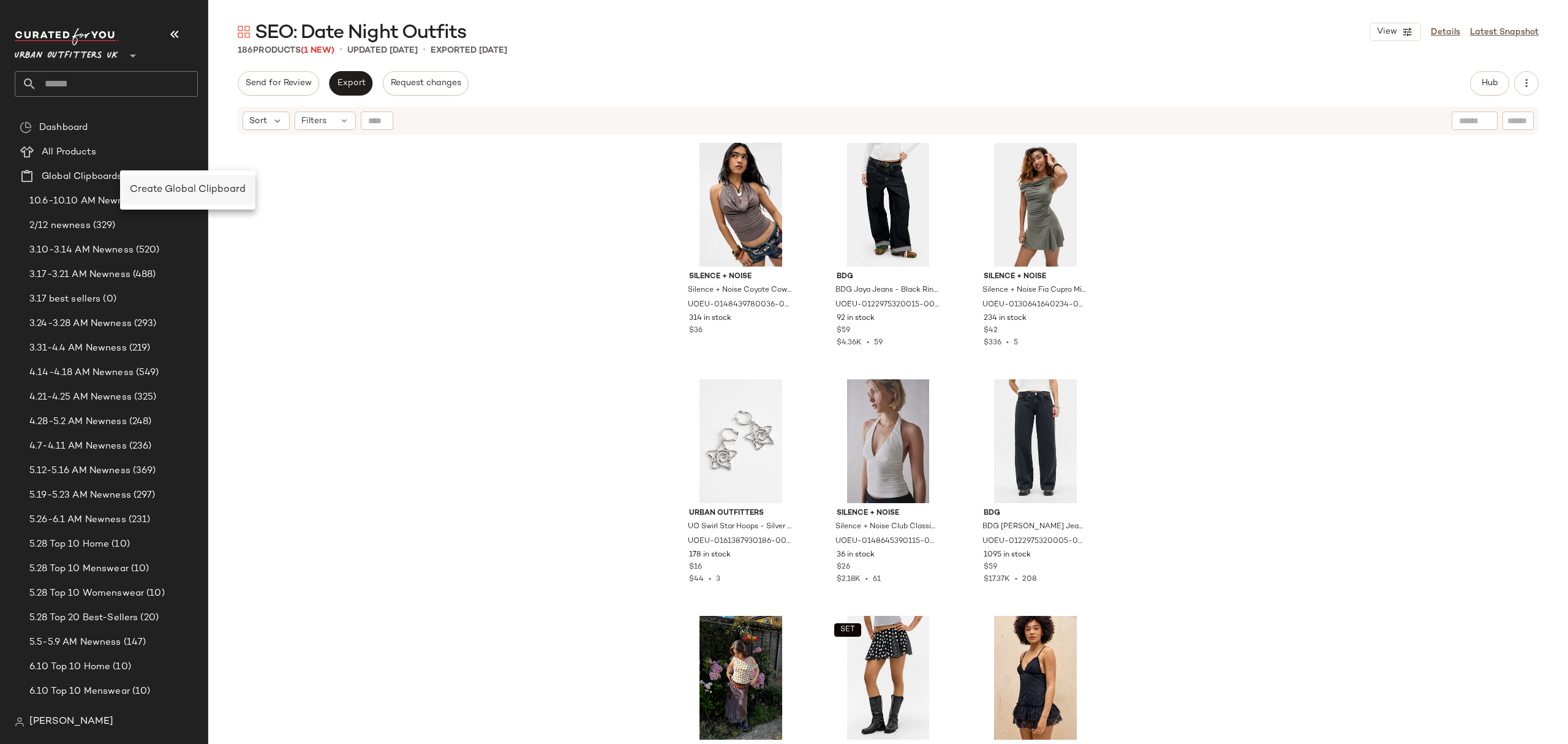
click at [146, 185] on span "Create Global Clipboard" at bounding box center [188, 190] width 116 height 10
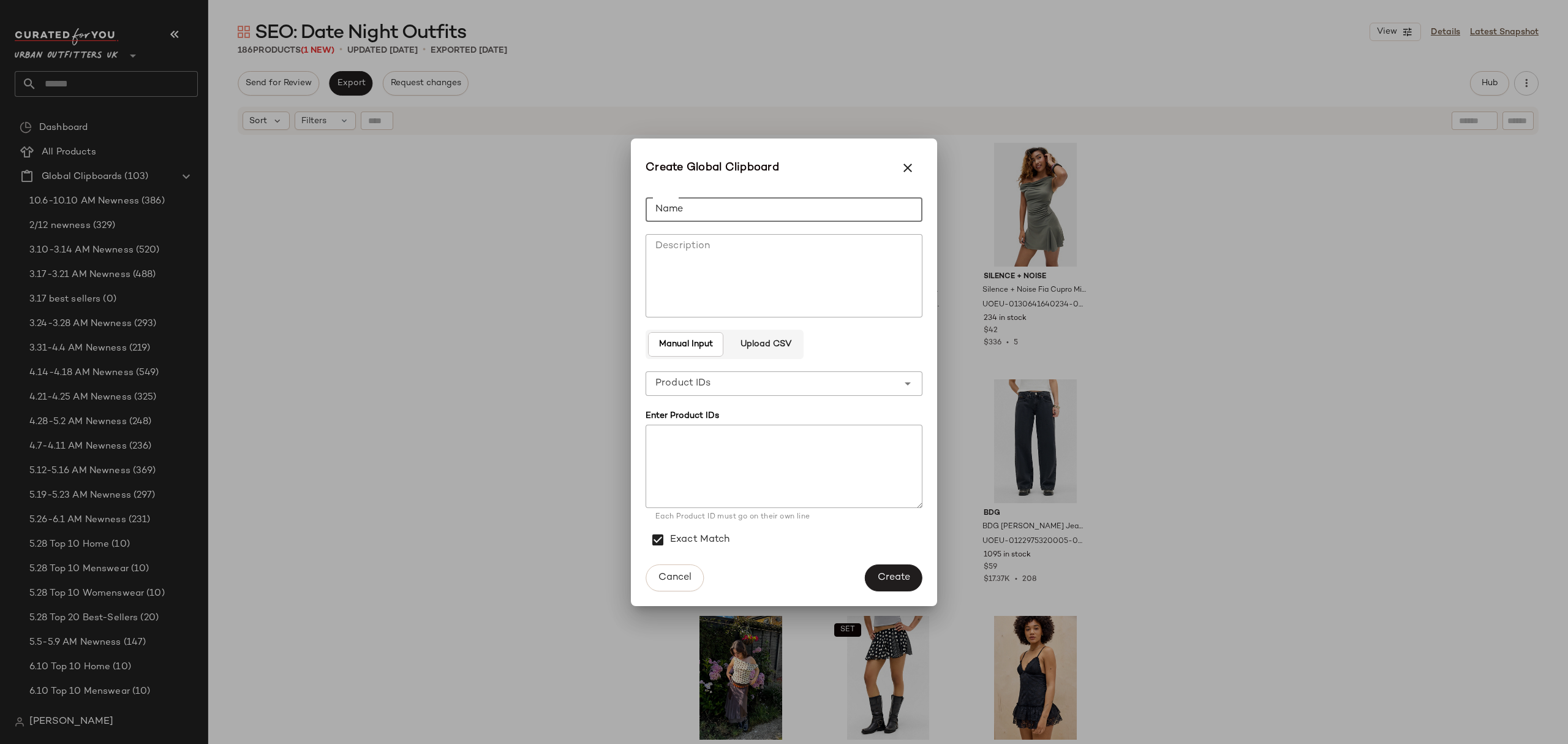
click at [737, 205] on input "Name" at bounding box center [784, 209] width 277 height 24
type input "**********"
click at [901, 574] on span "Create" at bounding box center [894, 578] width 33 height 12
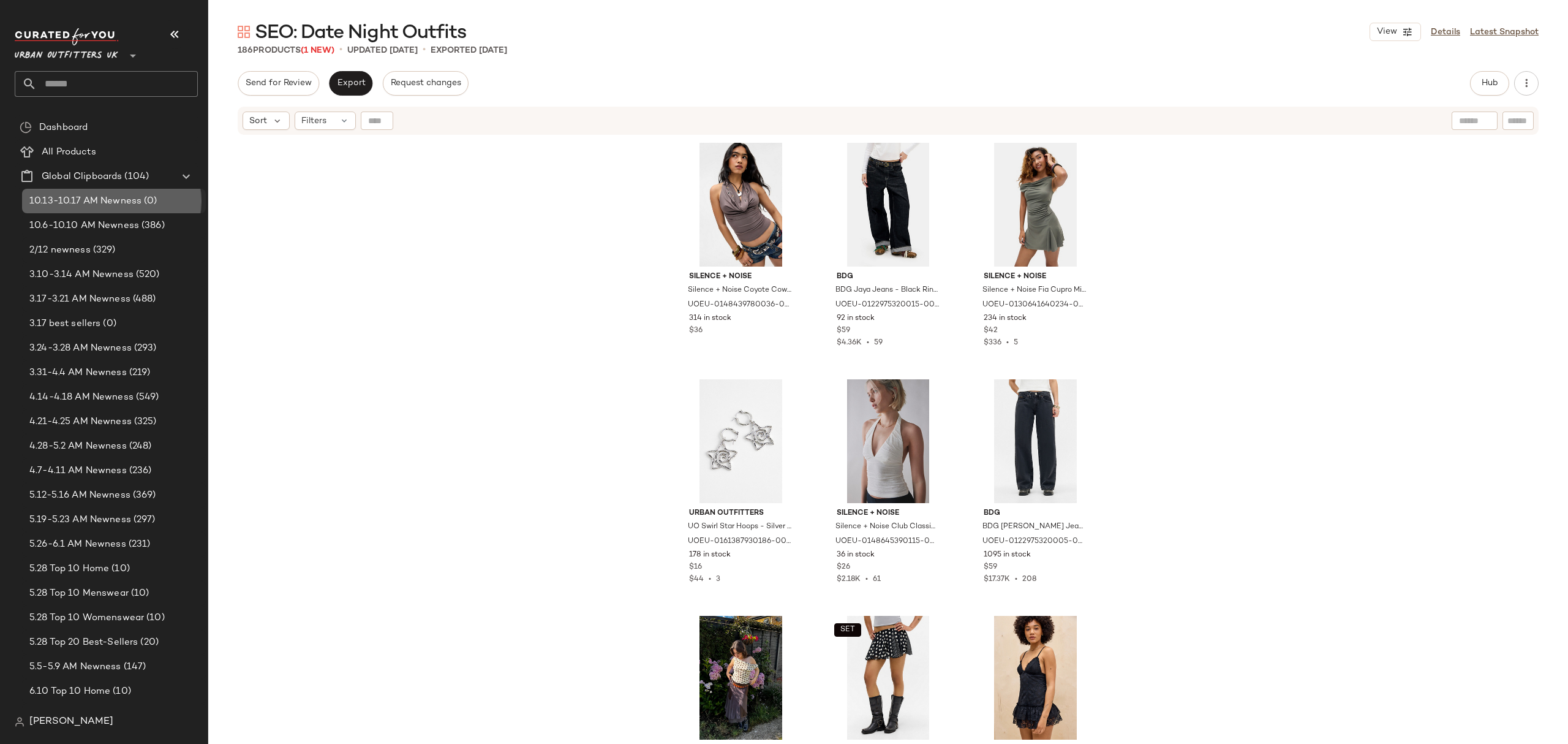
click at [128, 191] on div "10.13-10.17 AM Newness (0)" at bounding box center [114, 200] width 184 height 24
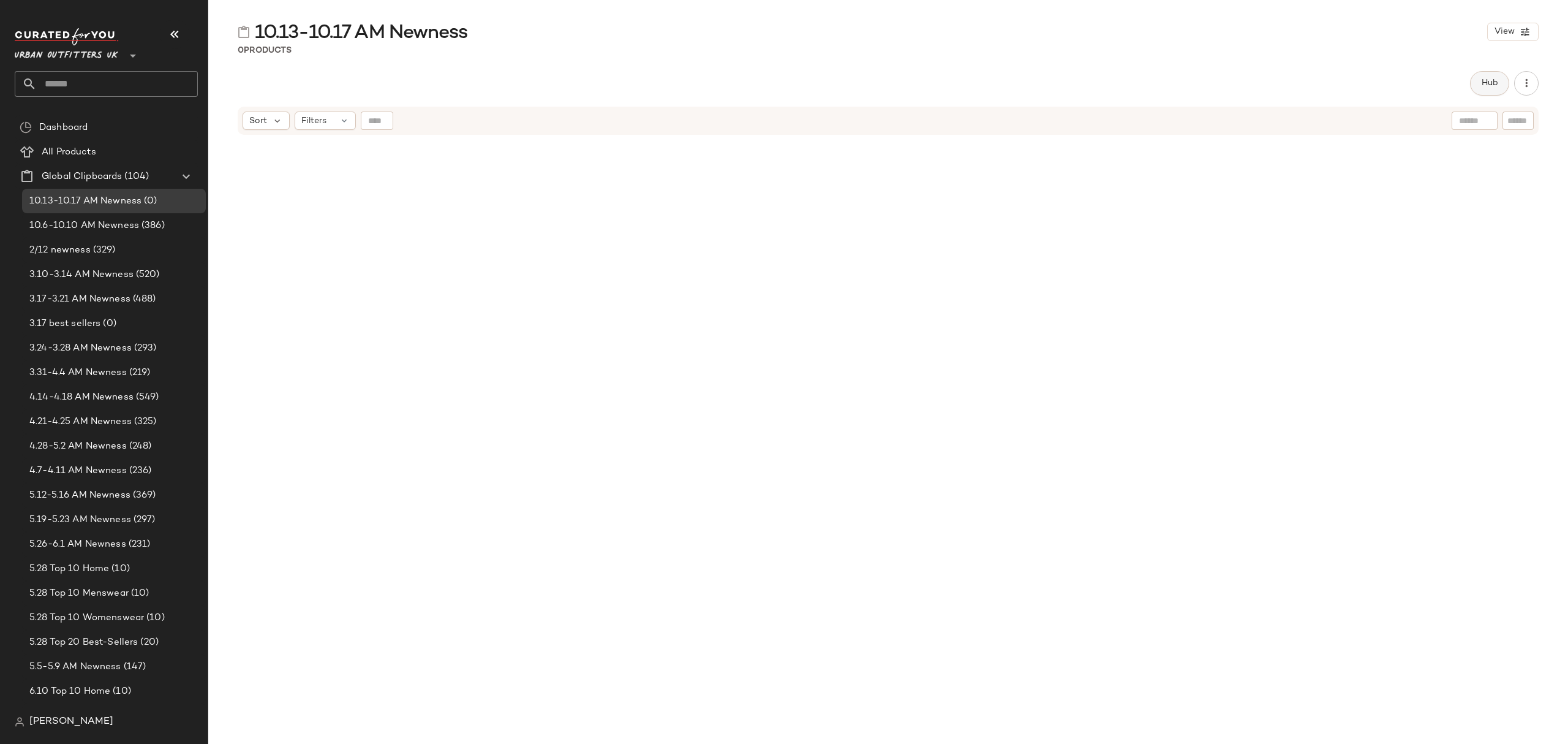
click at [1490, 86] on span "Hub" at bounding box center [1490, 84] width 18 height 10
click at [951, 119] on div "Sort" at bounding box center [933, 119] width 47 height 18
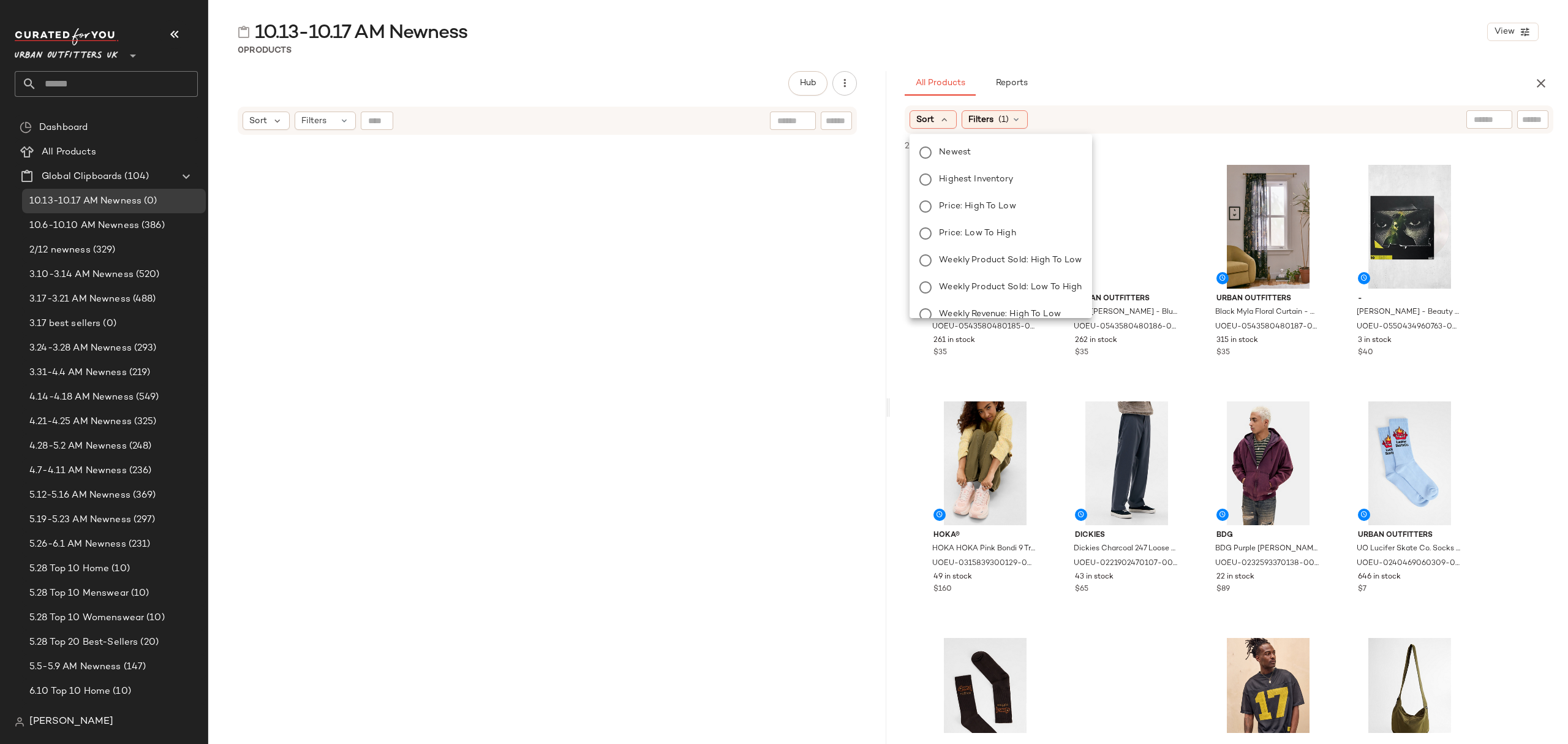
drag, startPoint x: 947, startPoint y: 151, endPoint x: 990, endPoint y: 142, distance: 43.9
click at [947, 151] on span "Newest" at bounding box center [955, 152] width 32 height 13
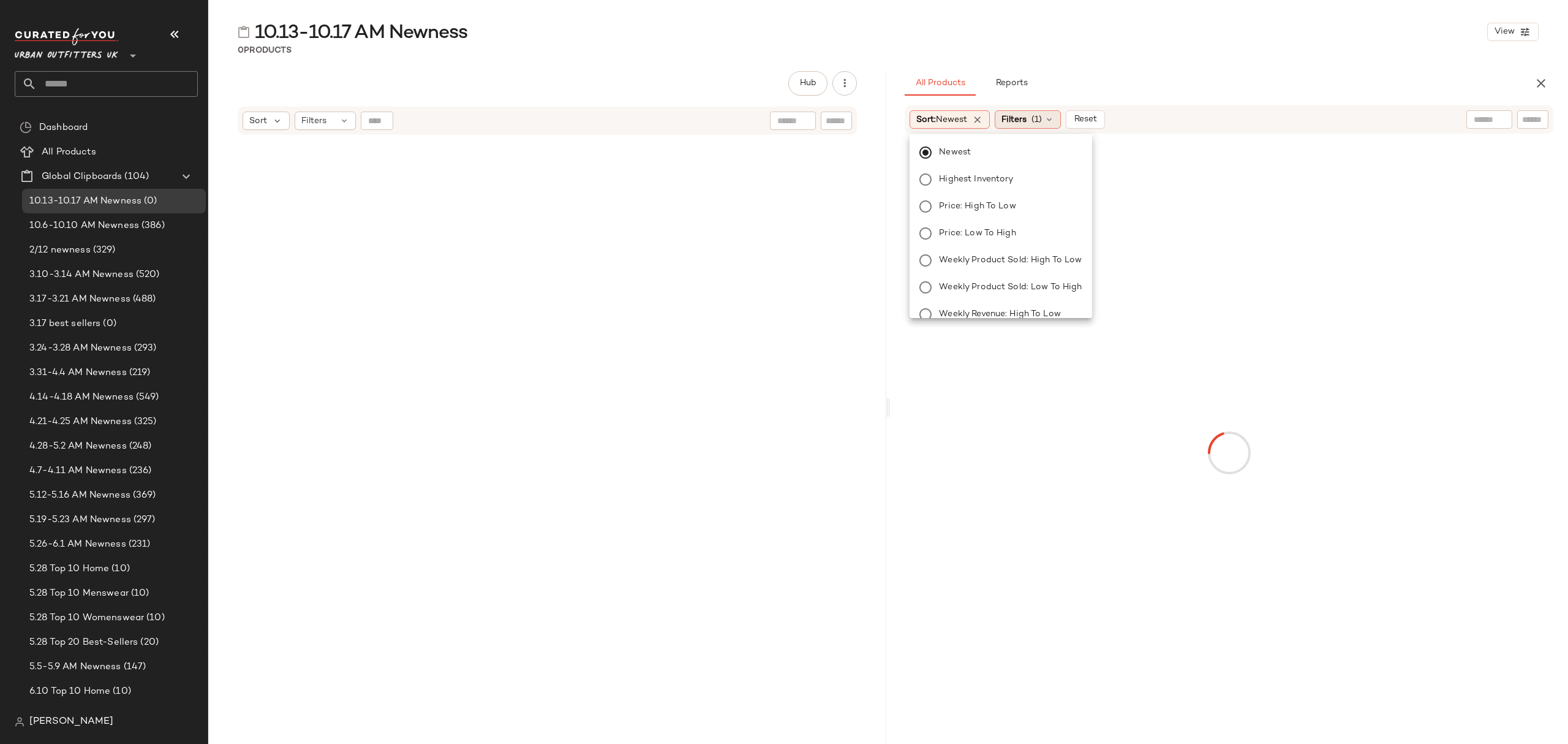
click at [1018, 119] on span "Filters" at bounding box center [1014, 119] width 25 height 13
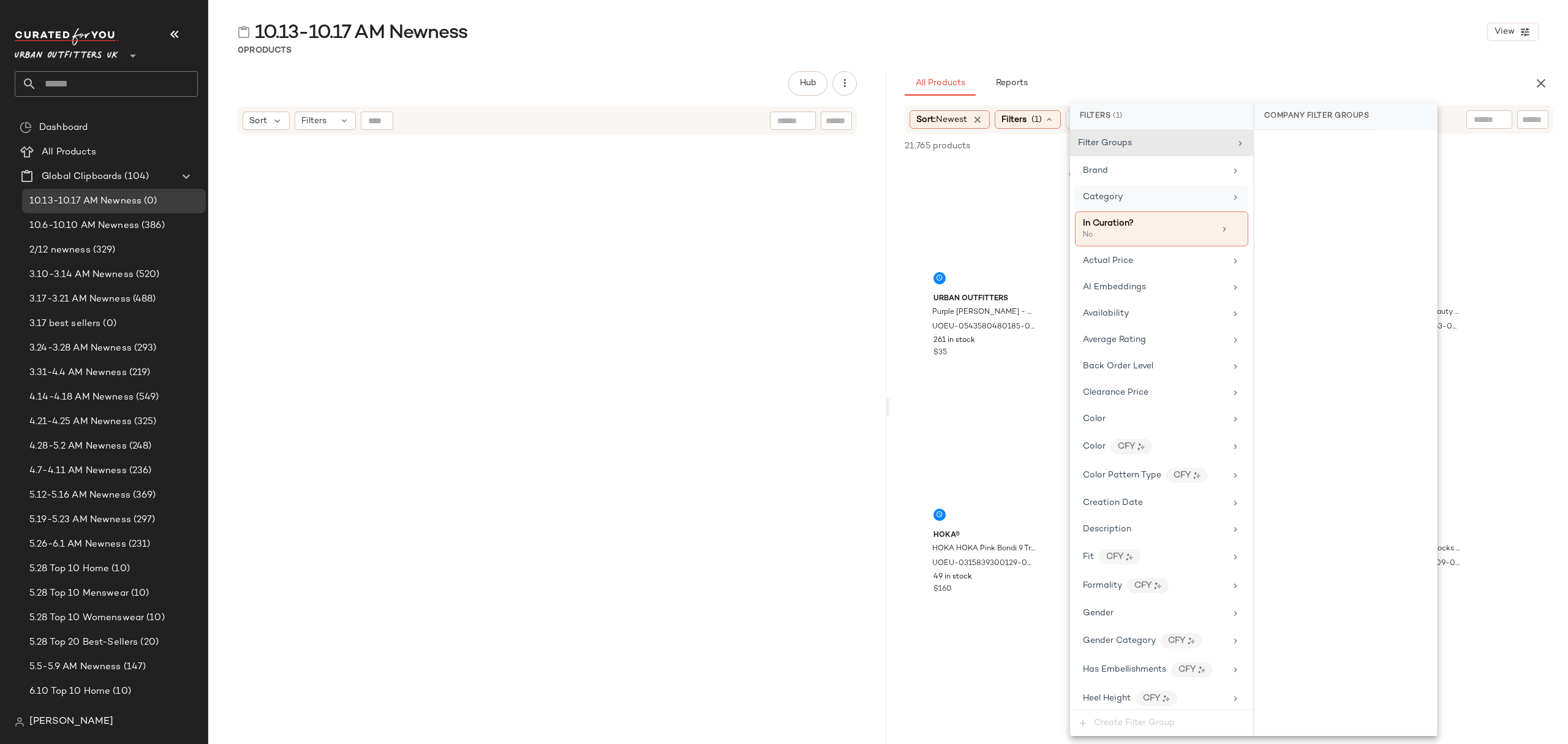
click at [1082, 197] on div "Category" at bounding box center [1162, 197] width 174 height 24
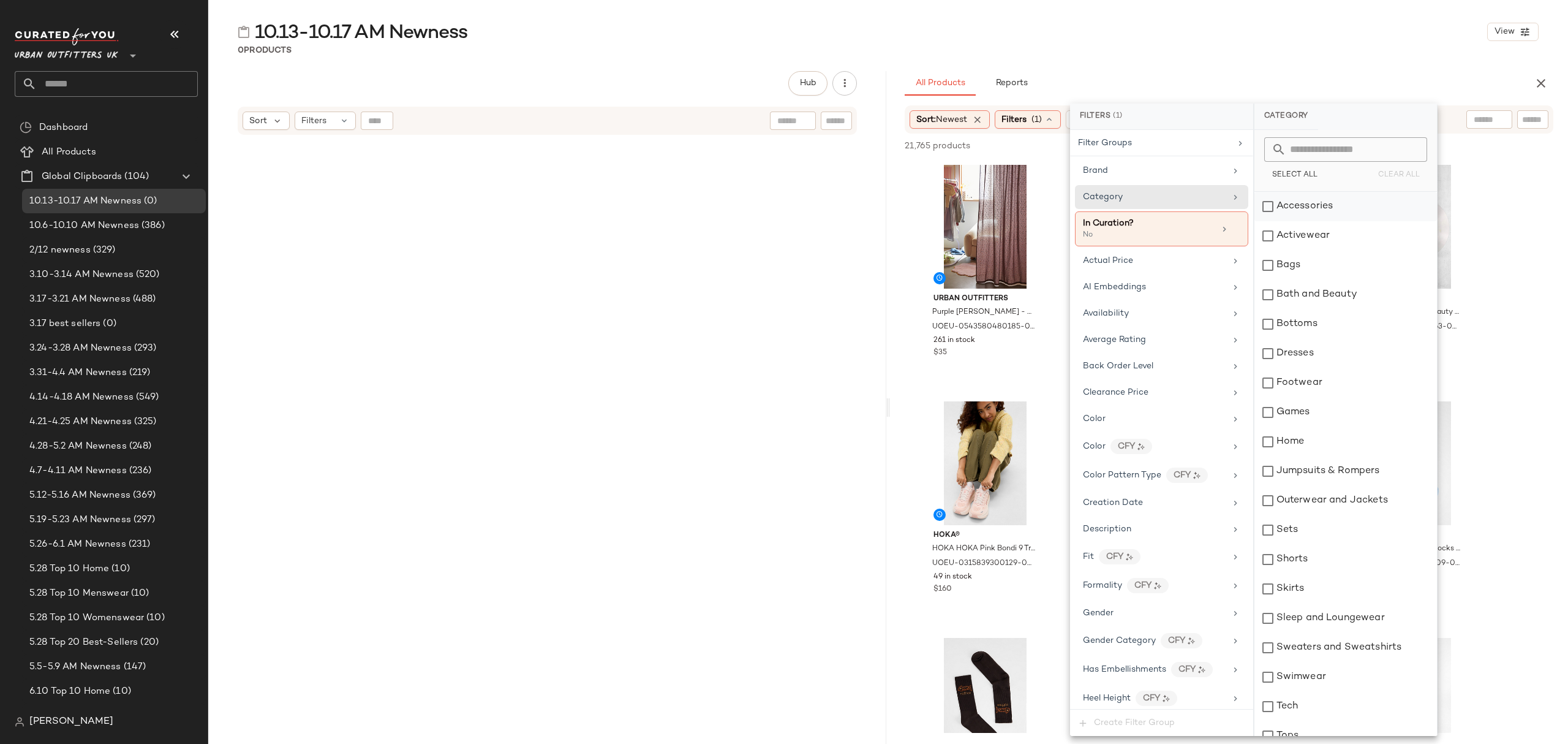
click at [1309, 211] on div "Accessories" at bounding box center [1346, 206] width 183 height 29
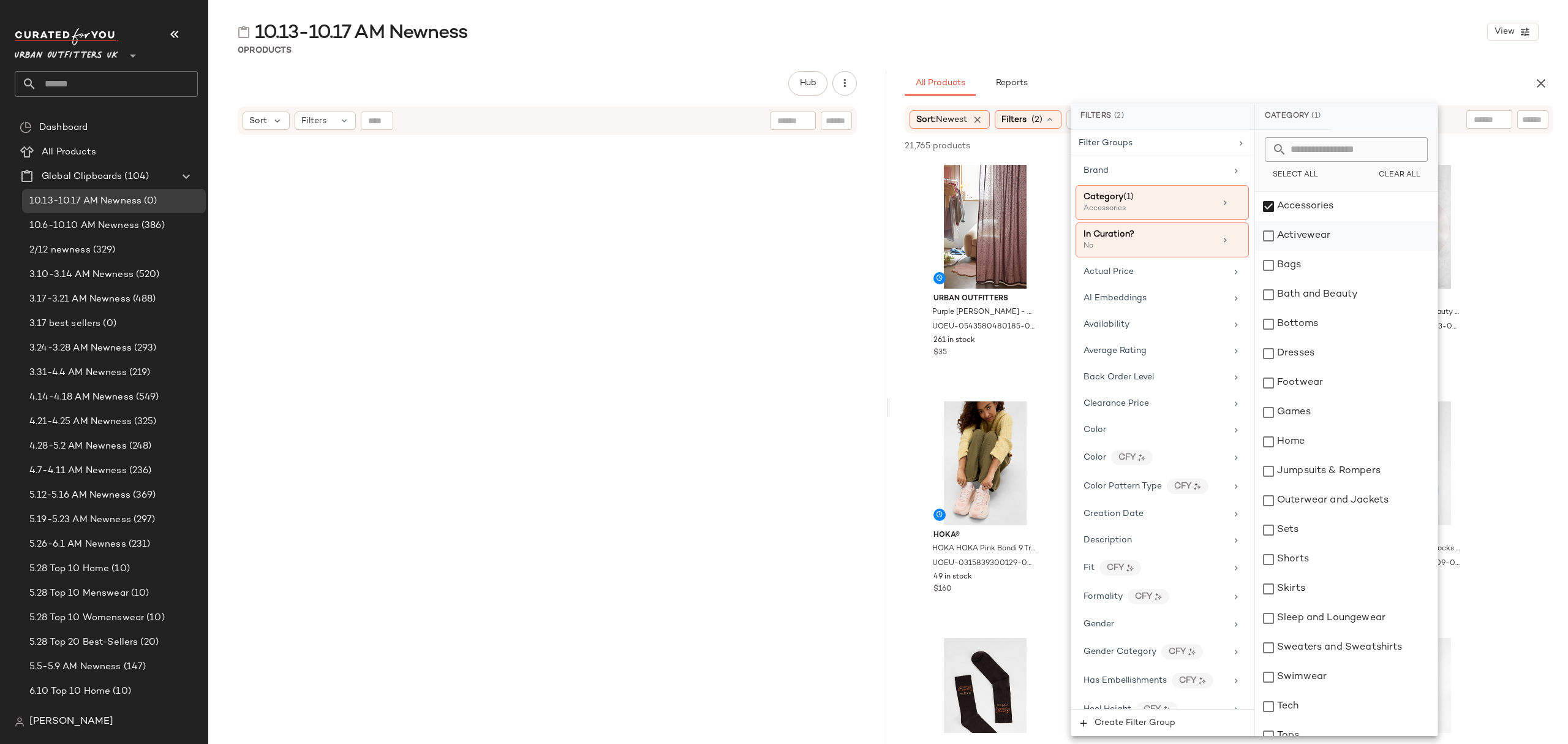
click at [1316, 235] on div "Activewear" at bounding box center [1346, 235] width 183 height 29
click at [1313, 264] on div "Bags" at bounding box center [1346, 265] width 183 height 29
click at [1338, 319] on div "Bottoms" at bounding box center [1346, 324] width 183 height 29
click at [1327, 356] on div "Dresses" at bounding box center [1346, 353] width 183 height 29
click at [1334, 388] on div "Footwear" at bounding box center [1346, 382] width 183 height 29
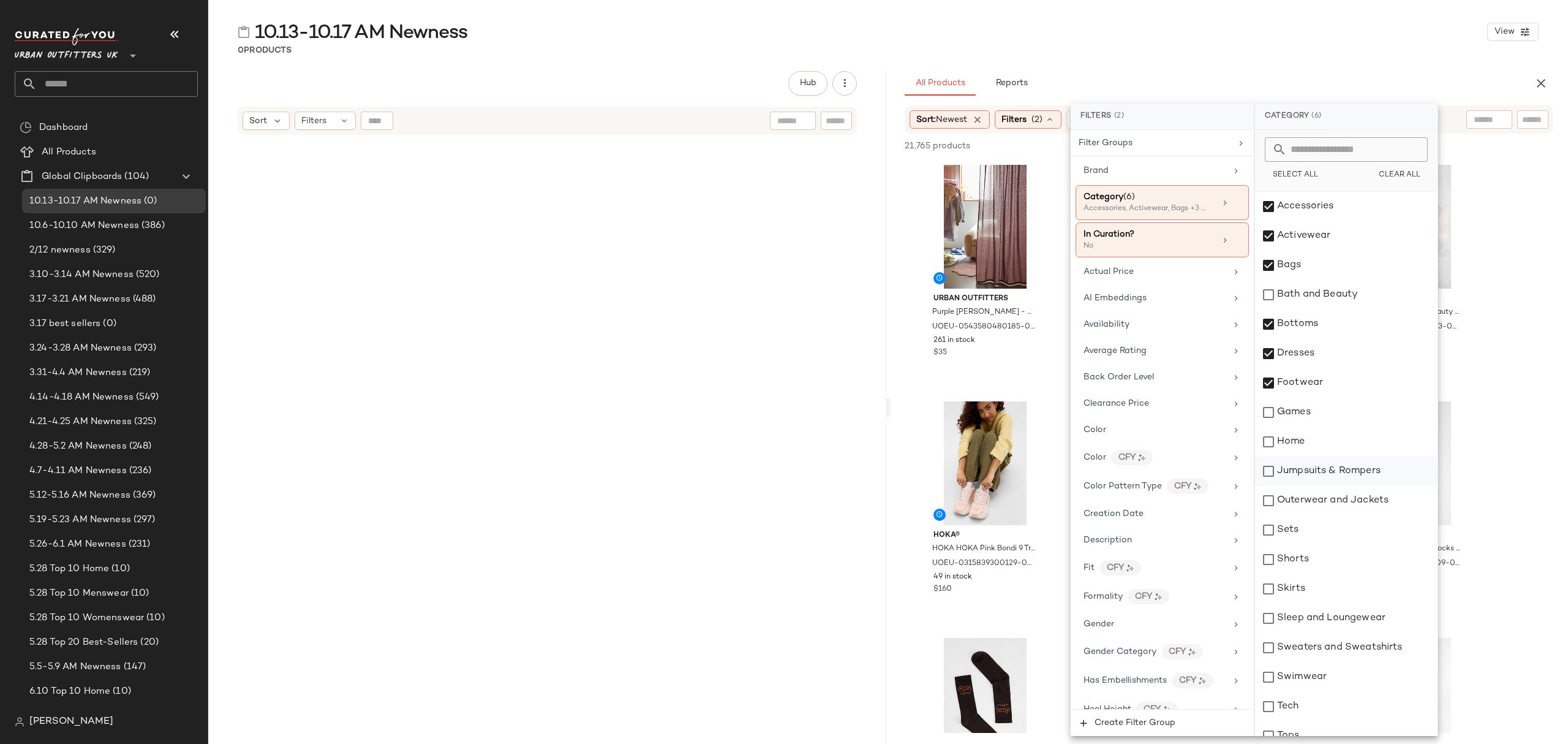
click at [1349, 473] on div "Jumpsuits & Rompers" at bounding box center [1346, 471] width 183 height 29
click at [1350, 491] on div "Outerwear and Jackets" at bounding box center [1346, 500] width 183 height 29
click at [1345, 538] on div "Sets" at bounding box center [1346, 529] width 183 height 29
click at [1334, 569] on div "Shorts" at bounding box center [1346, 559] width 183 height 29
click at [1332, 587] on div "Skirts" at bounding box center [1346, 589] width 183 height 29
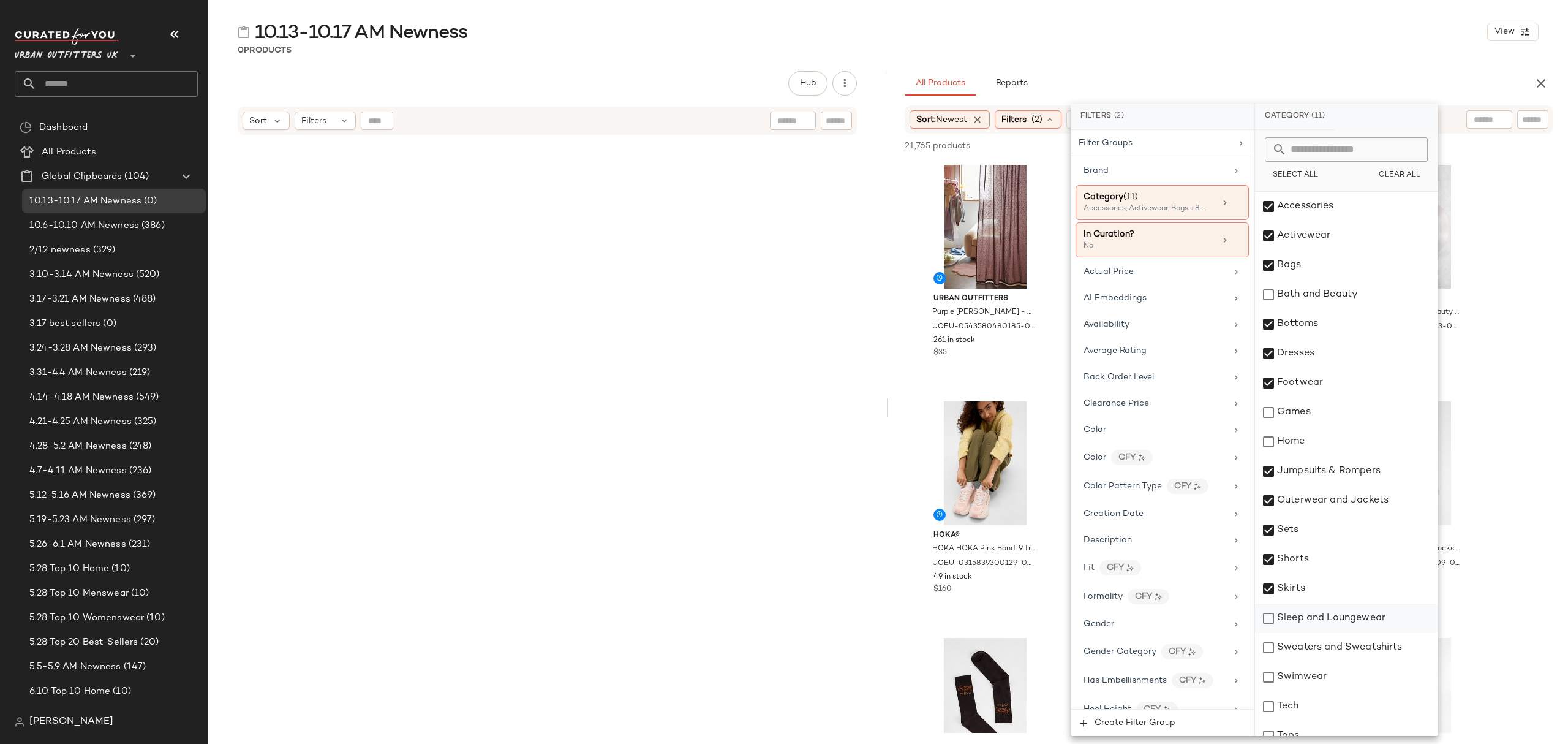
click at [1348, 615] on div "Sleep and Loungewear" at bounding box center [1346, 618] width 183 height 29
click at [1353, 648] on div "Sweaters and Sweatshirts" at bounding box center [1346, 647] width 183 height 29
click at [1340, 685] on div "Swimwear" at bounding box center [1346, 676] width 183 height 29
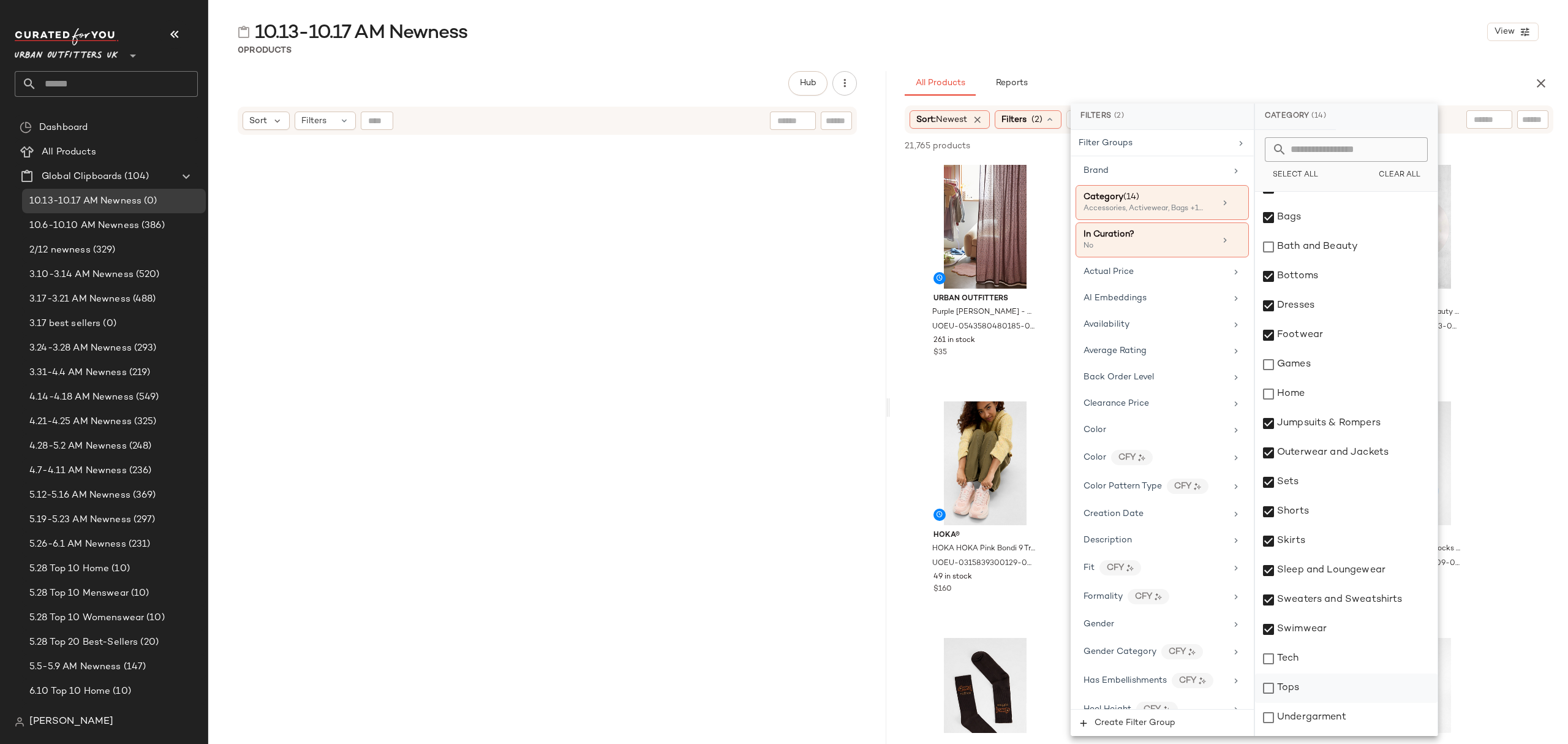
scroll to position [73, 0]
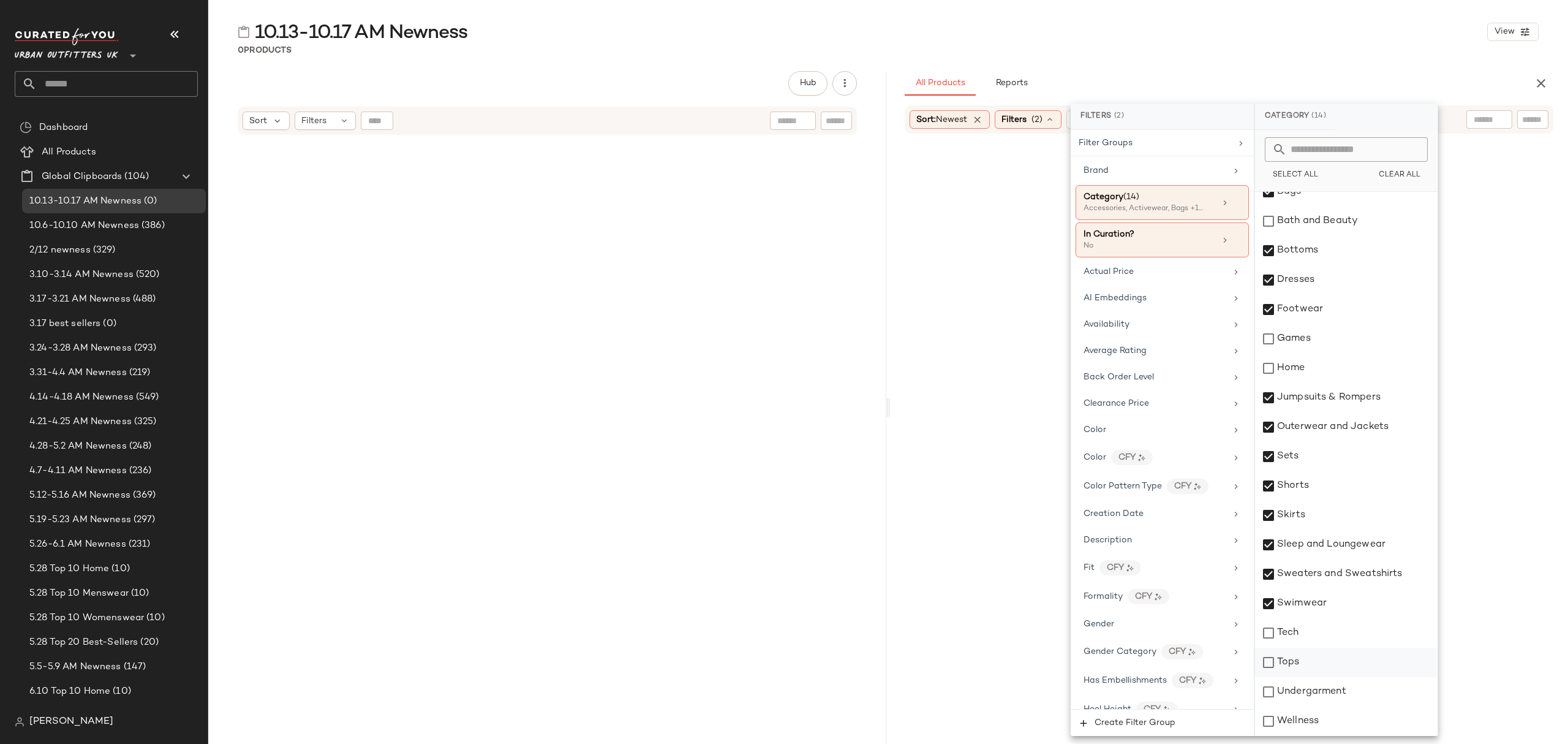
click at [1341, 652] on div "Tops" at bounding box center [1346, 662] width 183 height 29
click at [1344, 694] on div "Undergarment" at bounding box center [1346, 691] width 183 height 29
click at [1145, 321] on div "Availability" at bounding box center [1155, 324] width 143 height 13
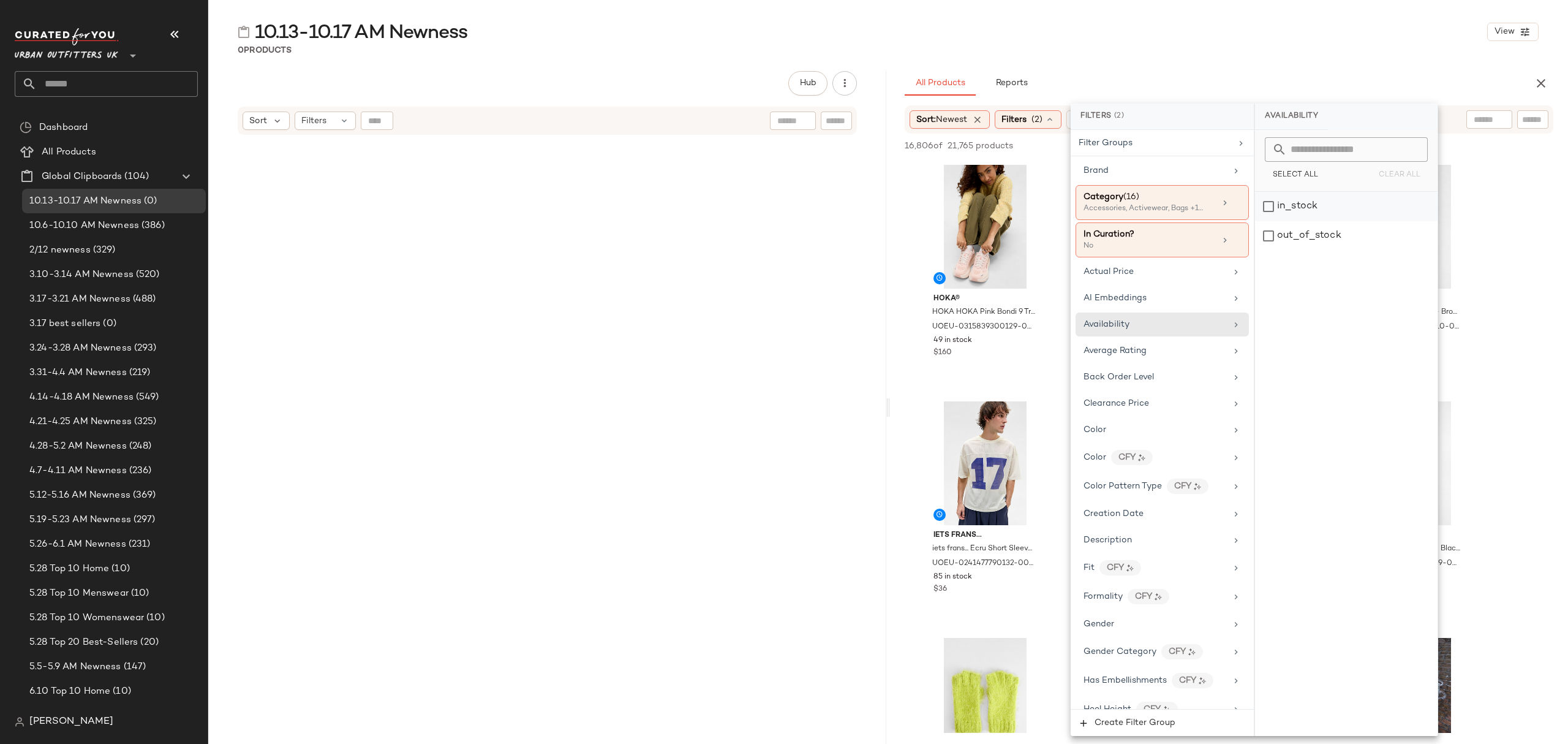
click at [1307, 208] on div "in_stock" at bounding box center [1346, 206] width 183 height 29
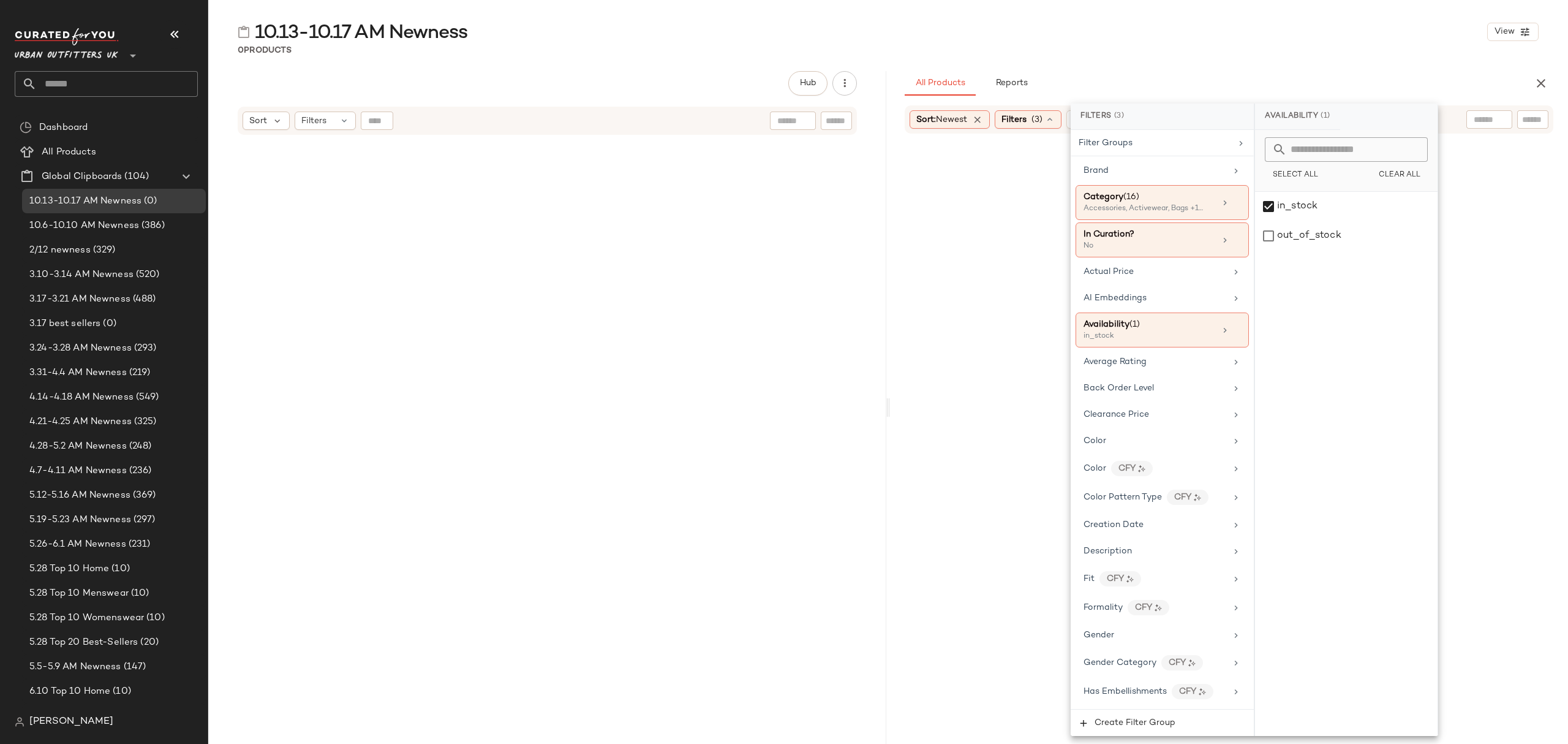
click at [1287, 44] on div "0 Products" at bounding box center [888, 50] width 1360 height 13
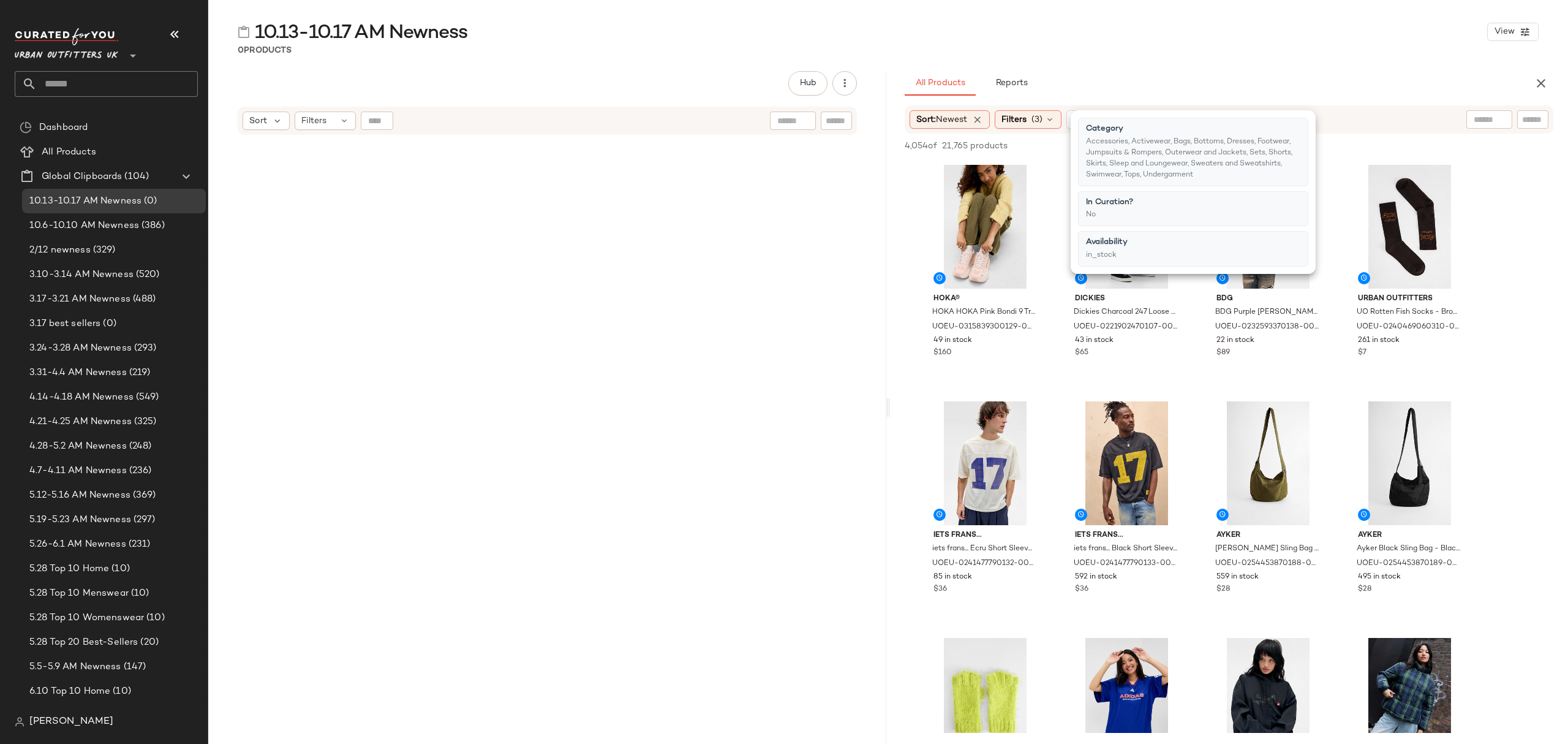
click at [1282, 47] on div "0 Products" at bounding box center [888, 50] width 1360 height 13
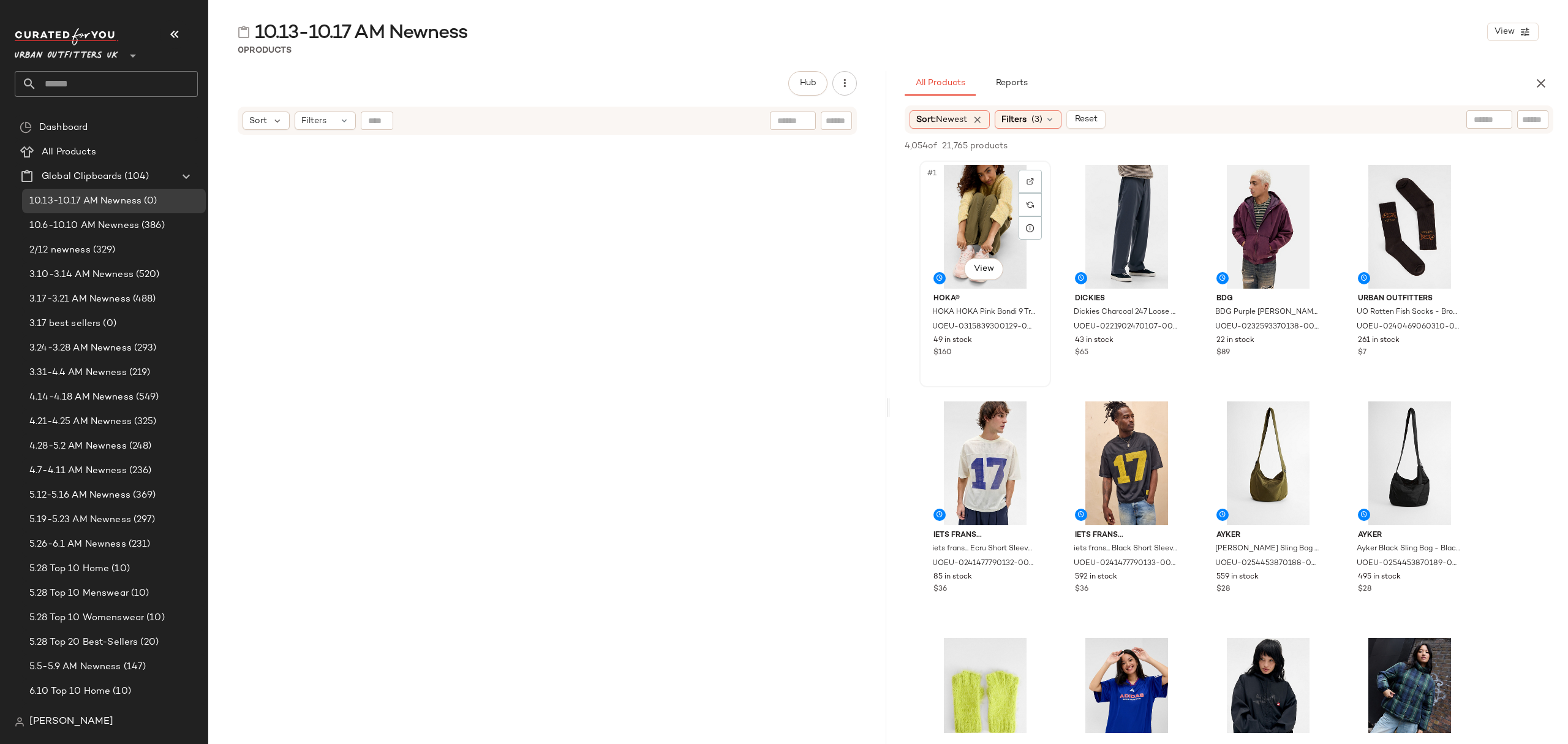
click at [964, 194] on div "#1 View" at bounding box center [985, 226] width 123 height 124
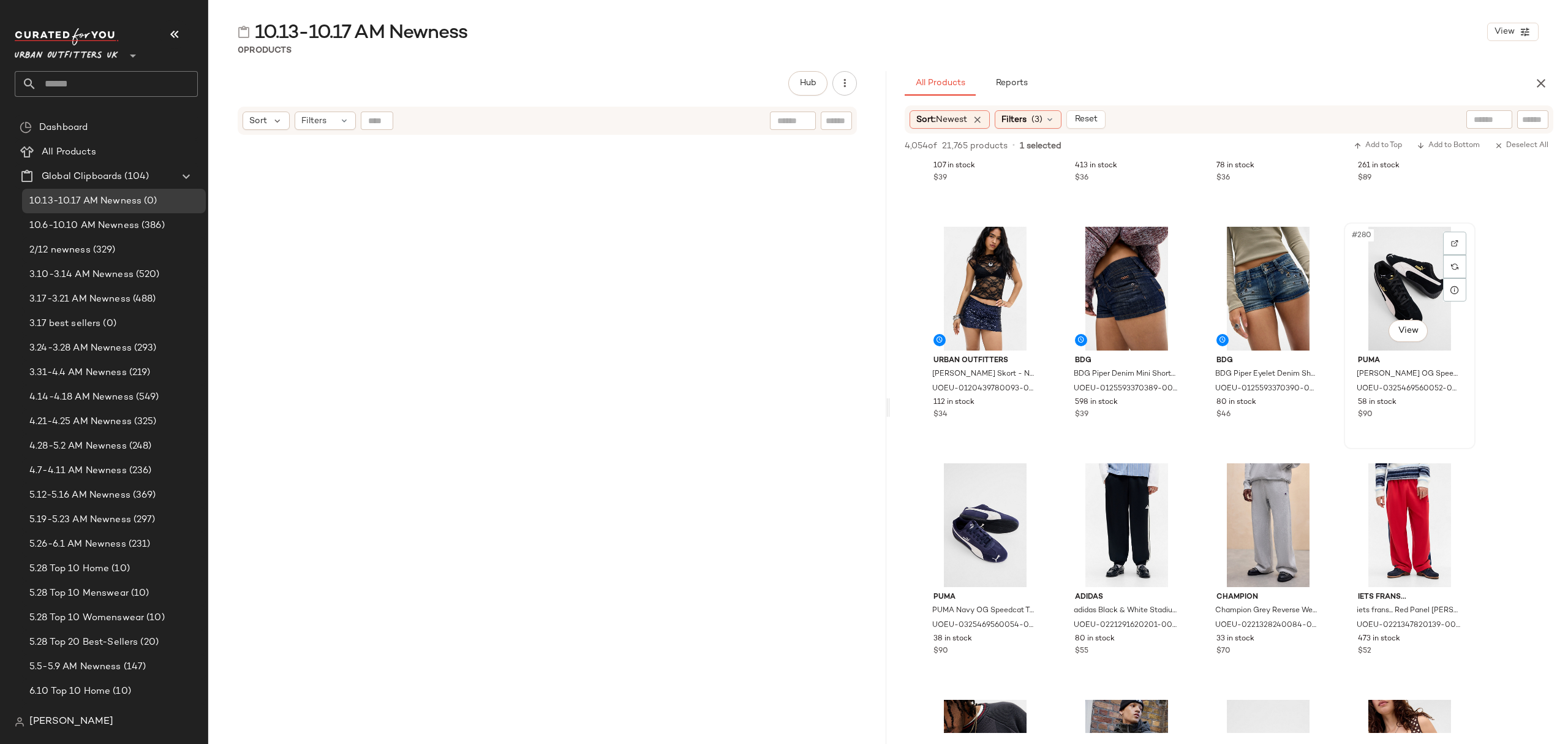
scroll to position [16093, 0]
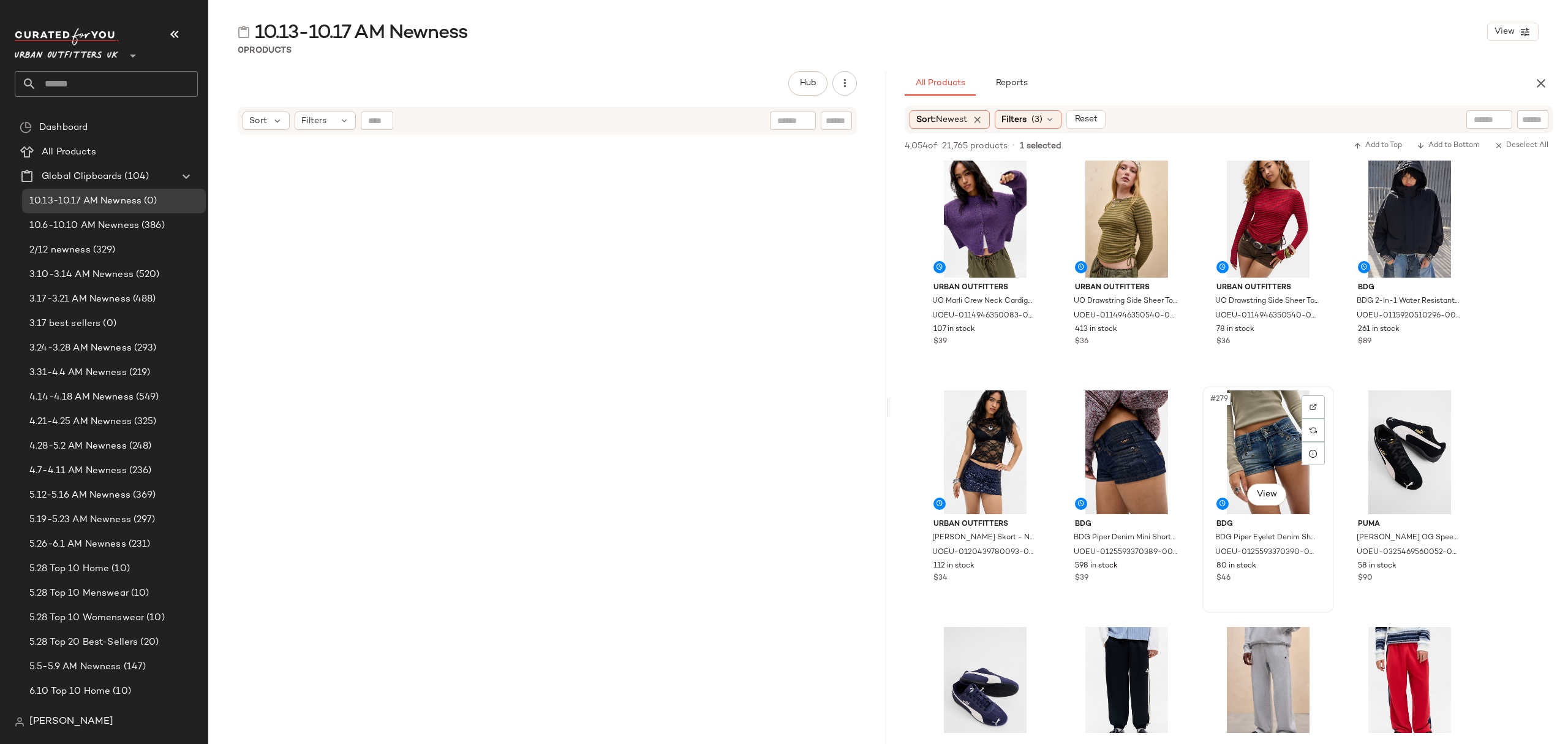
click at [1295, 590] on div "#279 View BDG BDG Piper Eyelet Denim Shorts - Vintage Denim Medium 32 at Urban …" at bounding box center [1268, 499] width 129 height 225
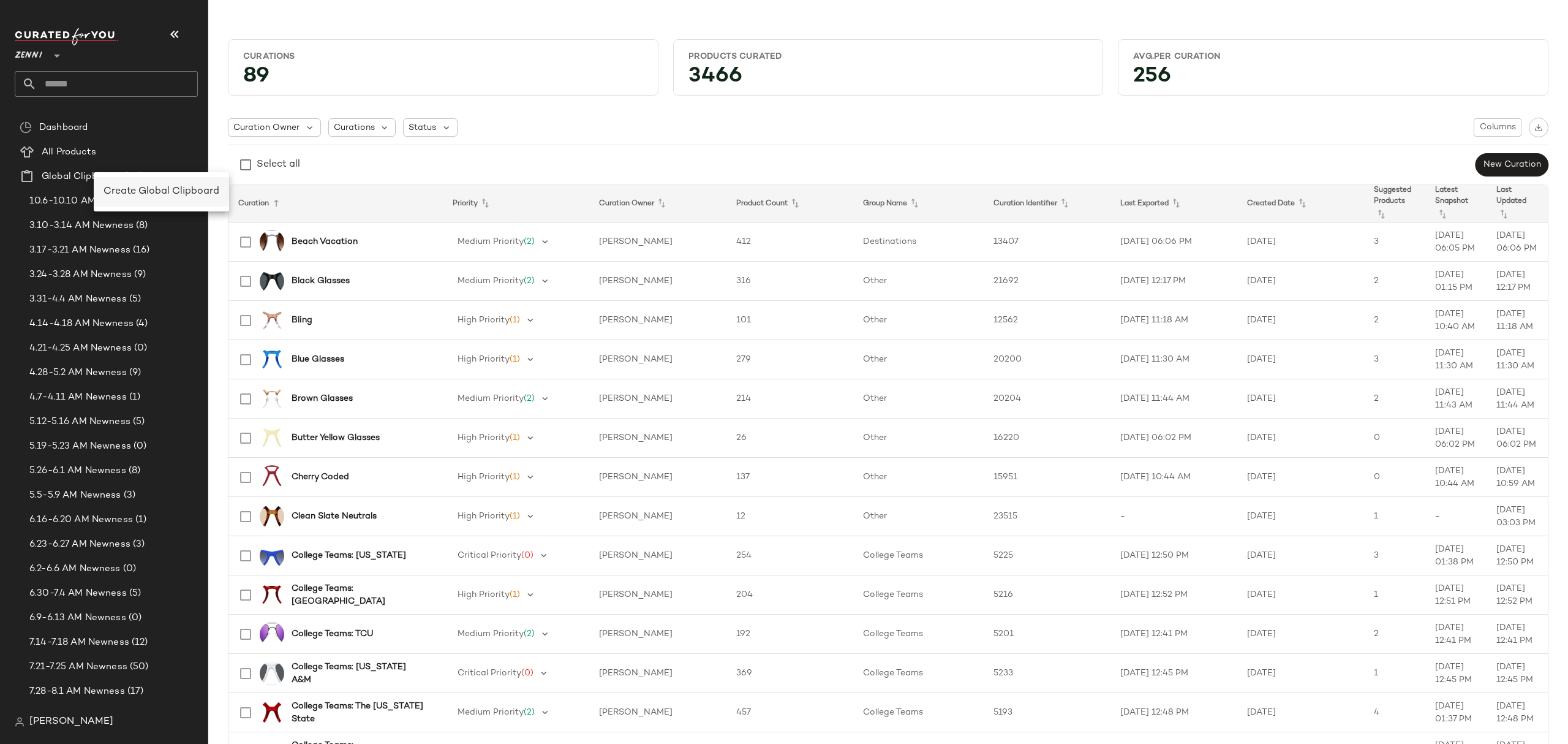
click at [138, 190] on span "Create Global Clipboard" at bounding box center [161, 191] width 116 height 10
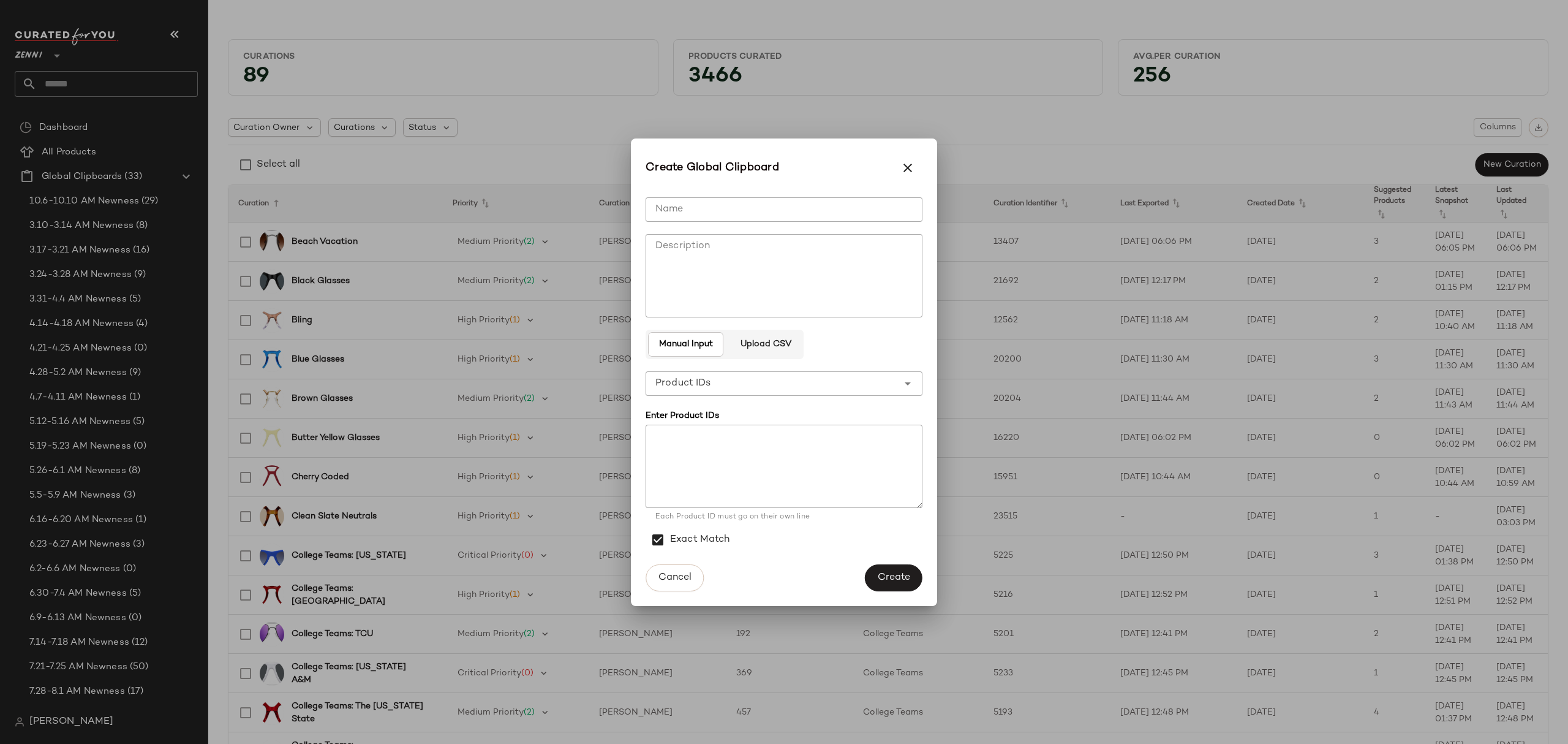
click at [703, 209] on input "Name" at bounding box center [784, 209] width 277 height 24
type input "**********"
click at [914, 574] on button "Create" at bounding box center [893, 578] width 58 height 27
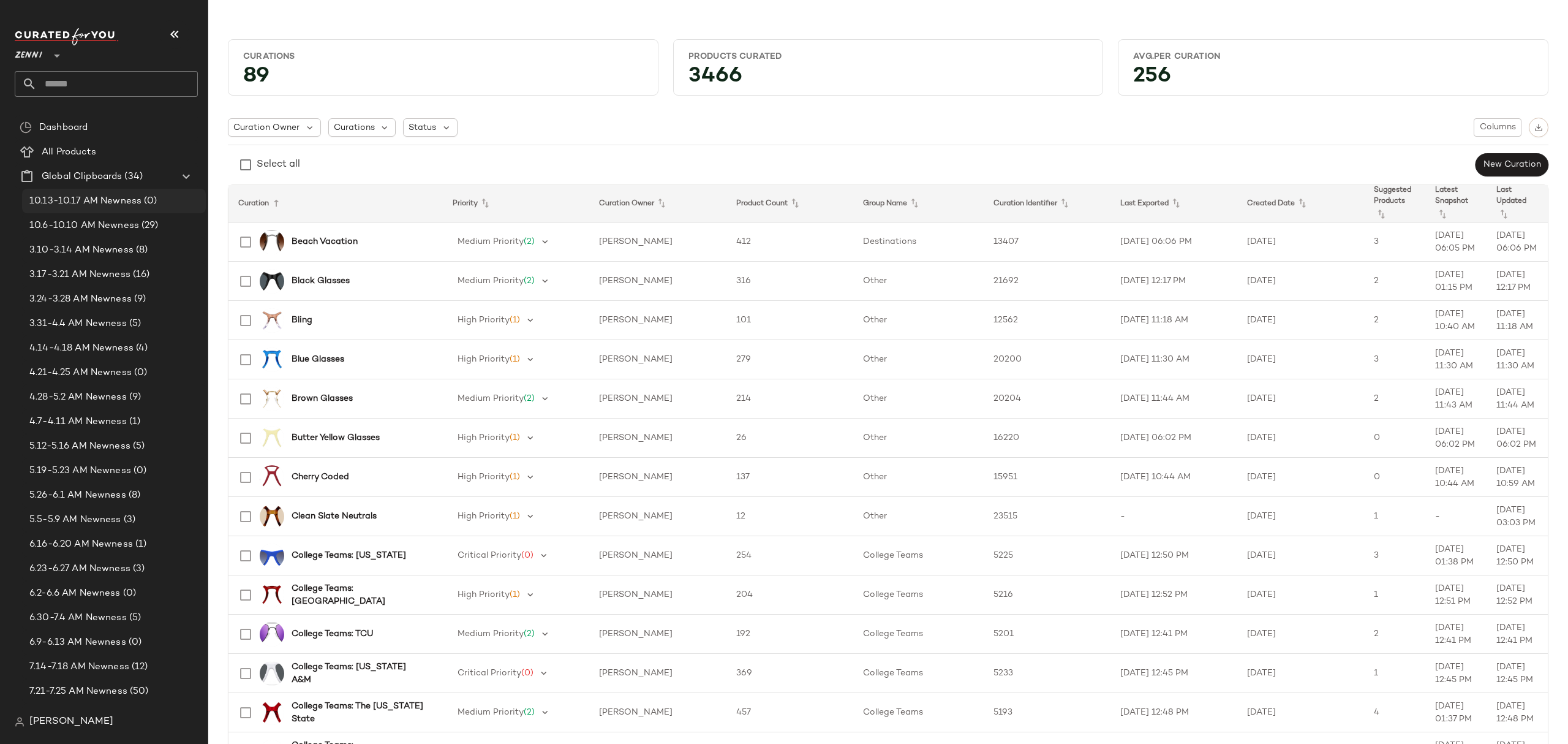
click at [144, 199] on span "(0)" at bounding box center [149, 201] width 15 height 14
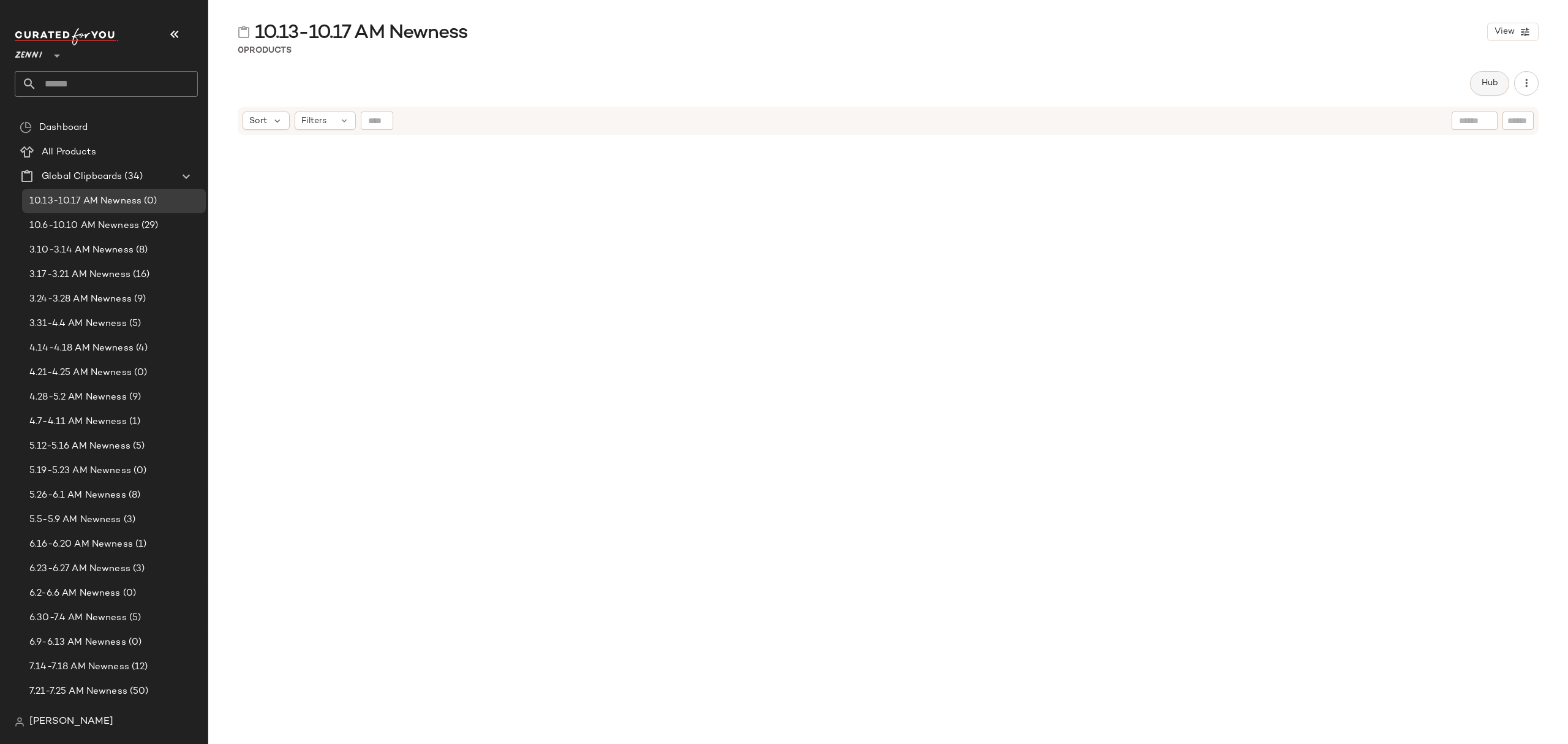
click at [1483, 82] on span "Hub" at bounding box center [1490, 84] width 18 height 10
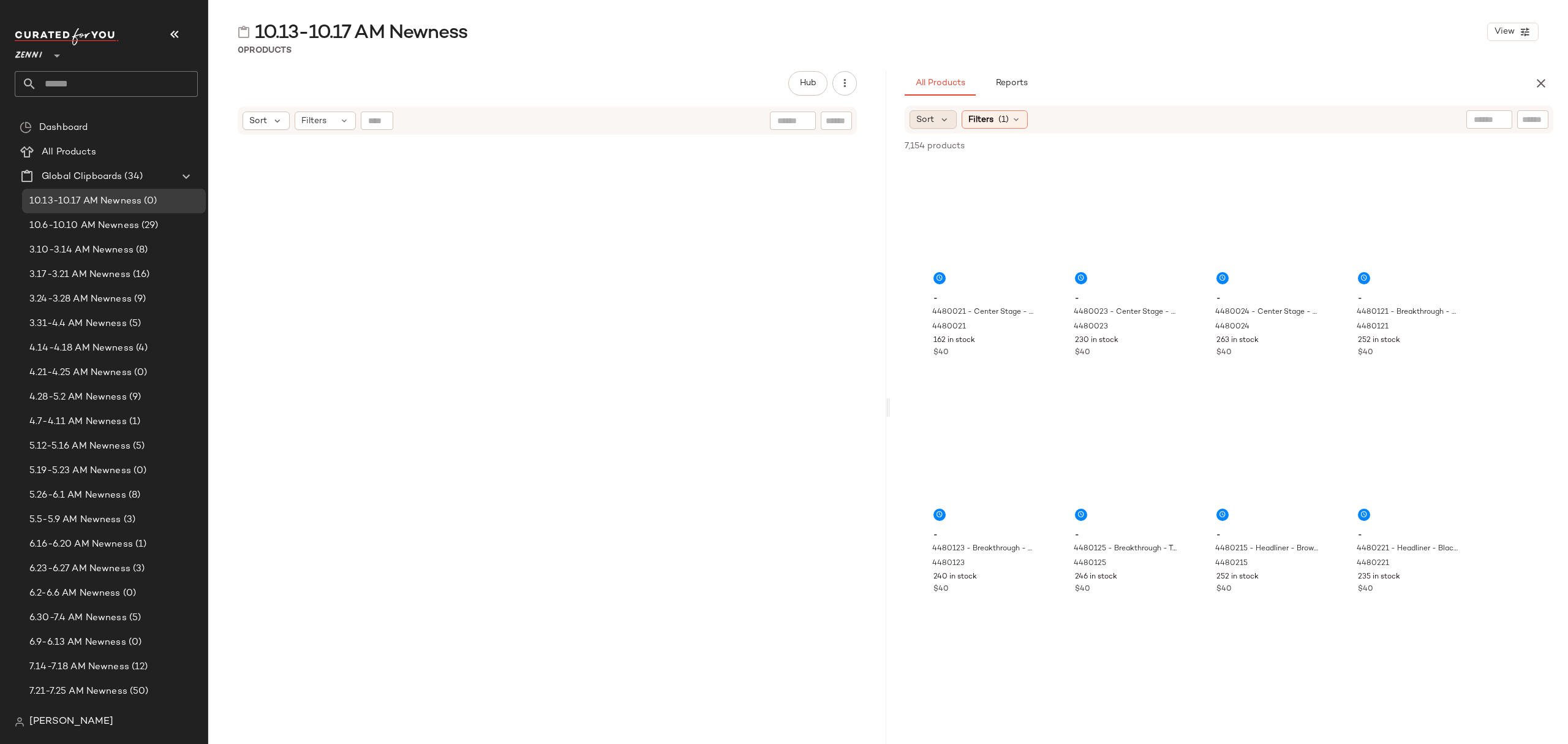
click at [933, 121] on span "Sort" at bounding box center [925, 119] width 18 height 13
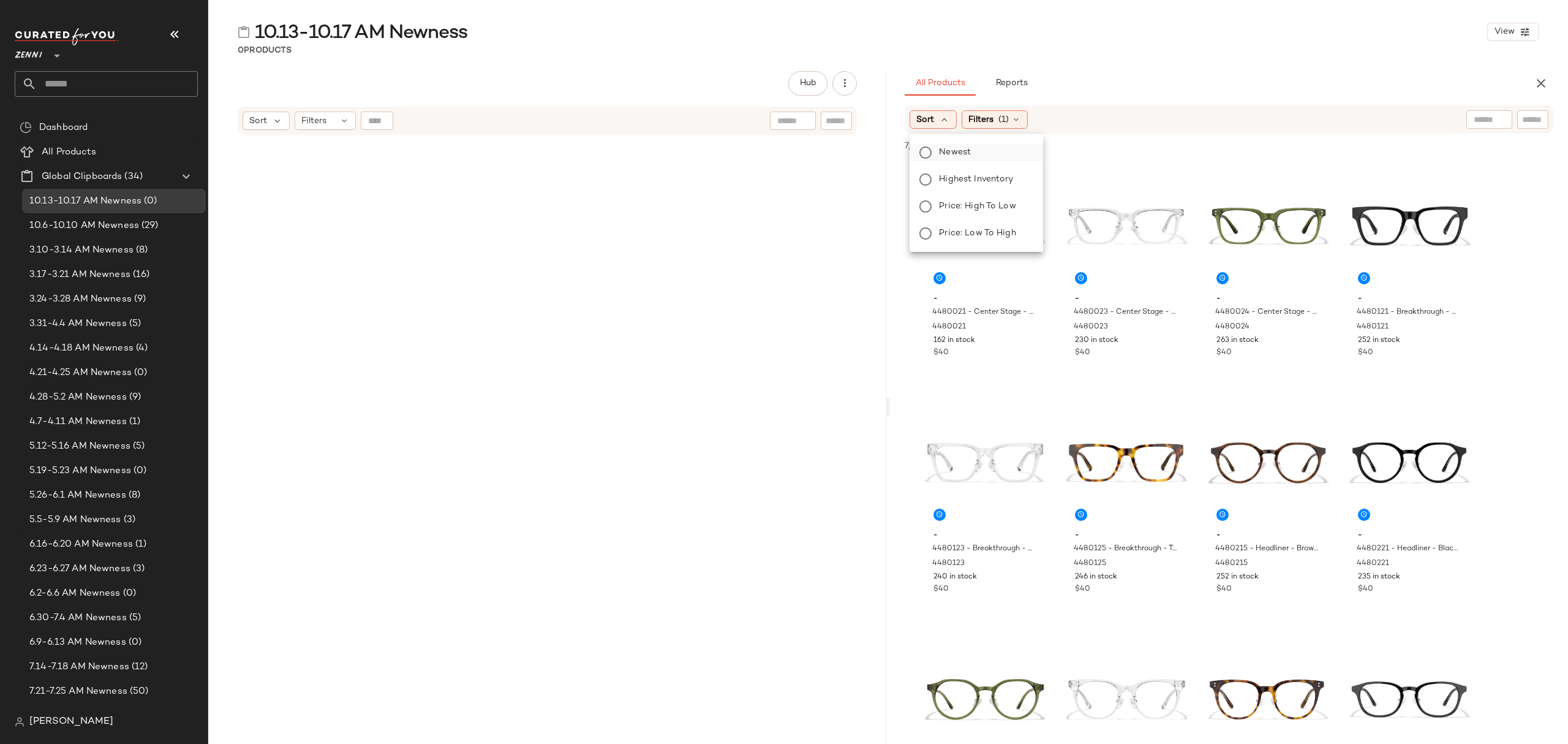
click at [951, 148] on span "Newest" at bounding box center [955, 152] width 32 height 13
click at [1175, 52] on div "0 Products" at bounding box center [888, 50] width 1360 height 13
drag, startPoint x: 998, startPoint y: 223, endPoint x: 1103, endPoint y: 257, distance: 110.4
click at [998, 222] on div "#1 View" at bounding box center [985, 226] width 123 height 124
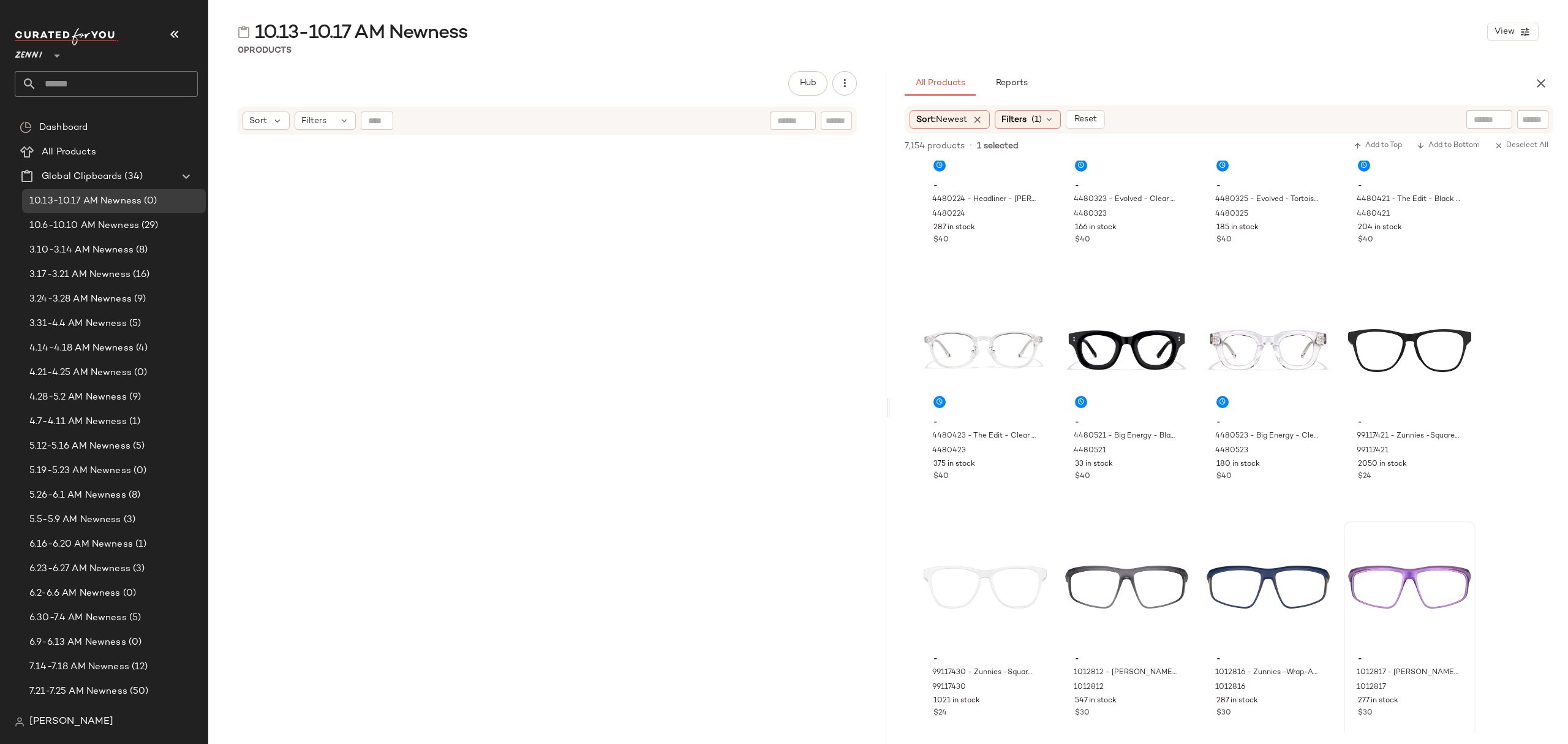
scroll to position [572, 0]
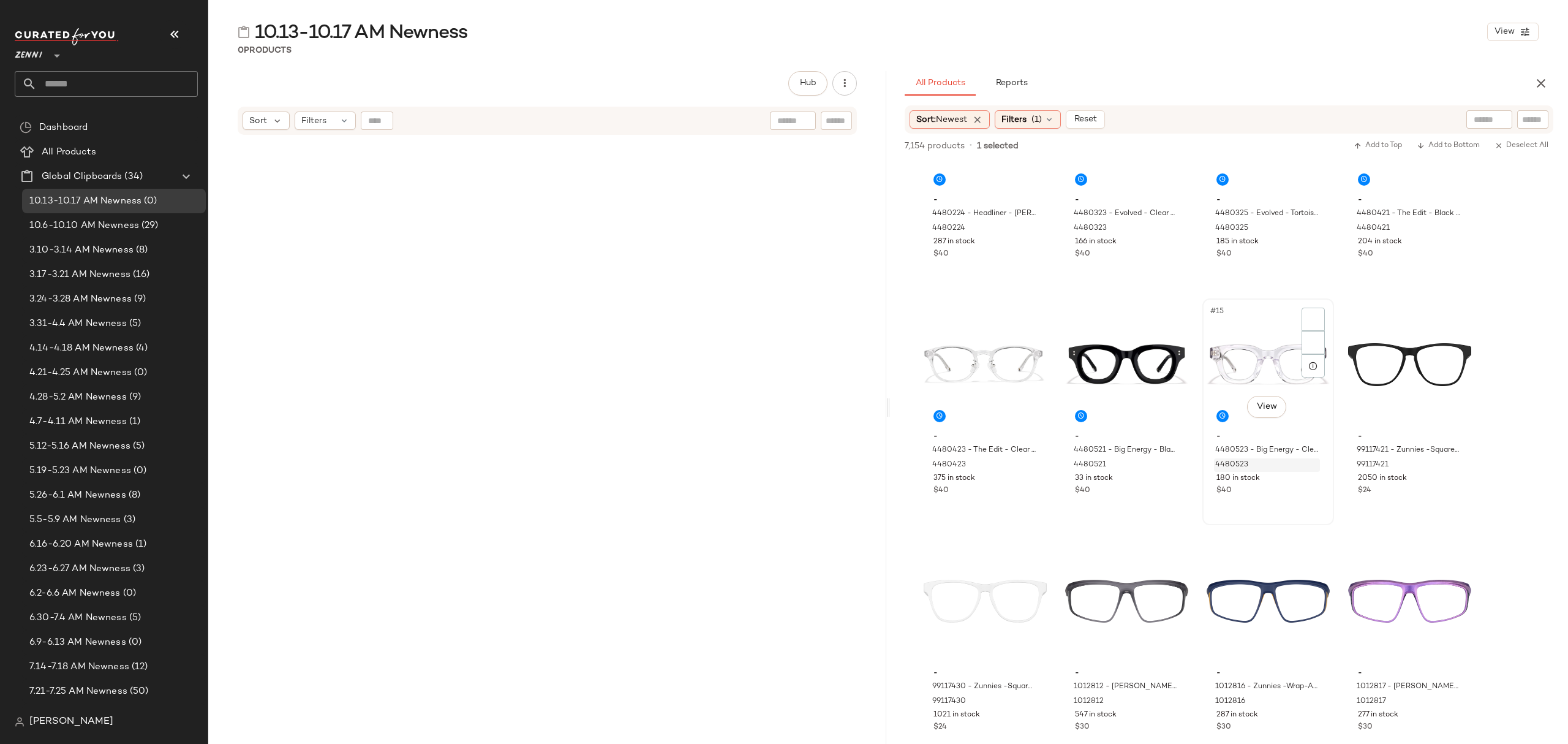
click at [1317, 468] on button "button" at bounding box center [1312, 464] width 18 height 11
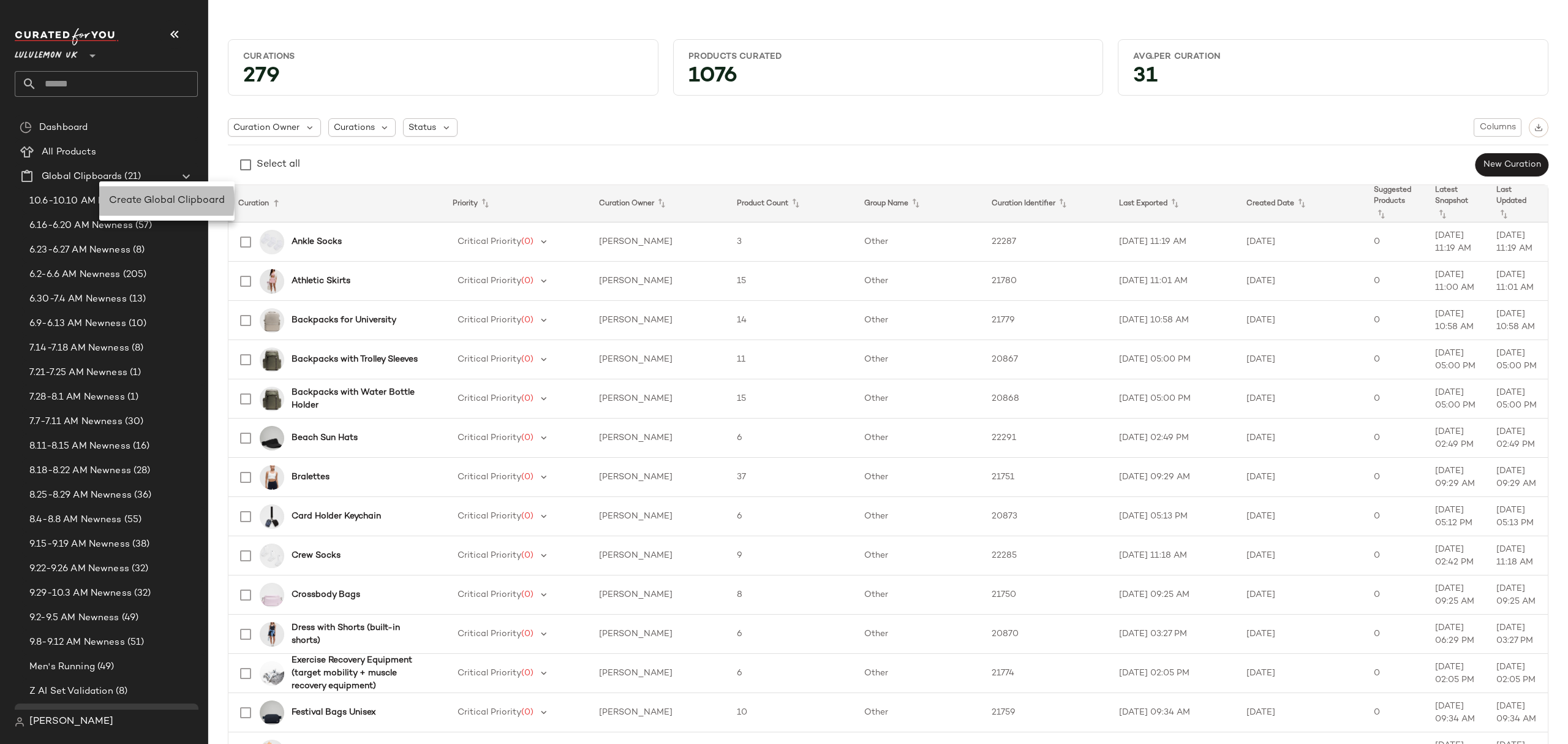
click at [170, 205] on span "Create Global Clipboard" at bounding box center [167, 200] width 116 height 10
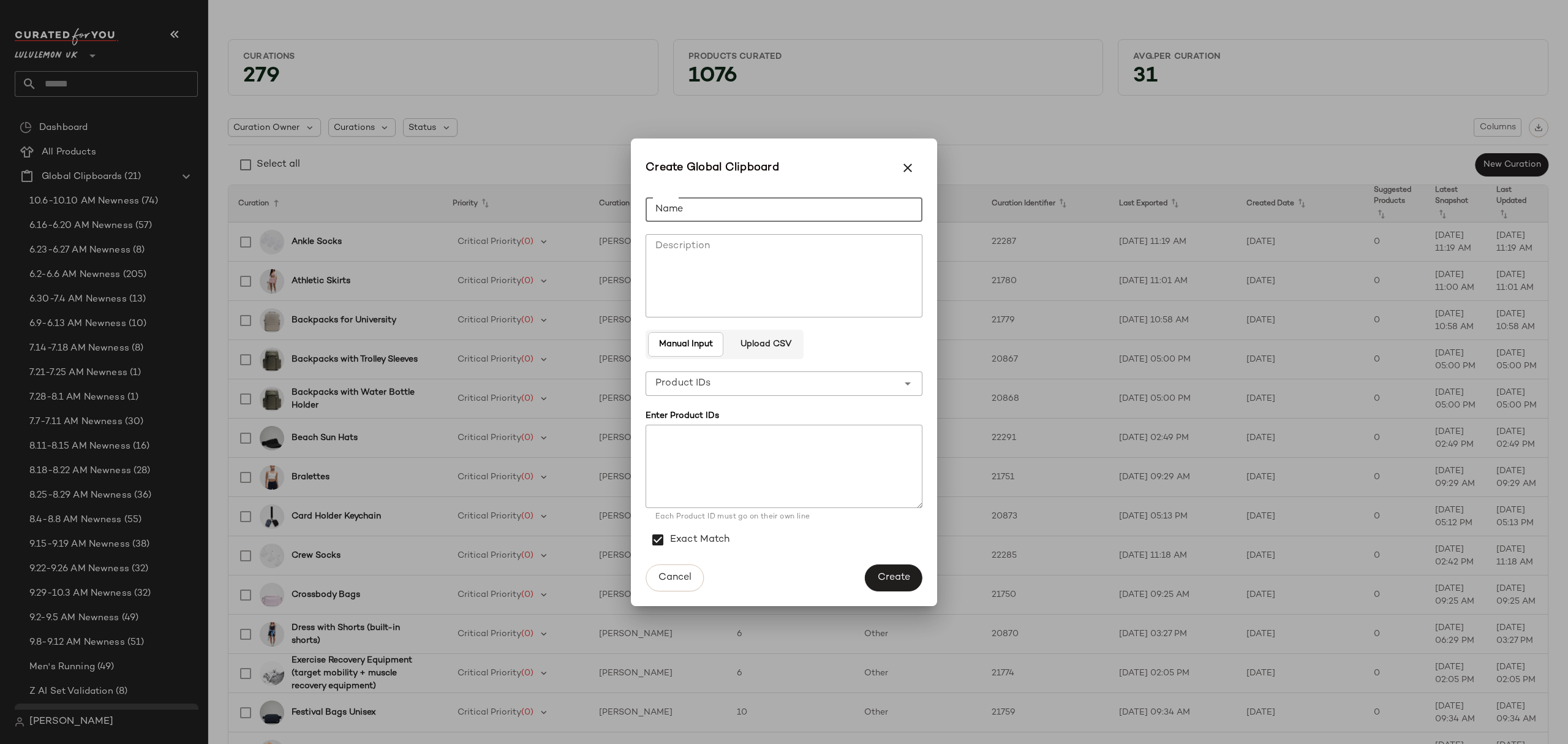
drag, startPoint x: 834, startPoint y: 213, endPoint x: 818, endPoint y: 217, distance: 16.5
click at [834, 213] on input "Name" at bounding box center [784, 209] width 277 height 24
type input "**********"
click at [900, 572] on span "Create" at bounding box center [894, 578] width 33 height 12
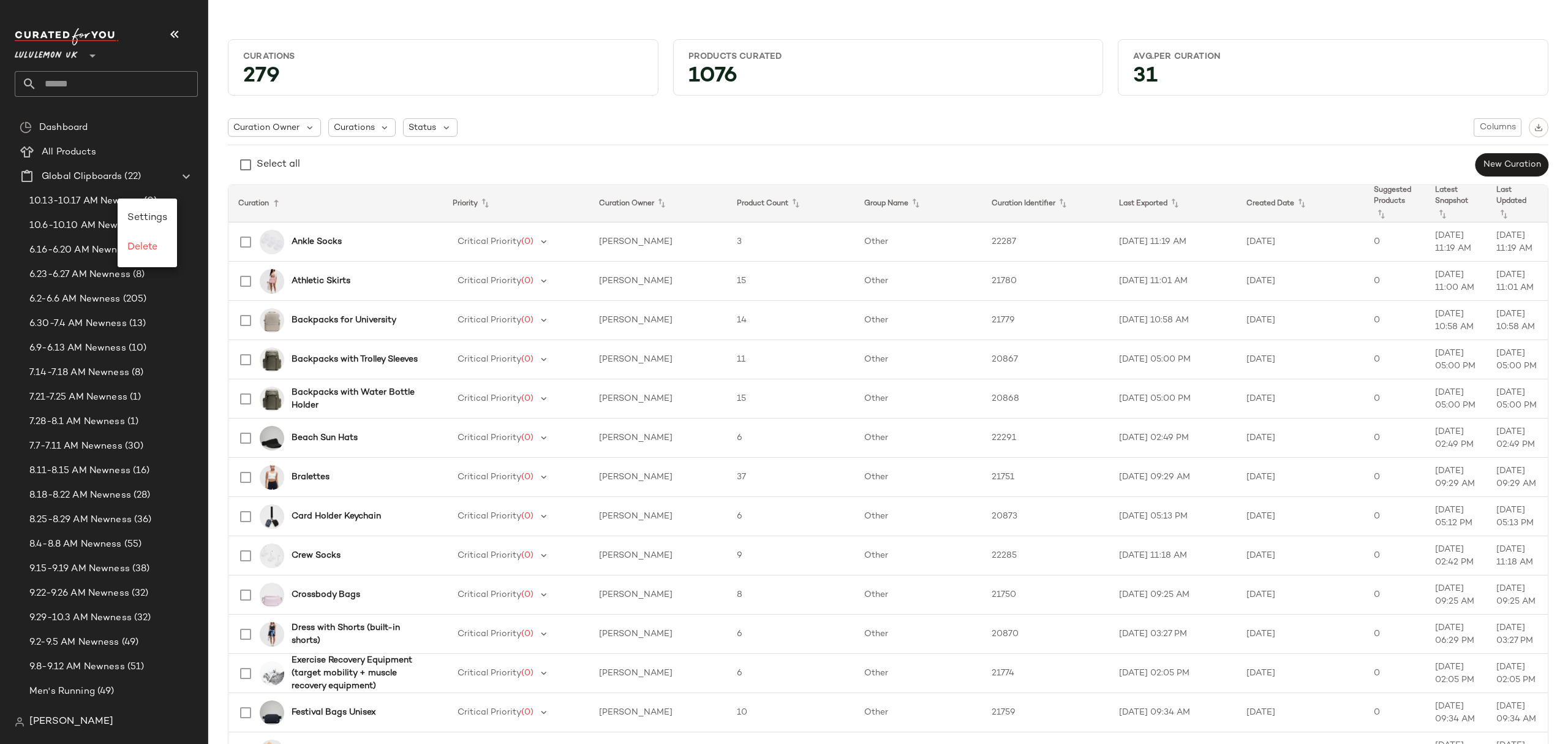
drag, startPoint x: 674, startPoint y: 157, endPoint x: 609, endPoint y: 160, distance: 65.1
click at [674, 154] on div "Select all New Curation" at bounding box center [888, 164] width 1321 height 24
click at [119, 202] on span "10.13-10.17 AM Newness" at bounding box center [85, 201] width 112 height 14
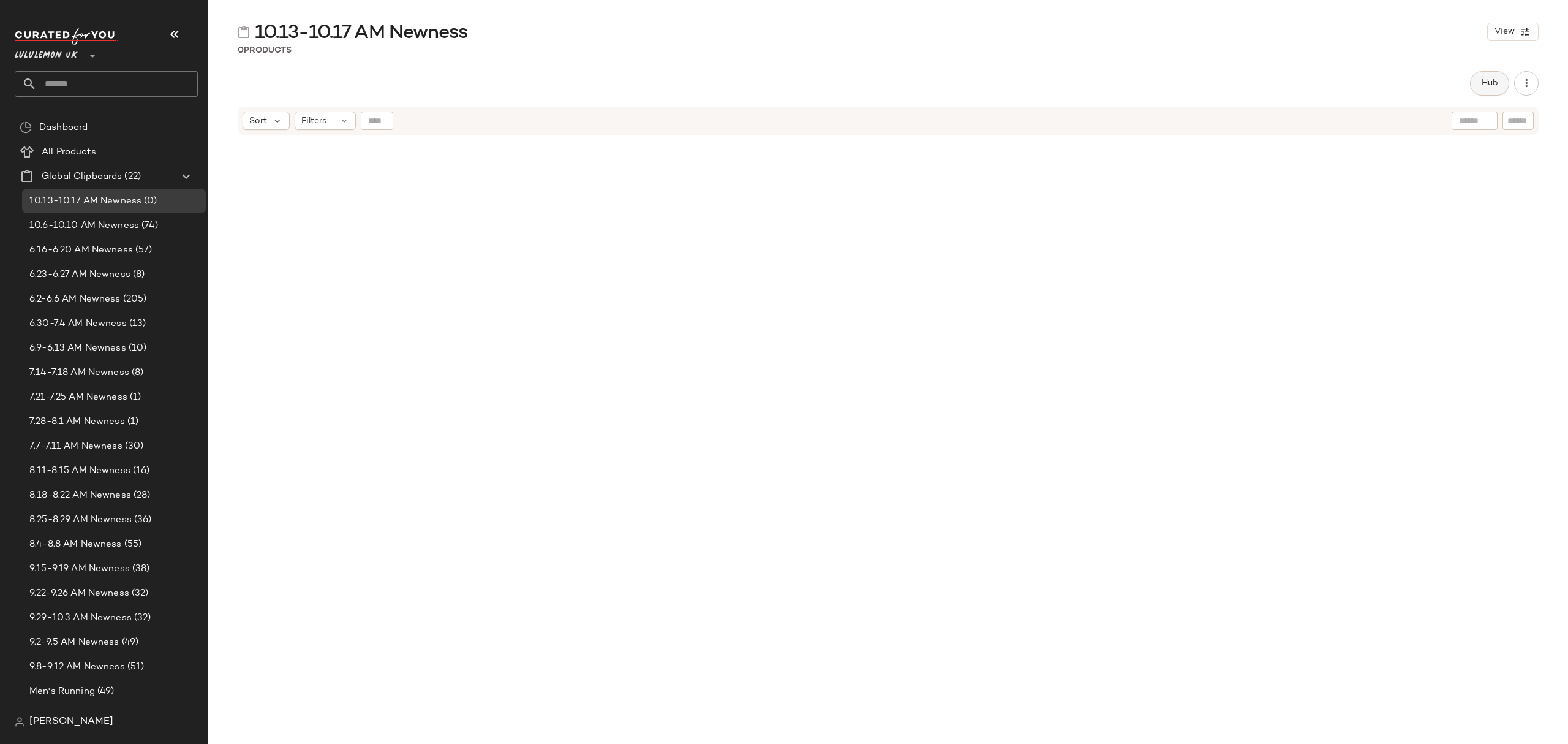
click at [1476, 89] on button "Hub" at bounding box center [1490, 83] width 39 height 24
click at [938, 114] on div "Sort" at bounding box center [933, 119] width 47 height 18
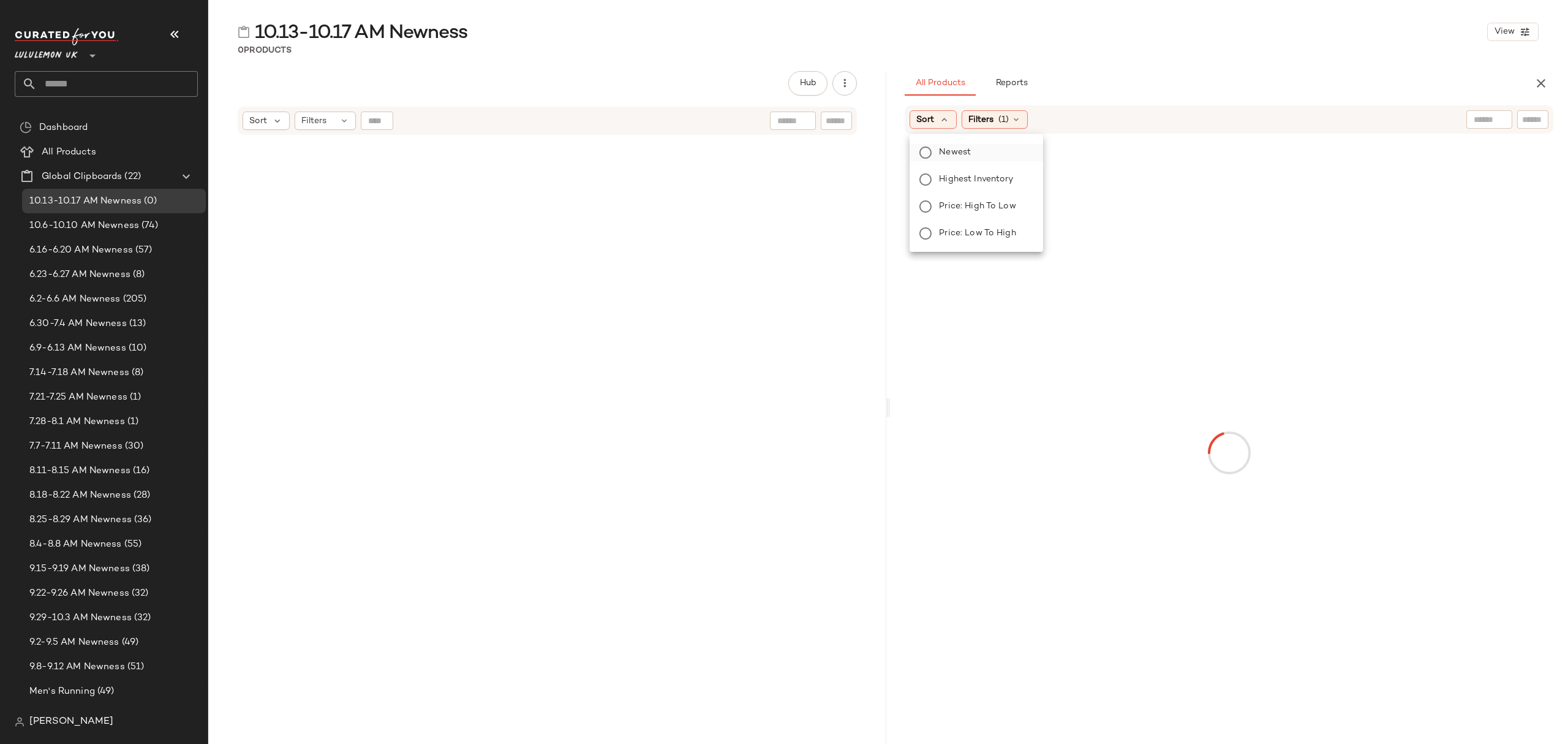
click at [956, 151] on span "Newest" at bounding box center [955, 152] width 32 height 13
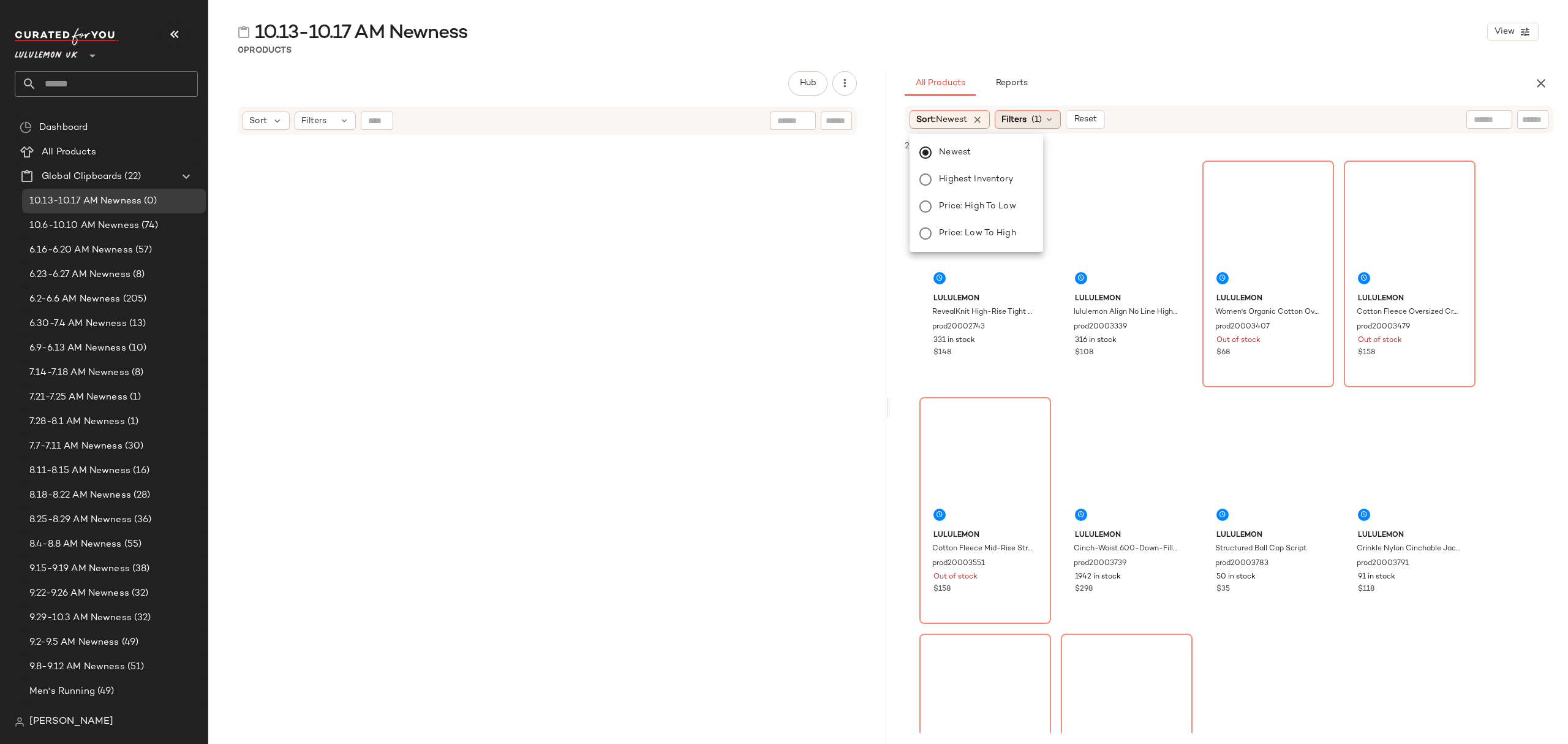
click at [1023, 123] on span "Filters" at bounding box center [1014, 119] width 25 height 13
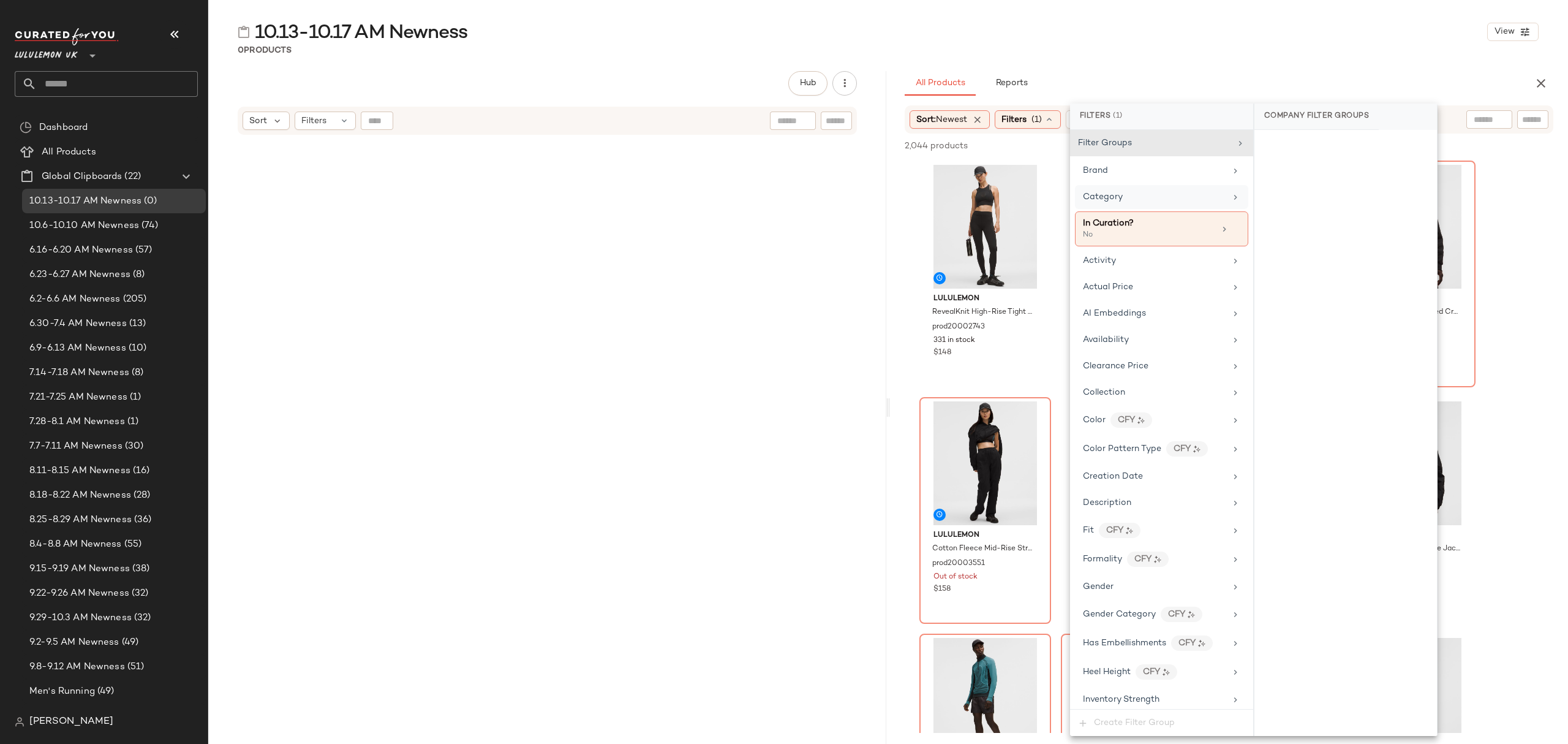
click at [1174, 196] on div "Category" at bounding box center [1154, 196] width 143 height 13
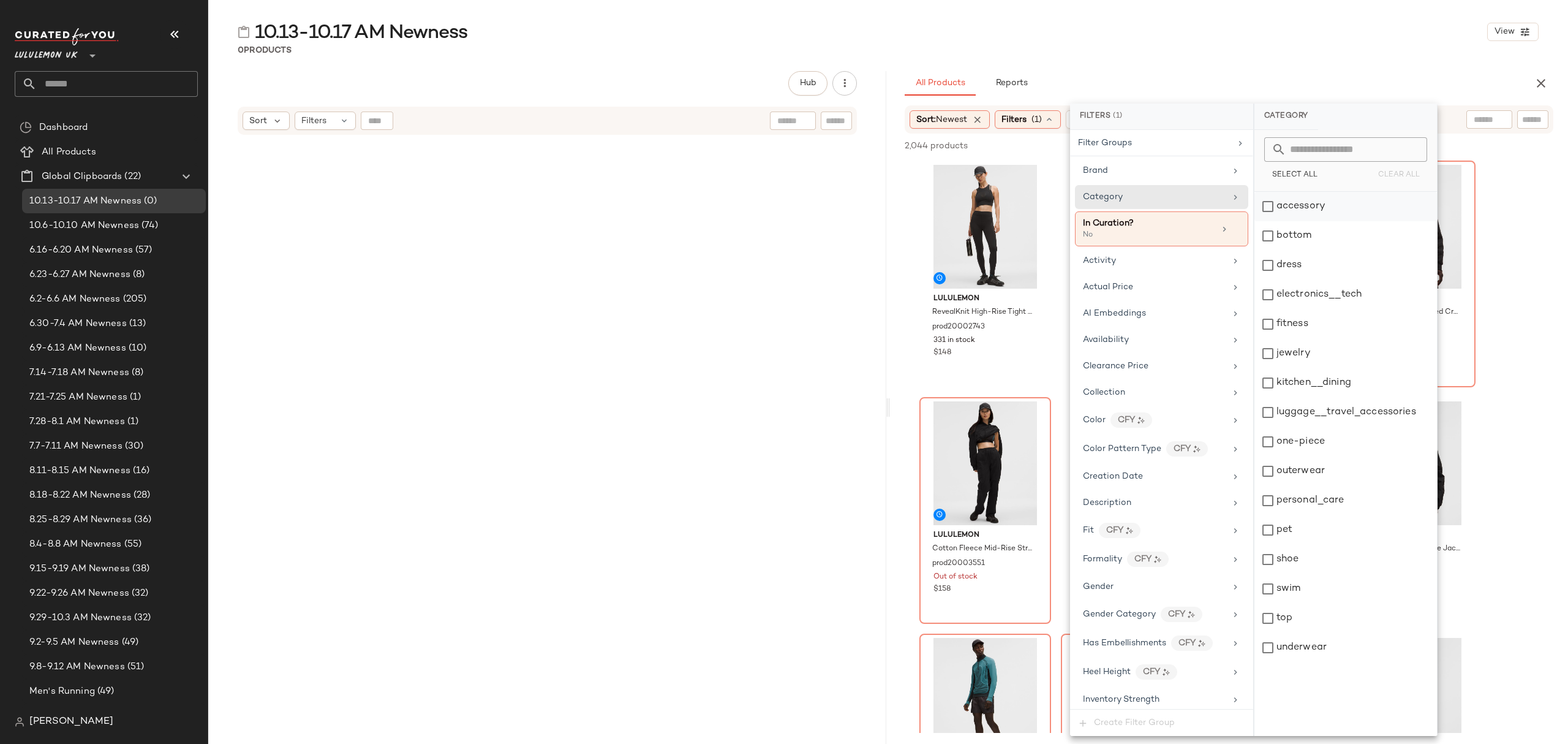
click at [1358, 216] on div "accessory" at bounding box center [1346, 206] width 183 height 29
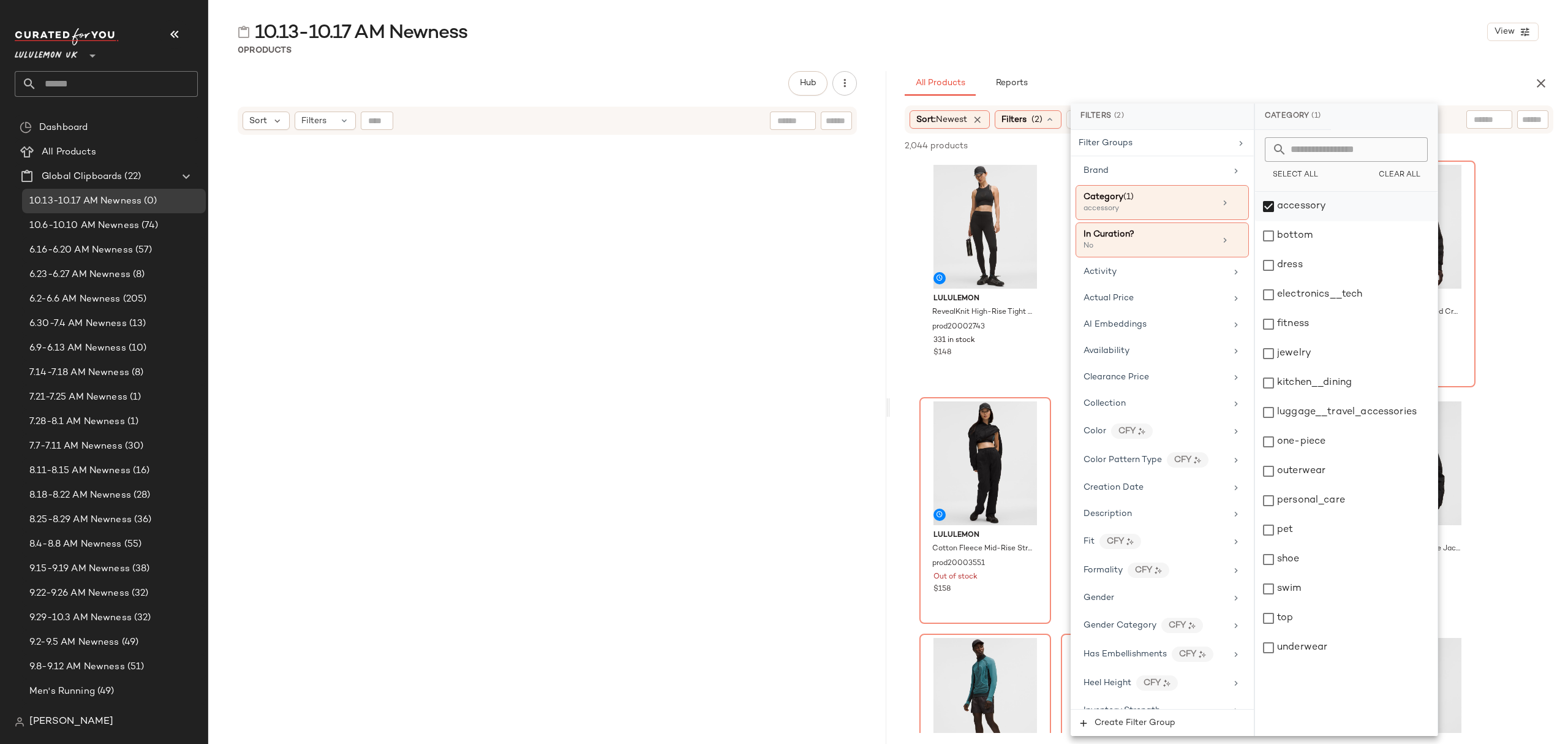
click at [1340, 209] on div "accessory" at bounding box center [1346, 206] width 183 height 29
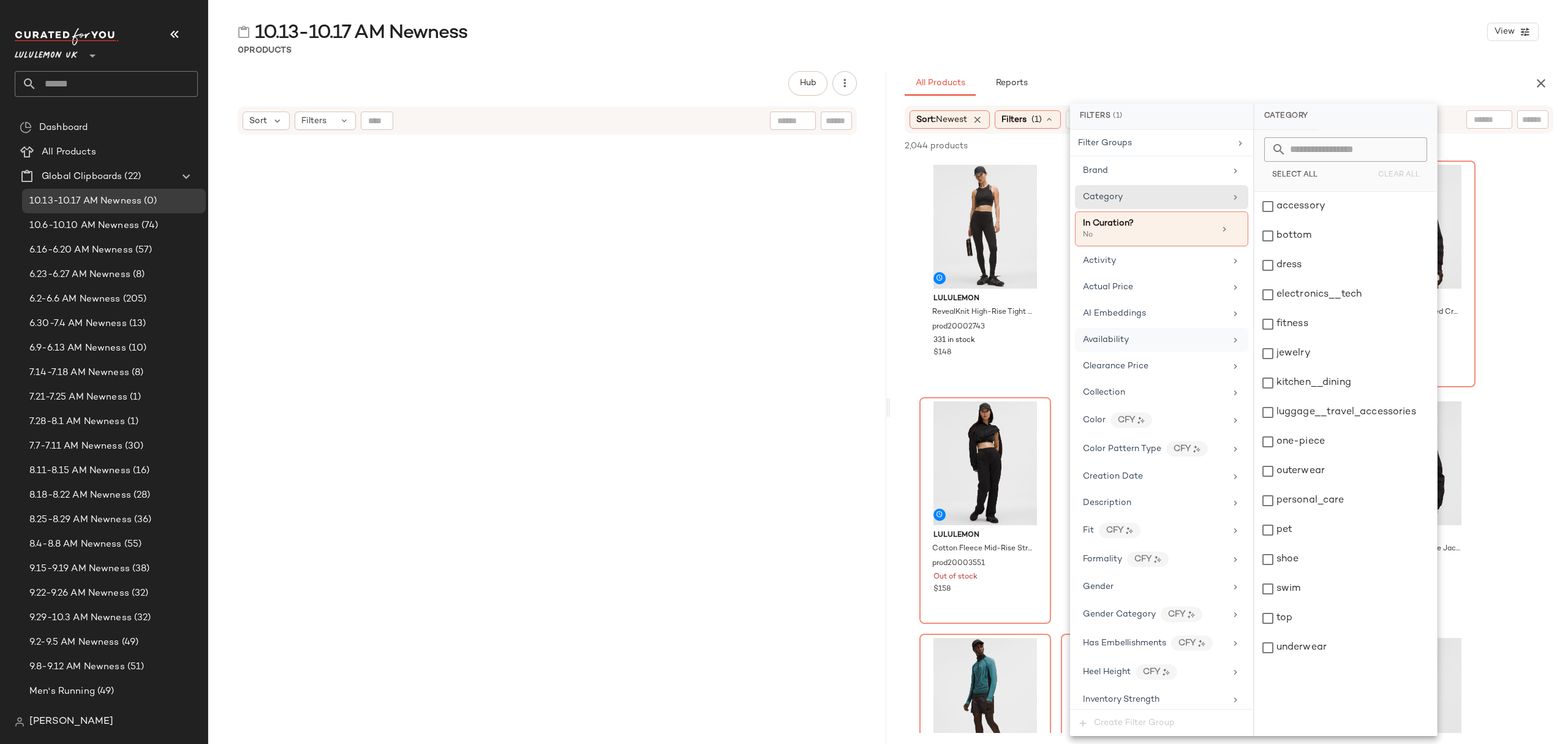
click at [1168, 352] on div "Availability" at bounding box center [1162, 340] width 174 height 24
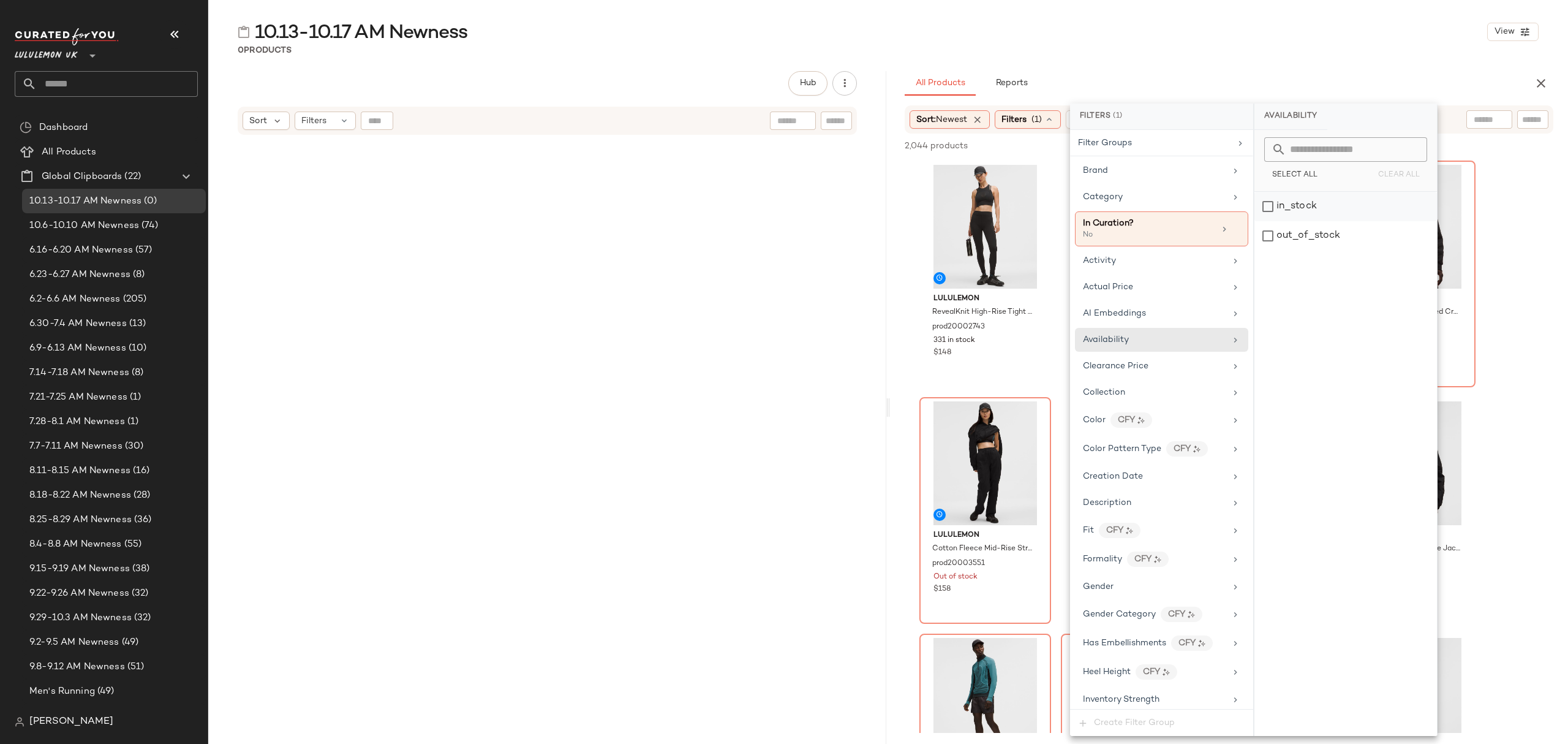
click at [1343, 208] on div "in_stock" at bounding box center [1346, 206] width 183 height 29
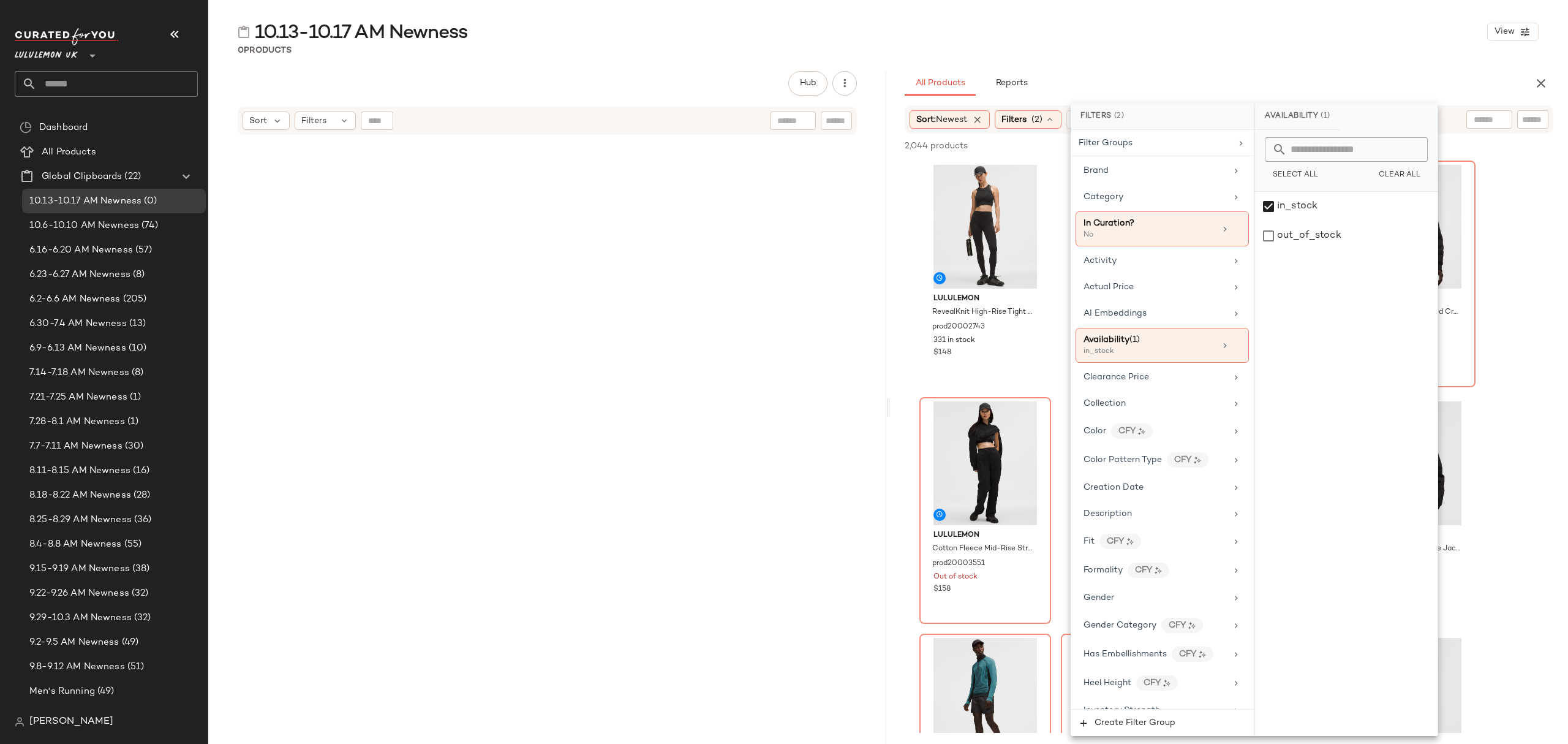
click at [1230, 40] on div "10.13-10.17 AM Newness View" at bounding box center [888, 31] width 1360 height 24
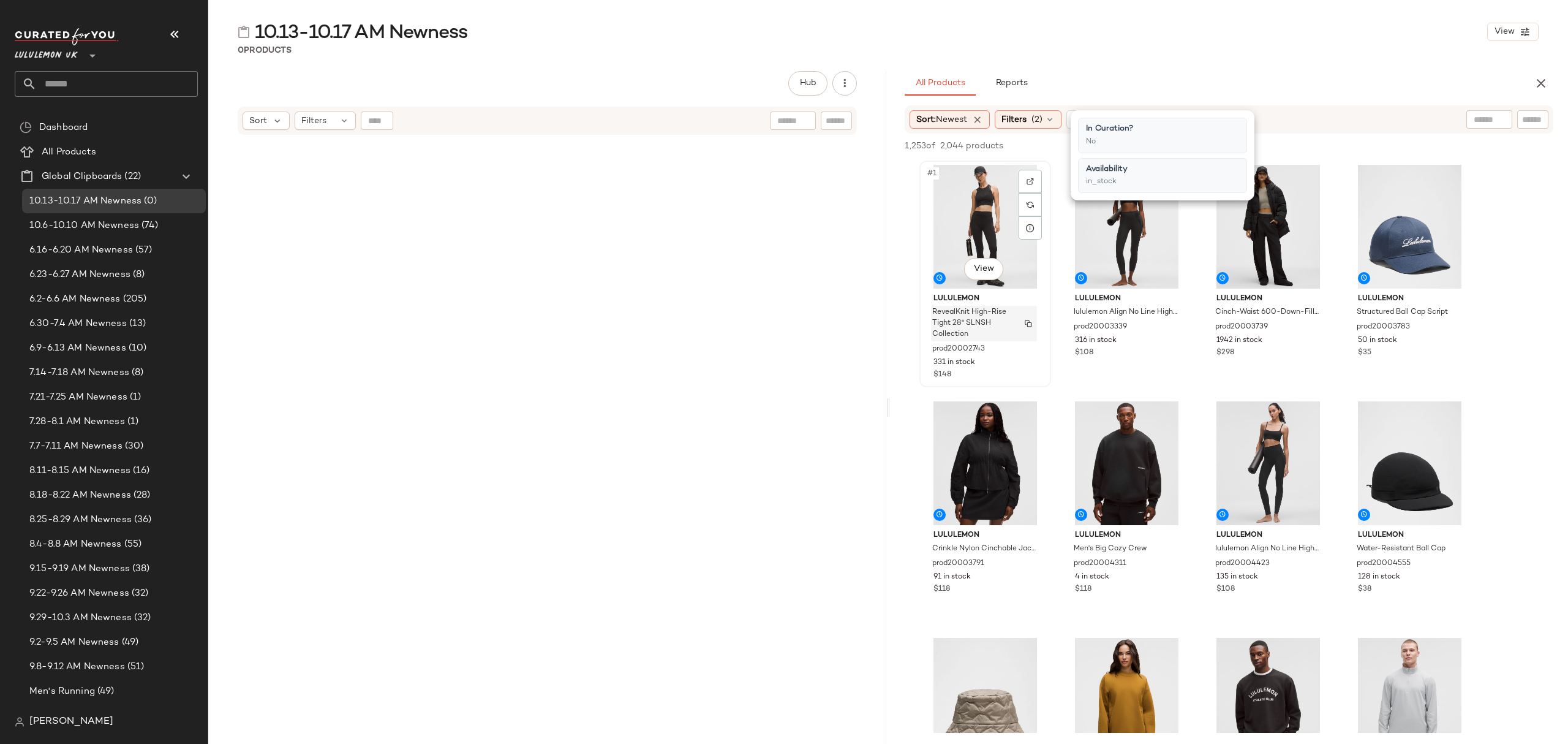
click at [1016, 310] on div "RevealKnit High-Rise Tight 28" SLNSH Collection" at bounding box center [984, 323] width 106 height 36
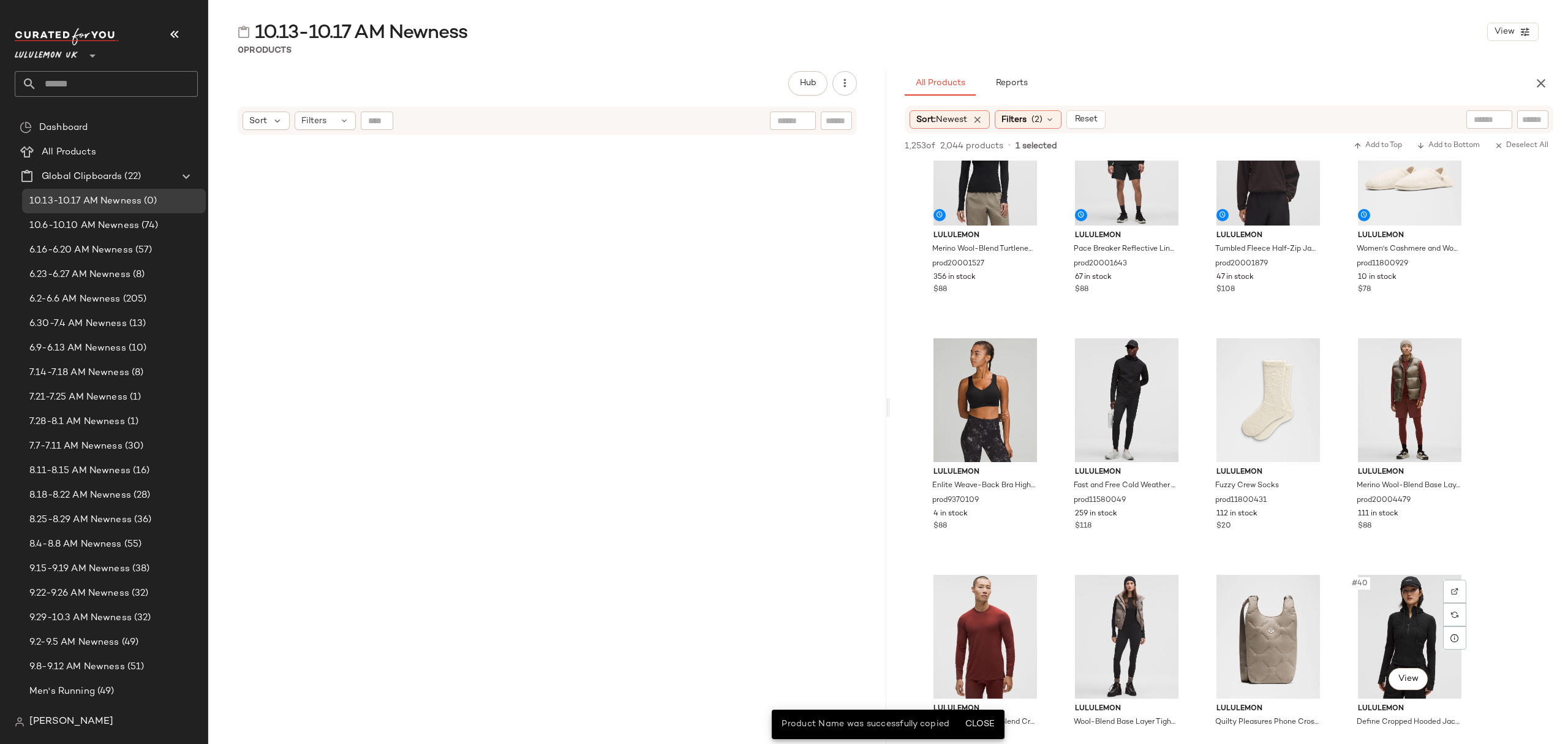
scroll to position [1552, 0]
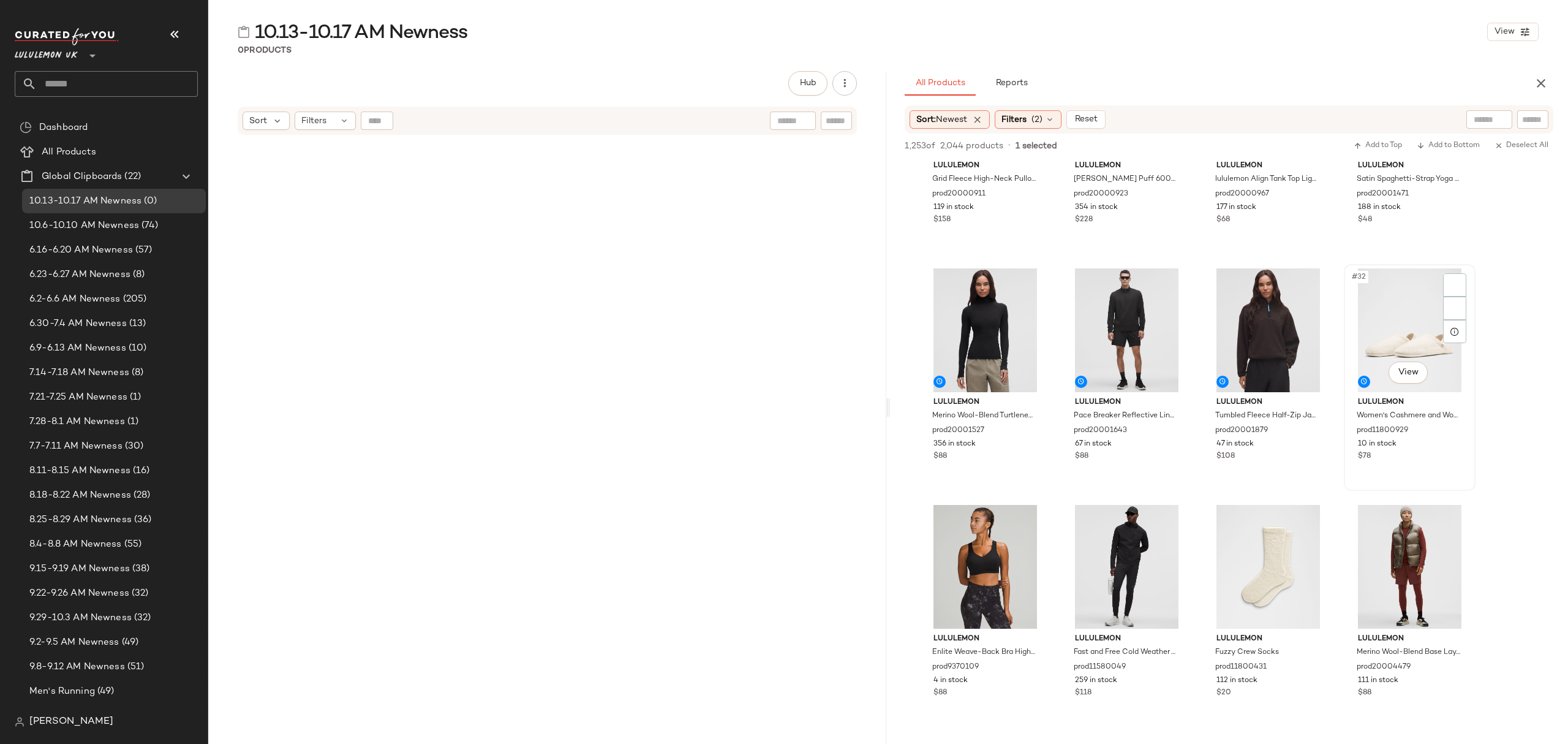
click at [1413, 457] on div "$78" at bounding box center [1410, 456] width 104 height 11
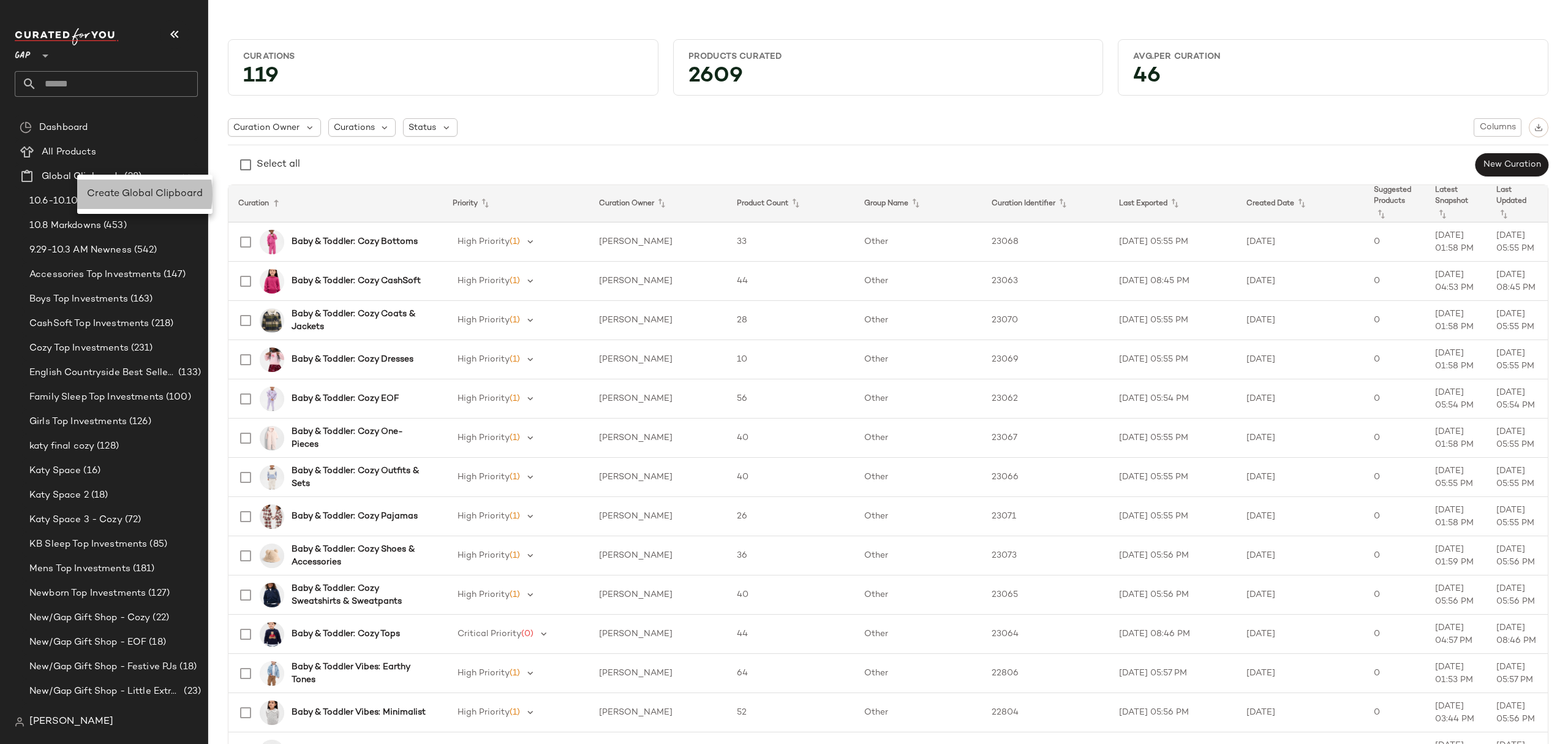
click at [155, 195] on span "Create Global Clipboard" at bounding box center [144, 194] width 116 height 10
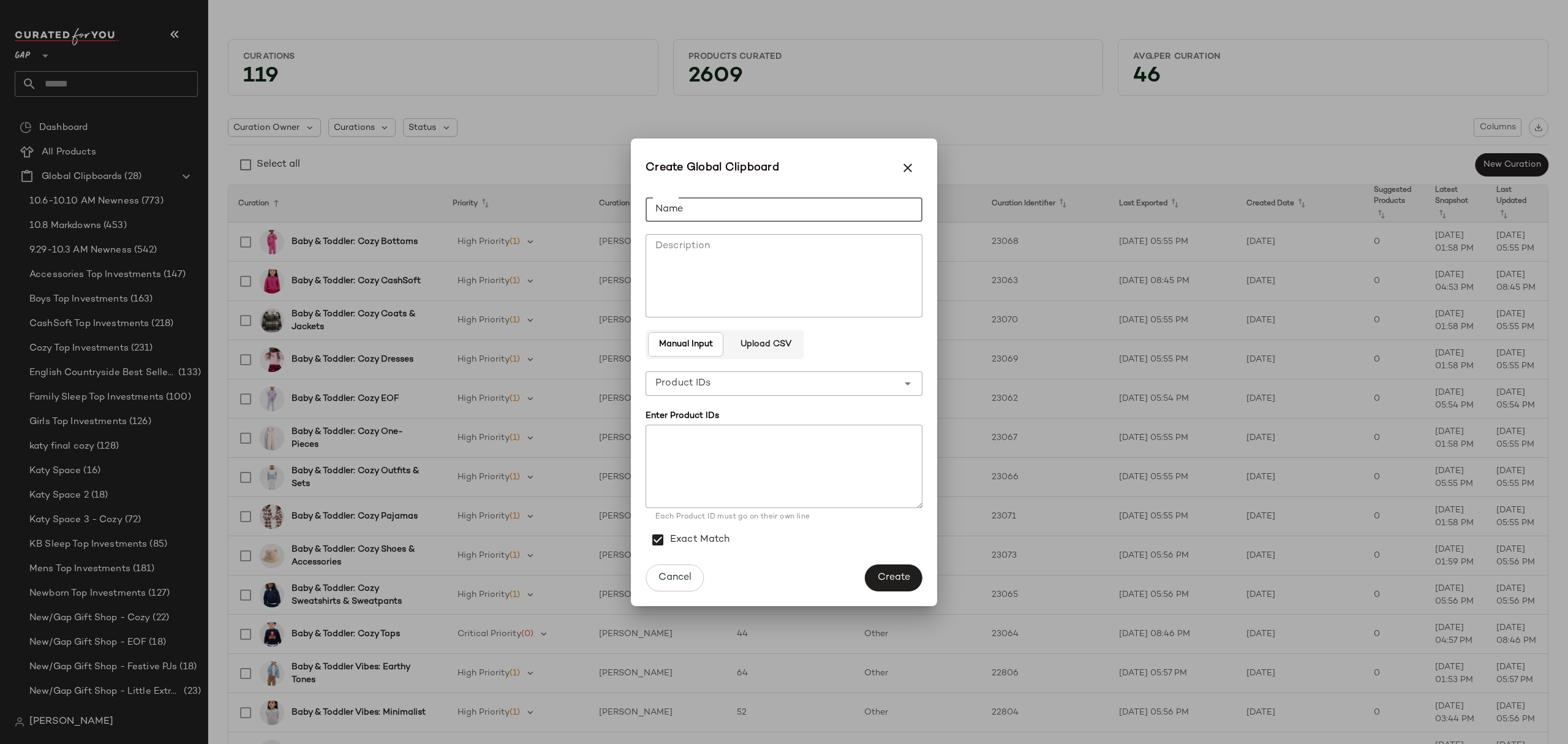
click at [763, 206] on input "Name" at bounding box center [784, 209] width 277 height 24
click at [795, 199] on input "**********" at bounding box center [784, 209] width 277 height 24
type input "**********"
click at [898, 567] on button "Create" at bounding box center [893, 578] width 58 height 27
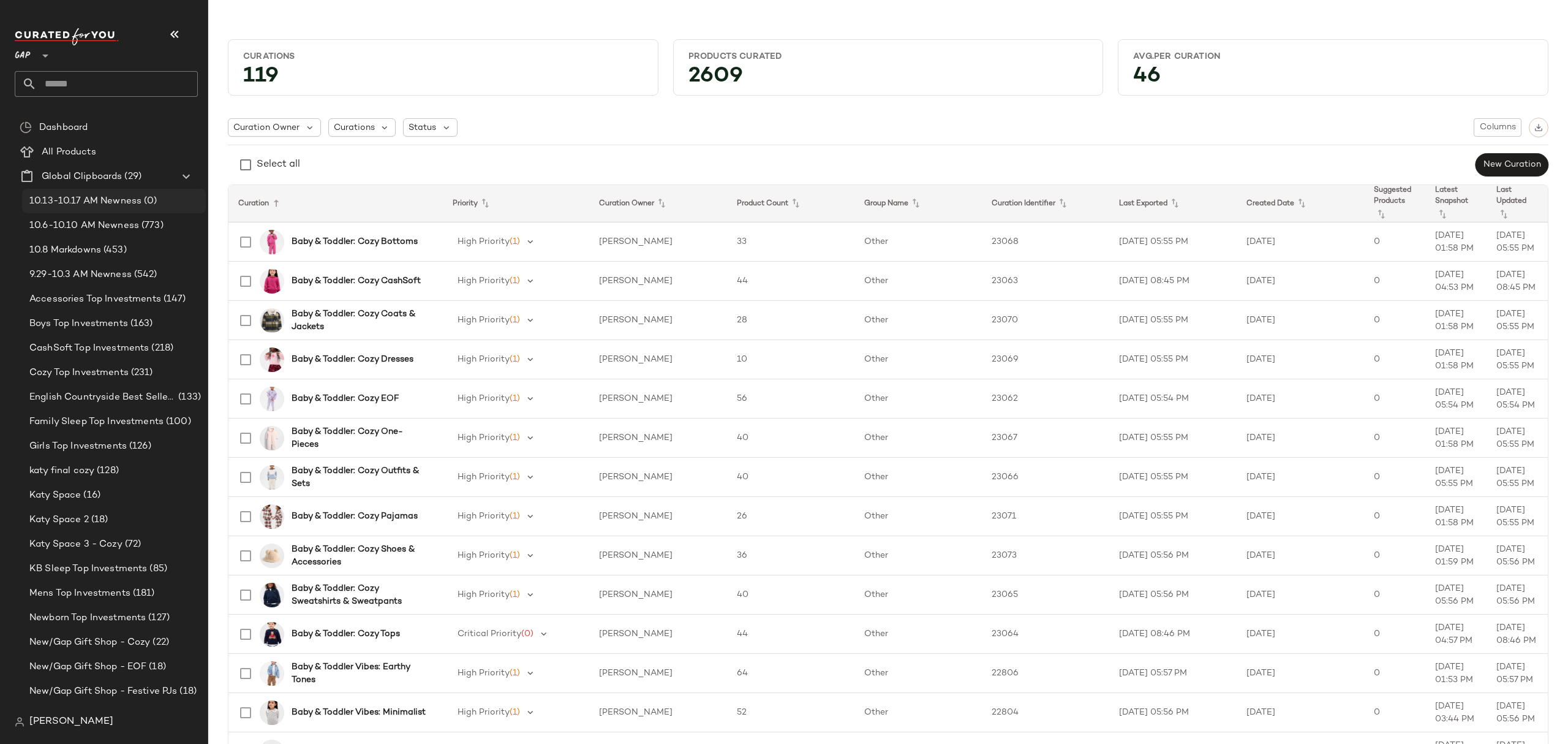
click at [129, 191] on div "10.13-10.17 AM Newness (0)" at bounding box center [114, 200] width 184 height 24
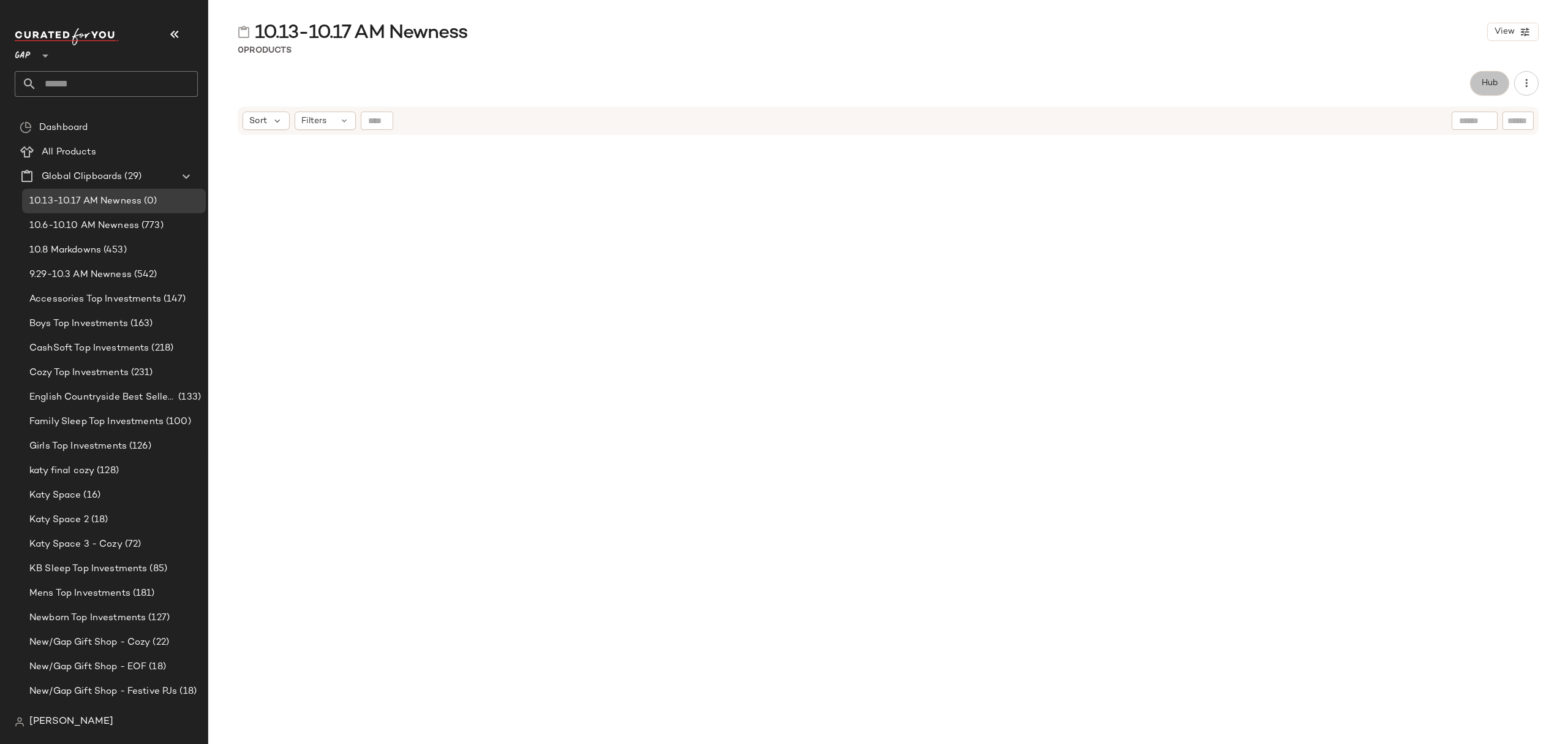
click at [1474, 73] on button "Hub" at bounding box center [1490, 83] width 39 height 24
click at [984, 108] on div "Sort Filters" at bounding box center [1229, 119] width 649 height 28
click at [1008, 121] on span "(1)" at bounding box center [1004, 119] width 10 height 13
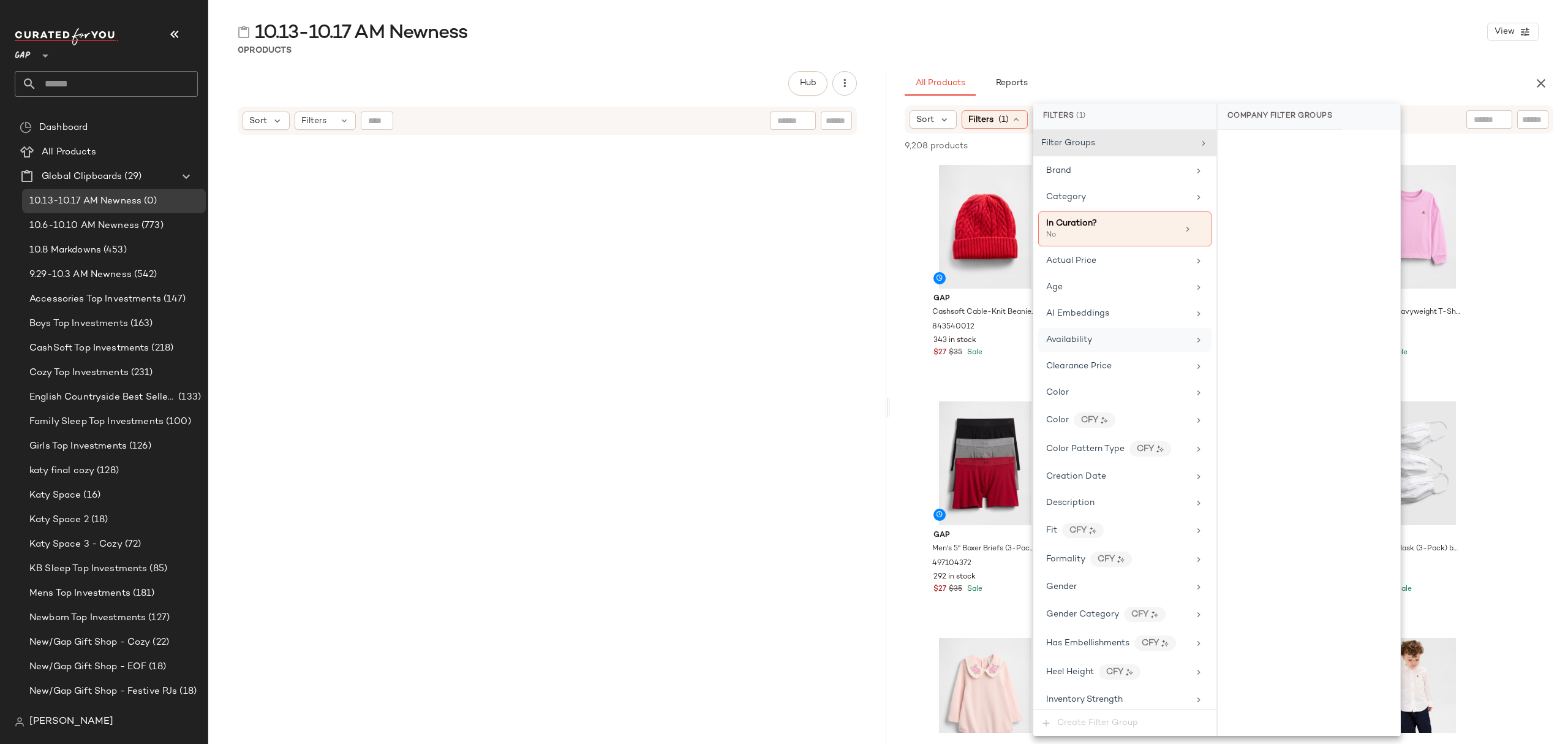
click at [1110, 347] on div "Availability" at bounding box center [1117, 339] width 143 height 13
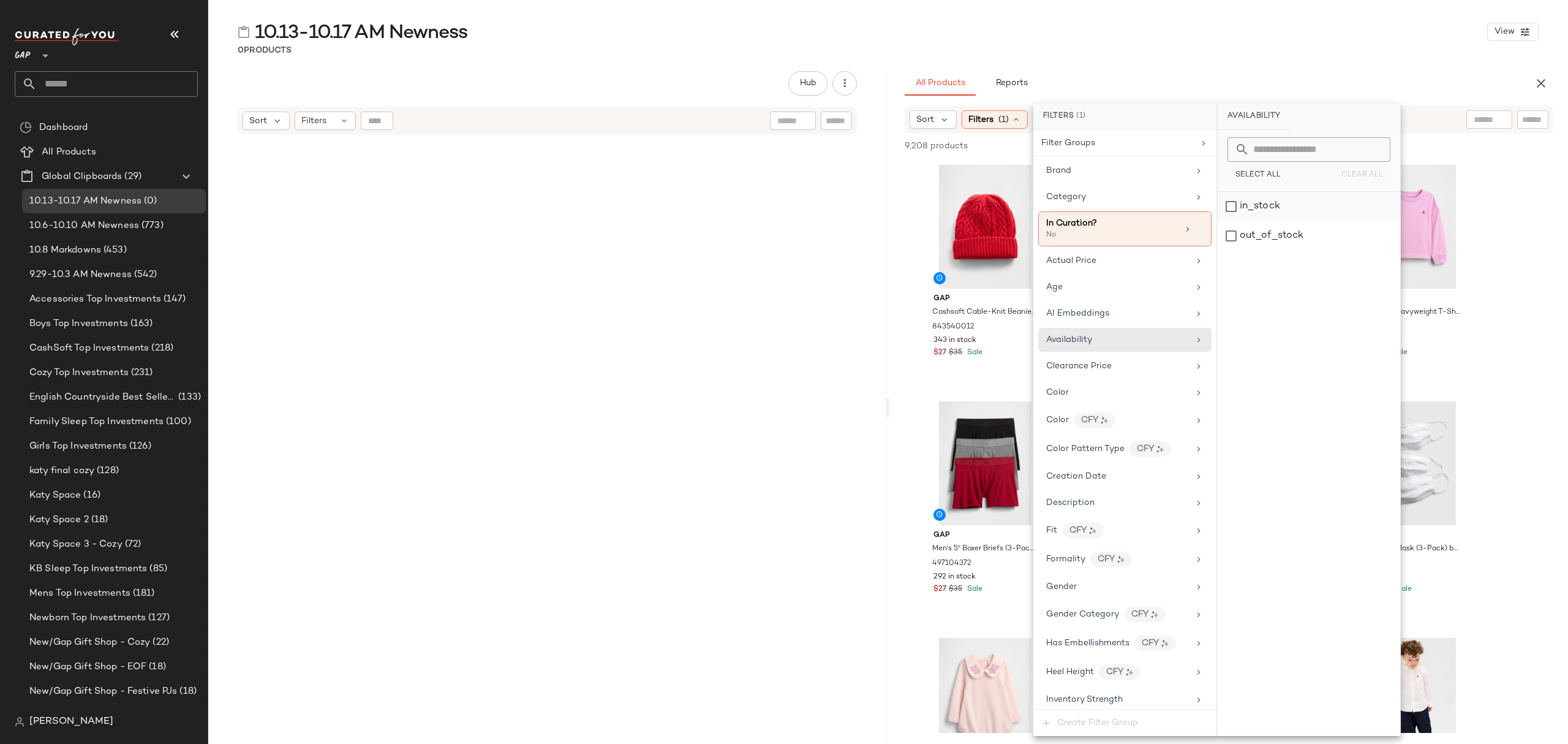
click at [1338, 202] on div "in_stock" at bounding box center [1309, 206] width 183 height 29
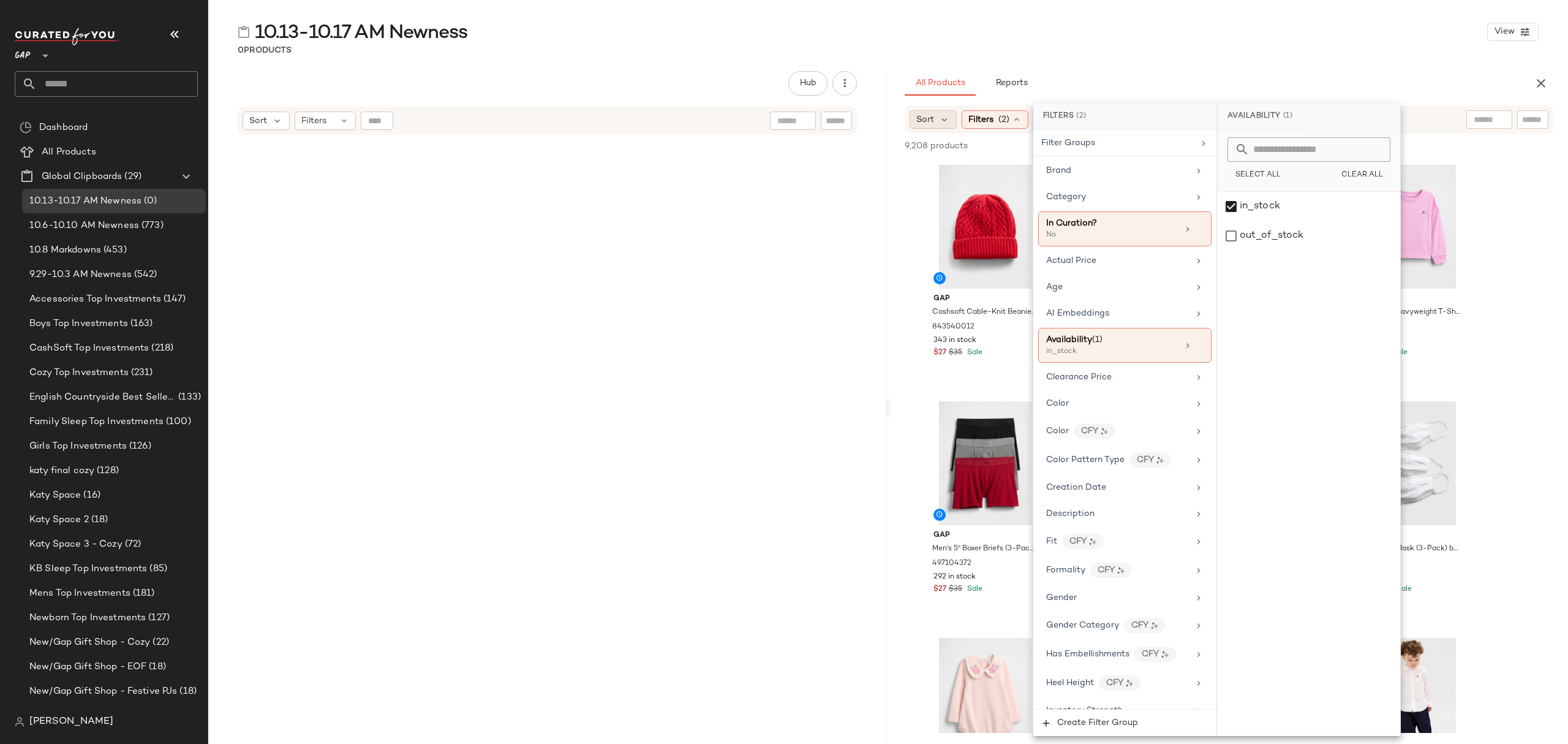
click at [929, 119] on span "Sort" at bounding box center [925, 119] width 18 height 13
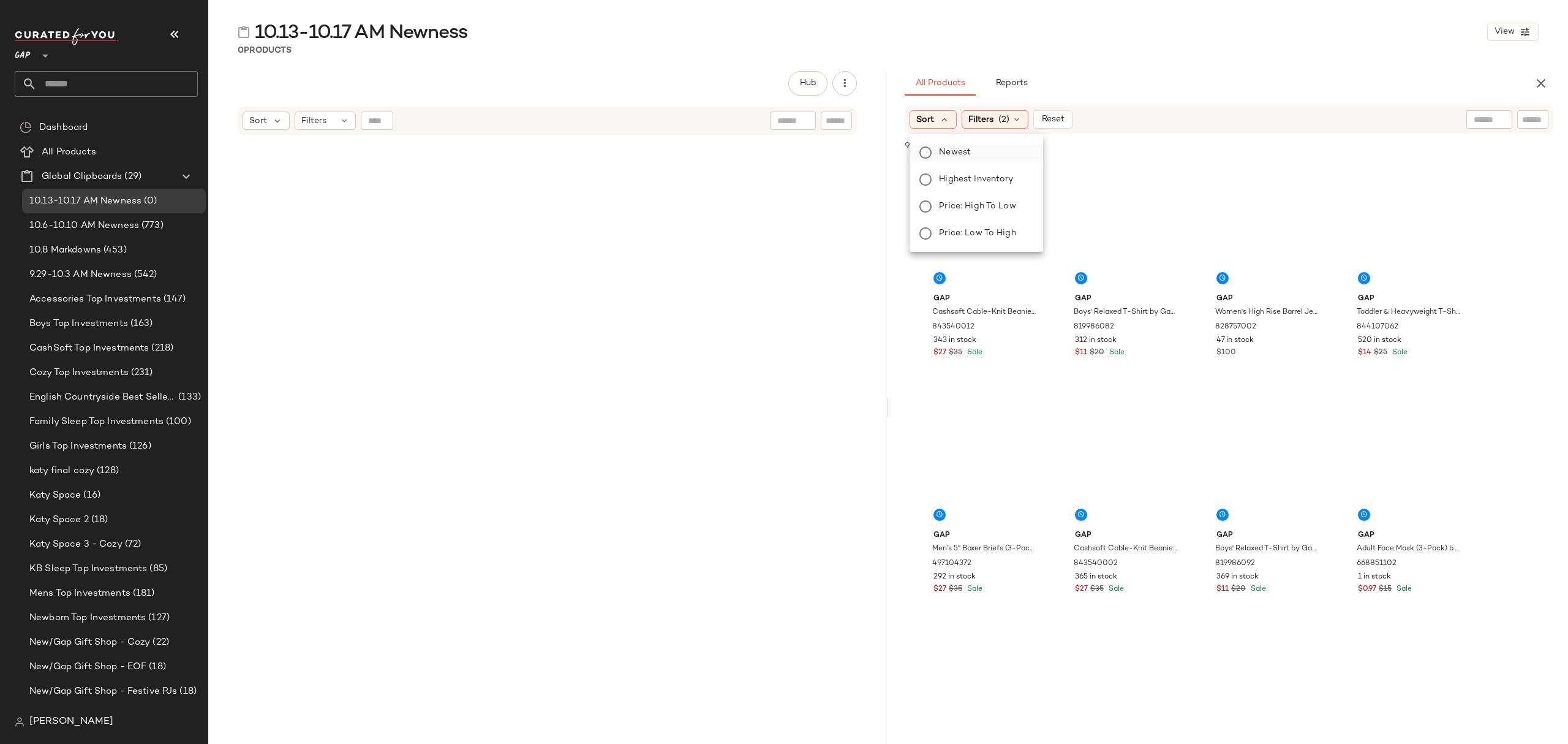
click at [988, 157] on label "Newest" at bounding box center [984, 152] width 99 height 18
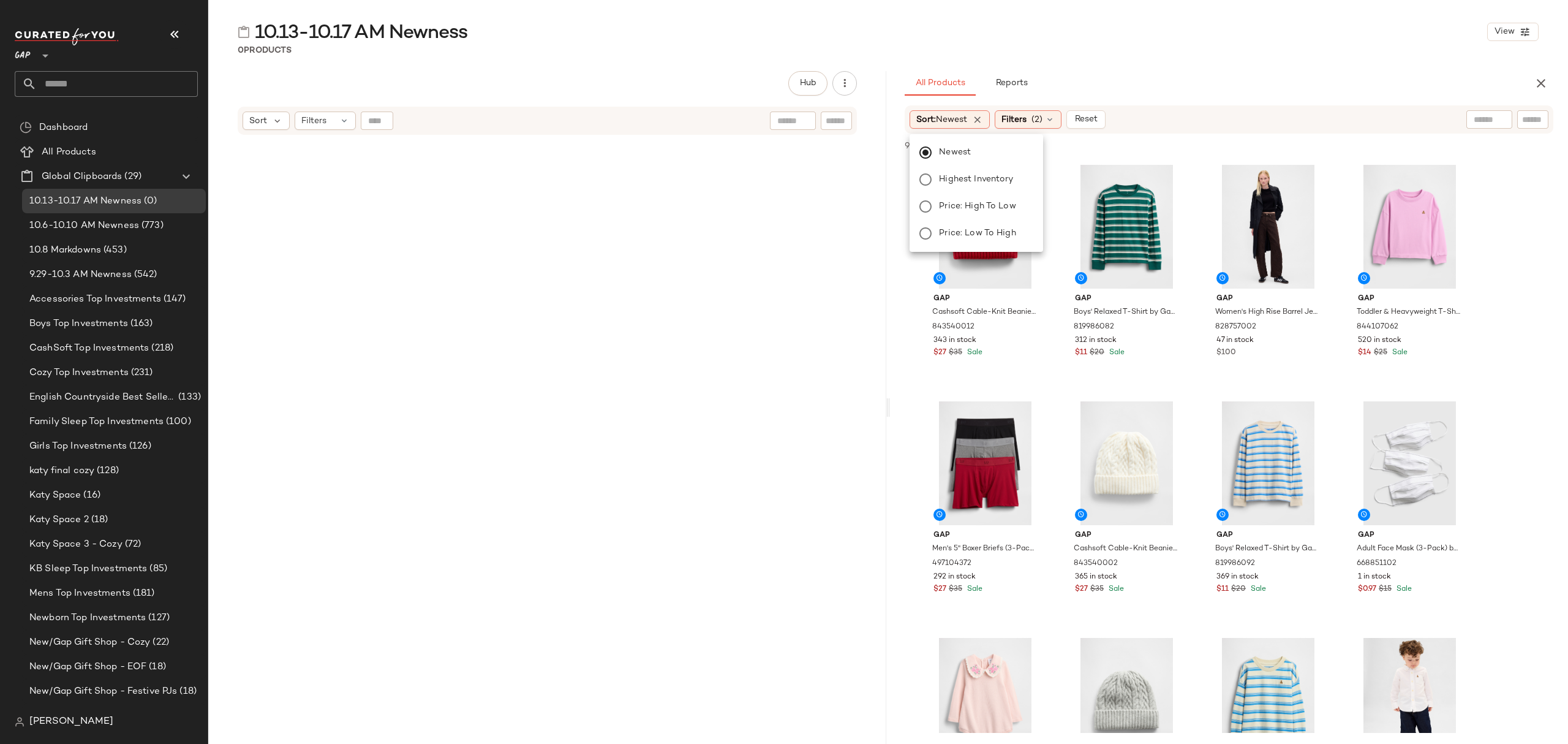
click at [1287, 60] on div "10.13-10.17 AM Newness View 0 Products Hub Send for Review External Review Inte…" at bounding box center [888, 381] width 1360 height 724
click at [998, 219] on div "#1 View" at bounding box center [985, 226] width 123 height 124
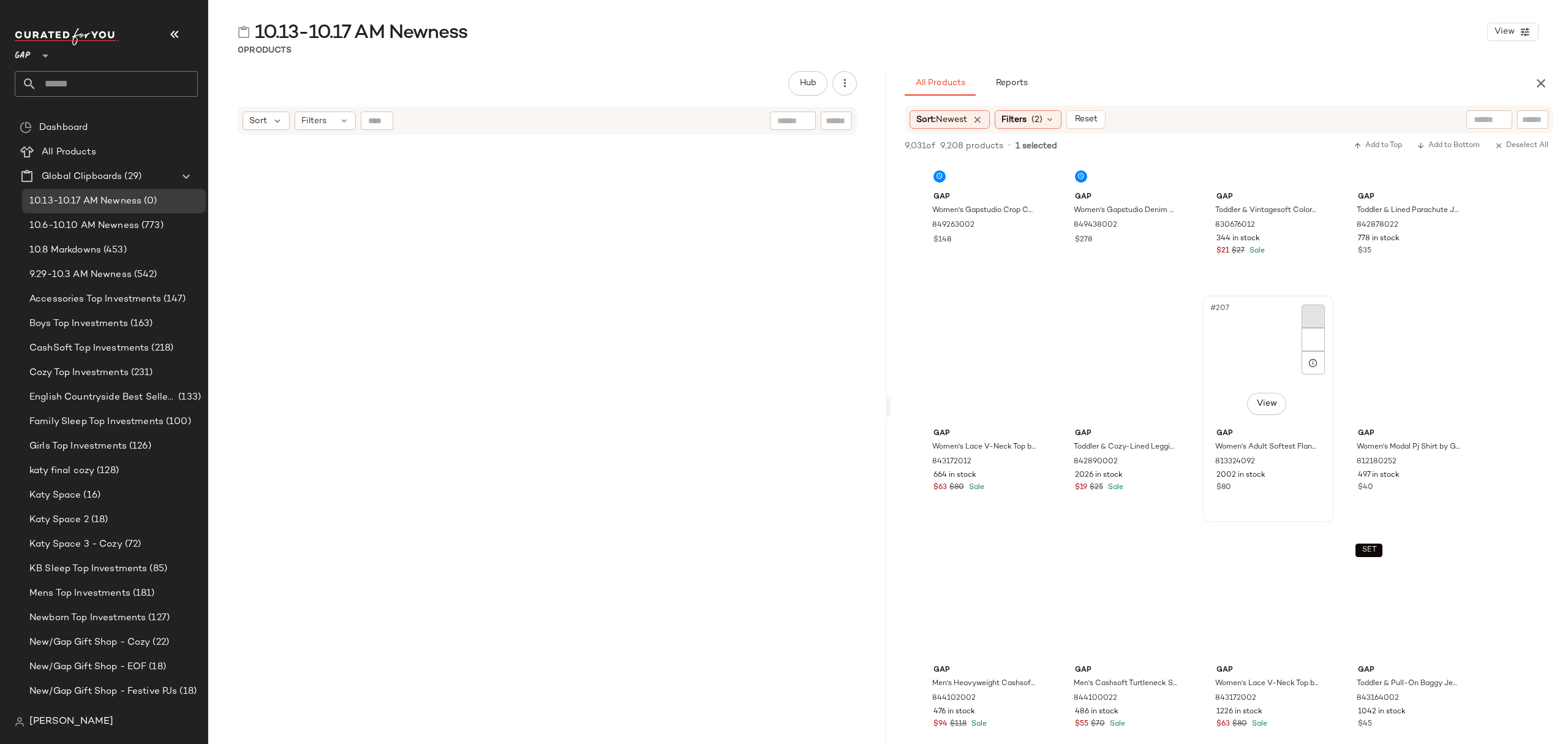
scroll to position [11764, 0]
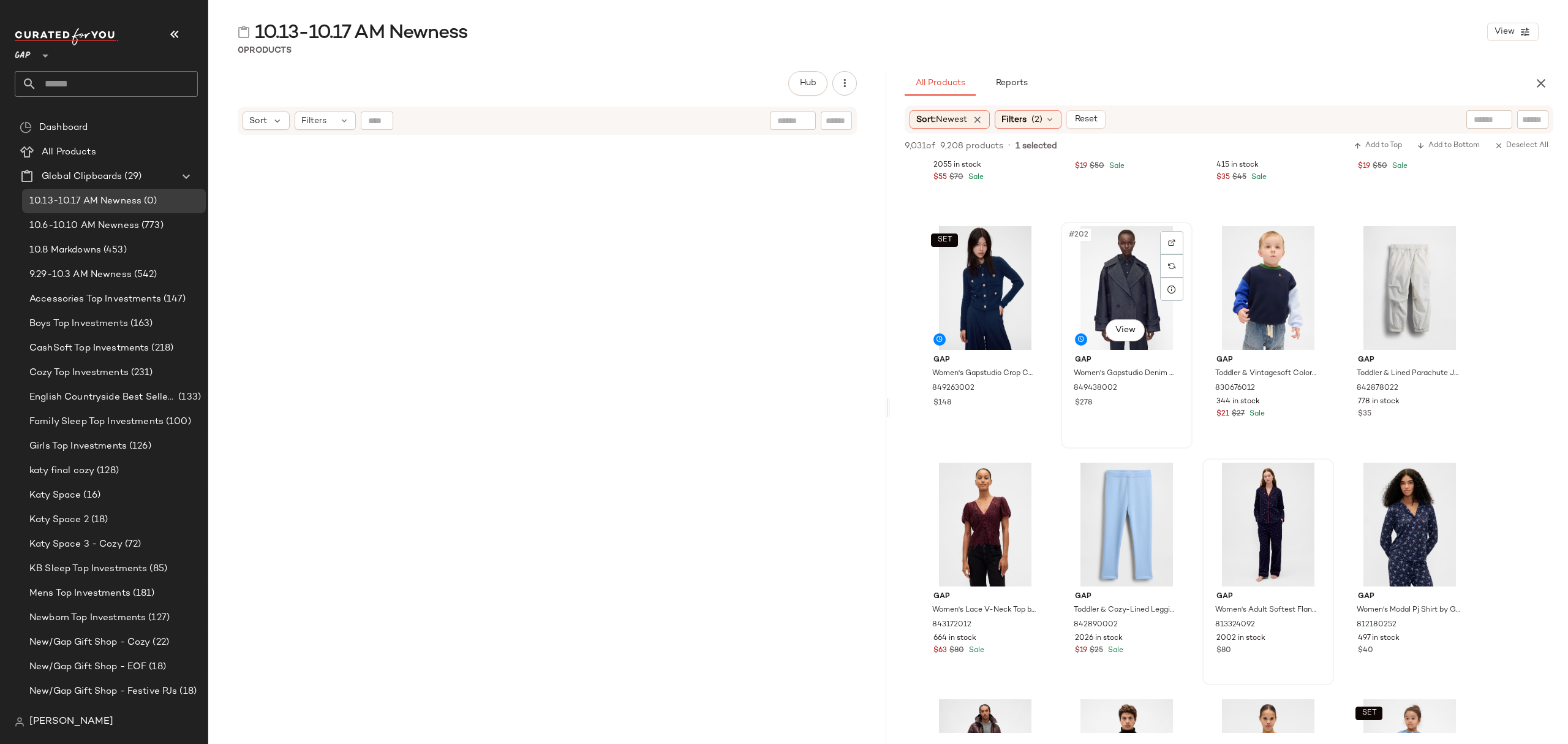
click at [1170, 405] on div "$278" at bounding box center [1127, 402] width 104 height 11
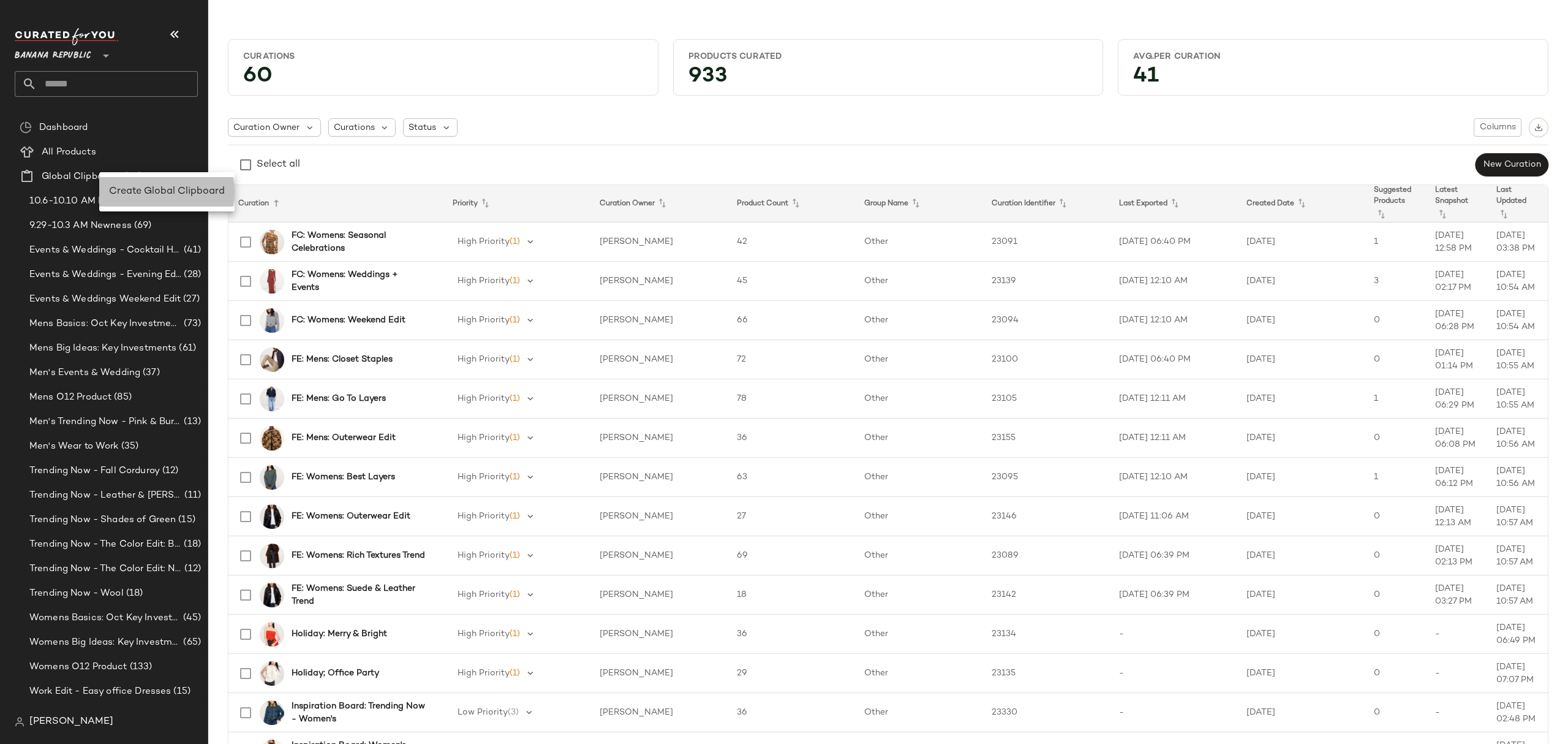
click at [154, 195] on span "Create Global Clipboard" at bounding box center [167, 191] width 116 height 10
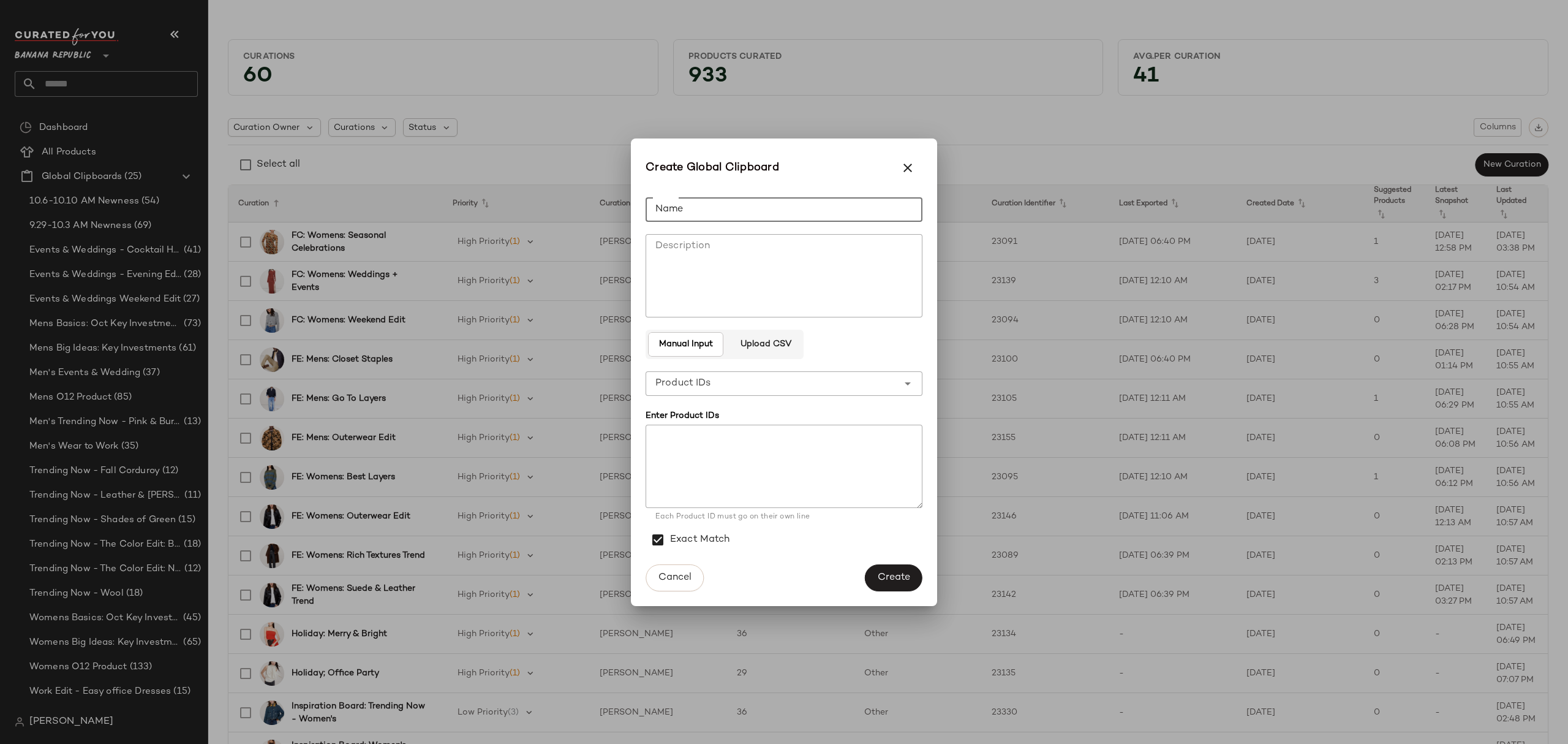
click at [675, 199] on input "Name" at bounding box center [784, 209] width 277 height 24
type input "**********"
click at [904, 577] on span "Create" at bounding box center [894, 578] width 33 height 12
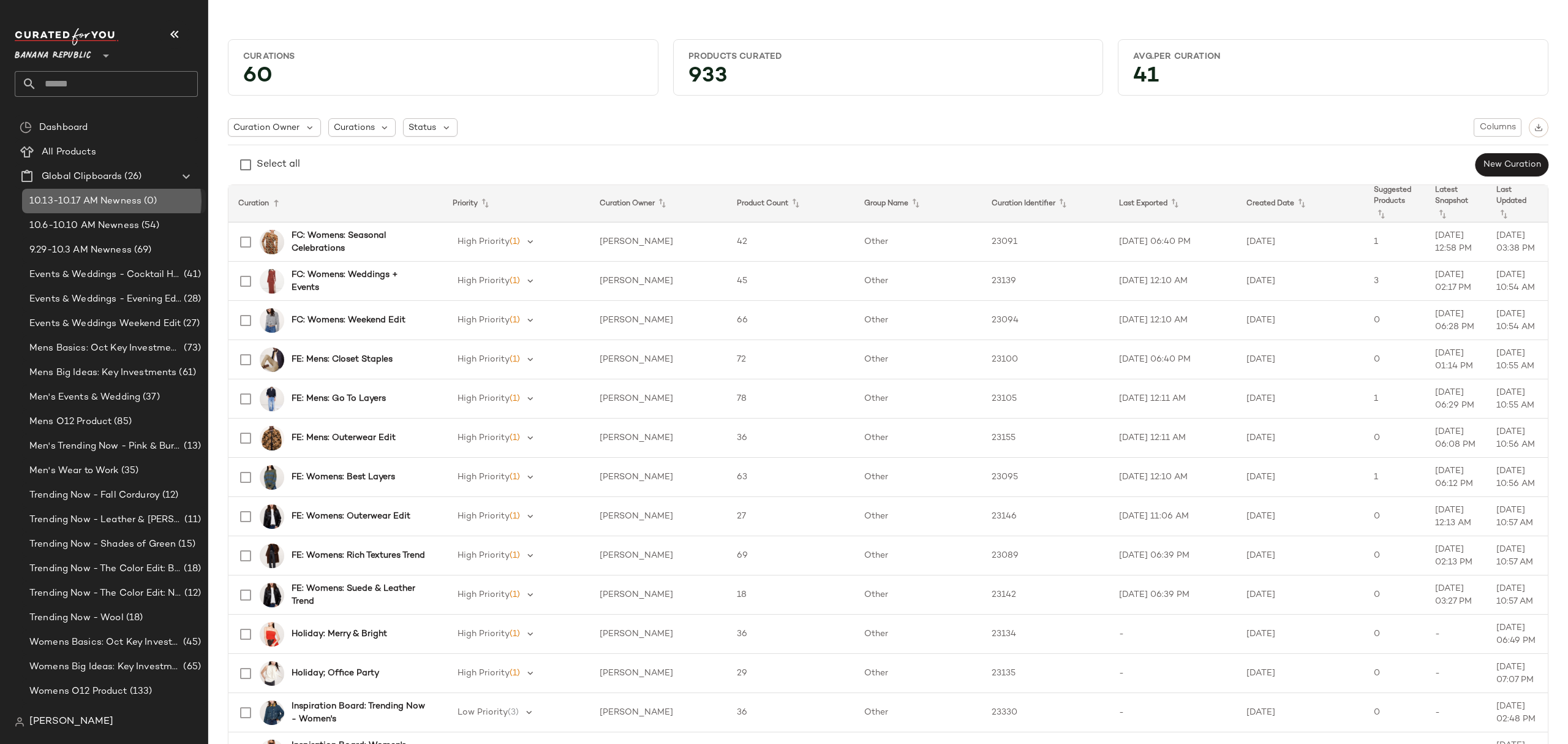
click at [153, 200] on span "(0)" at bounding box center [149, 201] width 15 height 14
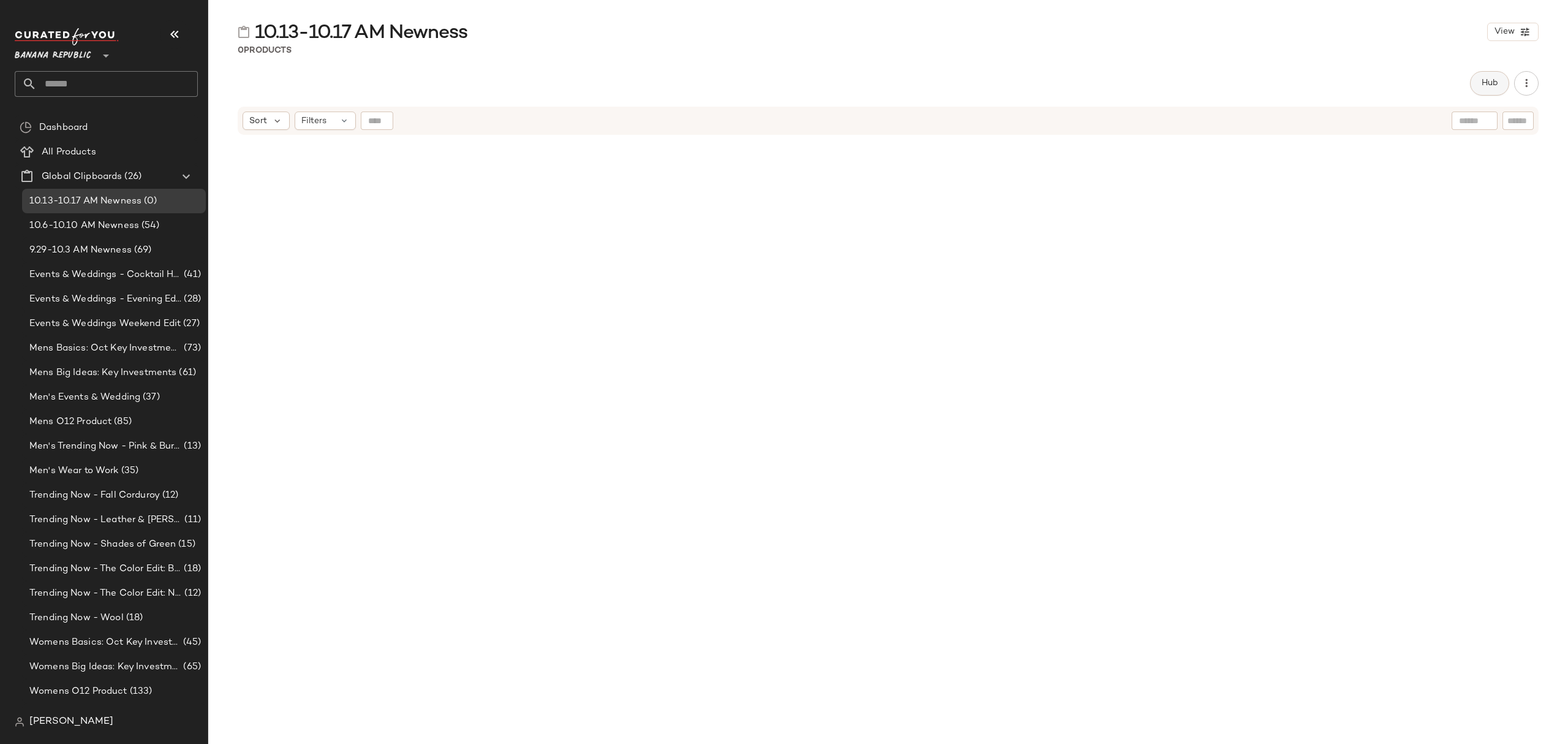
click at [1490, 82] on span "Hub" at bounding box center [1490, 84] width 18 height 10
click at [940, 116] on icon at bounding box center [944, 119] width 11 height 11
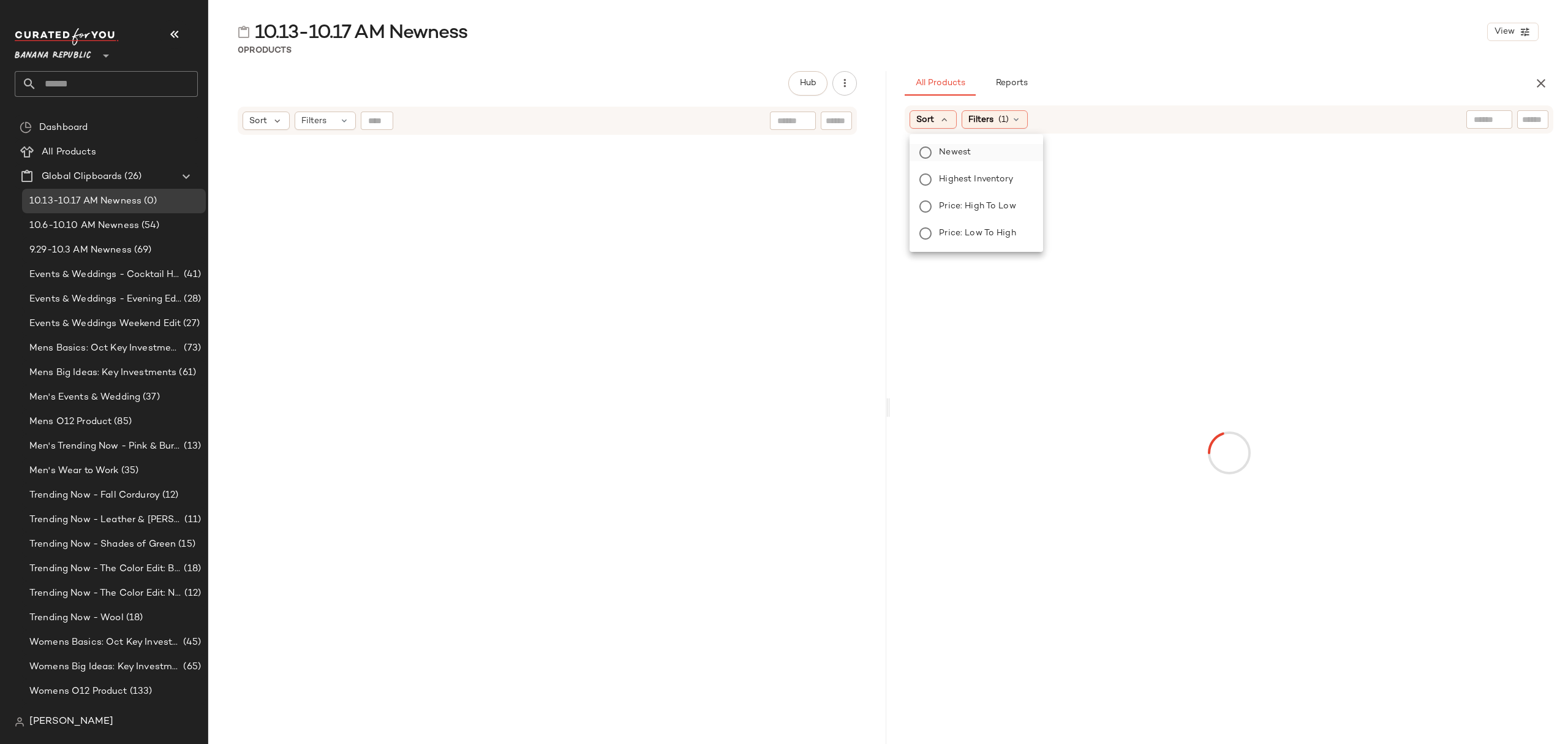
click at [953, 149] on span "Newest" at bounding box center [955, 152] width 32 height 13
click at [1042, 121] on span "(1)" at bounding box center [1037, 119] width 10 height 13
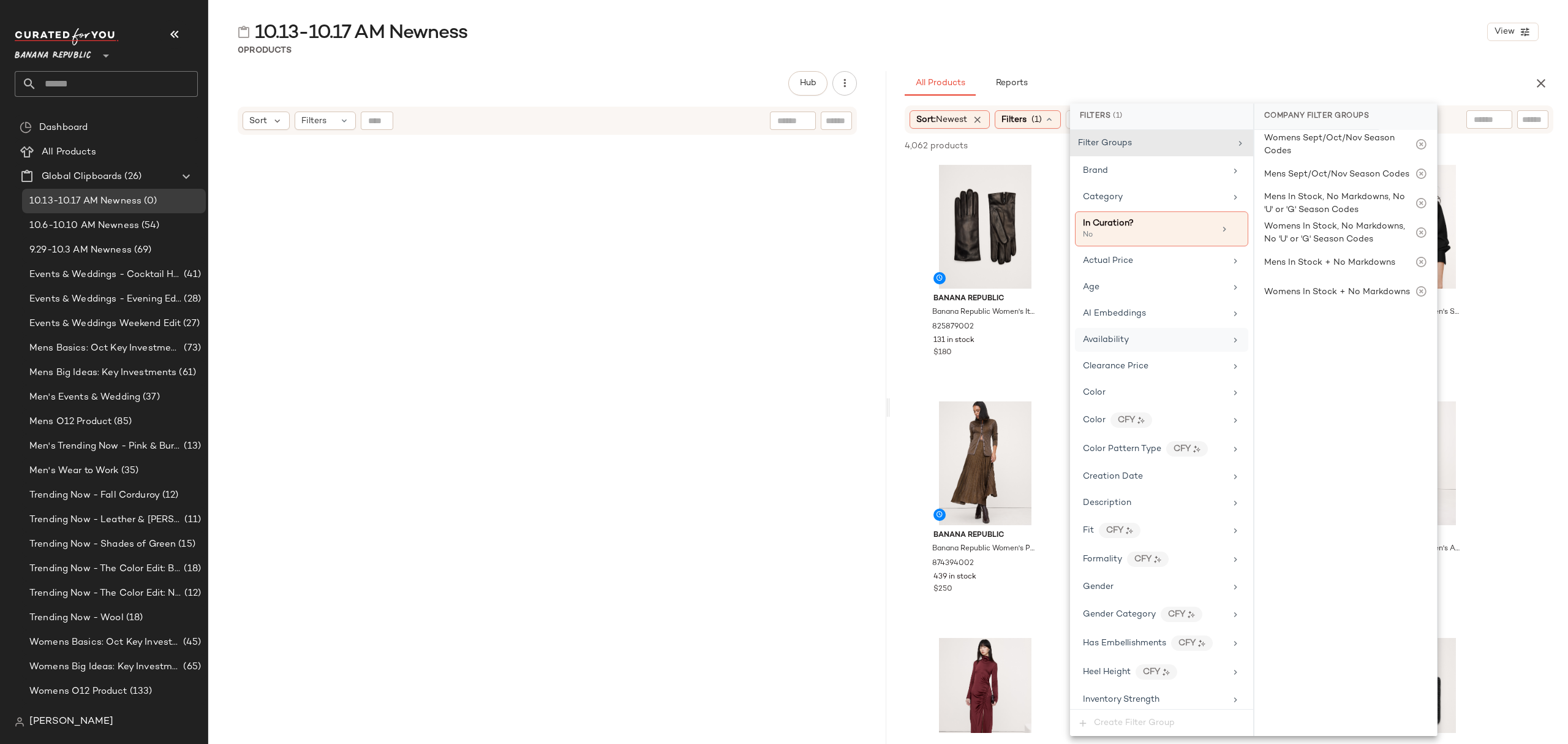
click at [1146, 351] on div "Availability" at bounding box center [1162, 340] width 174 height 24
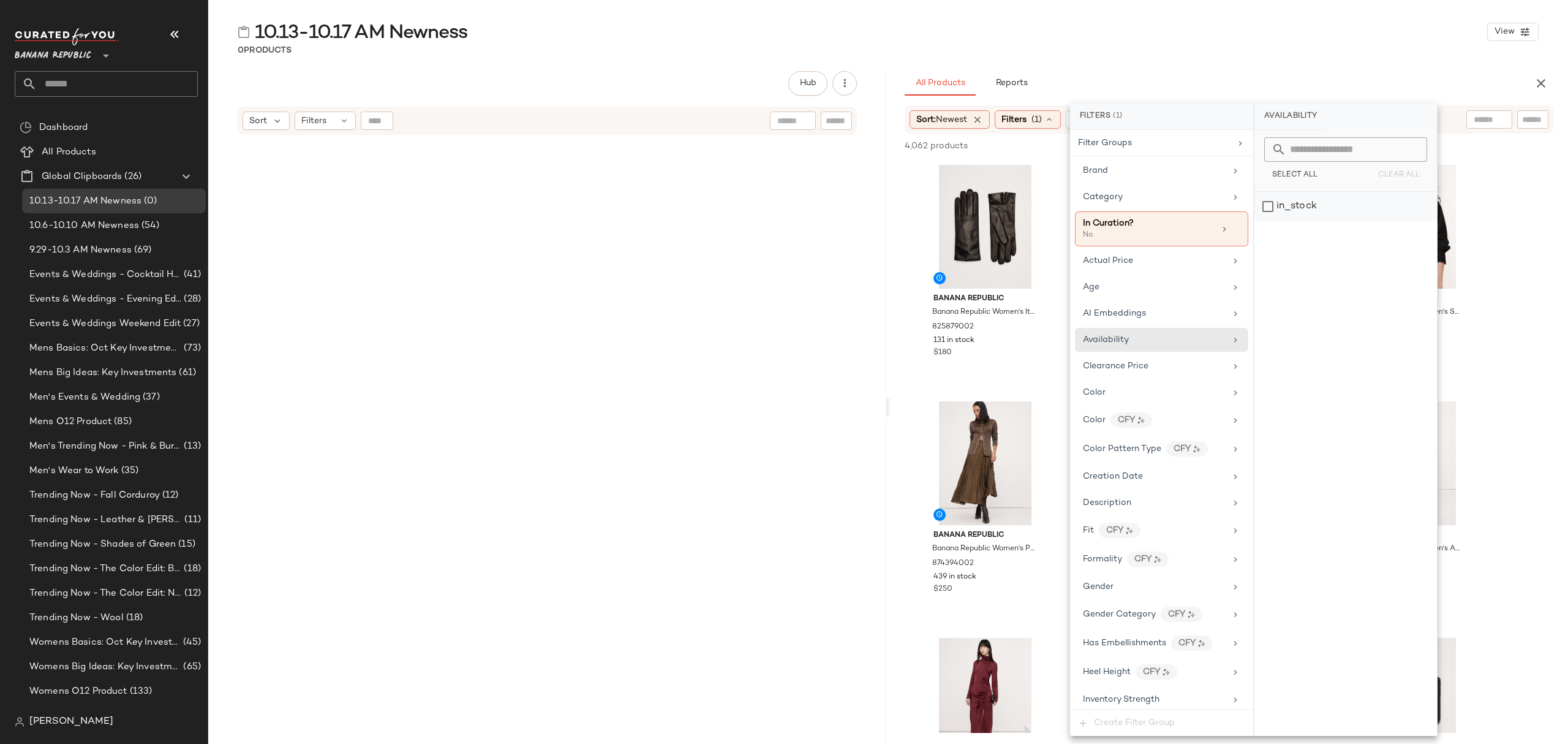
click at [1301, 206] on div "in_stock" at bounding box center [1346, 206] width 183 height 29
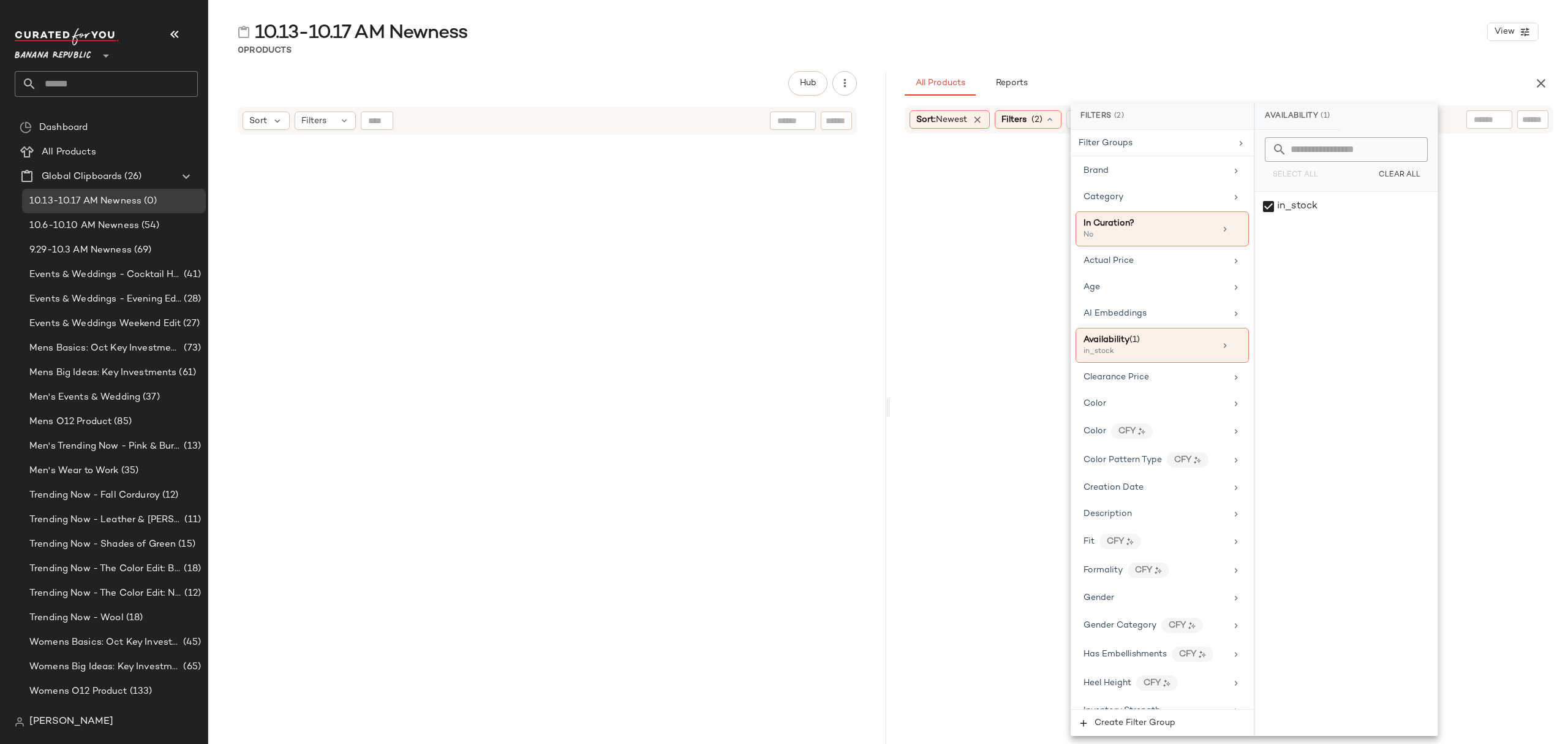
click at [1236, 64] on div "10.13-10.17 AM Newness View 0 Products Hub Send for Review External Review Inte…" at bounding box center [888, 381] width 1360 height 724
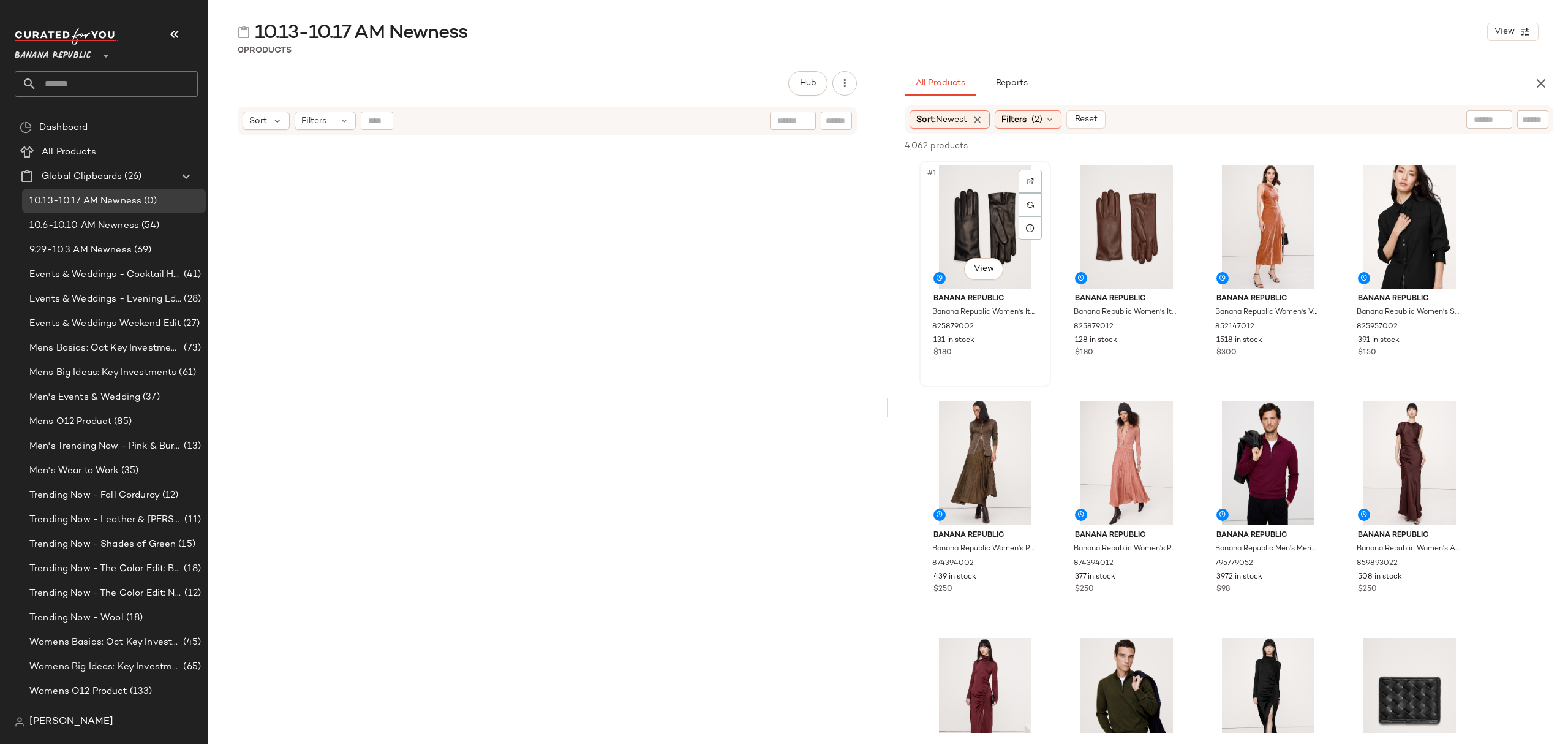
click at [959, 216] on div "#1 View" at bounding box center [985, 226] width 123 height 124
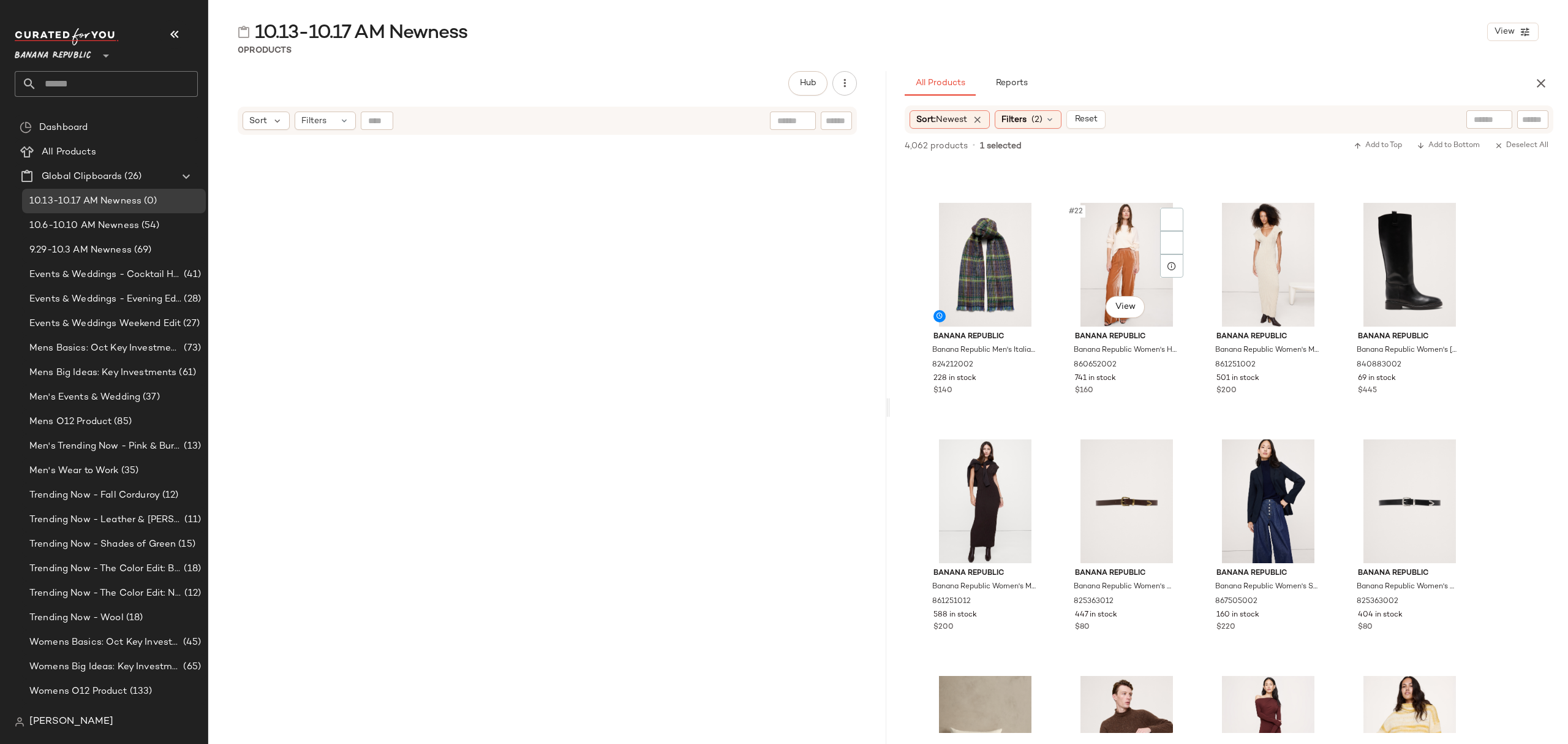
scroll to position [1143, 0]
click at [1034, 387] on div "$140" at bounding box center [985, 392] width 104 height 11
